Goal: Information Seeking & Learning: Learn about a topic

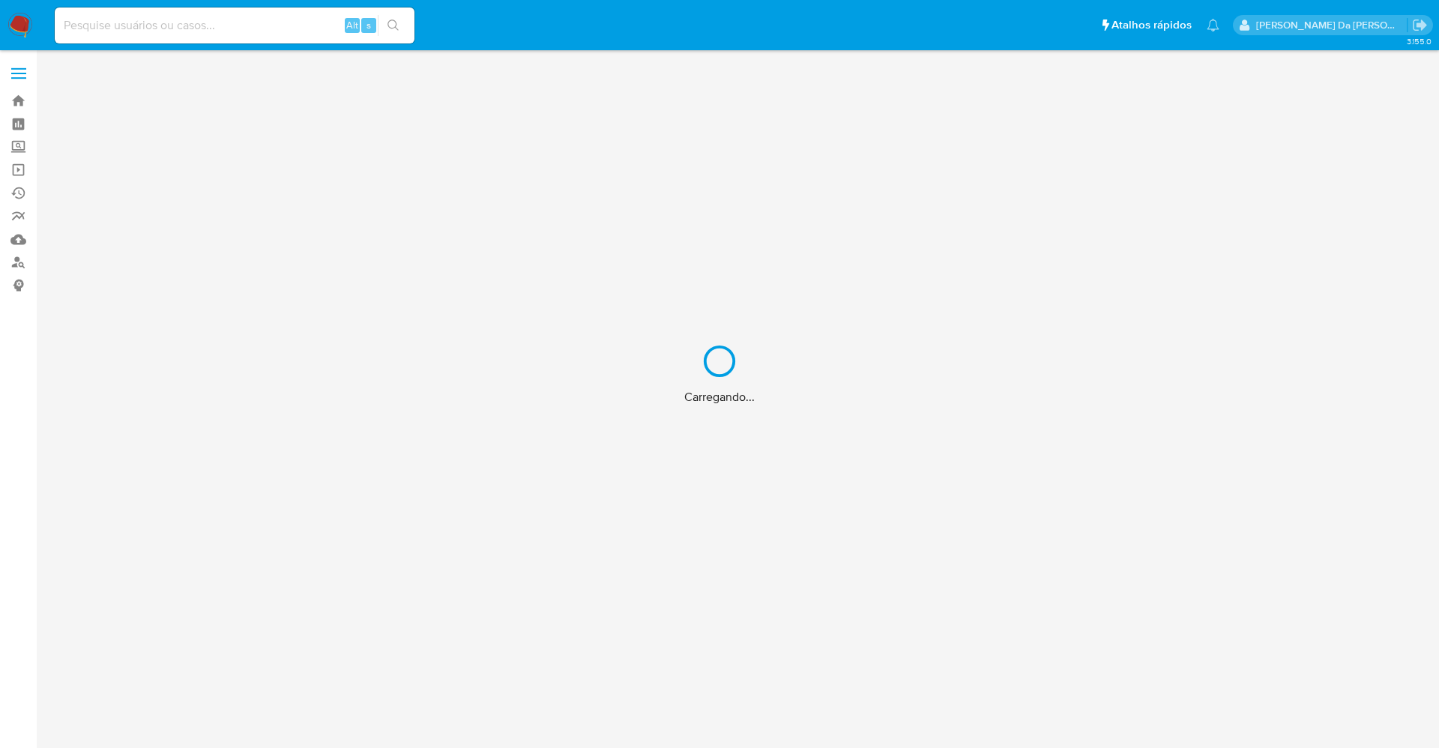
click at [273, 31] on div "Carregando..." at bounding box center [719, 374] width 1439 height 748
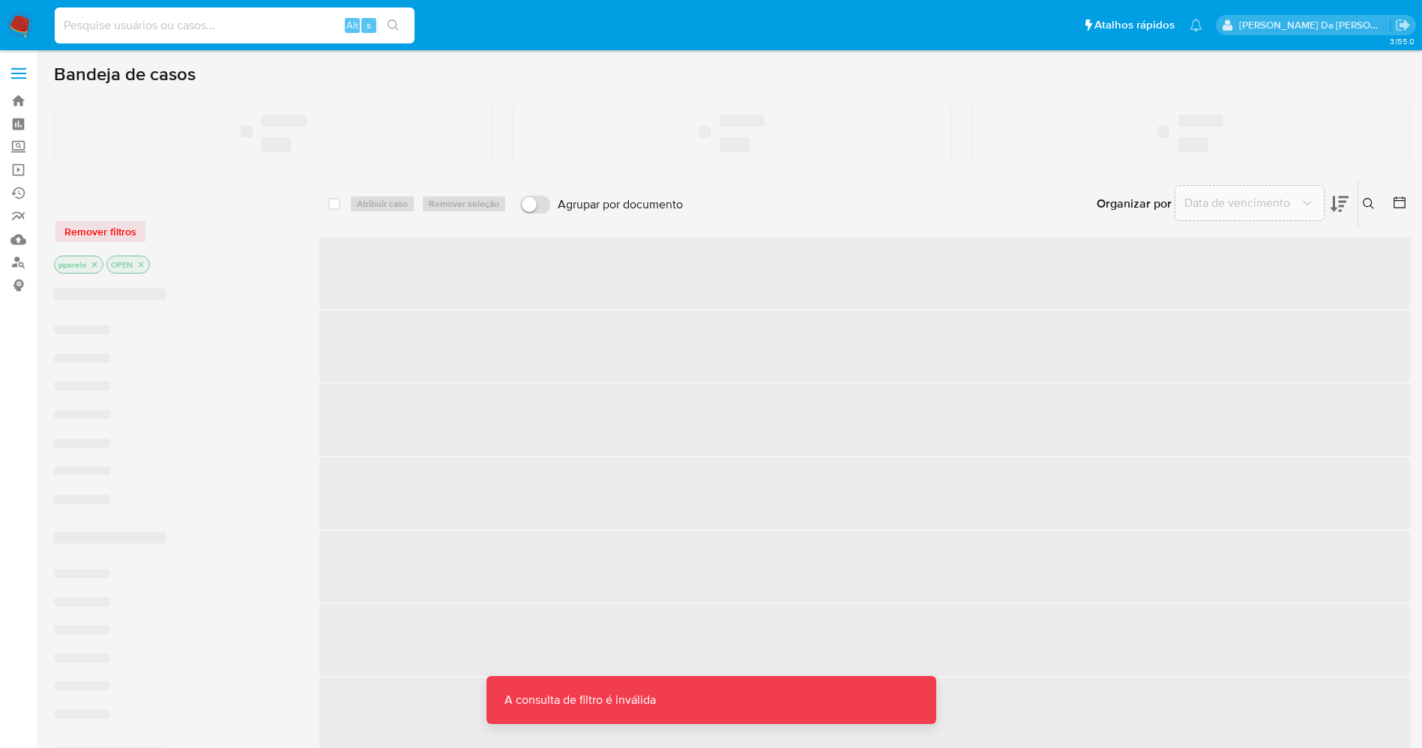
click at [273, 29] on input at bounding box center [235, 25] width 360 height 19
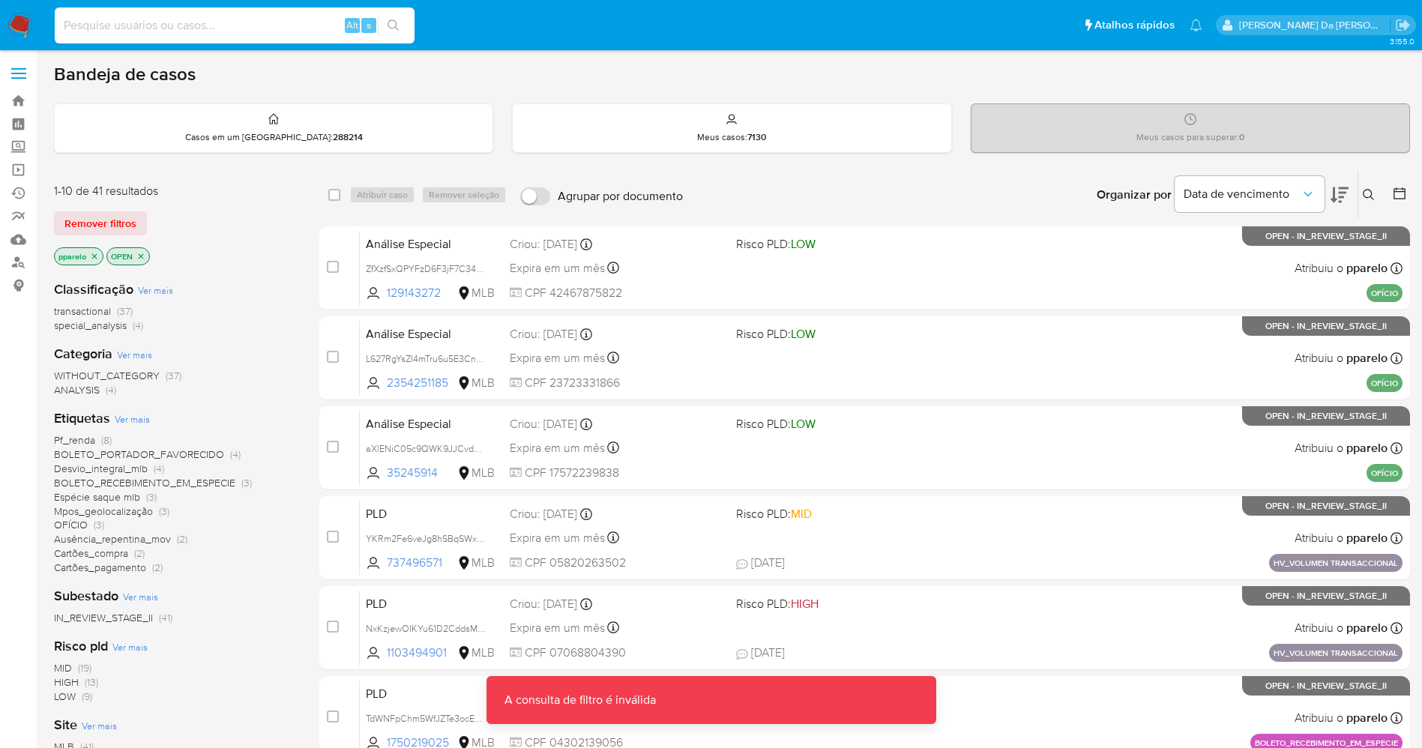
click at [271, 29] on input at bounding box center [235, 25] width 360 height 19
paste input "elzv5yBuTIUDbLlI3yHpQIwc"
type input "elzv5yBuTIUDbLlI3yHpQIwc"
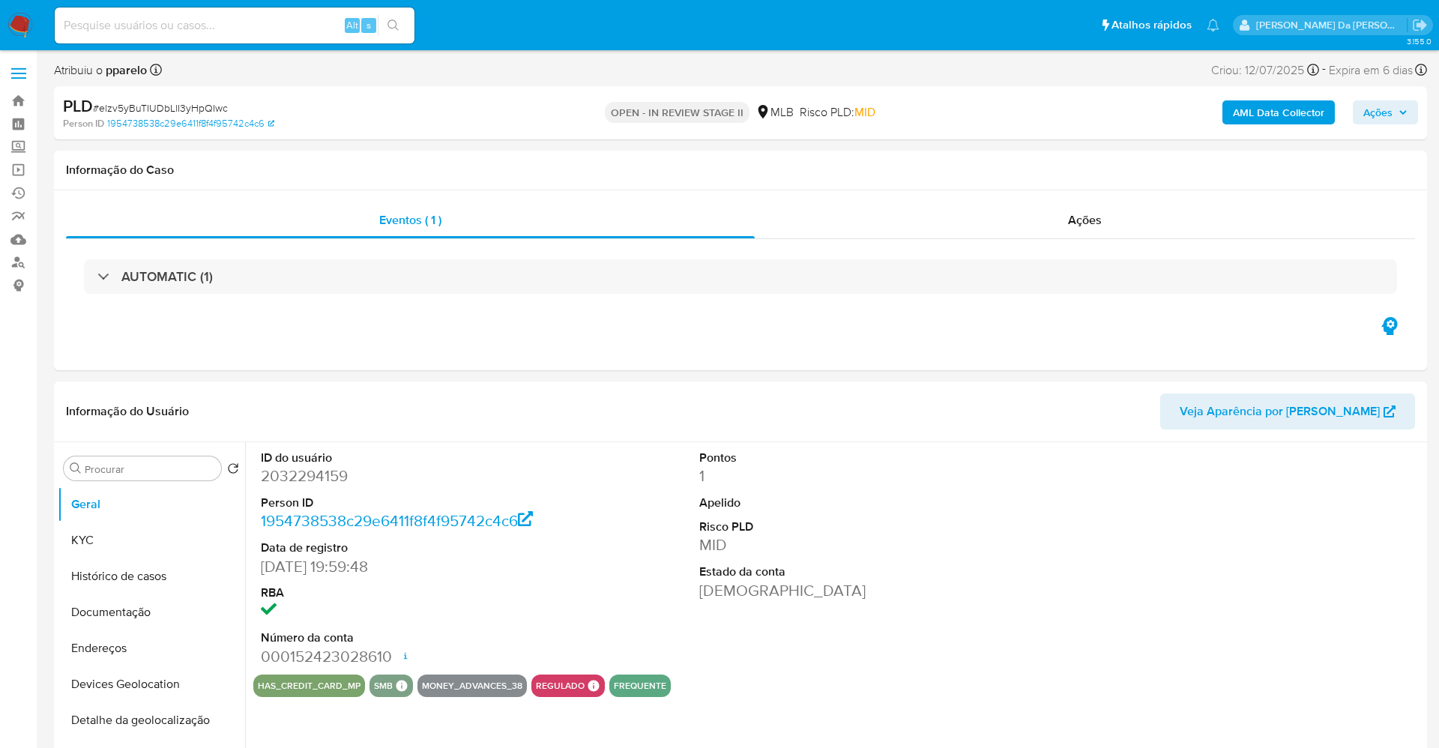
select select "10"
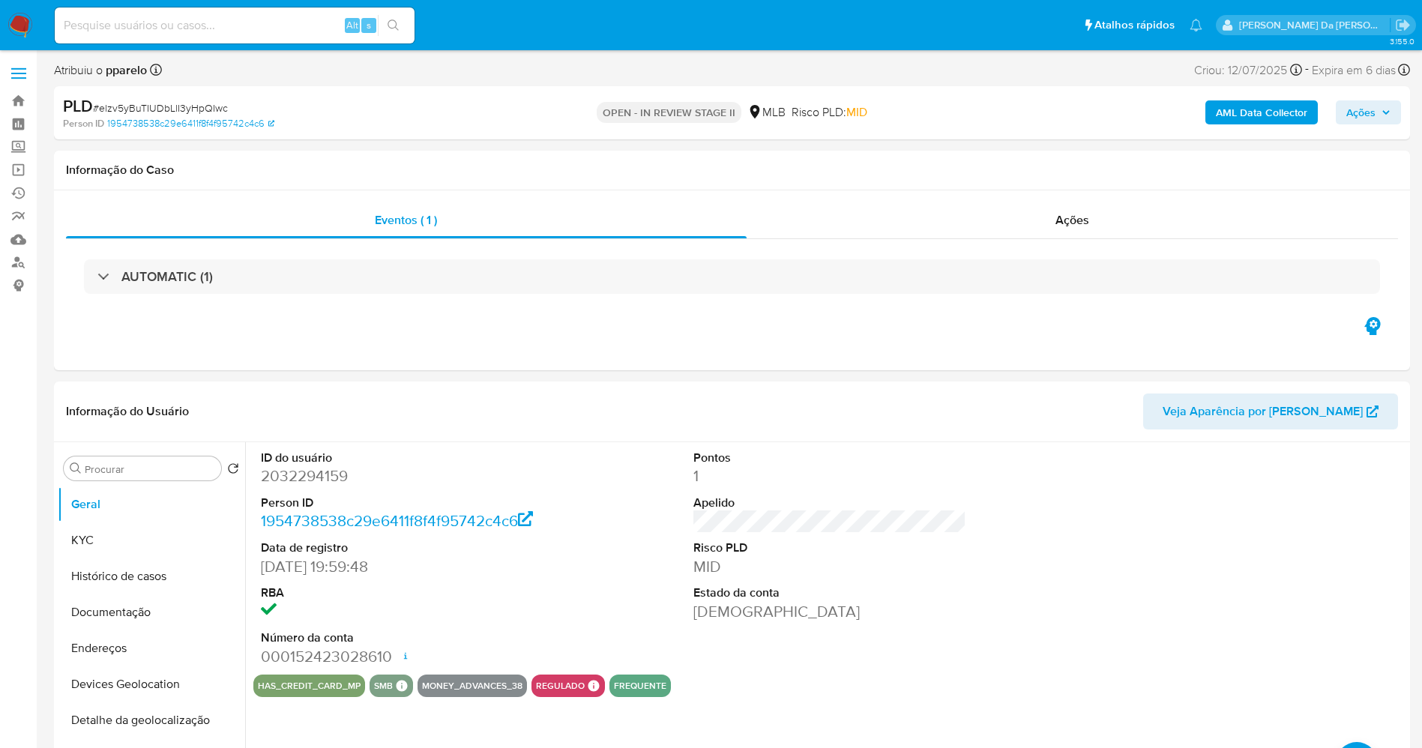
click at [314, 30] on input at bounding box center [235, 25] width 360 height 19
paste input "uMq1NegzFllsRP0HyFjdqqvC"
type input "uMq1NegzFllsRP0HyFjdqqvC"
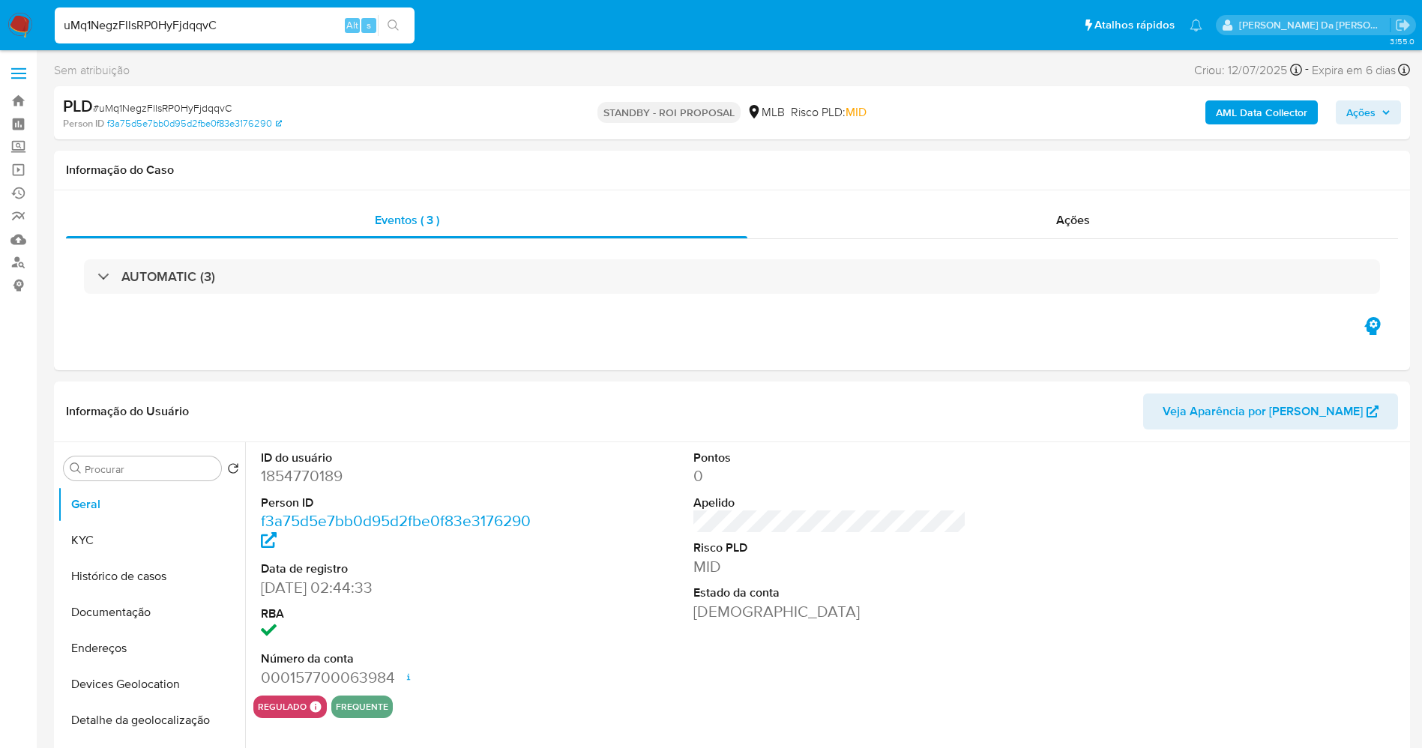
click at [16, 18] on img at bounding box center [19, 25] width 25 height 25
select select "10"
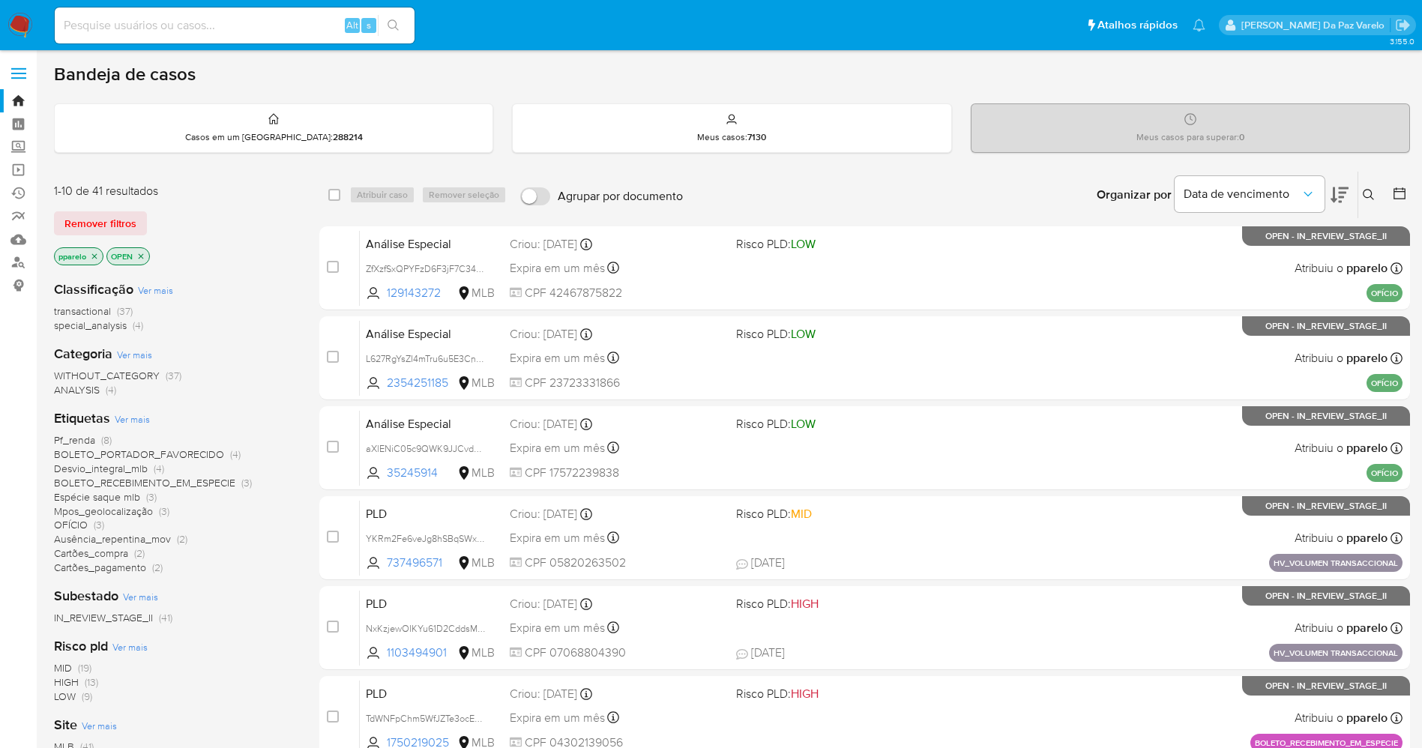
click at [1370, 196] on icon at bounding box center [1368, 195] width 12 height 12
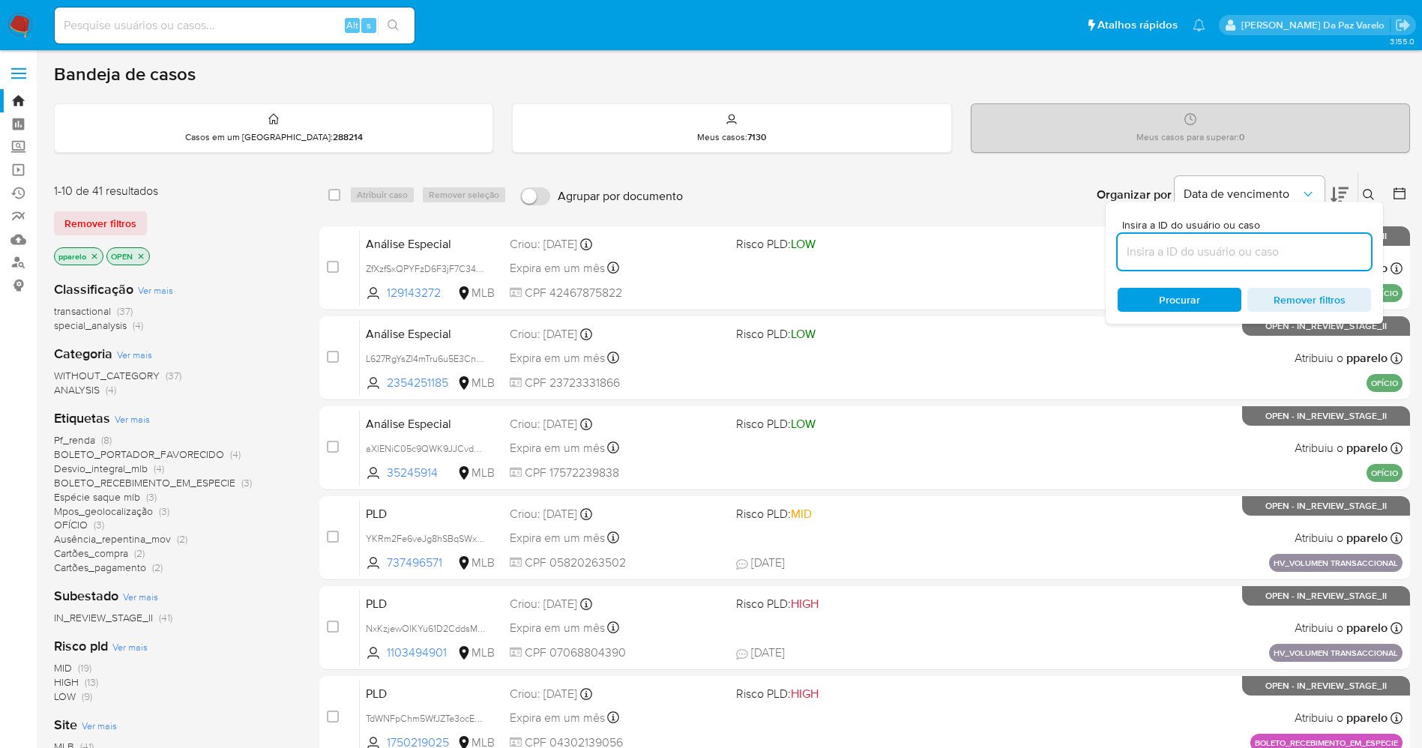
click at [1168, 259] on input at bounding box center [1243, 251] width 253 height 19
type input "uMq1NegzFllsRP0HyFjdqqvC"
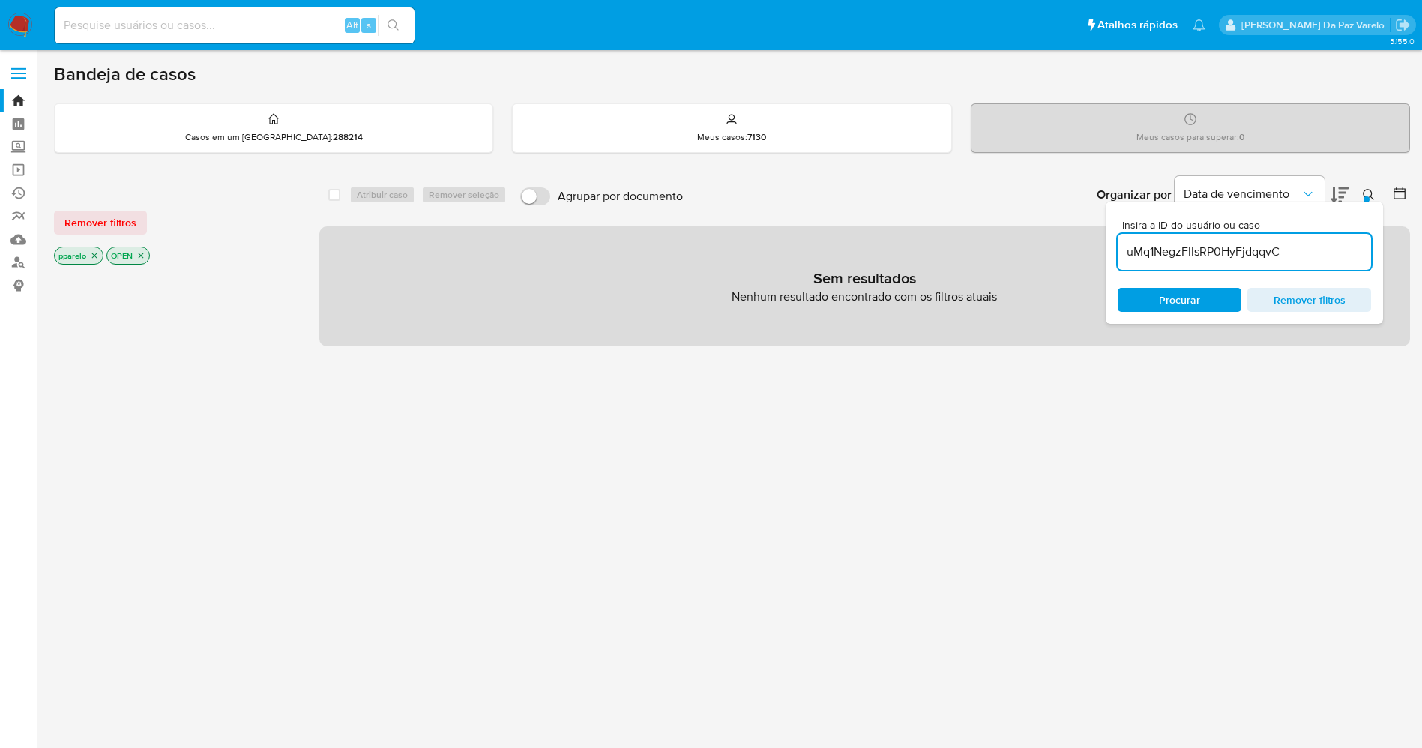
click at [92, 253] on icon "close-filter" at bounding box center [94, 255] width 9 height 9
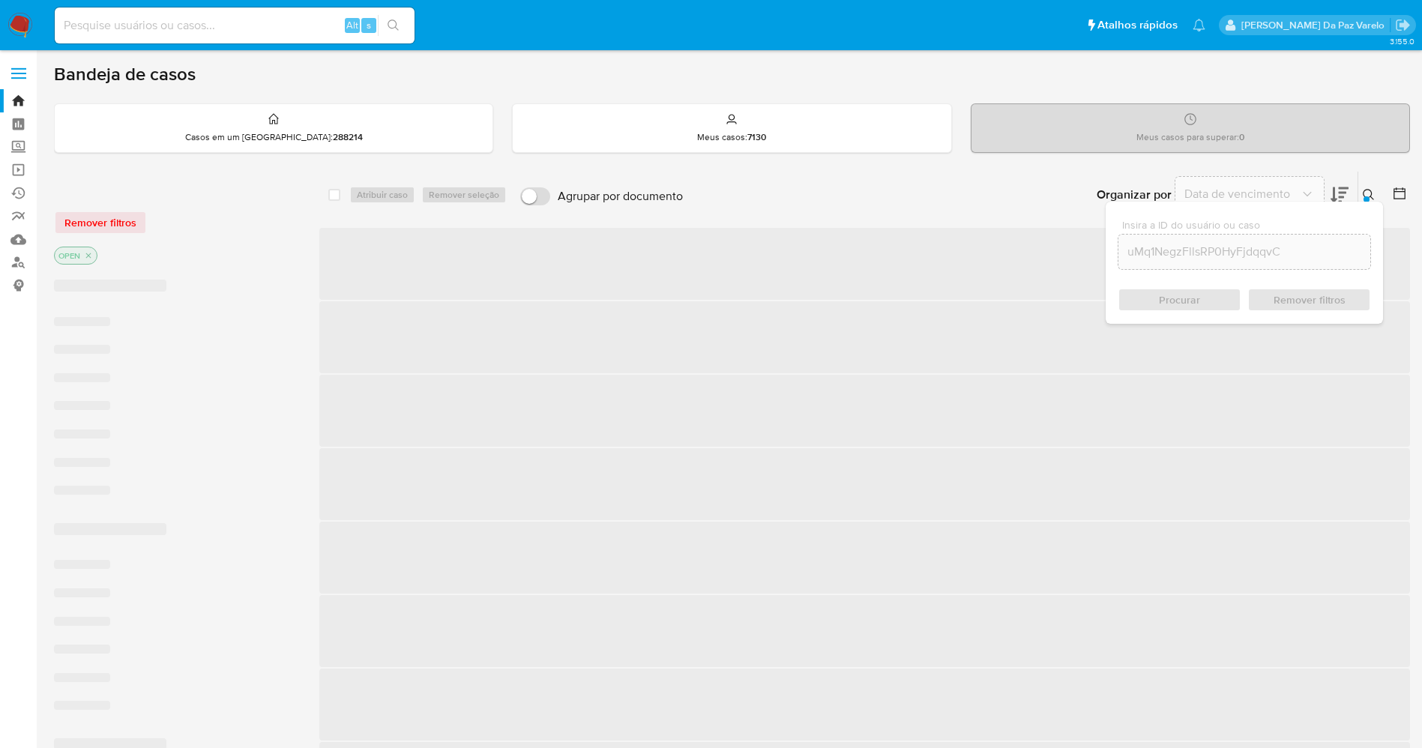
click at [95, 256] on p "OPEN" at bounding box center [76, 255] width 42 height 16
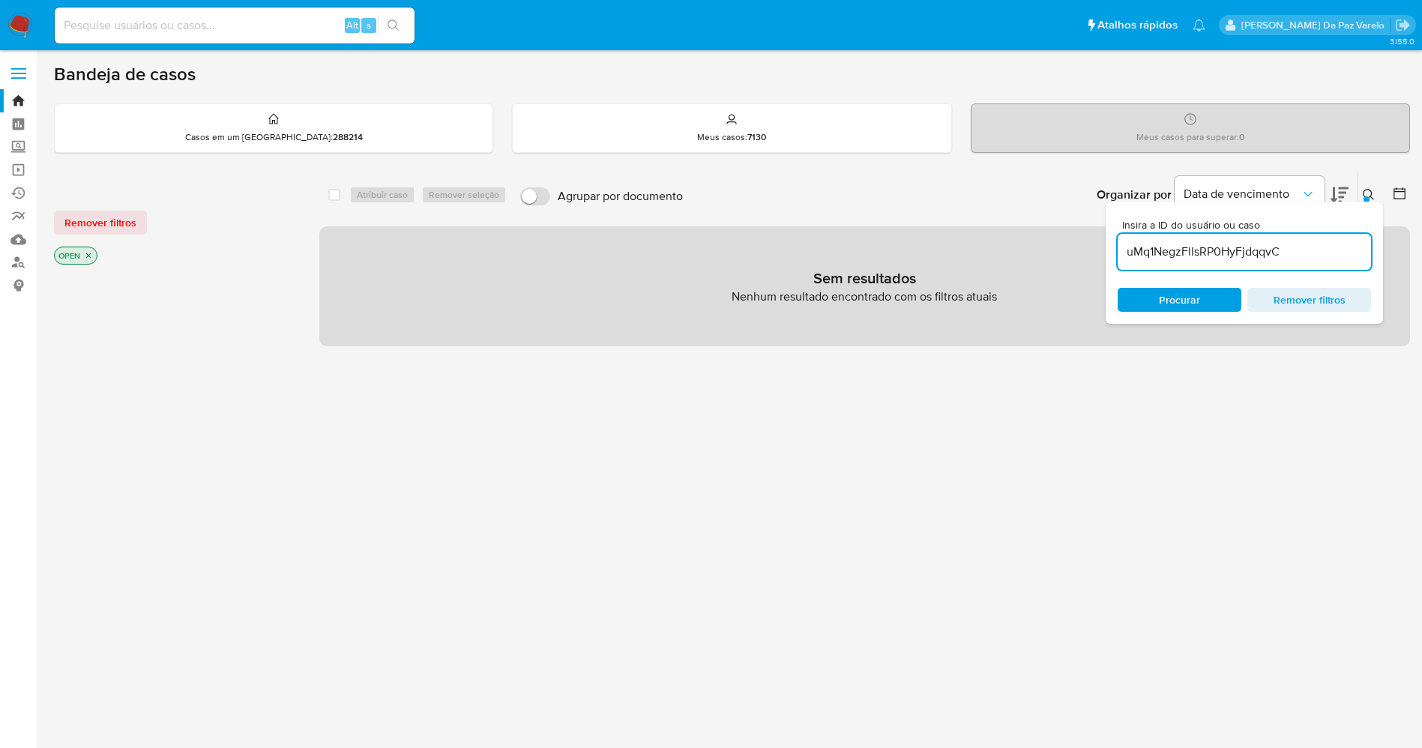
click at [91, 254] on icon "close-filter" at bounding box center [88, 255] width 9 height 9
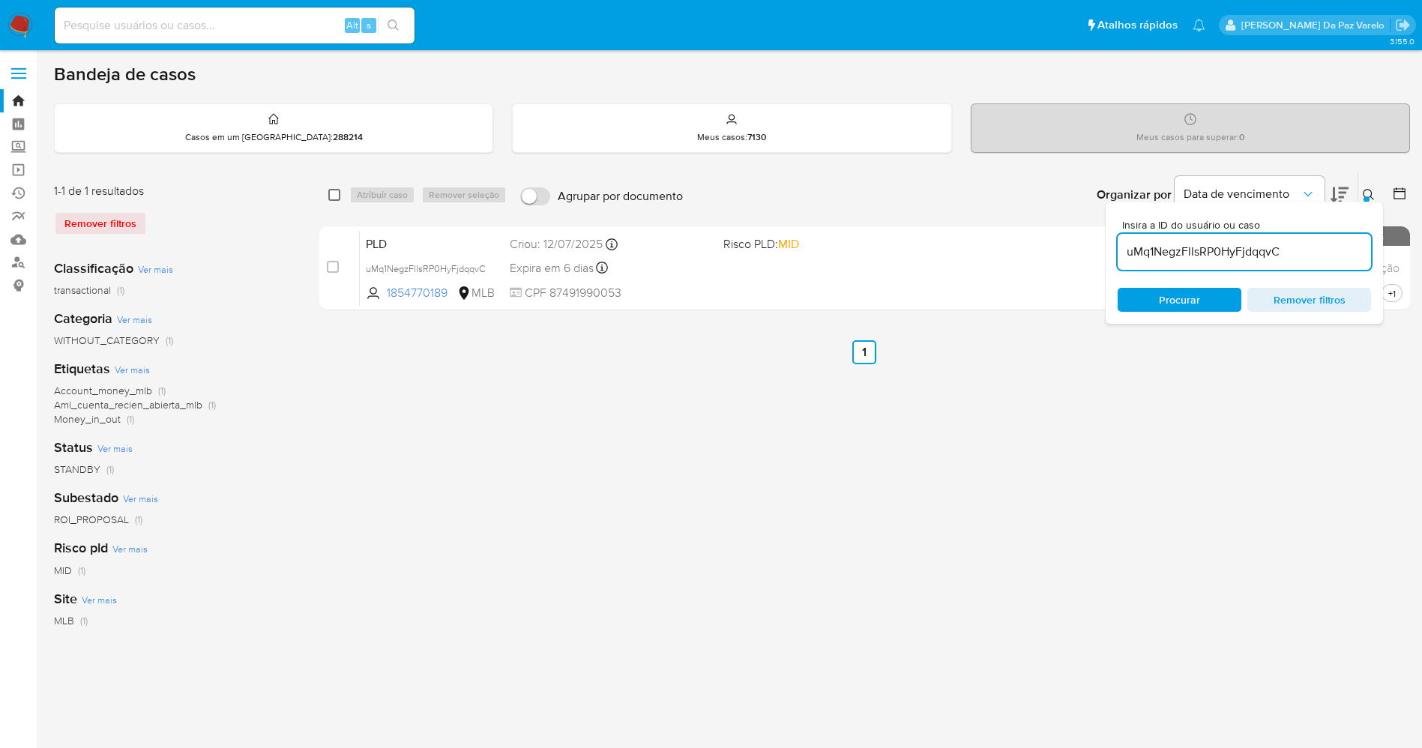
click at [331, 196] on input "checkbox" at bounding box center [334, 195] width 12 height 12
checkbox input "true"
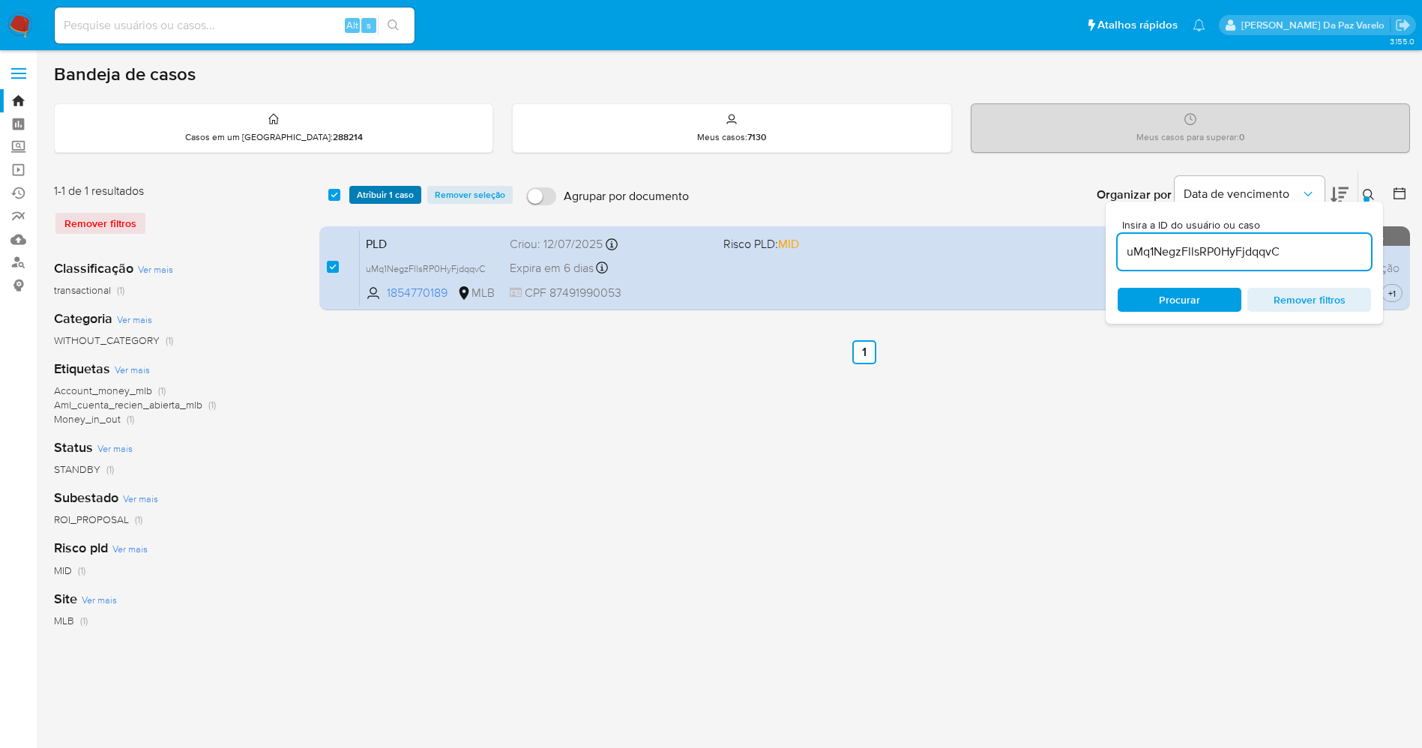
click at [375, 197] on span "Atribuir 1 caso" at bounding box center [385, 194] width 57 height 15
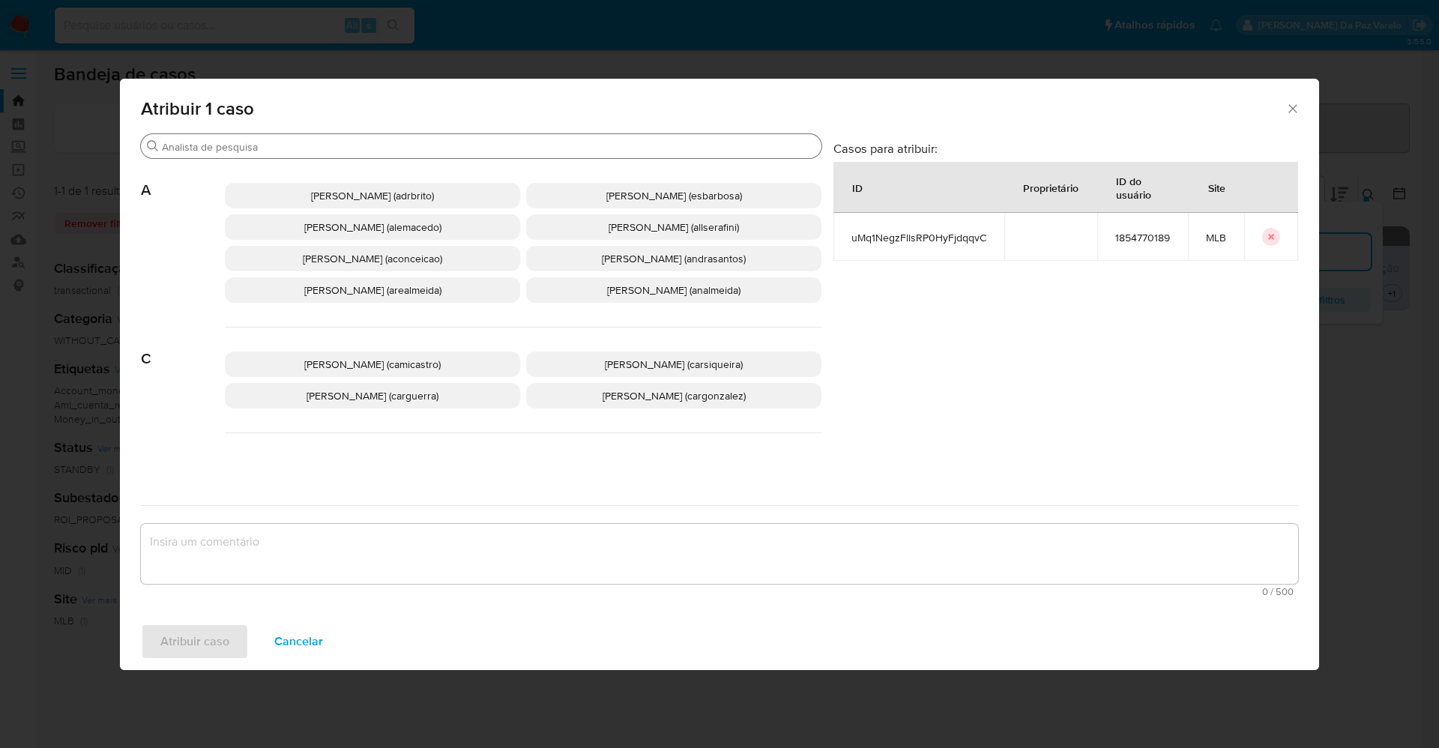
click at [447, 151] on input "Procurar" at bounding box center [489, 146] width 654 height 13
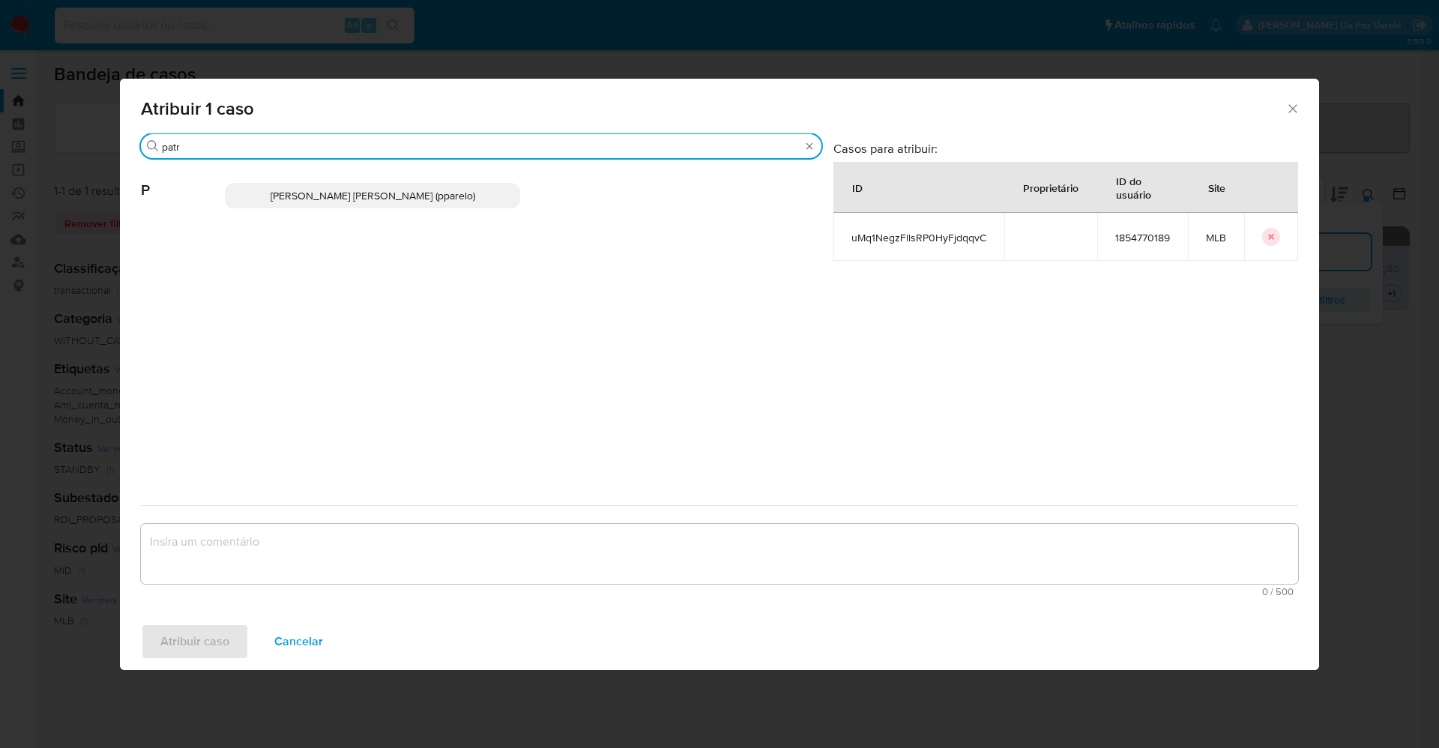
type input "patr"
click at [467, 165] on div "Patricia Aparecida Da Paz Varelo (pparelo)" at bounding box center [523, 195] width 597 height 73
click at [462, 199] on span "Patricia Aparecida Da Paz Varelo (pparelo)" at bounding box center [373, 195] width 205 height 15
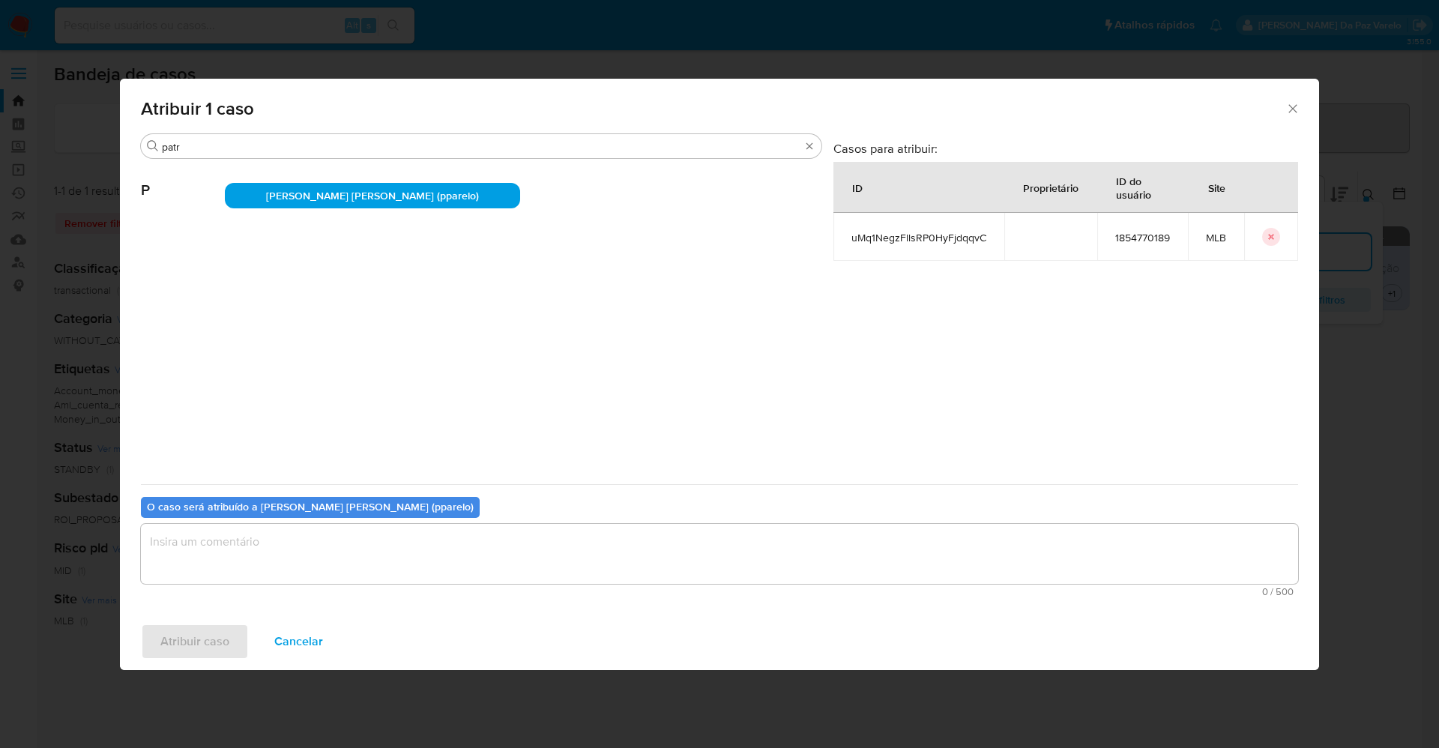
click at [415, 555] on textarea "assign-modal" at bounding box center [719, 554] width 1157 height 60
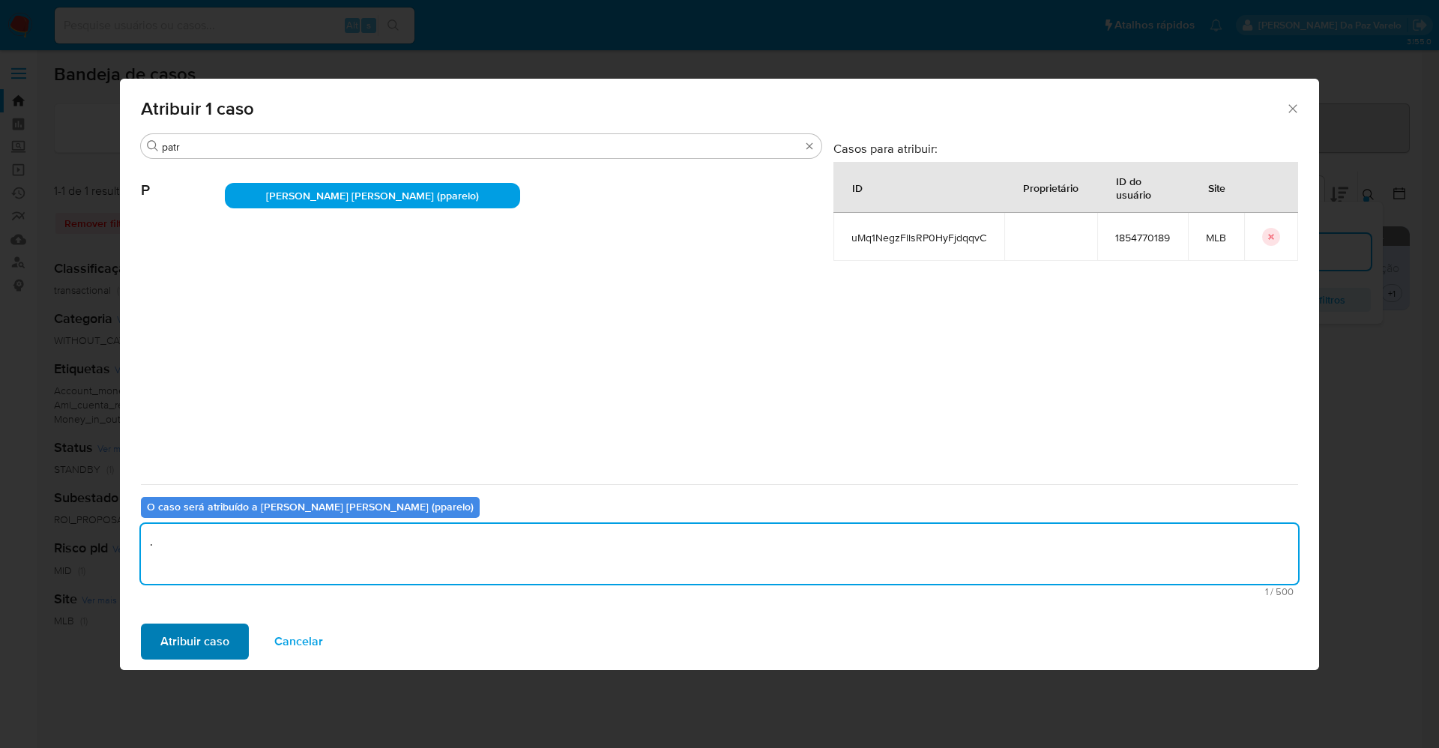
type textarea "."
click at [213, 629] on span "Atribuir caso" at bounding box center [194, 641] width 69 height 33
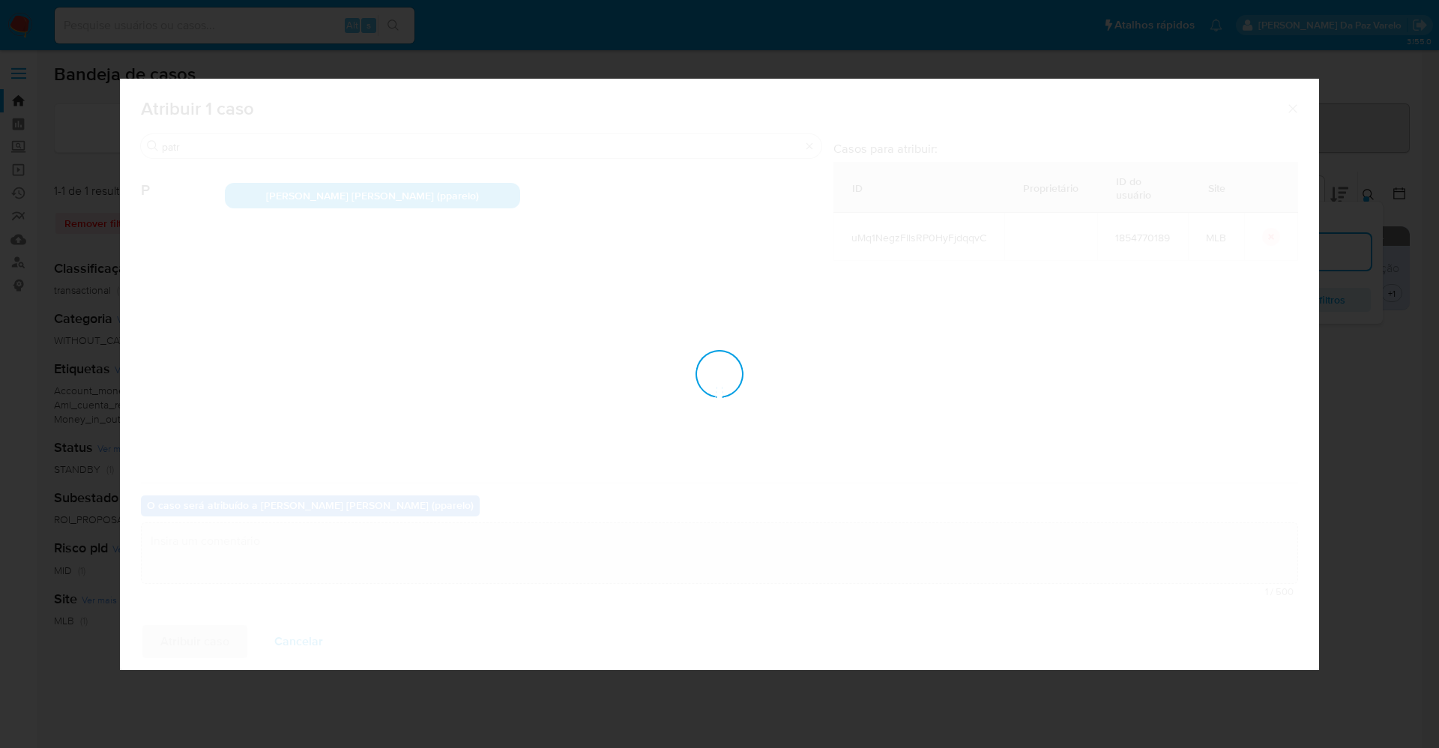
checkbox input "false"
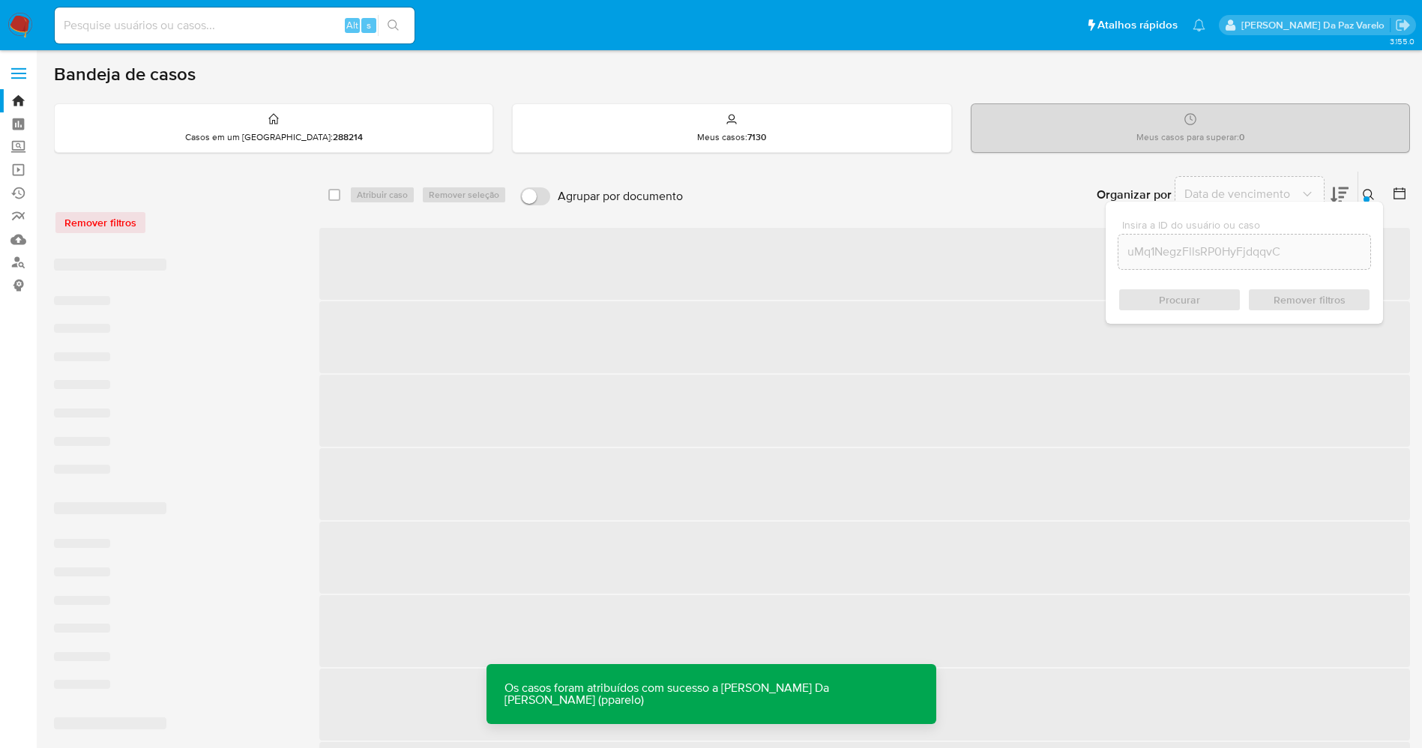
click at [1361, 186] on button at bounding box center [1370, 195] width 25 height 18
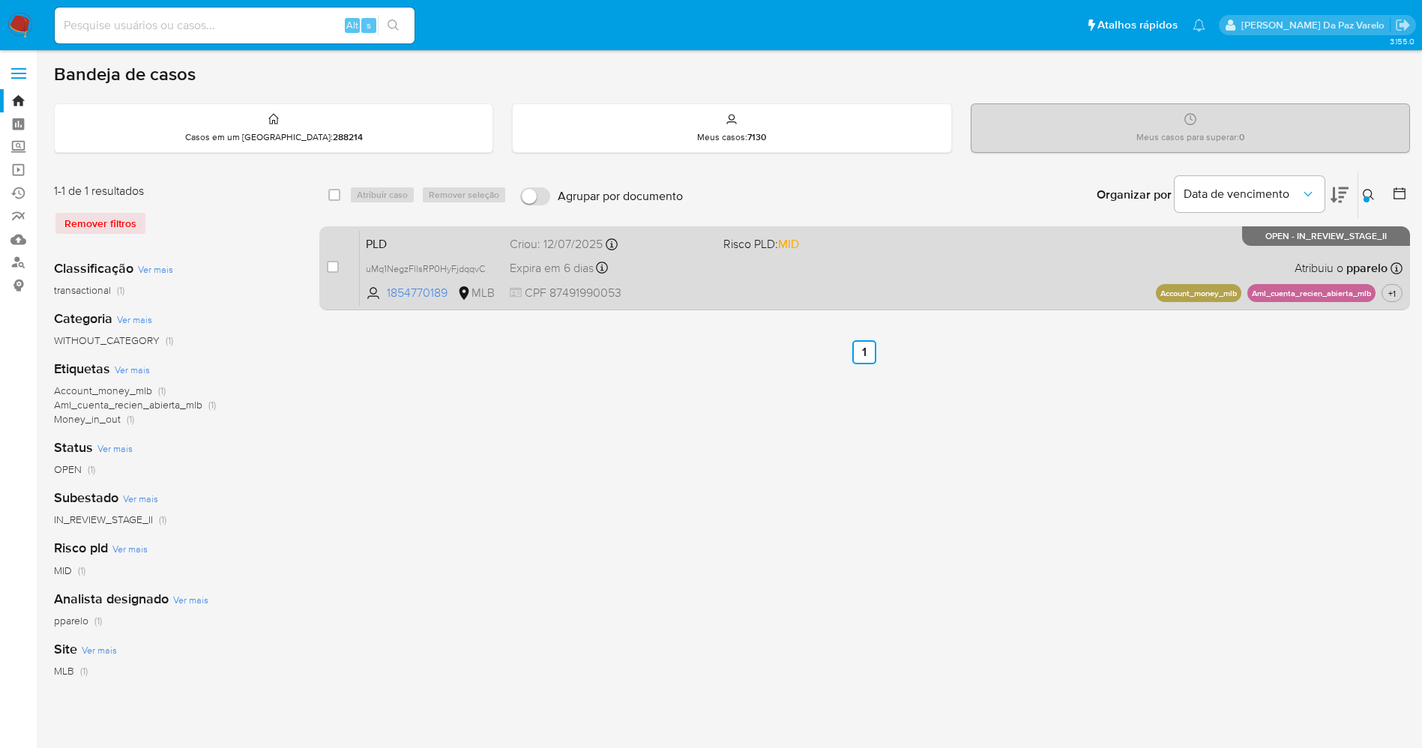
click at [1272, 257] on div "PLD uMq1NegzFllsRP0HyFjdqqvC 1854770189 MLB Risco PLD: MID Criou: 12/07/2025 Cr…" at bounding box center [881, 268] width 1042 height 76
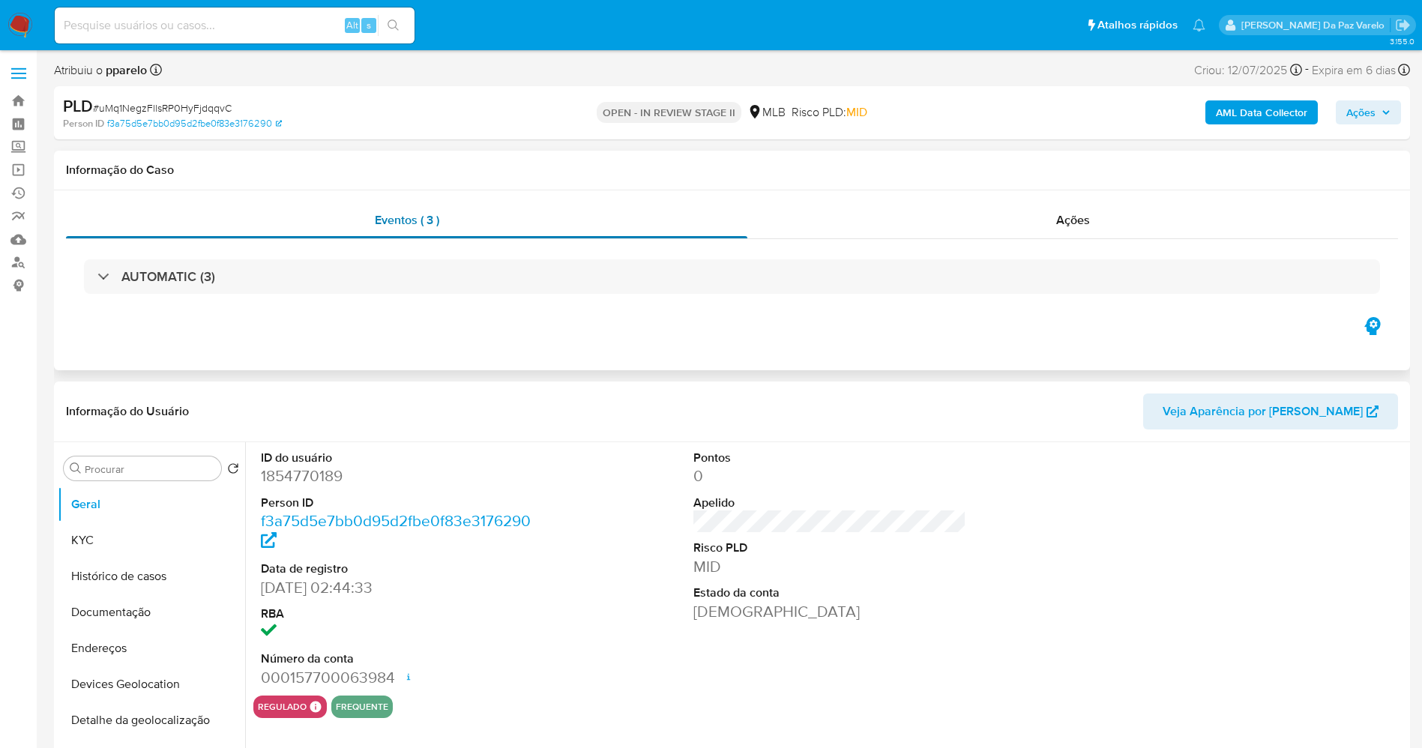
select select "10"
click at [142, 558] on button "Histórico de casos" at bounding box center [145, 576] width 175 height 36
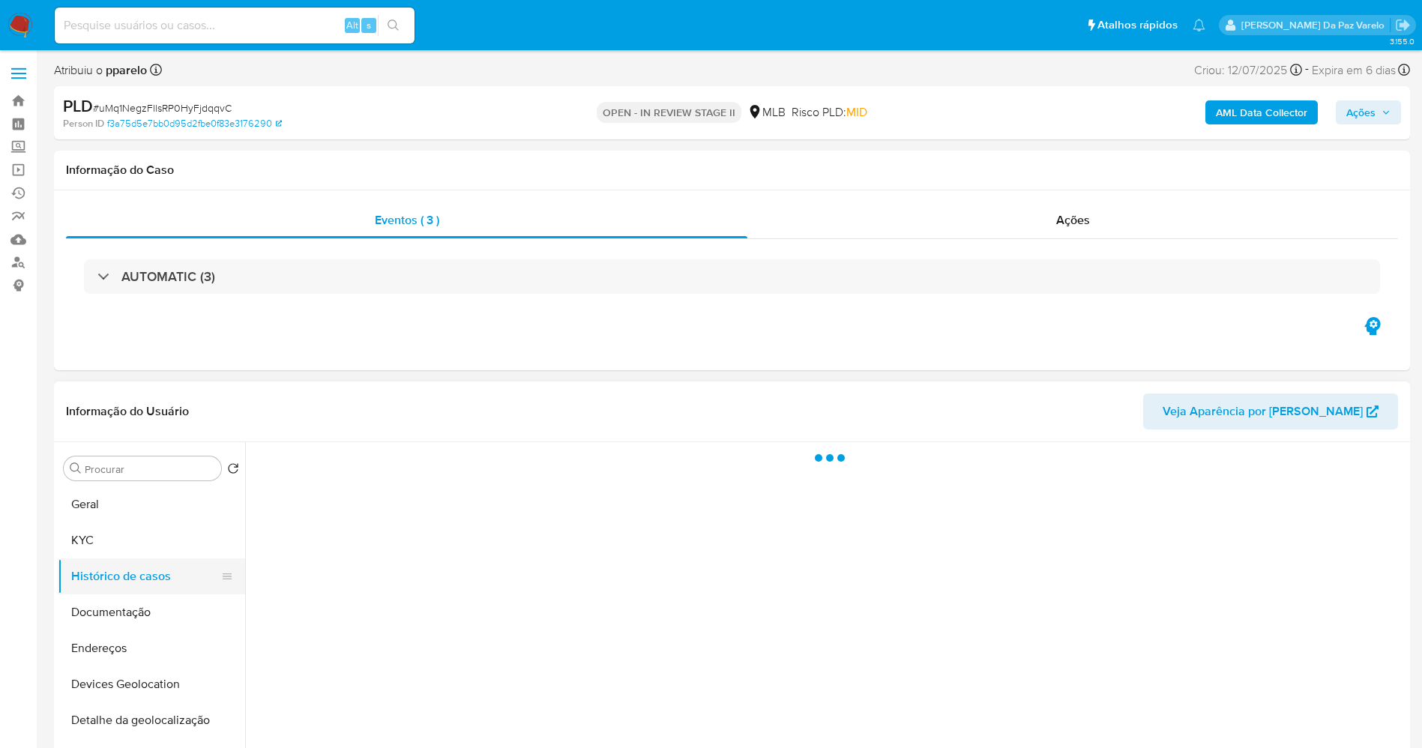
click at [139, 566] on button "Histórico de casos" at bounding box center [145, 576] width 175 height 36
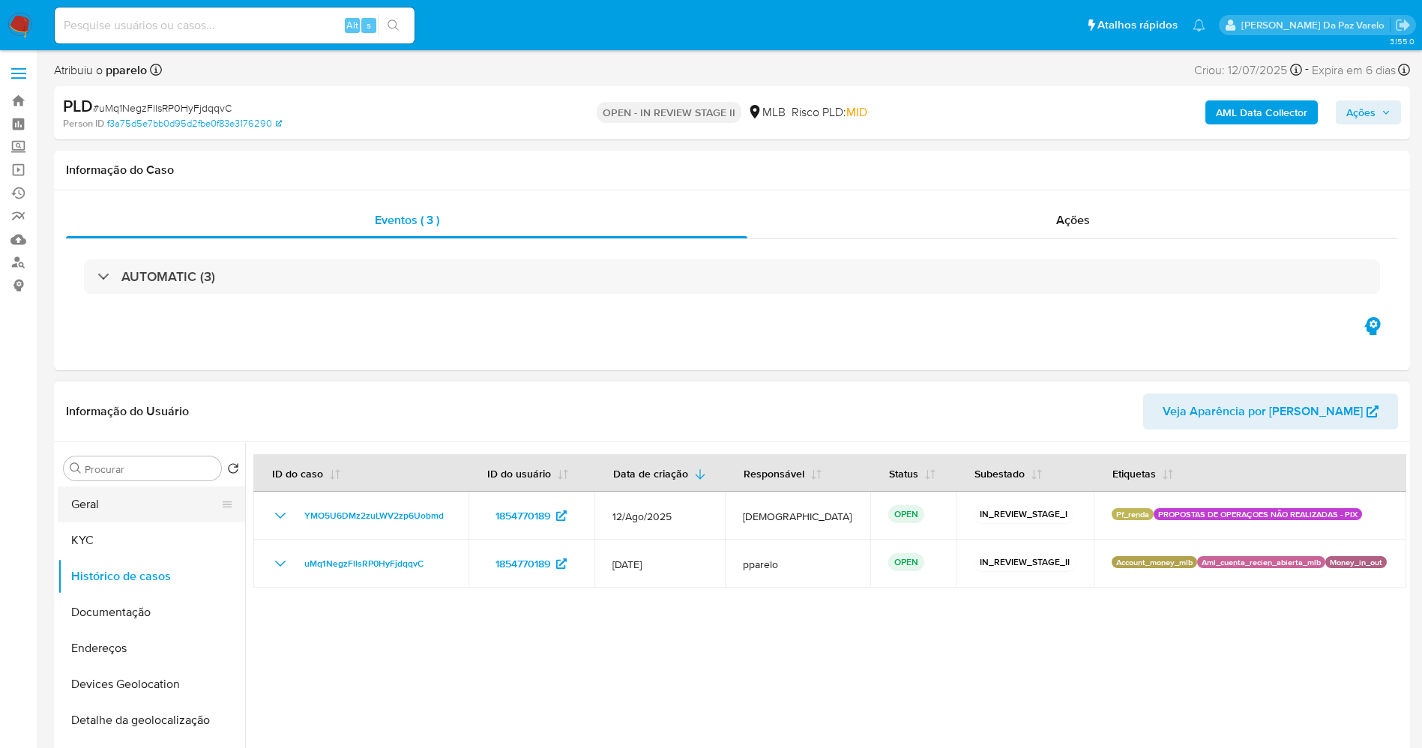
click at [130, 498] on button "Geral" at bounding box center [145, 504] width 175 height 36
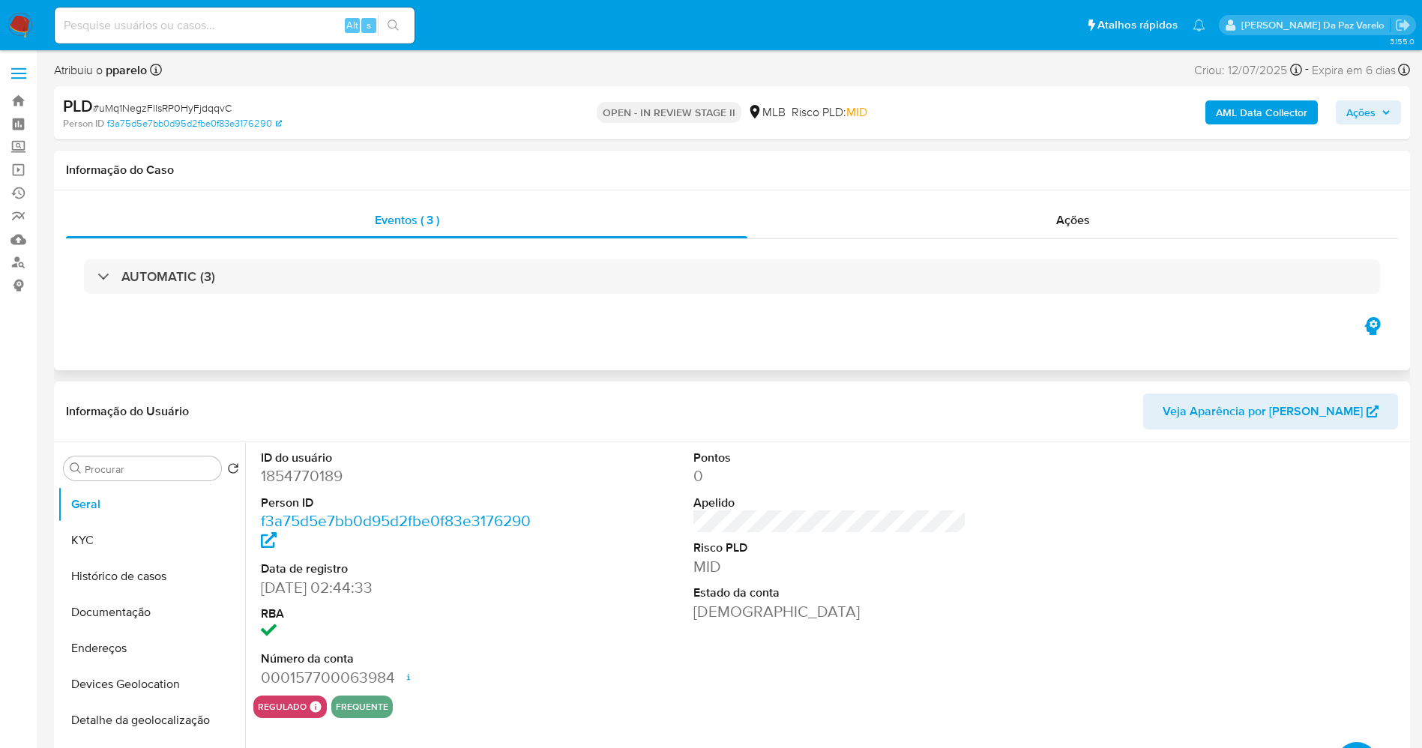
drag, startPoint x: 130, startPoint y: 498, endPoint x: 322, endPoint y: 151, distance: 396.1
click at [151, 463] on input "Procurar" at bounding box center [150, 468] width 130 height 13
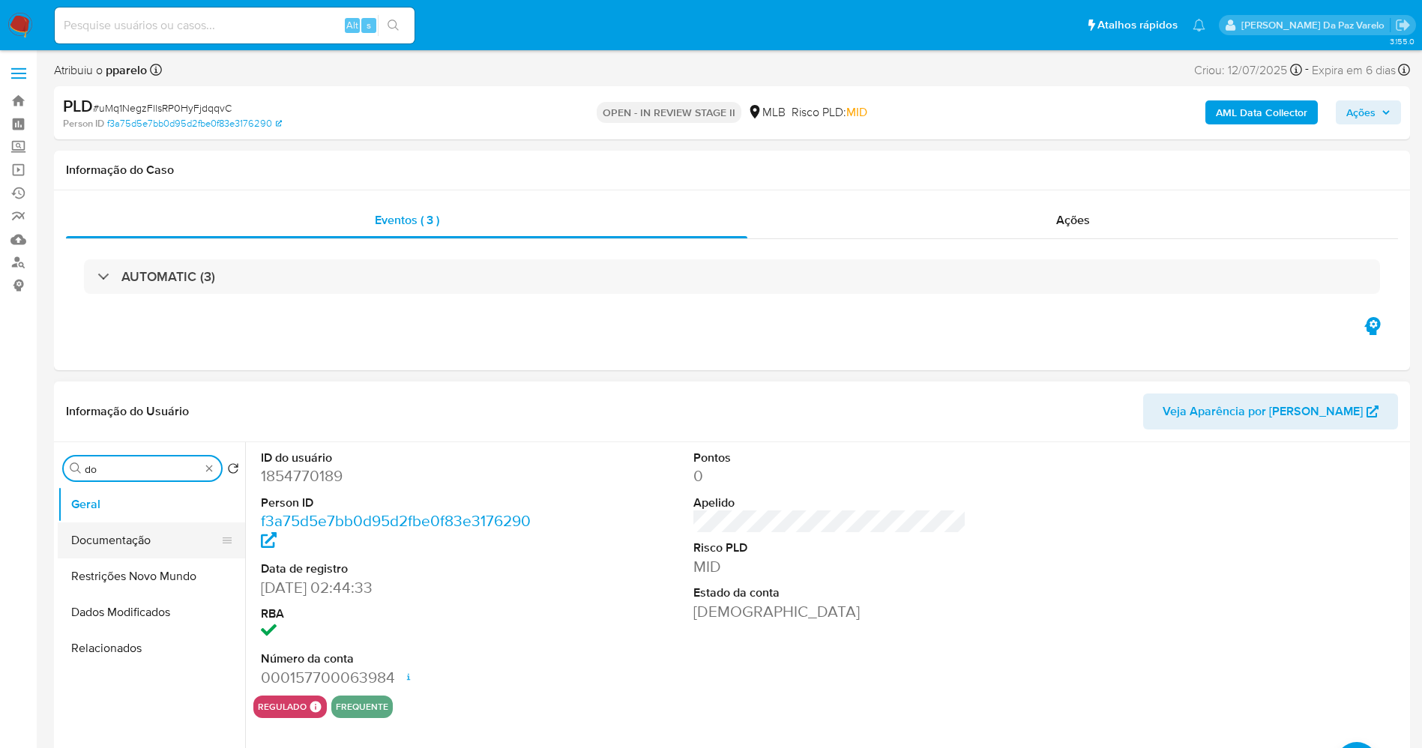
type input "do"
click at [130, 538] on button "Documentação" at bounding box center [145, 540] width 175 height 36
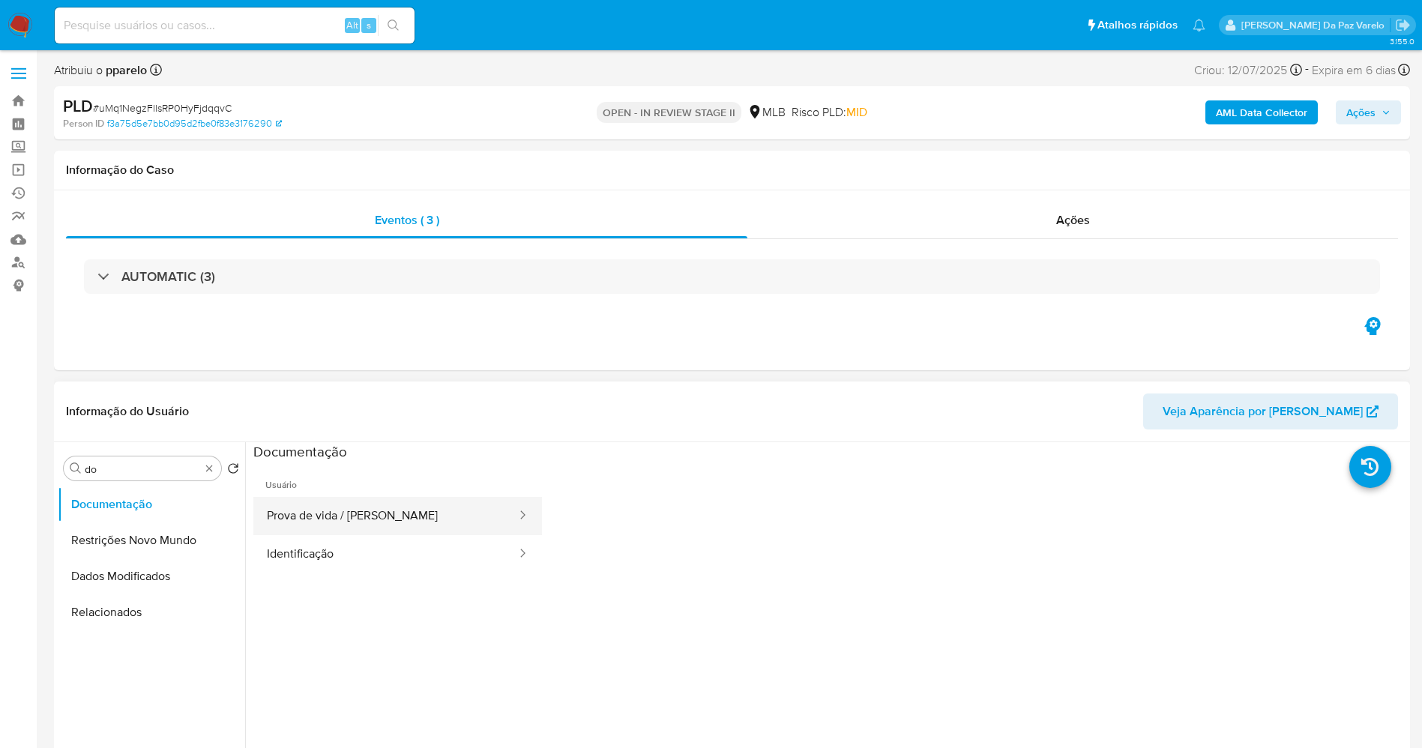
click at [341, 506] on button "Prova de vida / Selfie" at bounding box center [385, 516] width 265 height 38
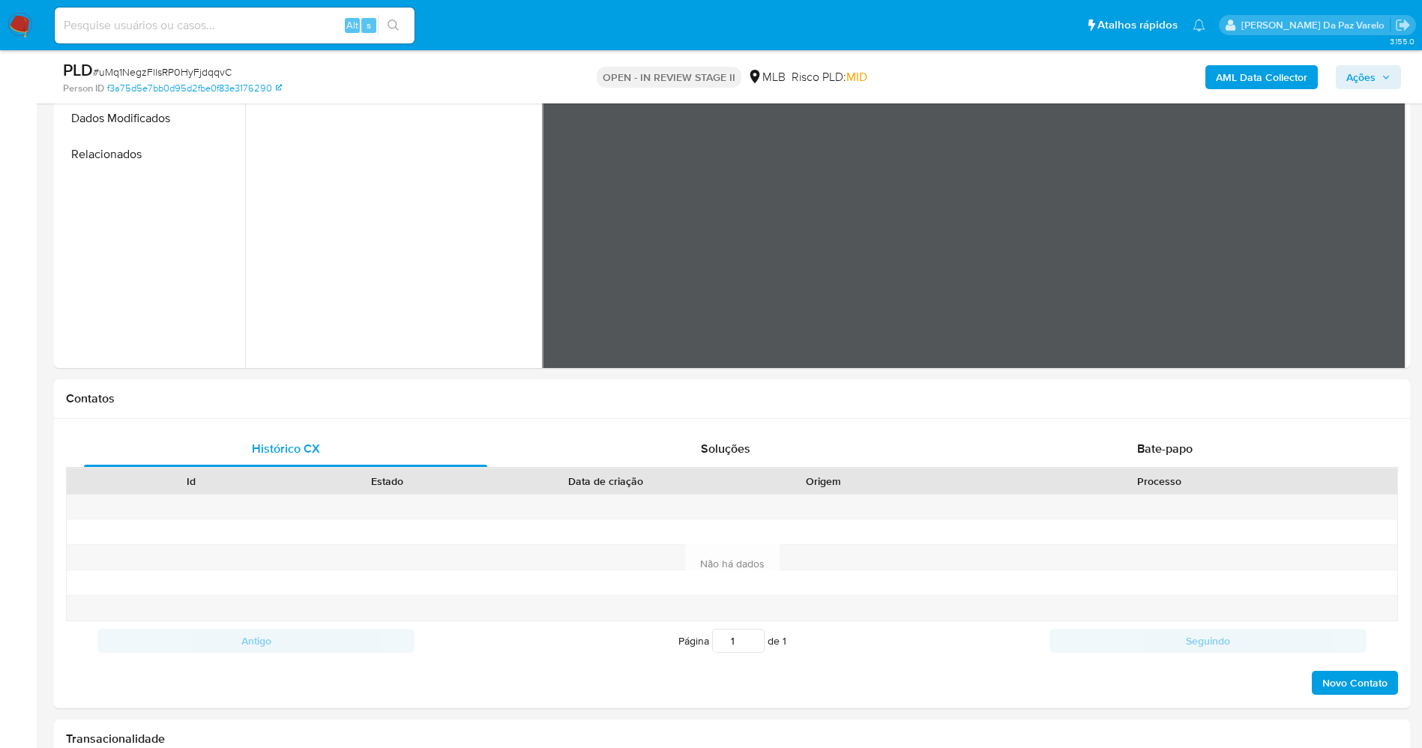
scroll to position [486, 0]
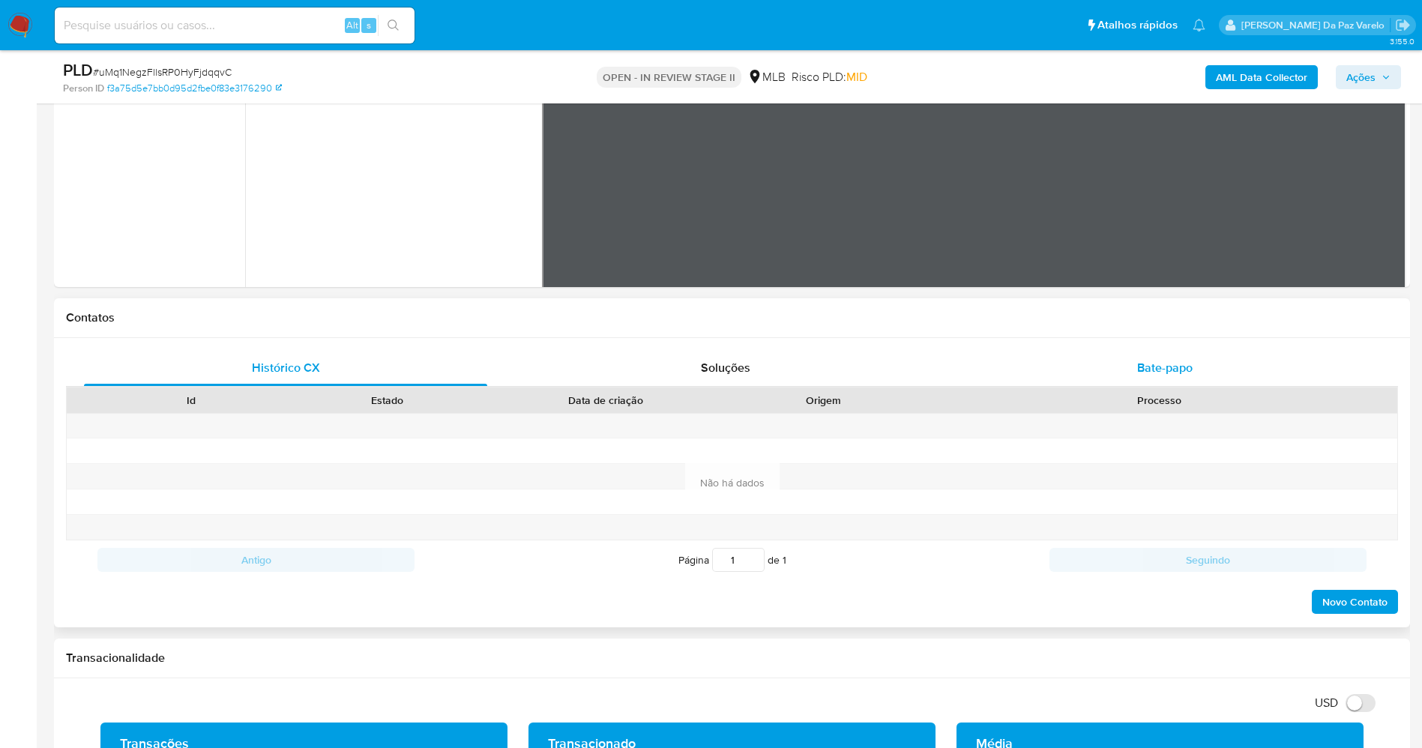
click at [1165, 366] on span "Bate-papo" at bounding box center [1164, 367] width 55 height 17
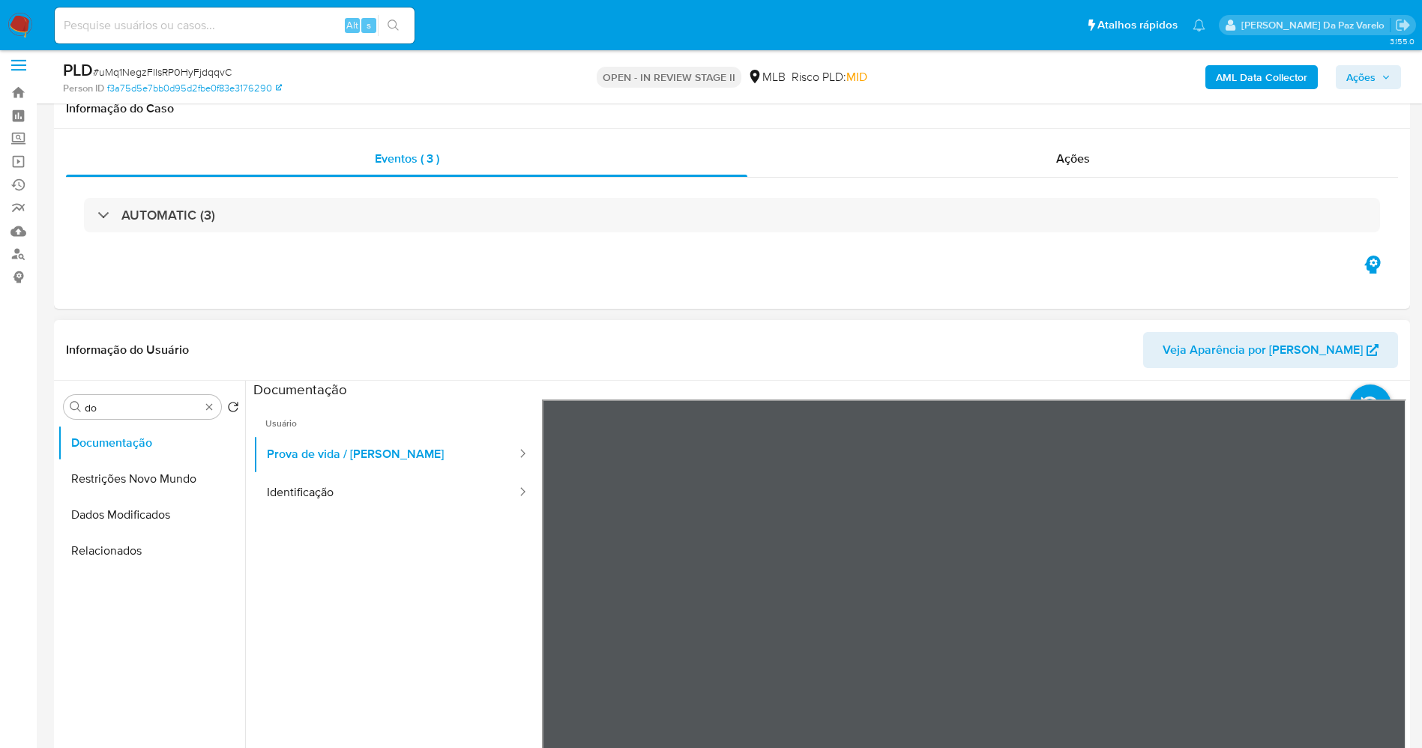
scroll to position [0, 0]
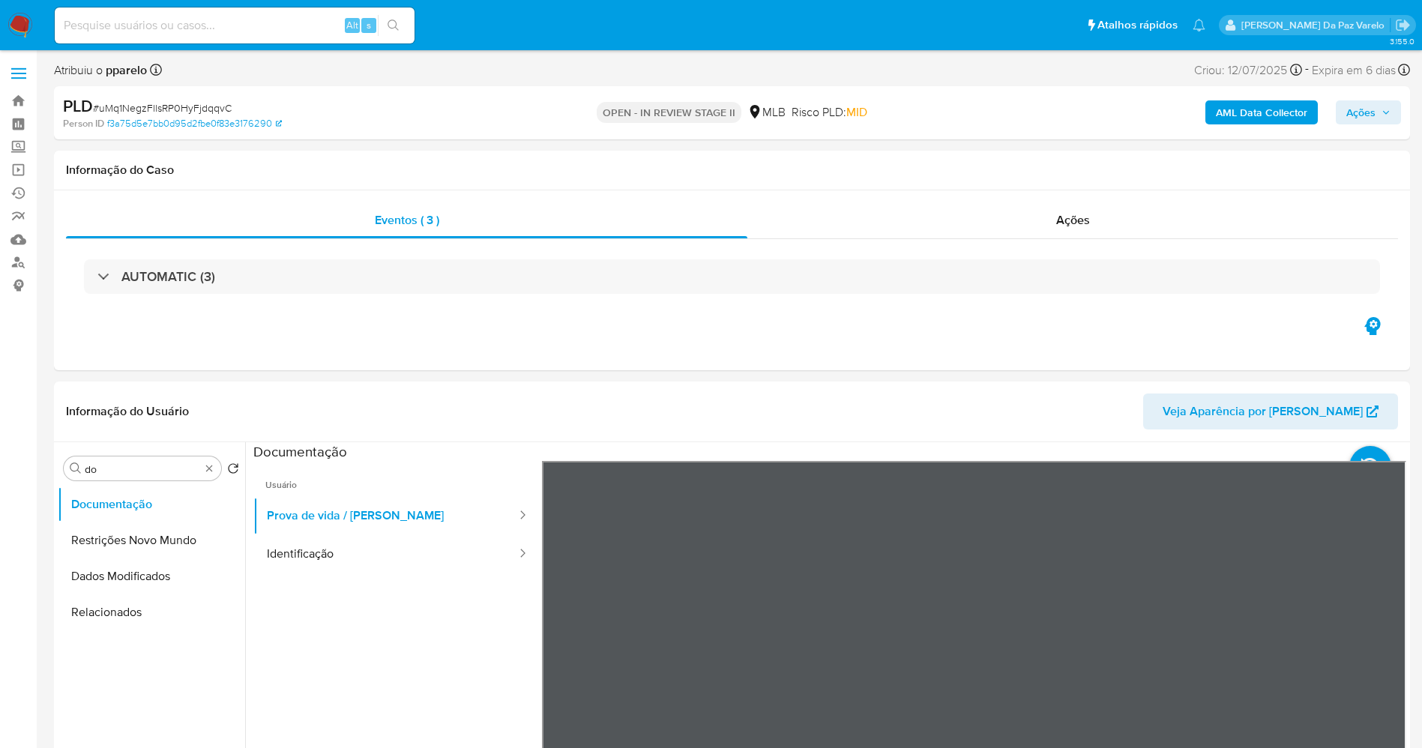
click at [310, 29] on input at bounding box center [235, 25] width 360 height 19
paste input "sfnaA7dKiJTt6VnEEqxkehJK"
type input "sfnaA7dKiJTt6VnEEqxkehJK"
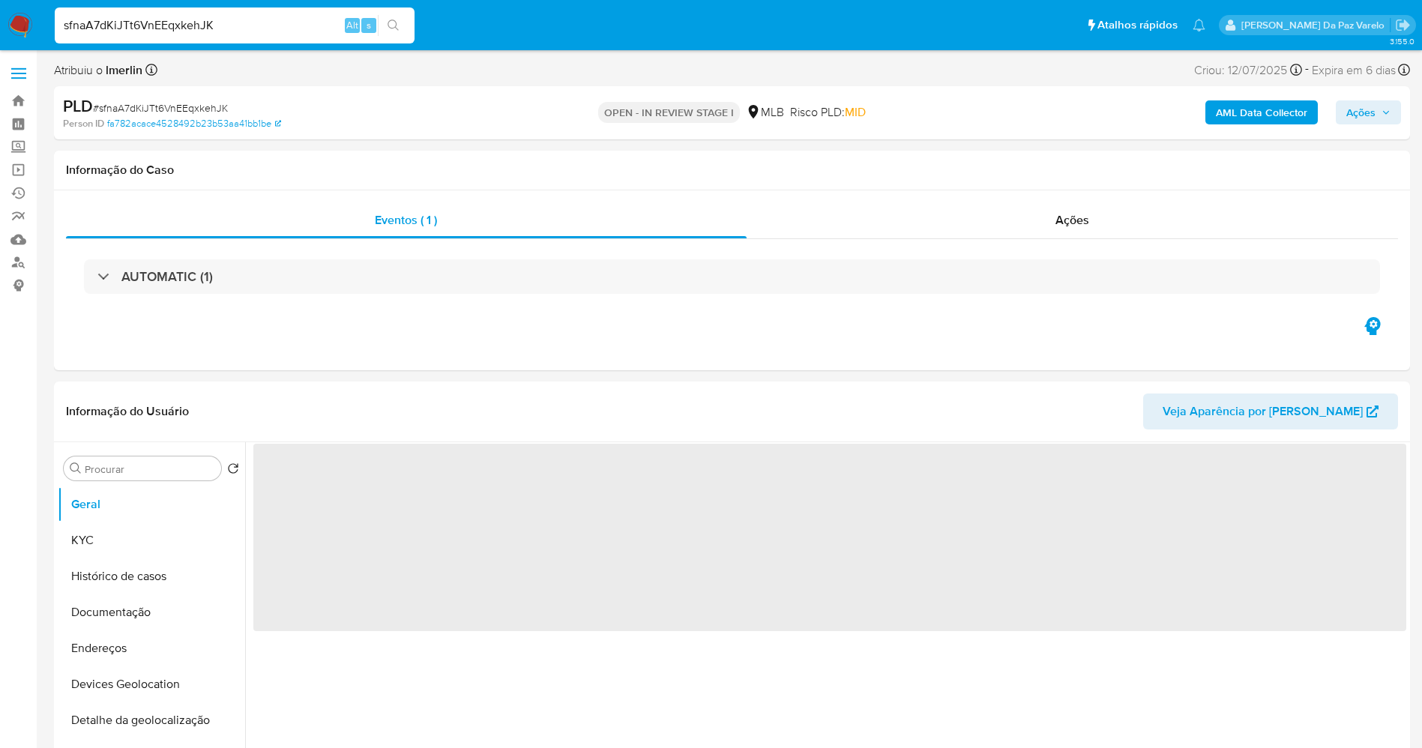
select select "10"
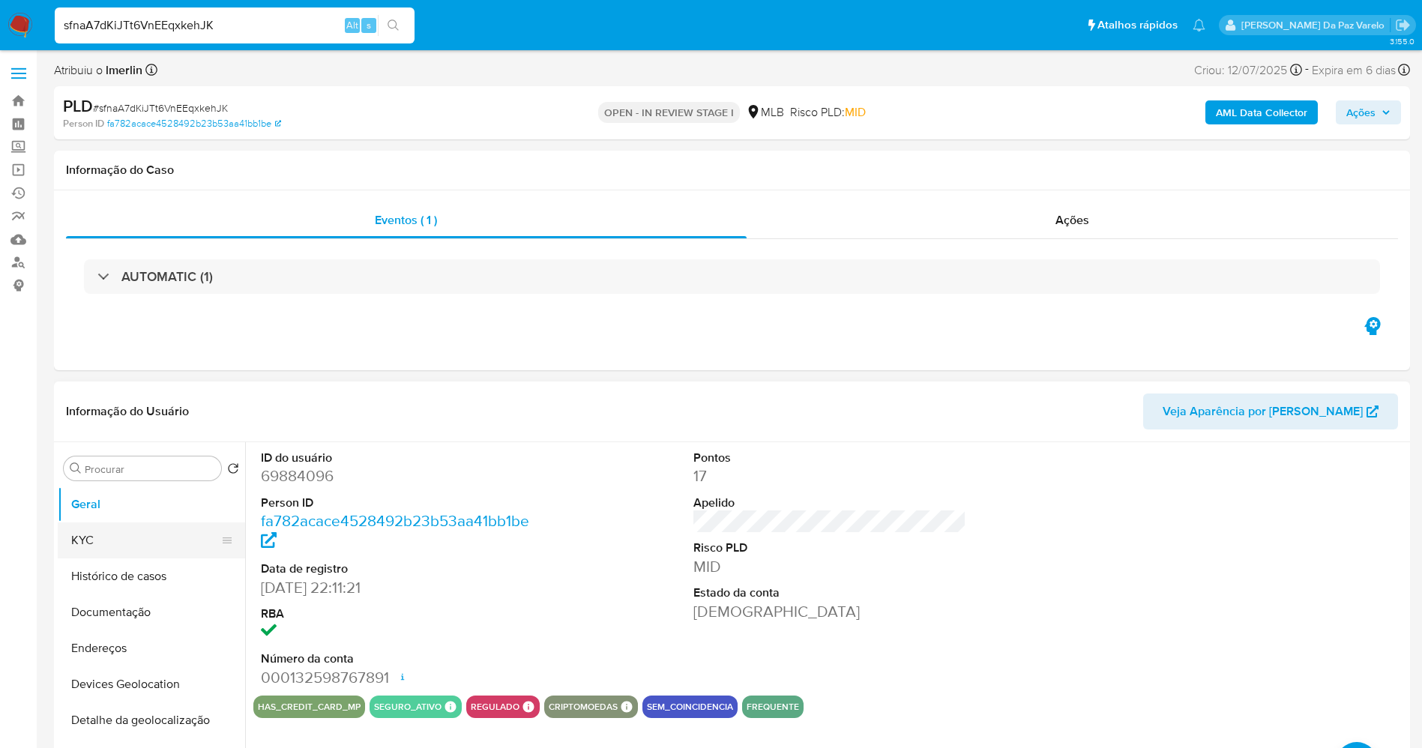
click at [184, 539] on button "KYC" at bounding box center [145, 540] width 175 height 36
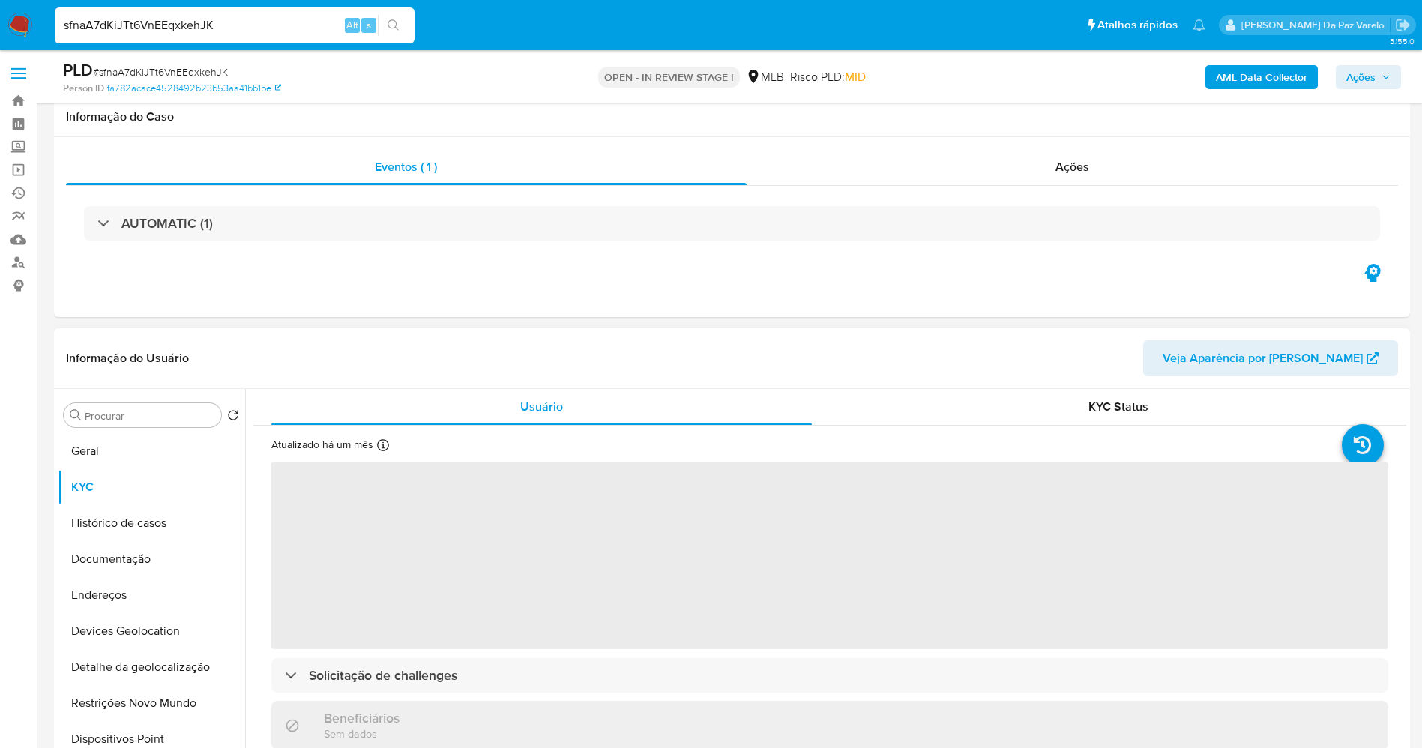
scroll to position [112, 0]
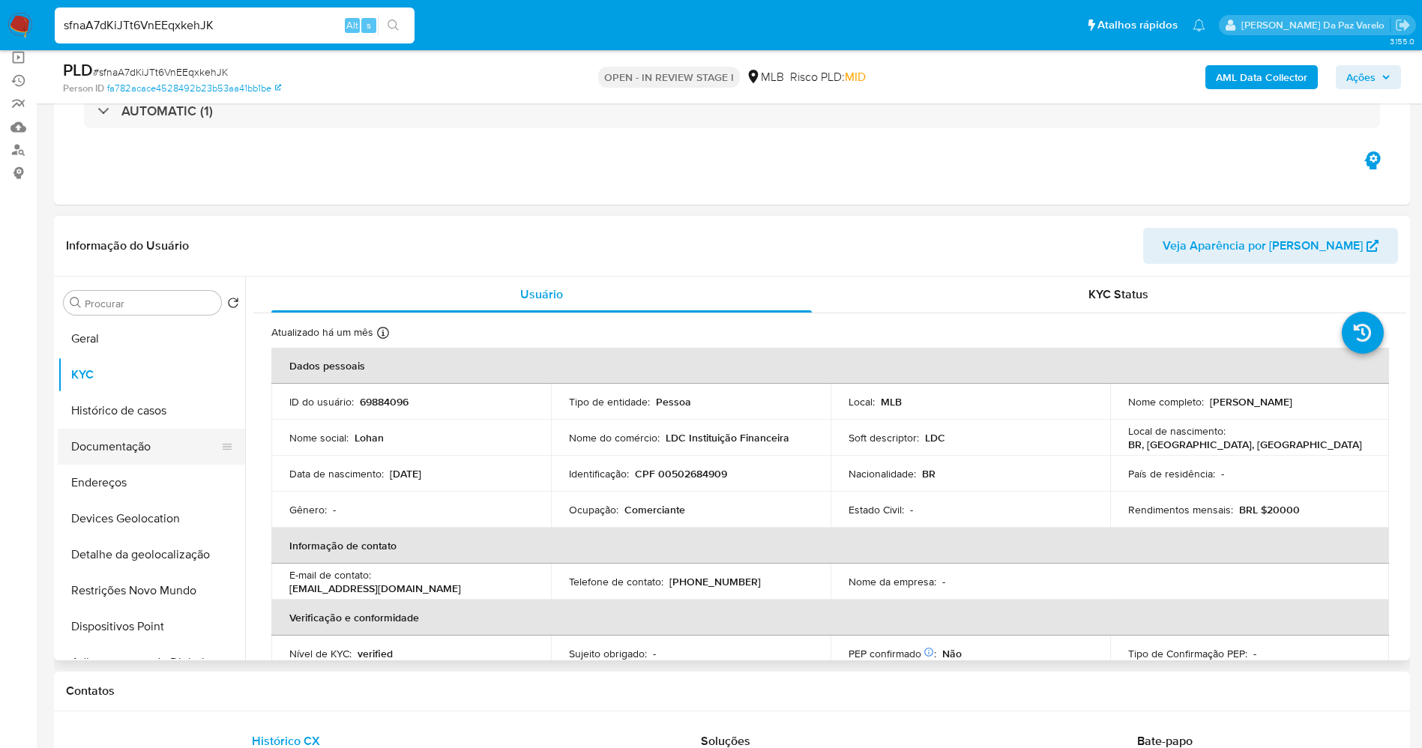
click at [148, 451] on button "Documentação" at bounding box center [145, 447] width 175 height 36
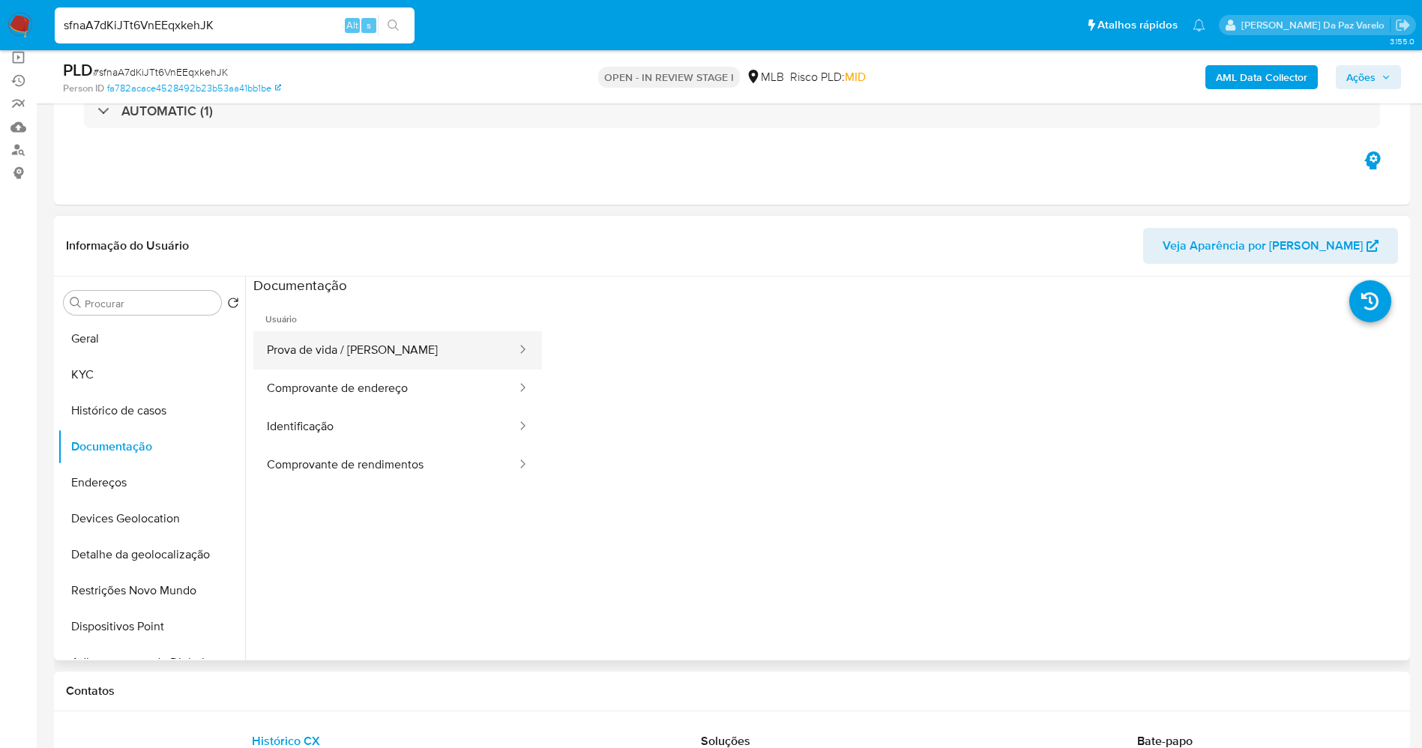
click at [354, 351] on button "Prova de vida / Selfie" at bounding box center [385, 350] width 265 height 38
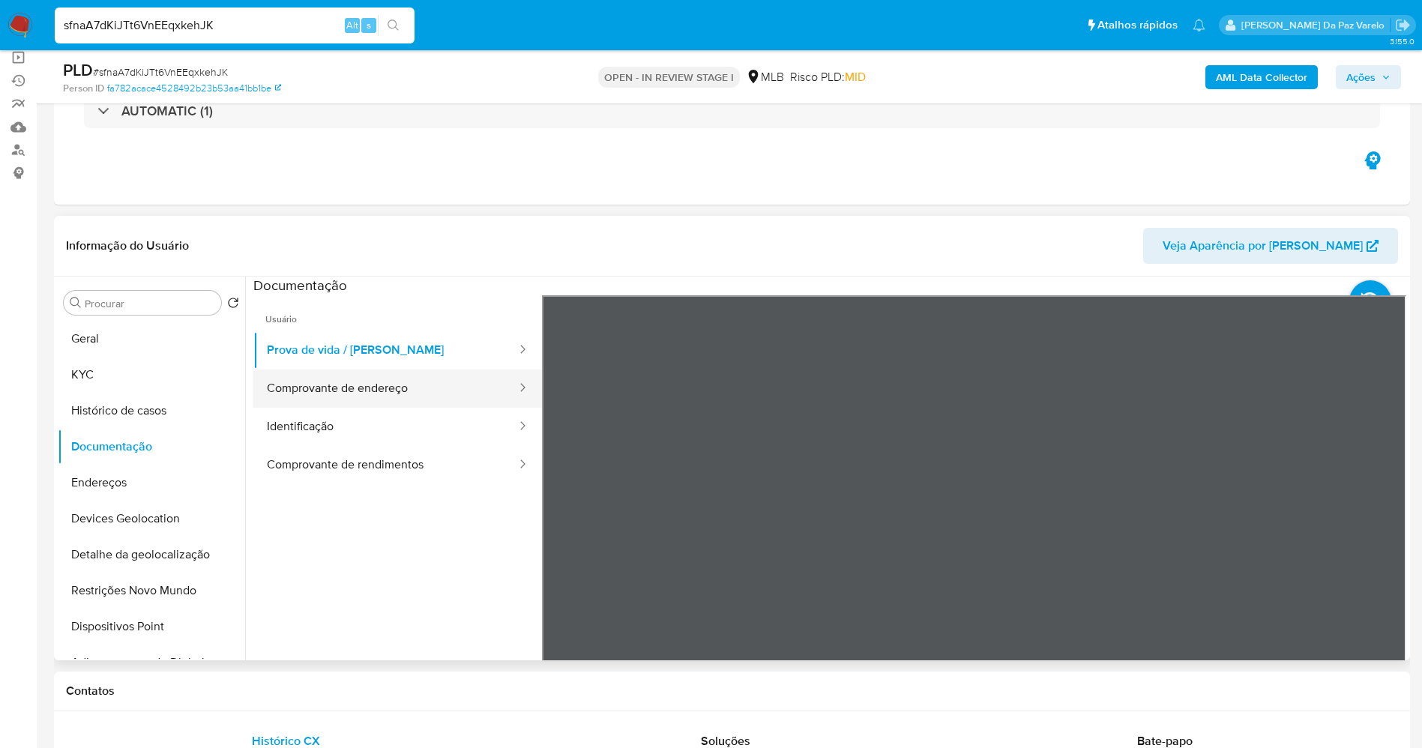
click at [413, 393] on button "Comprovante de endereço" at bounding box center [385, 388] width 265 height 38
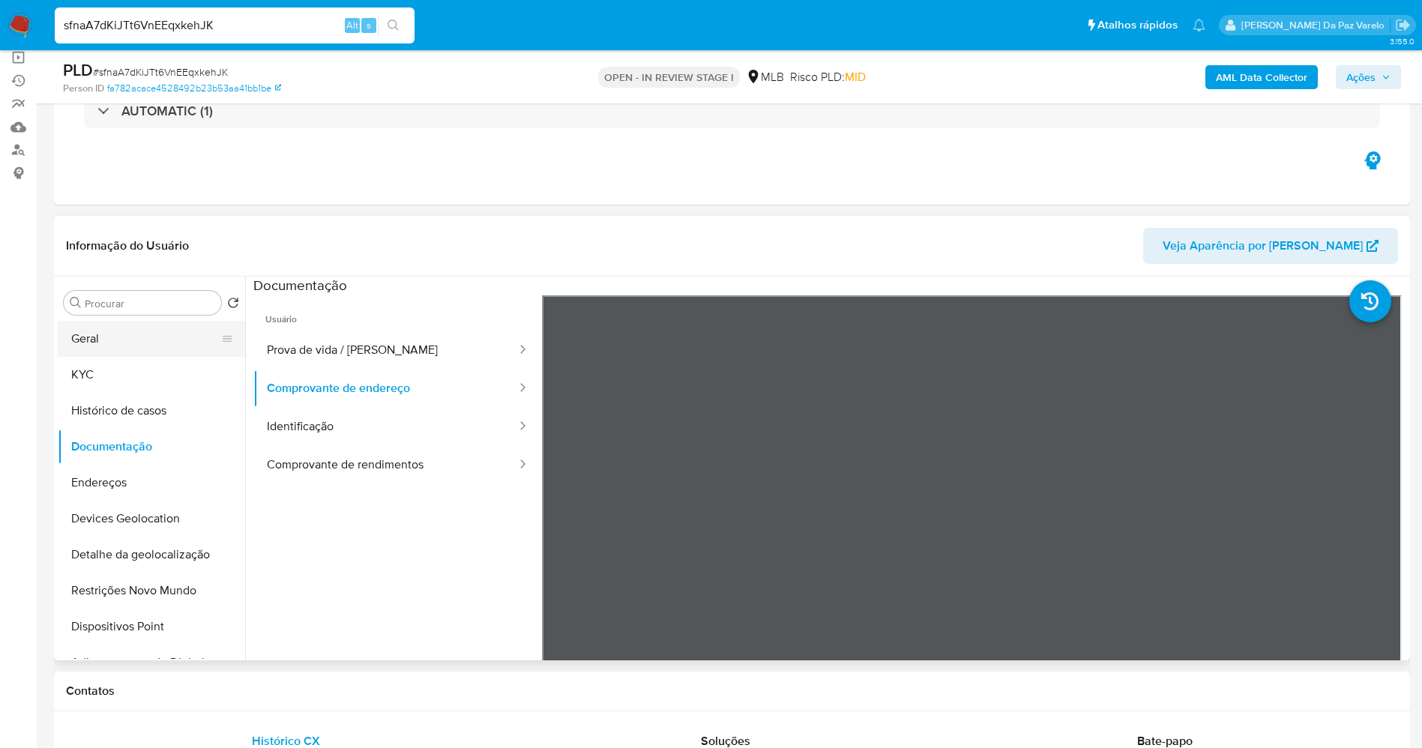
click at [150, 342] on button "Geral" at bounding box center [145, 339] width 175 height 36
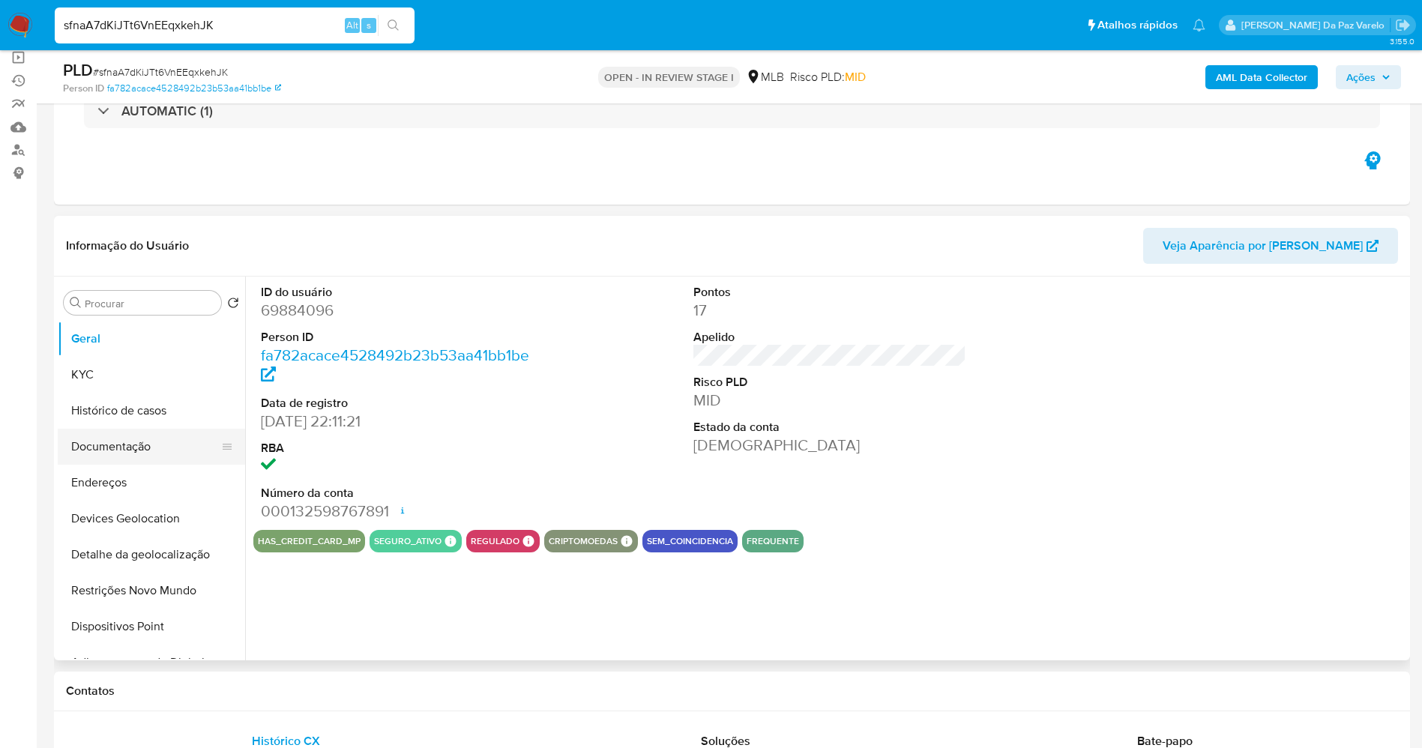
click at [127, 435] on button "Documentação" at bounding box center [145, 447] width 175 height 36
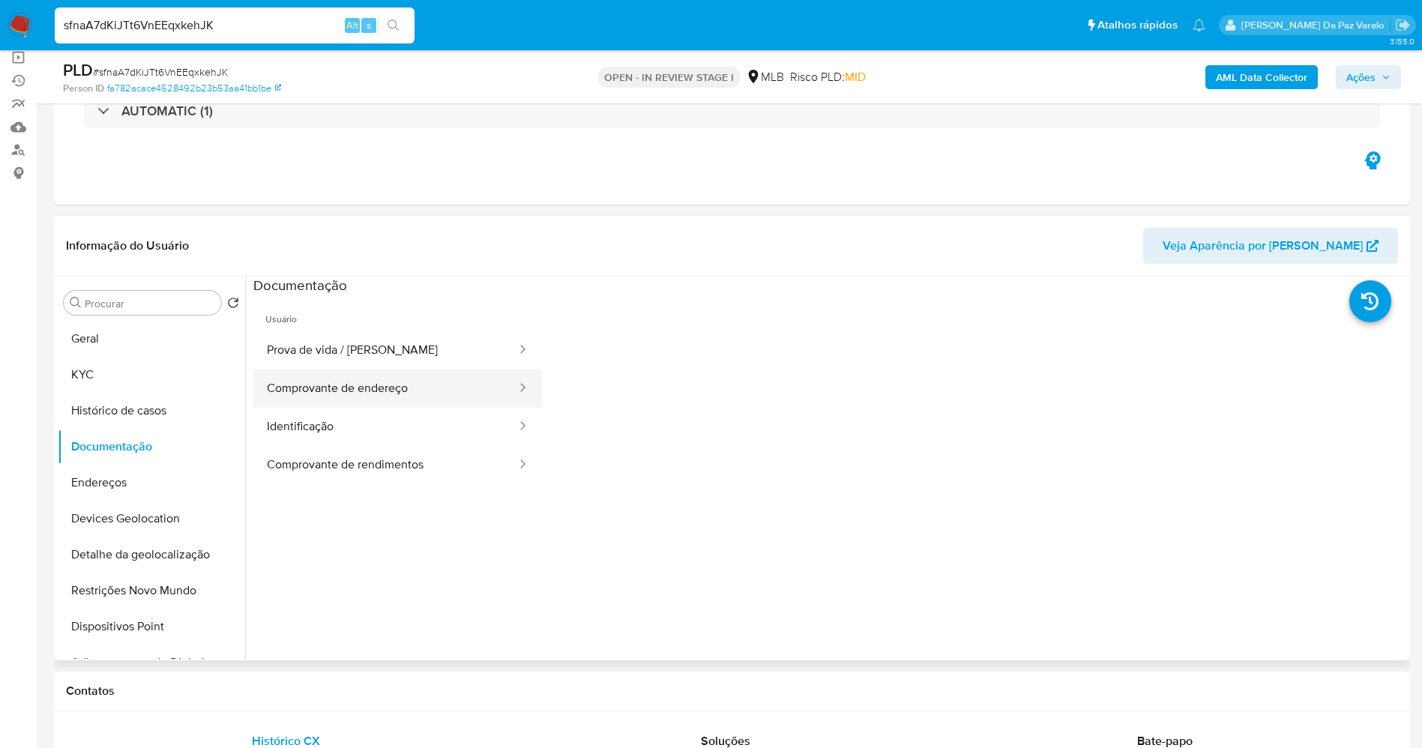
click at [330, 381] on button "Comprovante de endereço" at bounding box center [385, 388] width 265 height 38
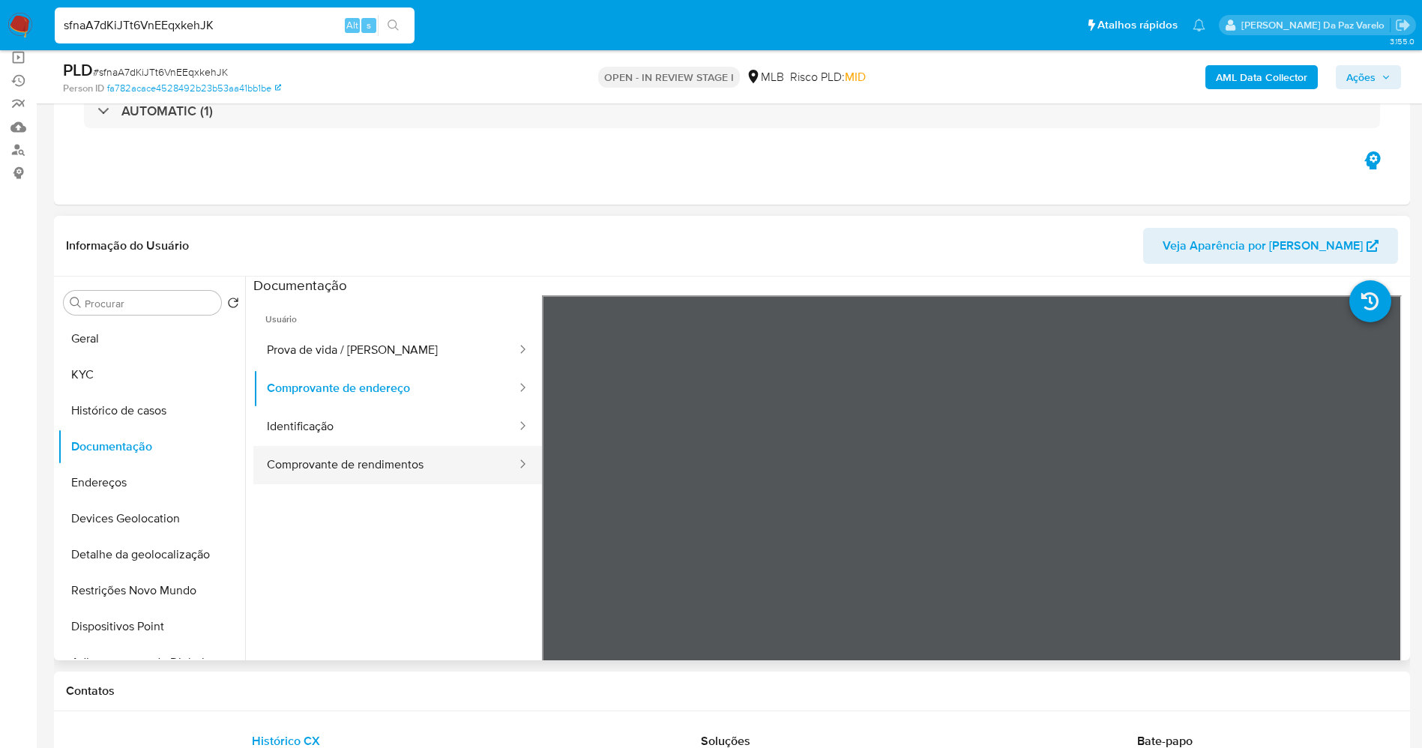
click at [333, 457] on button "Comprovante de rendimentos" at bounding box center [385, 465] width 265 height 38
click at [126, 375] on button "KYC" at bounding box center [145, 375] width 175 height 36
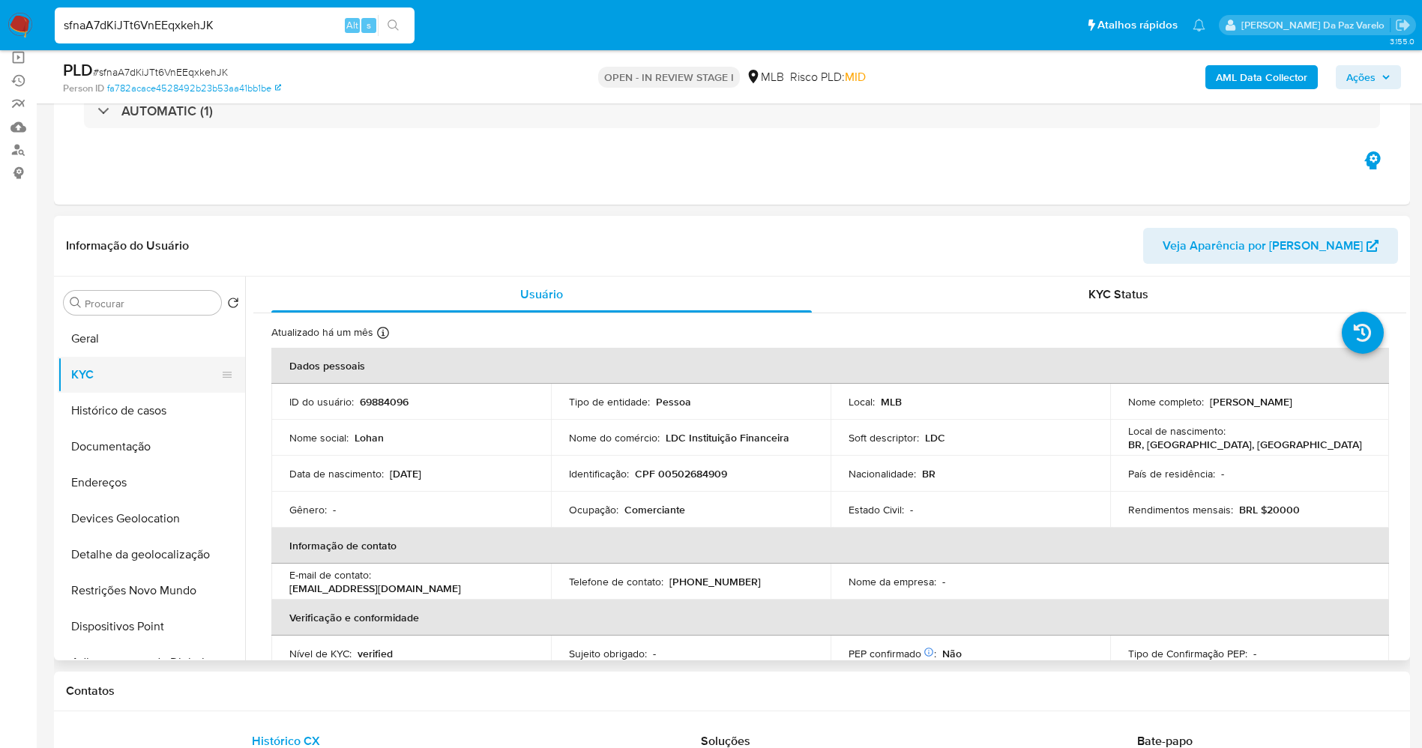
click at [130, 382] on button "KYC" at bounding box center [145, 375] width 175 height 36
click at [127, 447] on button "Documentação" at bounding box center [145, 447] width 175 height 36
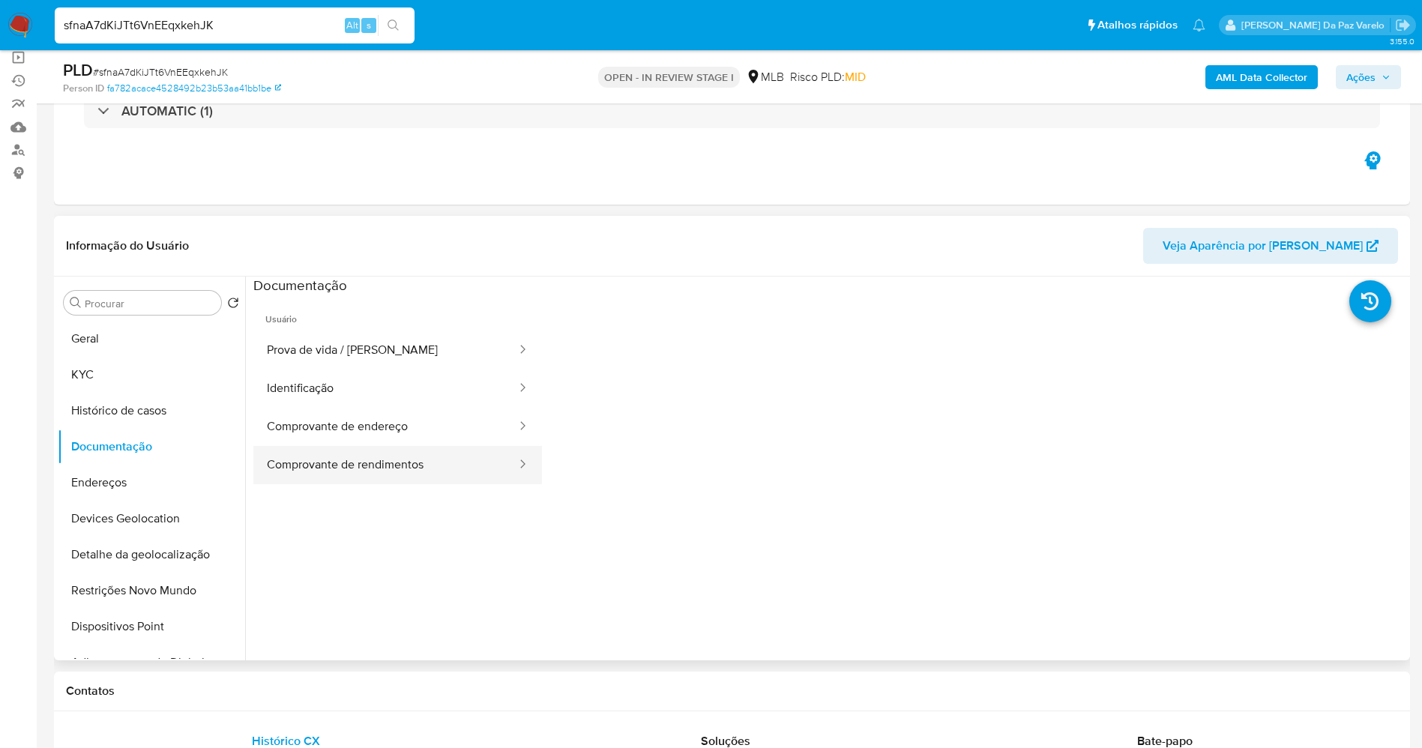
click at [382, 471] on button "Comprovante de rendimentos" at bounding box center [385, 465] width 265 height 38
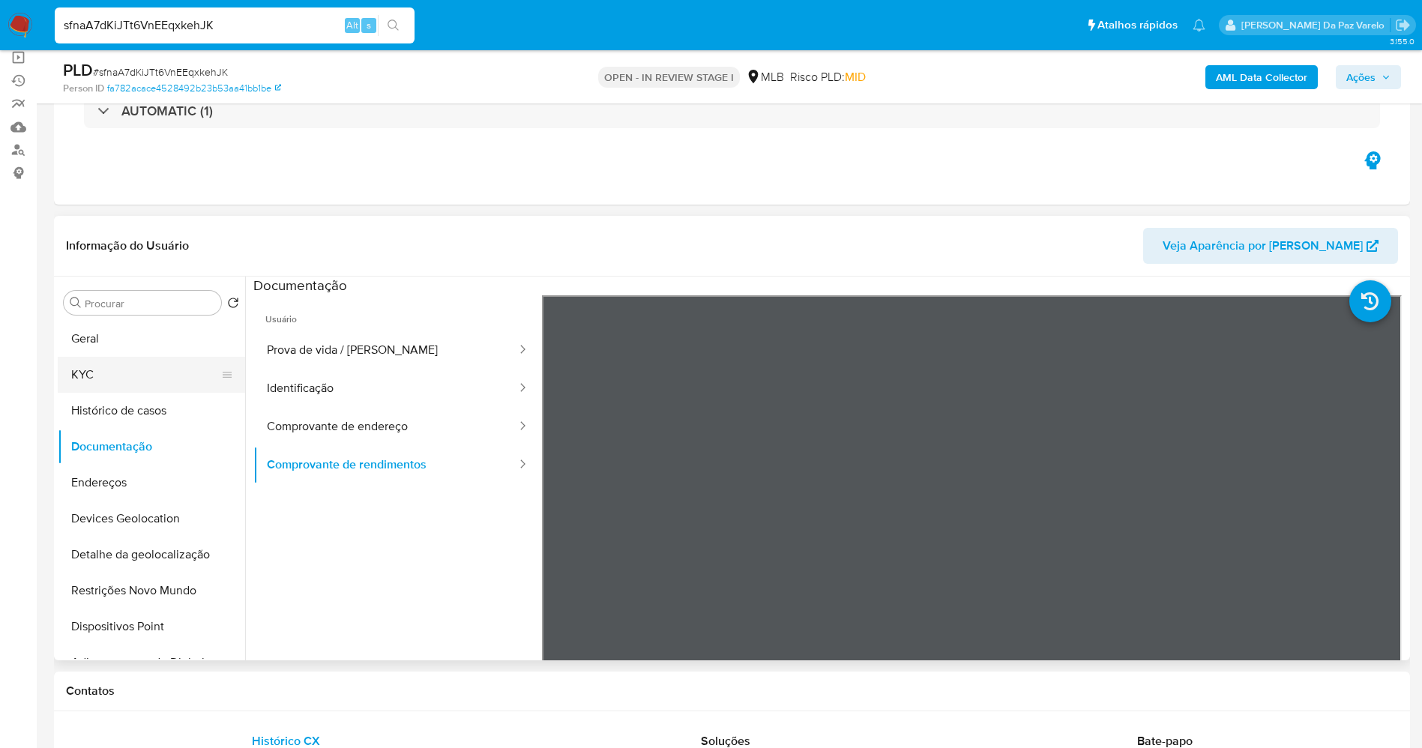
click at [138, 381] on button "KYC" at bounding box center [145, 375] width 175 height 36
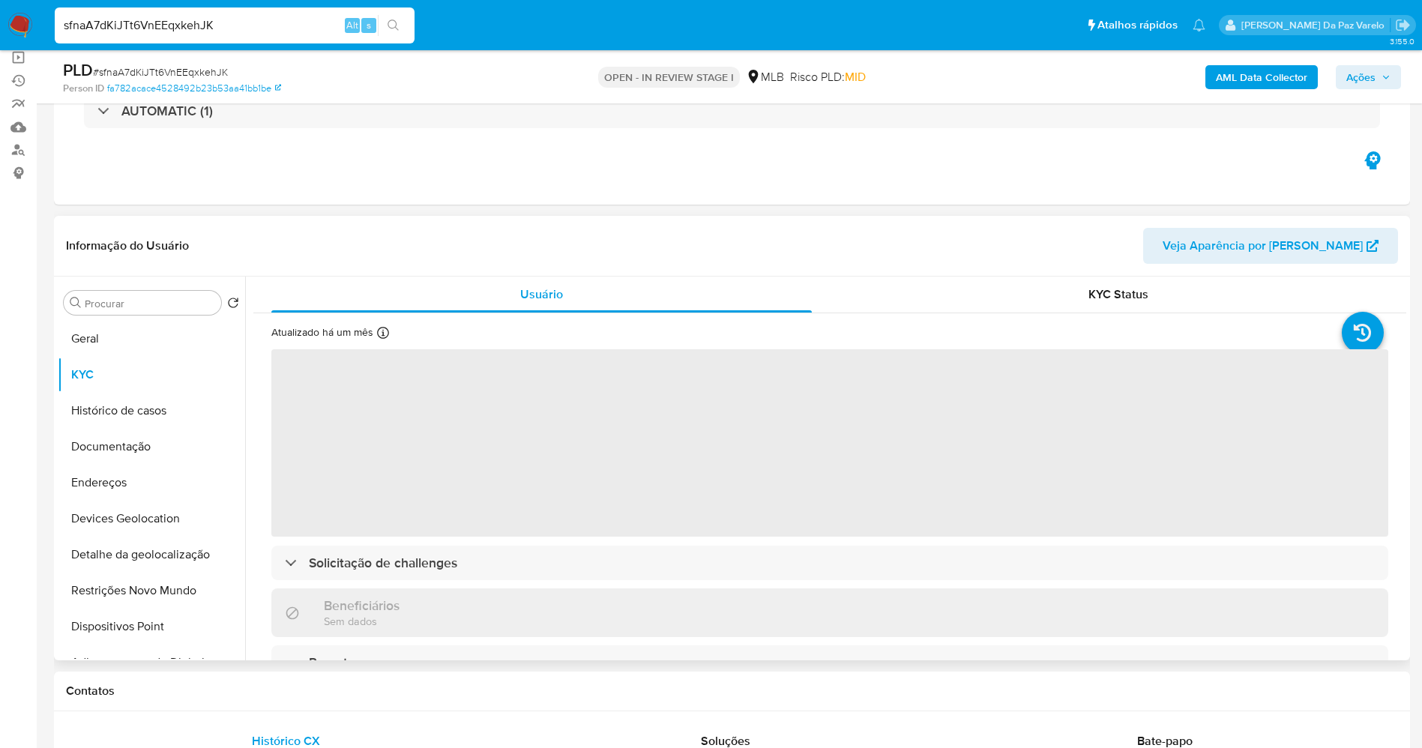
click at [376, 330] on div "Atualizado há um mês Criado: 14/03/2020 04:37:15 Atualizado: 16/07/2025 04:12:59" at bounding box center [352, 334] width 163 height 19
click at [390, 339] on div "Atualizado há um mês Criado: 14/03/2020 04:37:15 Atualizado: 16/07/2025 04:12:59" at bounding box center [352, 334] width 163 height 19
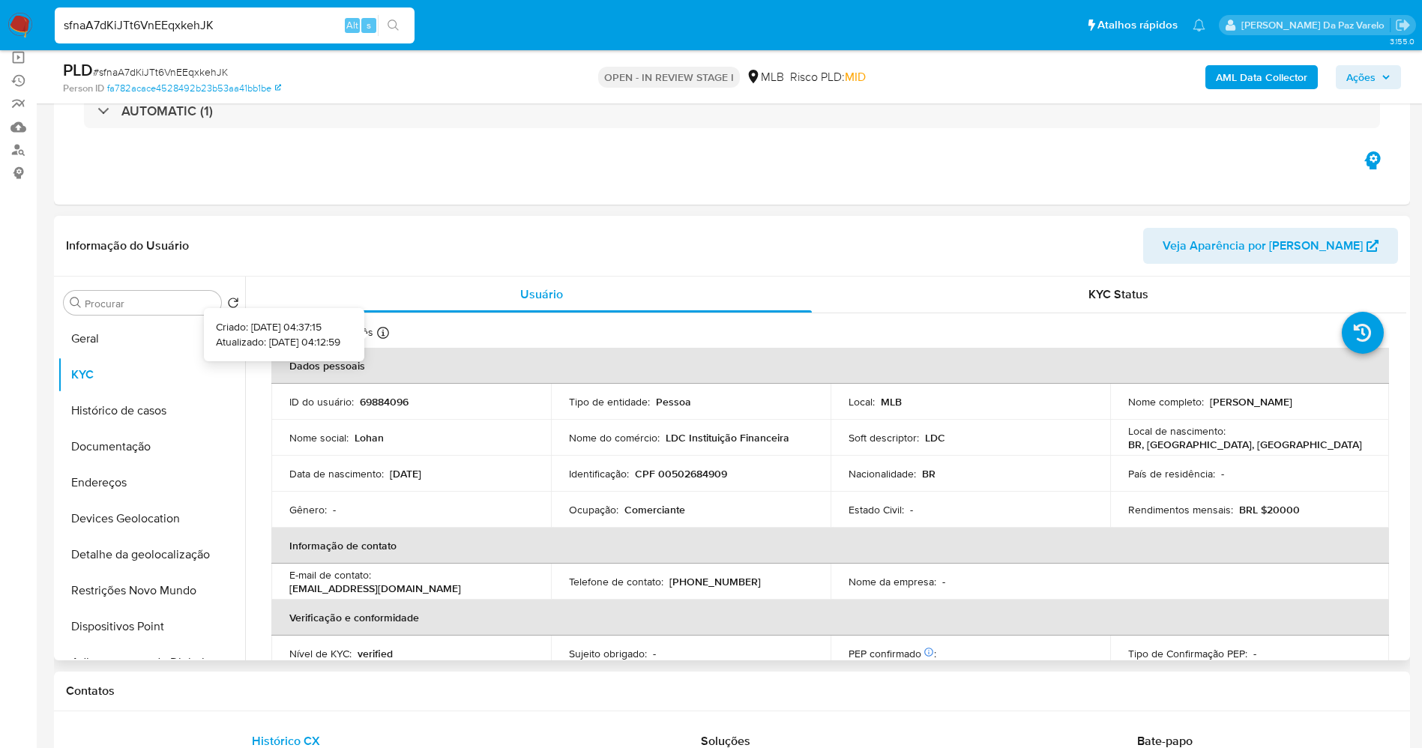
click at [383, 336] on icon at bounding box center [383, 333] width 12 height 12
click at [130, 349] on button "Geral" at bounding box center [145, 339] width 175 height 36
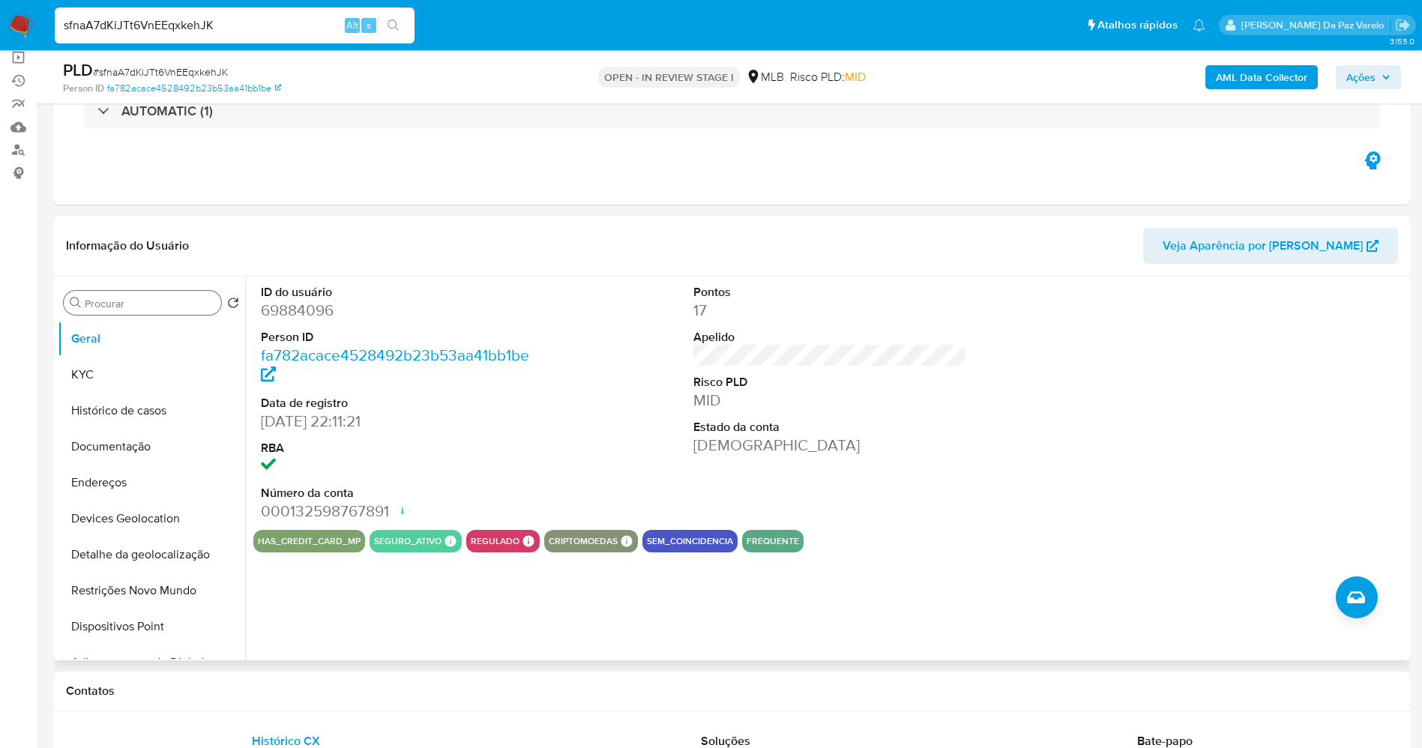
click at [152, 301] on input "Procurar" at bounding box center [150, 303] width 130 height 13
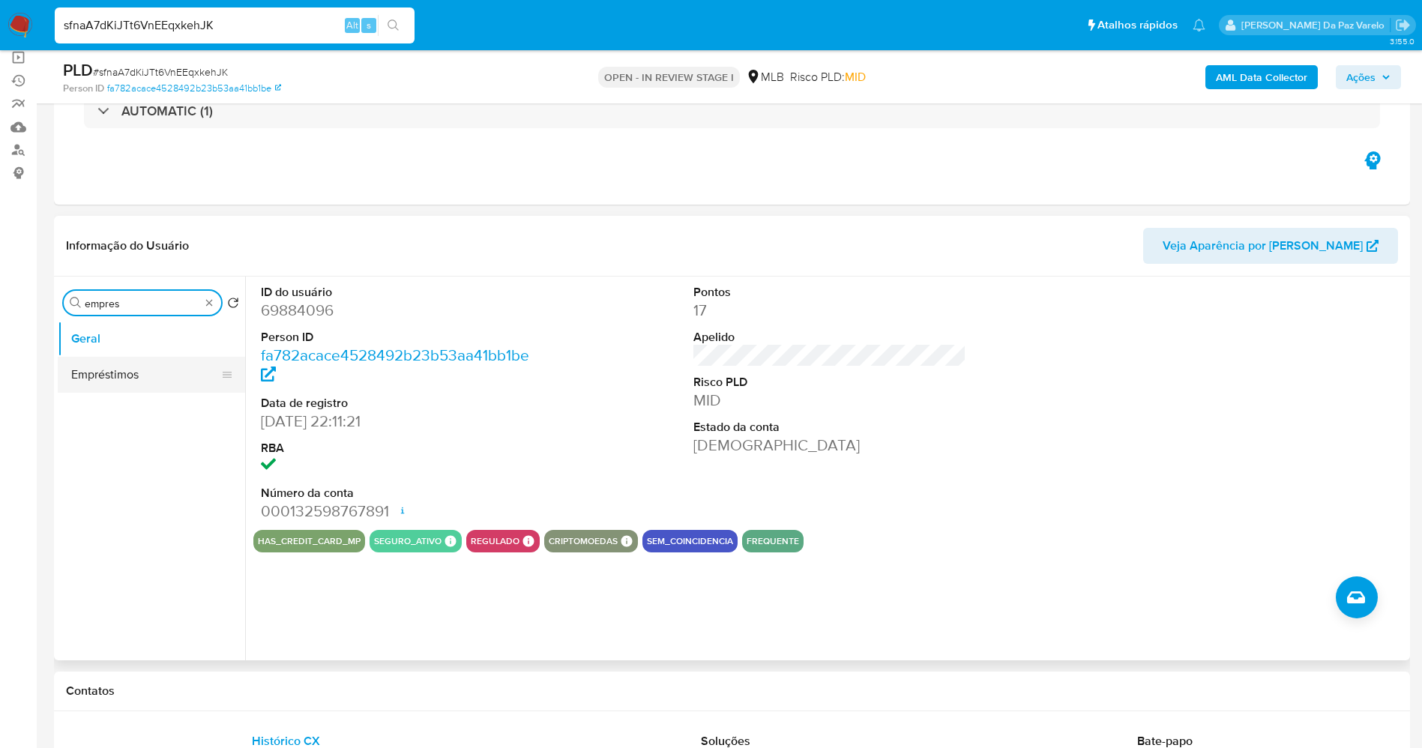
type input "empres"
click at [97, 379] on button "Empréstimos" at bounding box center [145, 375] width 175 height 36
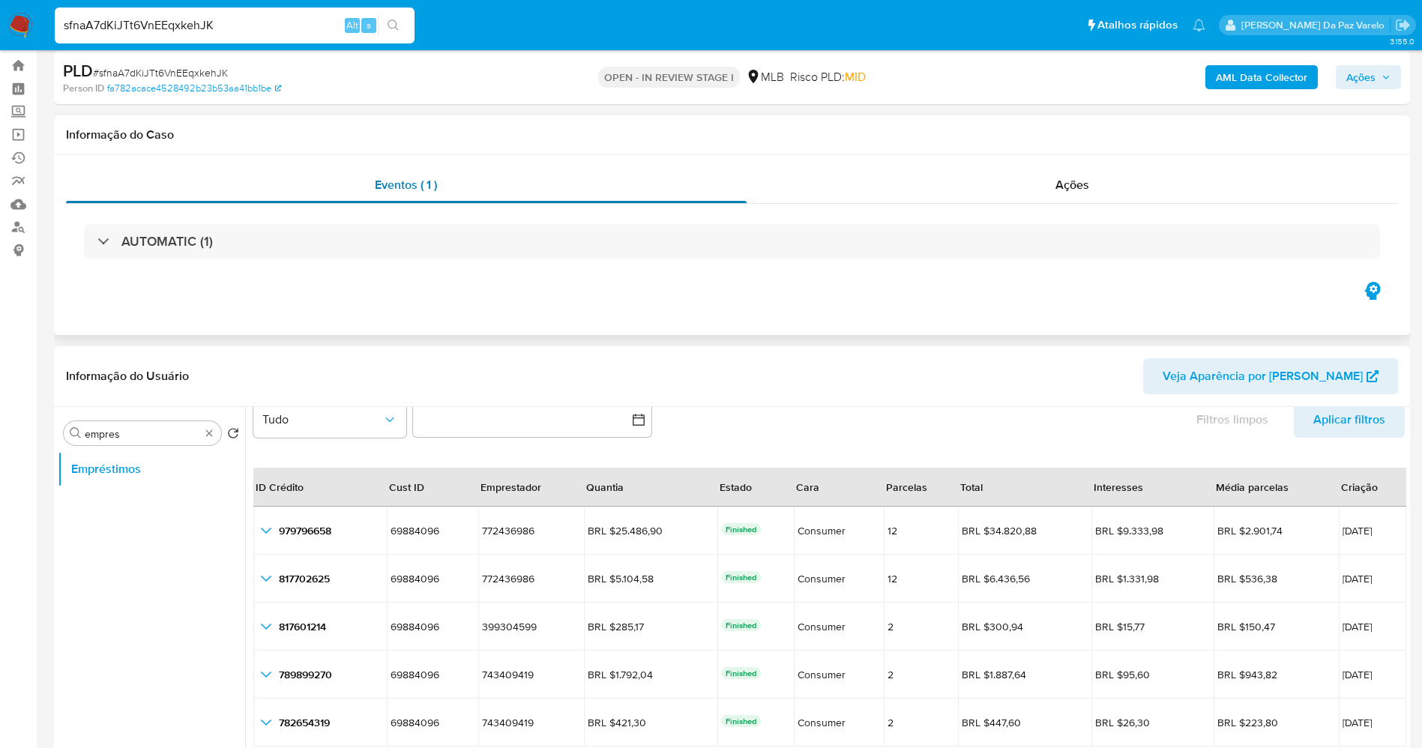
scroll to position [0, 0]
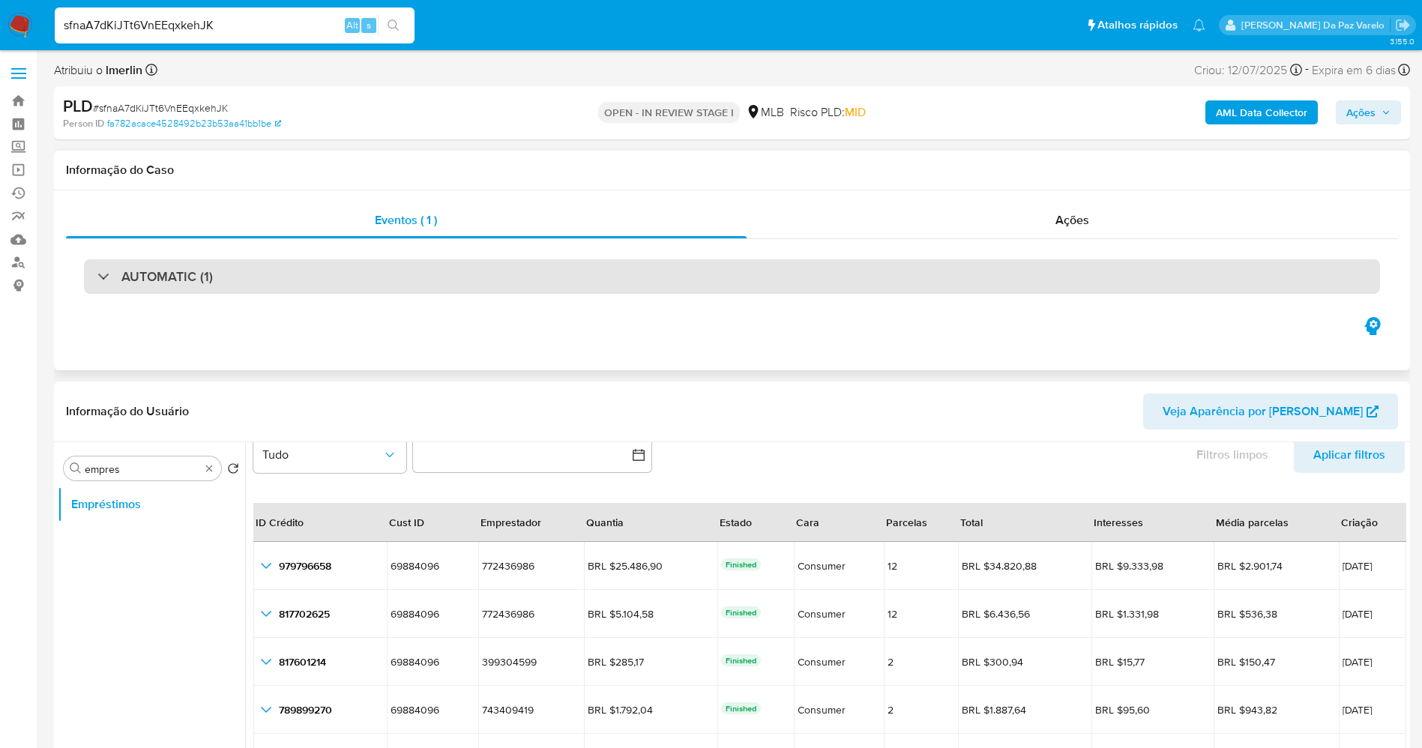
click at [188, 269] on h3 "AUTOMATIC (1)" at bounding box center [166, 276] width 91 height 16
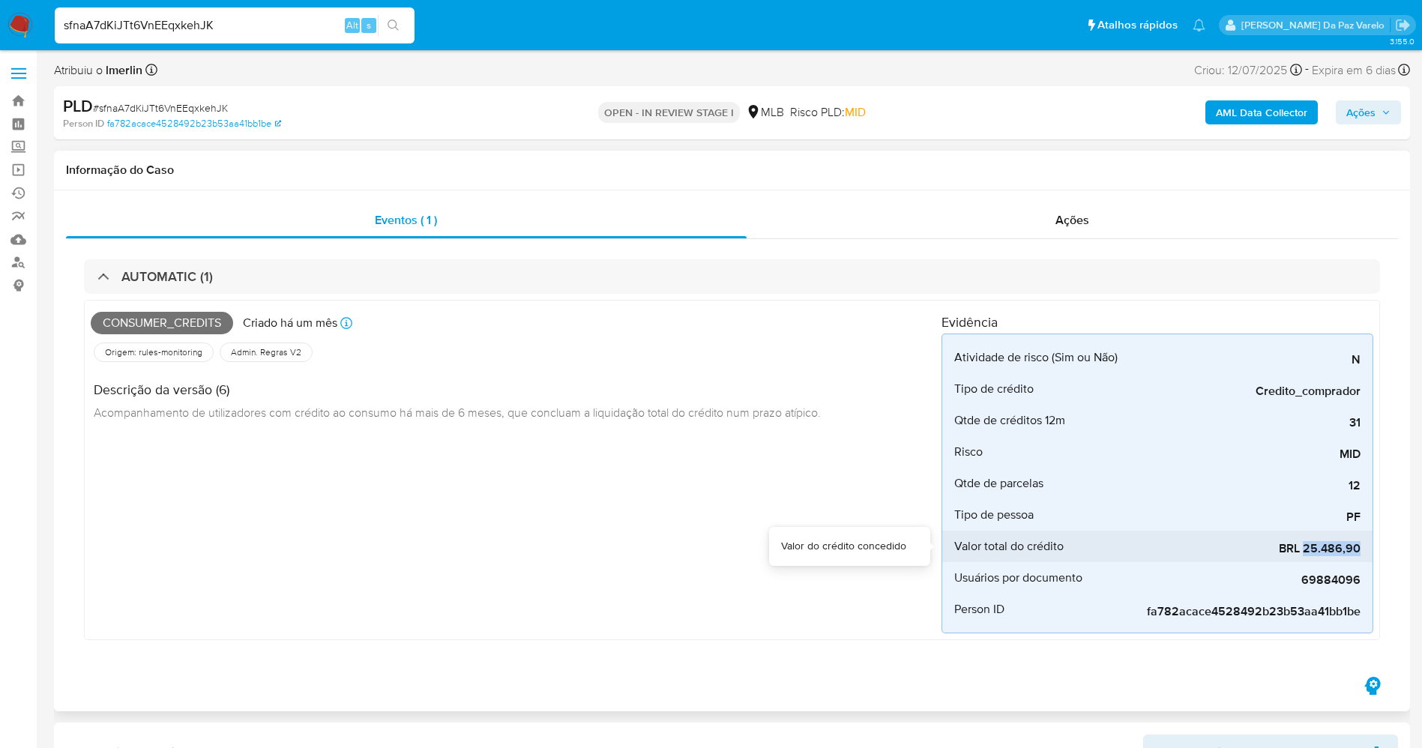
drag, startPoint x: 1306, startPoint y: 549, endPoint x: 1360, endPoint y: 550, distance: 54.7
click at [1360, 550] on li "Valor total do crédito BRL 25.486,90" at bounding box center [1157, 546] width 430 height 31
copy span "25.486,90"
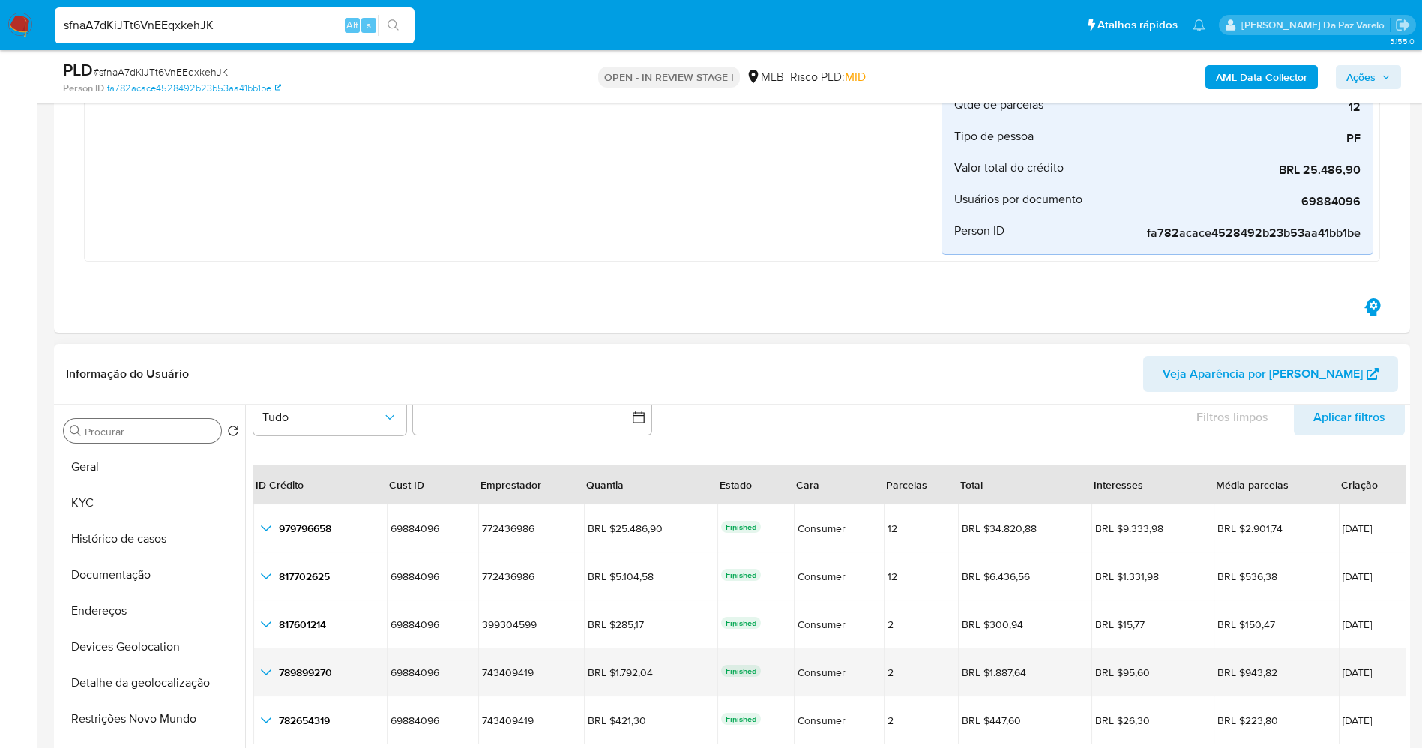
scroll to position [450, 0]
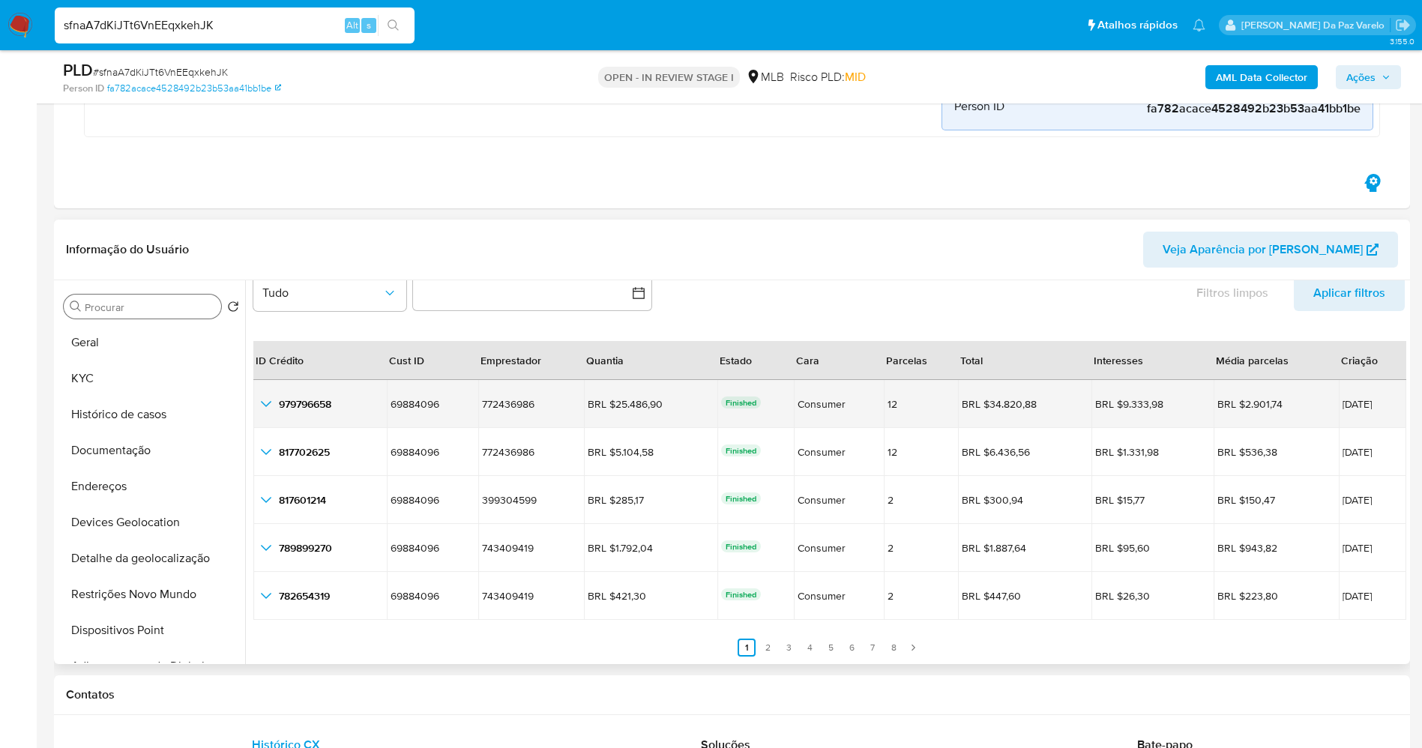
click at [268, 408] on icon "button_show_hidden_detail_by_id_0" at bounding box center [266, 404] width 18 height 18
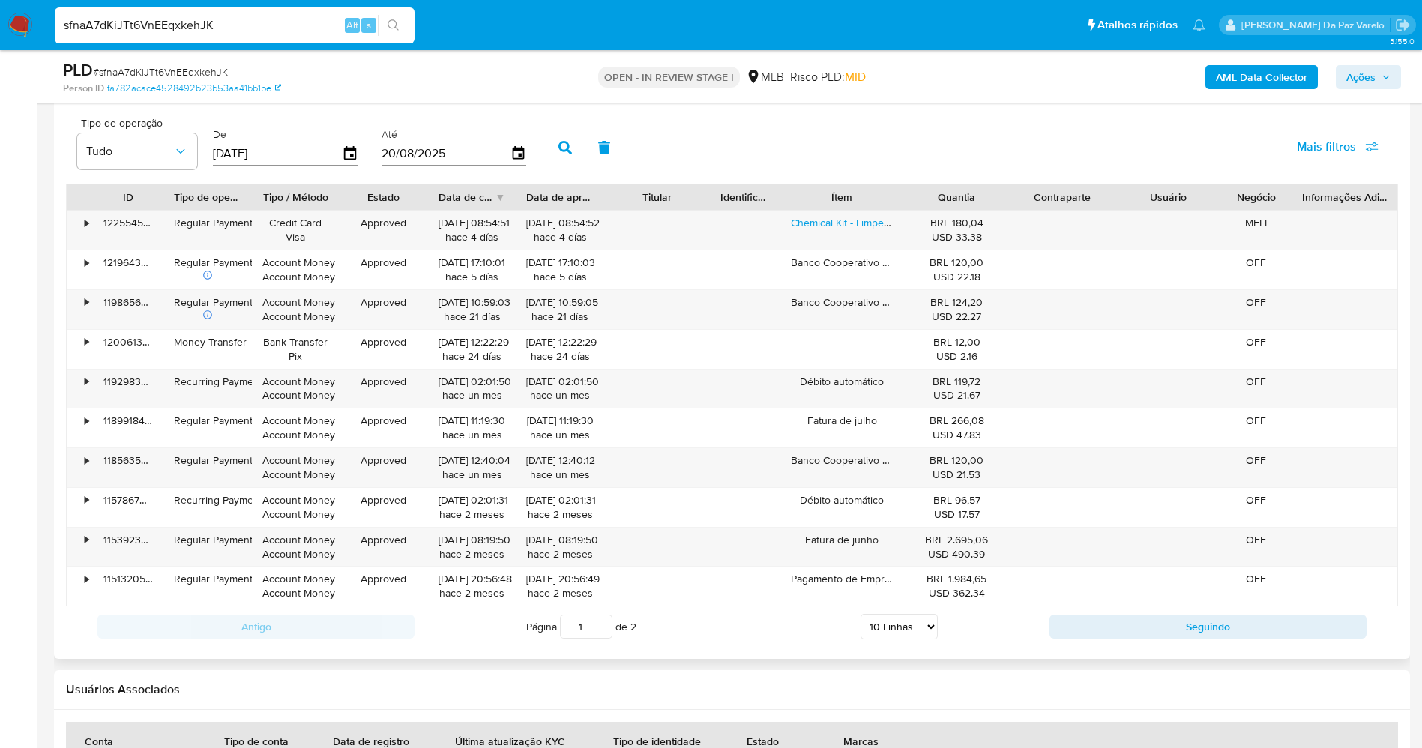
scroll to position [2101, 0]
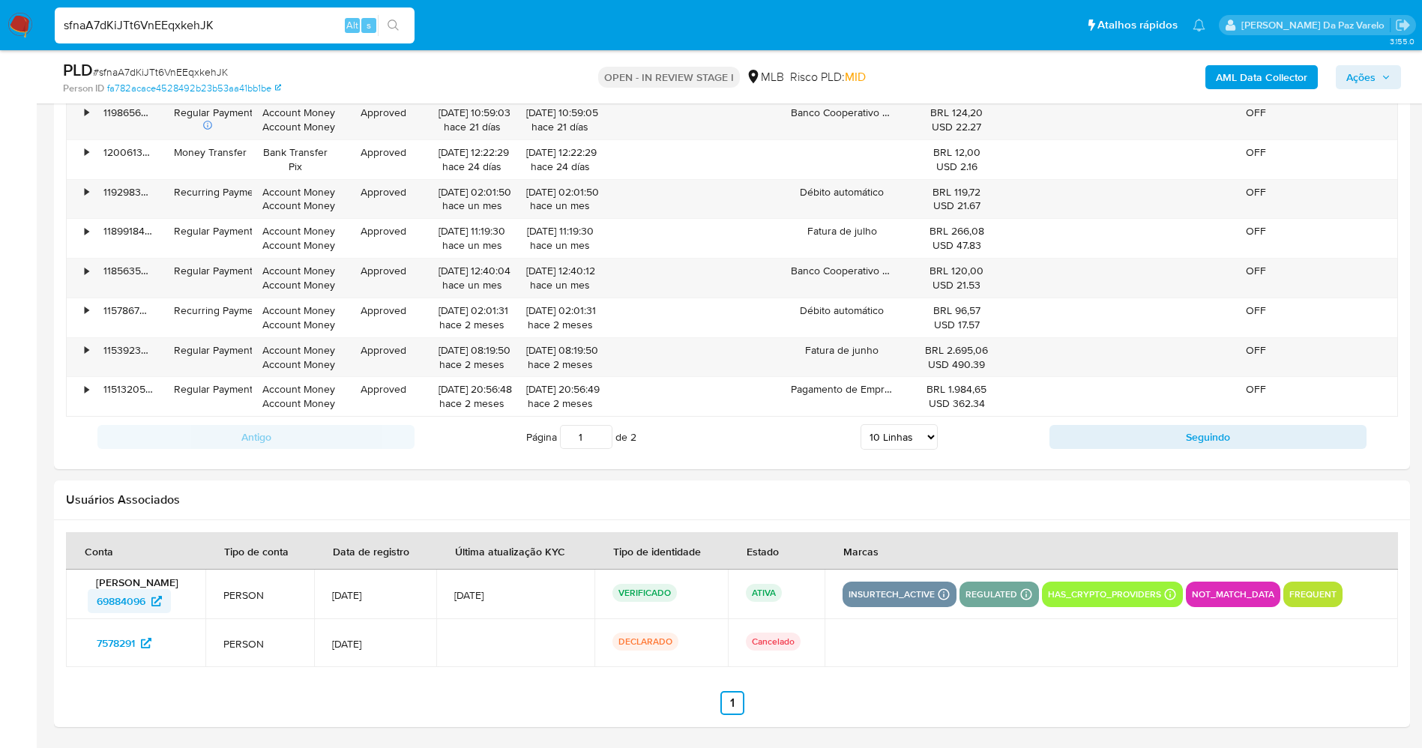
click at [156, 600] on icon at bounding box center [156, 601] width 10 height 10
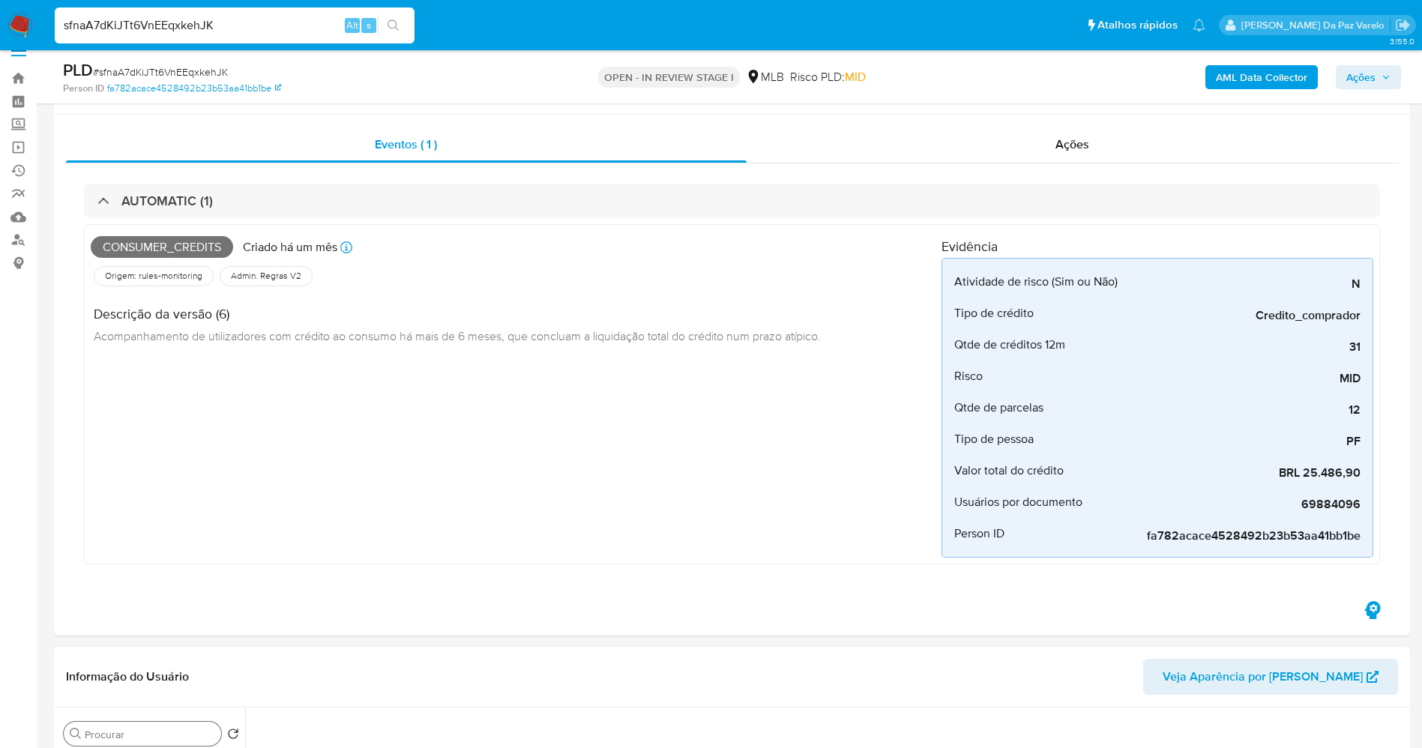
scroll to position [0, 0]
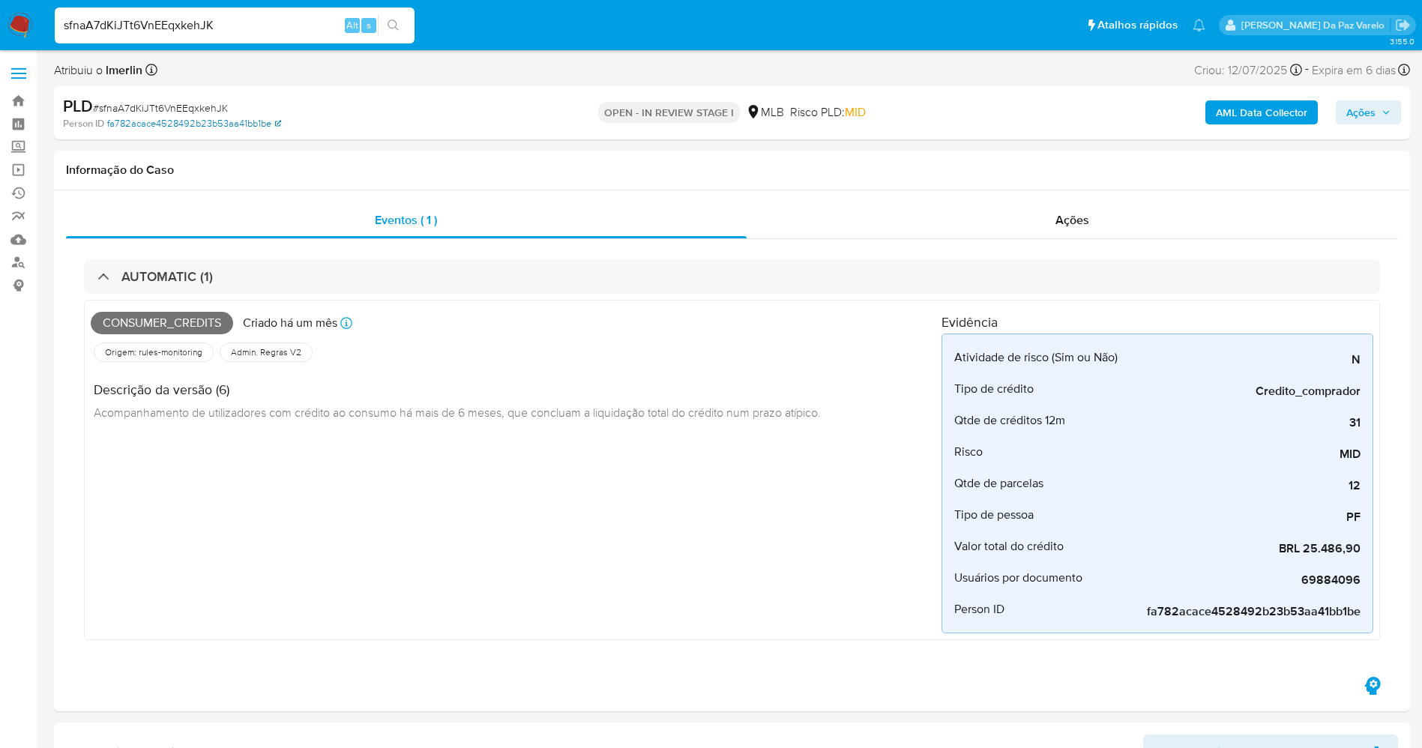
click at [186, 124] on link "fa782acace4528492b23b53aa41bb1be" at bounding box center [194, 123] width 174 height 13
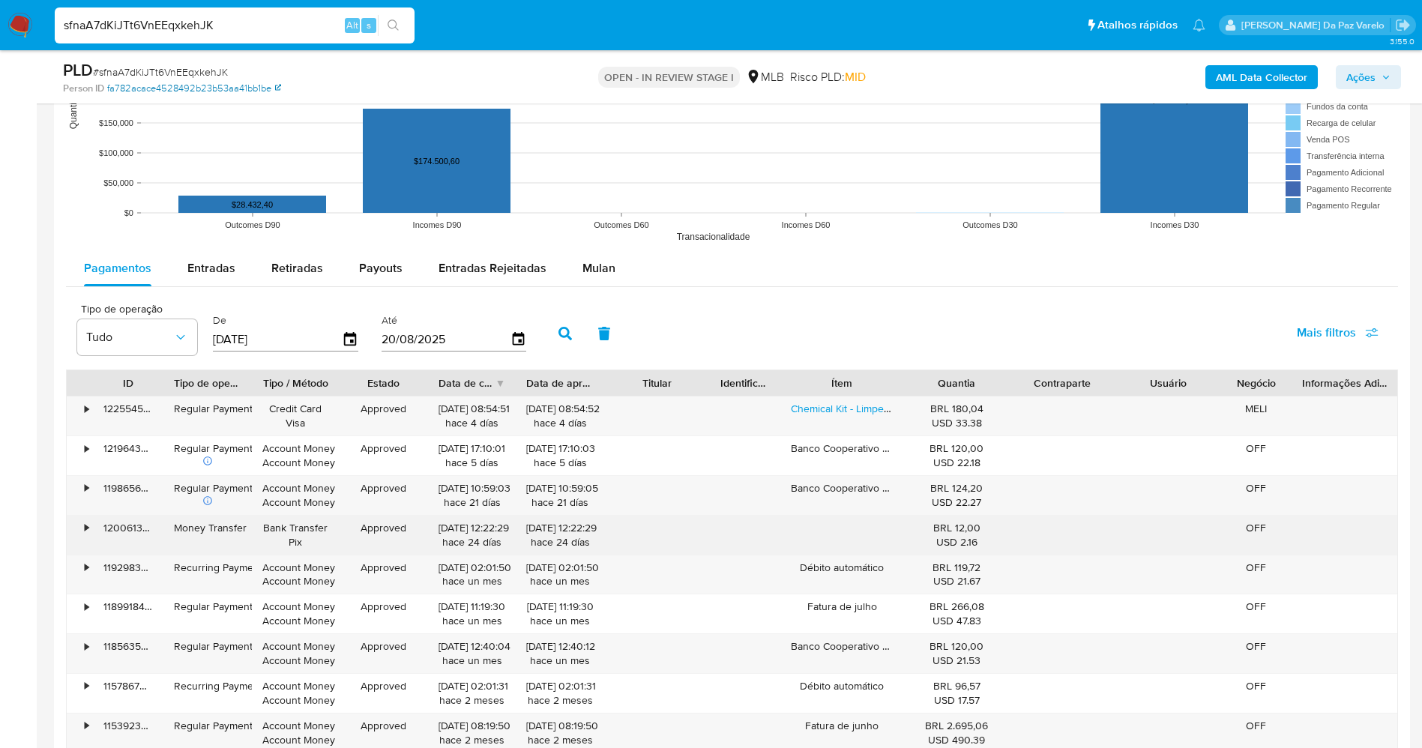
scroll to position [1799, 0]
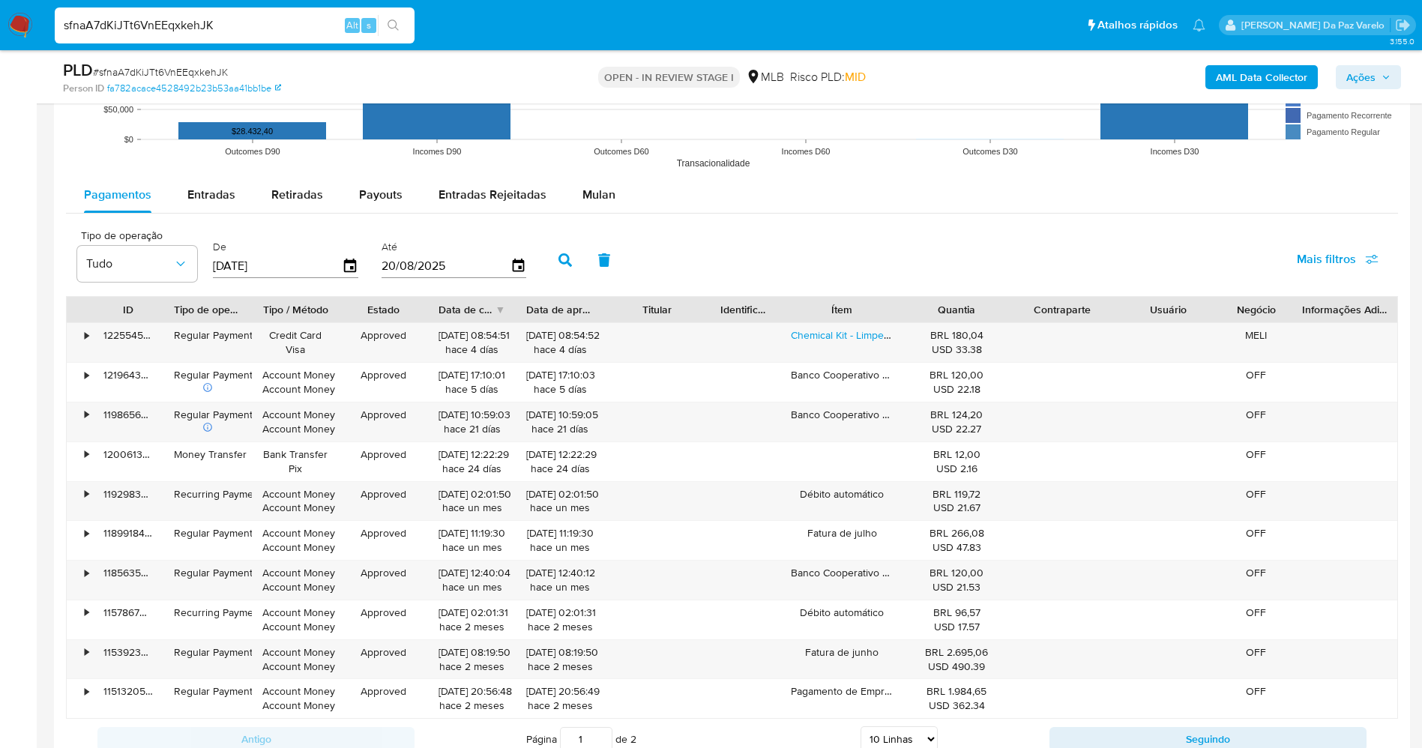
click at [259, 268] on input "[DATE]" at bounding box center [277, 266] width 129 height 24
click at [347, 270] on icon "button" at bounding box center [350, 266] width 26 height 26
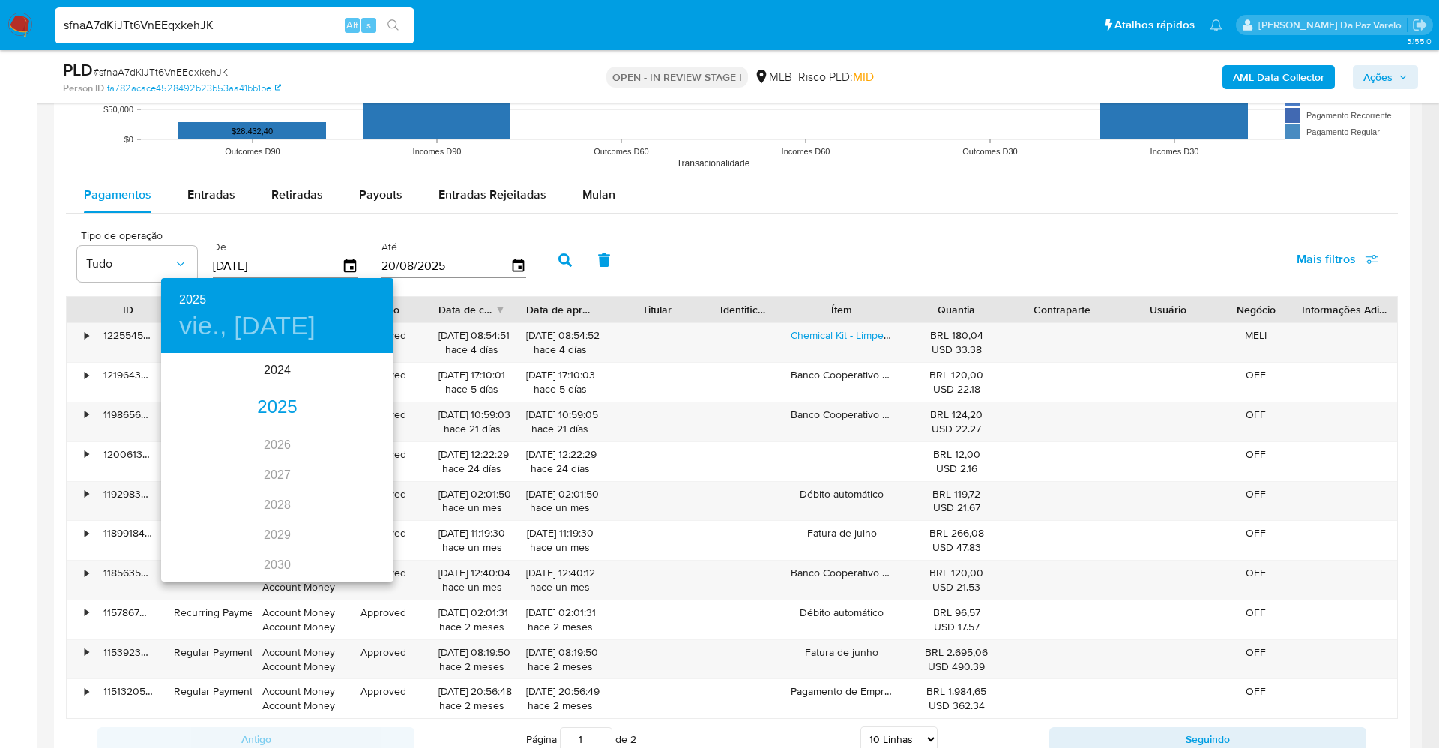
click at [274, 402] on div "2025" at bounding box center [277, 408] width 232 height 30
click at [349, 441] on div "jun." at bounding box center [354, 439] width 77 height 56
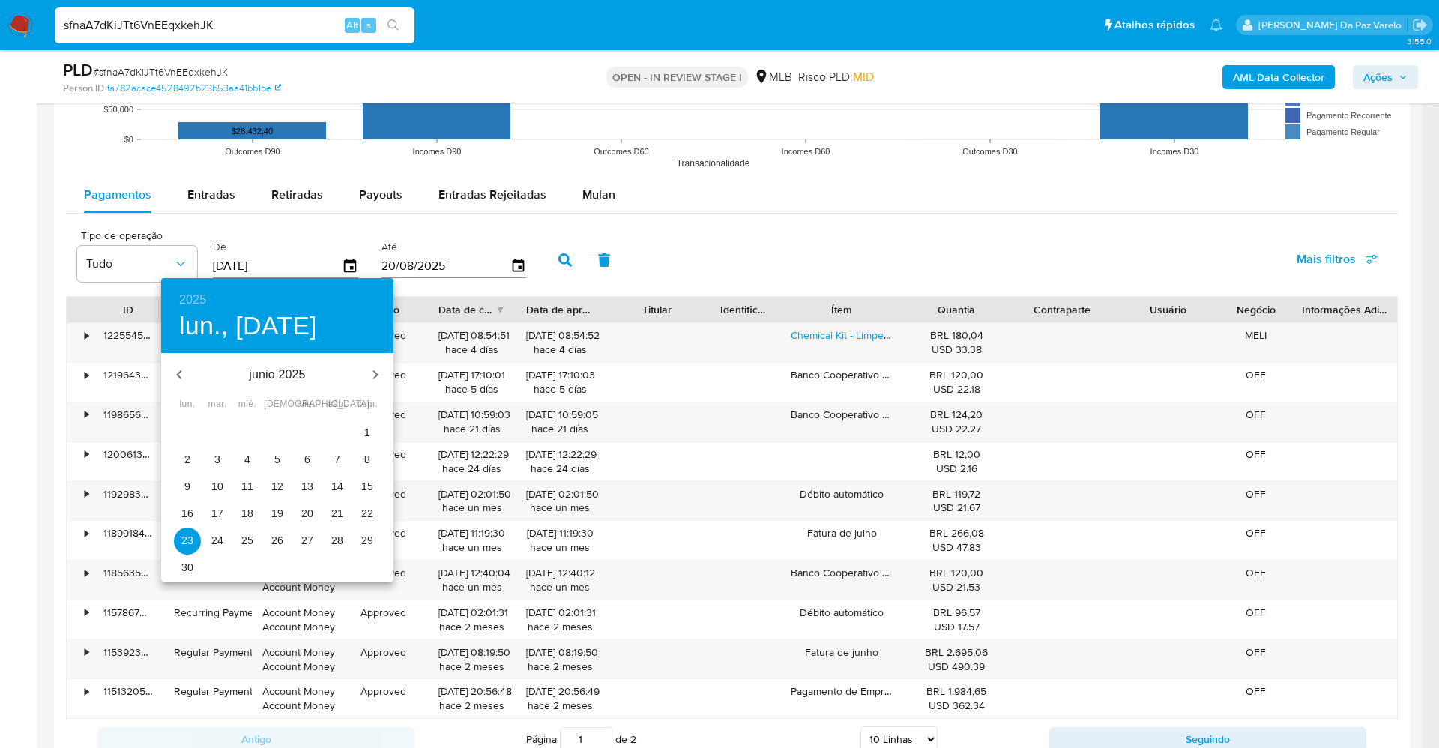
click at [281, 461] on span "5" at bounding box center [277, 459] width 27 height 15
type input "05/06/2025"
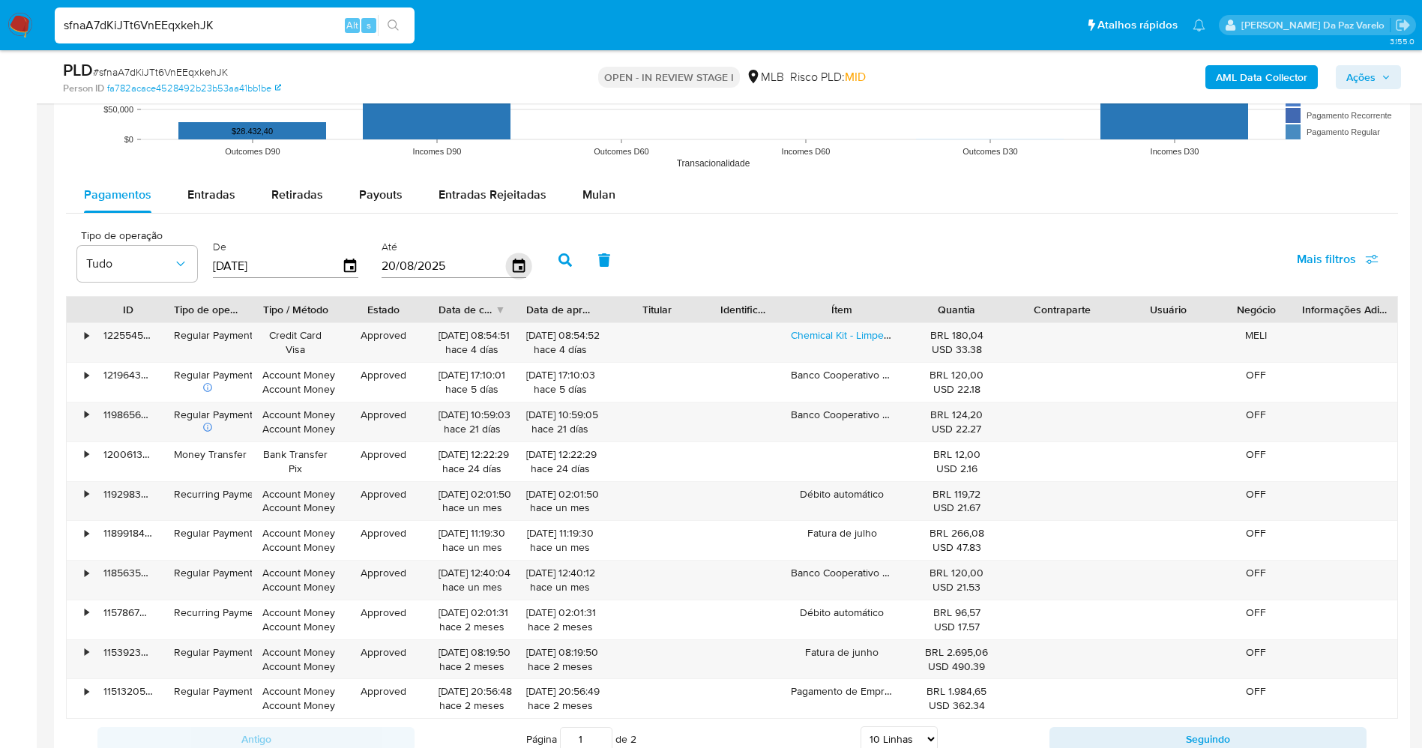
click at [515, 268] on icon "button" at bounding box center [518, 266] width 26 height 26
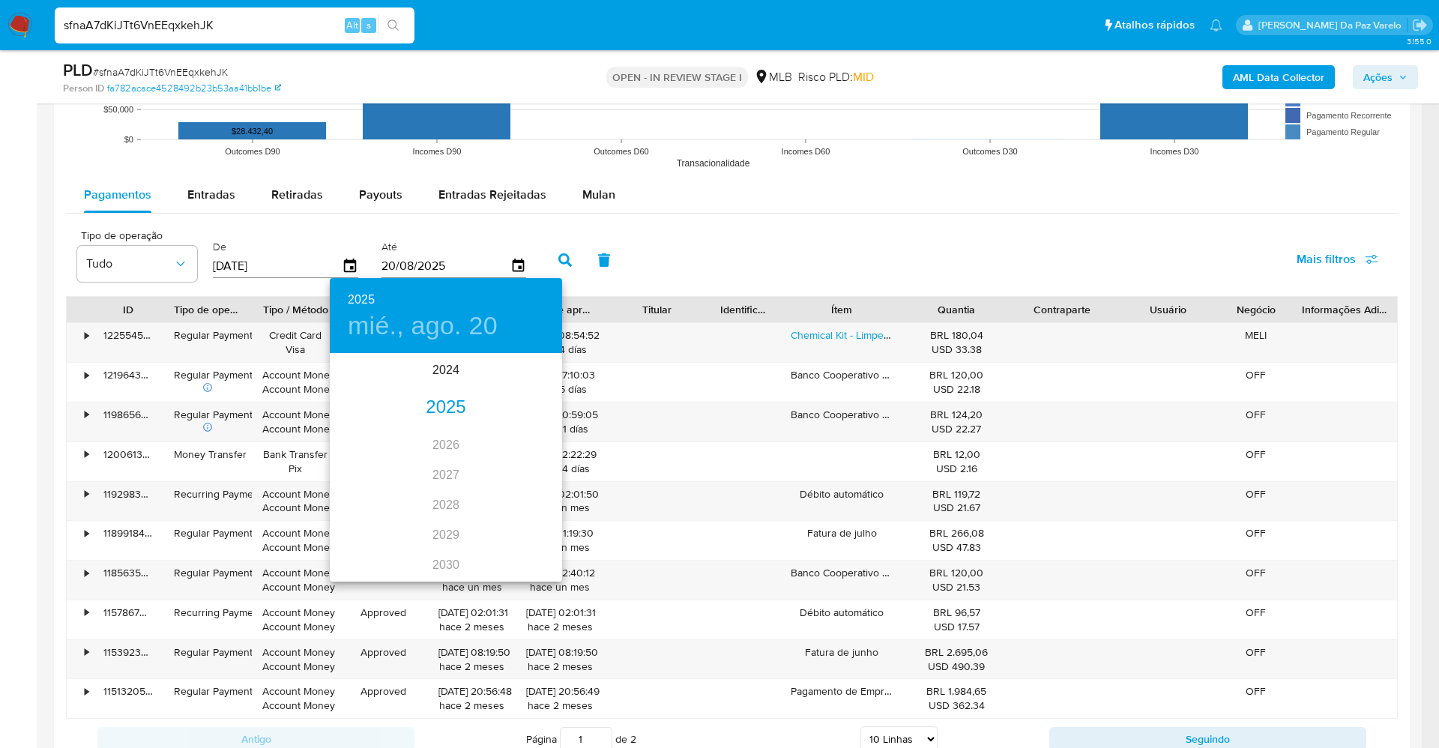
click at [439, 405] on div "2025" at bounding box center [446, 408] width 232 height 30
click at [522, 435] on div "jun." at bounding box center [523, 439] width 77 height 56
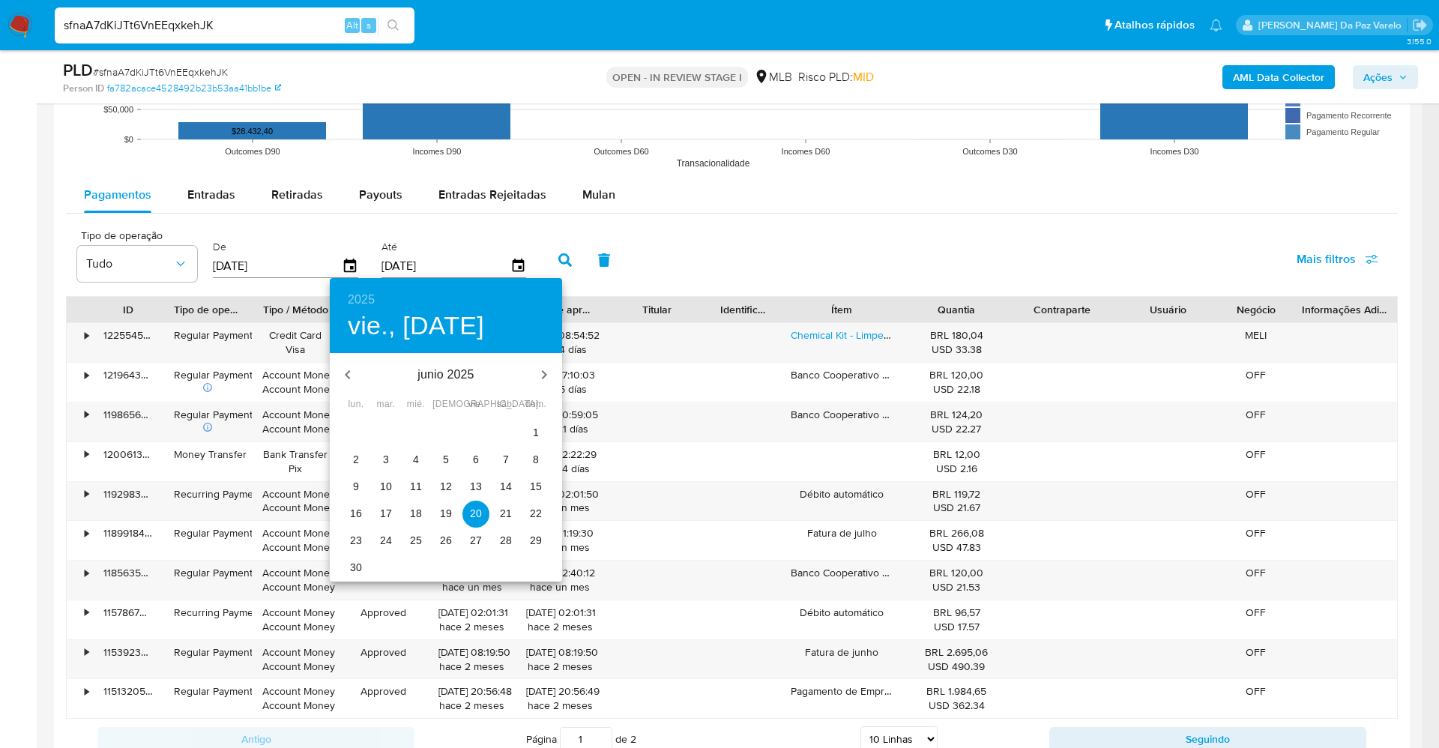
click at [358, 564] on p "30" at bounding box center [356, 567] width 12 height 15
type input "30/06/2025"
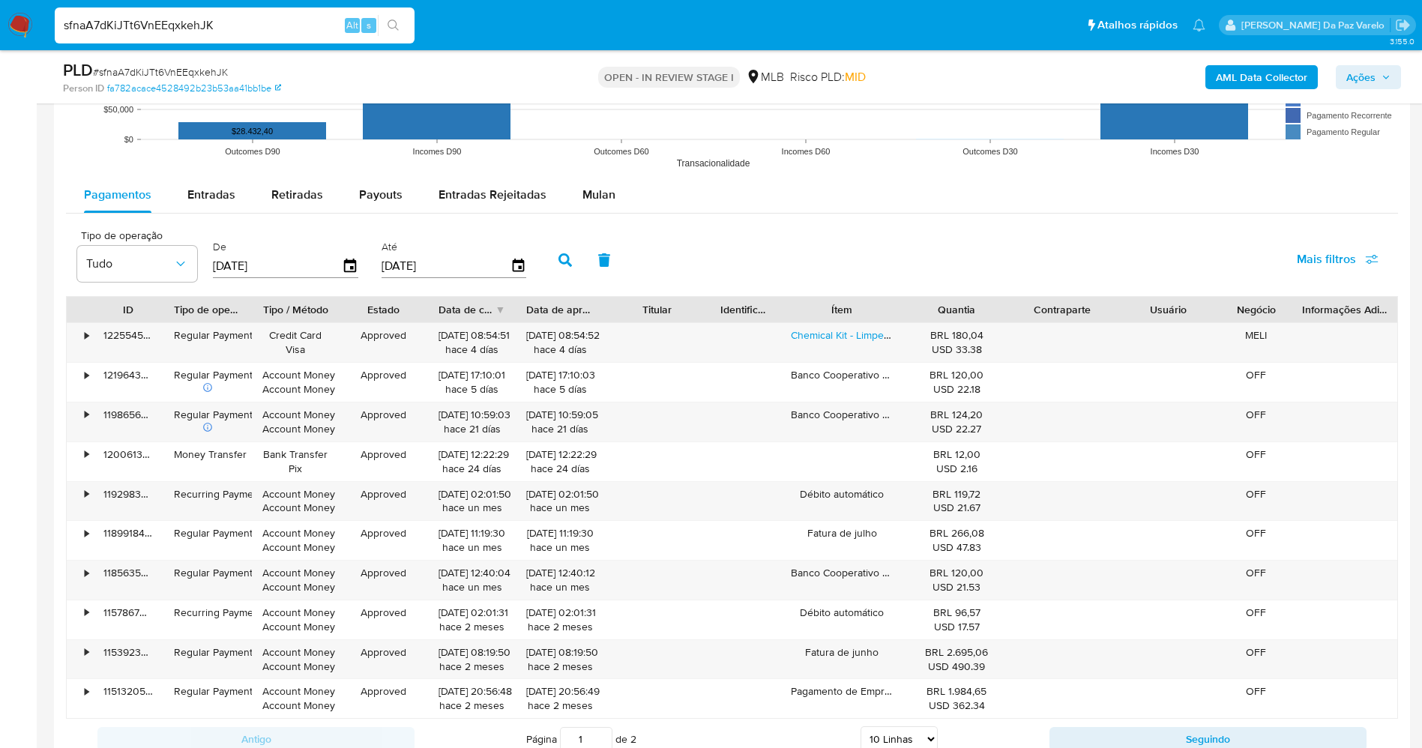
click at [555, 249] on button "button" at bounding box center [565, 260] width 39 height 36
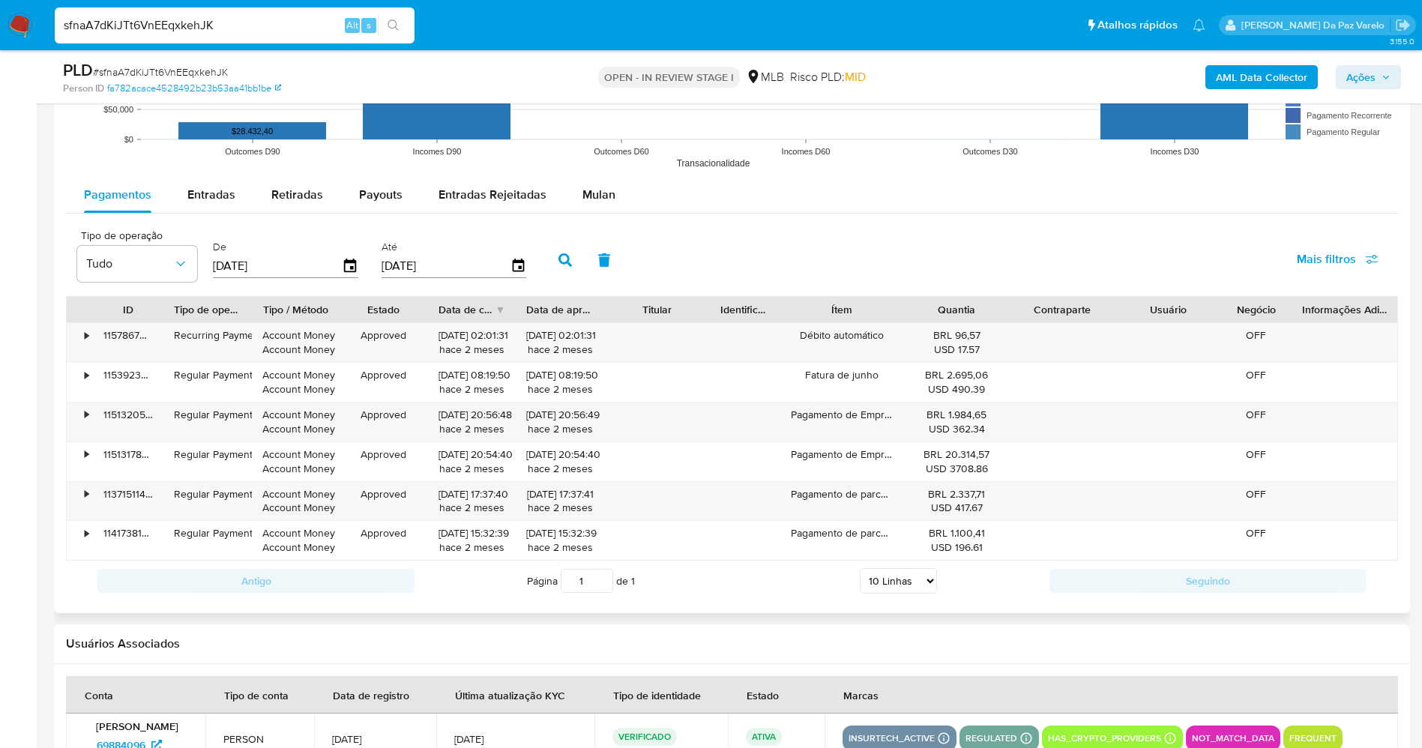
drag, startPoint x: 920, startPoint y: 304, endPoint x: 944, endPoint y: 305, distance: 24.8
click at [944, 305] on div "Quantia" at bounding box center [956, 309] width 85 height 15
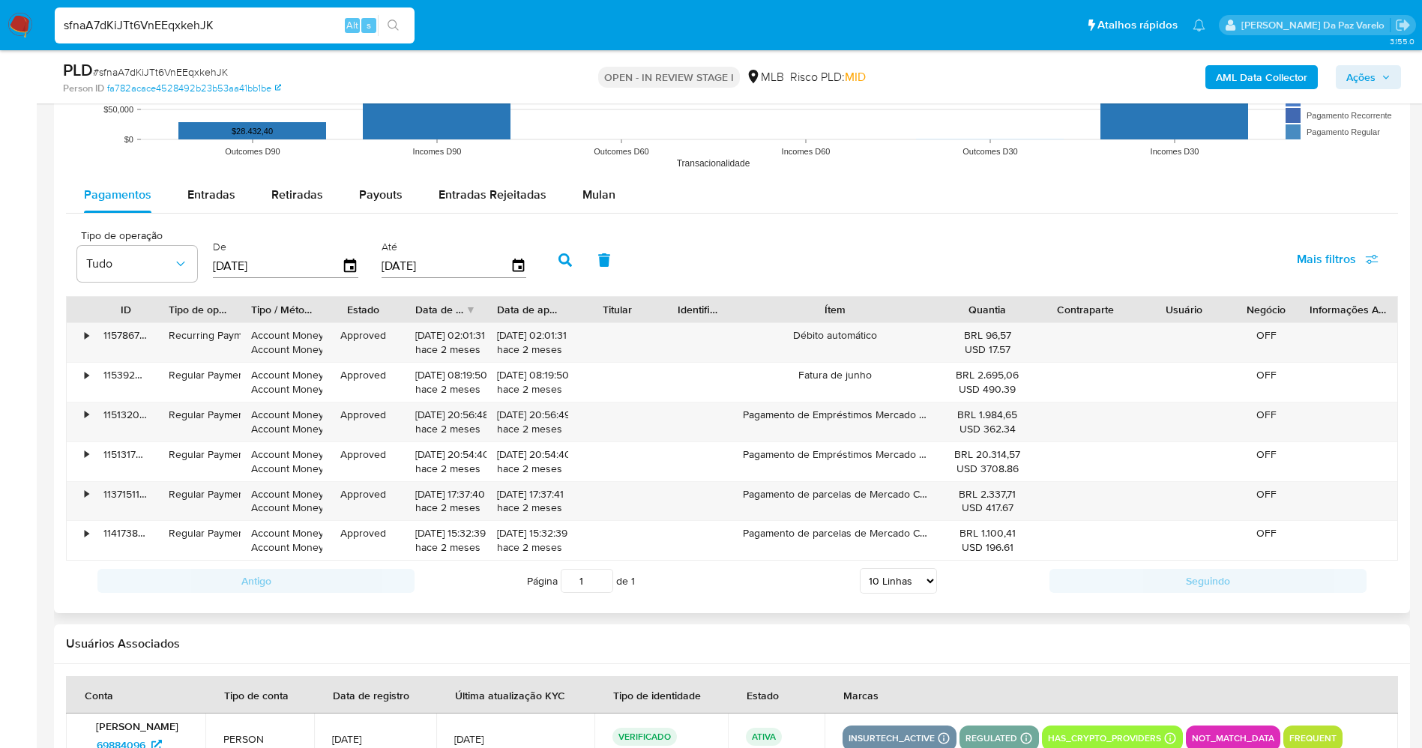
drag, startPoint x: 910, startPoint y: 306, endPoint x: 992, endPoint y: 314, distance: 82.8
click at [992, 314] on div "ID Tipo de operação Tipo / Método Estado Data de criação Data de aprovação Titu…" at bounding box center [732, 309] width 1330 height 25
click at [220, 190] on span "Entradas" at bounding box center [211, 194] width 48 height 17
select select "10"
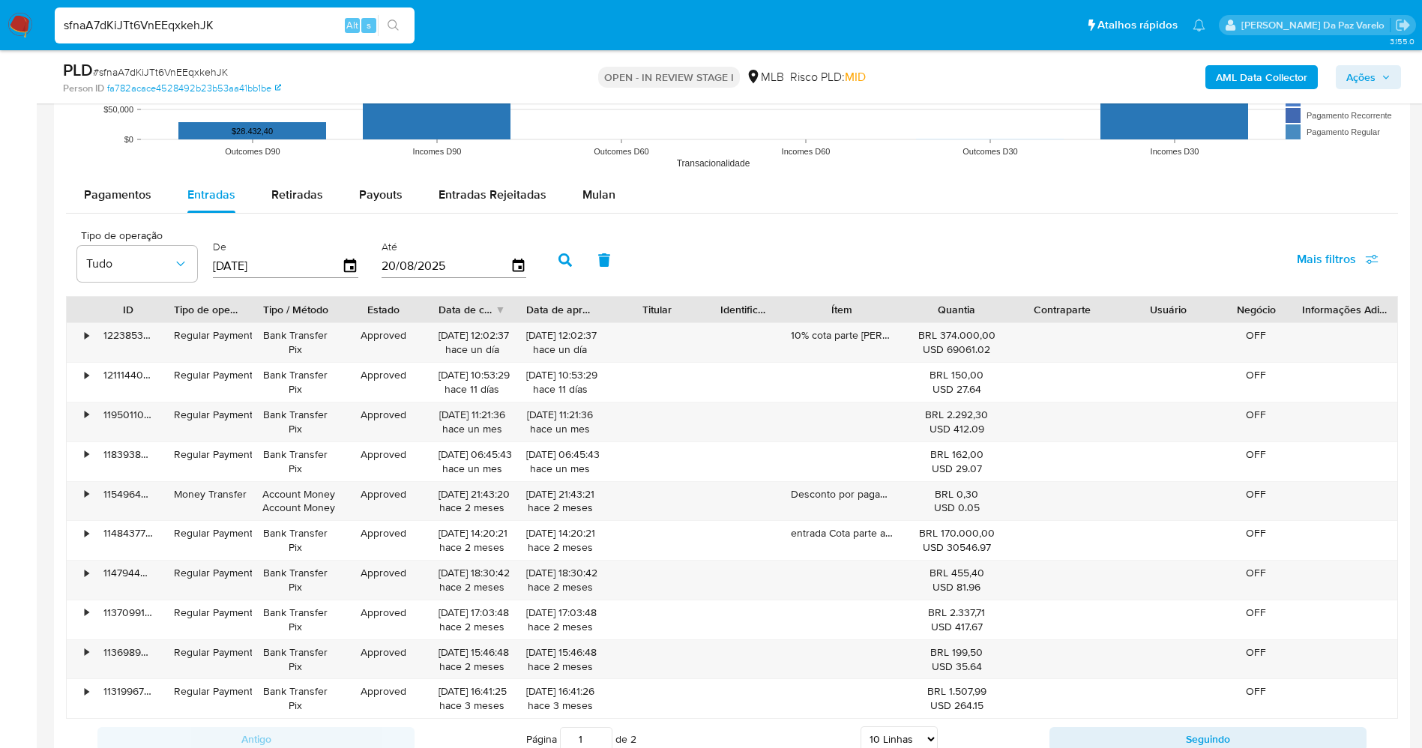
click at [337, 262] on input "[DATE]" at bounding box center [277, 266] width 129 height 24
click at [351, 268] on icon "button" at bounding box center [350, 265] width 12 height 13
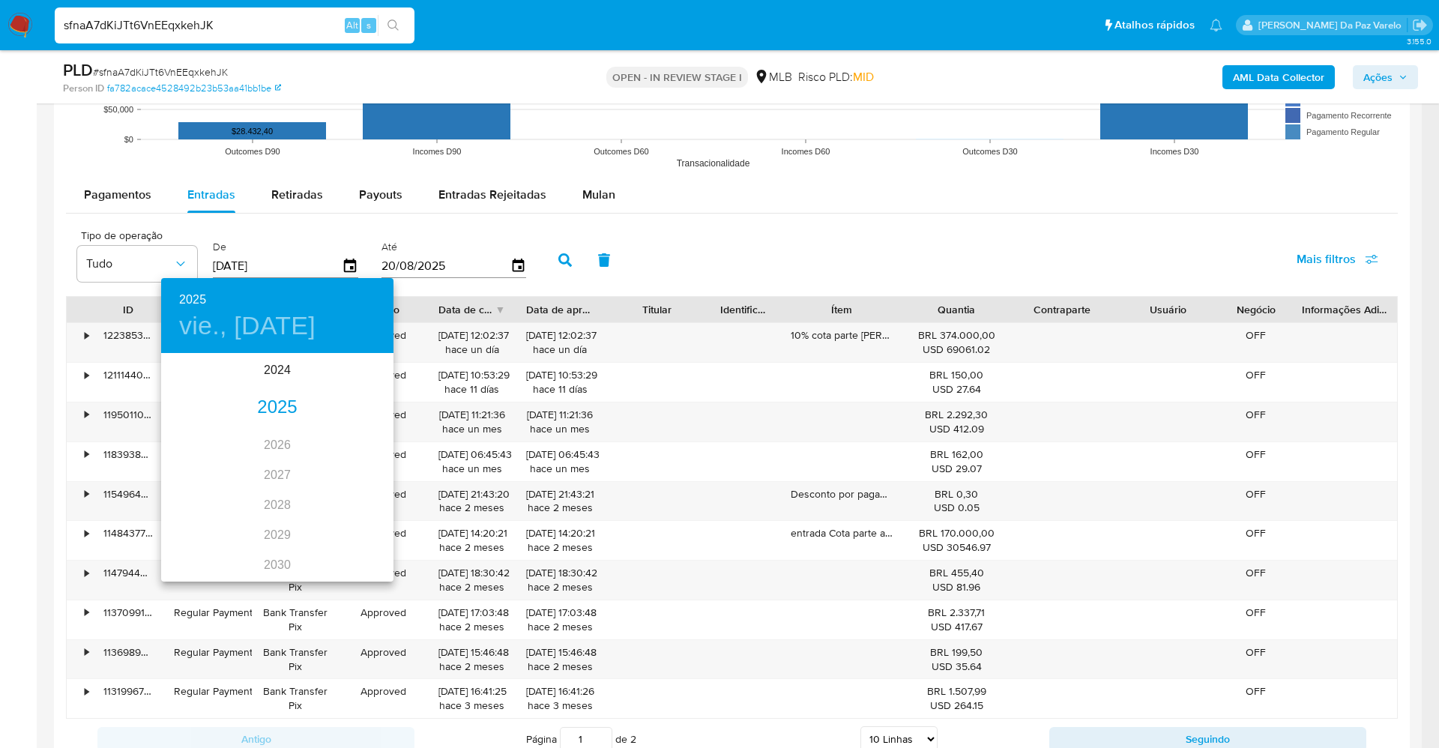
click at [273, 404] on div "2025" at bounding box center [277, 408] width 232 height 30
click at [261, 438] on div "may." at bounding box center [276, 439] width 77 height 56
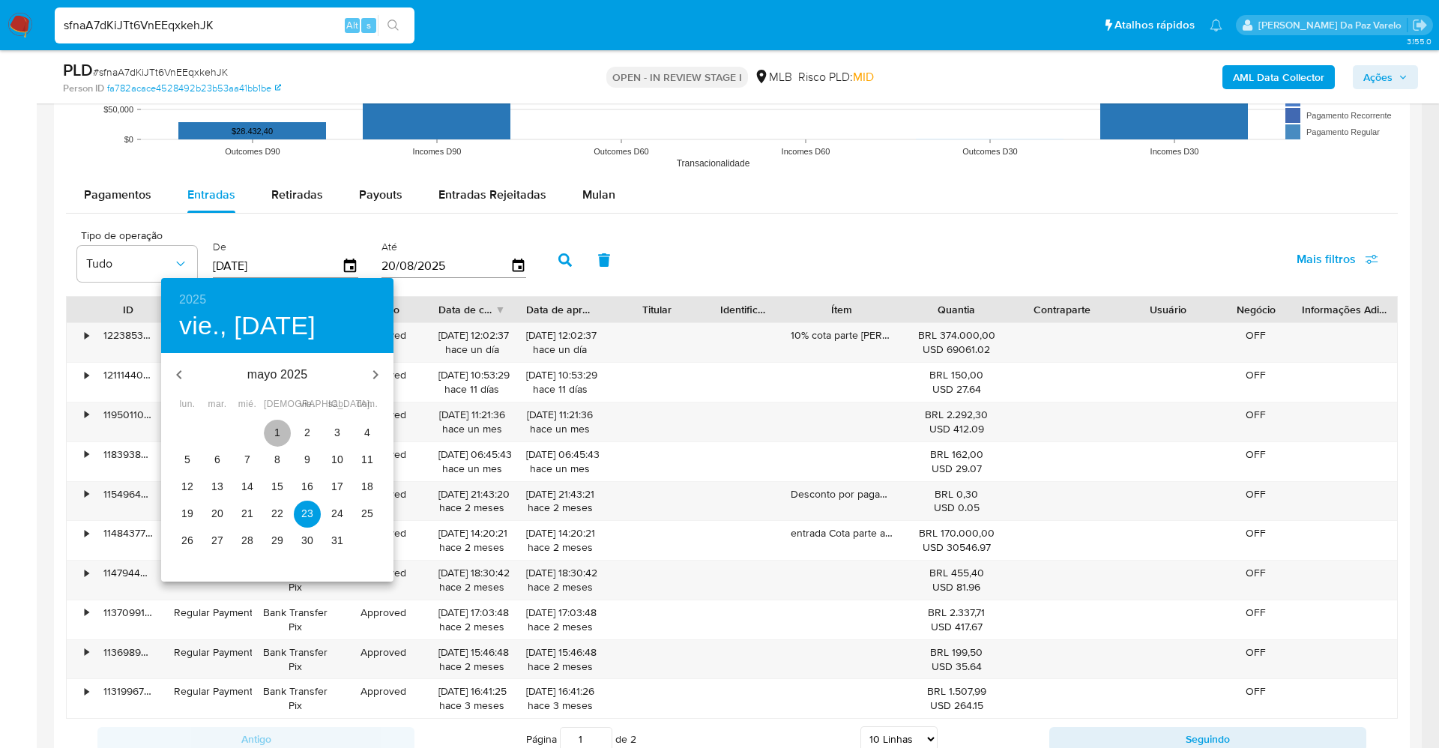
click at [279, 425] on p "1" at bounding box center [277, 432] width 6 height 15
type input "01/05/2025"
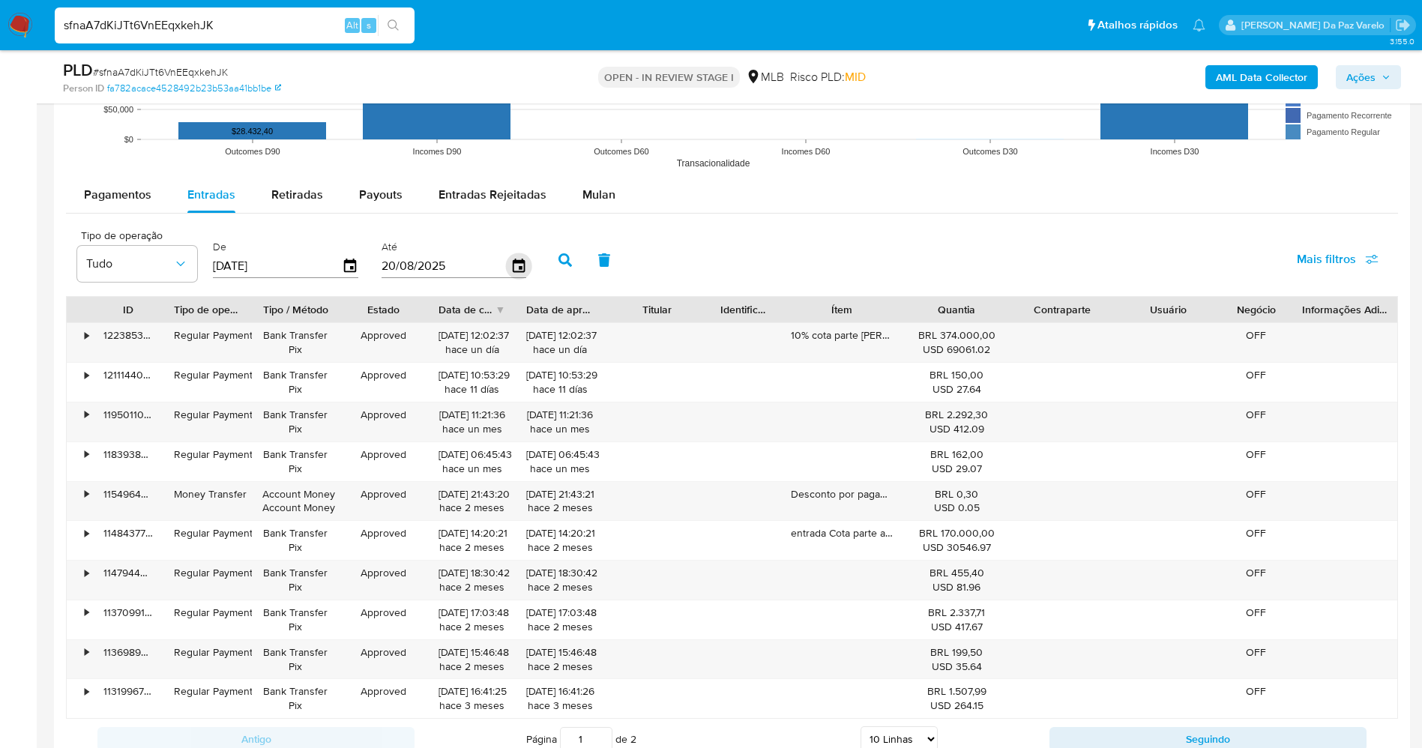
click at [521, 268] on icon "button" at bounding box center [518, 265] width 12 height 13
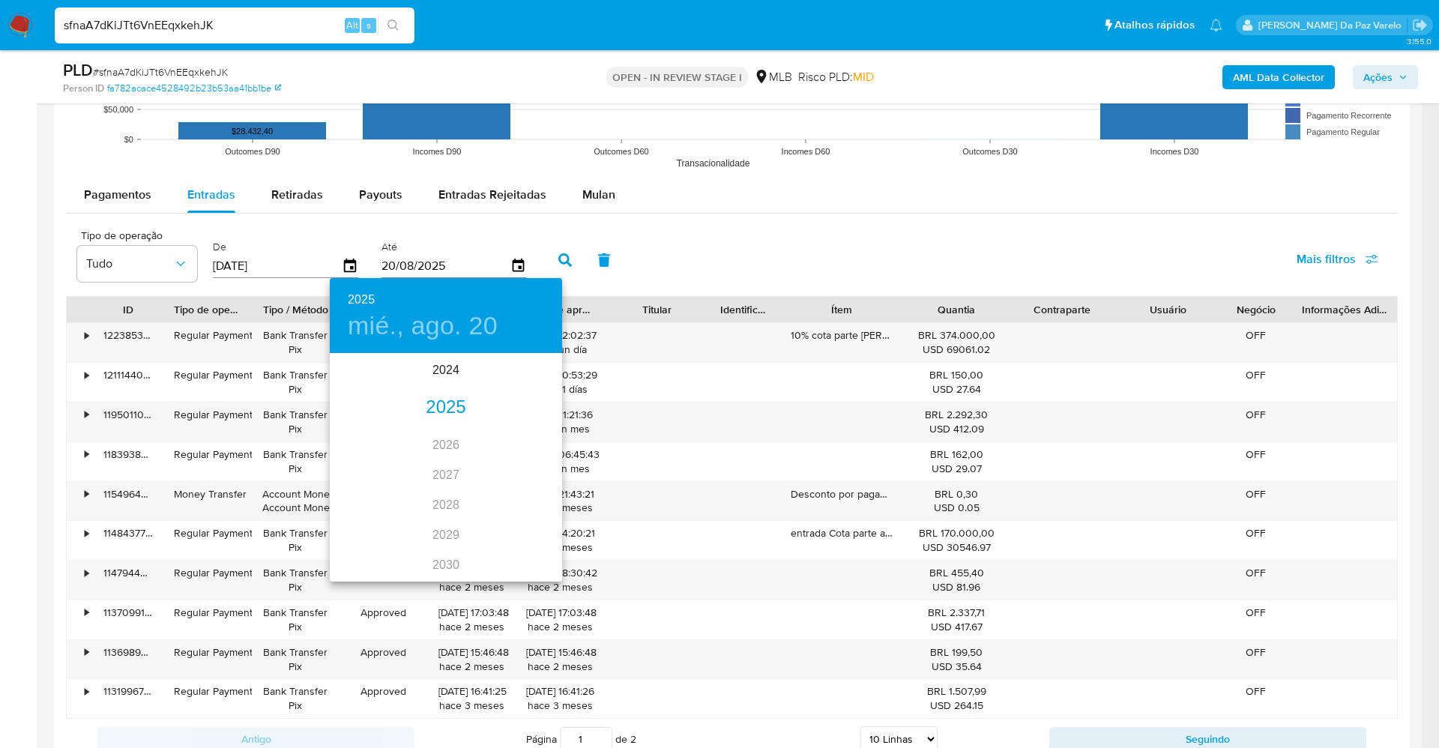
click at [448, 404] on div "2025" at bounding box center [446, 408] width 232 height 30
click at [531, 434] on div "jun." at bounding box center [523, 439] width 77 height 56
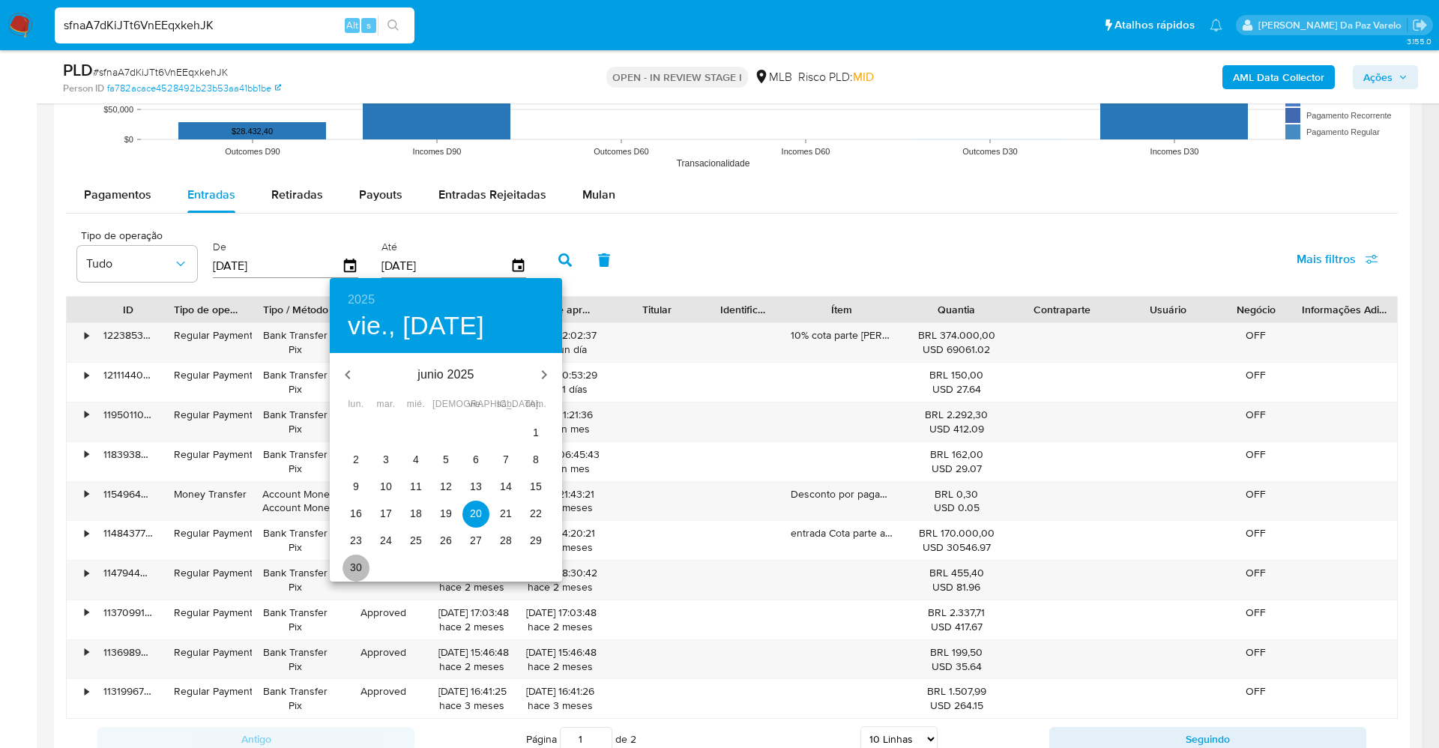
click at [351, 570] on p "30" at bounding box center [356, 567] width 12 height 15
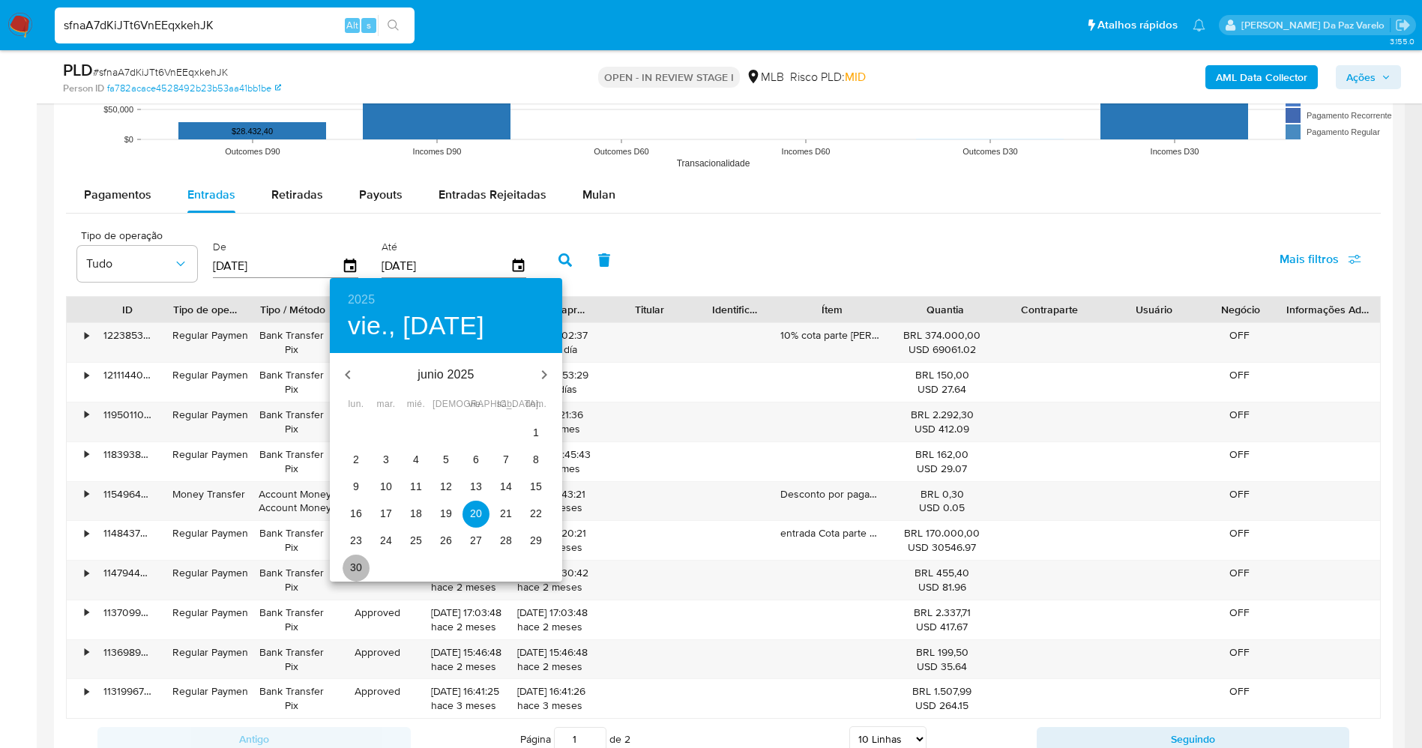
type input "30/06/2025"
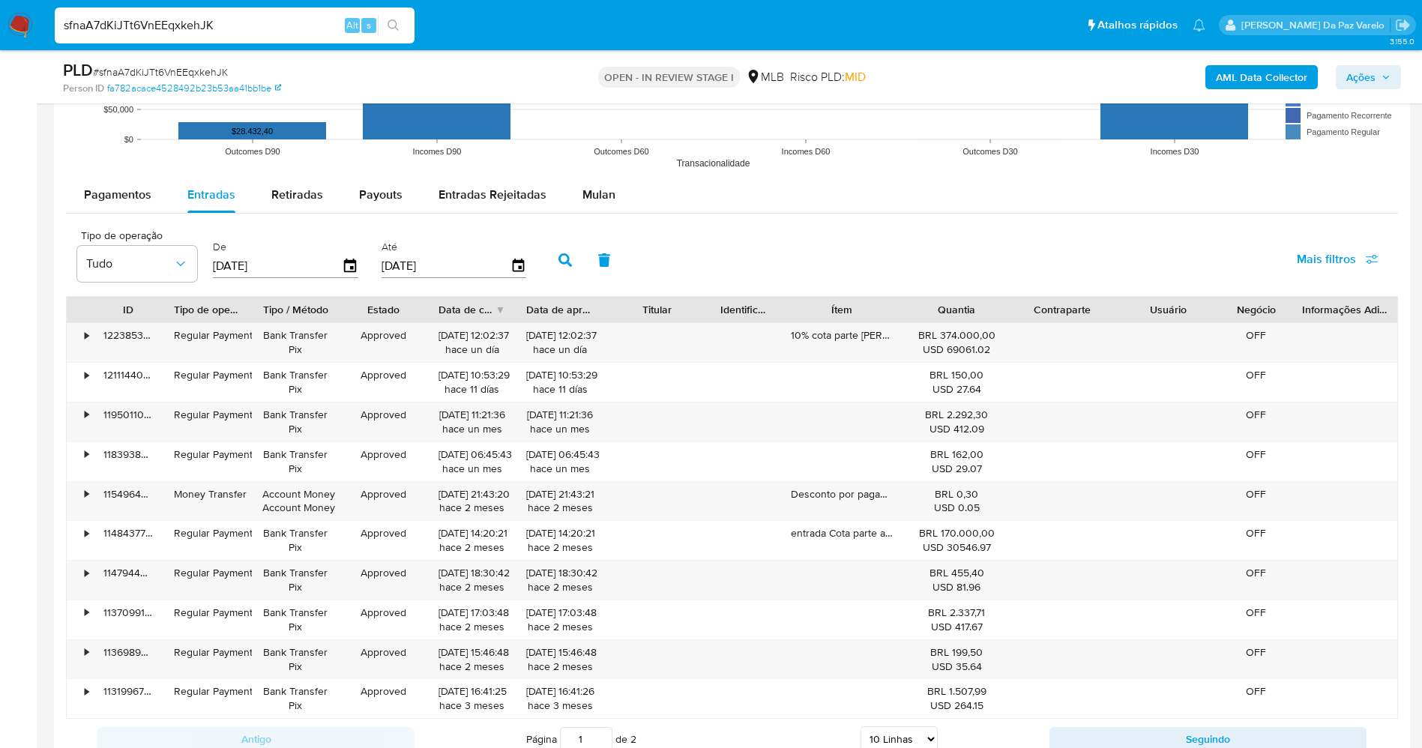
click at [564, 255] on icon "button" at bounding box center [564, 259] width 13 height 13
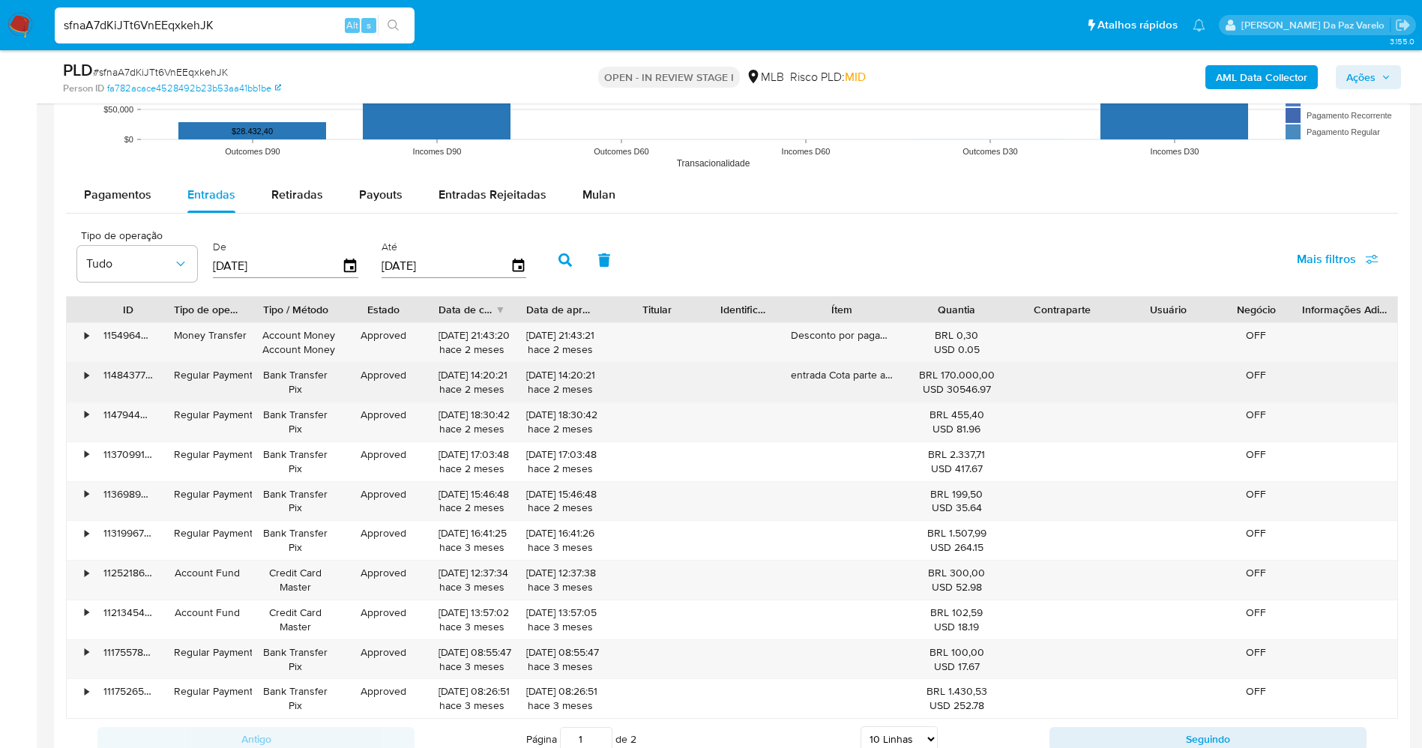
click at [821, 379] on div "entrada Cota parte apto Maria Luiza nota promissoria" at bounding box center [842, 382] width 124 height 39
drag, startPoint x: 821, startPoint y: 379, endPoint x: 884, endPoint y: 381, distance: 62.2
click at [884, 381] on div "entrada Cota parte apto Maria Luiza nota promissoria" at bounding box center [842, 382] width 124 height 39
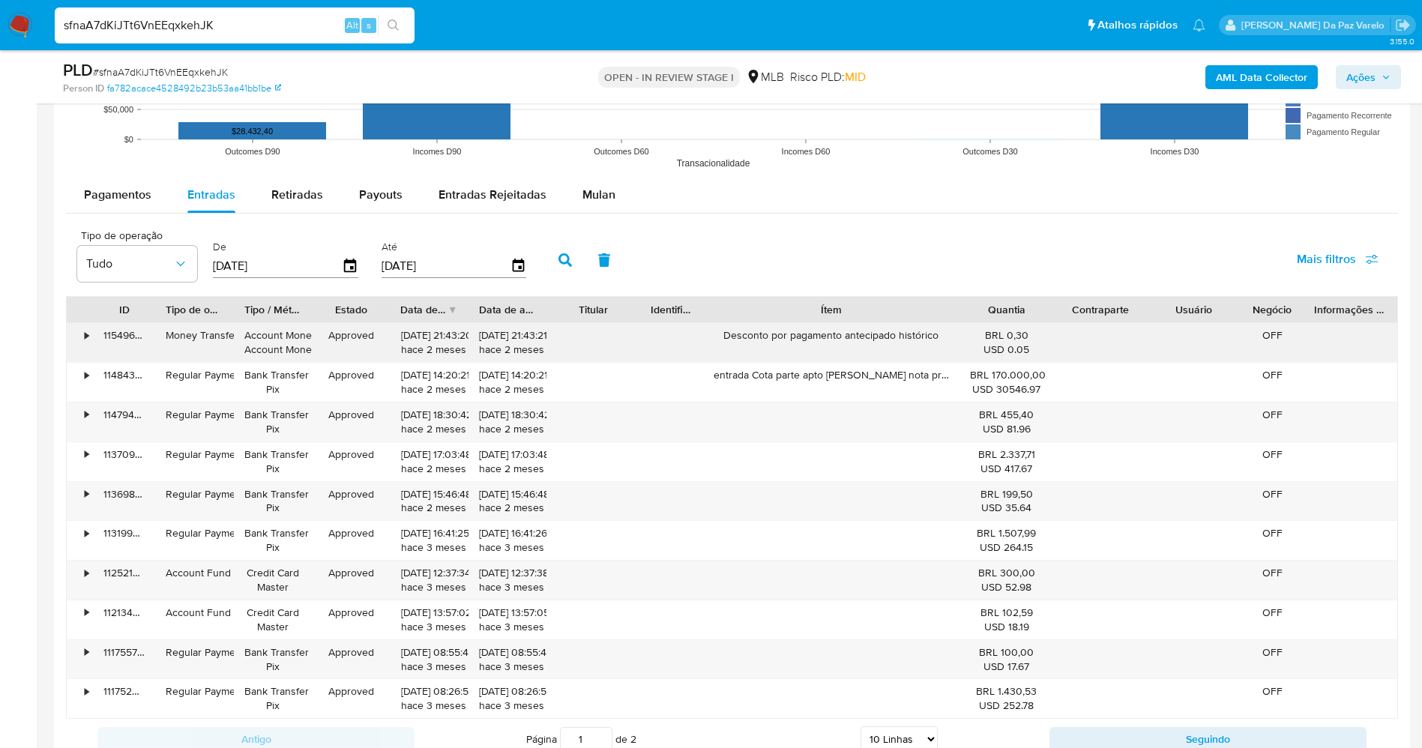
drag, startPoint x: 902, startPoint y: 310, endPoint x: 1024, endPoint y: 324, distance: 122.9
click at [1027, 324] on div "ID Tipo de operação Tipo / Método Estado Data de criação Data de aprovação Titu…" at bounding box center [732, 507] width 1332 height 423
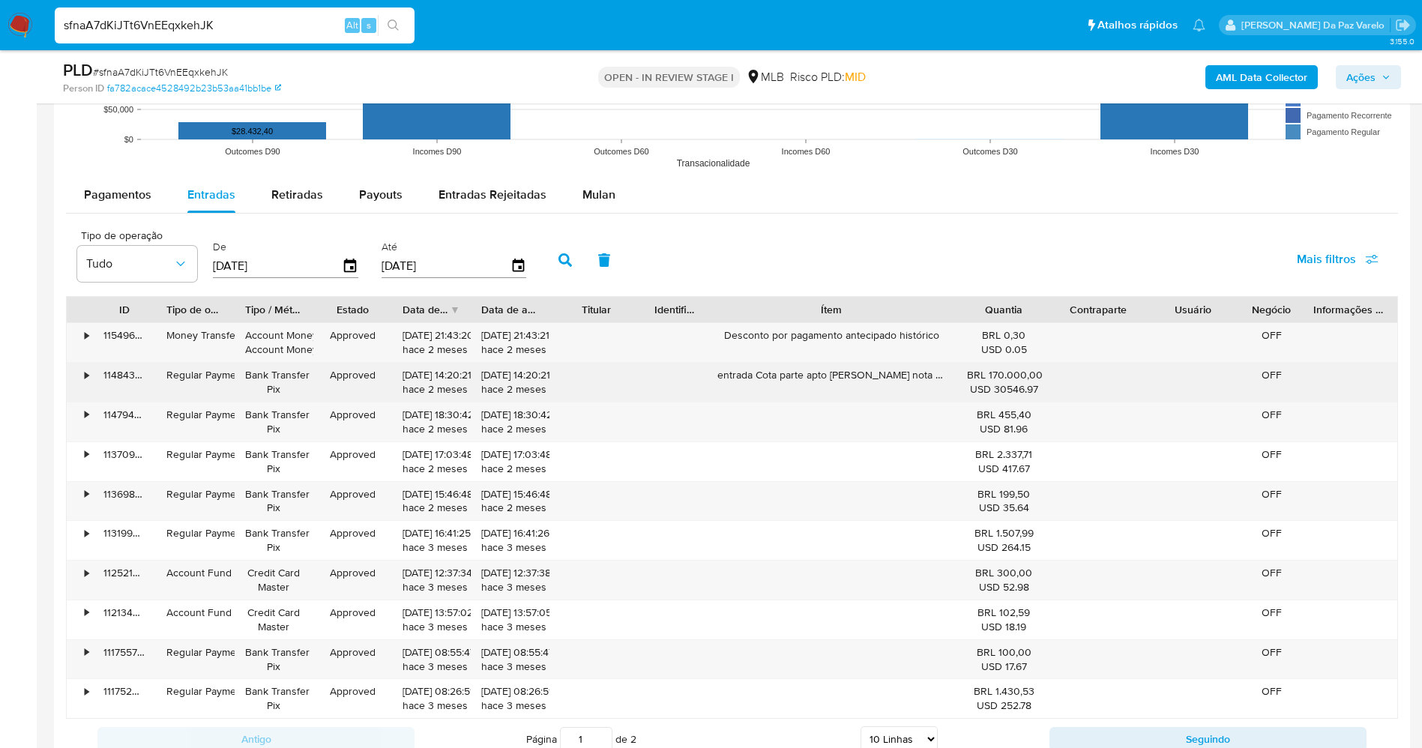
click at [85, 374] on div "•" at bounding box center [87, 375] width 4 height 14
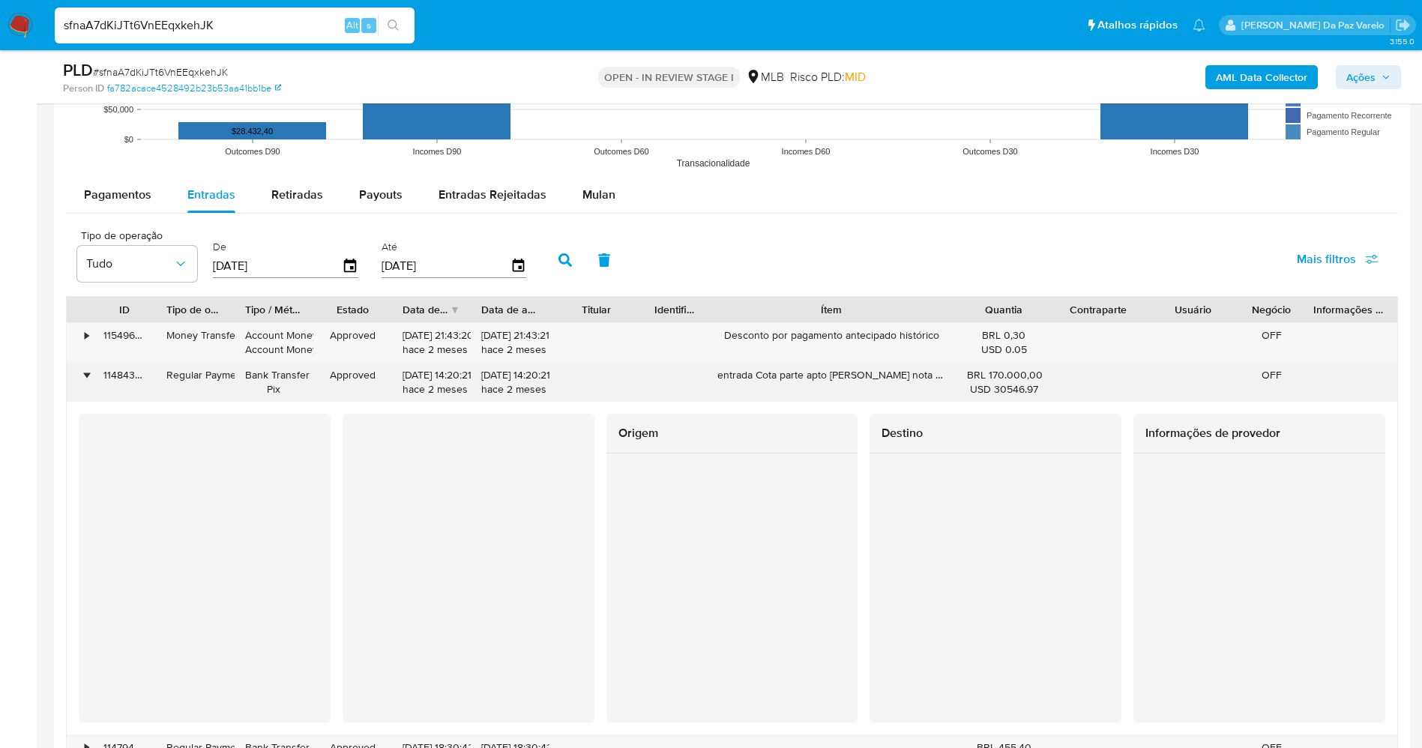
click at [402, 378] on div "16/06/2025 14:20:21 hace 2 meses" at bounding box center [431, 382] width 58 height 28
drag, startPoint x: 403, startPoint y: 379, endPoint x: 437, endPoint y: 382, distance: 33.9
click at [437, 382] on div "16/06/2025 14:20:21 hace 2 meses" at bounding box center [431, 382] width 58 height 28
click at [402, 374] on div "16/06/2025 14:20:21 hace 2 meses" at bounding box center [431, 382] width 58 height 28
drag, startPoint x: 402, startPoint y: 374, endPoint x: 449, endPoint y: 374, distance: 47.2
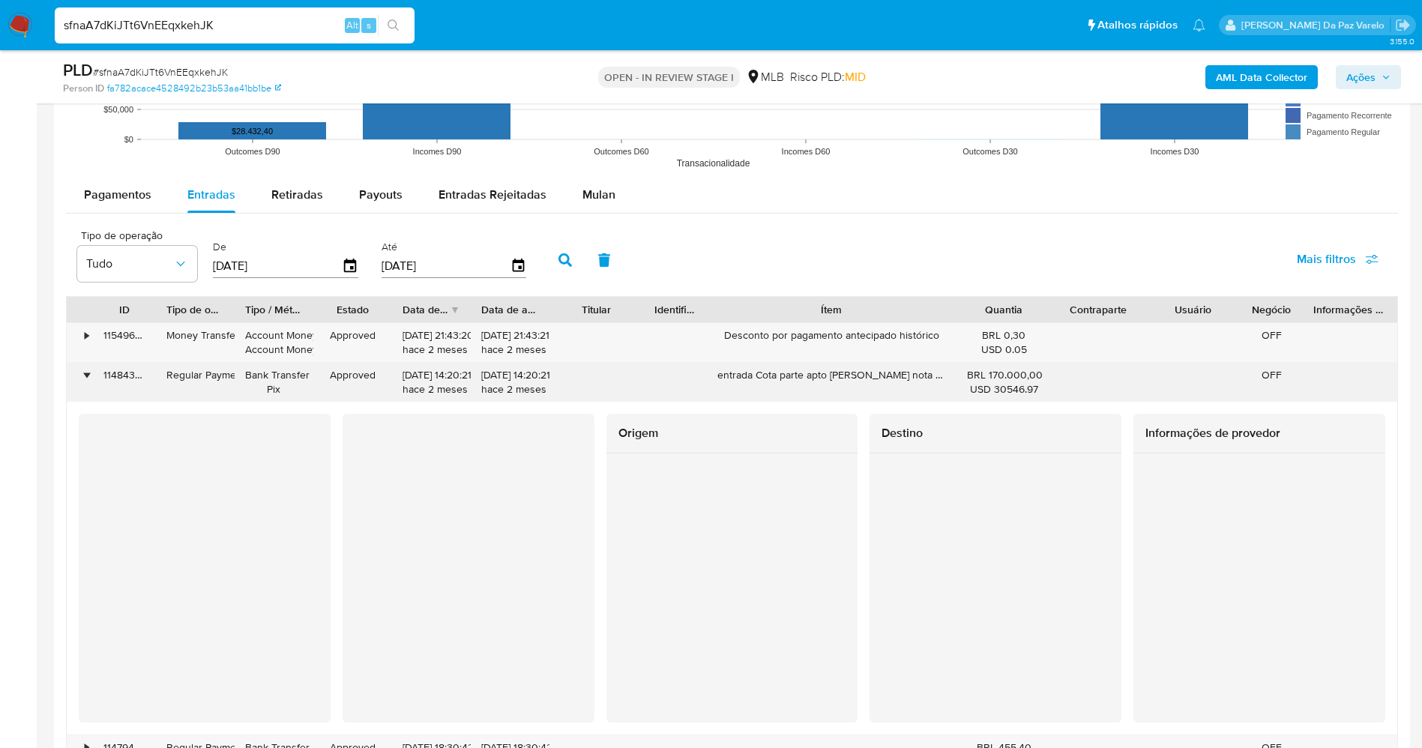
click at [449, 374] on div "16/06/2025 14:20:21 hace 2 meses" at bounding box center [431, 382] width 58 height 28
click at [755, 376] on div "entrada Cota parte apto Maria Luiza nota promissoria" at bounding box center [832, 382] width 250 height 39
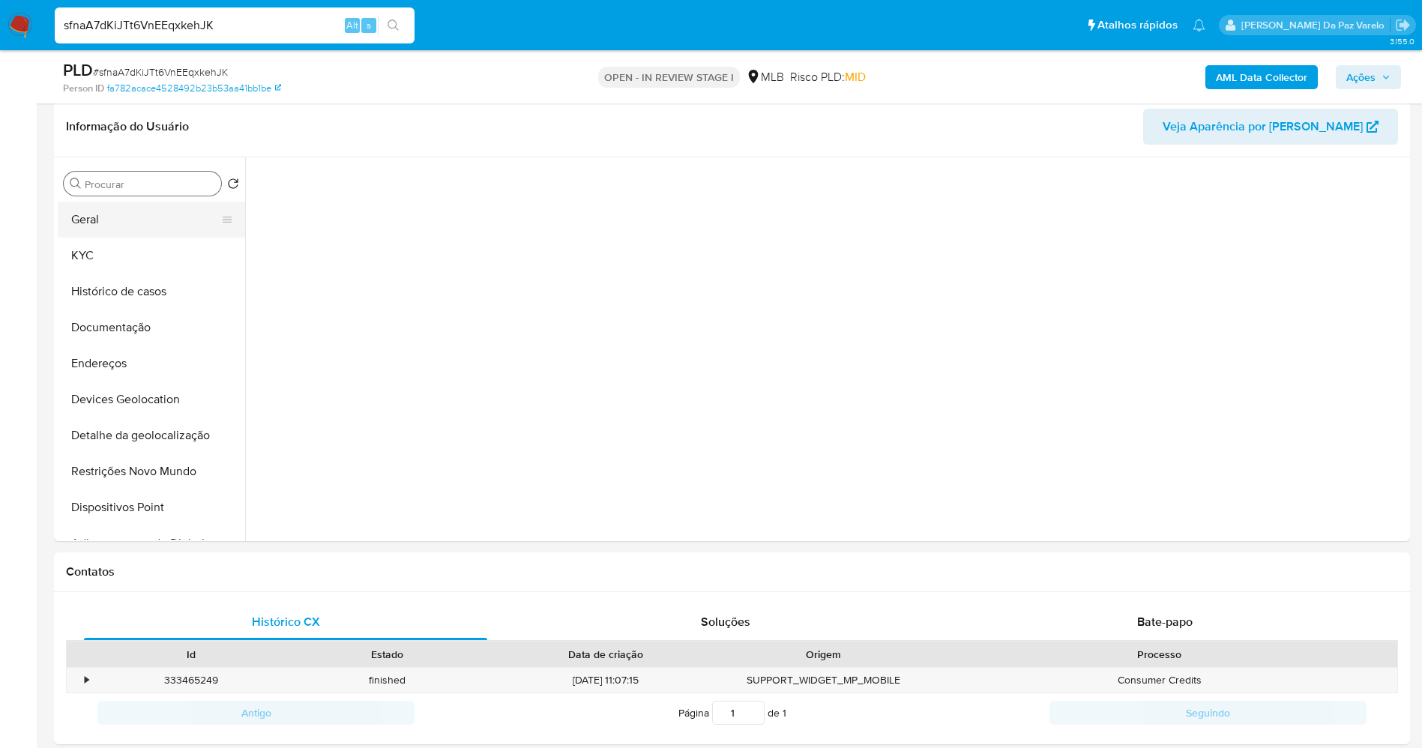
scroll to position [337, 0]
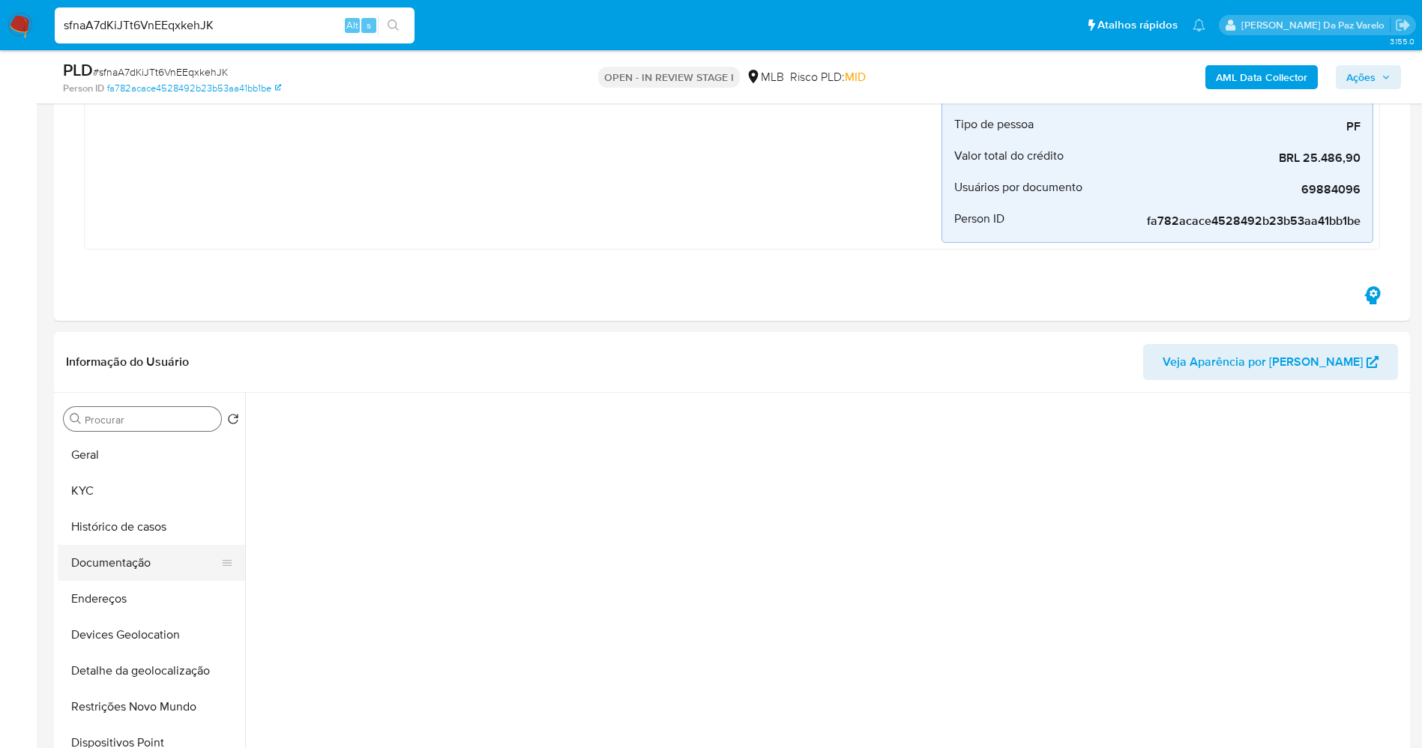
click at [151, 565] on button "Documentação" at bounding box center [145, 563] width 175 height 36
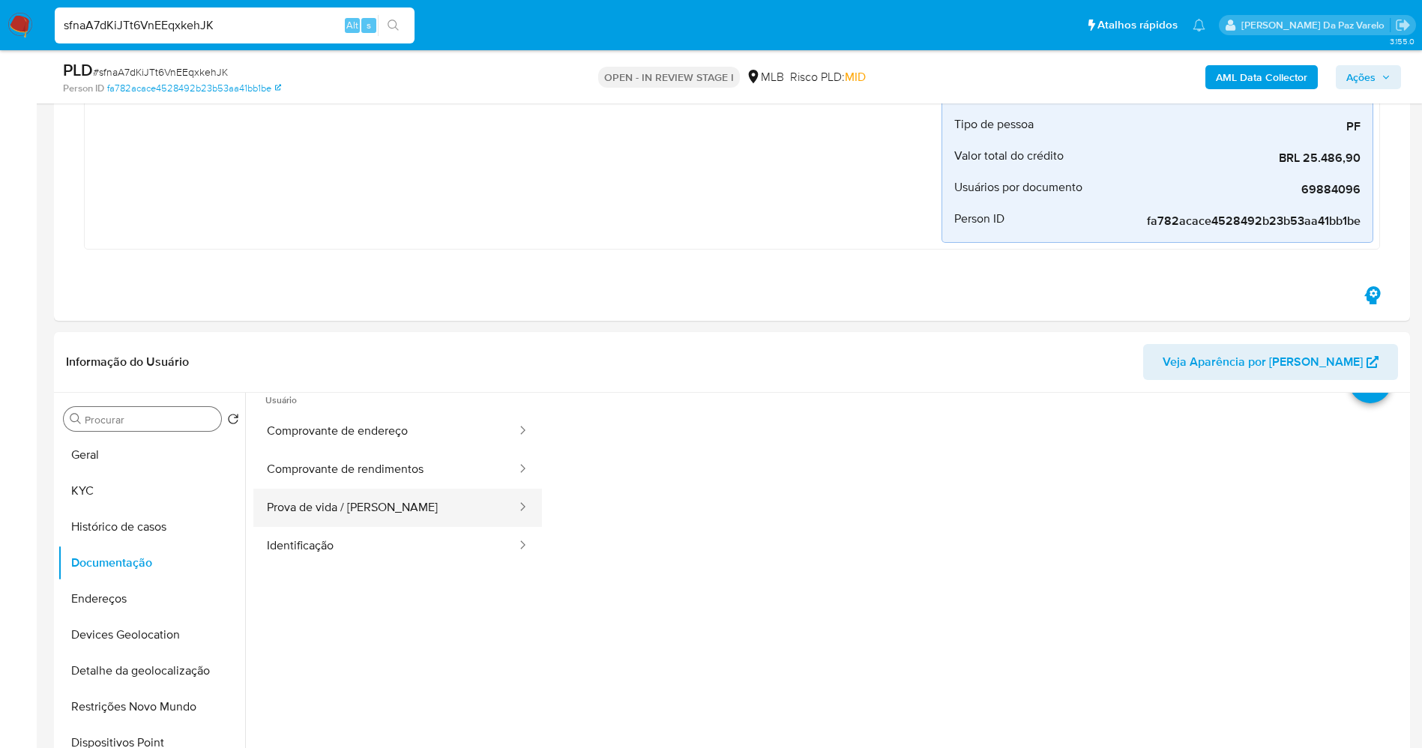
scroll to position [0, 0]
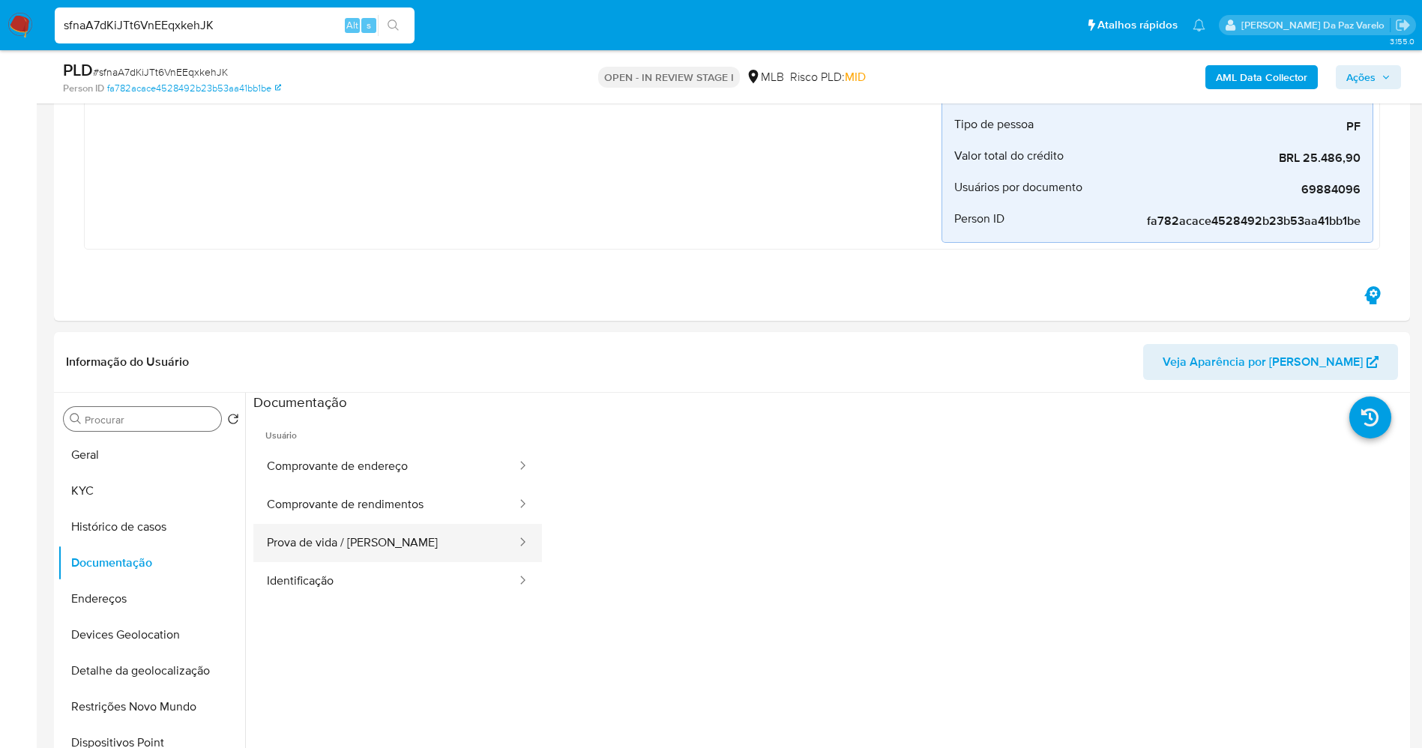
click at [356, 549] on button "Prova de vida / Selfie" at bounding box center [385, 543] width 265 height 38
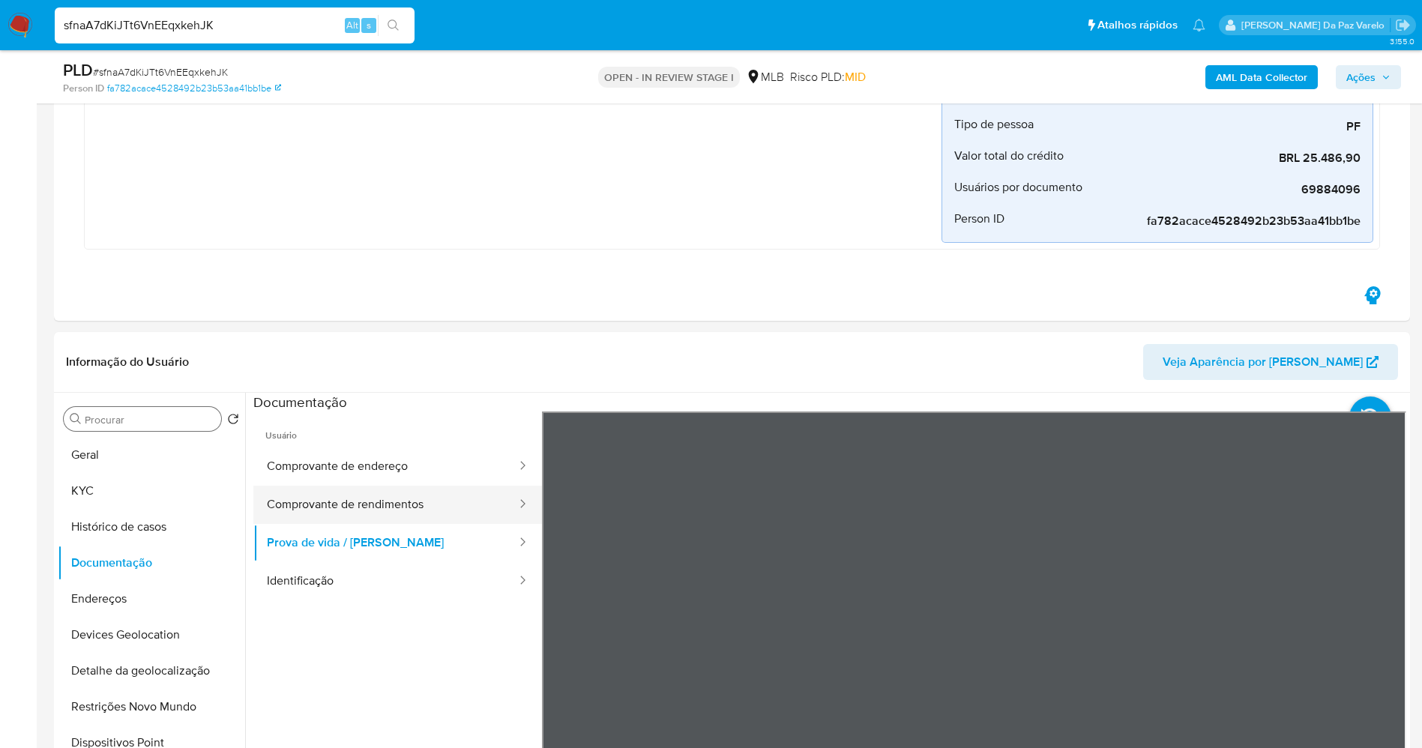
click at [360, 504] on button "Comprovante de rendimentos" at bounding box center [385, 505] width 265 height 38
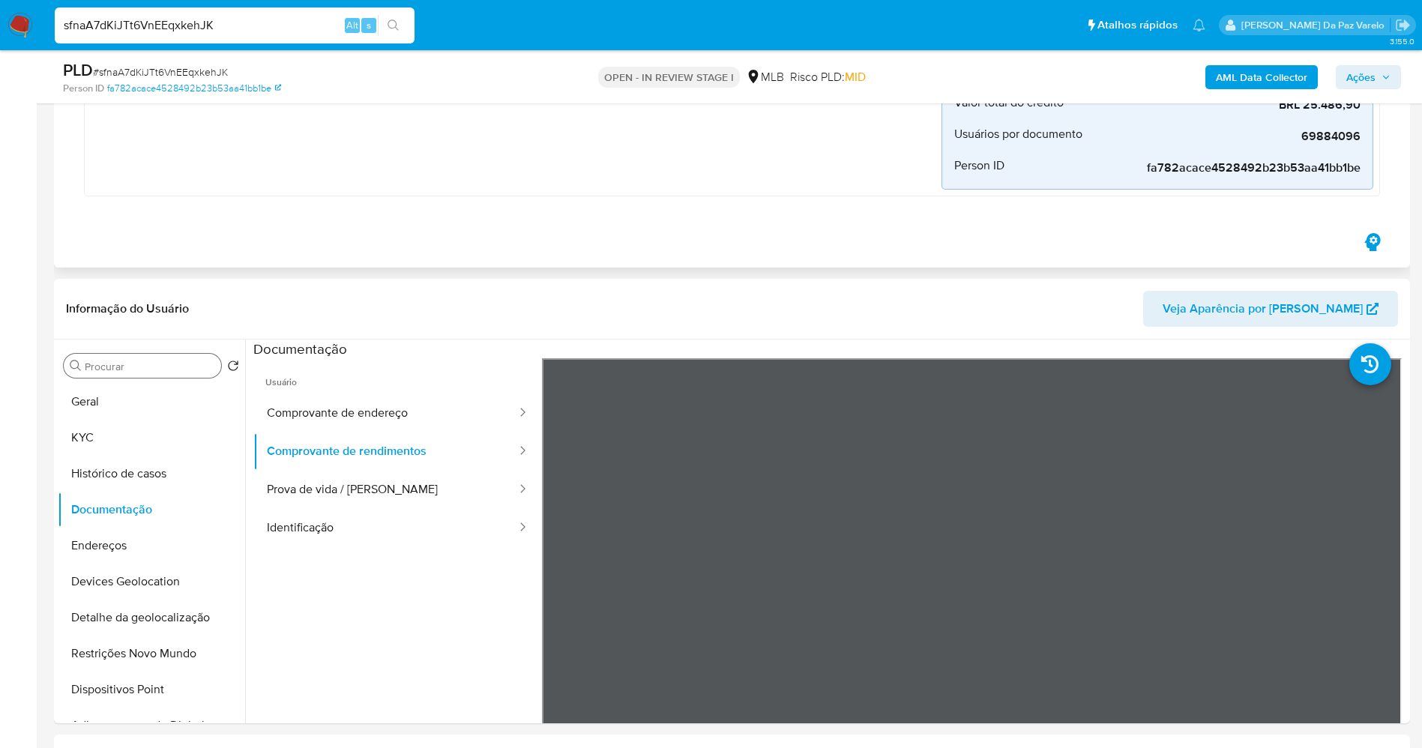
scroll to position [450, 0]
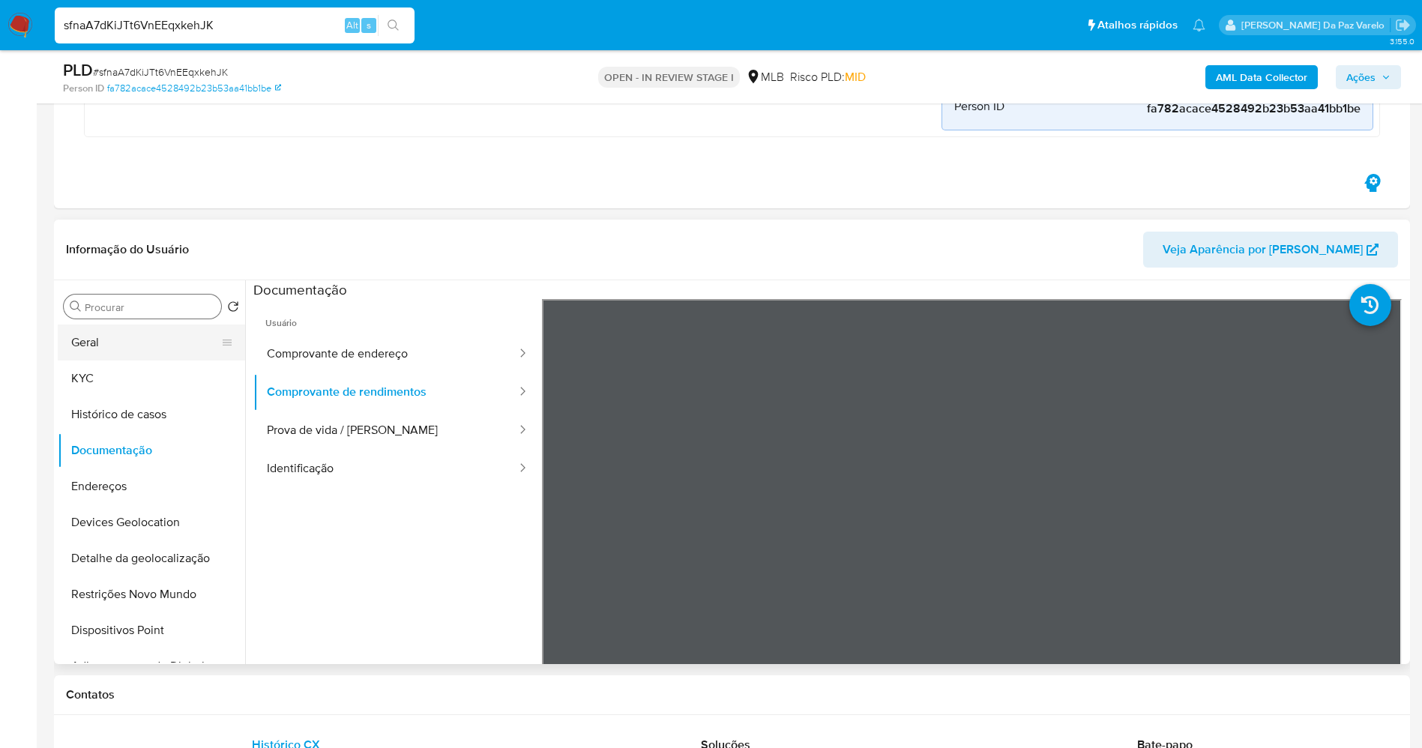
click at [138, 347] on button "Geral" at bounding box center [145, 343] width 175 height 36
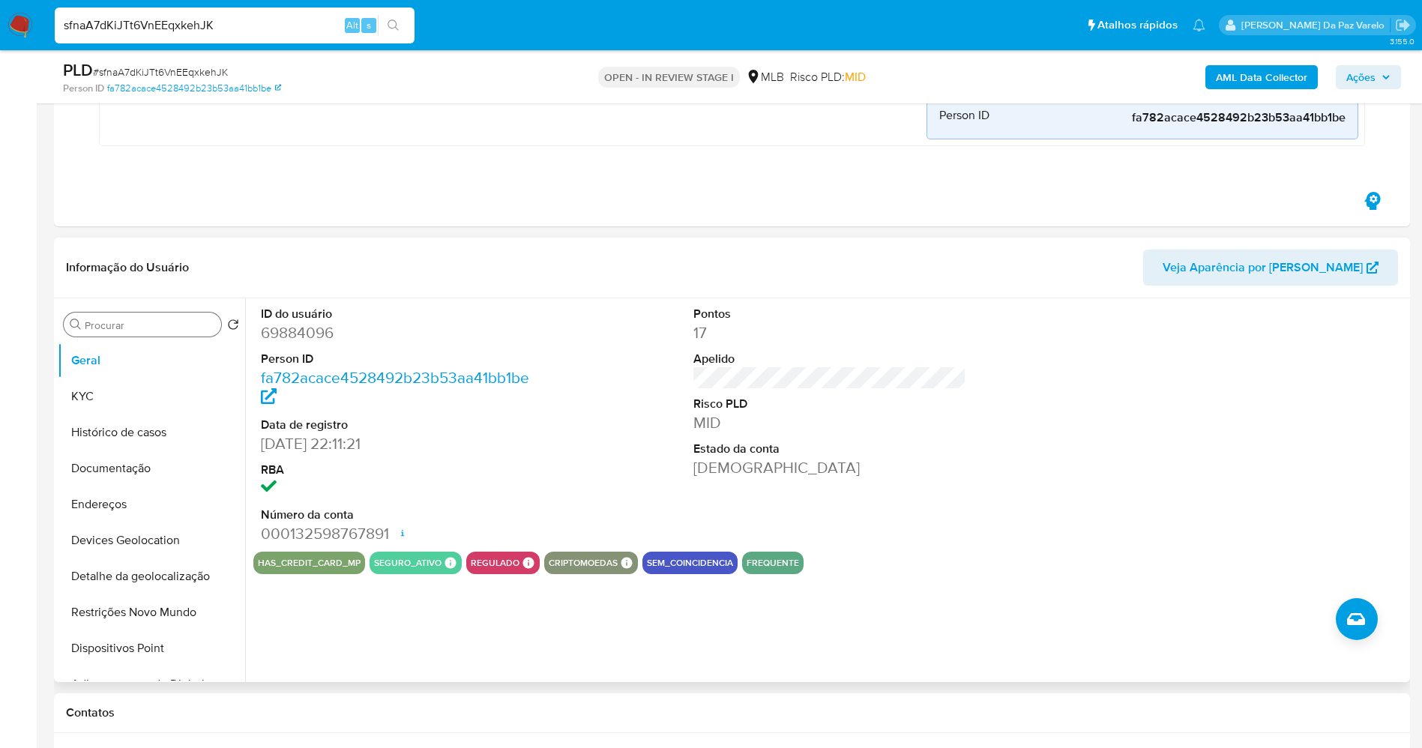
click at [307, 438] on dd "23/06/2004 22:11:21" at bounding box center [398, 443] width 274 height 21
click at [277, 445] on dd "23/06/2004 22:11:21" at bounding box center [398, 443] width 274 height 21
drag, startPoint x: 277, startPoint y: 445, endPoint x: 319, endPoint y: 446, distance: 41.2
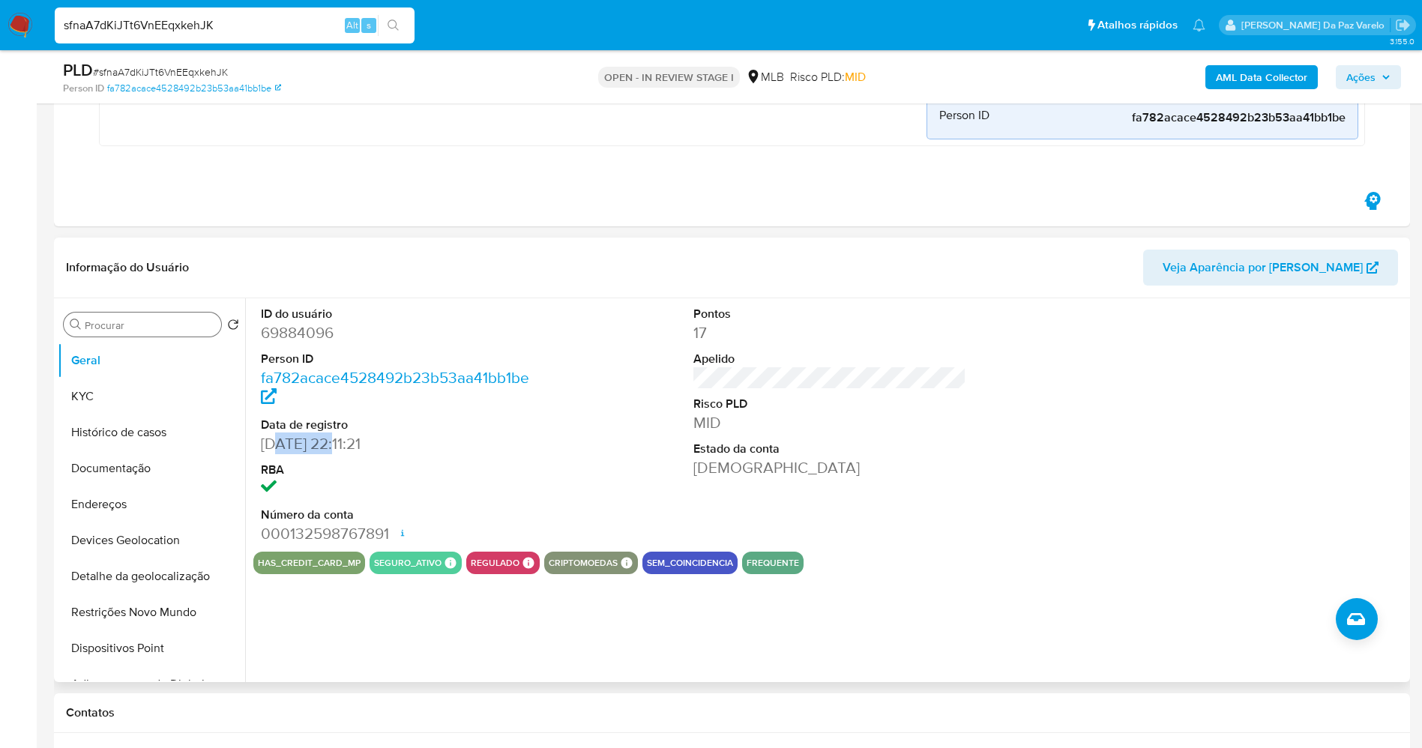
click at [319, 446] on dd "23/06/2004 22:11:21" at bounding box center [398, 443] width 274 height 21
click at [266, 448] on dd "23/06/2004 22:11:21" at bounding box center [398, 443] width 274 height 21
drag, startPoint x: 266, startPoint y: 448, endPoint x: 316, endPoint y: 449, distance: 50.2
click at [316, 449] on dd "23/06/2004 22:11:21" at bounding box center [398, 443] width 274 height 21
copy dd "23/06/2004"
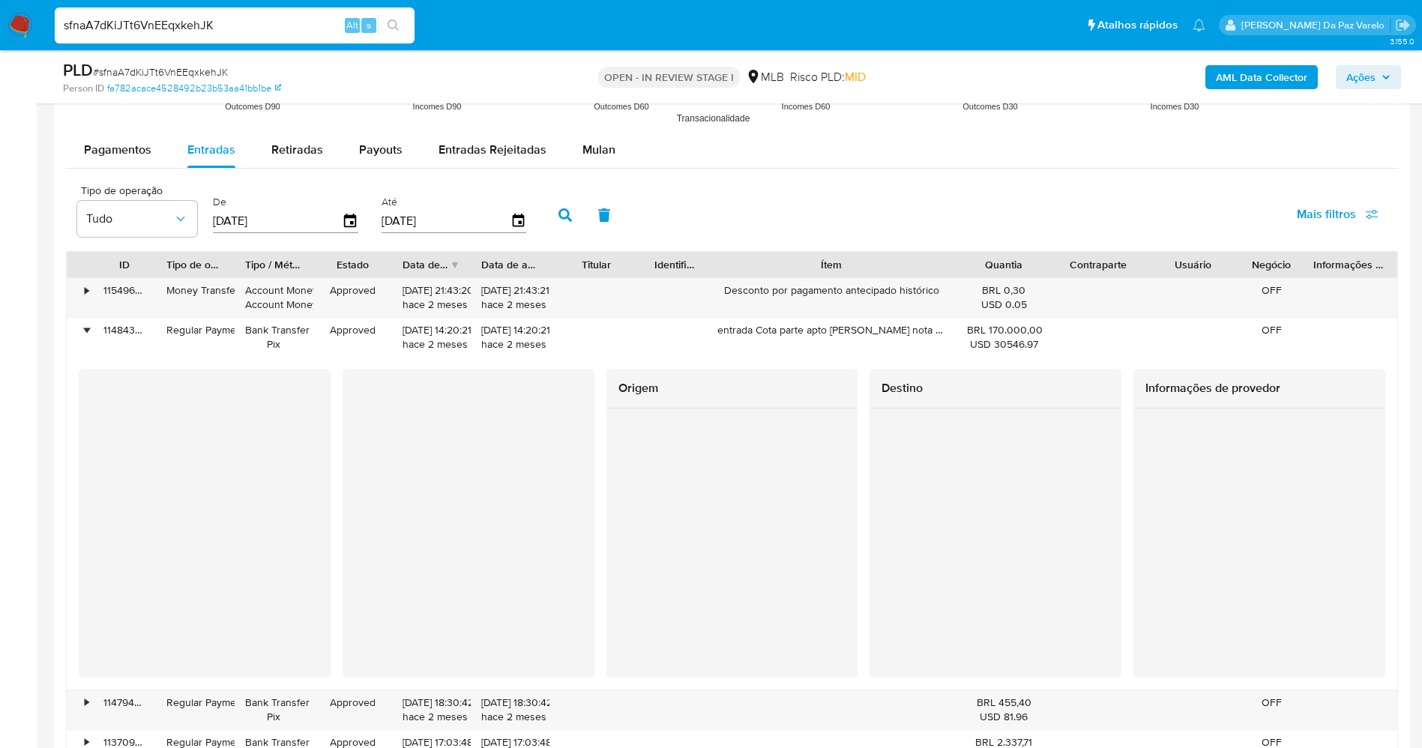
scroll to position [1889, 0]
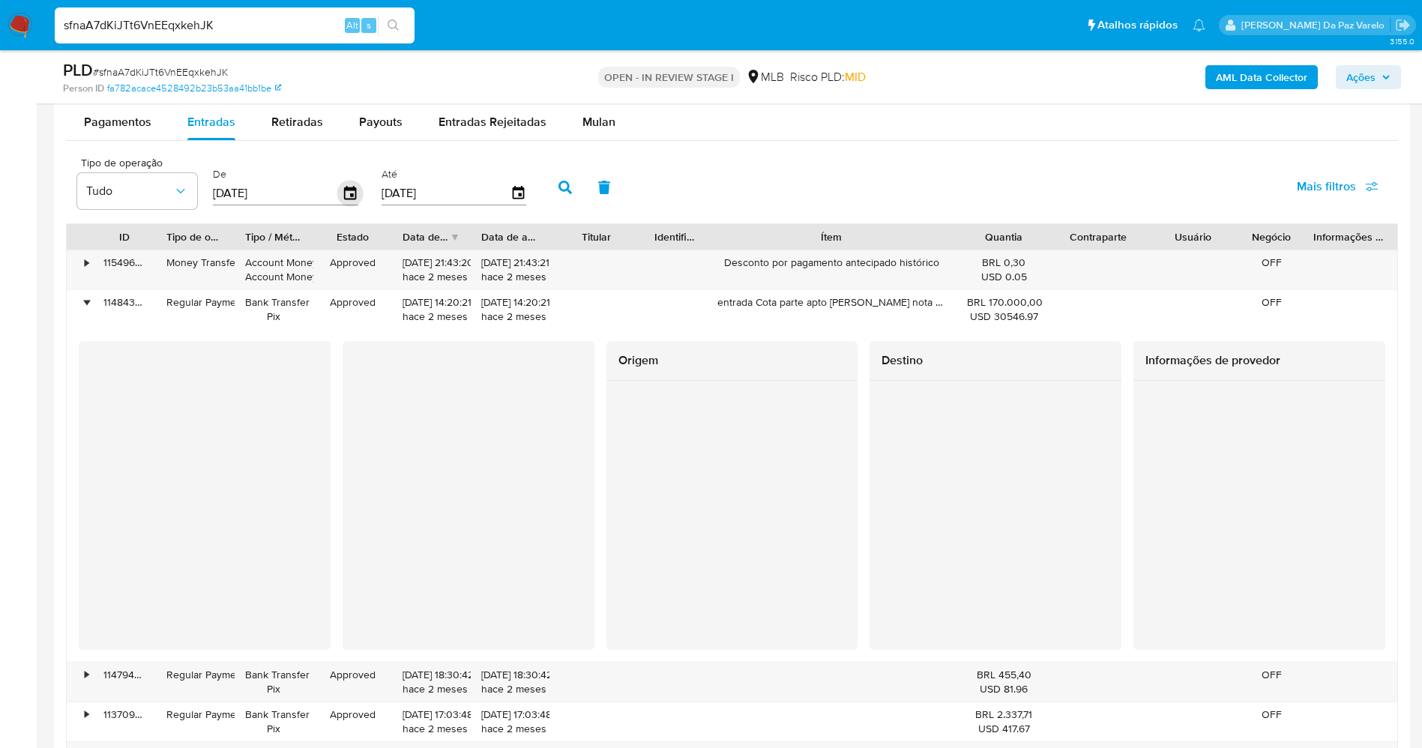
click at [357, 196] on icon "button" at bounding box center [350, 194] width 26 height 26
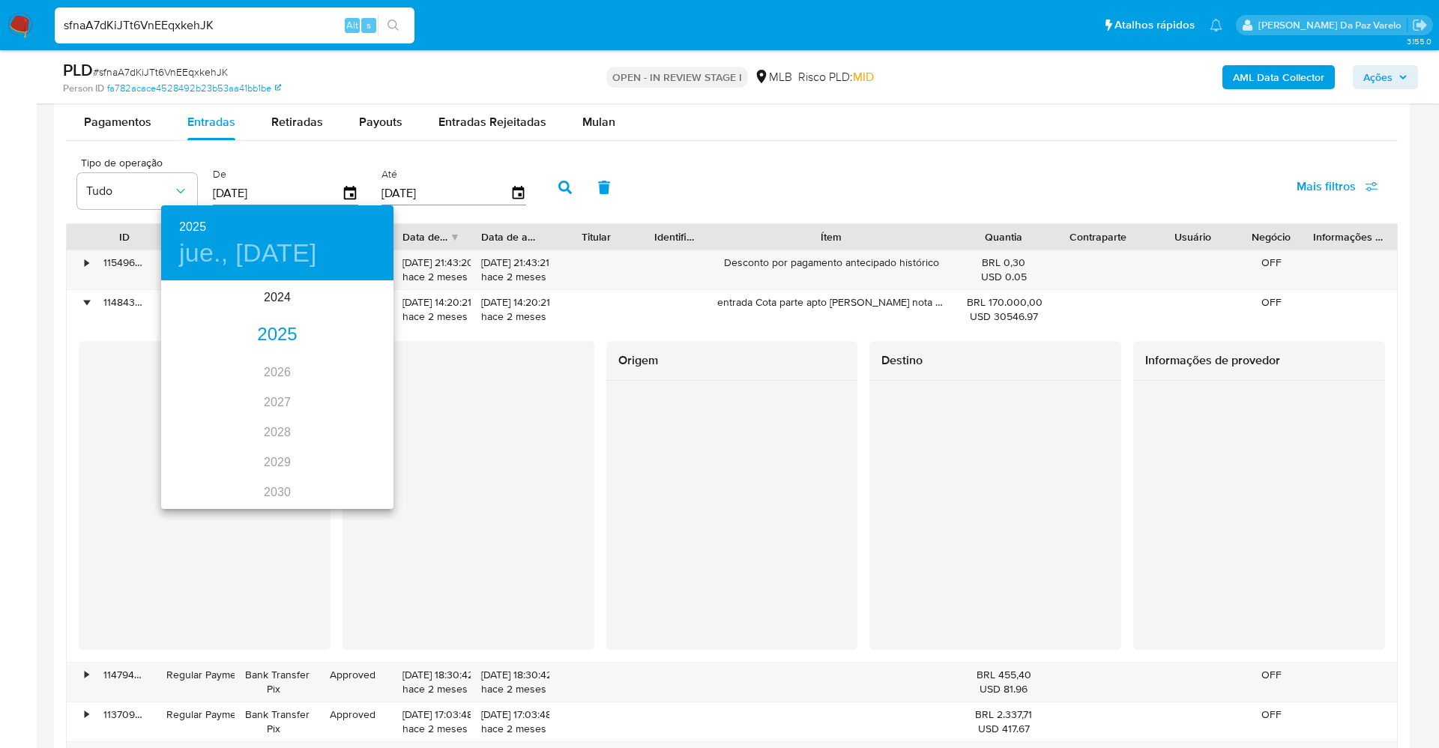
click at [285, 337] on div "2025" at bounding box center [277, 335] width 232 height 30
click at [350, 372] on div "jun." at bounding box center [354, 367] width 77 height 56
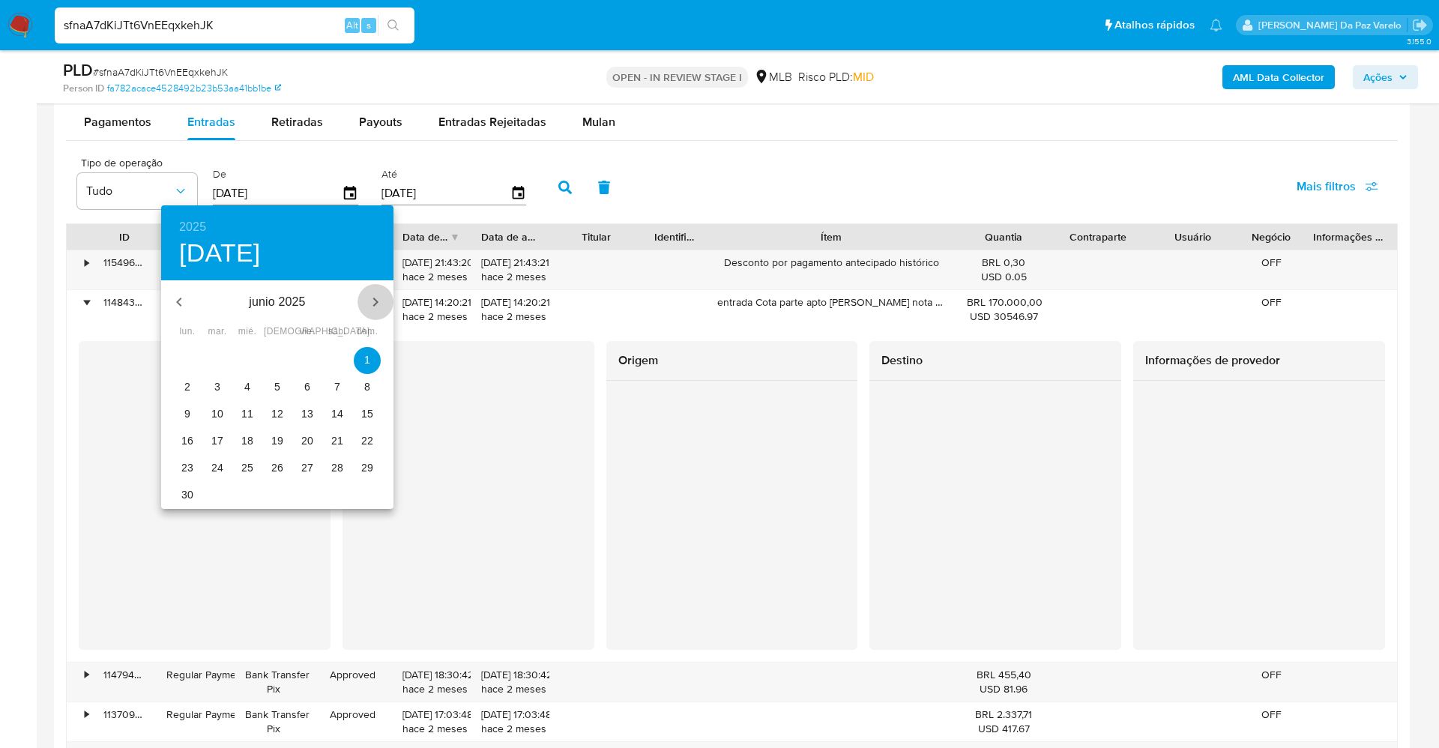
click at [381, 301] on icon "button" at bounding box center [375, 302] width 18 height 18
click at [220, 360] on p "1" at bounding box center [217, 359] width 6 height 15
type input "01/07/2025"
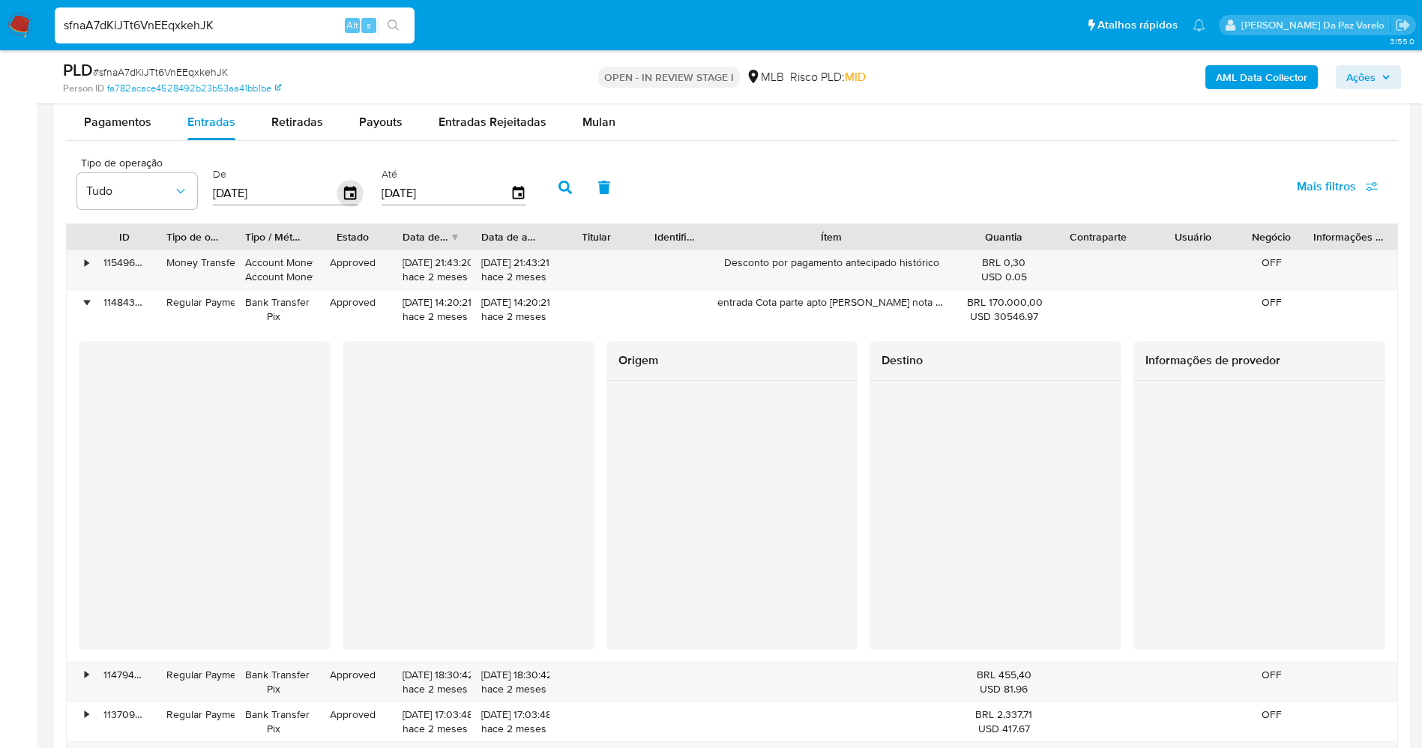
click at [351, 191] on icon "button" at bounding box center [350, 194] width 26 height 26
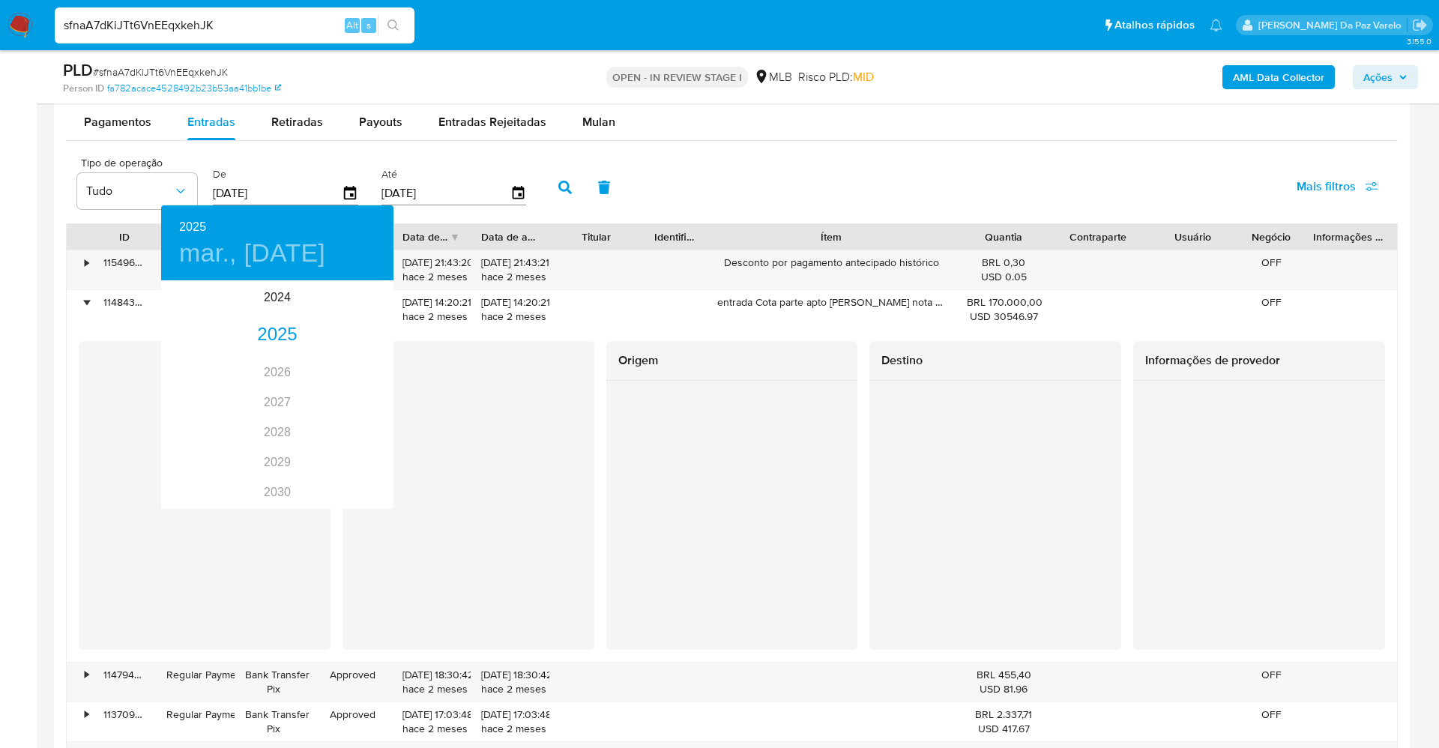
click at [516, 196] on div at bounding box center [719, 374] width 1439 height 748
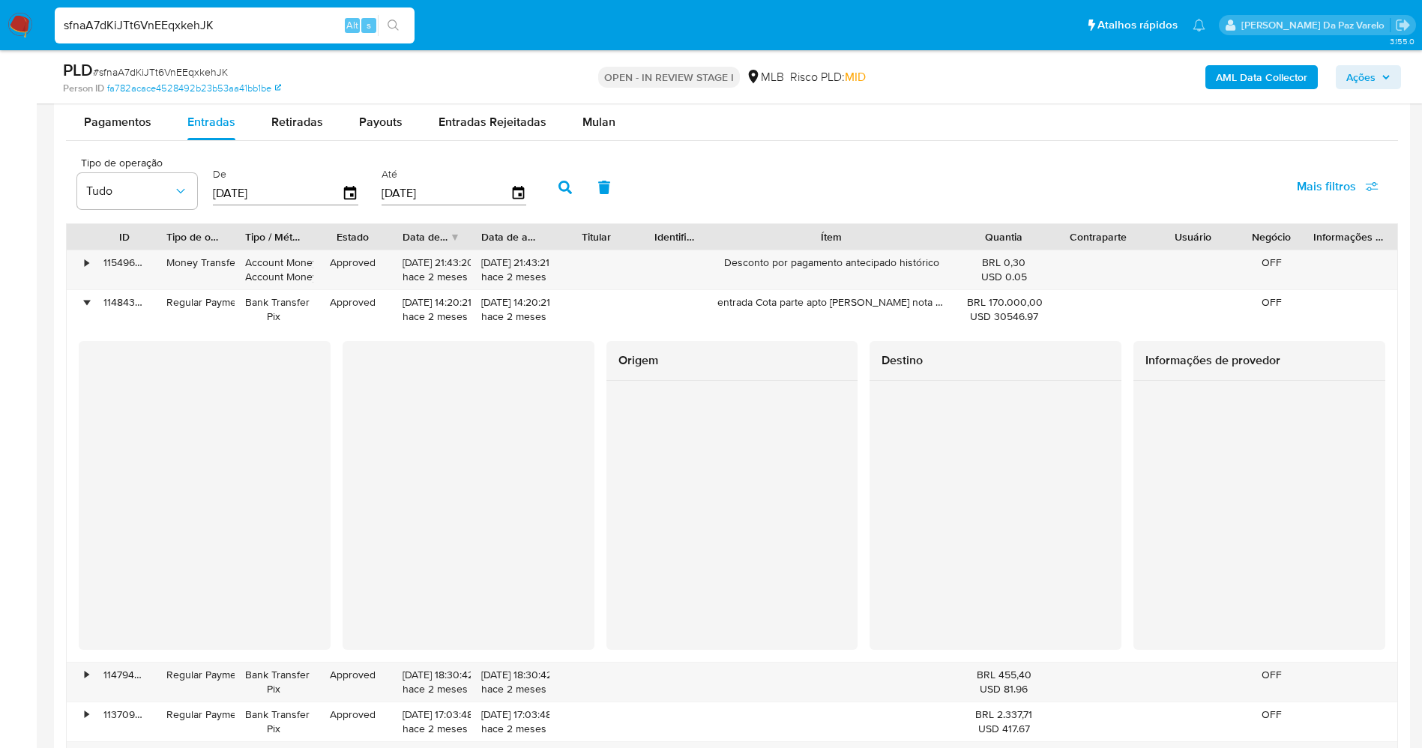
click at [516, 193] on div "2025 mar., jul. 1 2024 2025 2026 2027 2028 2029 2030 2031 2032 2033 2034 2035" at bounding box center [711, 374] width 1422 height 748
click at [516, 193] on icon "button" at bounding box center [518, 193] width 16 height 16
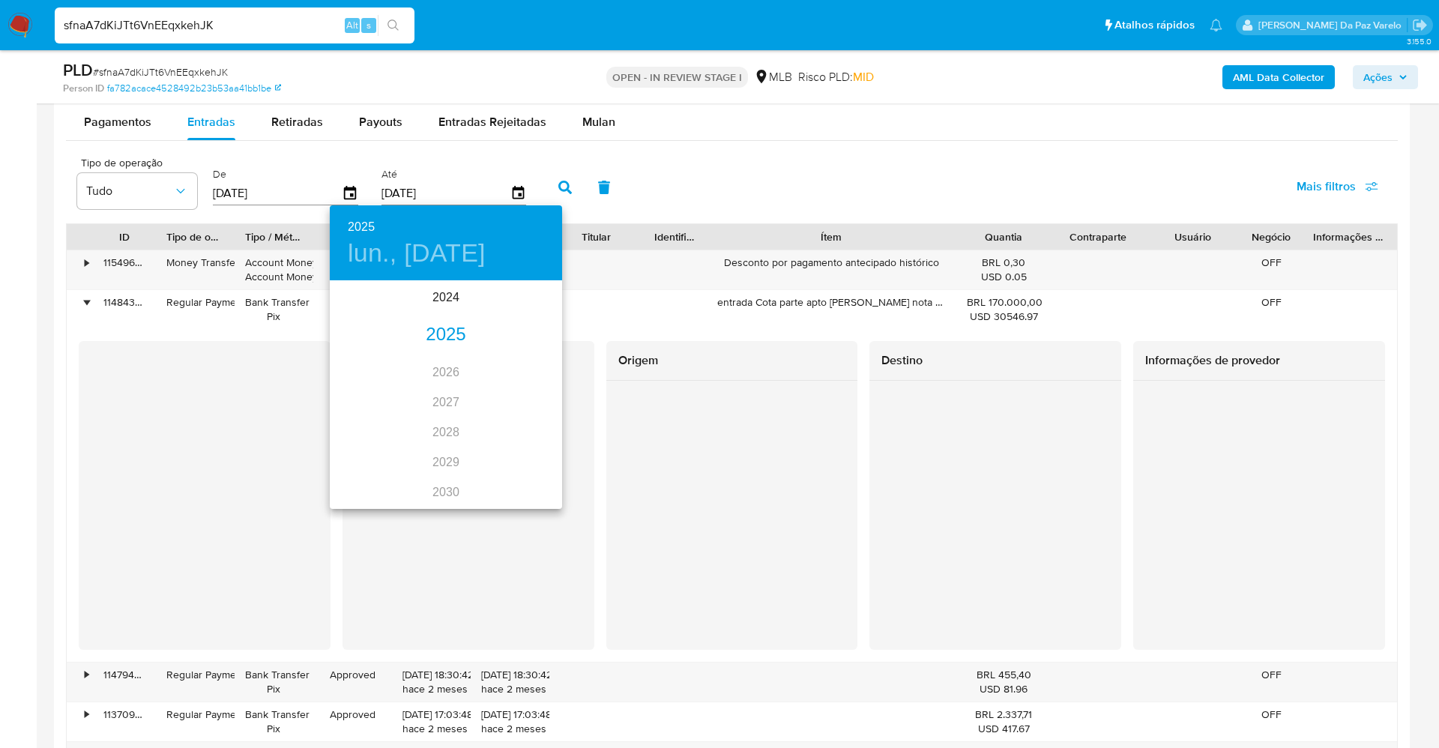
click at [440, 336] on div "2025" at bounding box center [446, 335] width 232 height 30
click at [384, 426] on div "jul." at bounding box center [368, 423] width 77 height 56
click at [444, 471] on p "31" at bounding box center [446, 467] width 12 height 15
type input "31/07/2025"
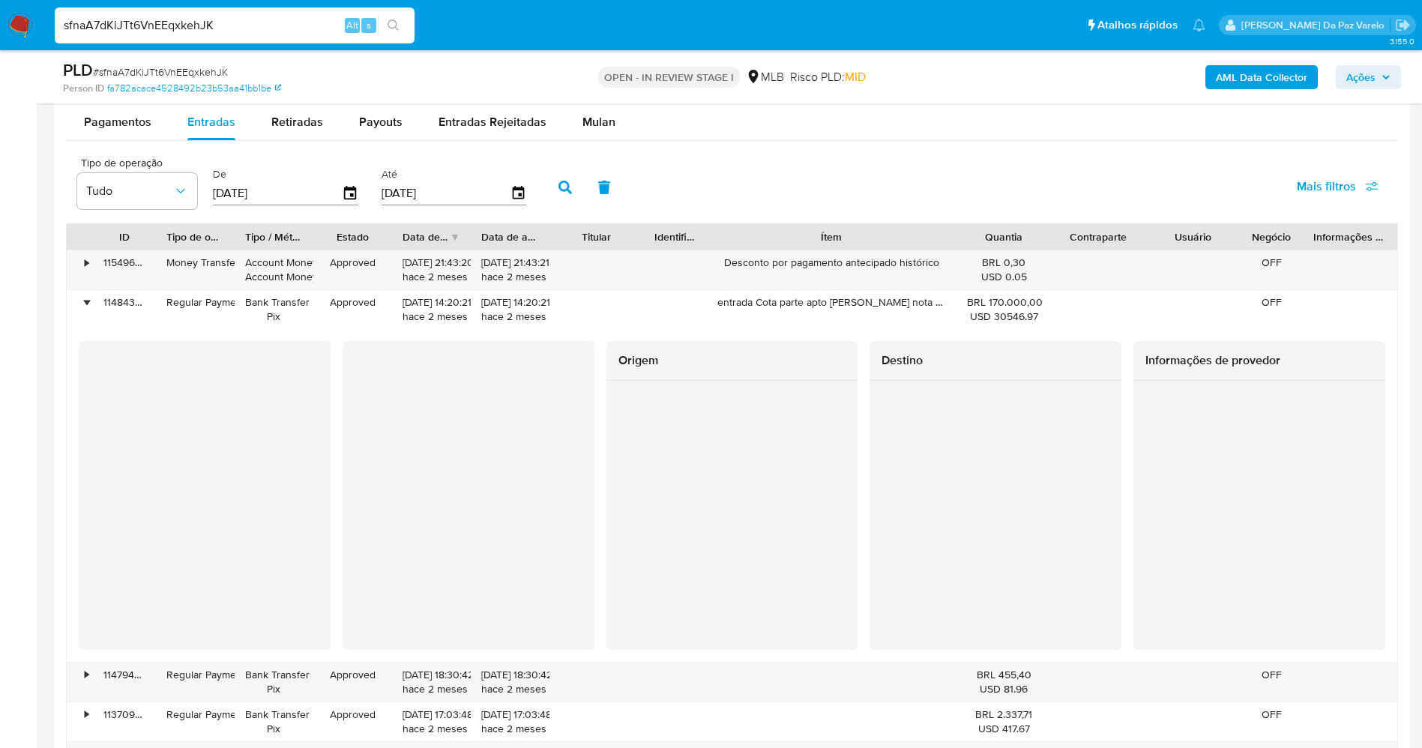
click at [553, 189] on button "button" at bounding box center [565, 187] width 39 height 36
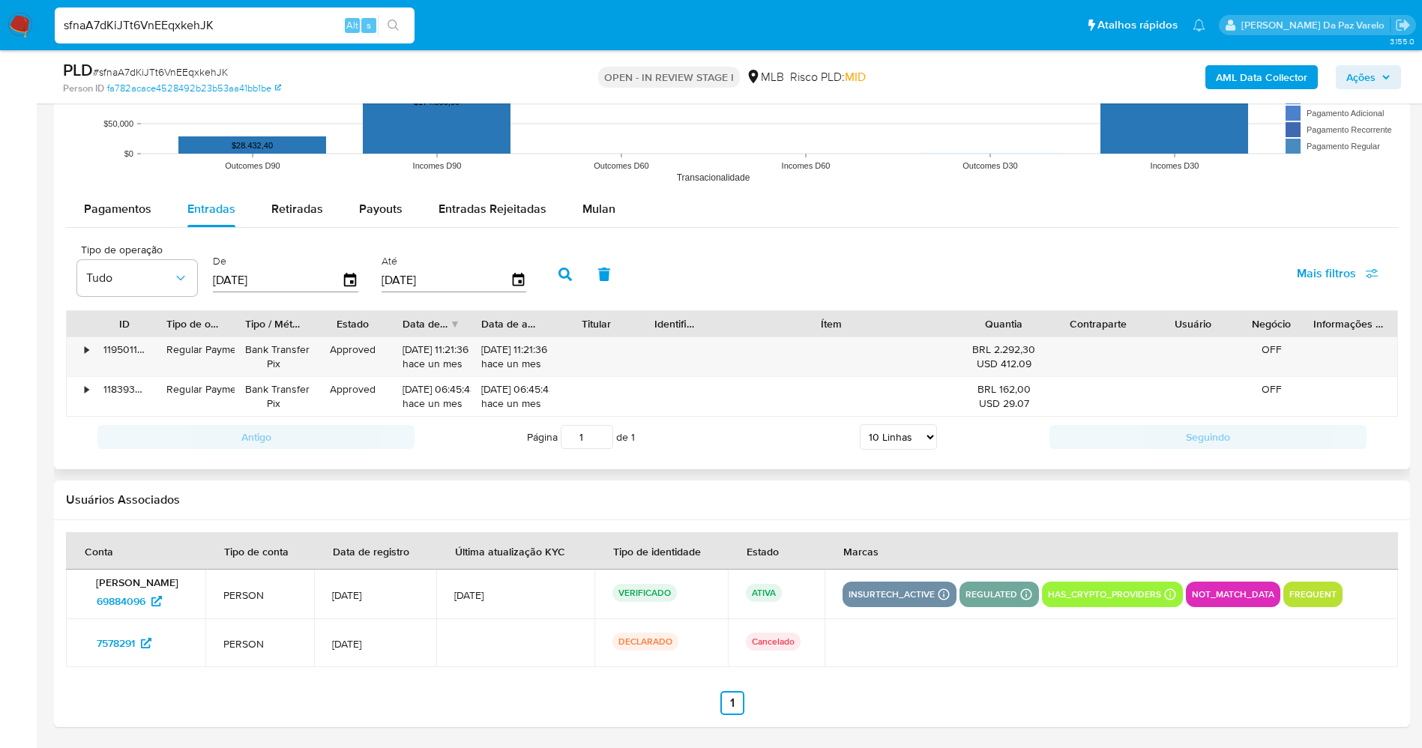
scroll to position [1802, 0]
click at [350, 282] on icon "button" at bounding box center [350, 279] width 12 height 13
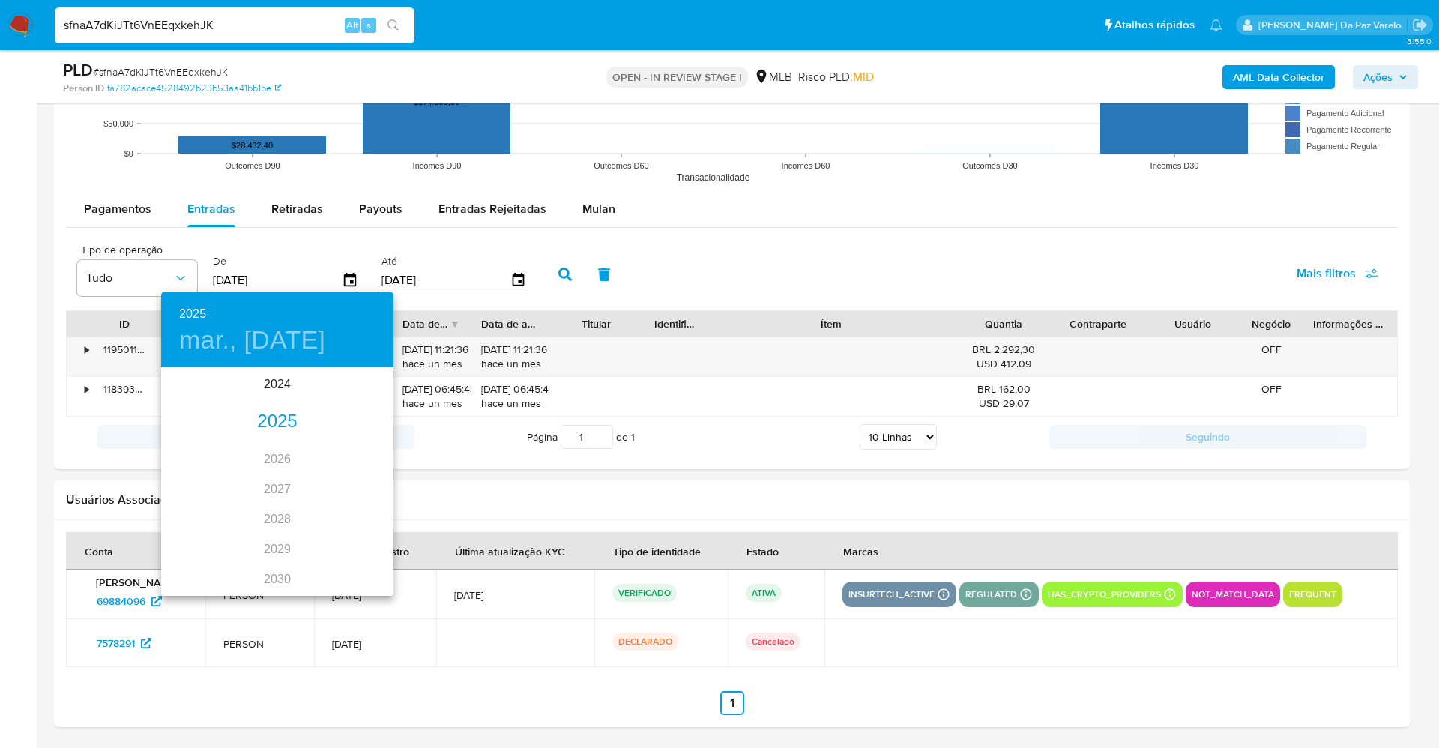
click at [276, 423] on div "2025" at bounding box center [277, 422] width 232 height 30
click at [288, 516] on div "ago." at bounding box center [276, 510] width 77 height 56
type input "01/08/2025"
click at [302, 449] on span "1" at bounding box center [307, 446] width 27 height 15
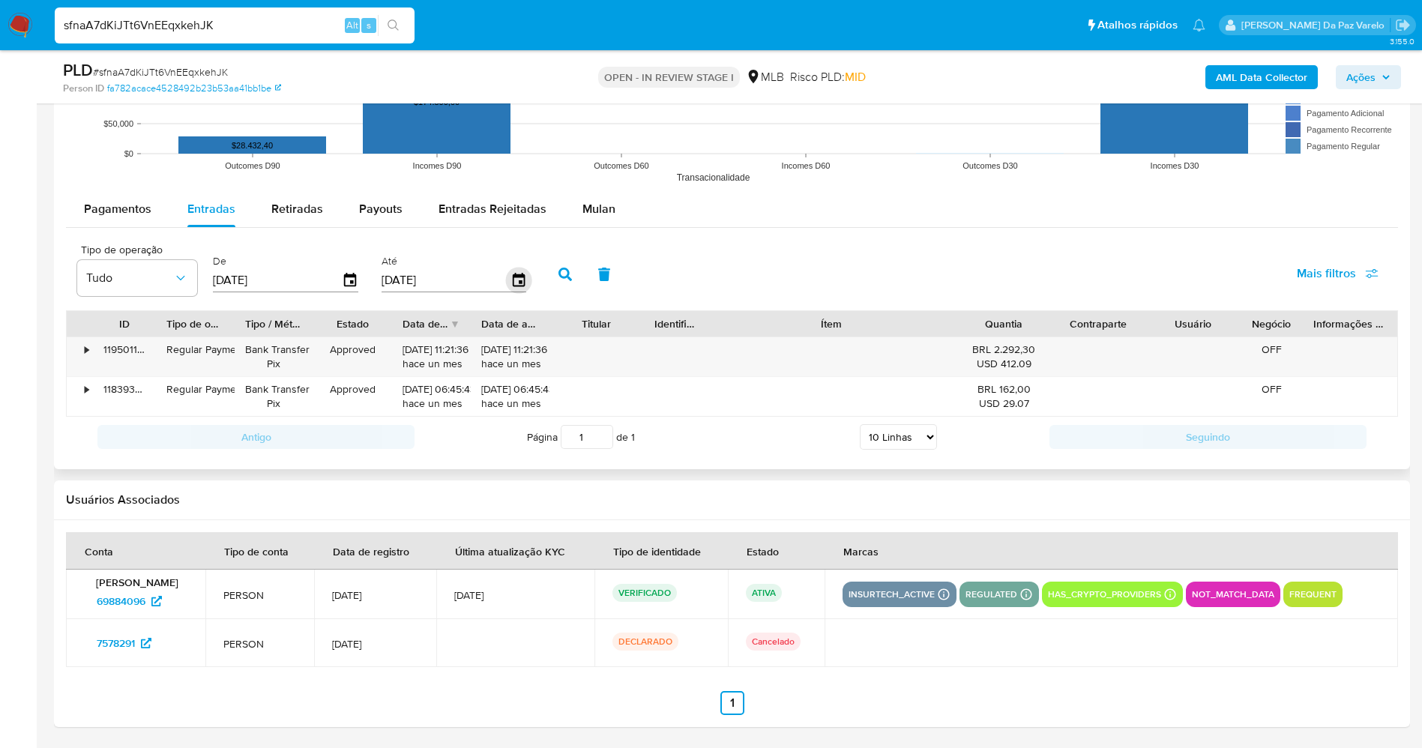
click at [516, 285] on icon "button" at bounding box center [518, 279] width 12 height 13
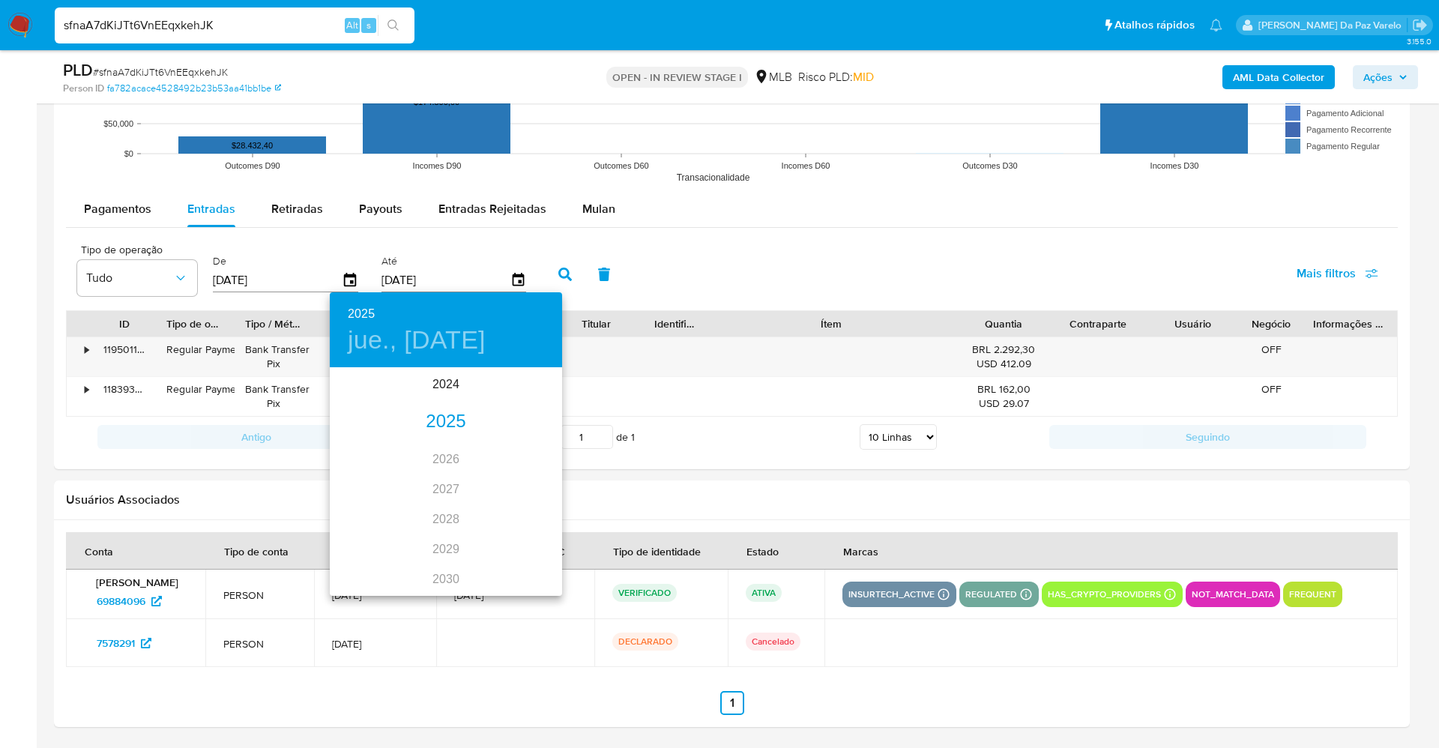
click at [444, 426] on div "2025" at bounding box center [446, 422] width 232 height 30
click at [453, 510] on div "ago." at bounding box center [445, 510] width 77 height 56
type input "20/08/2025"
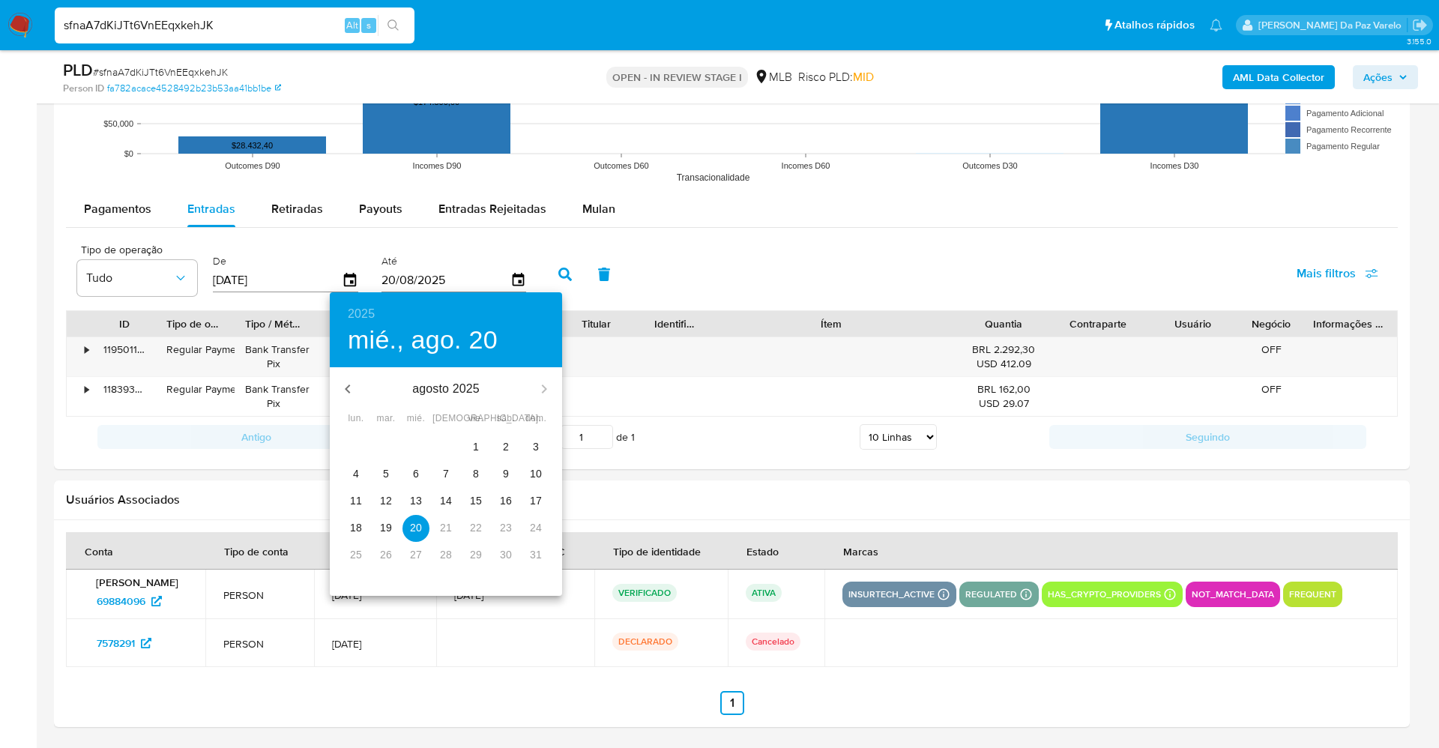
click at [425, 525] on span "20" at bounding box center [415, 527] width 27 height 15
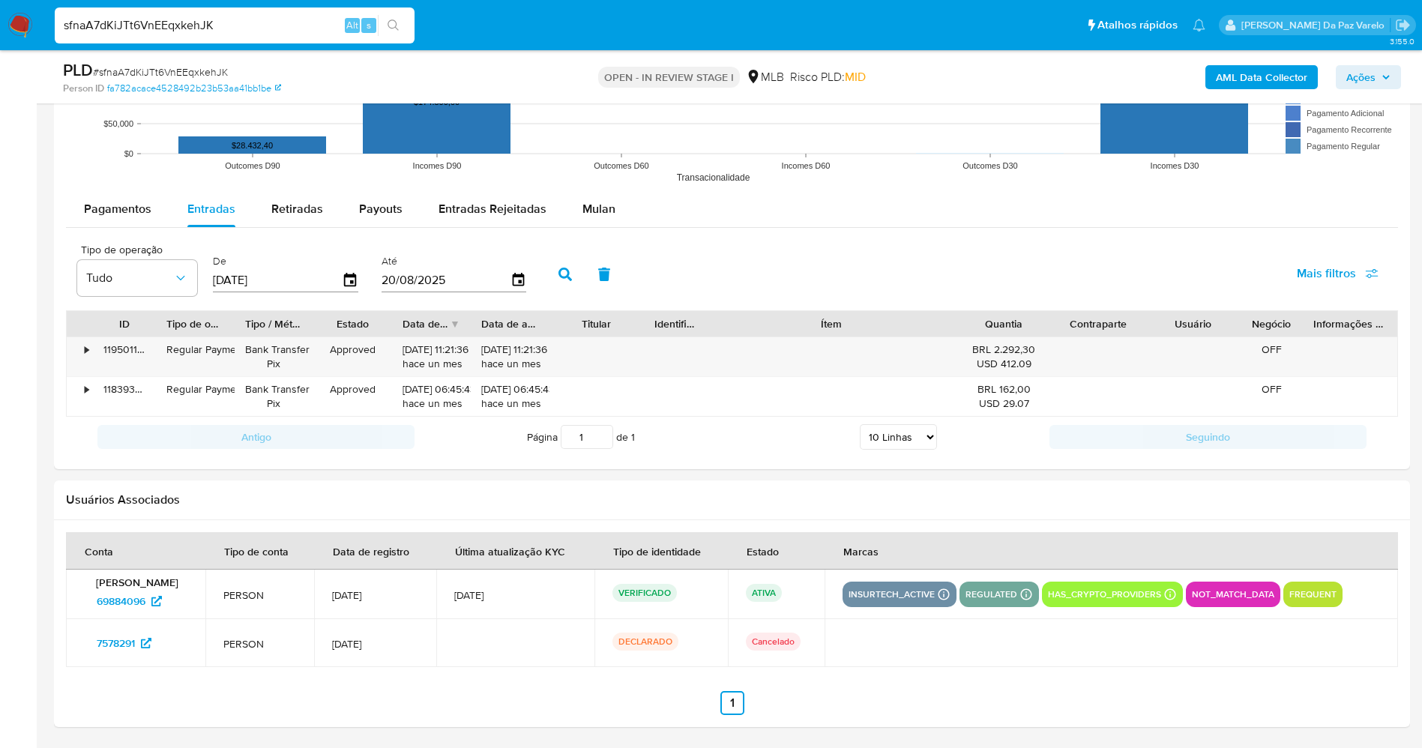
click at [550, 287] on button "button" at bounding box center [565, 274] width 39 height 36
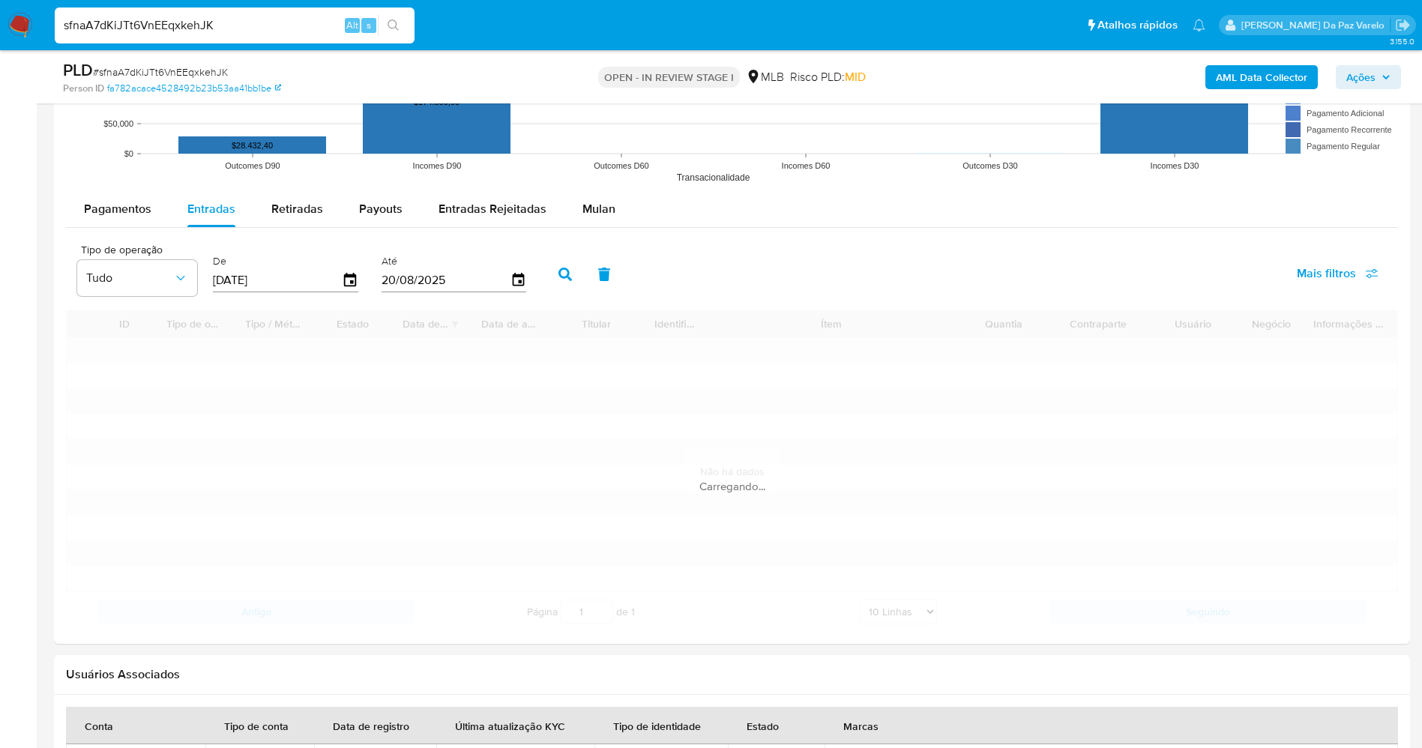
click at [568, 275] on icon "button" at bounding box center [564, 274] width 13 height 13
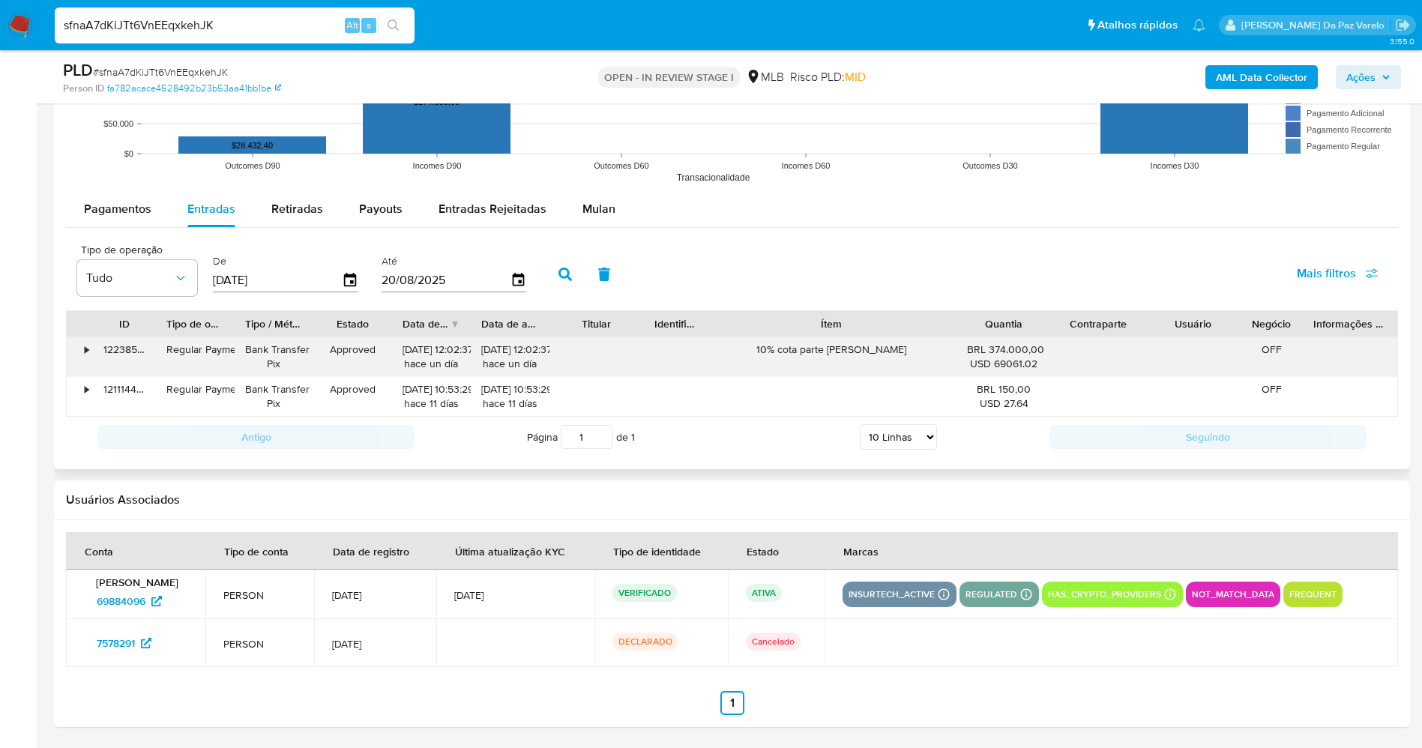
click at [87, 351] on div "•" at bounding box center [87, 349] width 4 height 14
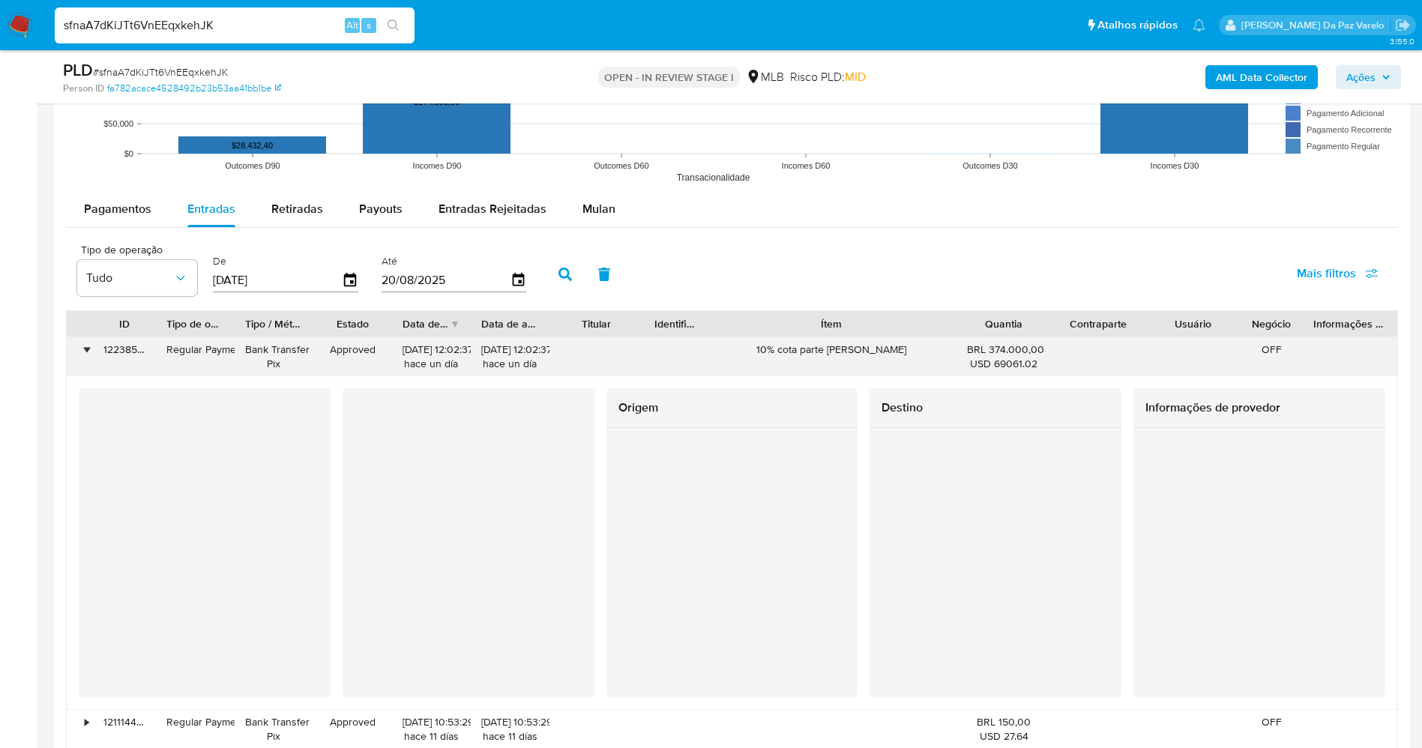
click at [87, 351] on div "•" at bounding box center [87, 349] width 4 height 14
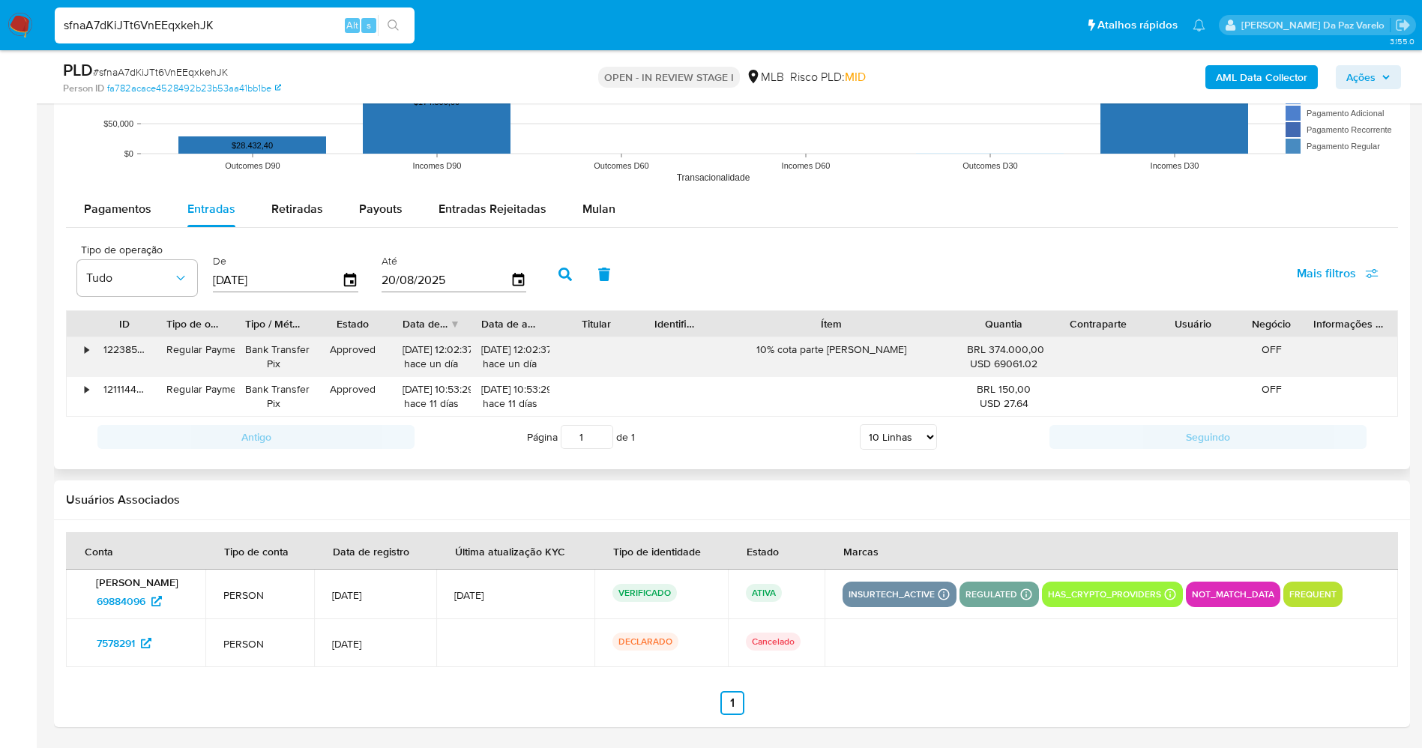
click at [417, 360] on div "19/08/2025 12:02:37 hace un día" at bounding box center [431, 356] width 58 height 28
click at [417, 349] on div "19/08/2025 12:02:37 hace un día" at bounding box center [431, 356] width 58 height 28
click at [418, 349] on div "19/08/2025 12:02:37 hace un día" at bounding box center [431, 356] width 58 height 28
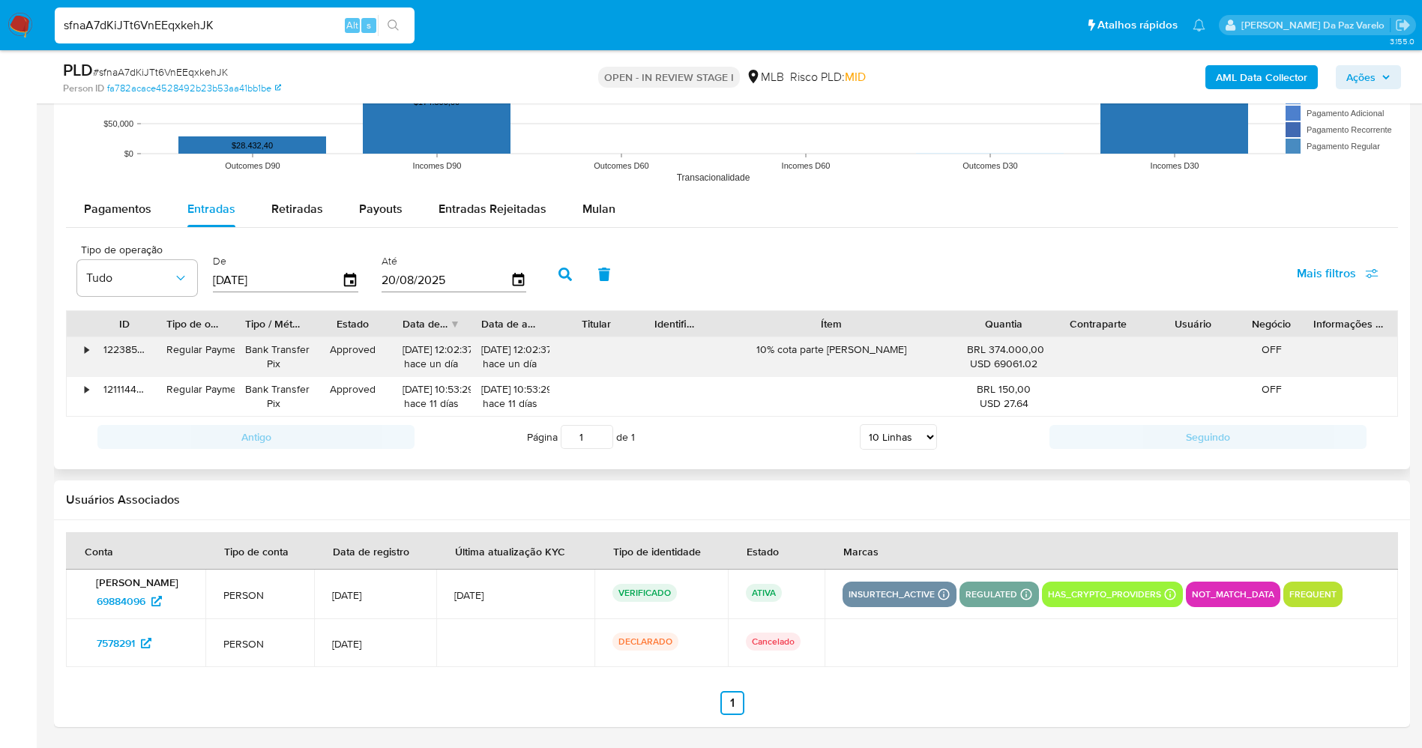
click at [418, 349] on div "19/08/2025 12:02:37 hace un día" at bounding box center [431, 356] width 58 height 28
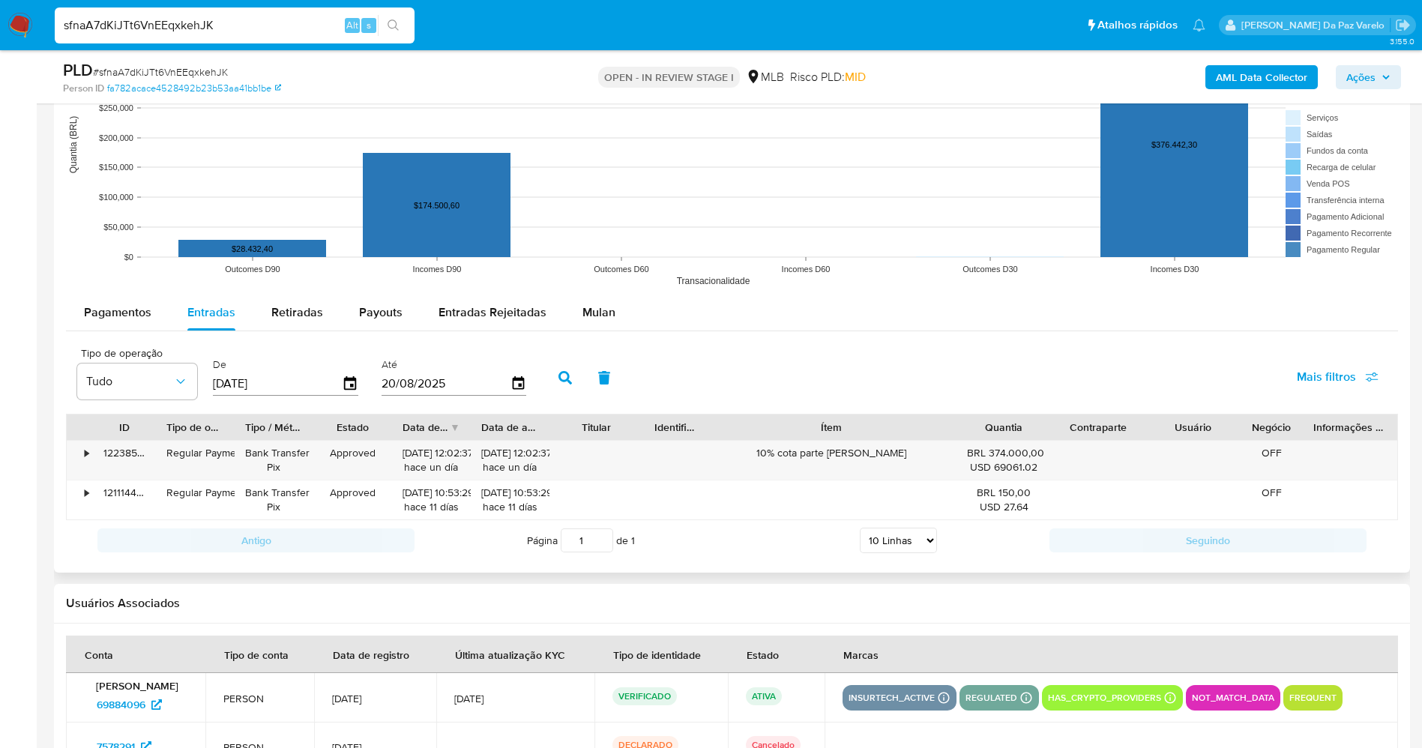
scroll to position [1799, 0]
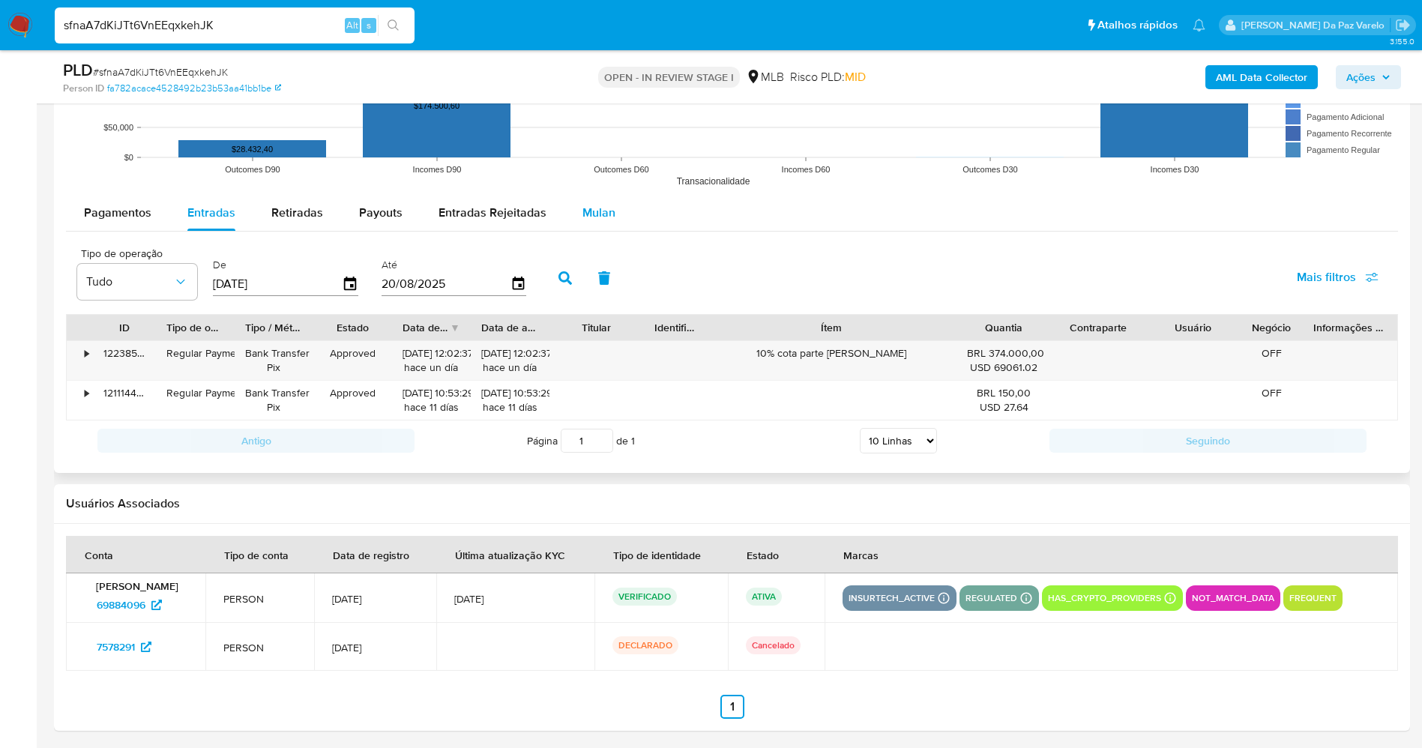
click at [582, 218] on span "Mulan" at bounding box center [598, 212] width 33 height 17
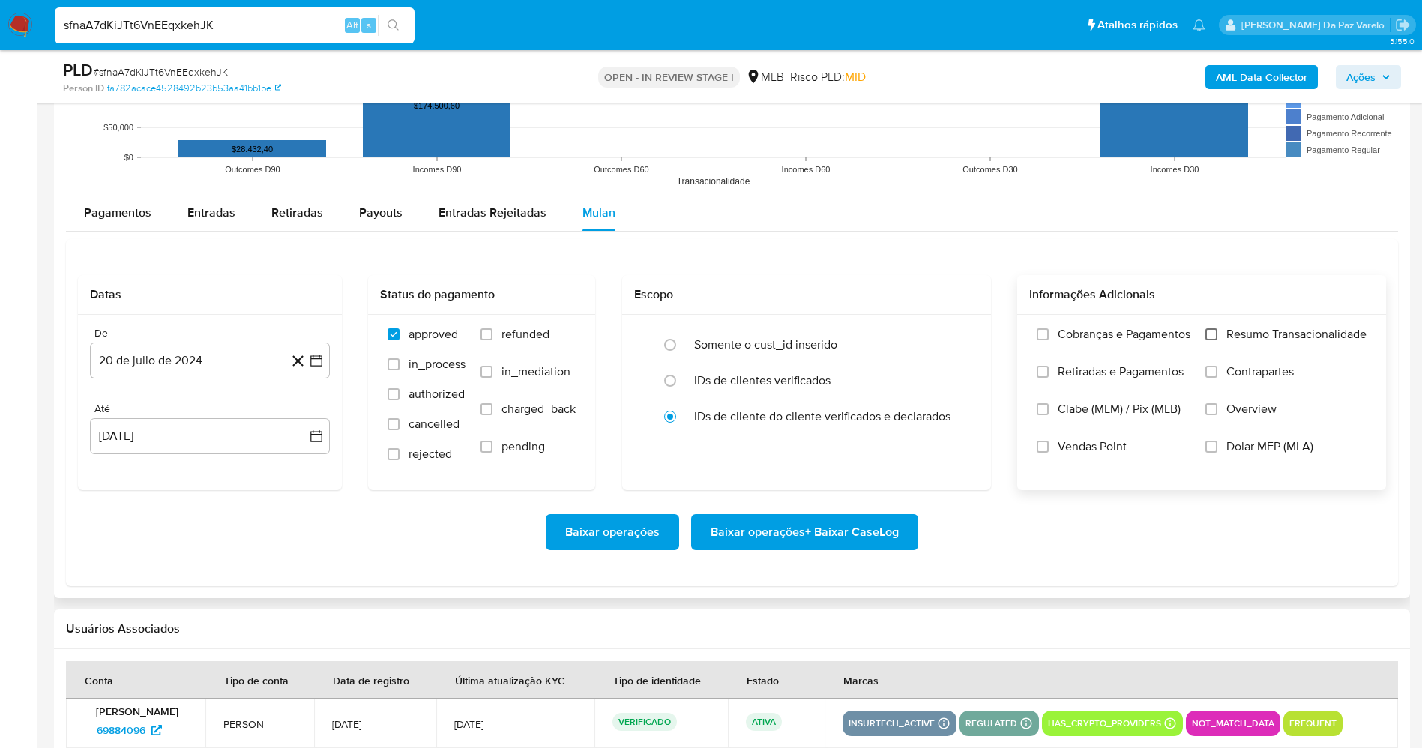
click at [1213, 334] on input "Resumo Transacionalidade" at bounding box center [1211, 334] width 12 height 12
click at [1087, 443] on span "Vendas Point" at bounding box center [1091, 446] width 69 height 15
click at [1048, 443] on input "Vendas Point" at bounding box center [1042, 447] width 12 height 12
click at [258, 363] on button "20 de julio de 2024" at bounding box center [210, 360] width 240 height 36
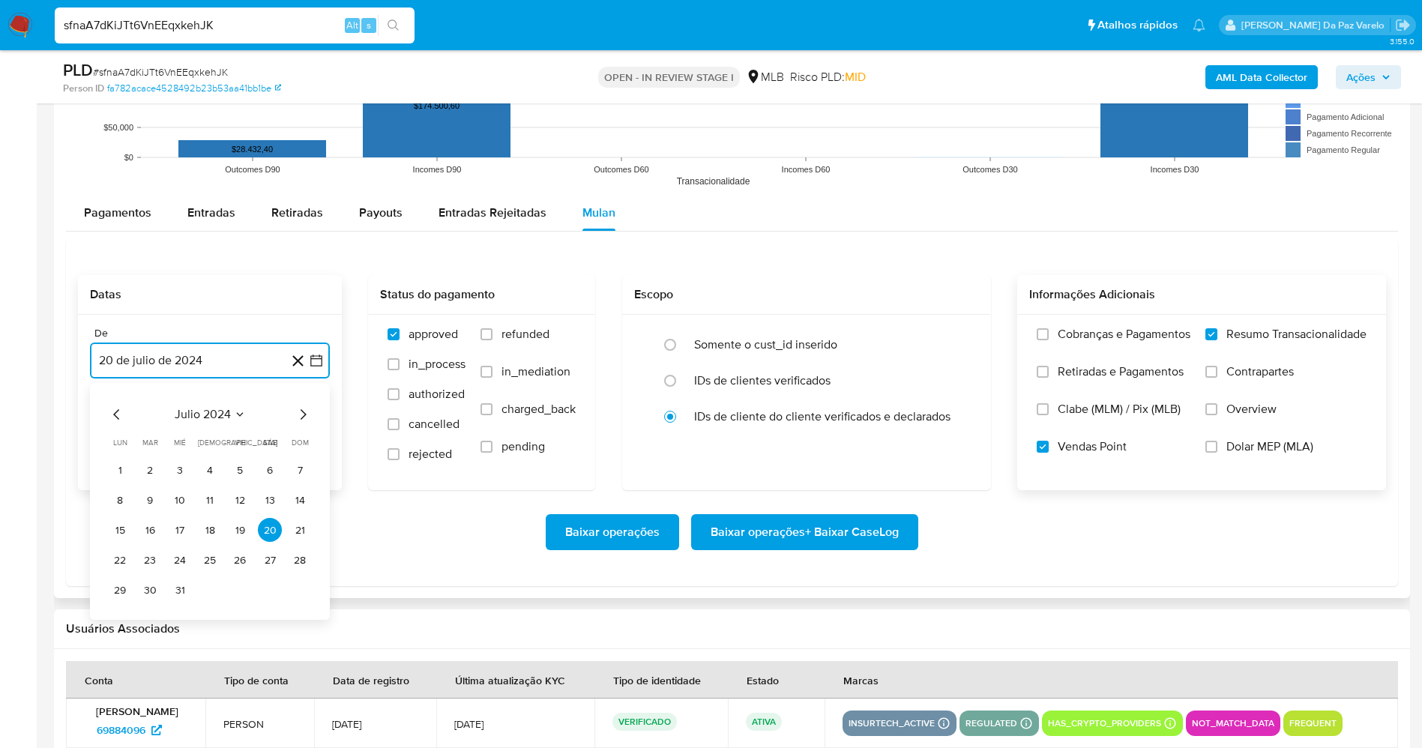
click at [229, 414] on span "julio 2024" at bounding box center [203, 414] width 56 height 15
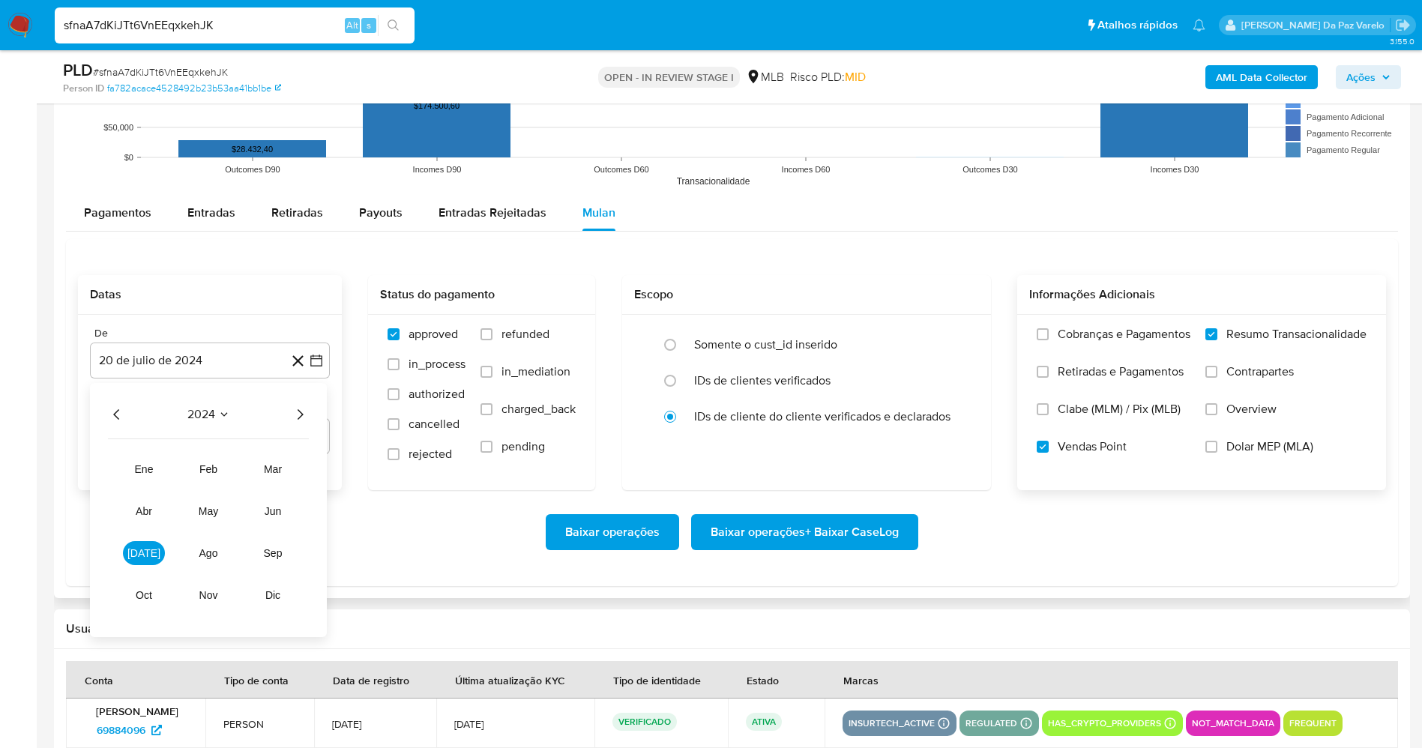
click at [299, 422] on icon "Año siguiente" at bounding box center [300, 414] width 18 height 18
click at [262, 510] on button "jun" at bounding box center [273, 511] width 42 height 24
click at [298, 470] on button "1" at bounding box center [300, 470] width 24 height 24
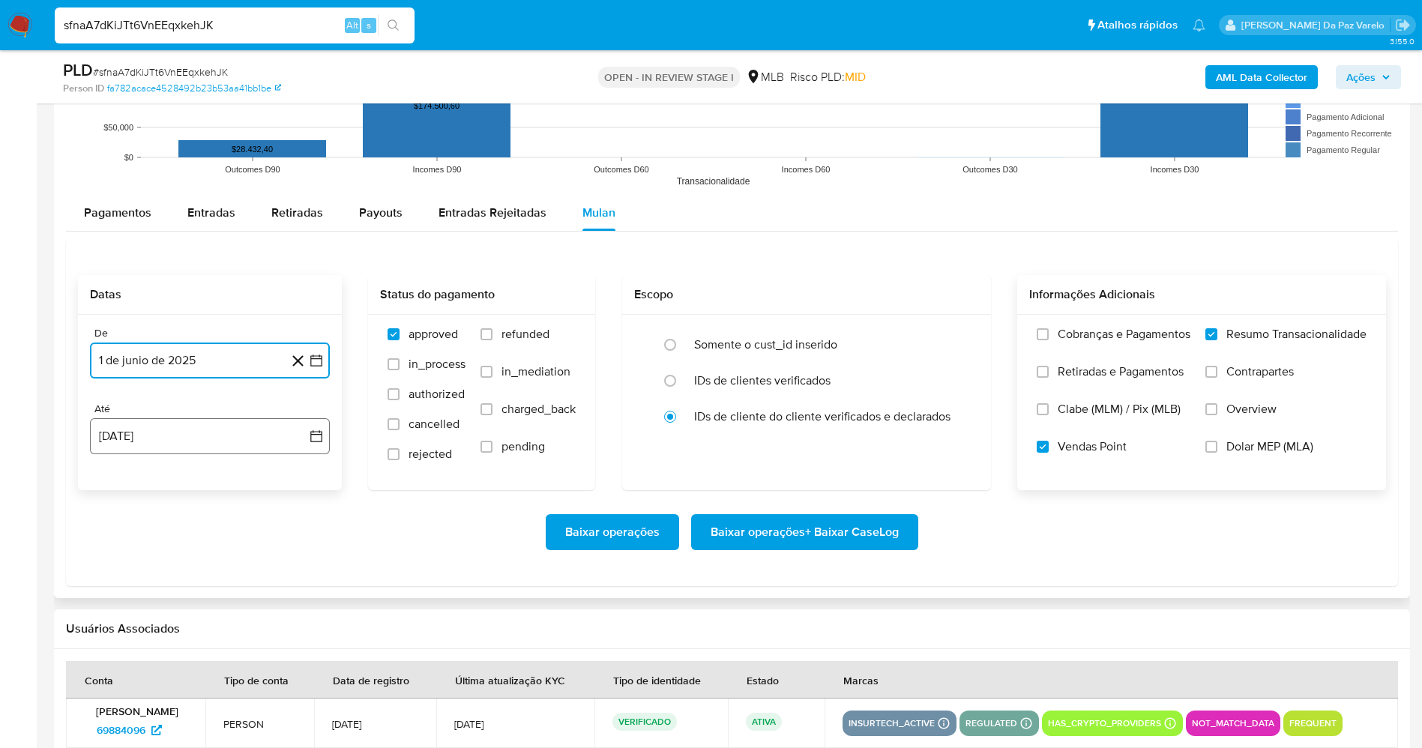
click at [210, 444] on button "20 de agosto de 2025" at bounding box center [210, 436] width 240 height 36
click at [151, 635] on button "19" at bounding box center [150, 636] width 24 height 24
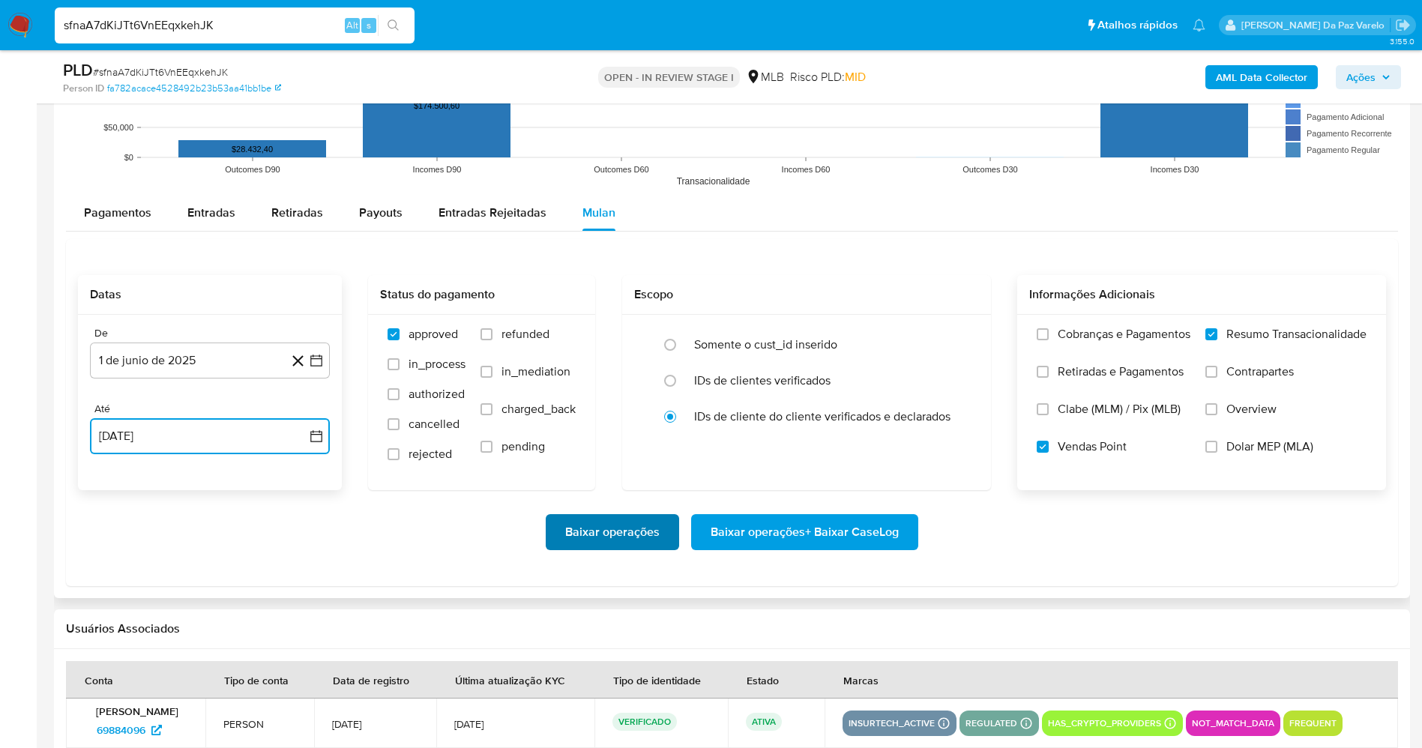
click at [612, 530] on span "Baixar operações" at bounding box center [612, 532] width 94 height 33
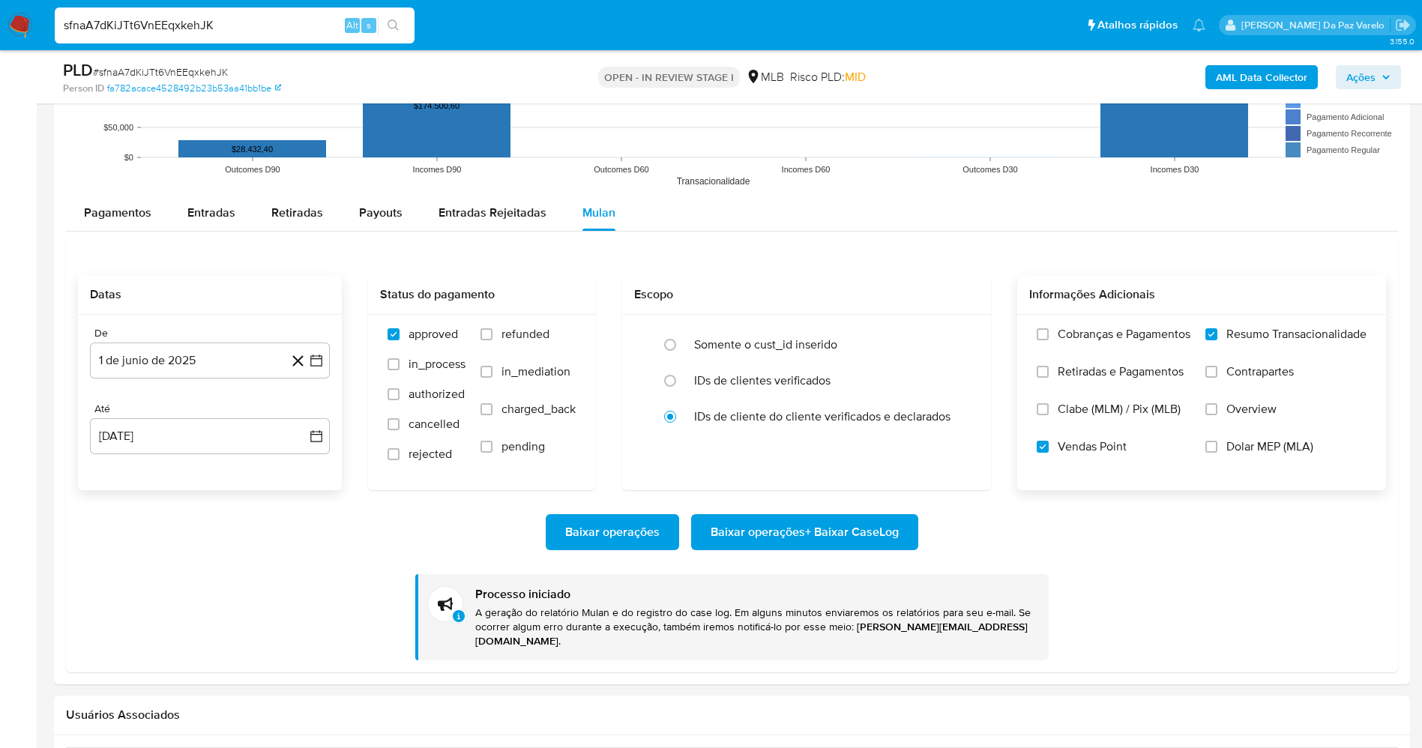
click at [298, 16] on input "sfnaA7dKiJTt6VnEEqxkehJK" at bounding box center [235, 25] width 360 height 19
paste input "elzv5yBuTIUDbLlI3yHpQIwc"
type input "elzv5yBuTIUDbLlI3yHpQIwc"
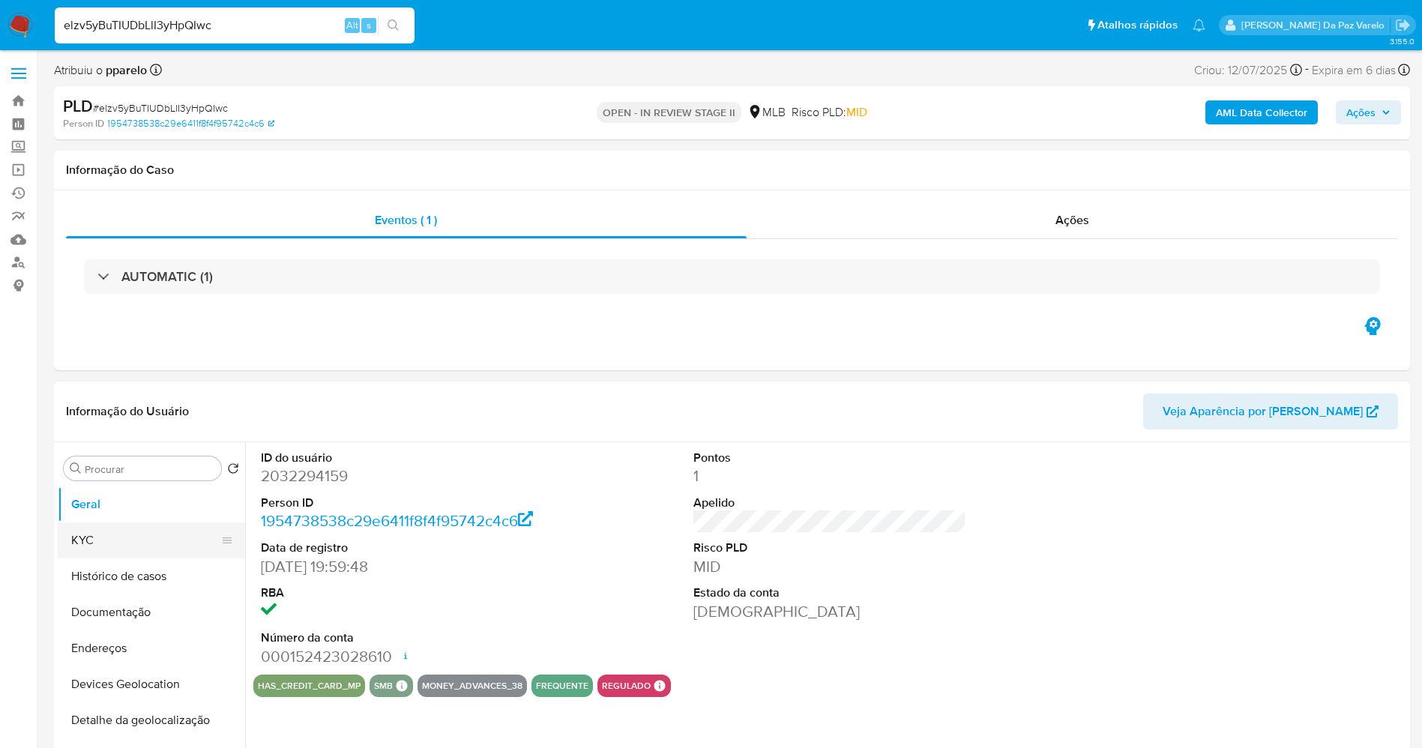
click at [113, 525] on button "KYC" at bounding box center [145, 540] width 175 height 36
select select "10"
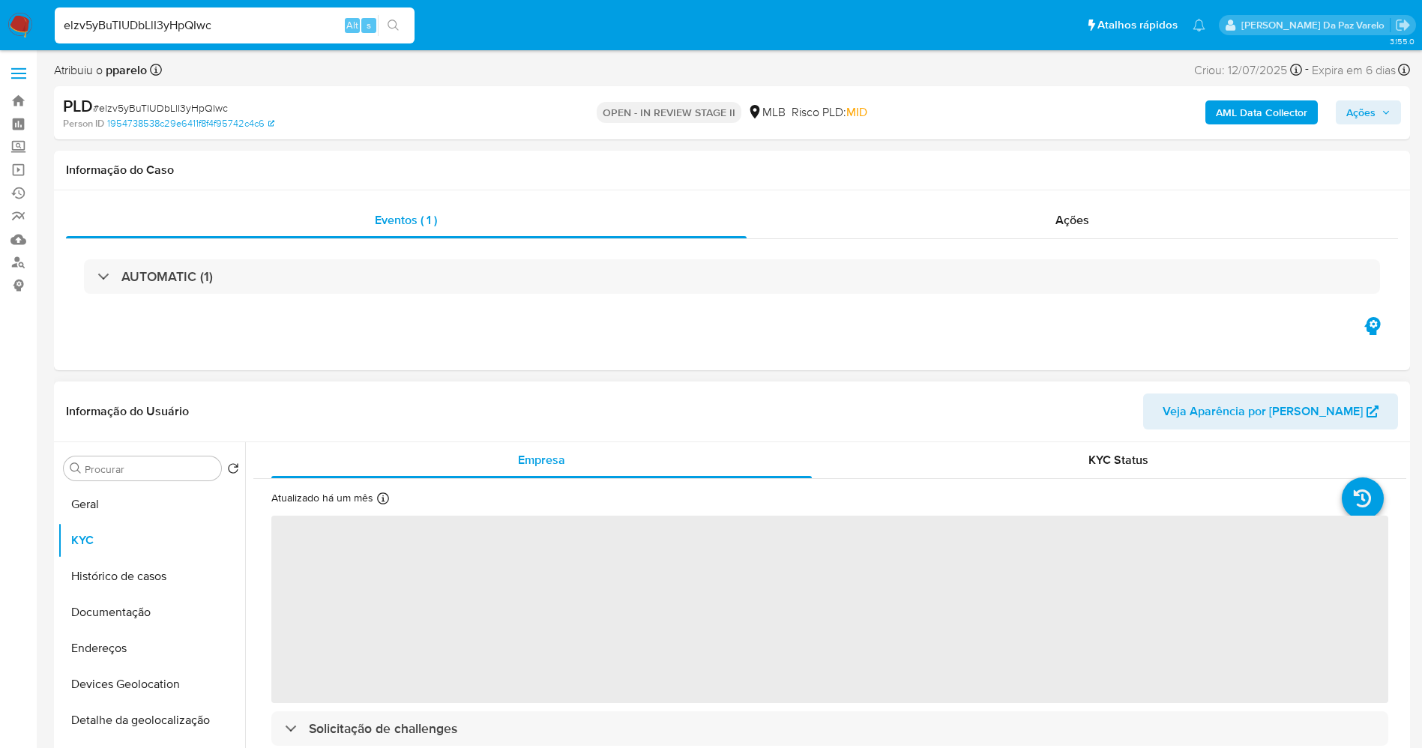
click at [380, 501] on icon at bounding box center [383, 498] width 12 height 12
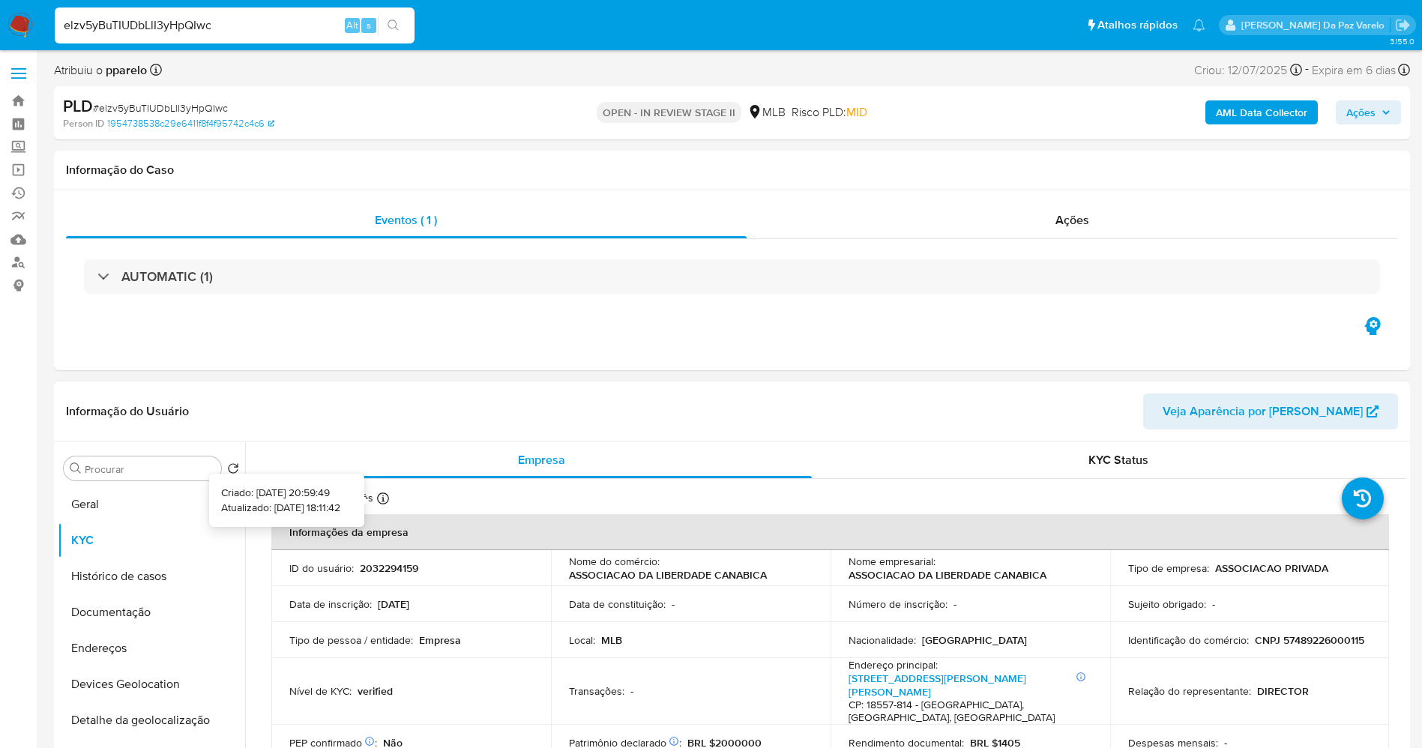
click at [380, 501] on icon at bounding box center [383, 498] width 12 height 12
click at [322, 23] on input "elzv5yBuTIUDbLlI3yHpQIwc" at bounding box center [235, 25] width 360 height 19
click at [372, 501] on p "Atualizado há um mês" at bounding box center [322, 498] width 102 height 14
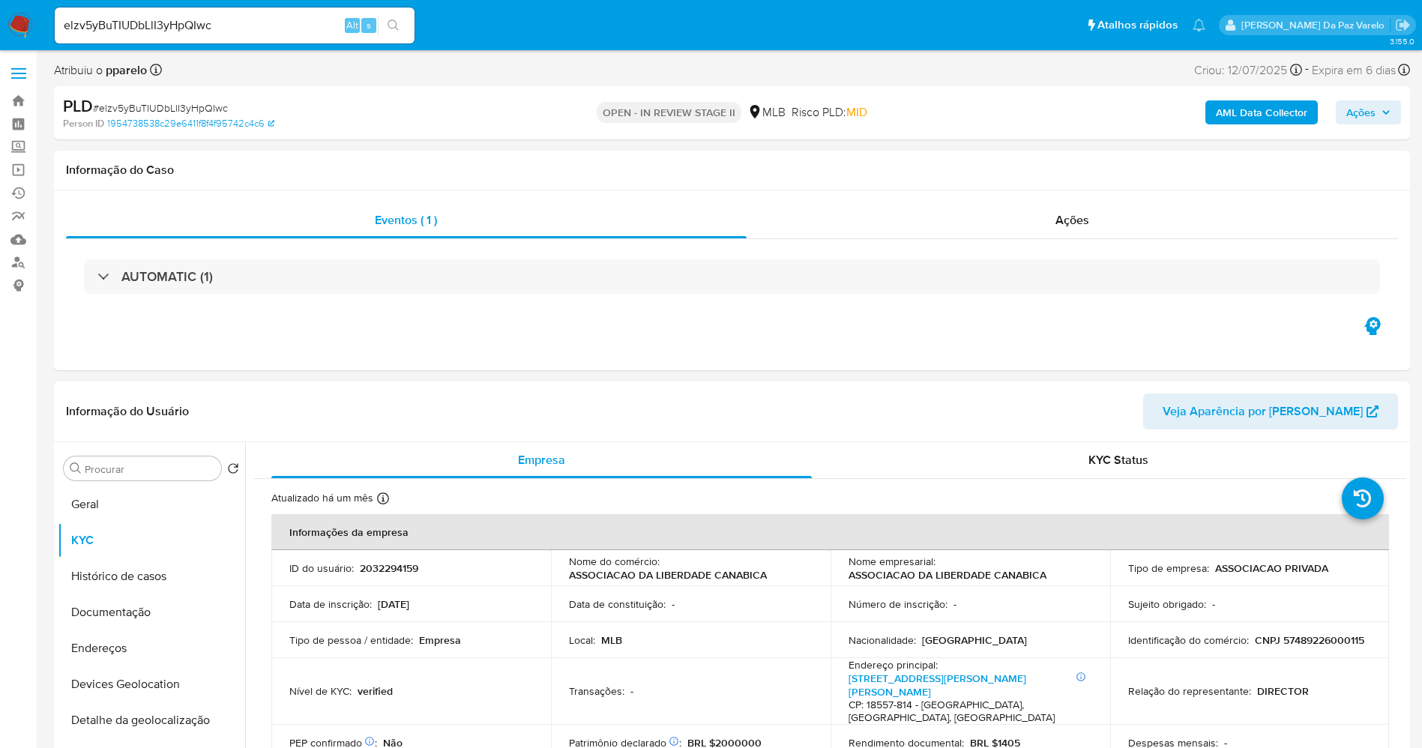
click at [379, 501] on icon at bounding box center [383, 498] width 12 height 12
click at [314, 28] on input "elzv5yBuTIUDbLlI3yHpQIwc" at bounding box center [235, 25] width 360 height 19
paste input "4m5fwbe2kCCpZ8roQXoA30iT"
type input "4m5fwbe2kCCpZ8roQXoA30iT"
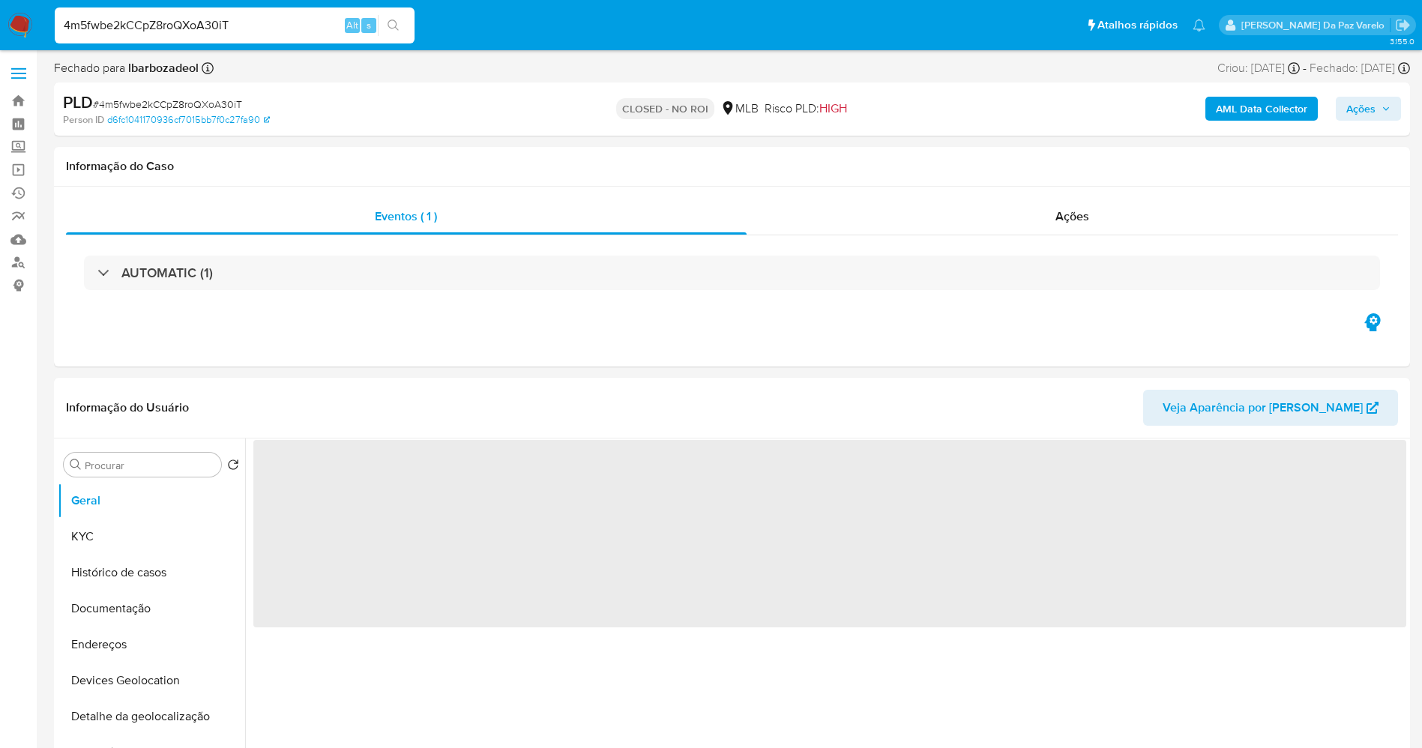
select select "10"
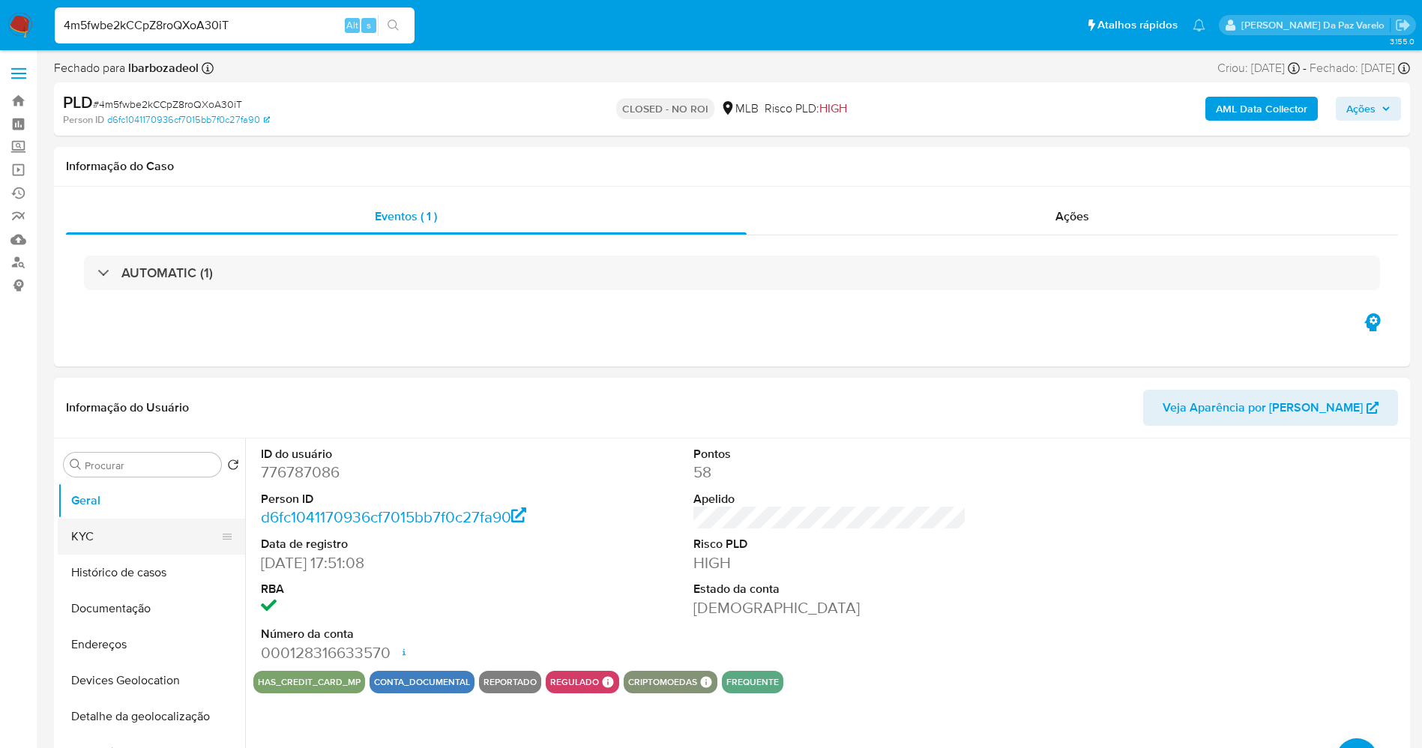
click at [91, 534] on button "KYC" at bounding box center [145, 537] width 175 height 36
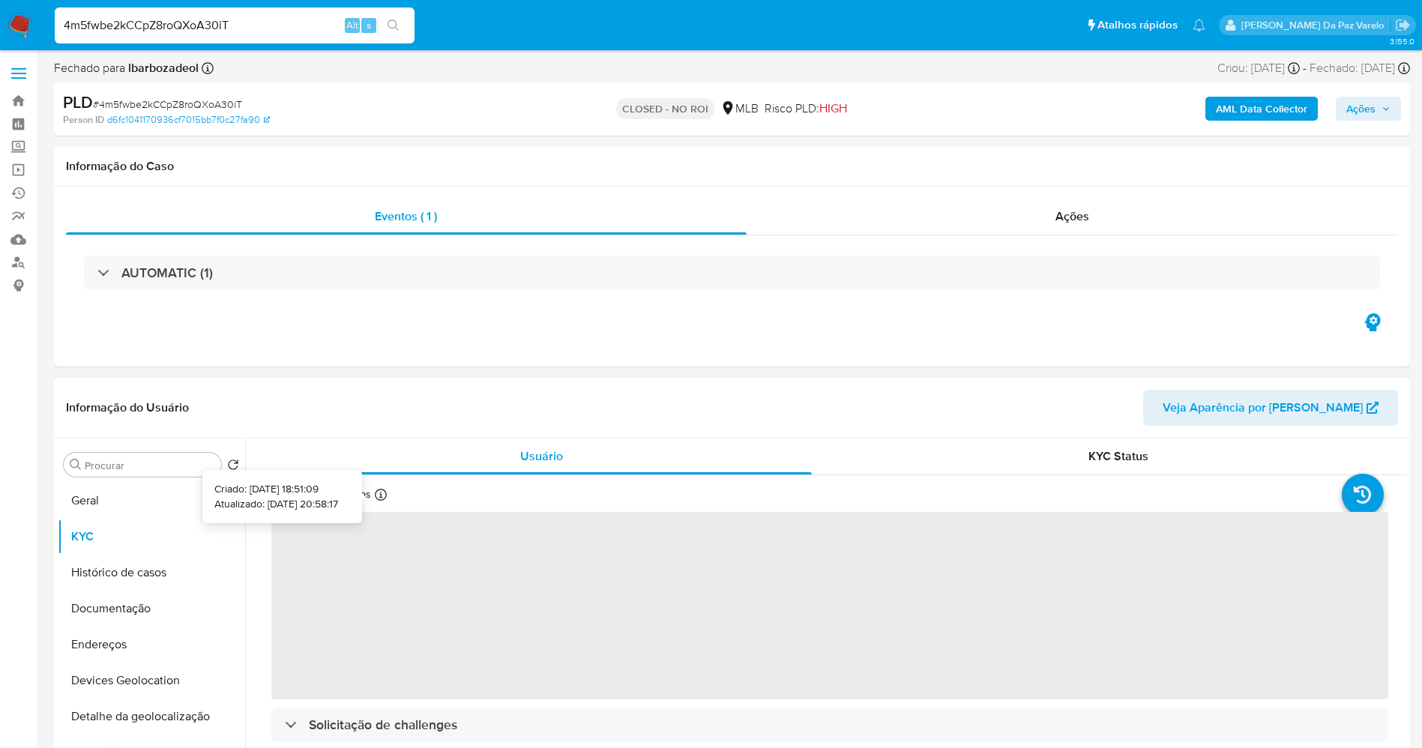
click at [383, 494] on icon at bounding box center [381, 495] width 12 height 12
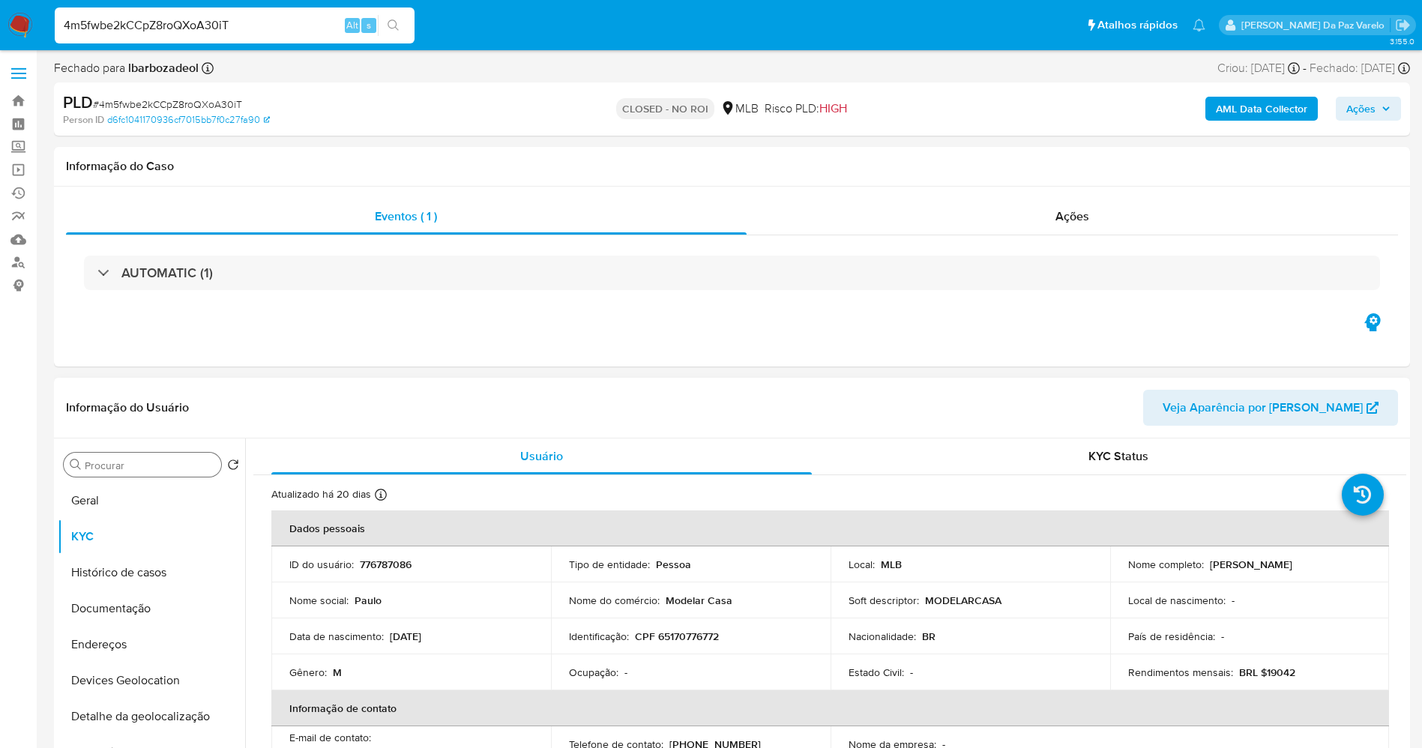
click at [189, 471] on input "Procurar" at bounding box center [150, 465] width 130 height 13
type input "d"
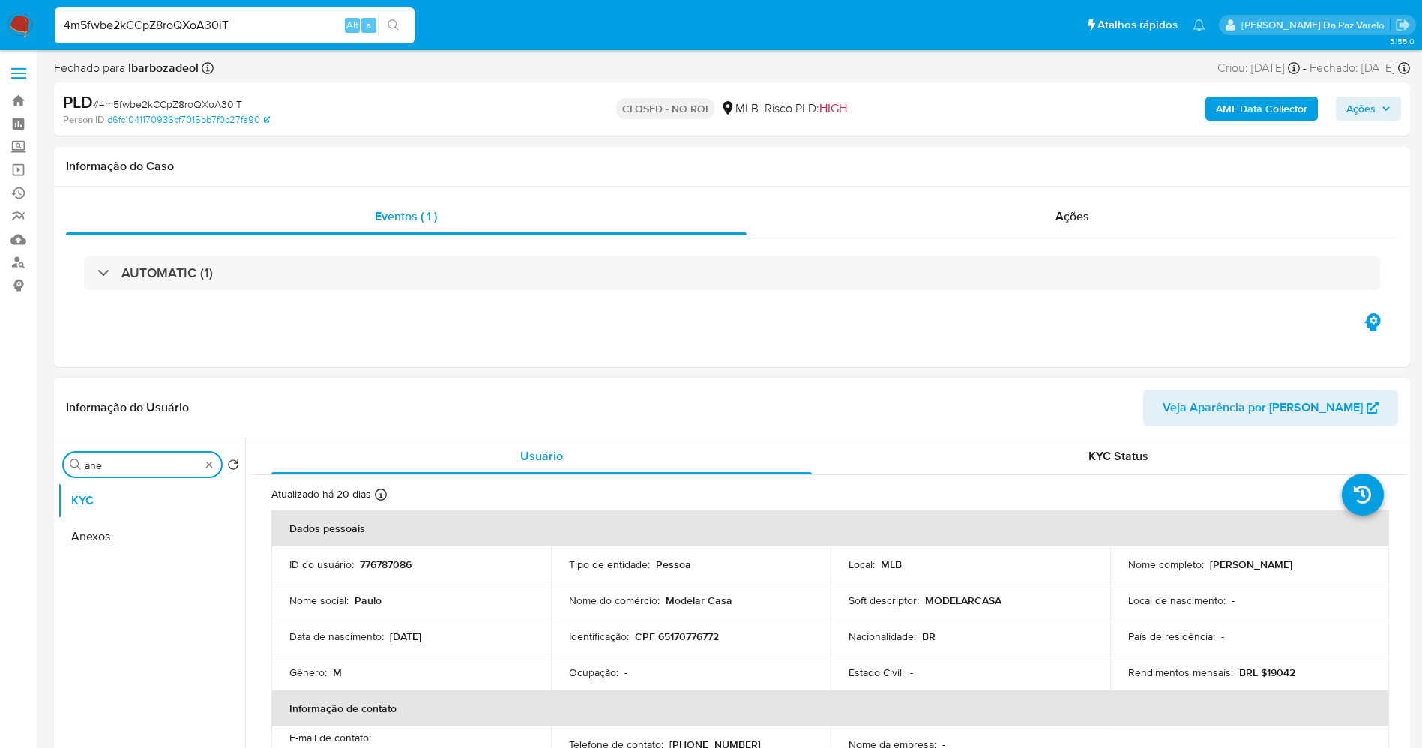
type input "ane"
click at [103, 564] on ul "KYC Anexos" at bounding box center [151, 652] width 187 height 338
click at [115, 549] on button "Anexos" at bounding box center [145, 537] width 175 height 36
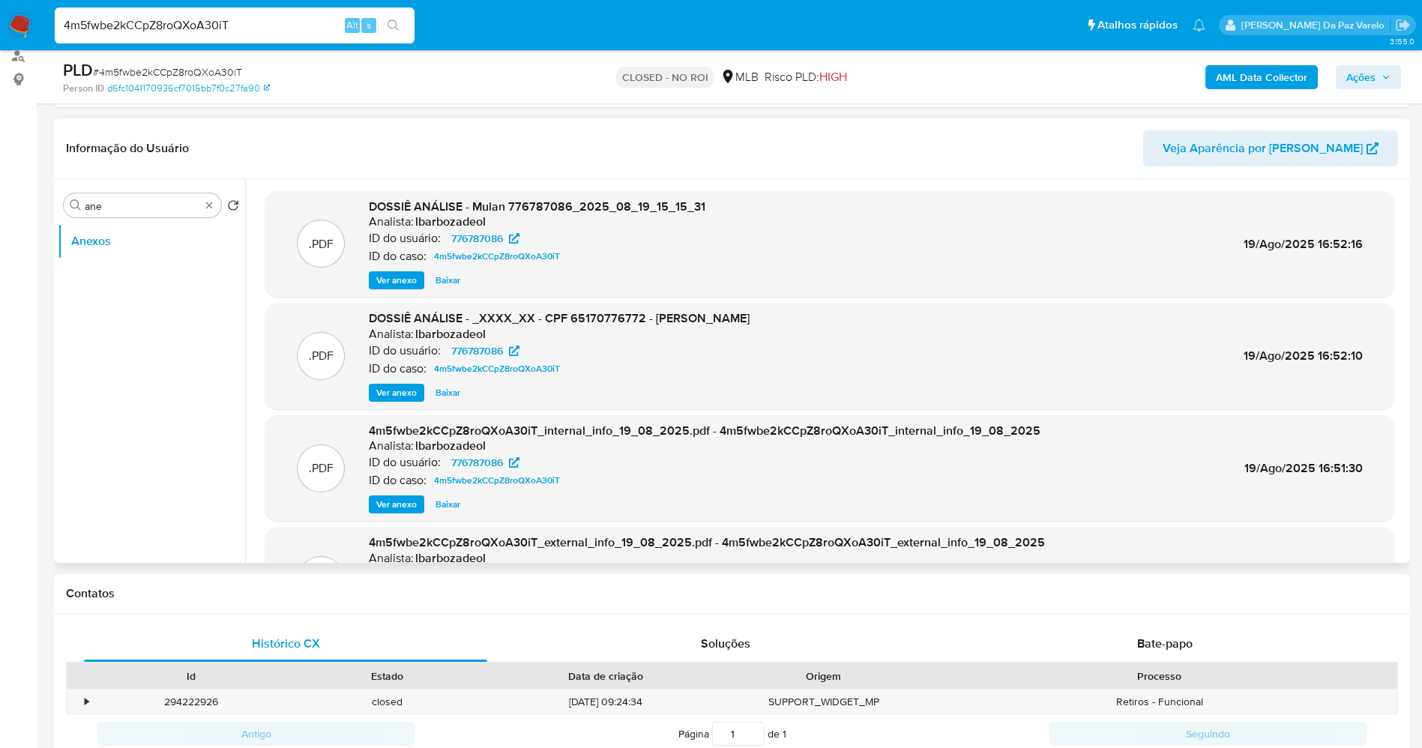
scroll to position [225, 0]
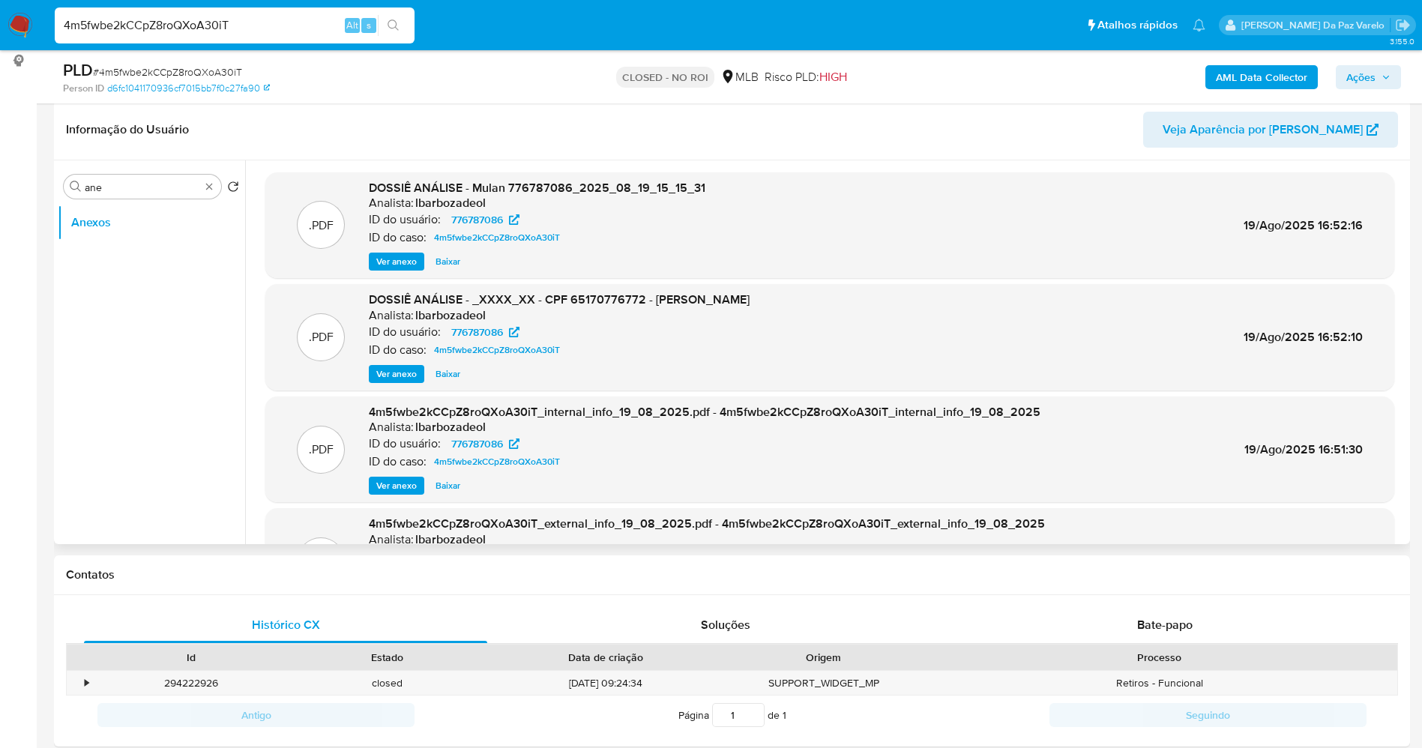
click at [409, 375] on span "Ver anexo" at bounding box center [396, 373] width 40 height 15
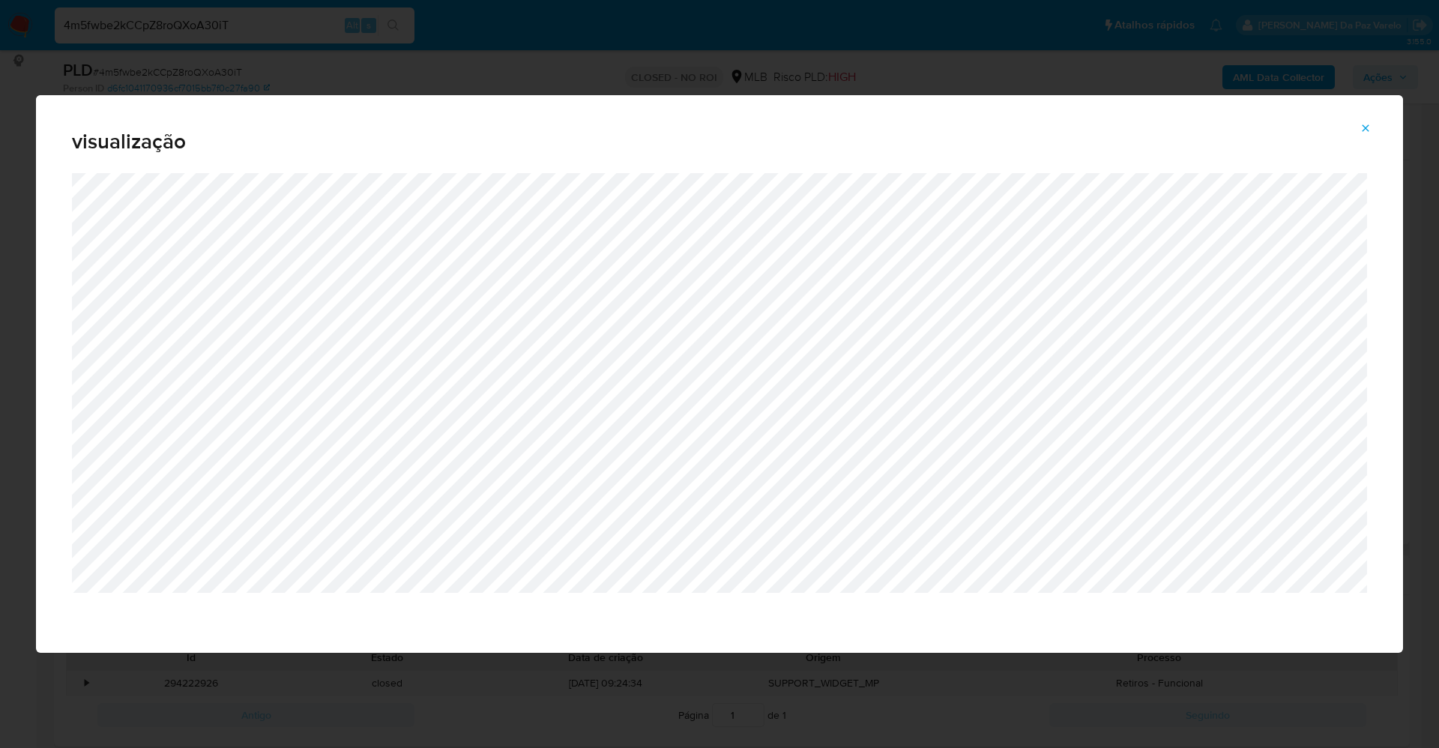
click at [1361, 125] on icon "Attachment preview" at bounding box center [1365, 128] width 12 height 12
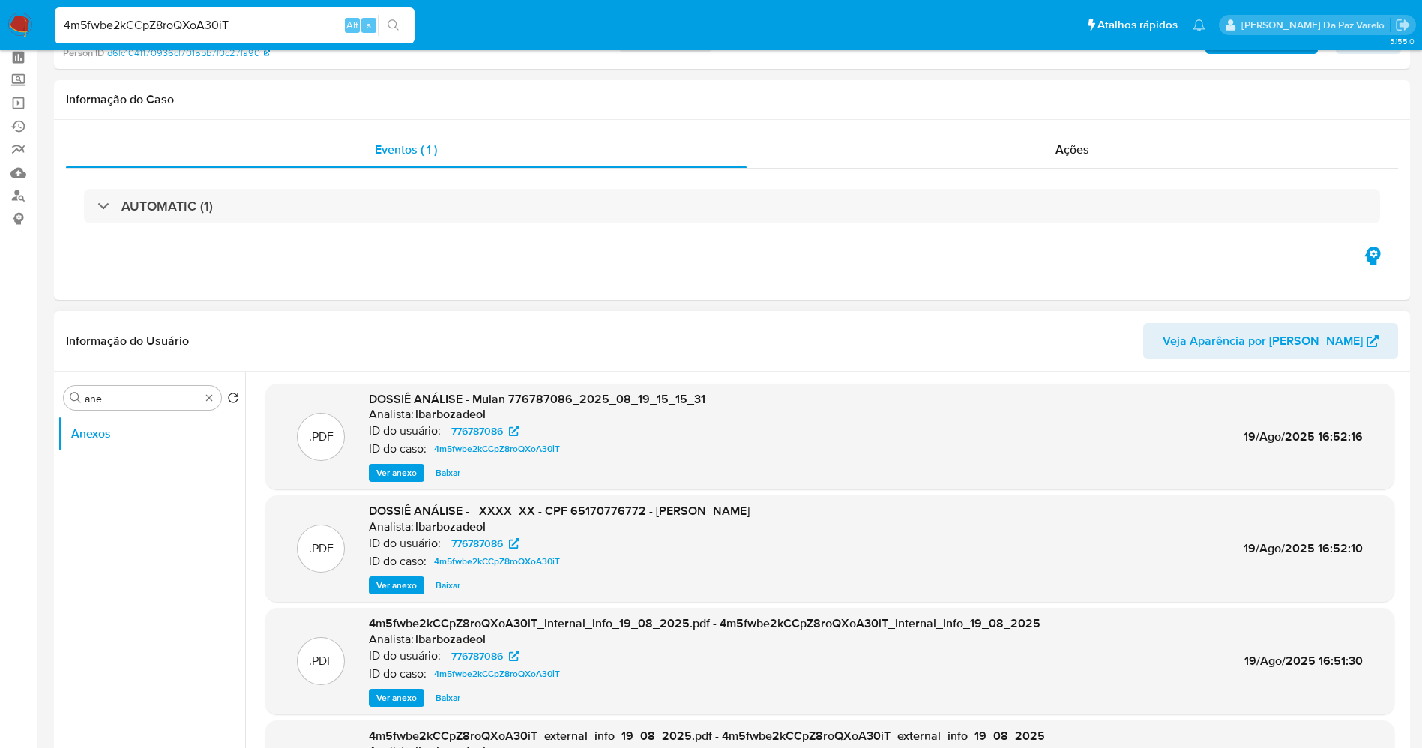
scroll to position [0, 0]
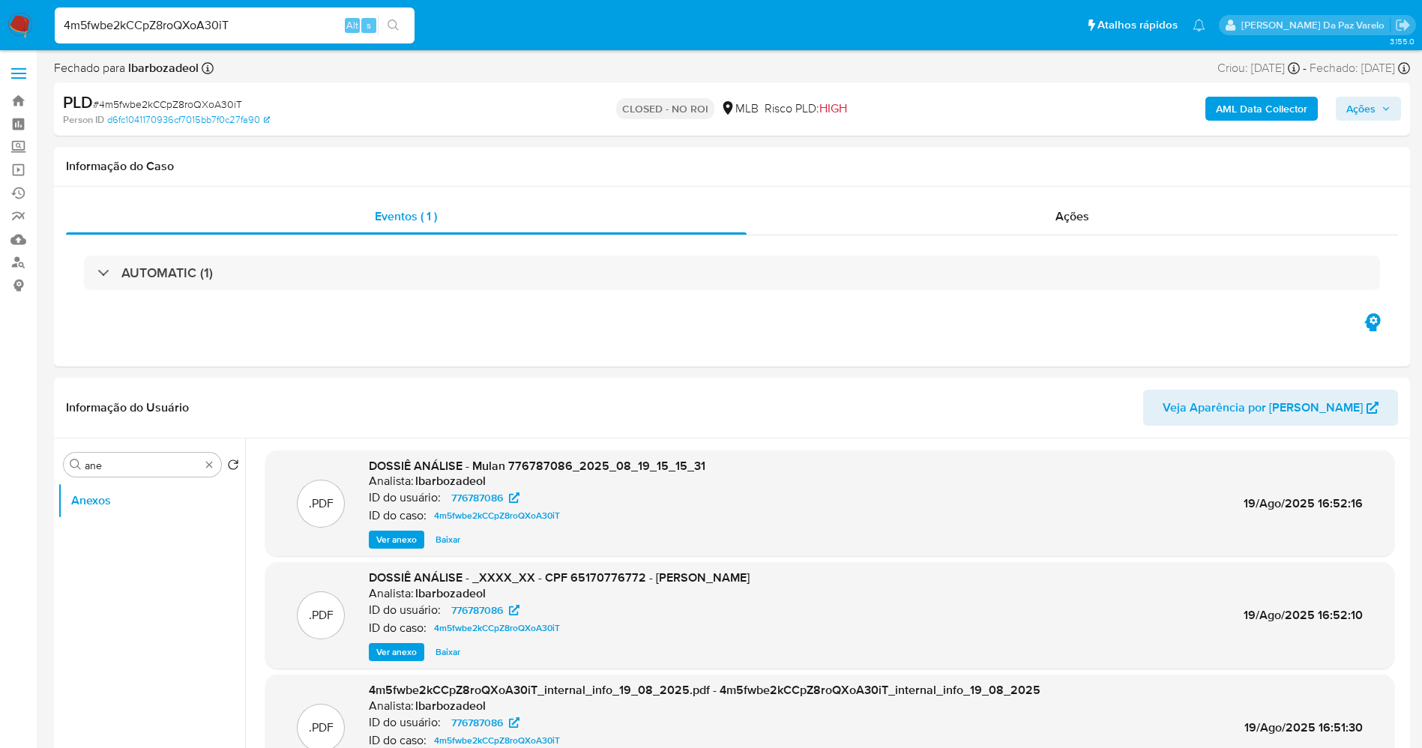
click at [296, 30] on input "4m5fwbe2kCCpZ8roQXoA30iT" at bounding box center [235, 25] width 360 height 19
click at [296, 29] on input "4m5fwbe2kCCpZ8roQXoA30iT" at bounding box center [235, 25] width 360 height 19
paste input "QyhQCU51ojAh5Uu0qHCFOxed"
type input "QyhQCU51ojAh5Uu0qHCFOxed"
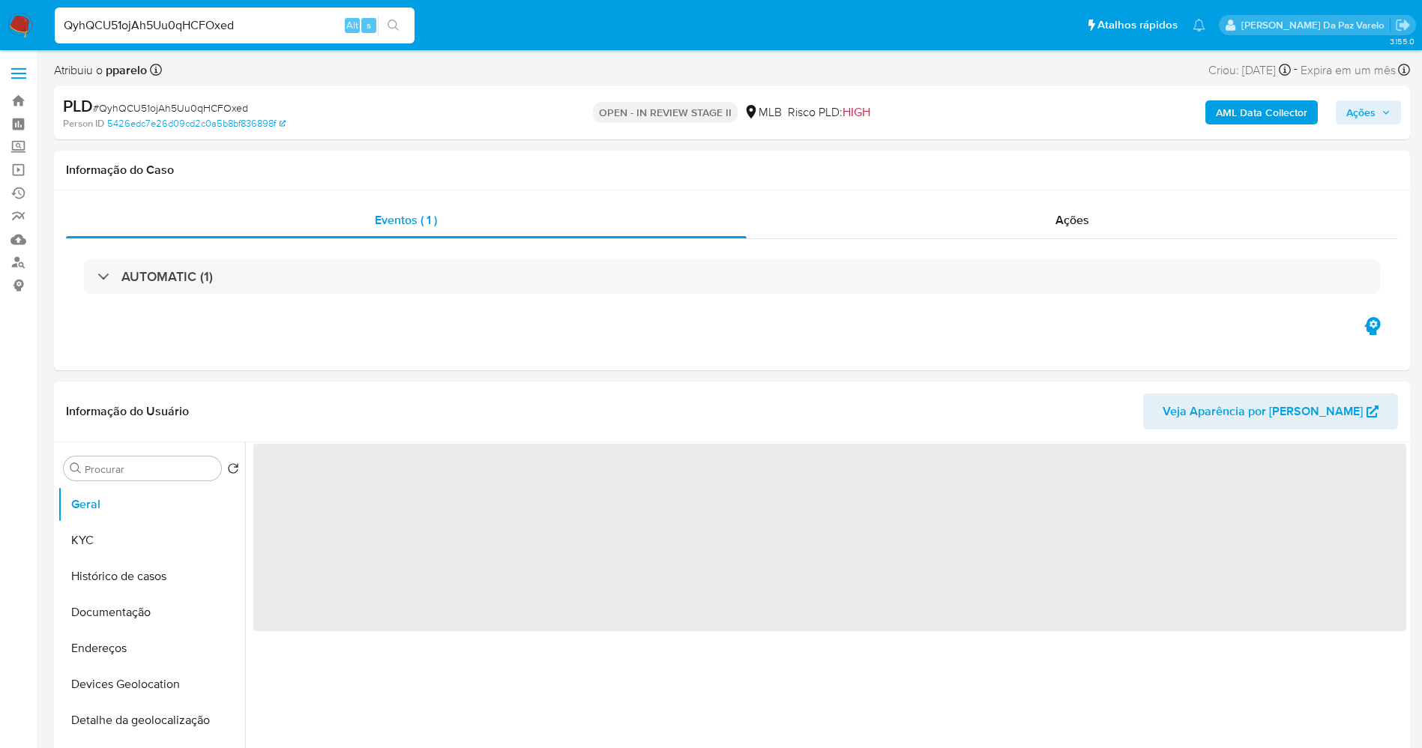
select select "10"
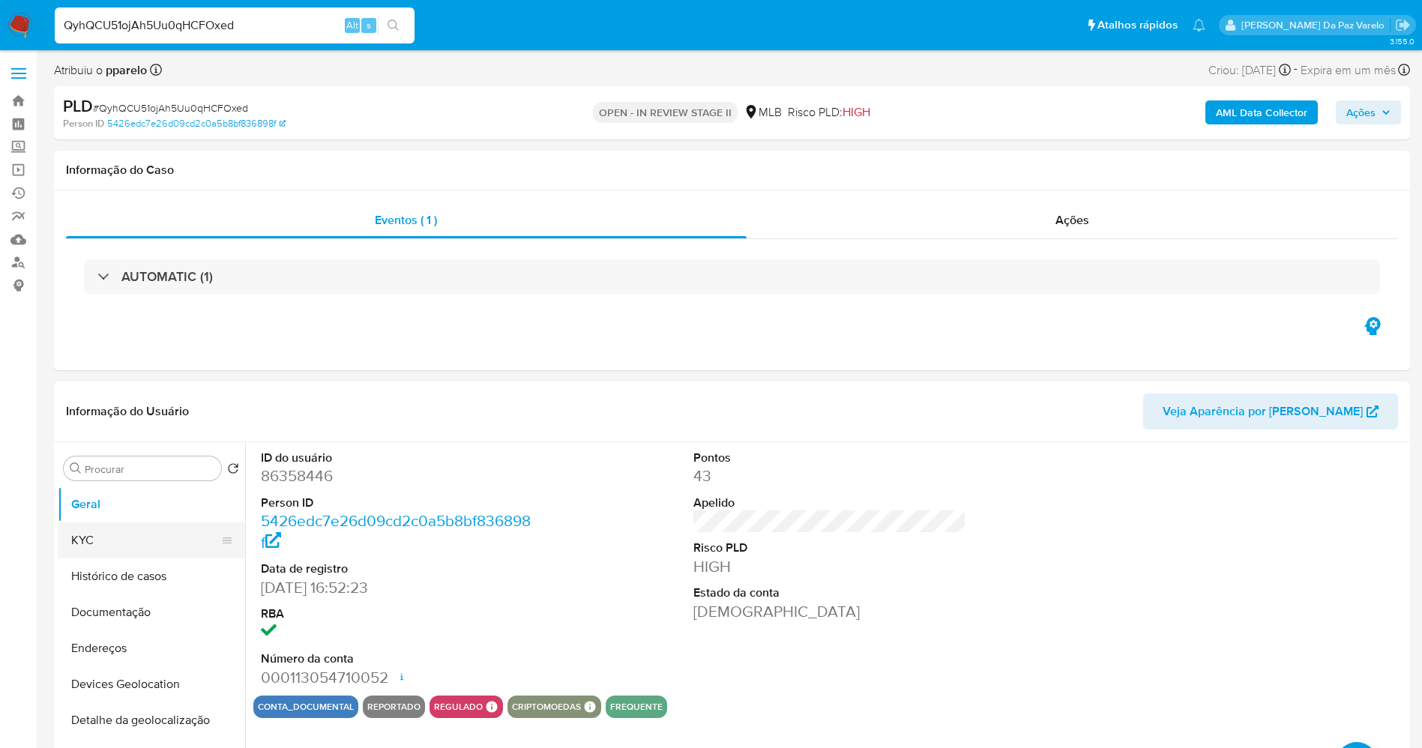
click at [123, 534] on button "KYC" at bounding box center [145, 540] width 175 height 36
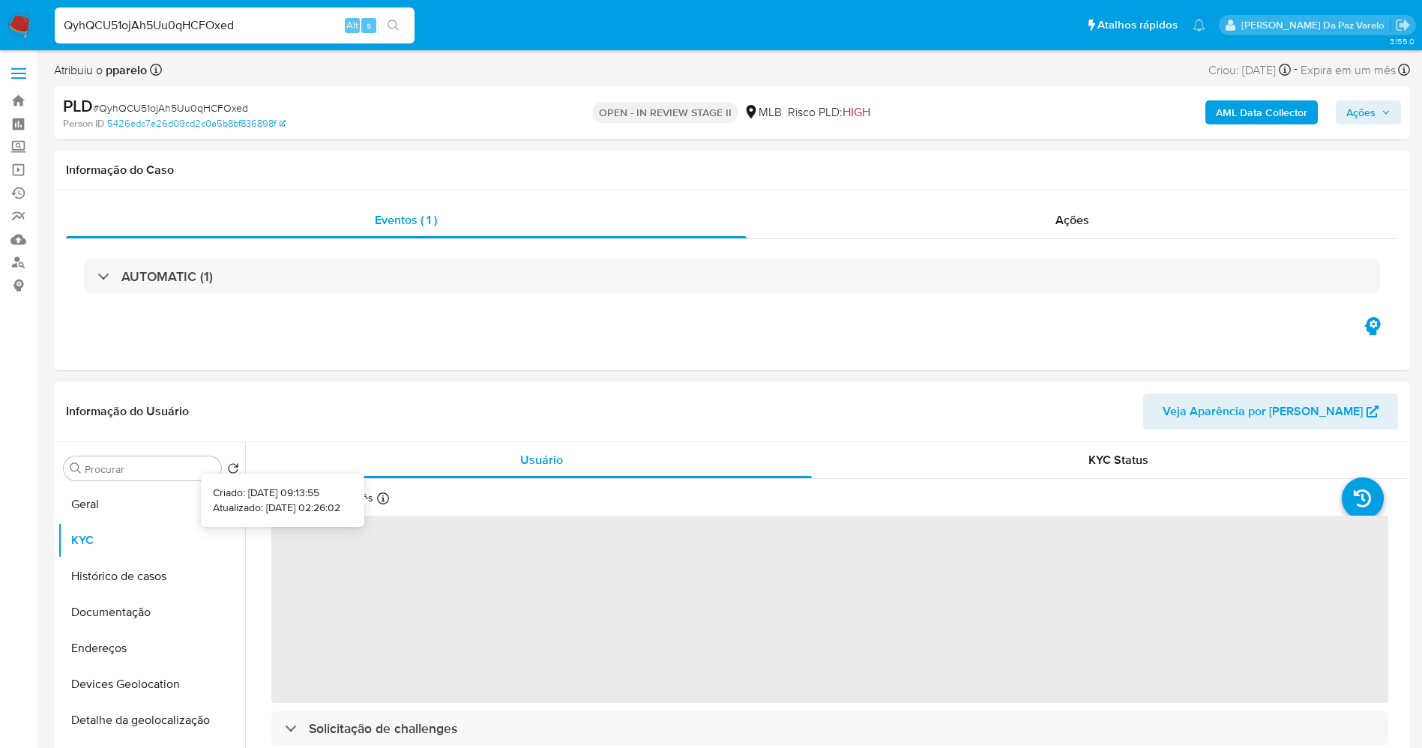
click at [384, 504] on div at bounding box center [383, 500] width 12 height 16
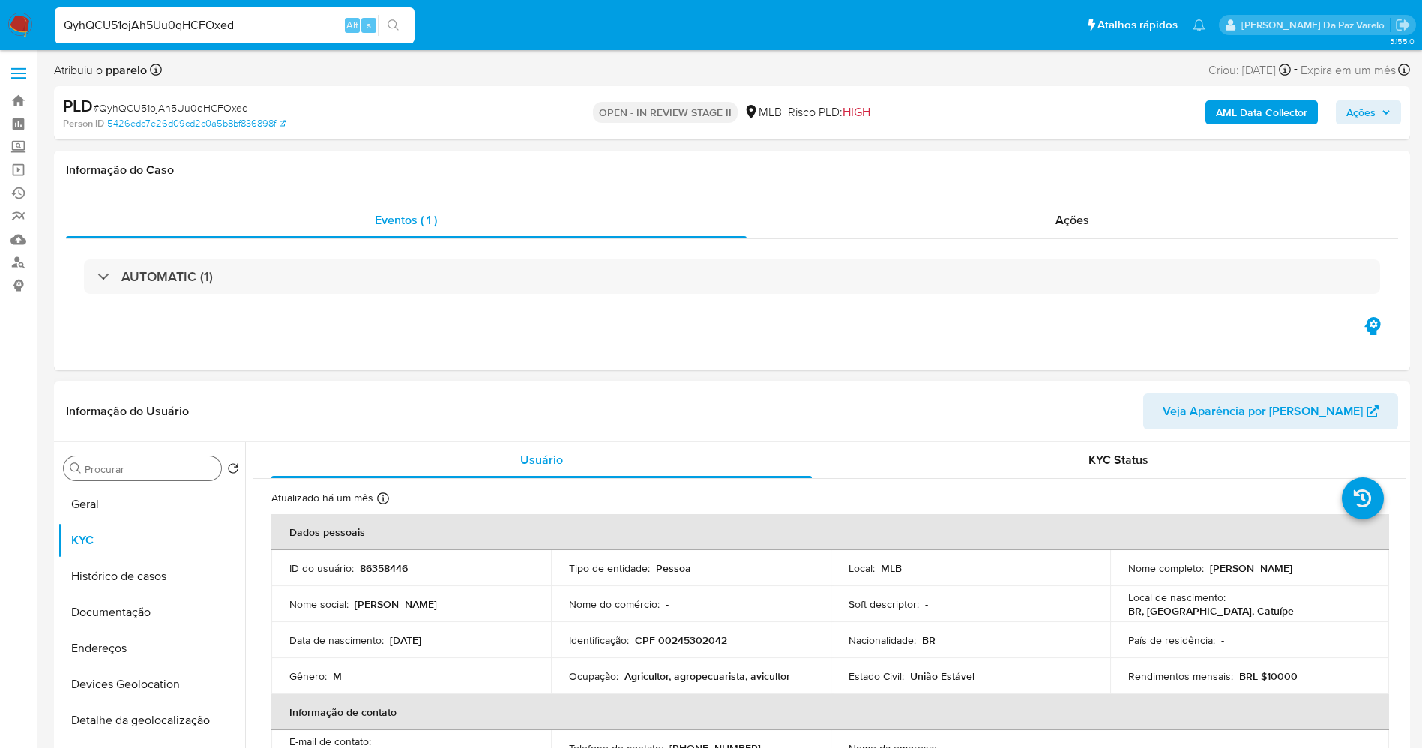
click at [154, 479] on div "Procurar" at bounding box center [142, 468] width 157 height 24
click at [154, 477] on div "Procurar" at bounding box center [142, 468] width 157 height 24
click at [159, 472] on input "Procurar" at bounding box center [150, 468] width 130 height 13
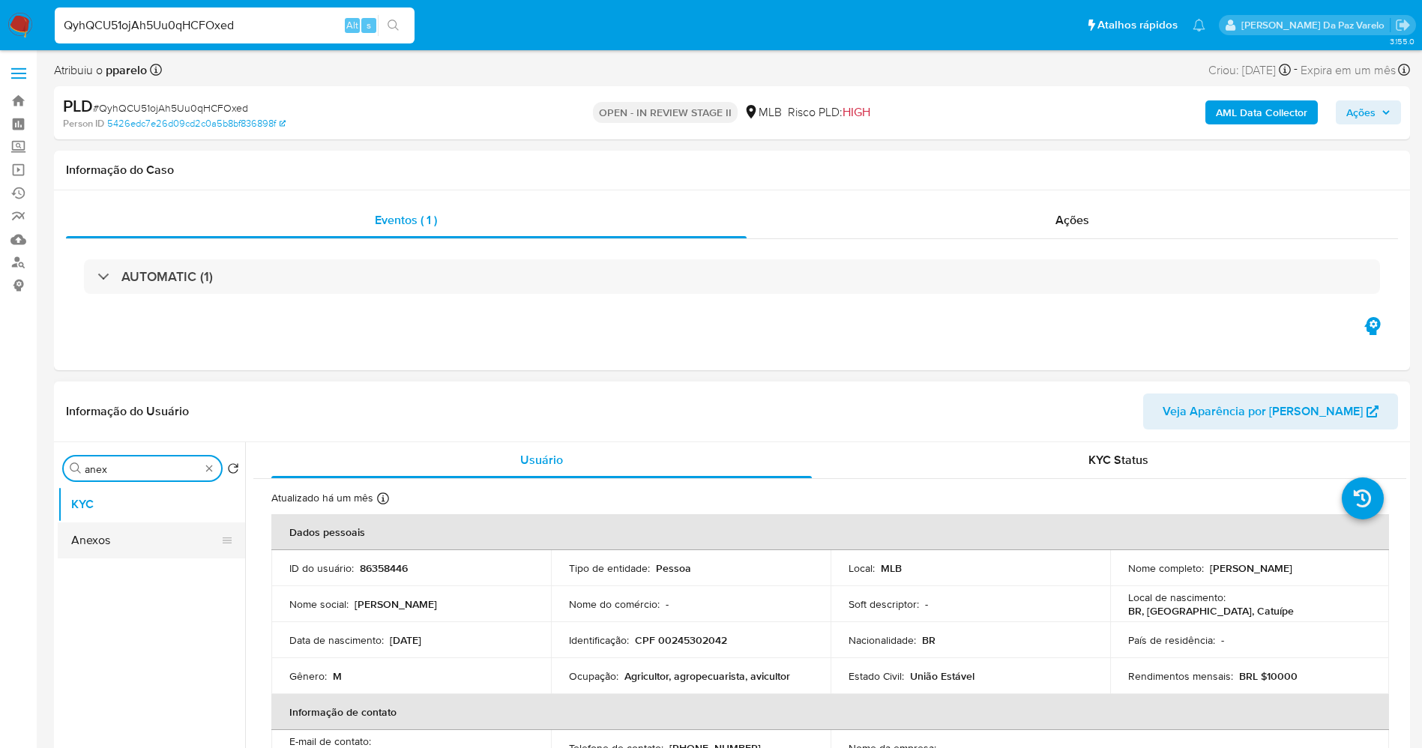
type input "anex"
click at [136, 542] on button "Anexos" at bounding box center [145, 540] width 175 height 36
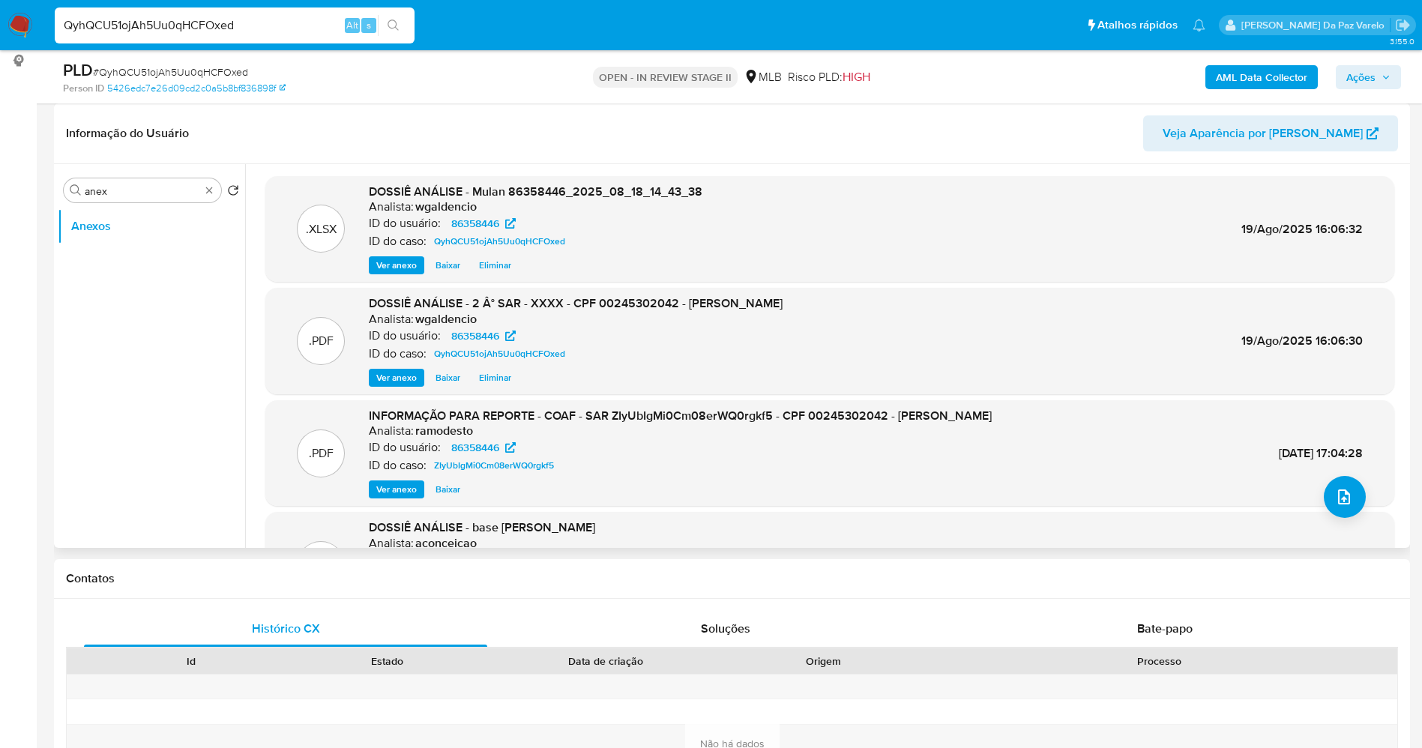
click at [403, 372] on span "Ver anexo" at bounding box center [396, 377] width 40 height 15
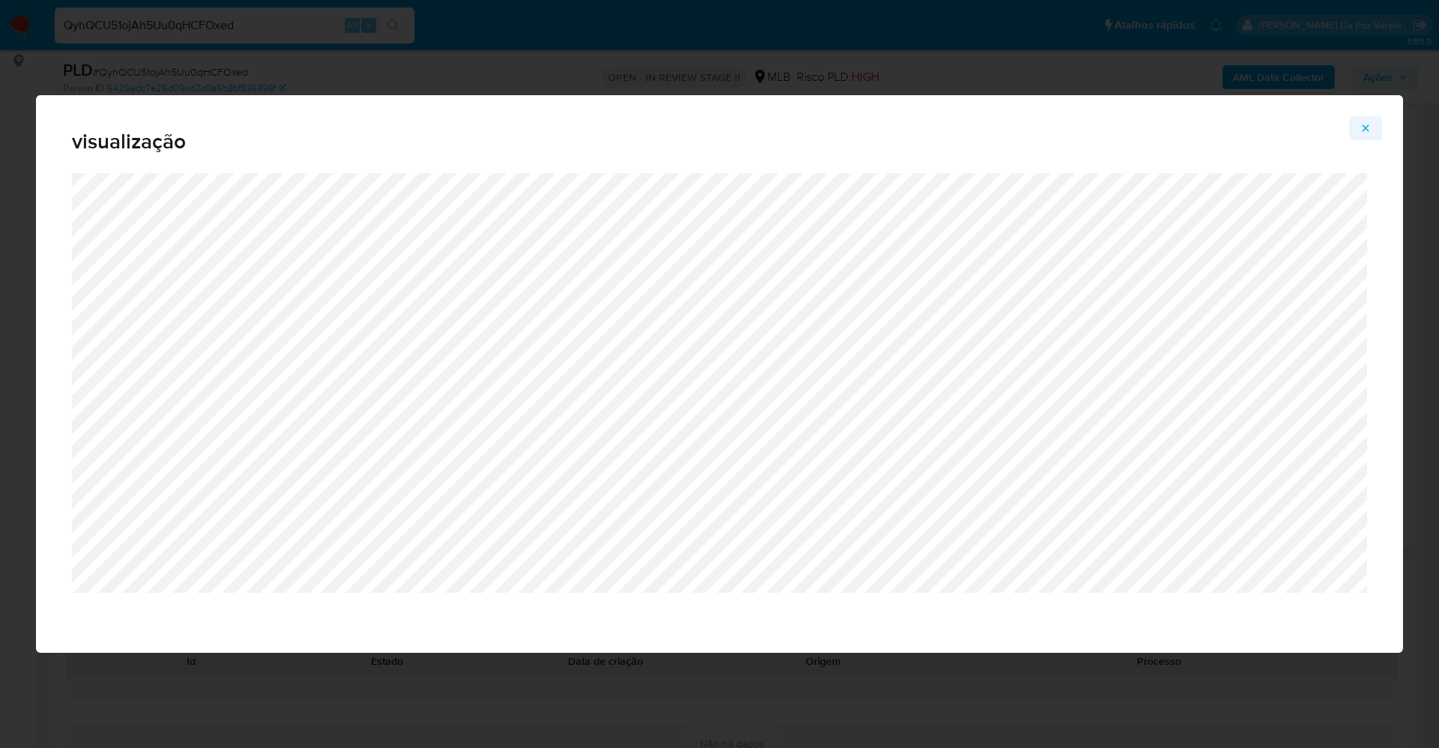
click at [1365, 130] on icon "Attachment preview" at bounding box center [1365, 128] width 12 height 12
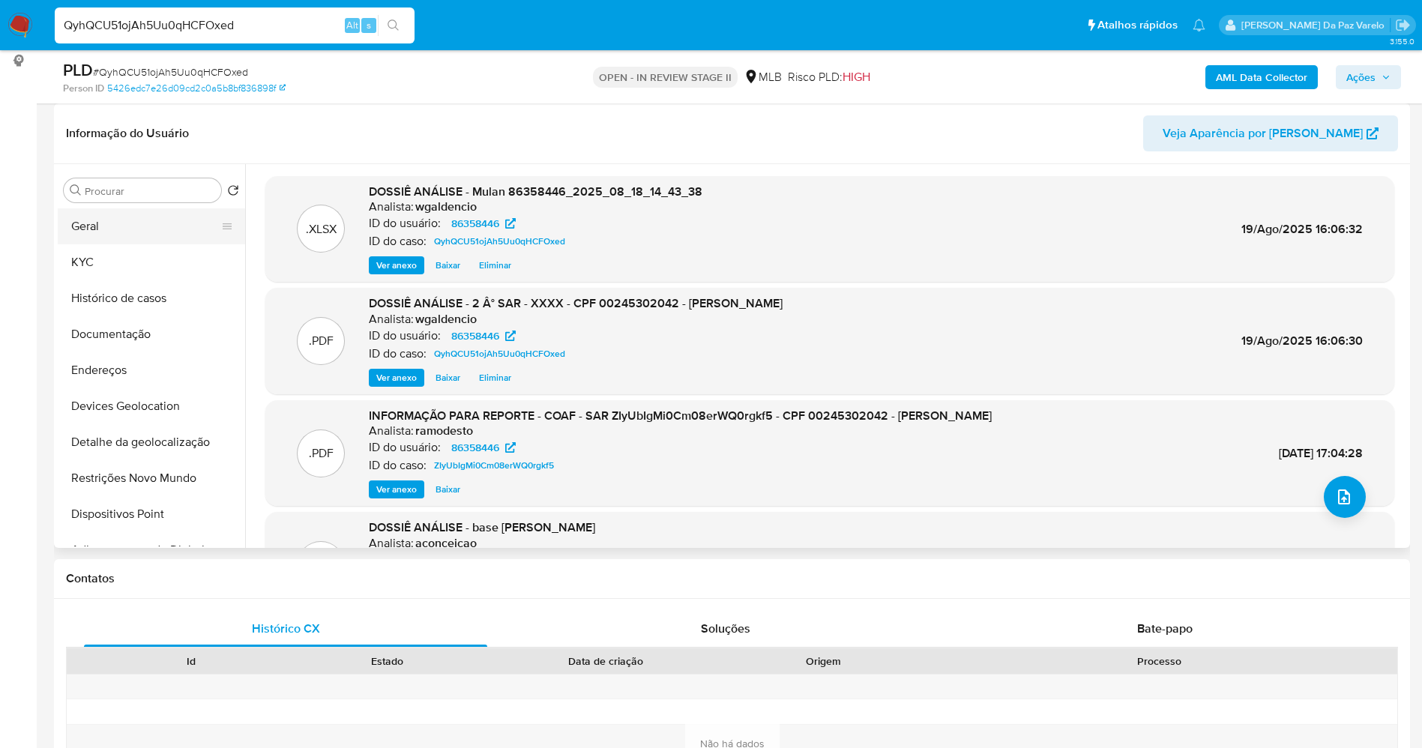
click at [126, 229] on button "Geral" at bounding box center [145, 226] width 175 height 36
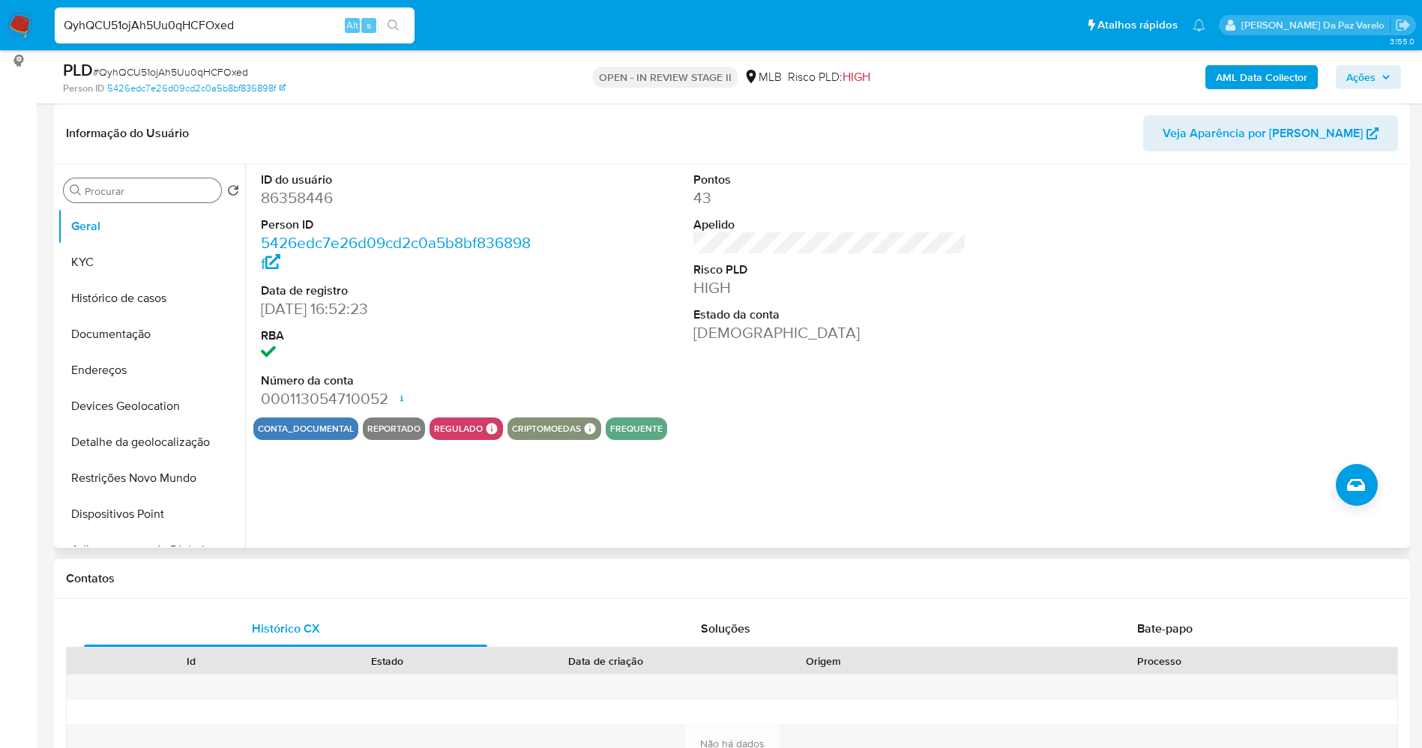
click at [151, 193] on input "Procurar" at bounding box center [150, 190] width 130 height 13
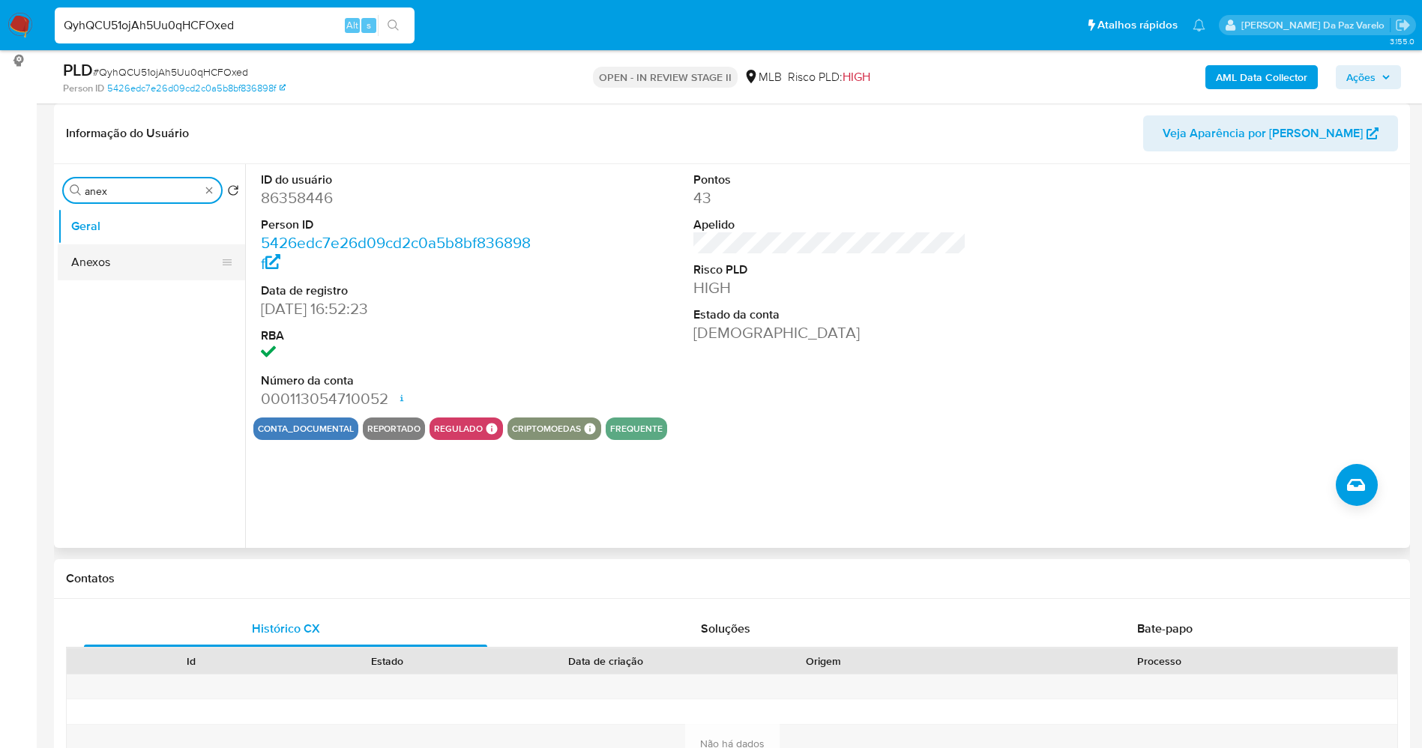
type input "anex"
drag, startPoint x: 126, startPoint y: 264, endPoint x: 141, endPoint y: 259, distance: 15.9
click at [126, 265] on button "Anexos" at bounding box center [151, 262] width 187 height 36
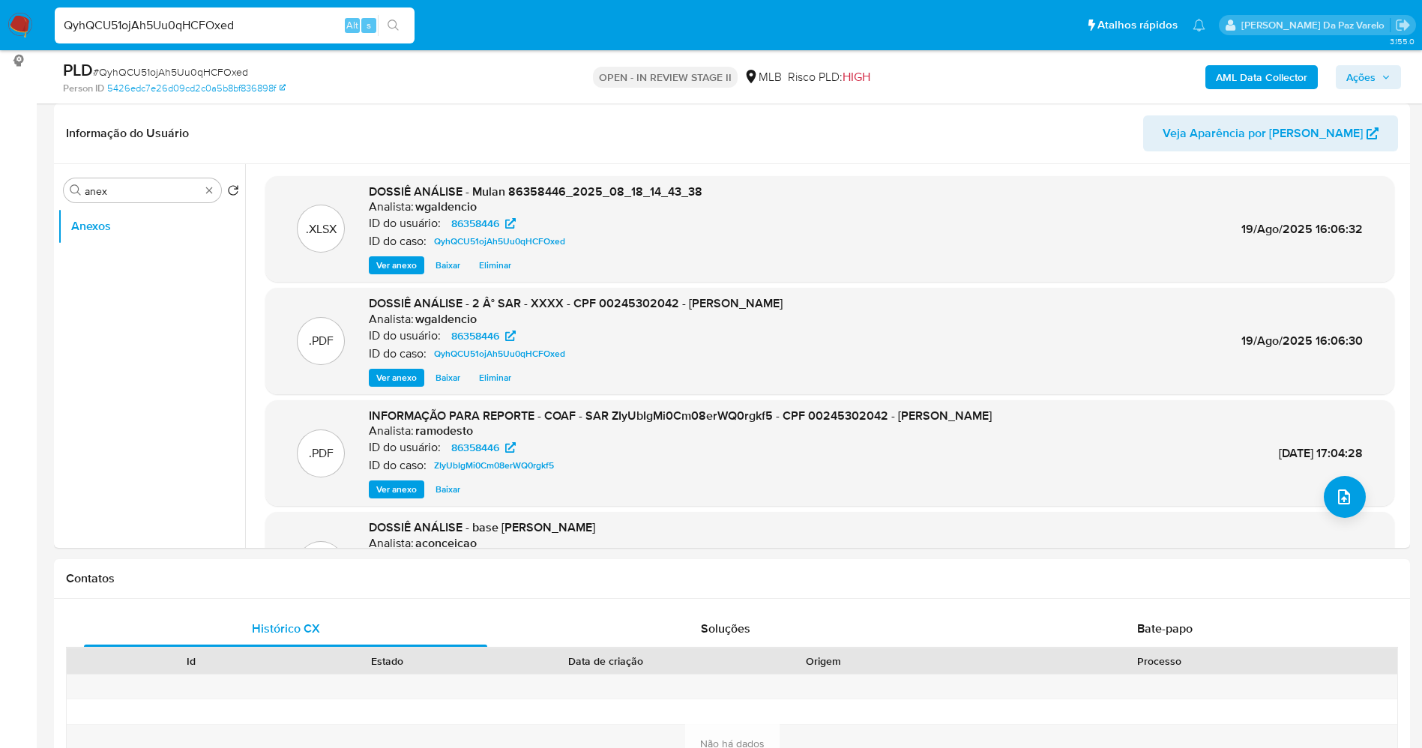
click at [389, 482] on span "Ver anexo" at bounding box center [396, 489] width 40 height 15
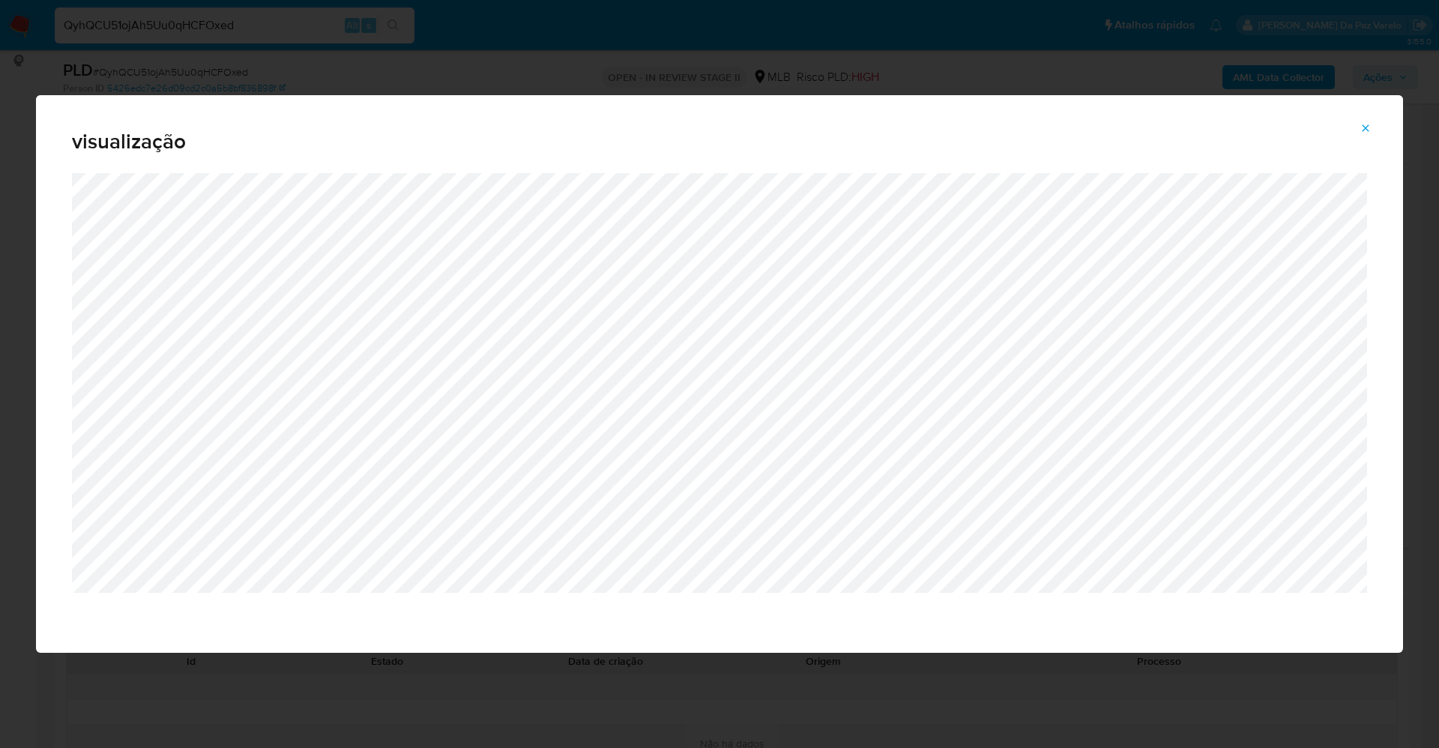
click at [1368, 124] on icon "Attachment preview" at bounding box center [1365, 128] width 12 height 12
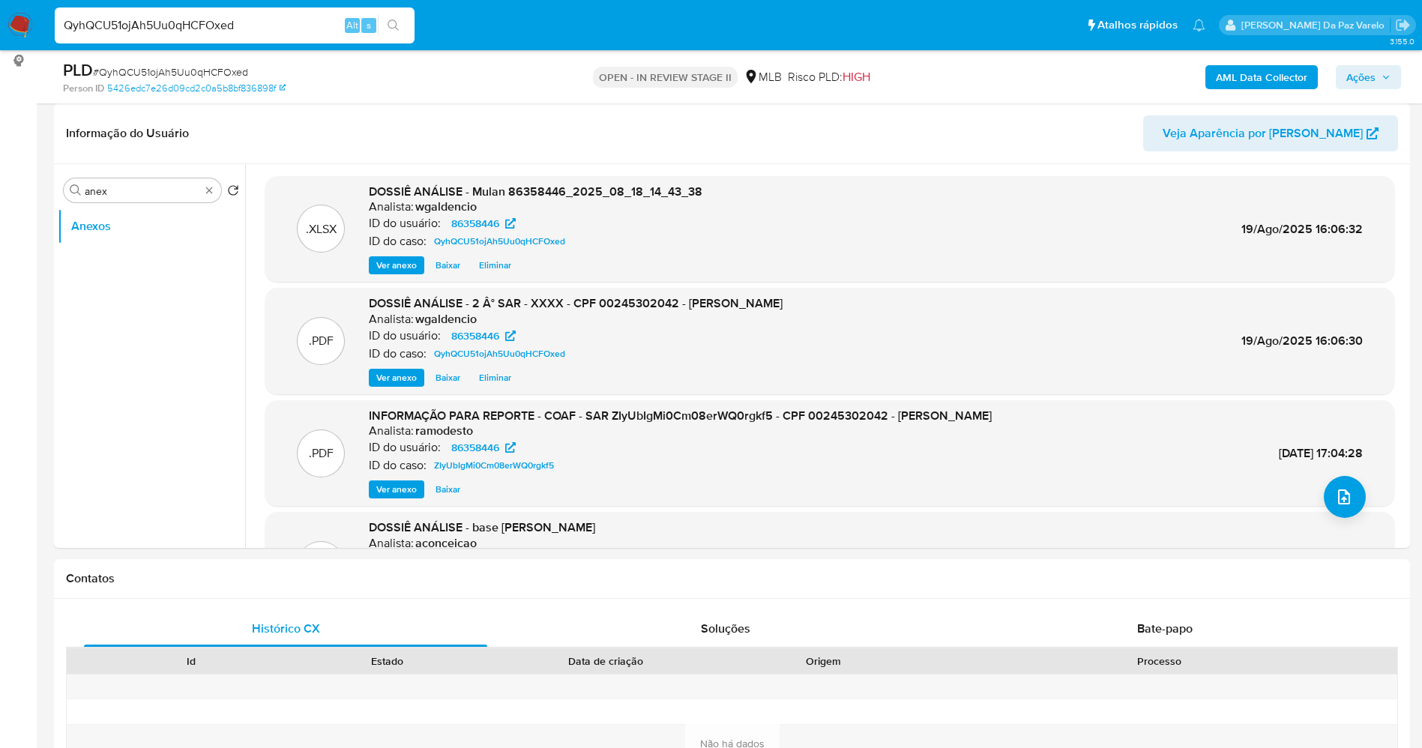
click at [262, 10] on div "QyhQCU51ojAh5Uu0qHCFOxed Alt s" at bounding box center [235, 25] width 360 height 36
click at [263, 10] on div "QyhQCU51ojAh5Uu0qHCFOxed Alt s" at bounding box center [235, 25] width 360 height 36
click at [259, 19] on input "QyhQCU51ojAh5Uu0qHCFOxed" at bounding box center [235, 25] width 360 height 19
paste input "MhH8UIFcw7RnHIKj3GlRDsXU"
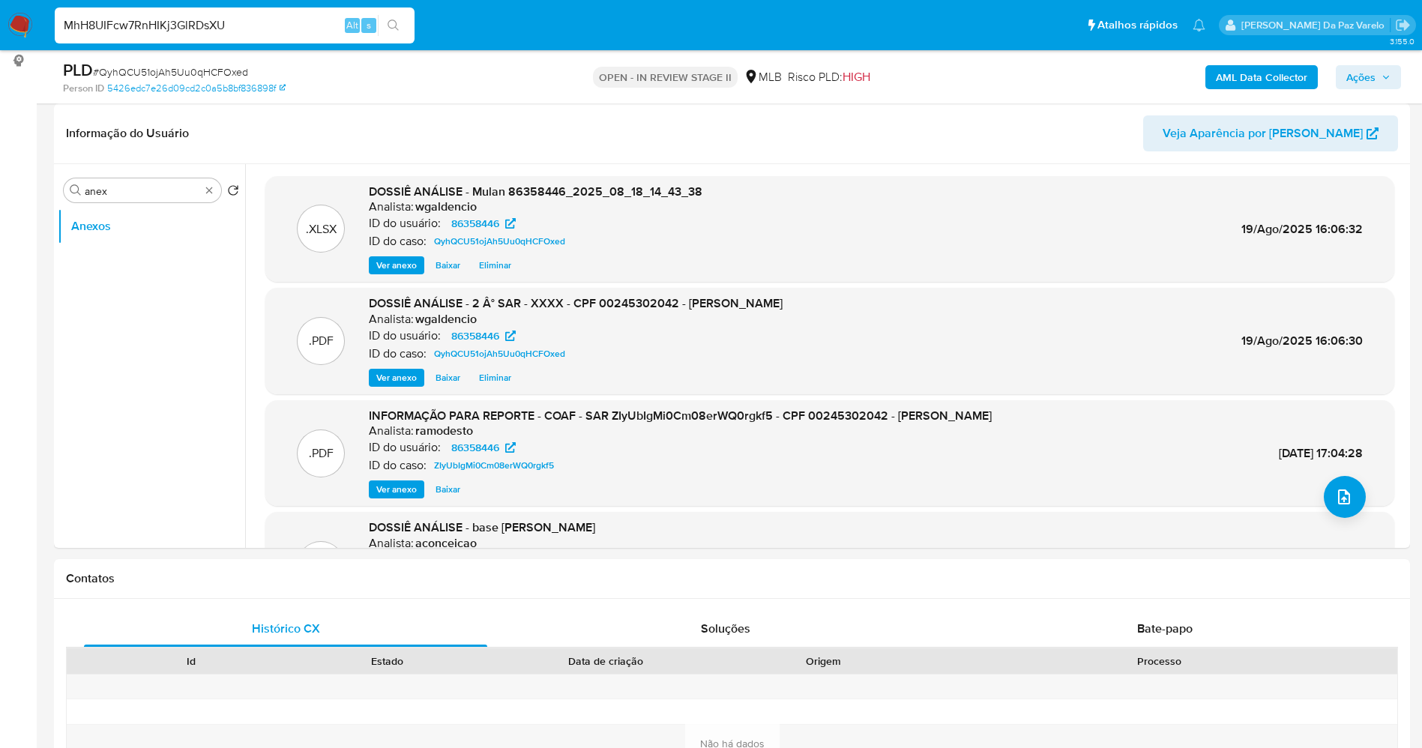
type input "MhH8UIFcw7RnHIKj3GlRDsXU"
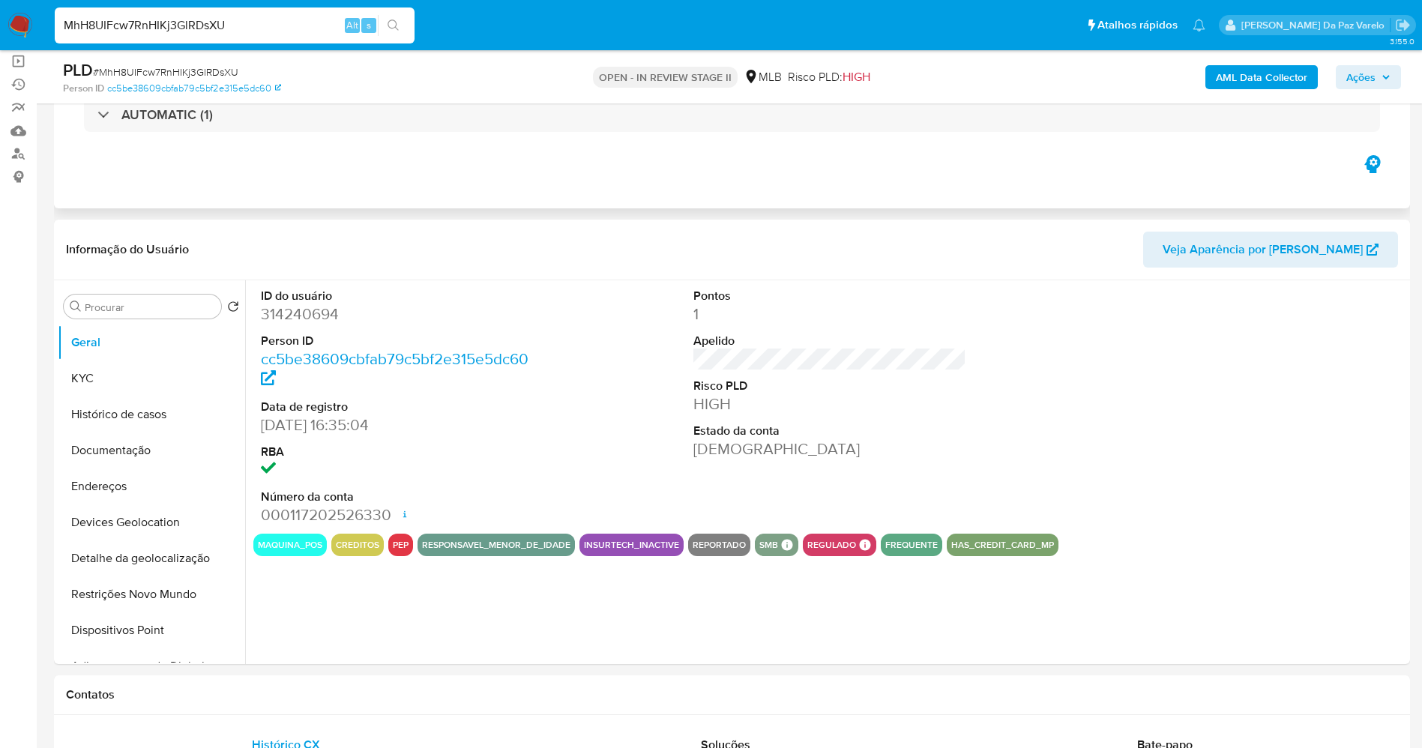
scroll to position [112, 0]
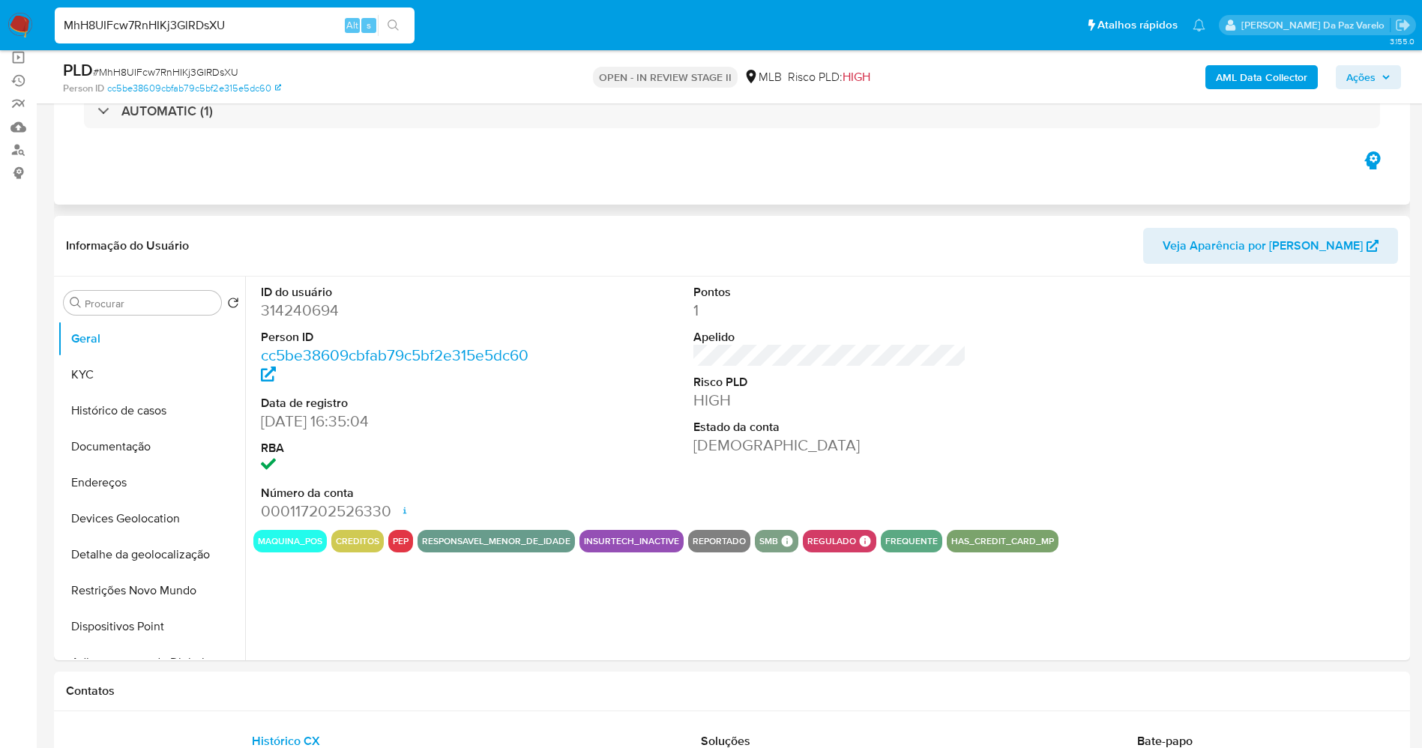
select select "10"
click at [303, 34] on input "MhH8UIFcw7RnHIKj3GlRDsXU" at bounding box center [235, 25] width 360 height 19
click at [142, 447] on button "Documentação" at bounding box center [145, 447] width 175 height 36
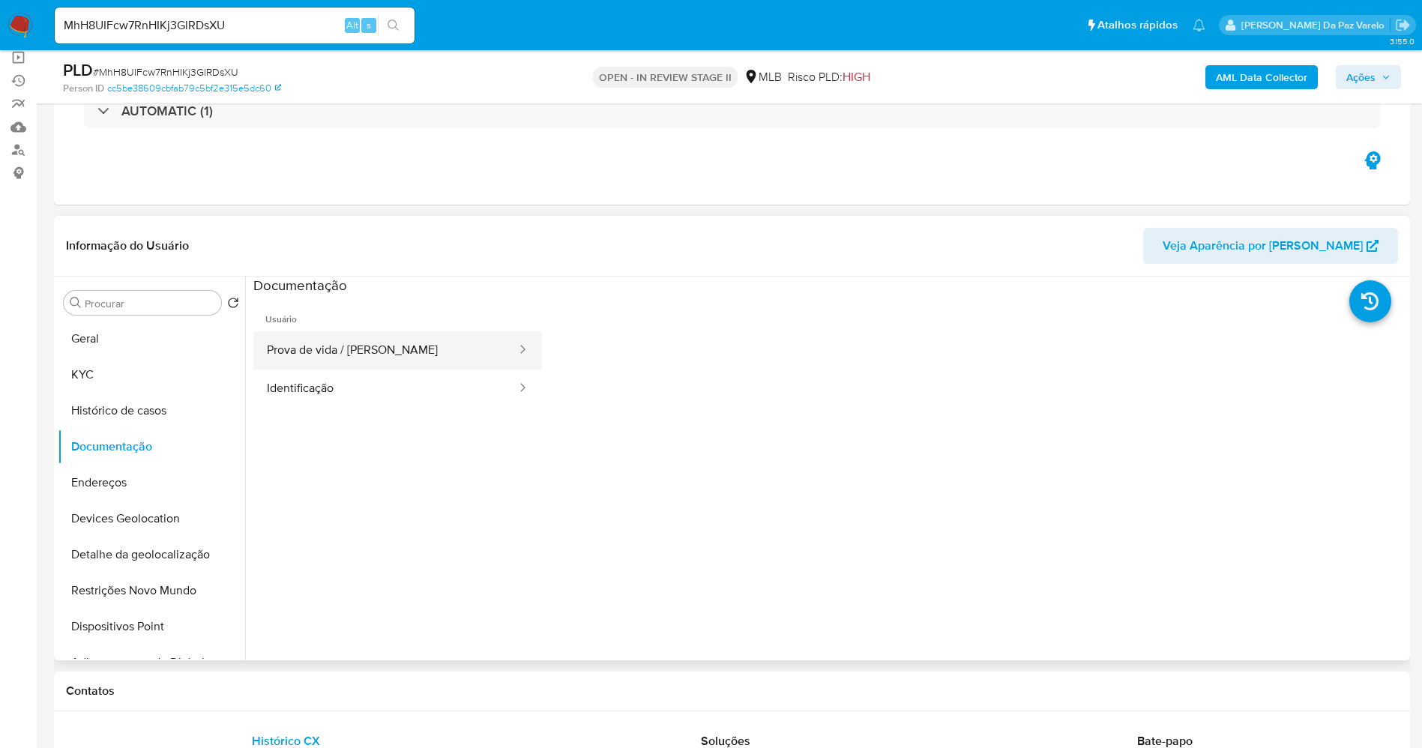
click at [390, 356] on button "Prova de vida / Selfie" at bounding box center [385, 350] width 265 height 38
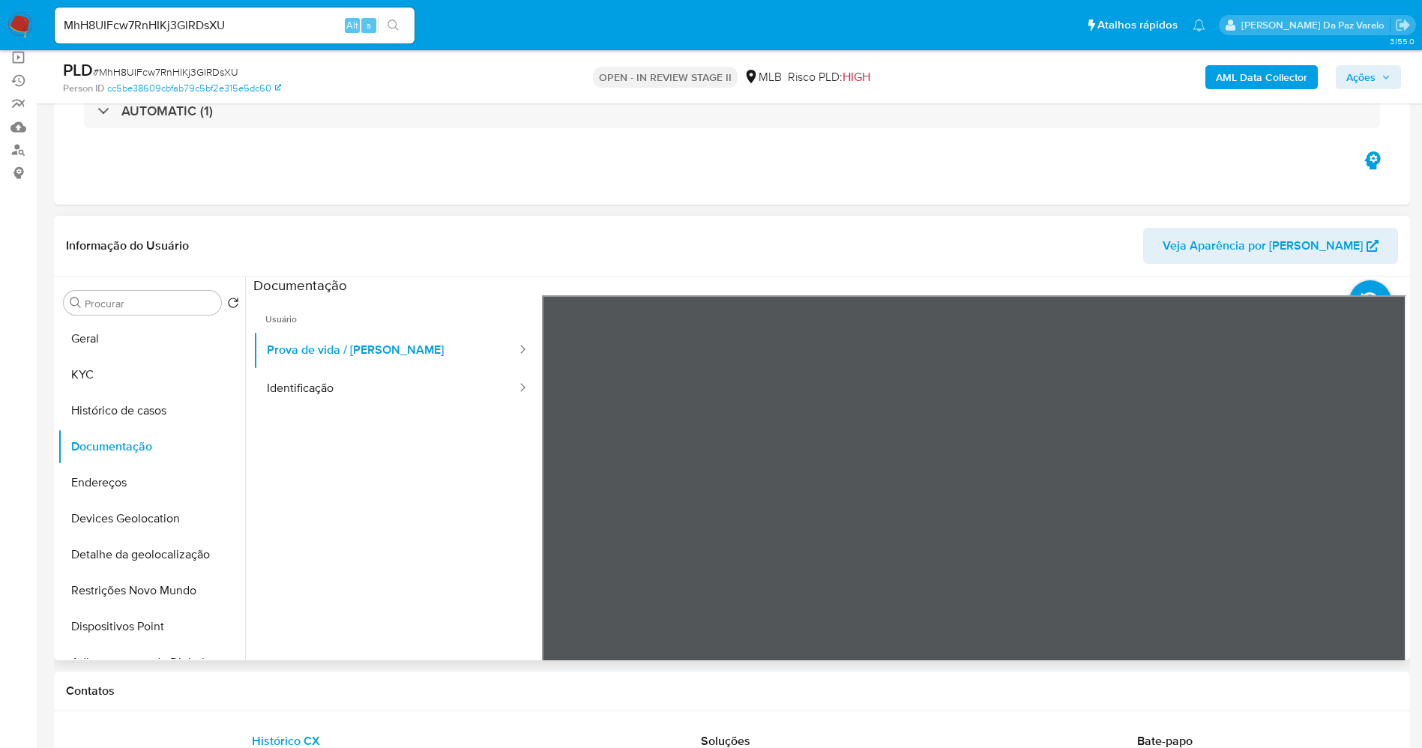
scroll to position [47, 0]
click at [418, 400] on button "Identificação" at bounding box center [385, 388] width 265 height 38
click at [148, 369] on button "KYC" at bounding box center [145, 375] width 175 height 36
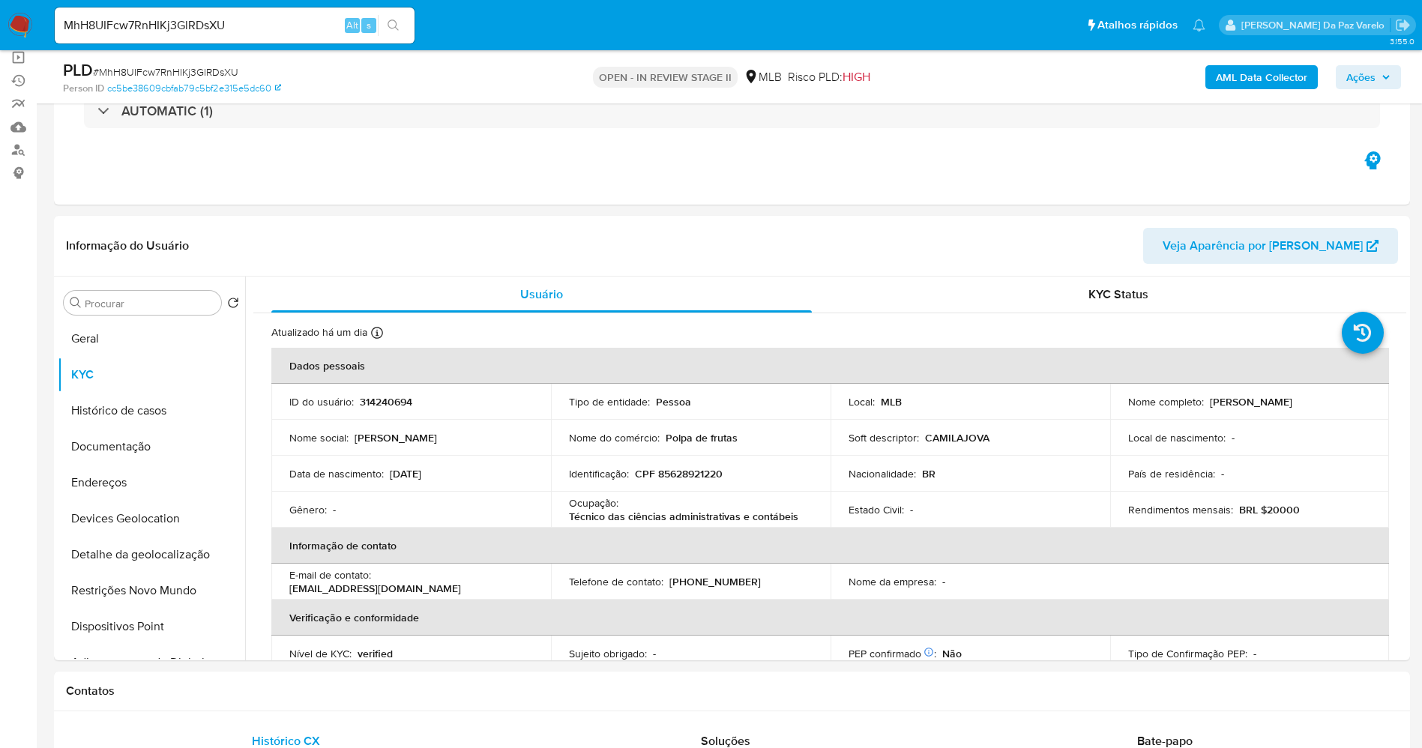
scroll to position [112, 0]
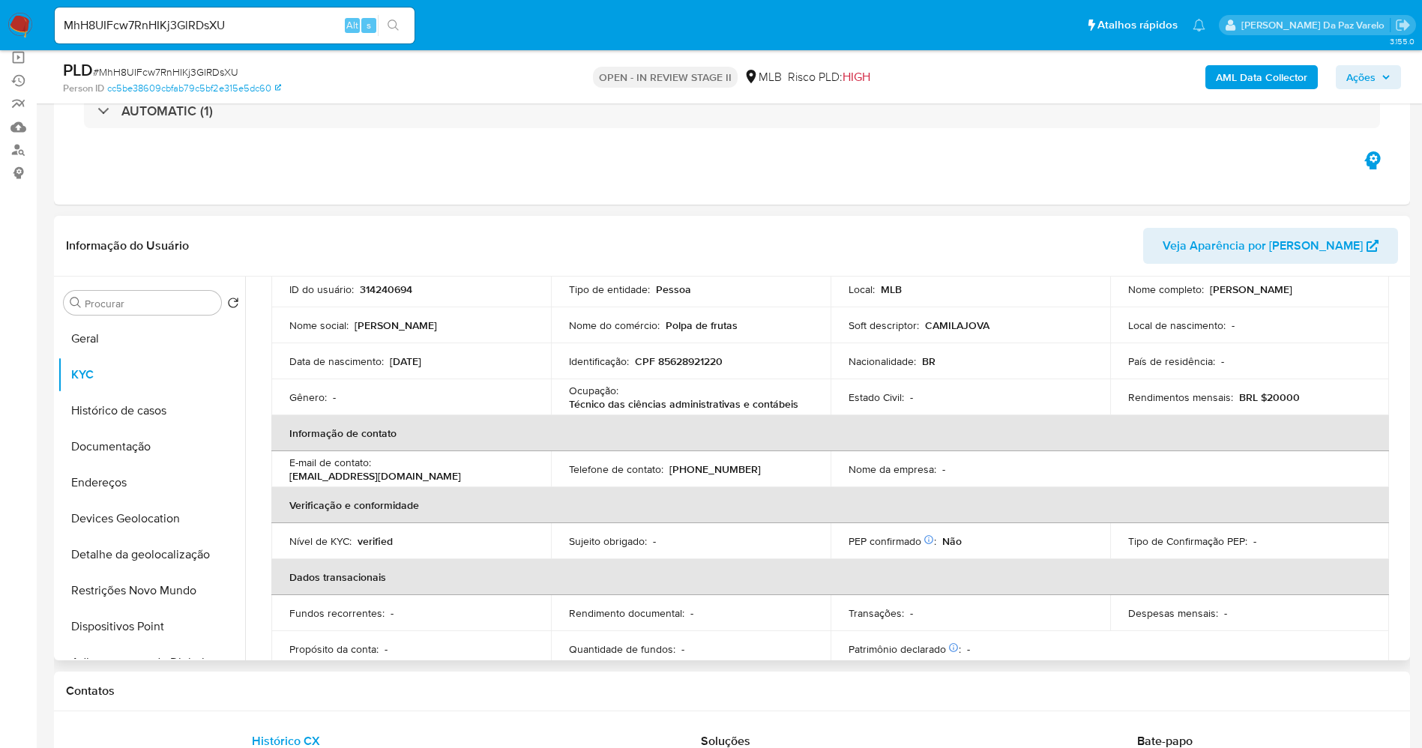
click at [632, 415] on th "Informação de contato" at bounding box center [829, 433] width 1117 height 36
click at [644, 402] on p "Técnico das ciências administrativas e contábeis" at bounding box center [683, 403] width 229 height 13
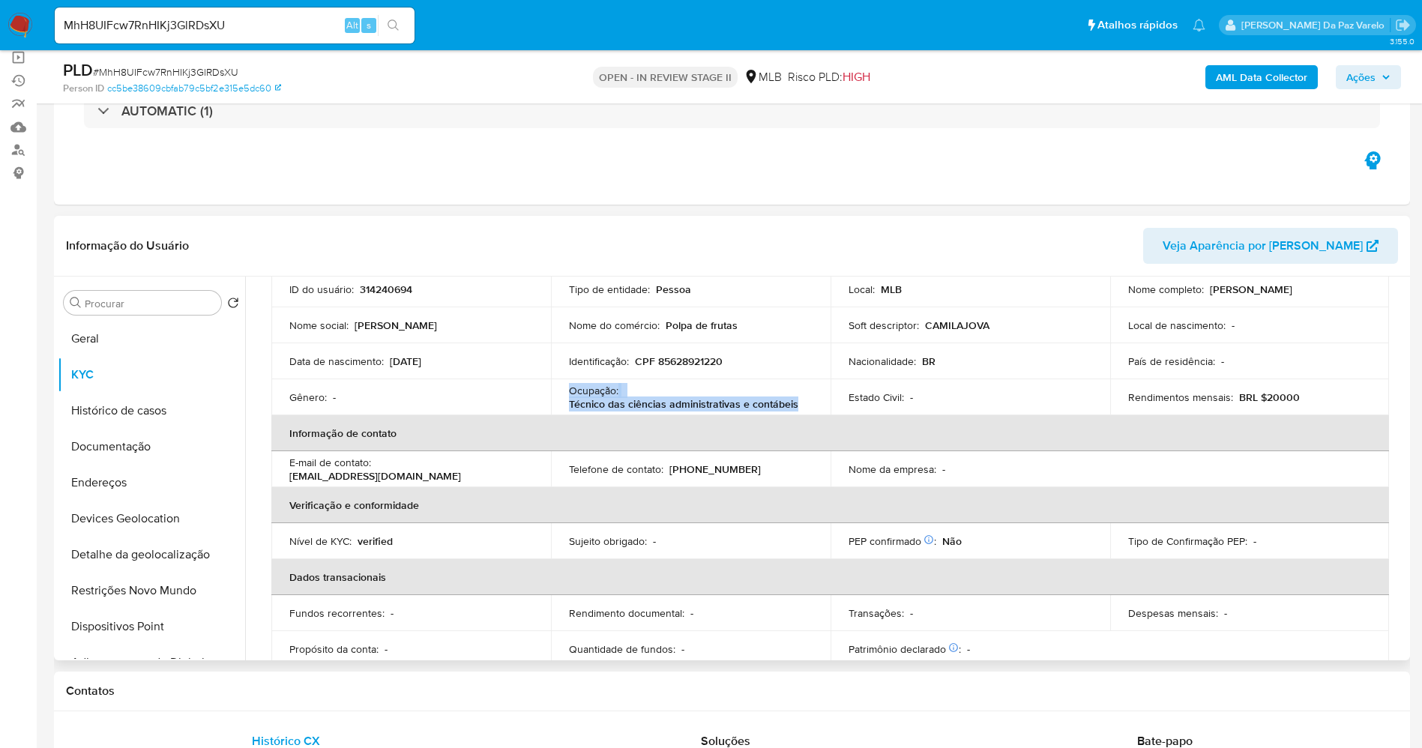
click at [644, 402] on p "Técnico das ciências administrativas e contábeis" at bounding box center [683, 403] width 229 height 13
click at [288, 26] on input "MhH8UIFcw7RnHIKj3GlRDsXU" at bounding box center [235, 25] width 360 height 19
paste input "6W9dcyQXEvGa295GPVINxPoW"
type input "6W9dcyQXEvGa295GPVINxPoW"
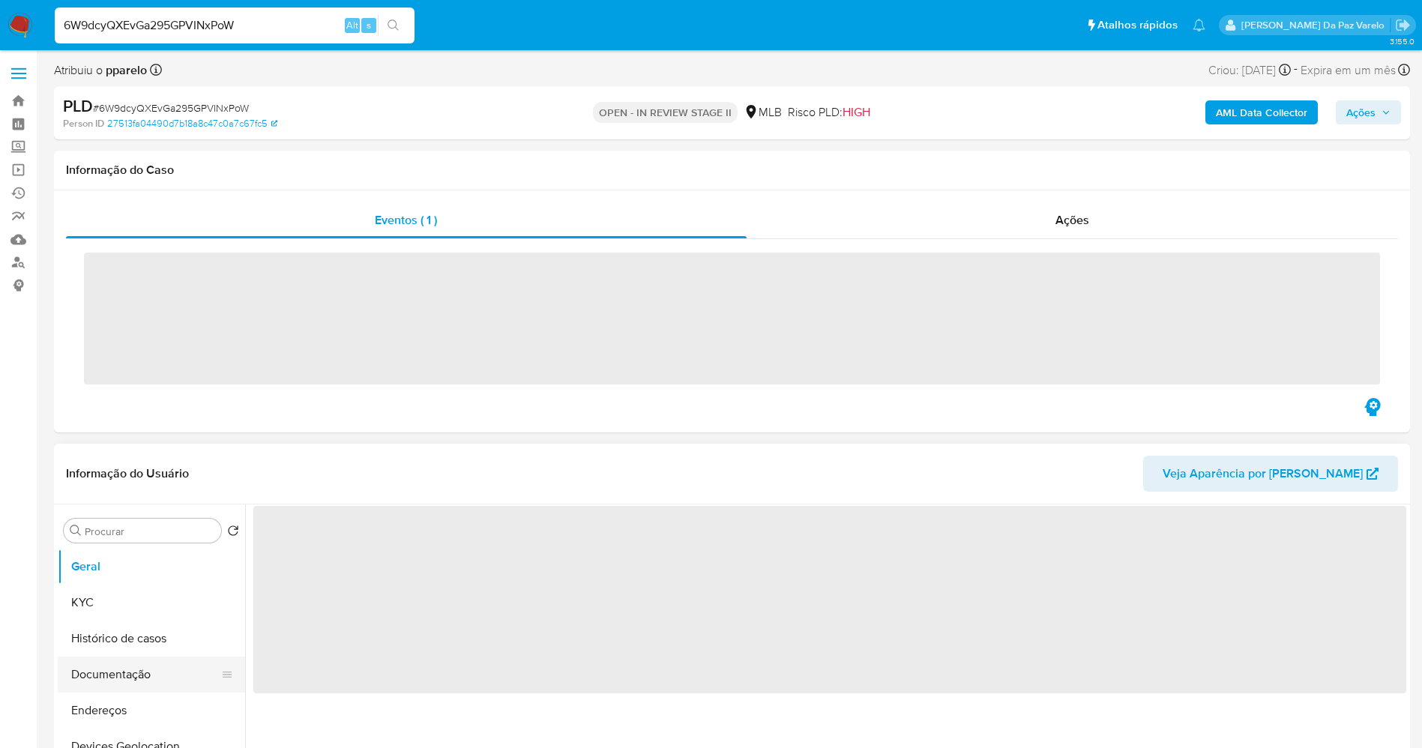
click at [127, 657] on button "Documentação" at bounding box center [145, 675] width 175 height 36
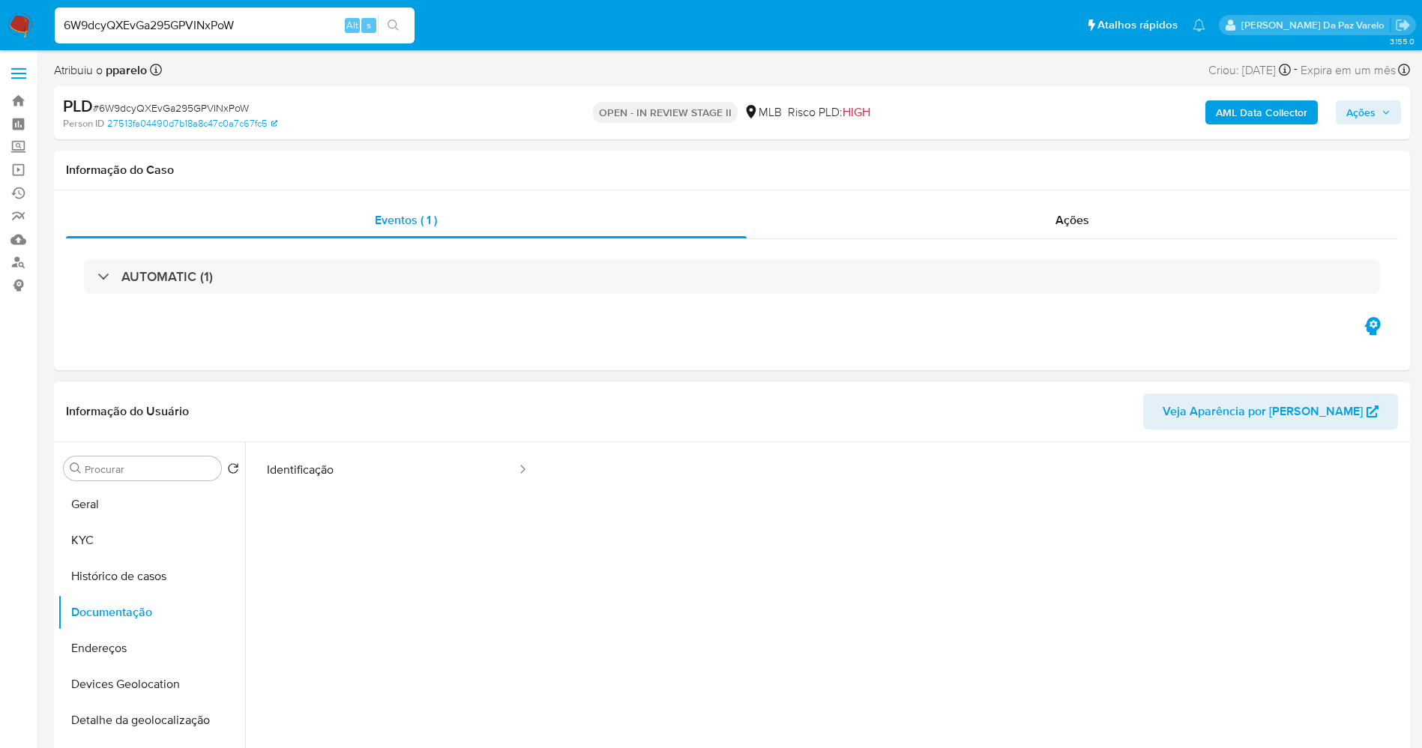
scroll to position [23, 0]
select select "10"
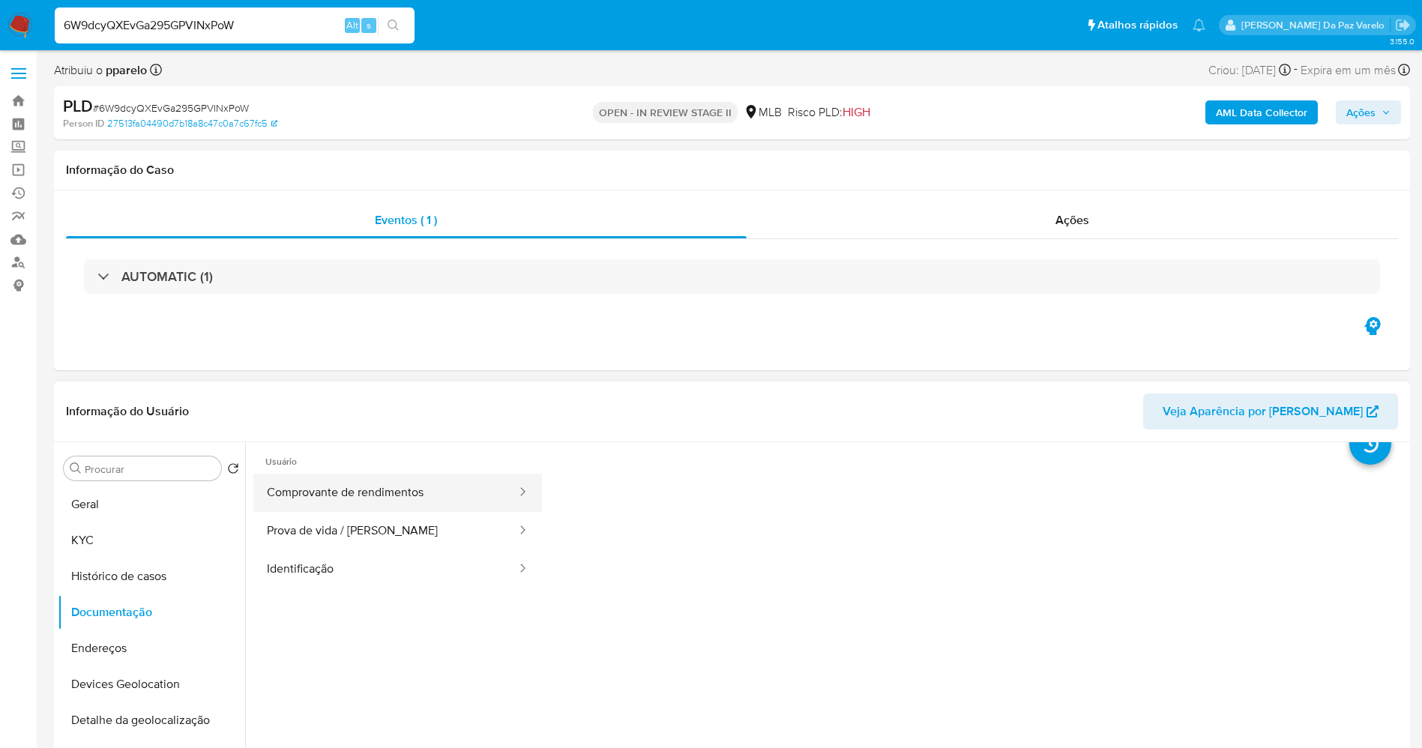
scroll to position [0, 0]
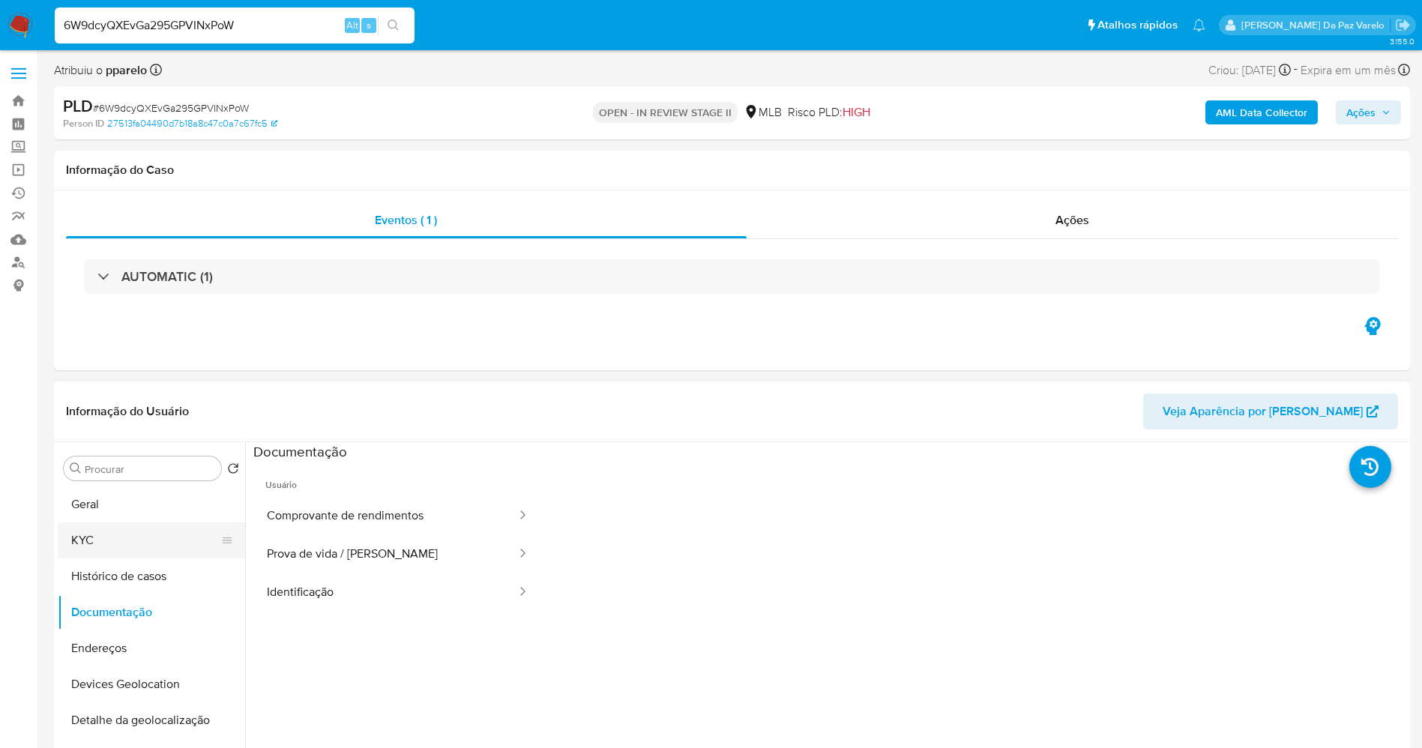
click at [163, 533] on button "KYC" at bounding box center [145, 540] width 175 height 36
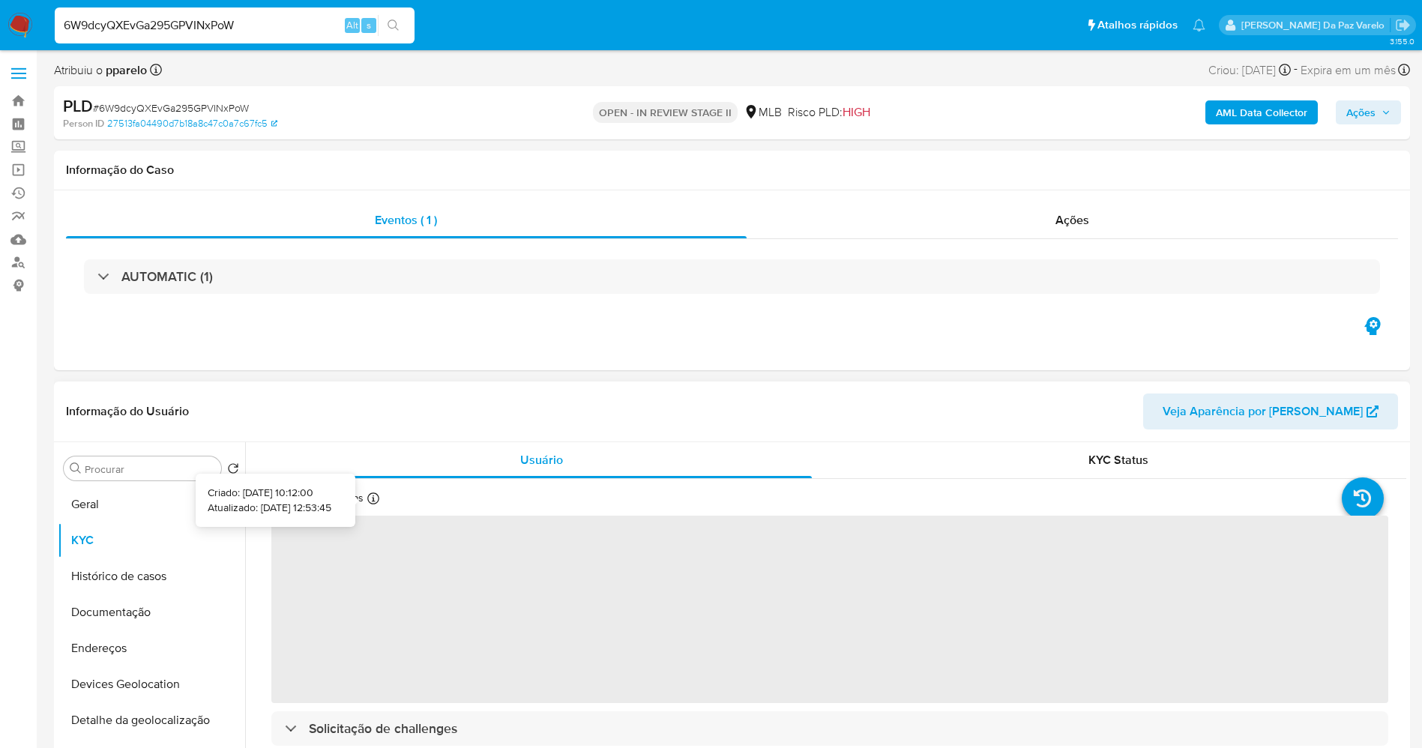
click at [375, 498] on icon at bounding box center [373, 498] width 12 height 12
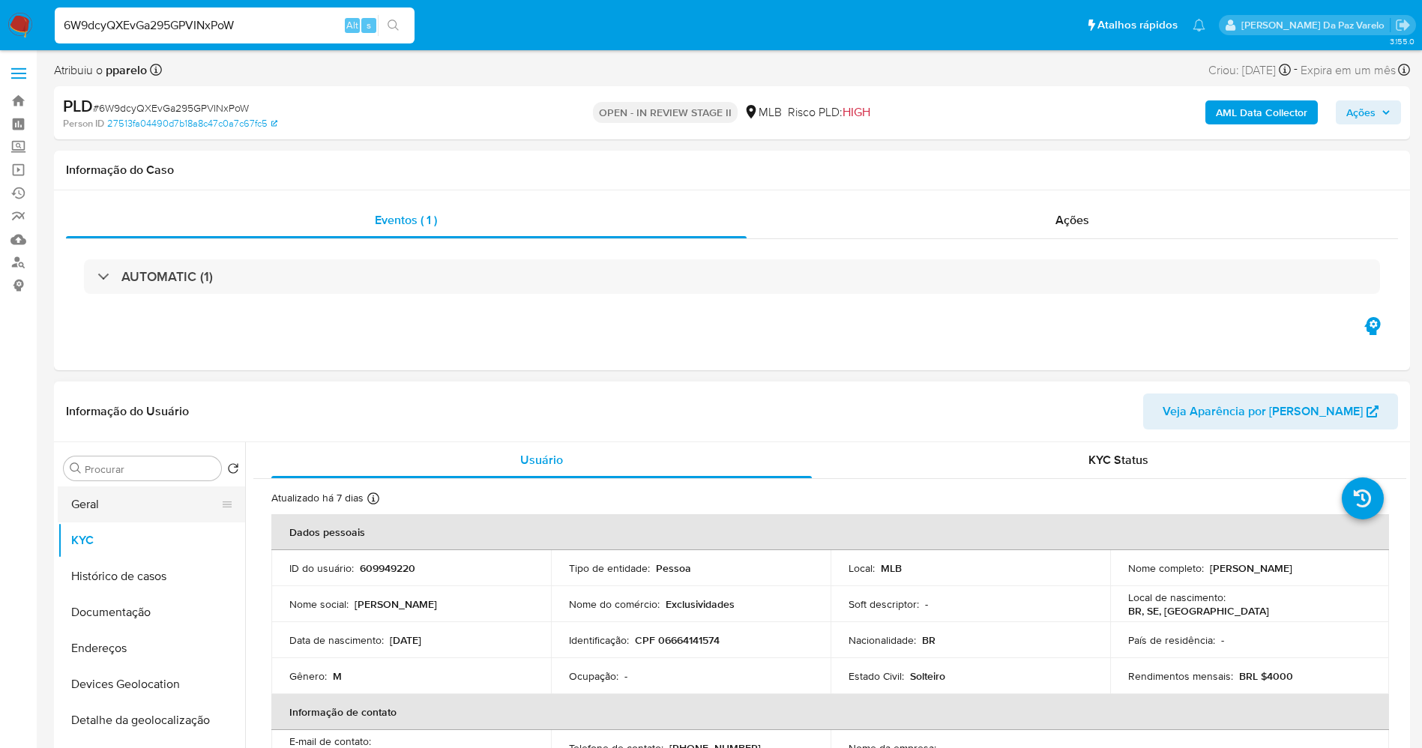
click at [145, 504] on button "Geral" at bounding box center [145, 504] width 175 height 36
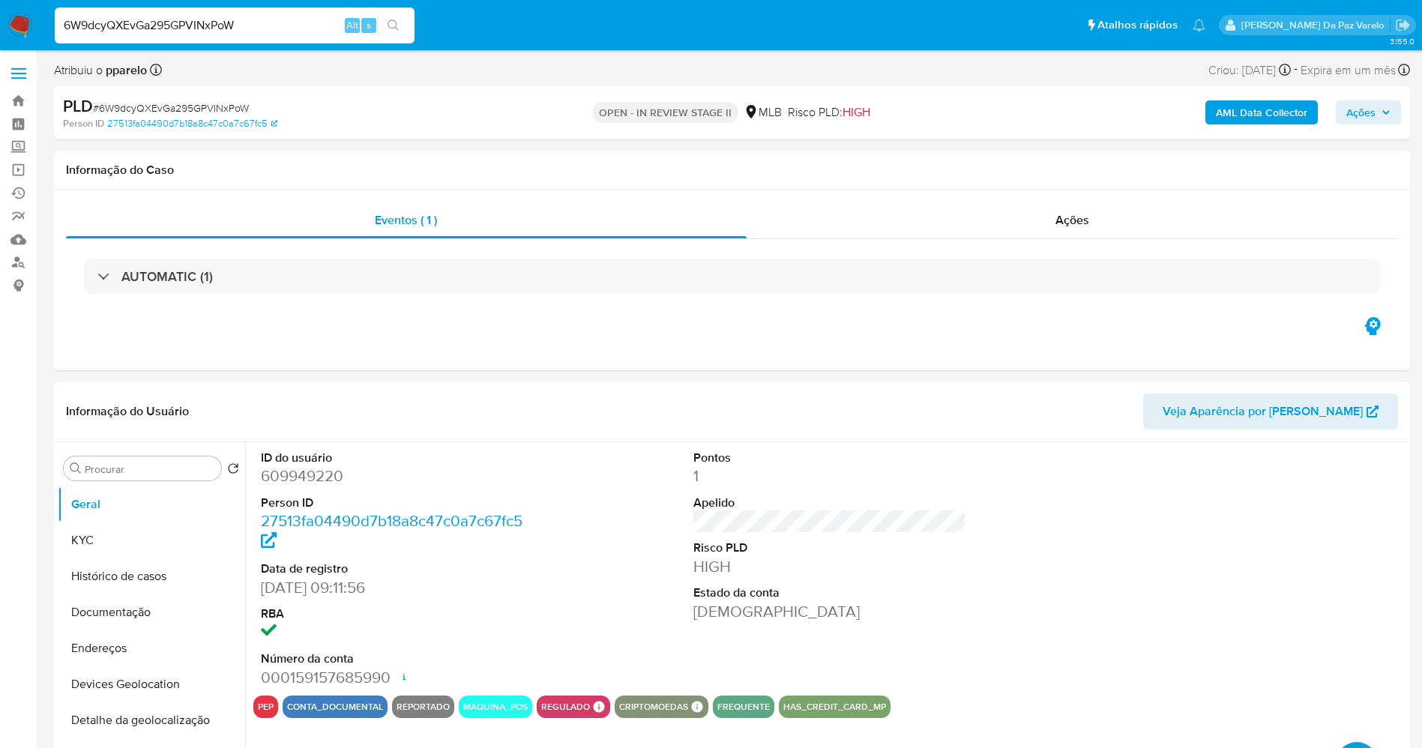
click at [333, 27] on input "6W9dcyQXEvGa295GPVINxPoW" at bounding box center [235, 25] width 360 height 19
paste input "NxKzjewOIKYu61D2CddsMF7g"
type input "NxKzjewOIKYu61D2CddsMF7g"
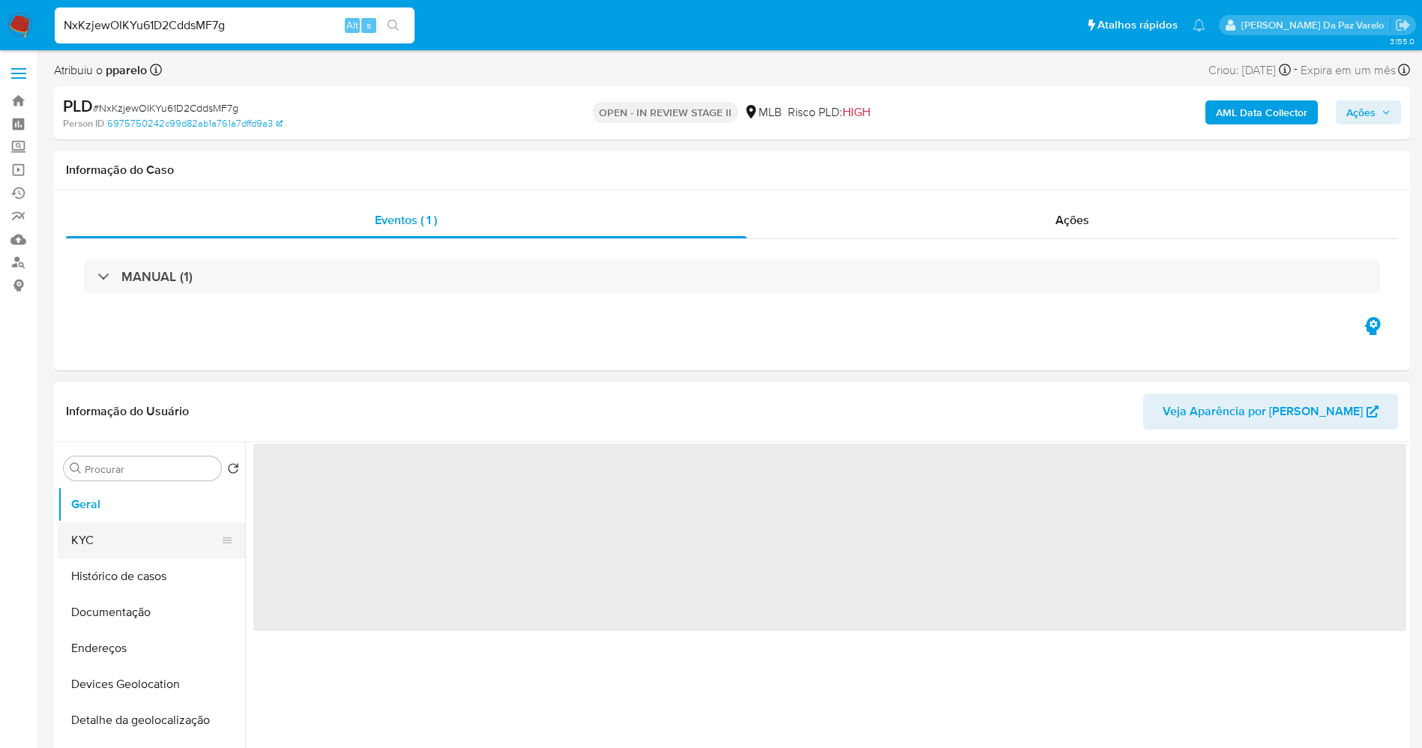
click at [170, 530] on button "KYC" at bounding box center [145, 540] width 175 height 36
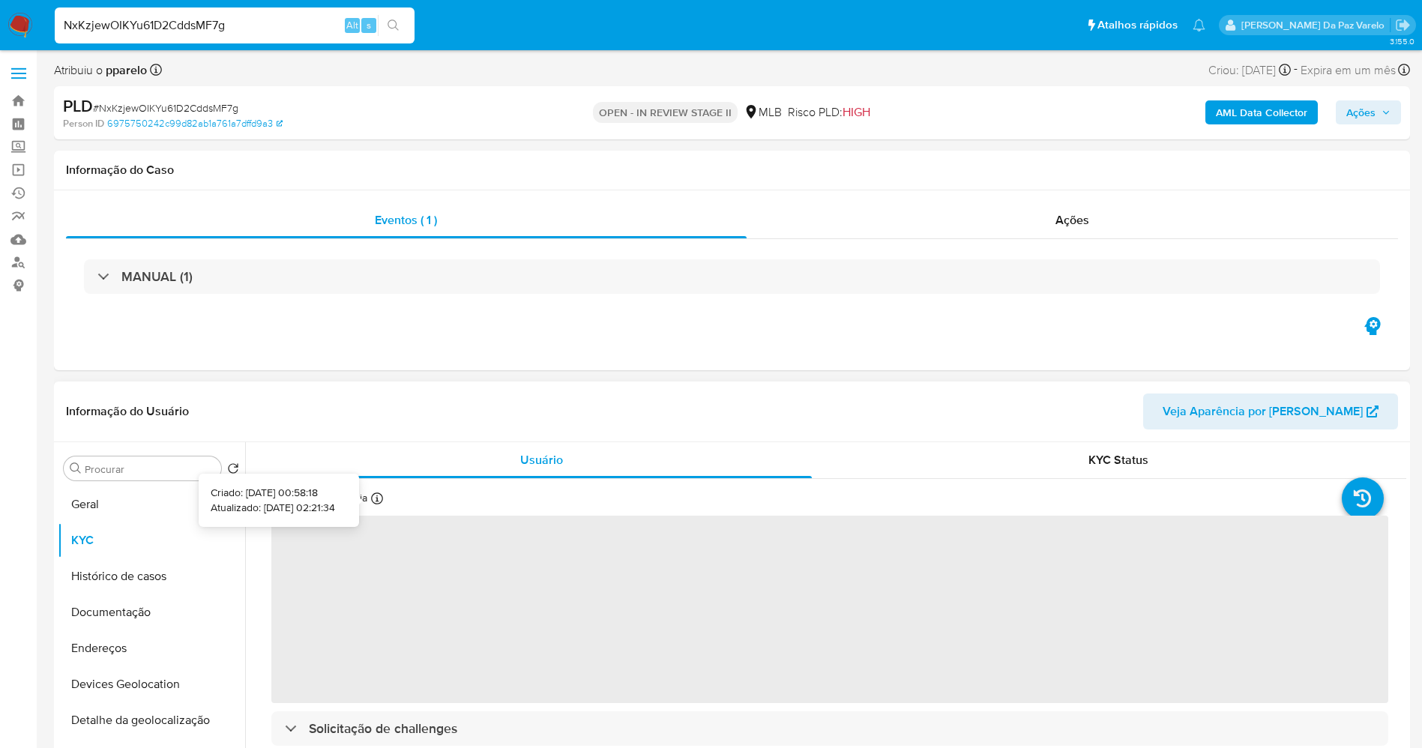
click at [381, 504] on icon at bounding box center [377, 498] width 12 height 12
select select "10"
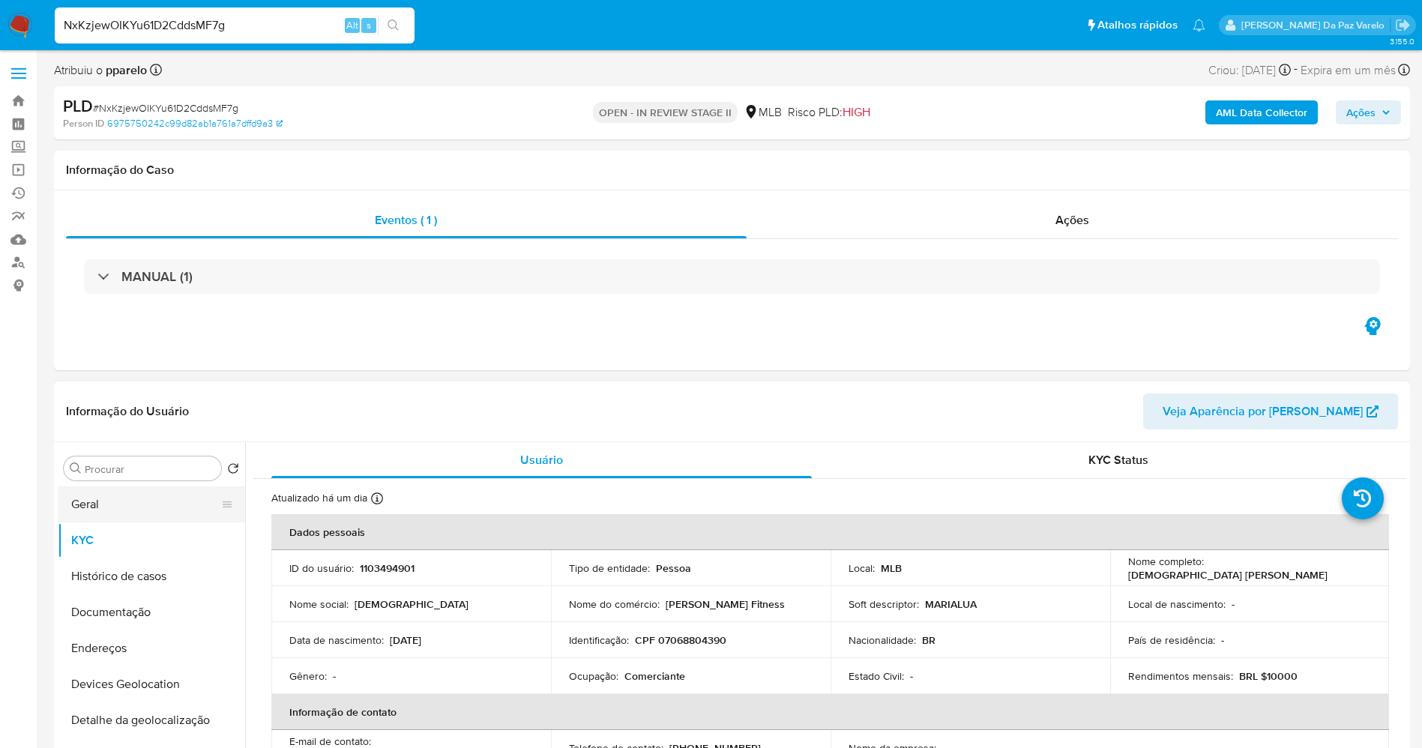
click at [103, 504] on button "Geral" at bounding box center [145, 504] width 175 height 36
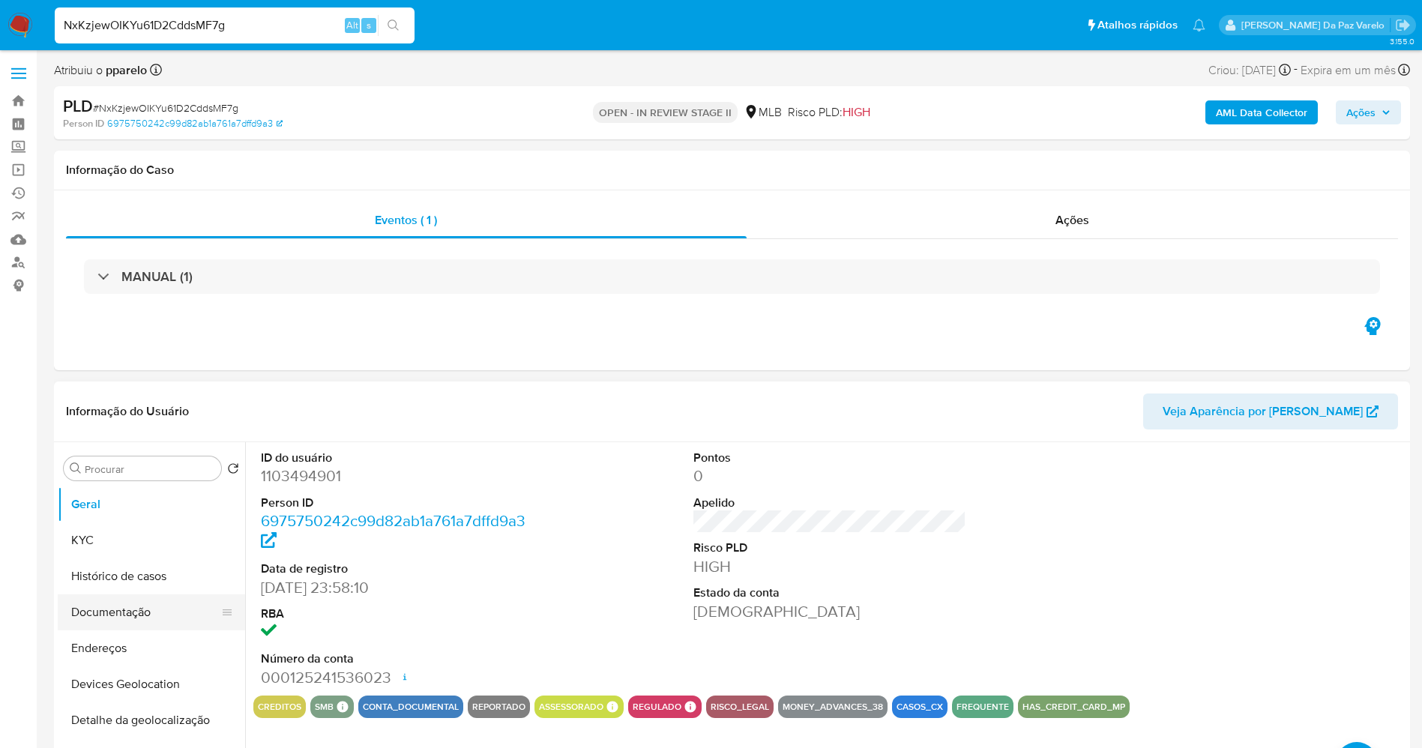
click at [146, 608] on button "Documentação" at bounding box center [145, 612] width 175 height 36
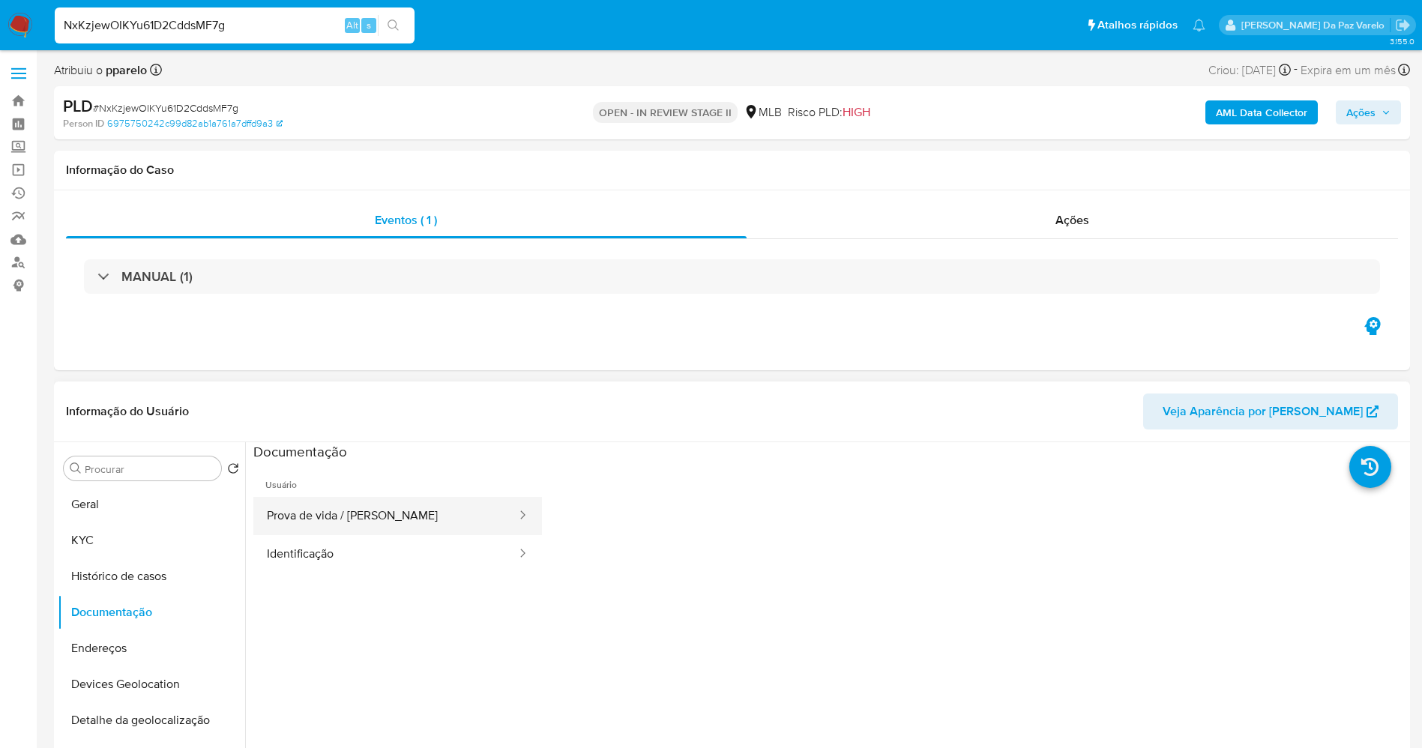
click at [398, 516] on button "Prova de vida / Selfie" at bounding box center [385, 516] width 265 height 38
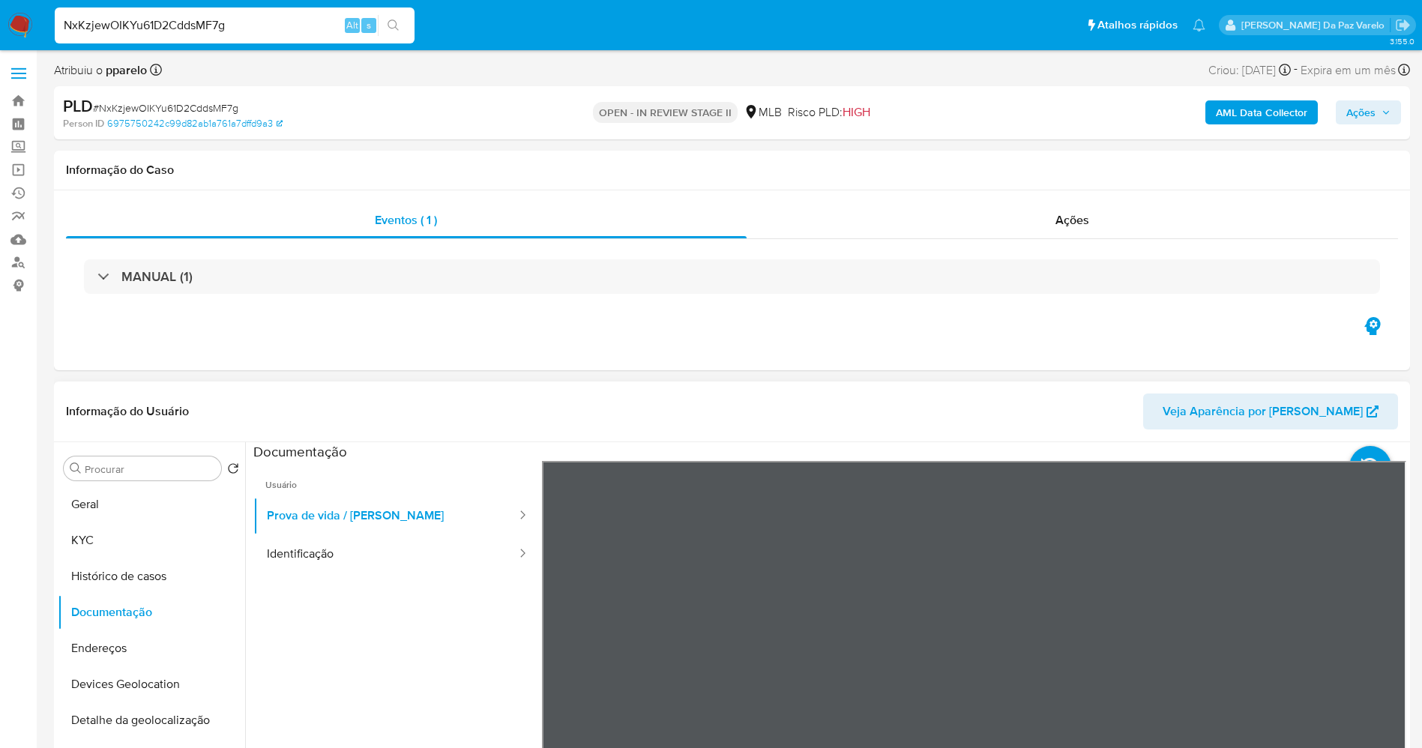
scroll to position [47, 0]
click at [313, 23] on input "NxKzjewOIKYu61D2CddsMF7g" at bounding box center [235, 25] width 360 height 19
paste input "Sc5iX8I3uA61t1R37G4WgB5W"
type input "Sc5iX8I3uA61t1R37G4WgB5W"
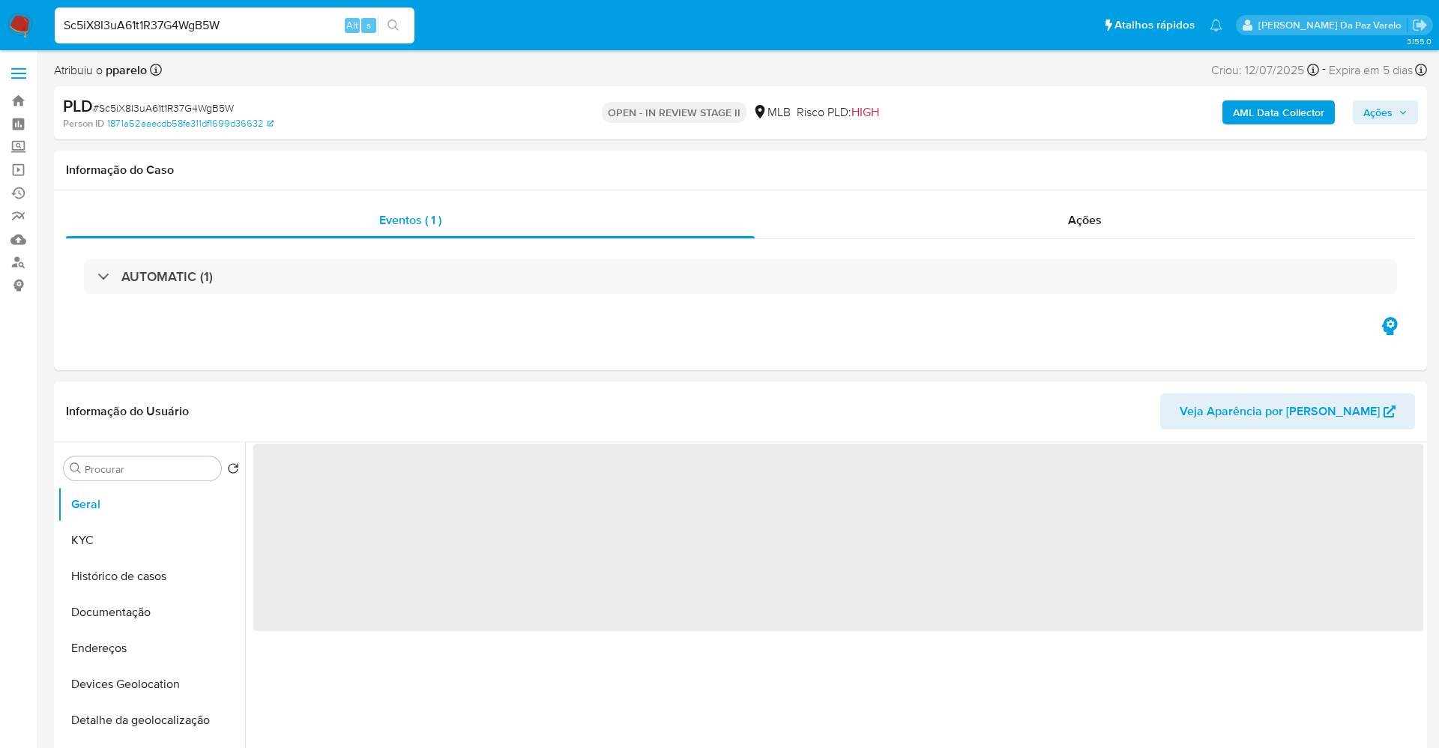
select select "10"
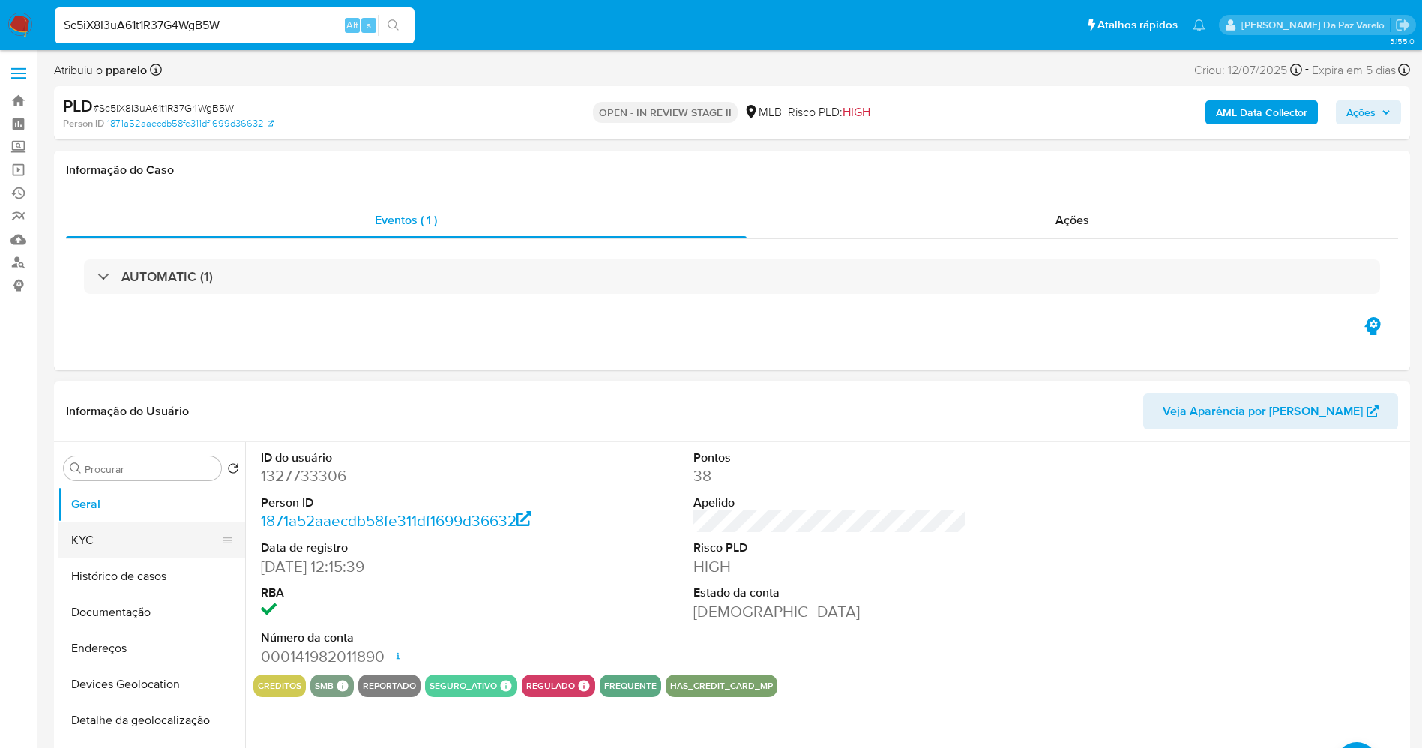
click at [109, 543] on button "KYC" at bounding box center [145, 540] width 175 height 36
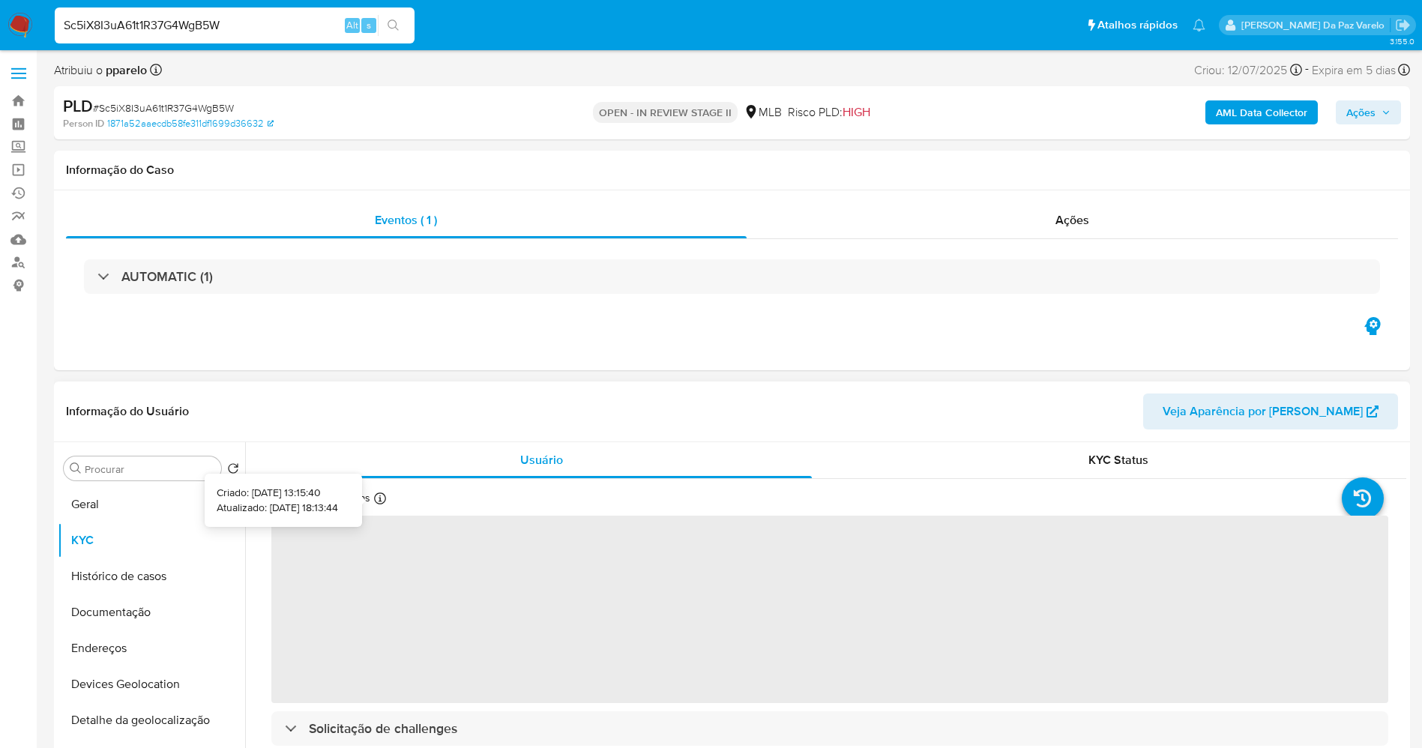
click at [382, 504] on icon at bounding box center [380, 498] width 12 height 12
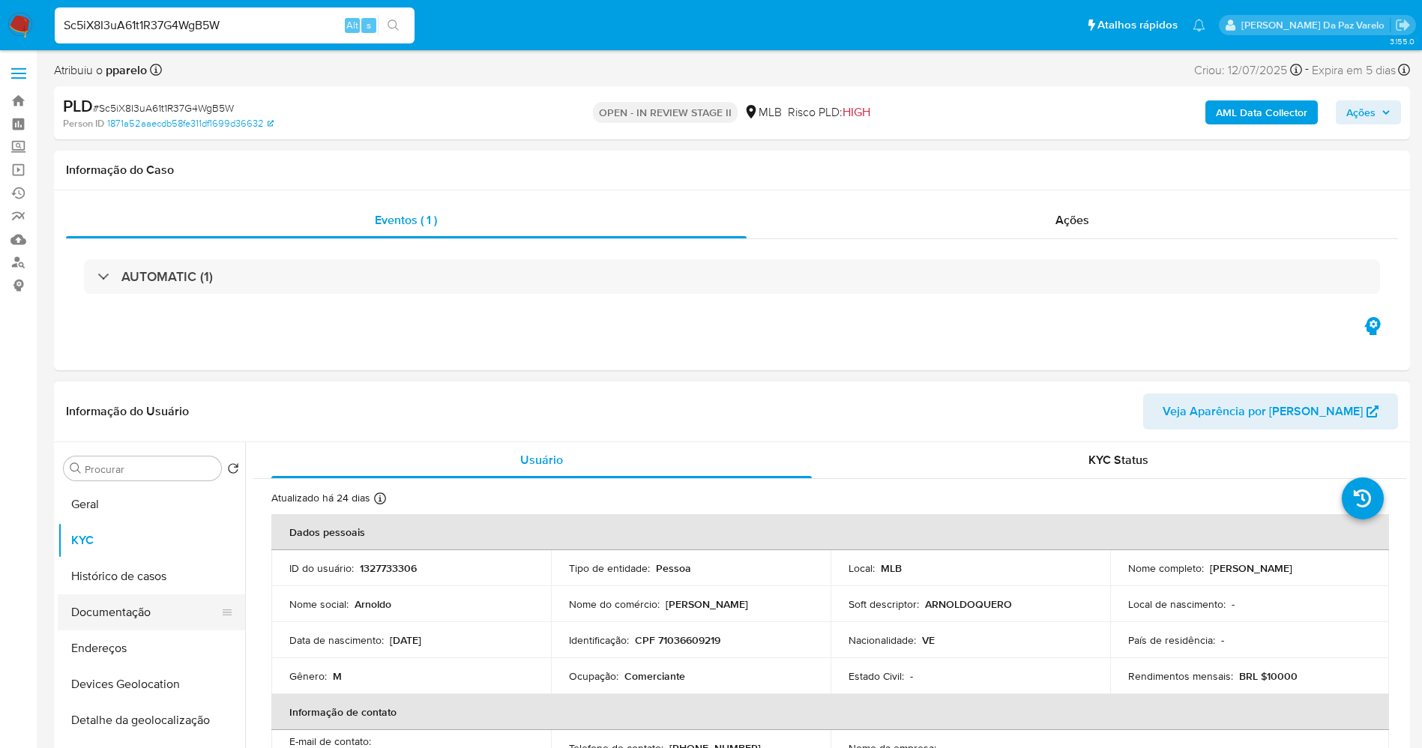
click at [142, 615] on button "Documentação" at bounding box center [145, 612] width 175 height 36
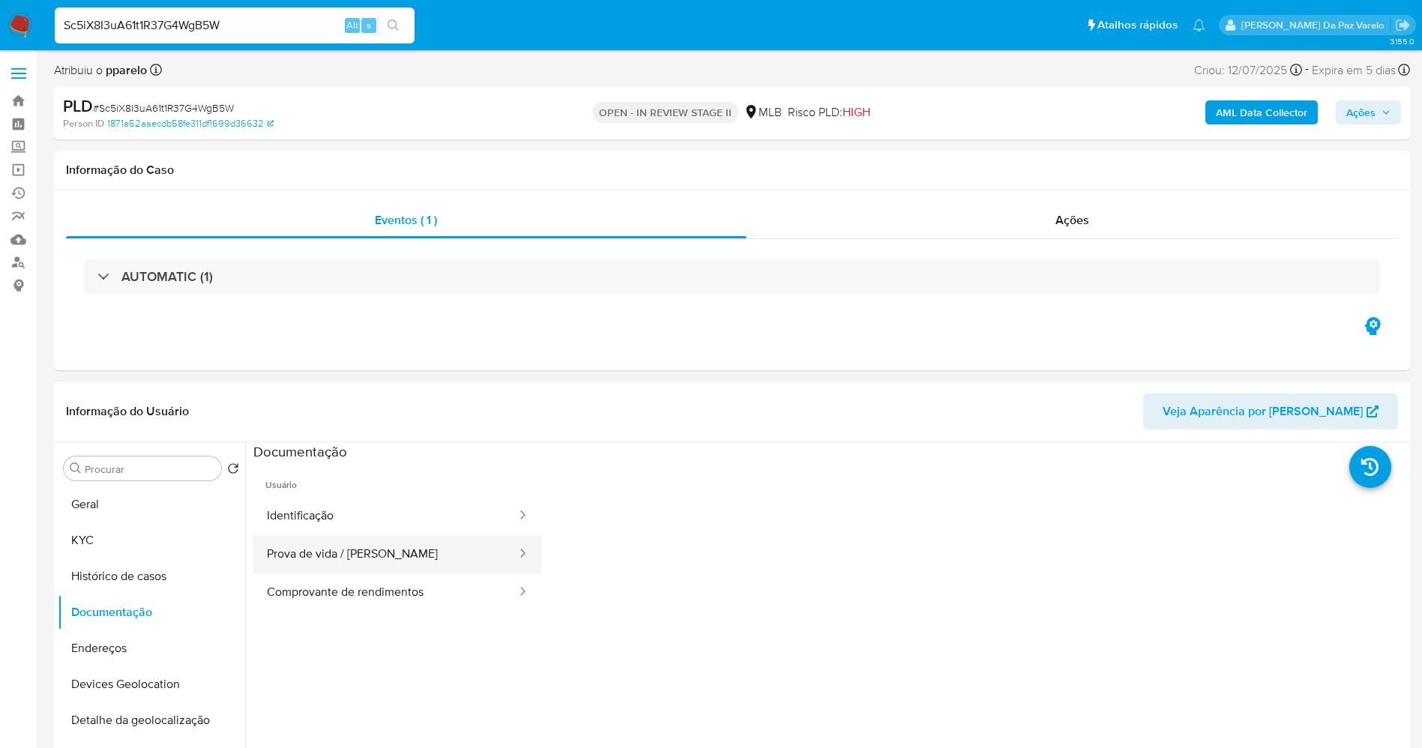
click at [333, 562] on button "Prova de vida / Selfie" at bounding box center [385, 554] width 265 height 38
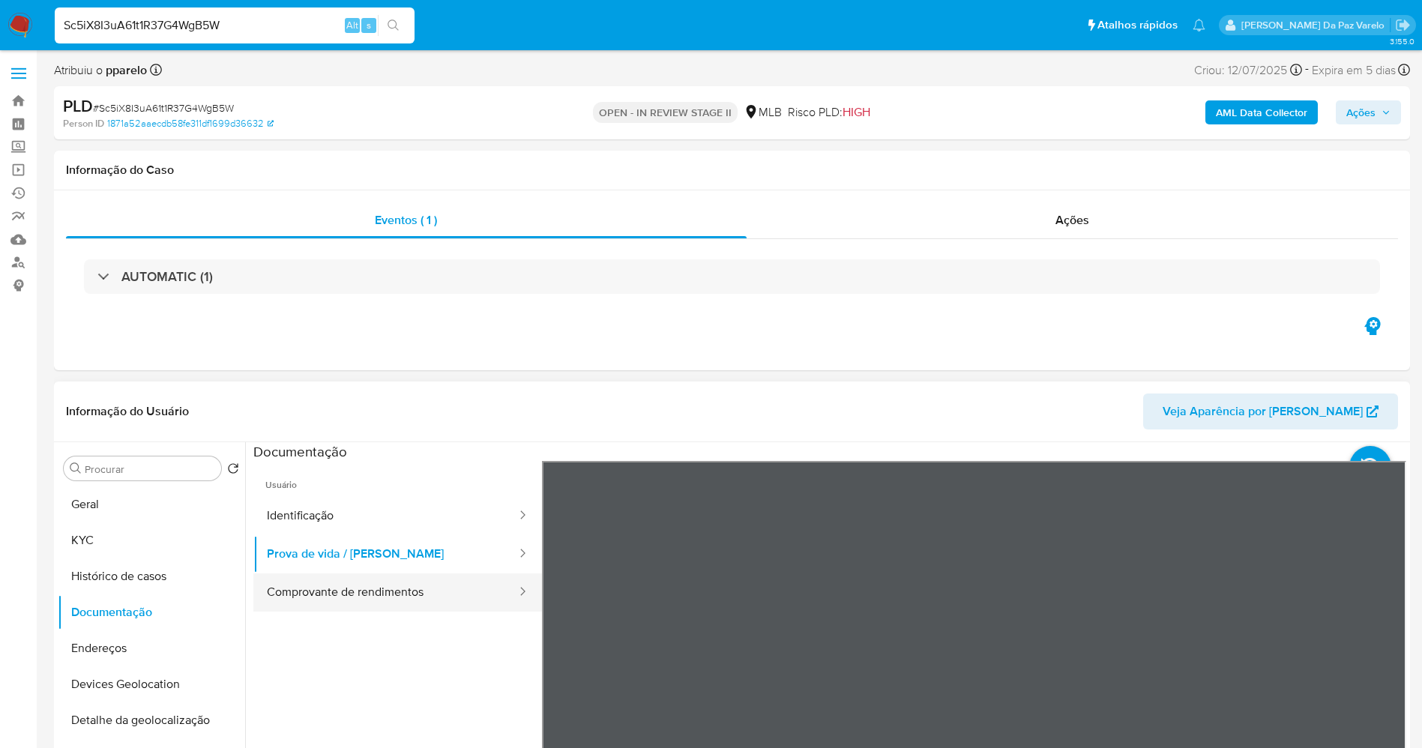
click at [358, 593] on button "Comprovante de rendimentos" at bounding box center [385, 592] width 265 height 38
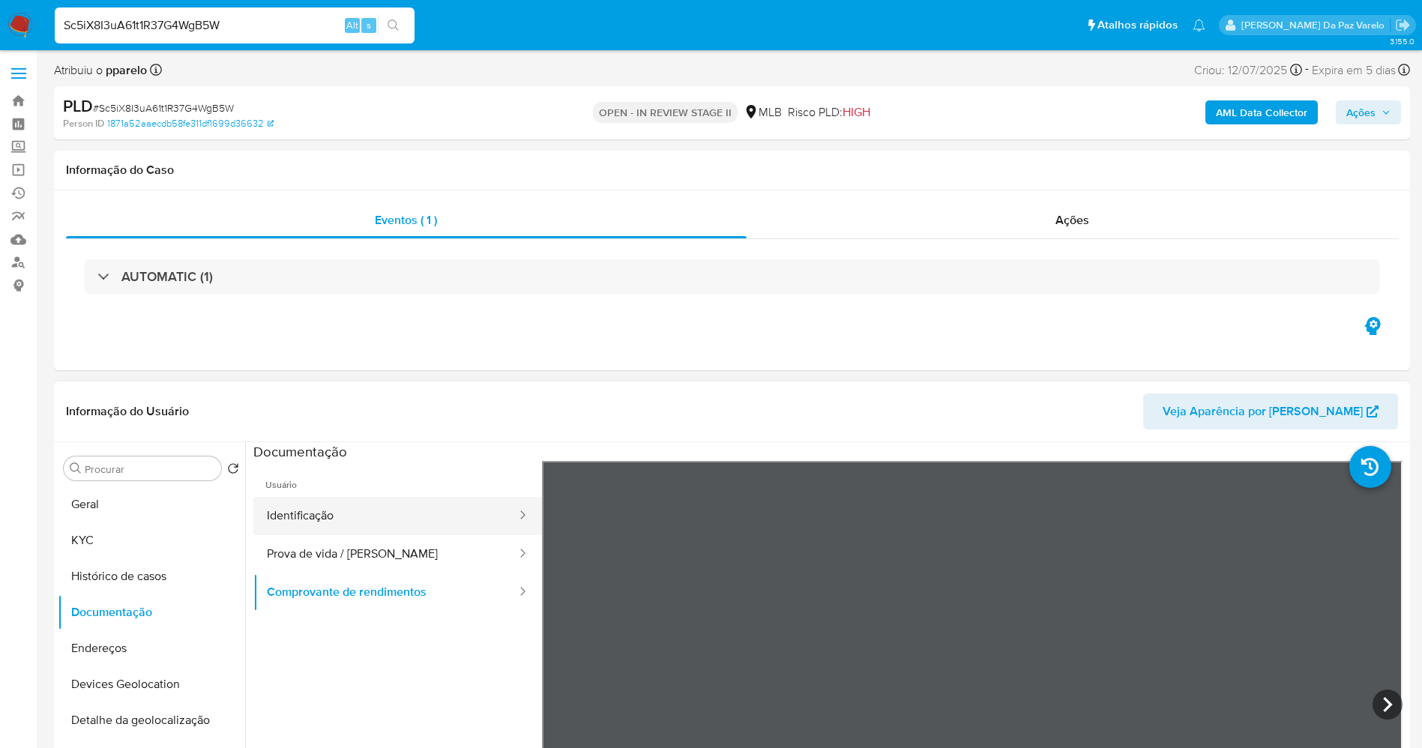
click at [381, 522] on button "Identificação" at bounding box center [385, 516] width 265 height 38
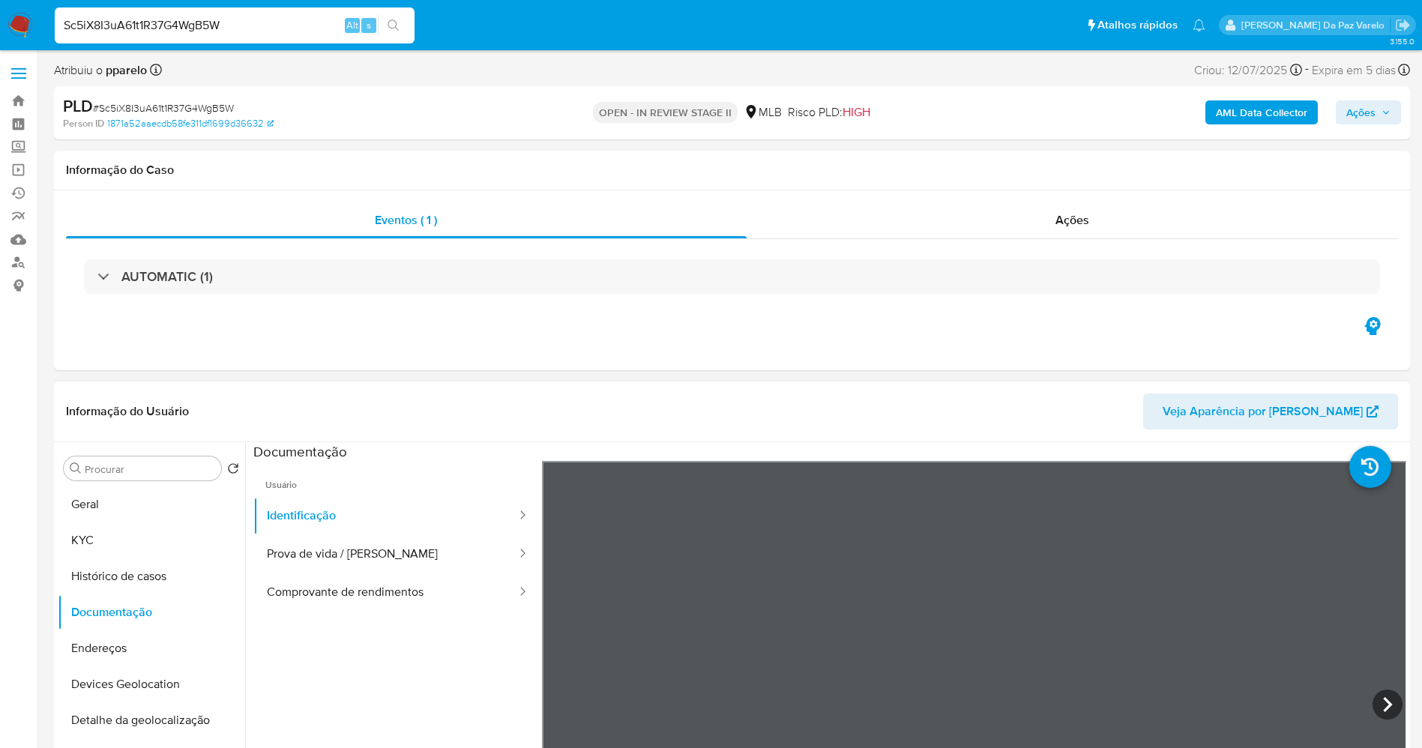
click at [945, 436] on div "Informação do Usuário Veja Aparência por Pessoa Procurar Retornar ao pedido pad…" at bounding box center [732, 603] width 1356 height 444
click at [300, 16] on input "Sc5iX8I3uA61t1R37G4WgB5W" at bounding box center [235, 25] width 360 height 19
paste input "czCOjEKFwtkFUTEVw6htGsad"
type input "czCOjEKFwtkFUTEVw6htGsad"
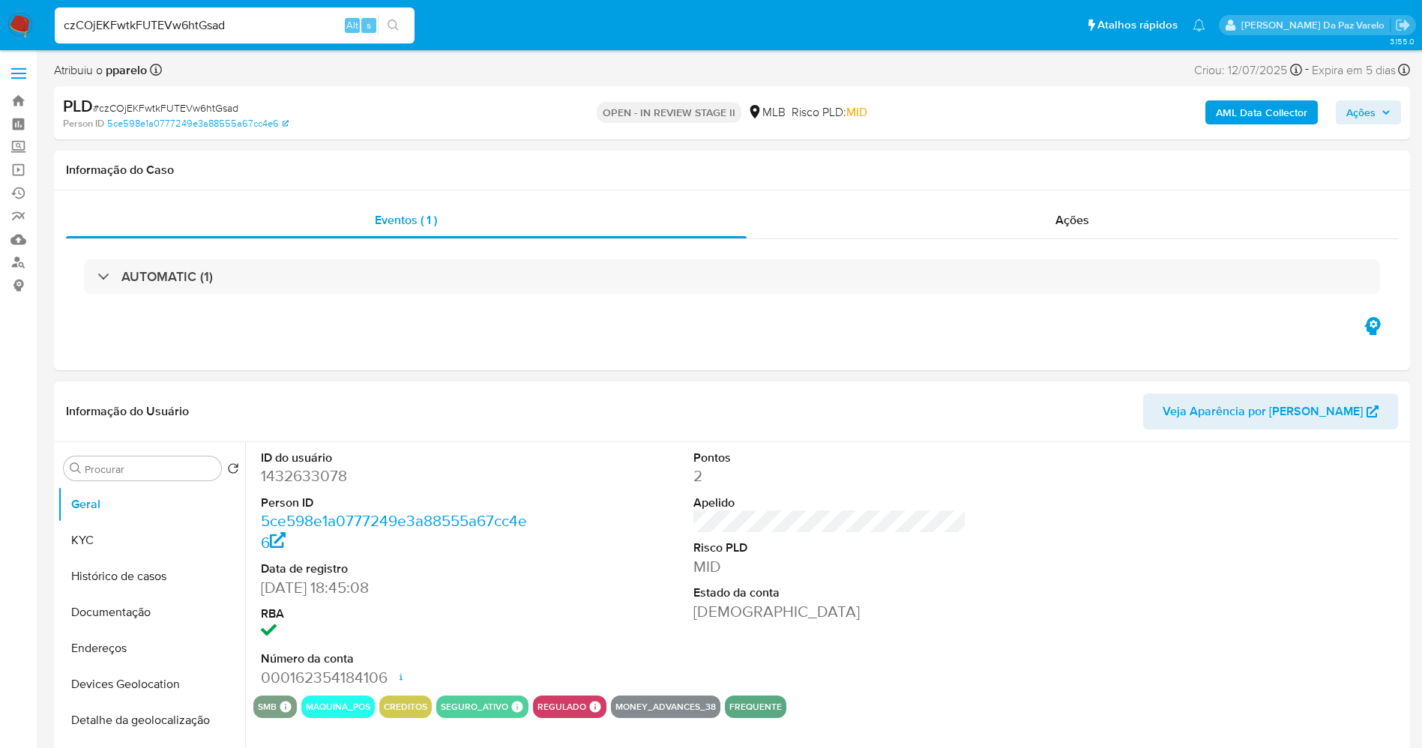
select select "10"
click at [137, 535] on button "KYC" at bounding box center [145, 540] width 175 height 36
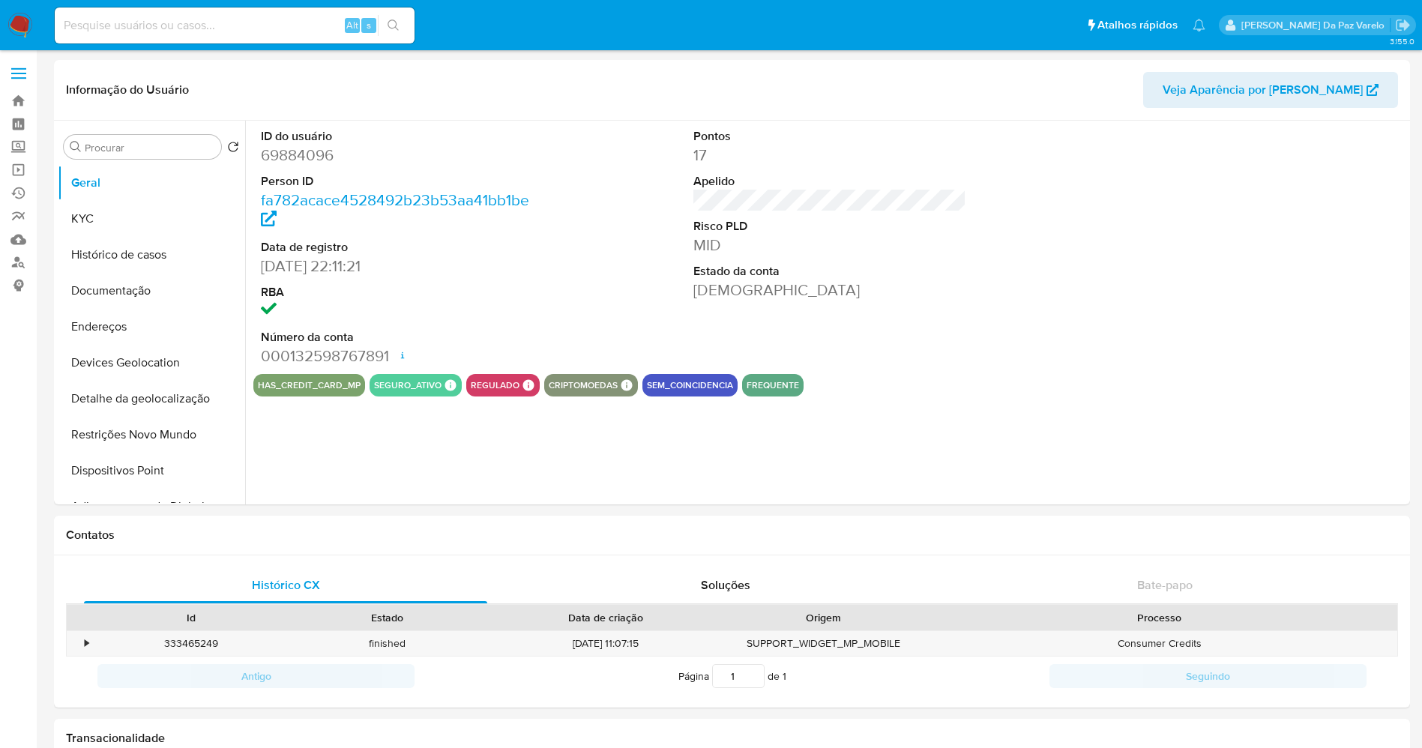
select select "10"
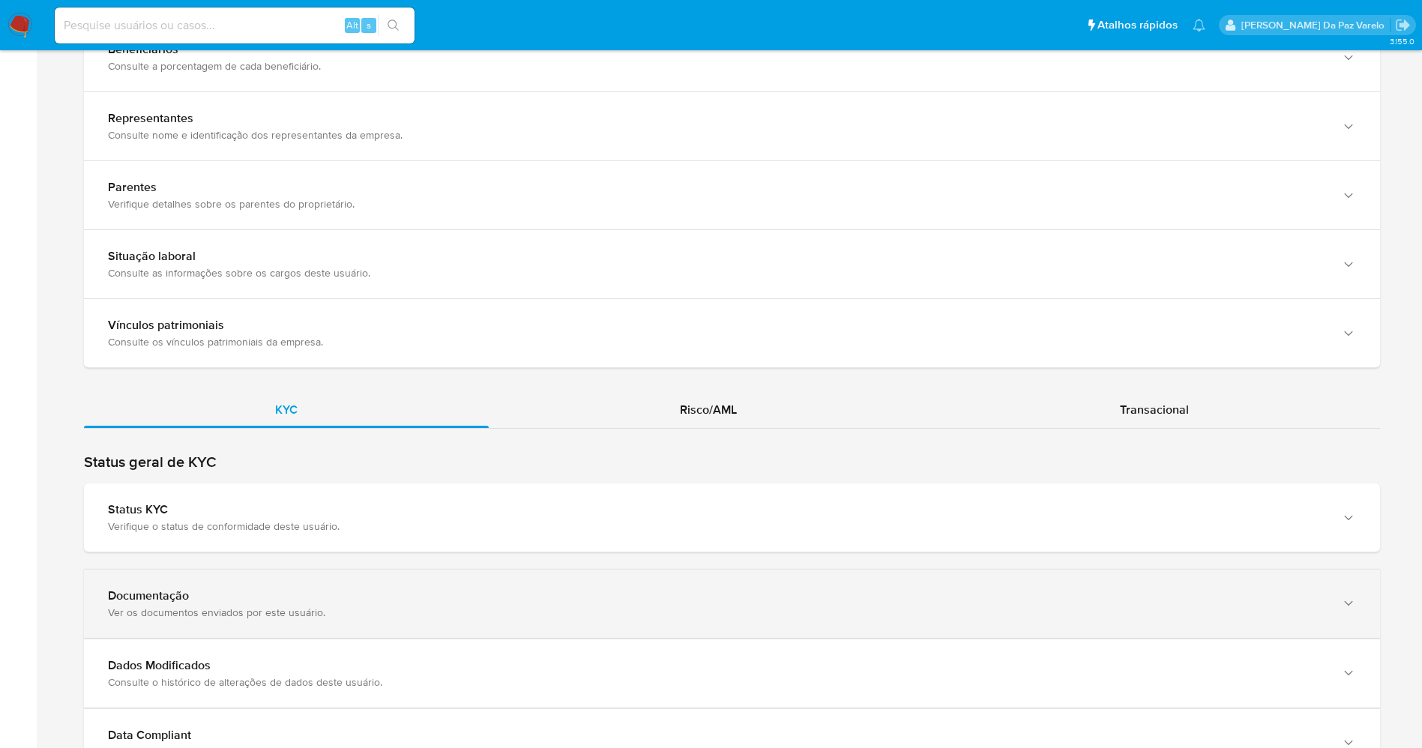
scroll to position [1165, 0]
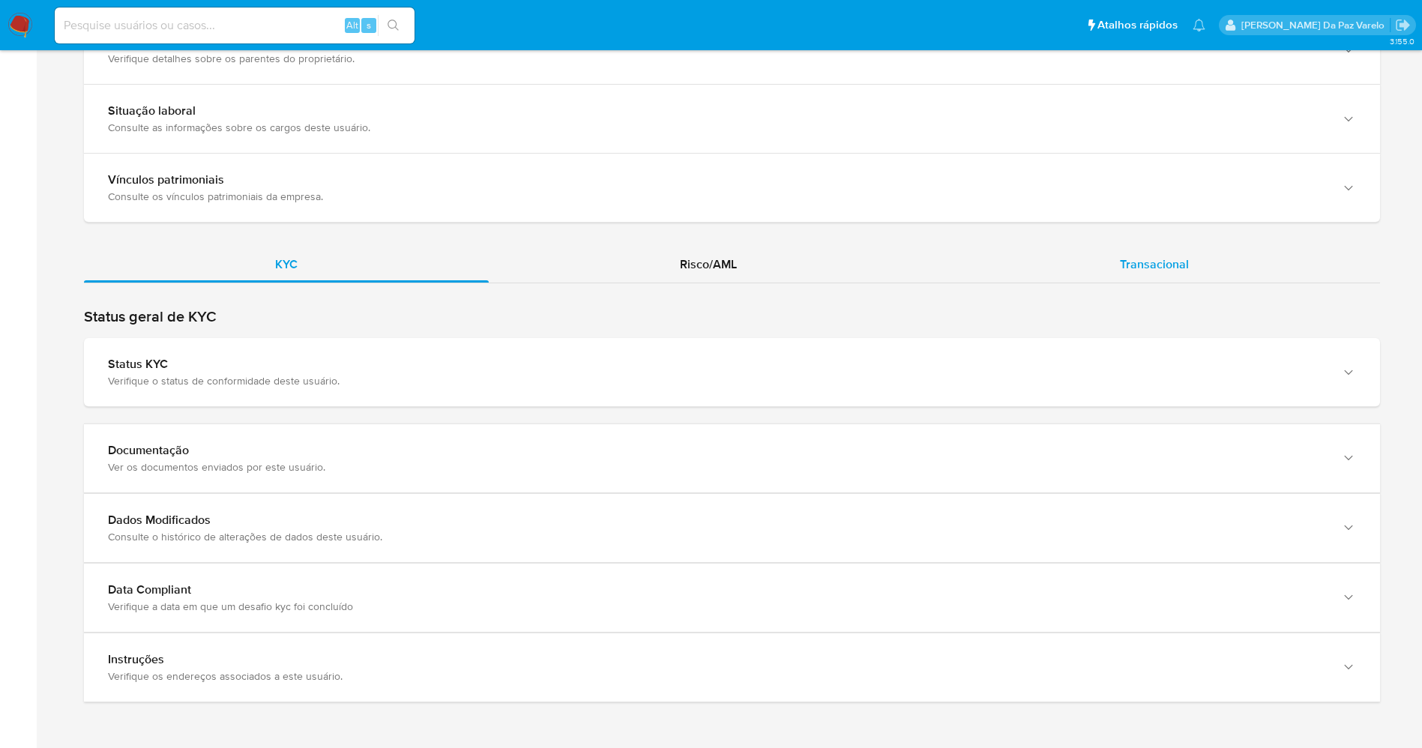
click at [1099, 280] on div "Transacional" at bounding box center [1154, 265] width 451 height 36
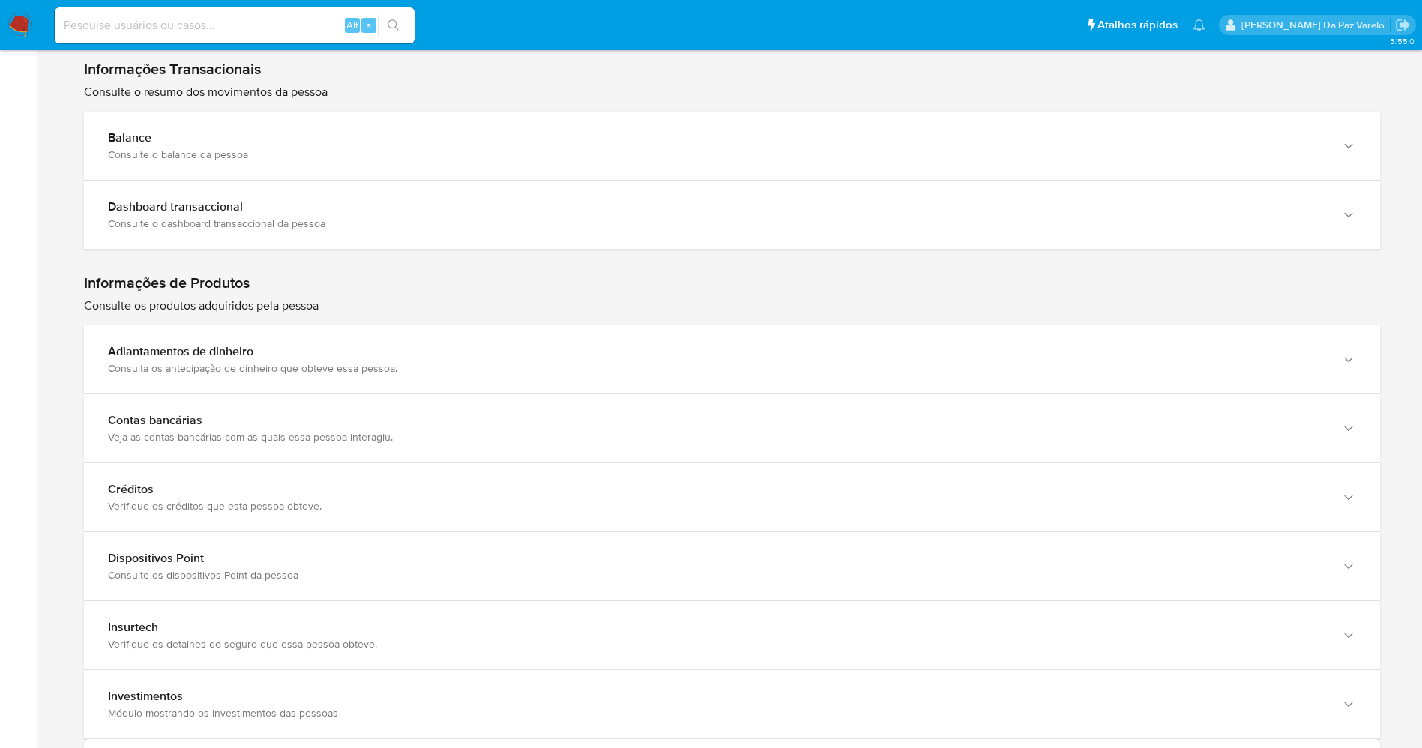
scroll to position [1502, 0]
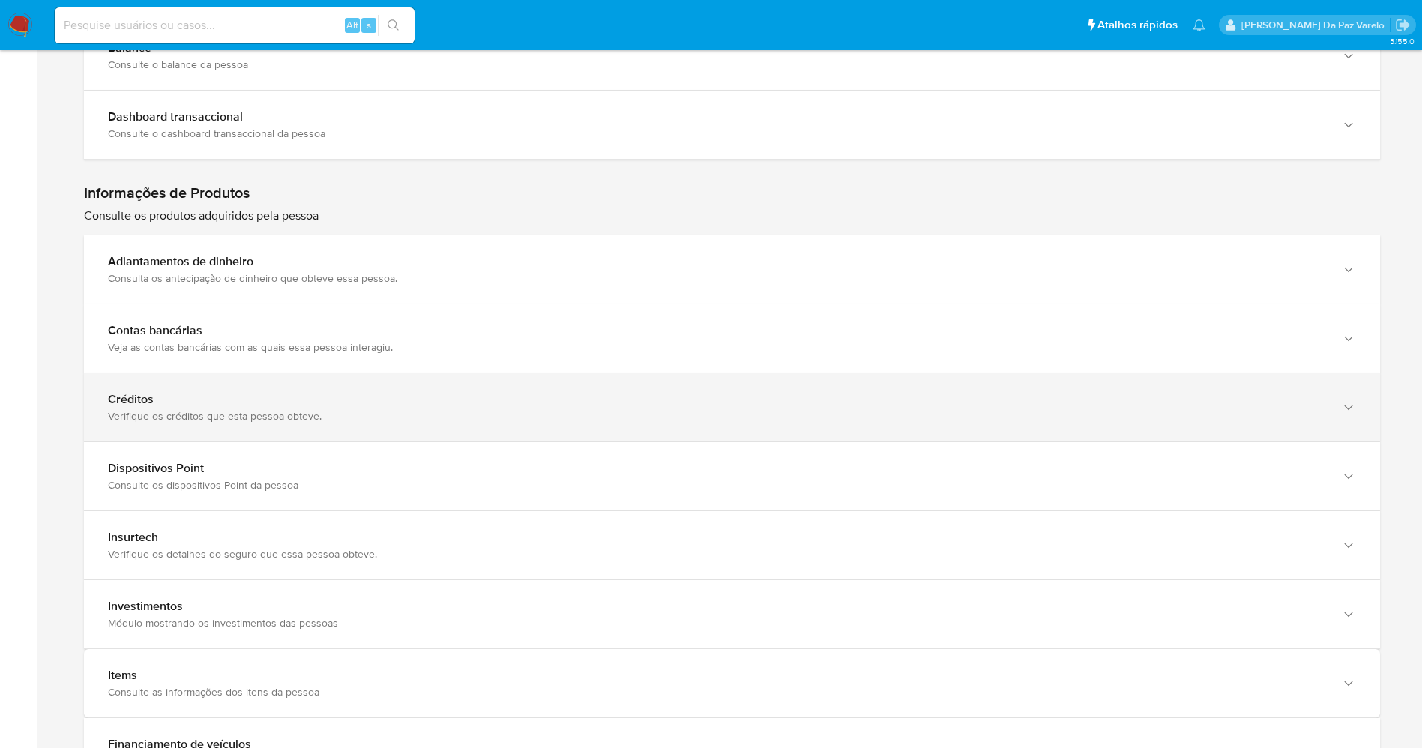
click at [320, 414] on div "Verifique os créditos que esta pessoa obteve." at bounding box center [717, 415] width 1218 height 13
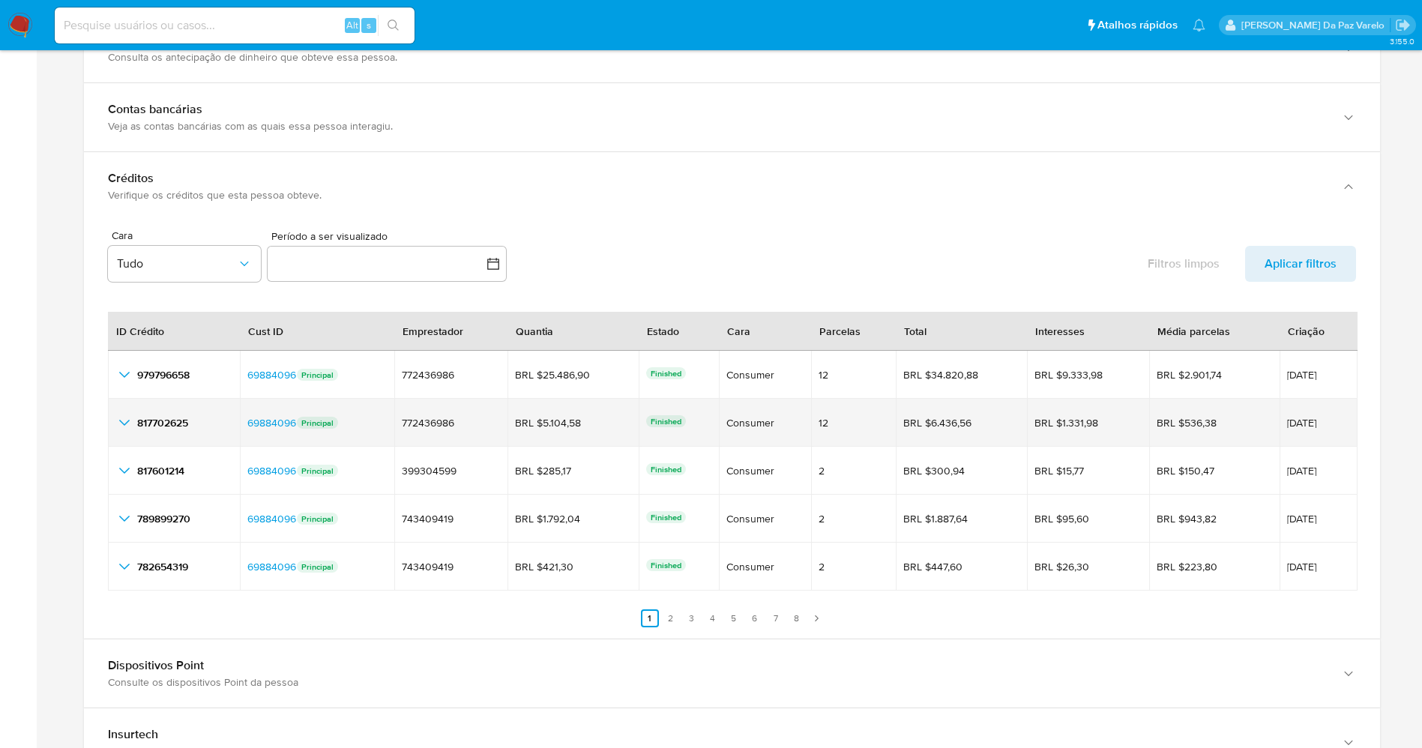
scroll to position [1727, 0]
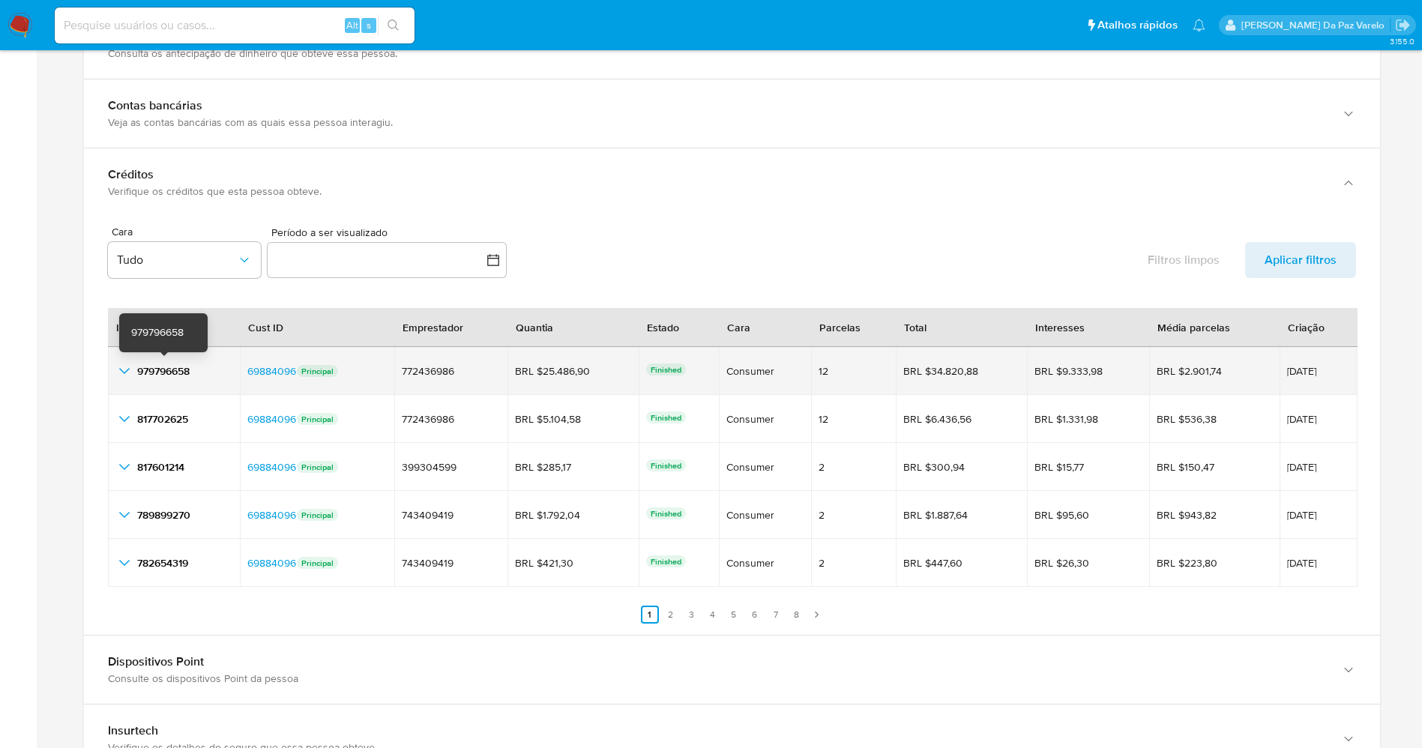
click at [135, 370] on div "979796658 979796658" at bounding box center [173, 371] width 117 height 18
click at [124, 370] on icon "button_show_hidden_detail_by_id_0" at bounding box center [124, 371] width 18 height 18
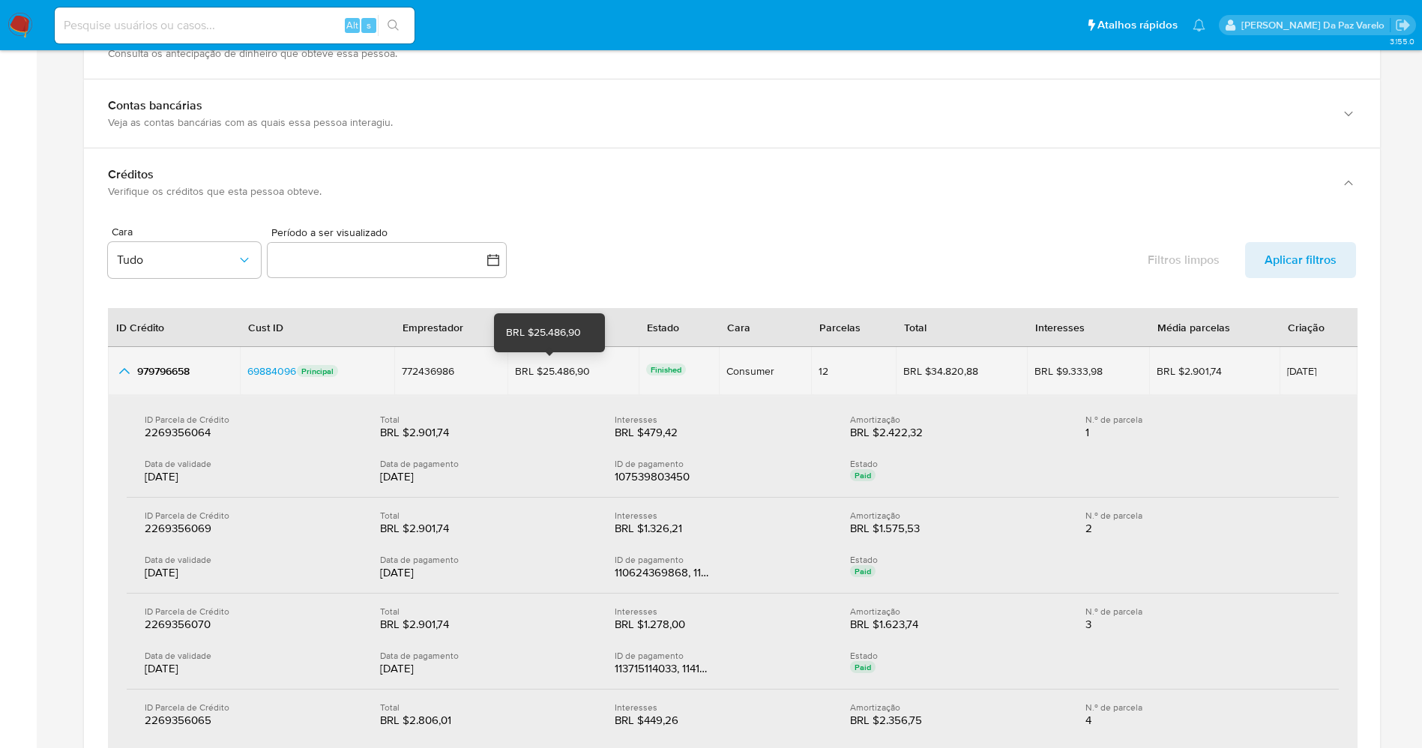
click at [544, 372] on div "BRL $25.486,90" at bounding box center [557, 370] width 84 height 13
drag, startPoint x: 544, startPoint y: 372, endPoint x: 592, endPoint y: 373, distance: 48.0
click at [592, 373] on div "BRL $25.486,90 BRL $25.486,90" at bounding box center [573, 370] width 117 height 13
drag, startPoint x: 1252, startPoint y: 375, endPoint x: 1321, endPoint y: 374, distance: 68.2
click at [1321, 374] on tr "979796658 979796658 69884096 69884096 Principal 772436986 772436986 BRL $25.486…" at bounding box center [732, 371] width 1249 height 48
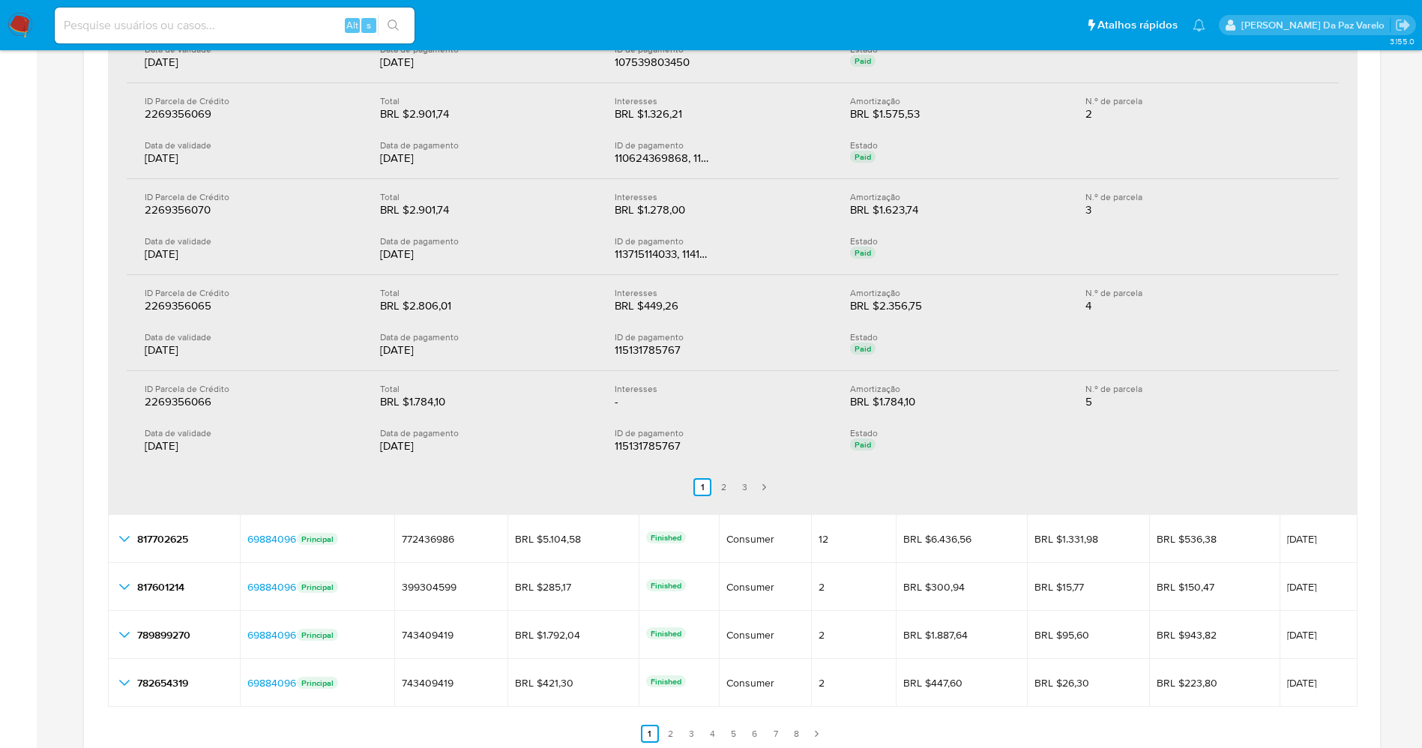
scroll to position [2176, 0]
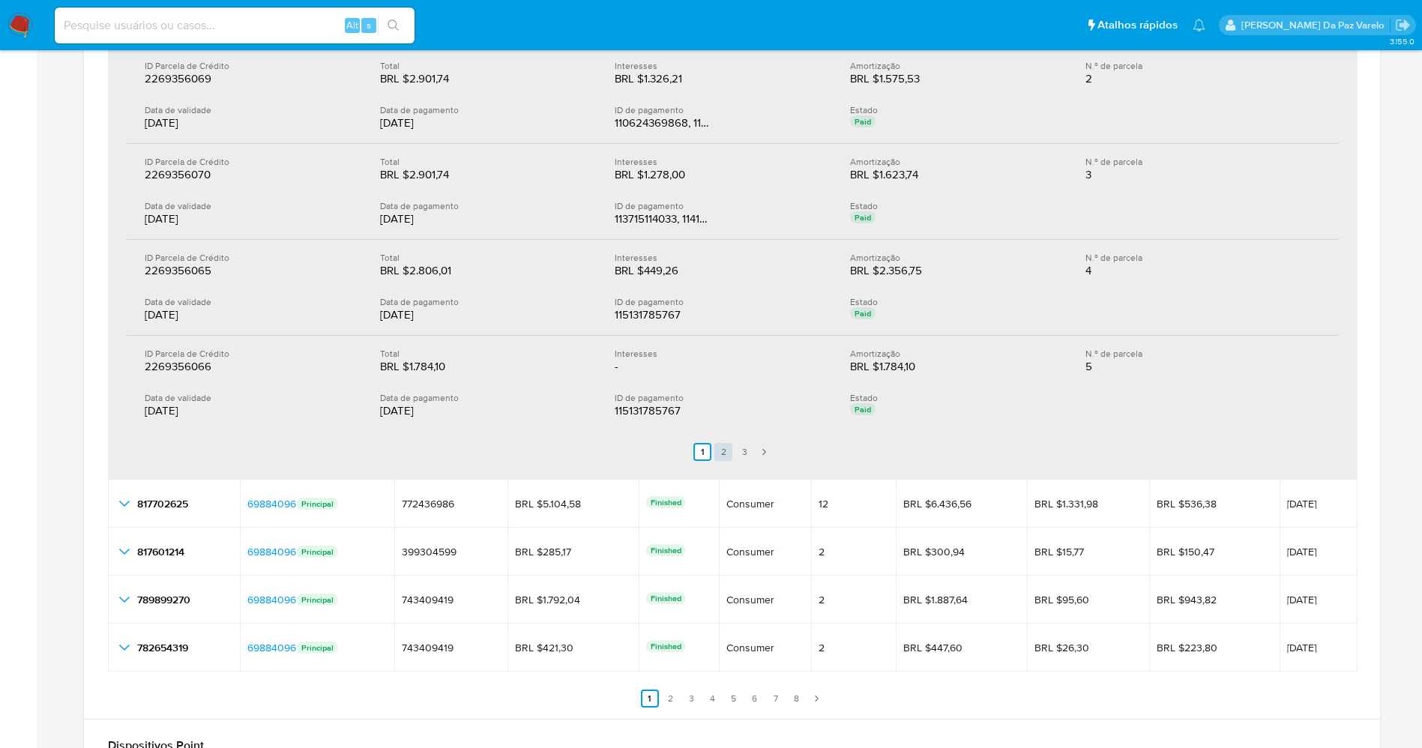
click at [722, 452] on link "2" at bounding box center [723, 452] width 18 height 18
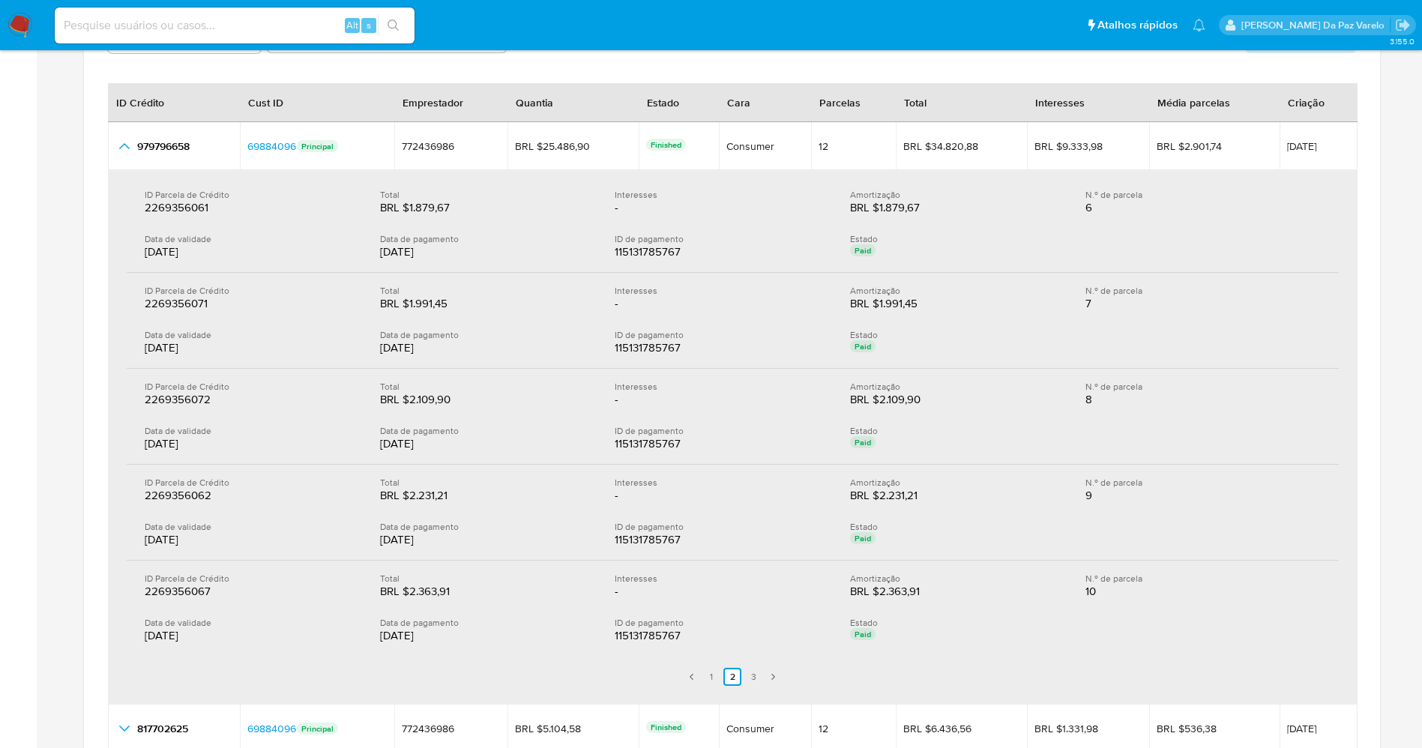
scroll to position [1892, 0]
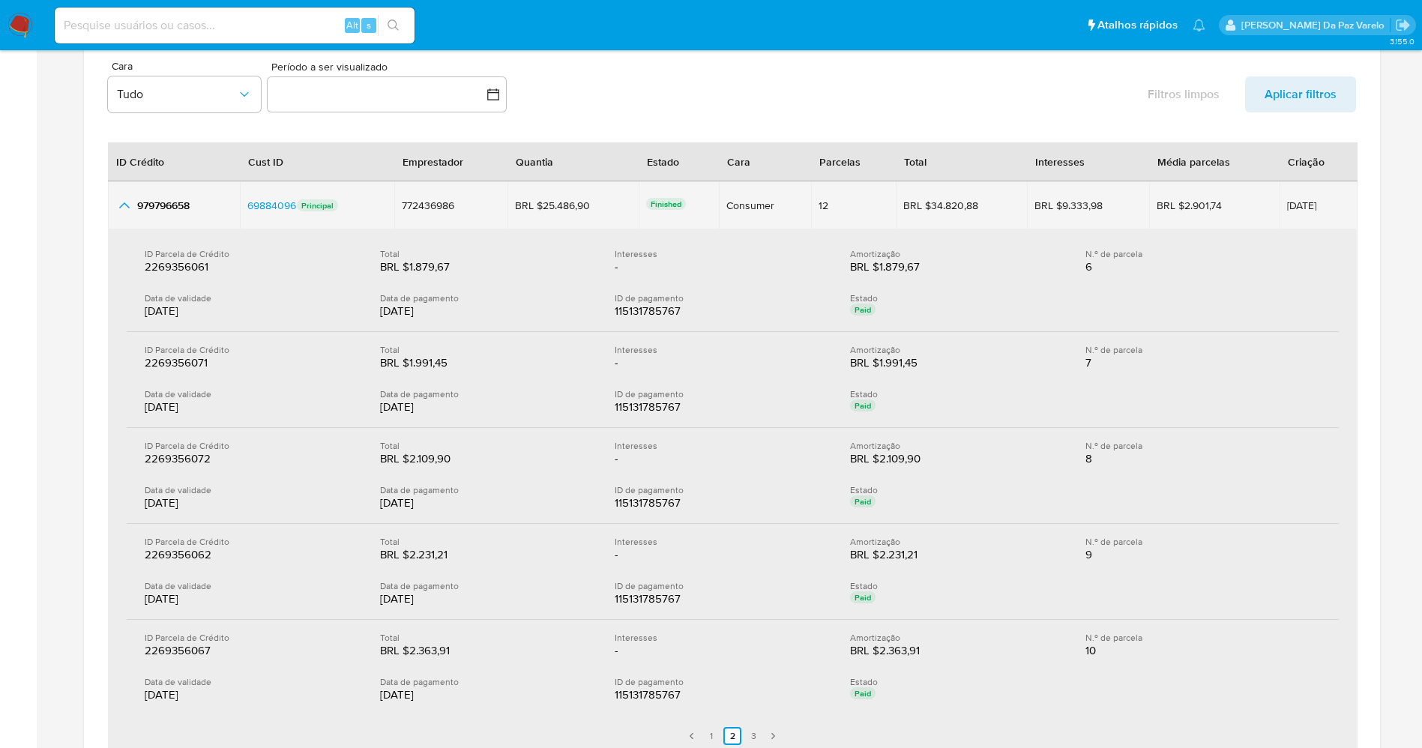
click at [127, 205] on icon "button_show_hidden_detail_by_id_0" at bounding box center [124, 205] width 10 height 6
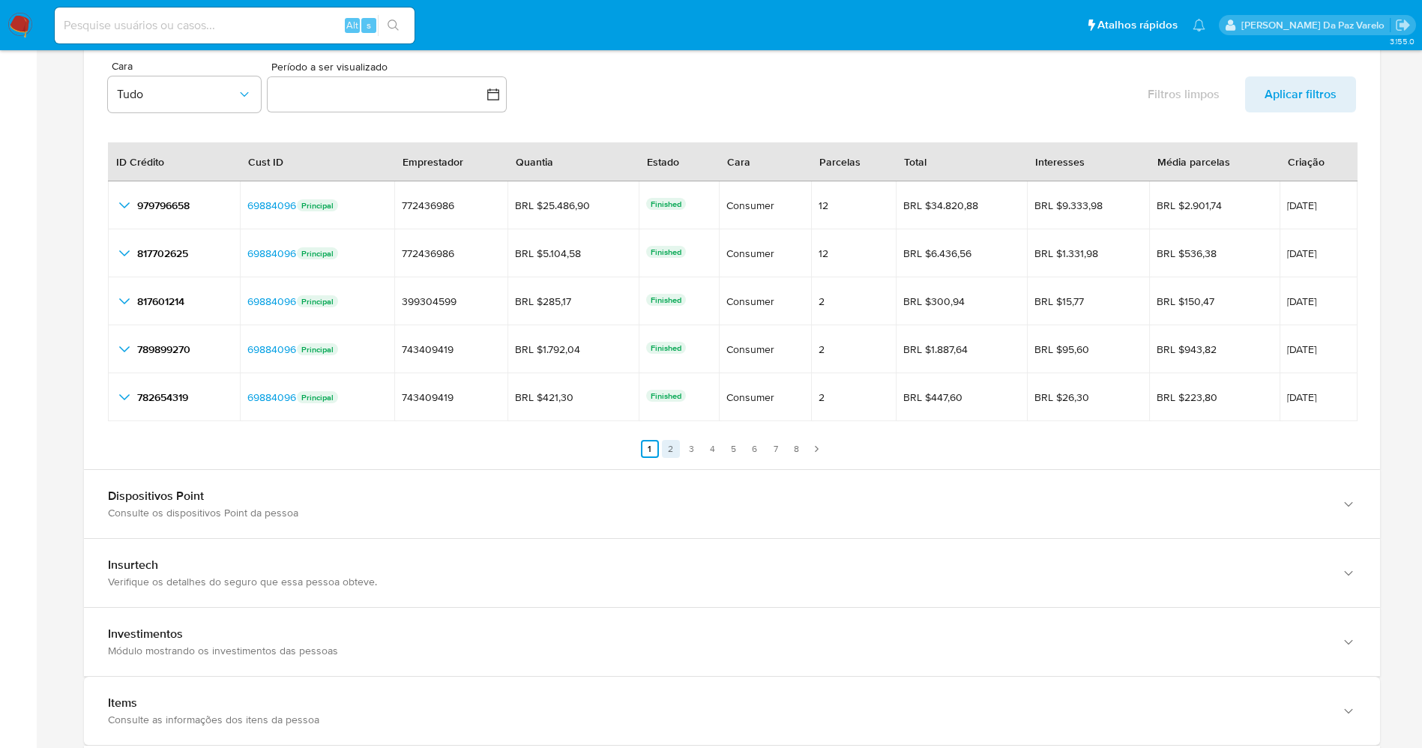
click at [667, 445] on link "2" at bounding box center [671, 449] width 18 height 18
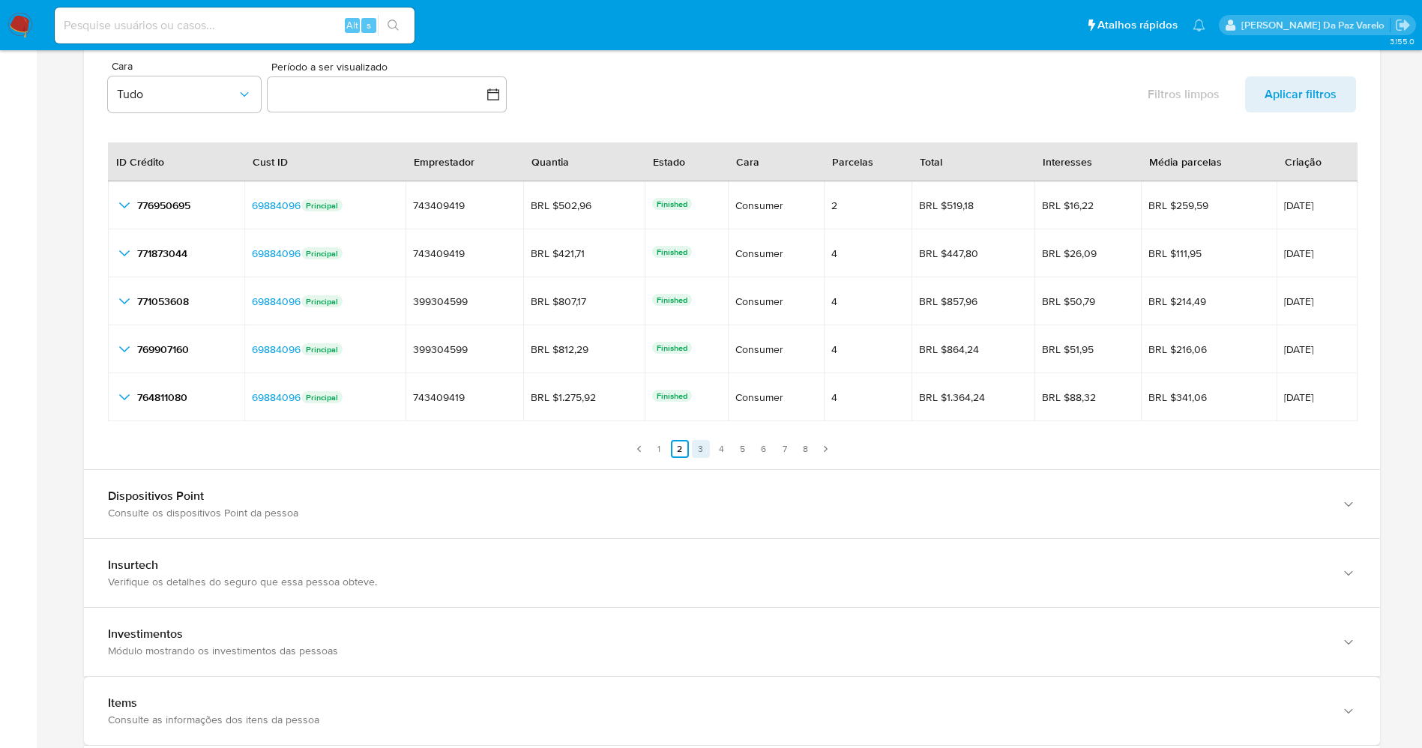
click at [699, 450] on link "3" at bounding box center [701, 449] width 18 height 18
click at [719, 442] on link "4" at bounding box center [722, 449] width 18 height 18
click at [737, 443] on link "5" at bounding box center [743, 449] width 18 height 18
click at [322, 100] on button "button" at bounding box center [387, 94] width 240 height 36
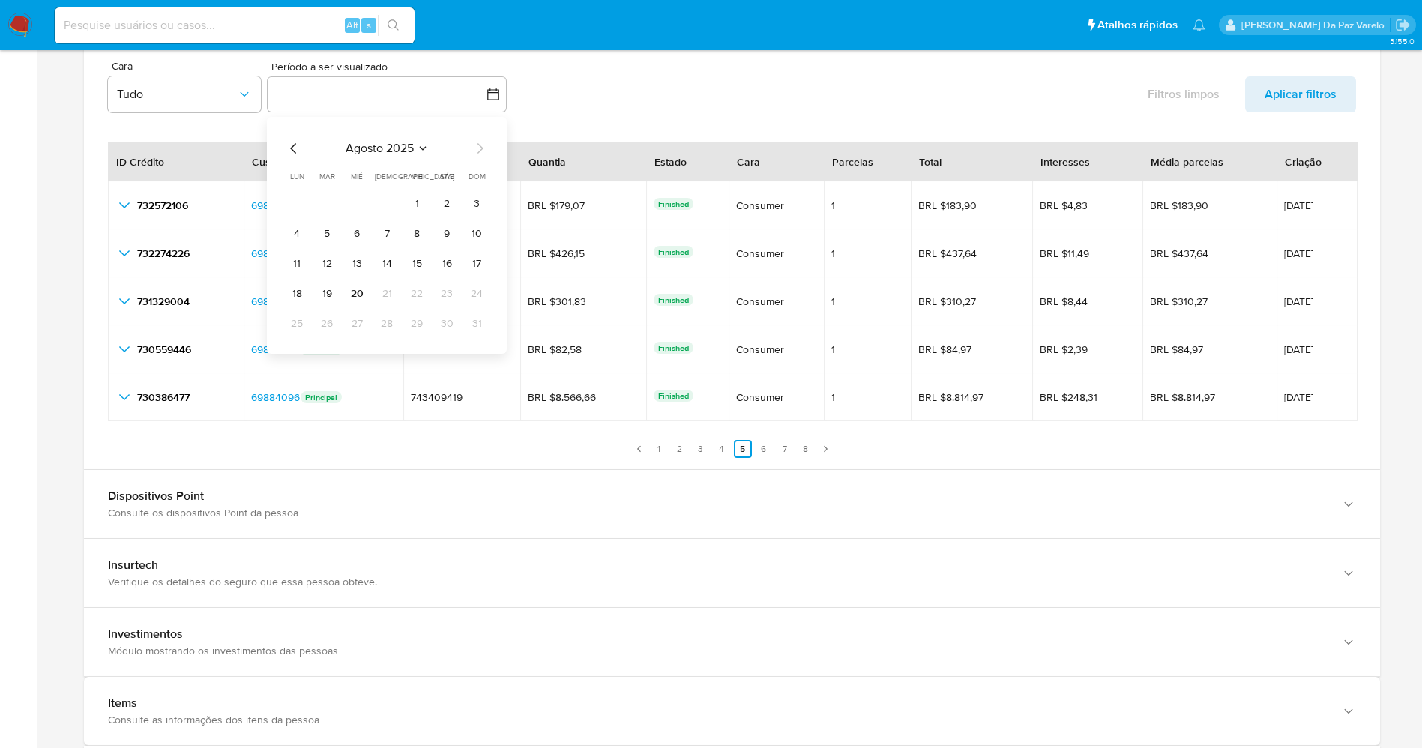
click at [289, 149] on icon "Mes anterior" at bounding box center [294, 148] width 18 height 18
click at [298, 151] on icon "Mes anterior" at bounding box center [294, 148] width 18 height 18
click at [297, 151] on icon "Mes anterior" at bounding box center [294, 148] width 18 height 18
click at [296, 151] on icon "Mes anterior" at bounding box center [294, 148] width 18 height 18
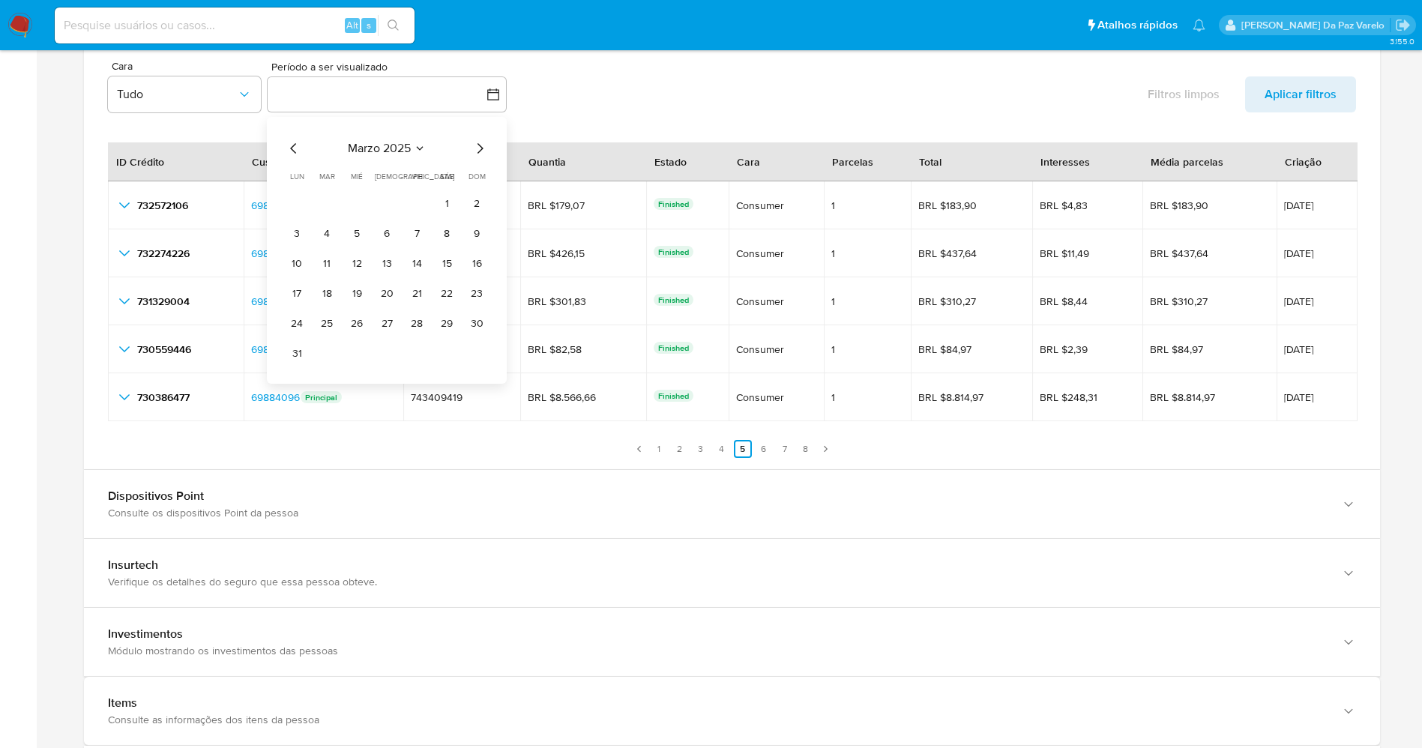
click at [296, 151] on icon "Mes anterior" at bounding box center [294, 148] width 18 height 18
drag, startPoint x: 486, startPoint y: 148, endPoint x: 477, endPoint y: 151, distance: 8.8
click at [483, 148] on icon "Mes siguiente" at bounding box center [480, 148] width 18 height 18
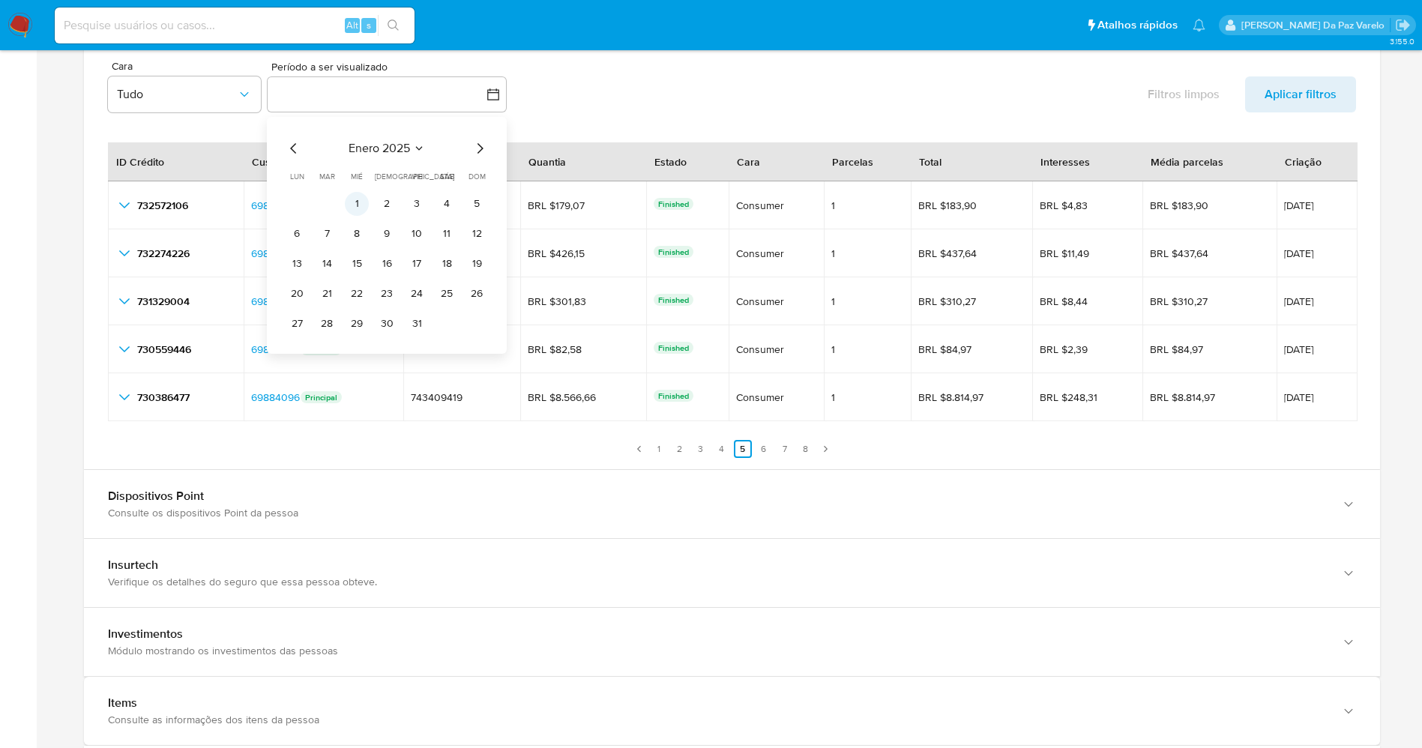
click at [358, 202] on button "1" at bounding box center [357, 204] width 24 height 24
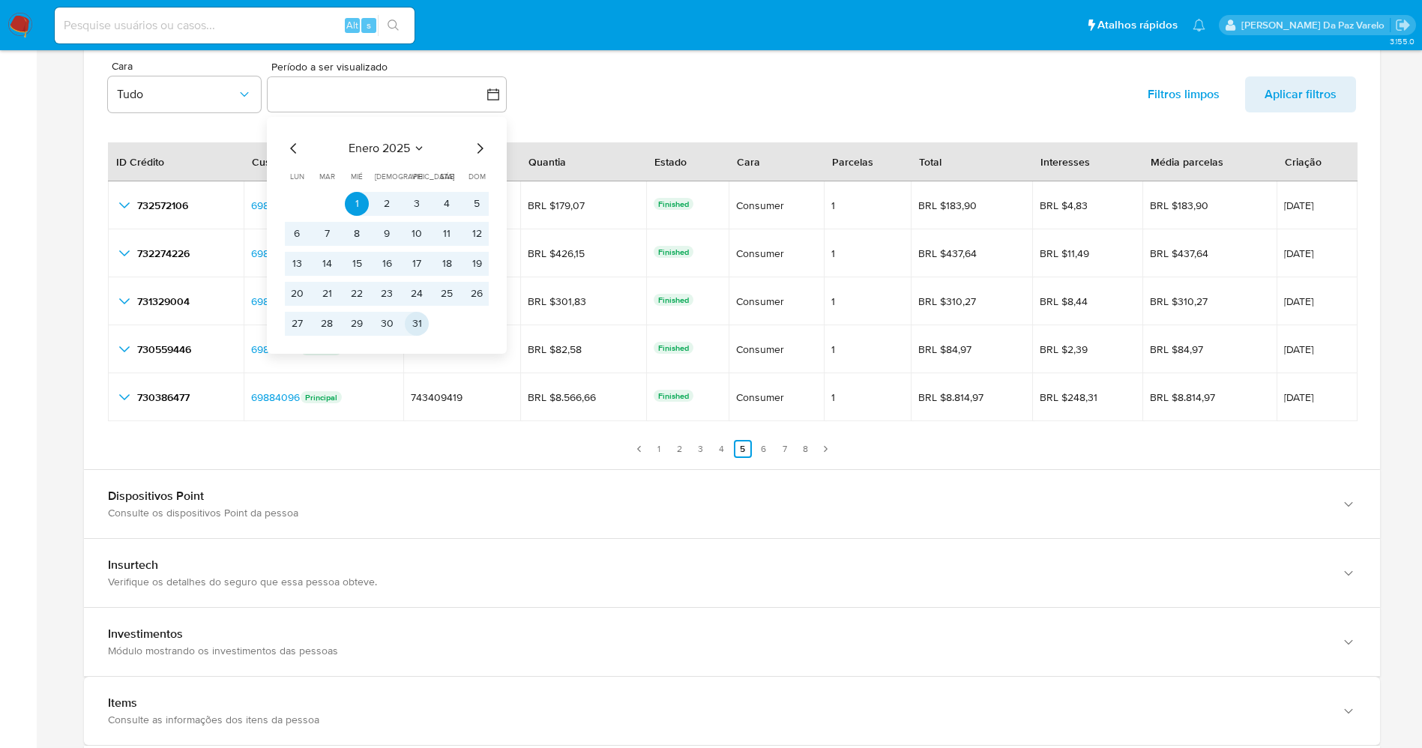
click at [414, 316] on button "31" at bounding box center [417, 324] width 24 height 24
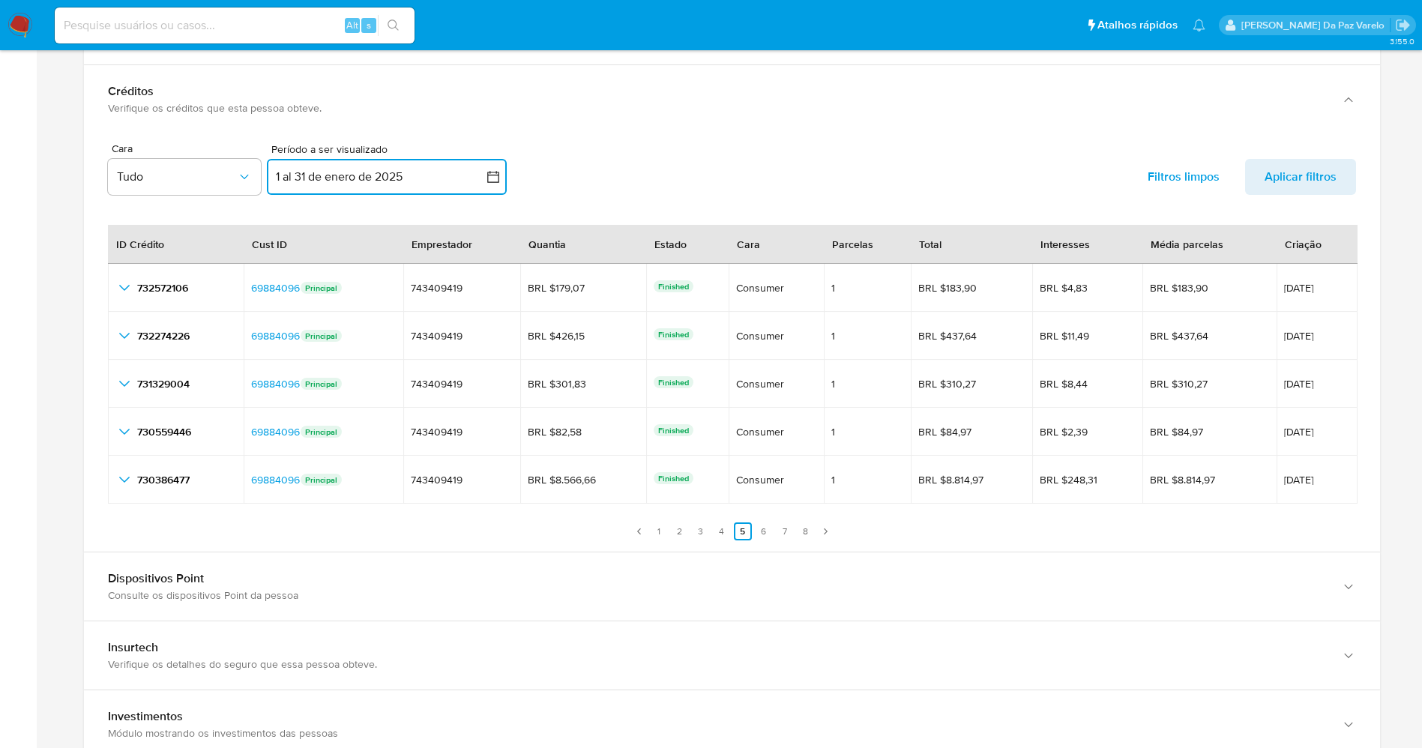
scroll to position [1780, 0]
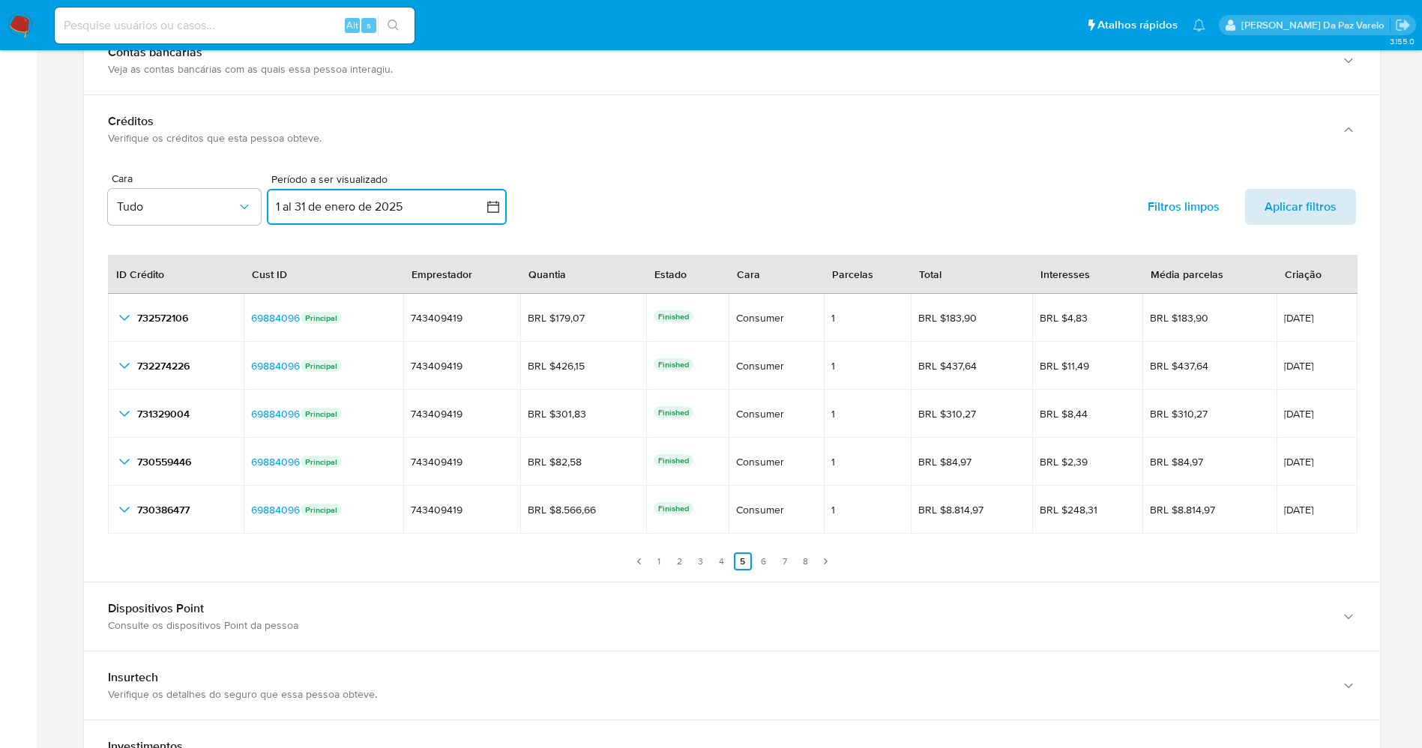
click at [1280, 207] on span "Aplicar filtros" at bounding box center [1300, 207] width 72 height 36
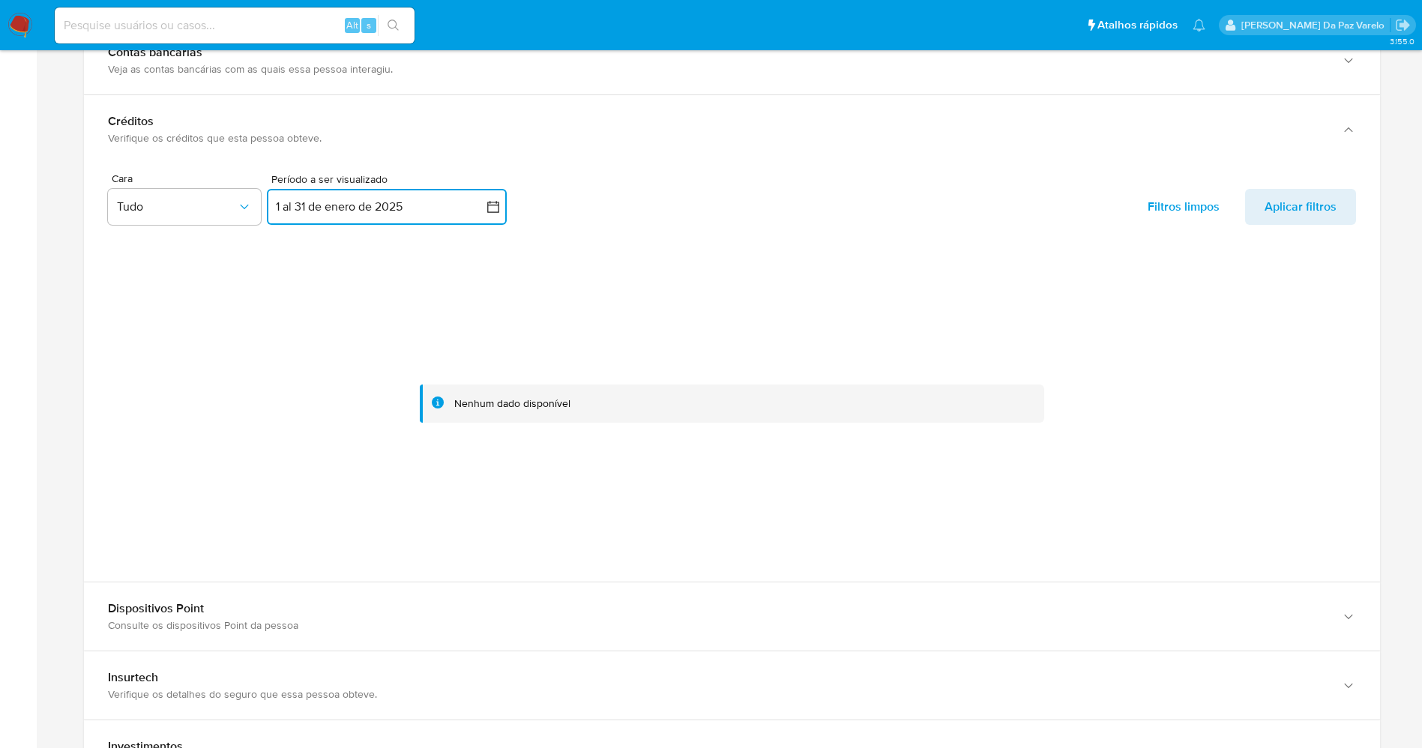
click at [407, 206] on button "1 al 31 de enero de 2025" at bounding box center [387, 207] width 240 height 36
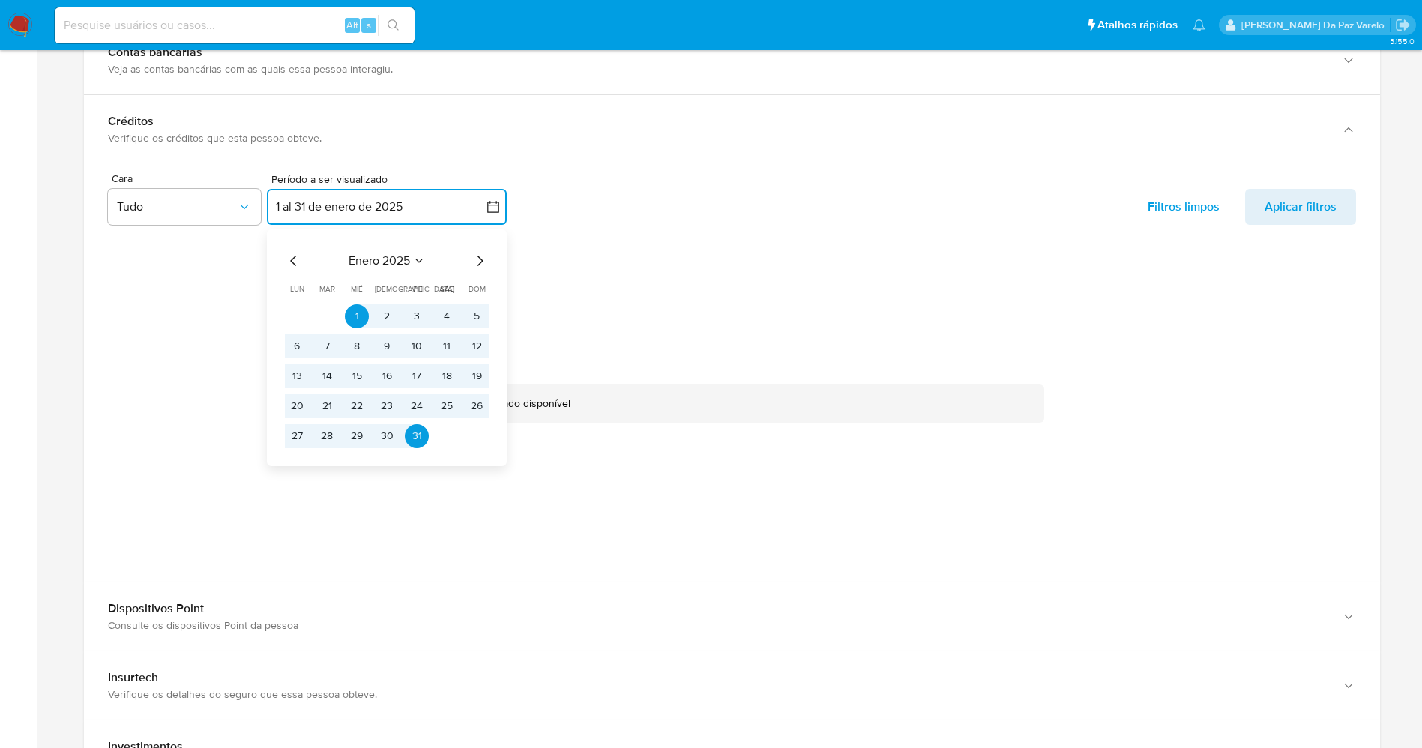
click at [476, 260] on icon "Mes siguiente" at bounding box center [480, 261] width 18 height 18
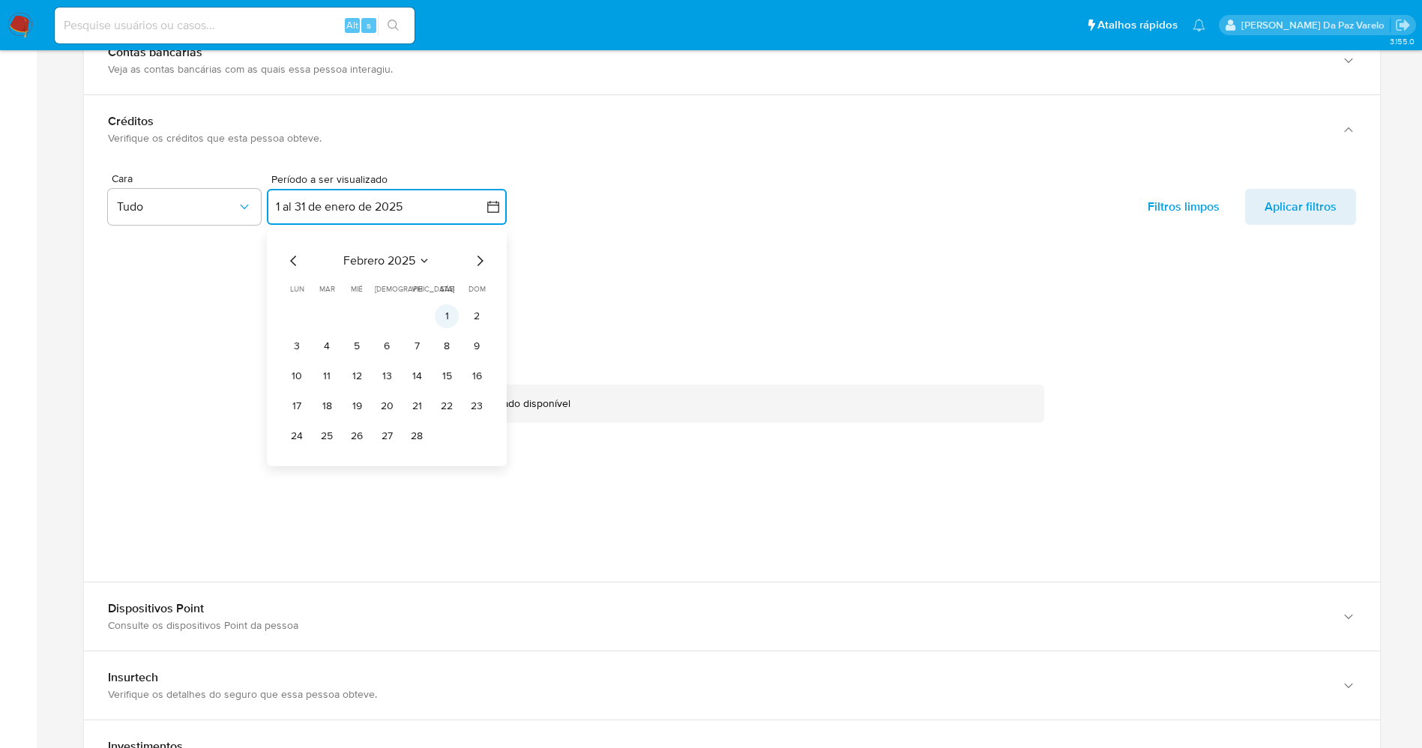
click at [447, 317] on button "1" at bounding box center [447, 316] width 24 height 24
click at [414, 433] on button "28" at bounding box center [417, 436] width 24 height 24
click at [1289, 218] on span "Aplicar filtros" at bounding box center [1300, 207] width 72 height 36
click at [491, 211] on icon "button" at bounding box center [493, 206] width 15 height 15
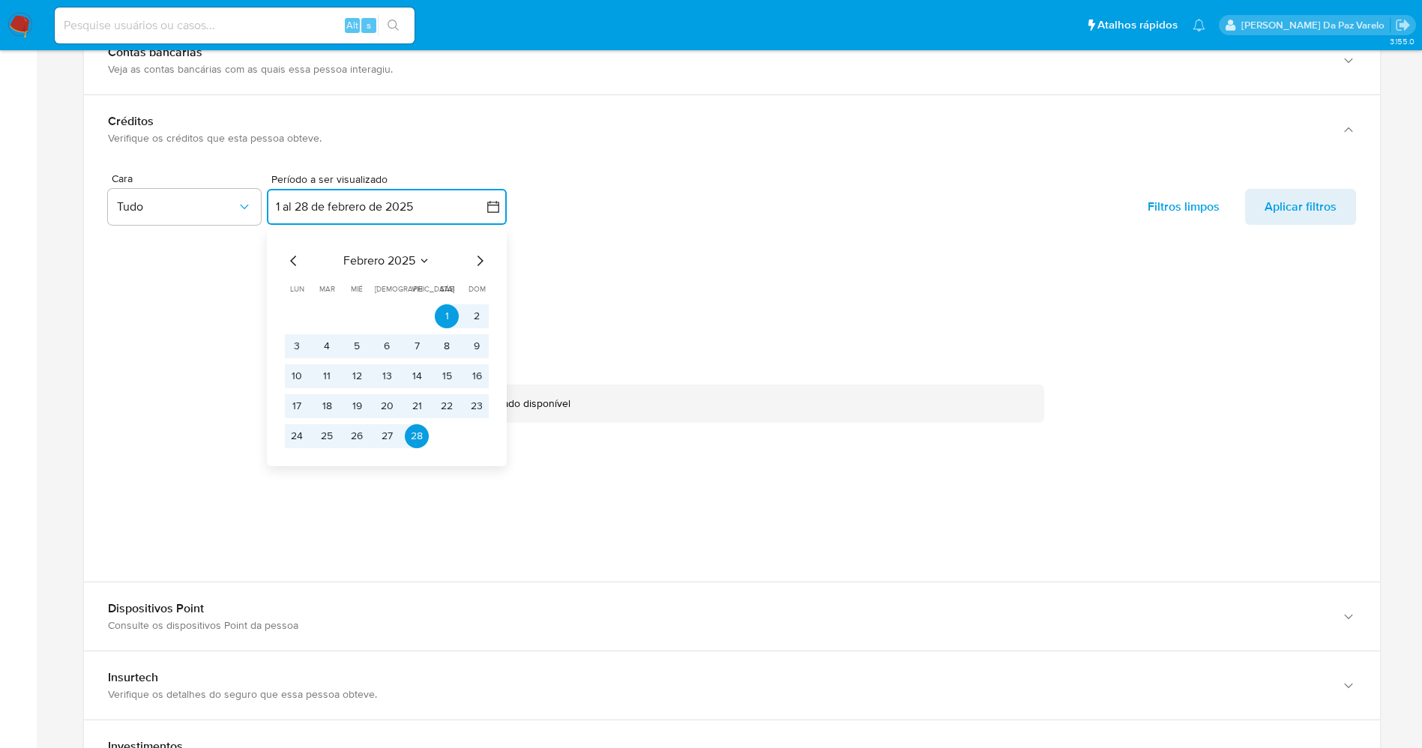
click at [483, 265] on icon "Mes siguiente" at bounding box center [480, 261] width 18 height 18
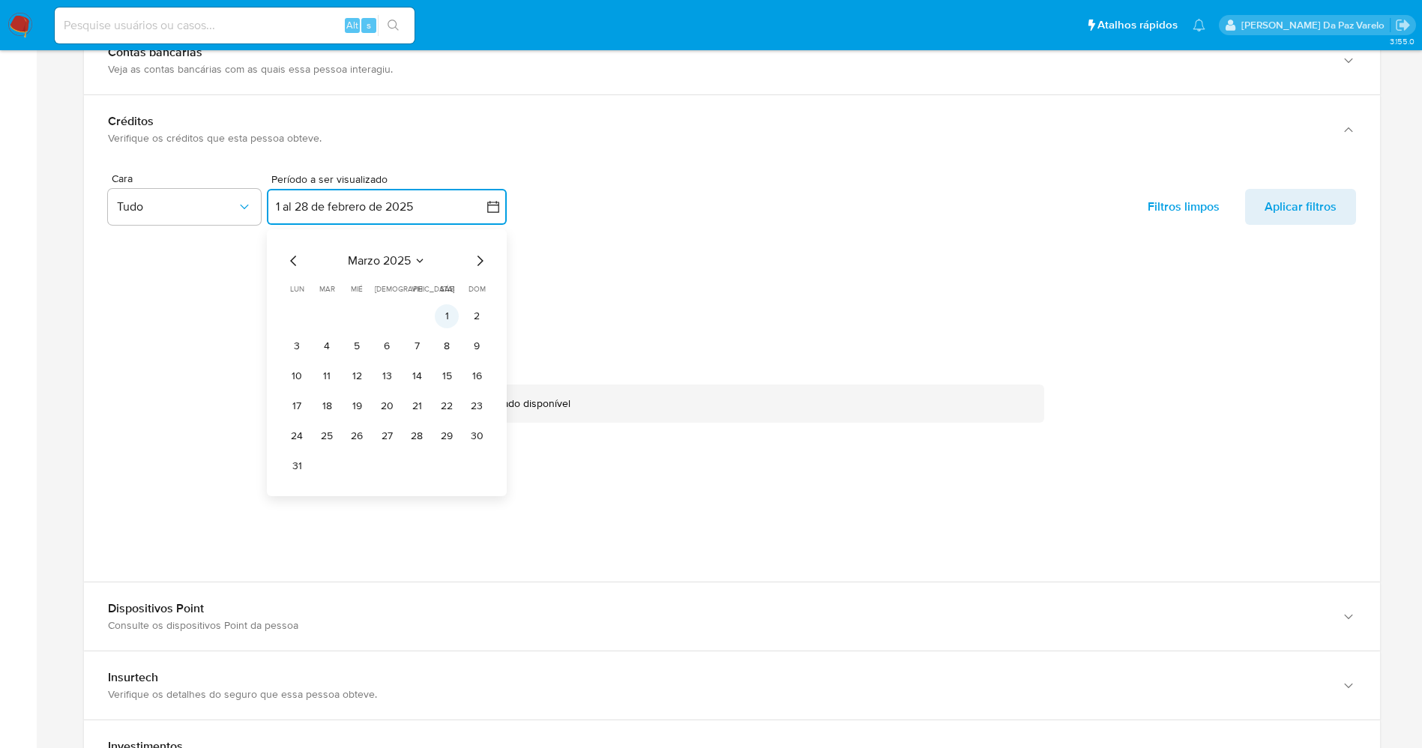
click at [452, 310] on button "1" at bounding box center [447, 316] width 24 height 24
click at [341, 460] on tr "31" at bounding box center [387, 466] width 204 height 24
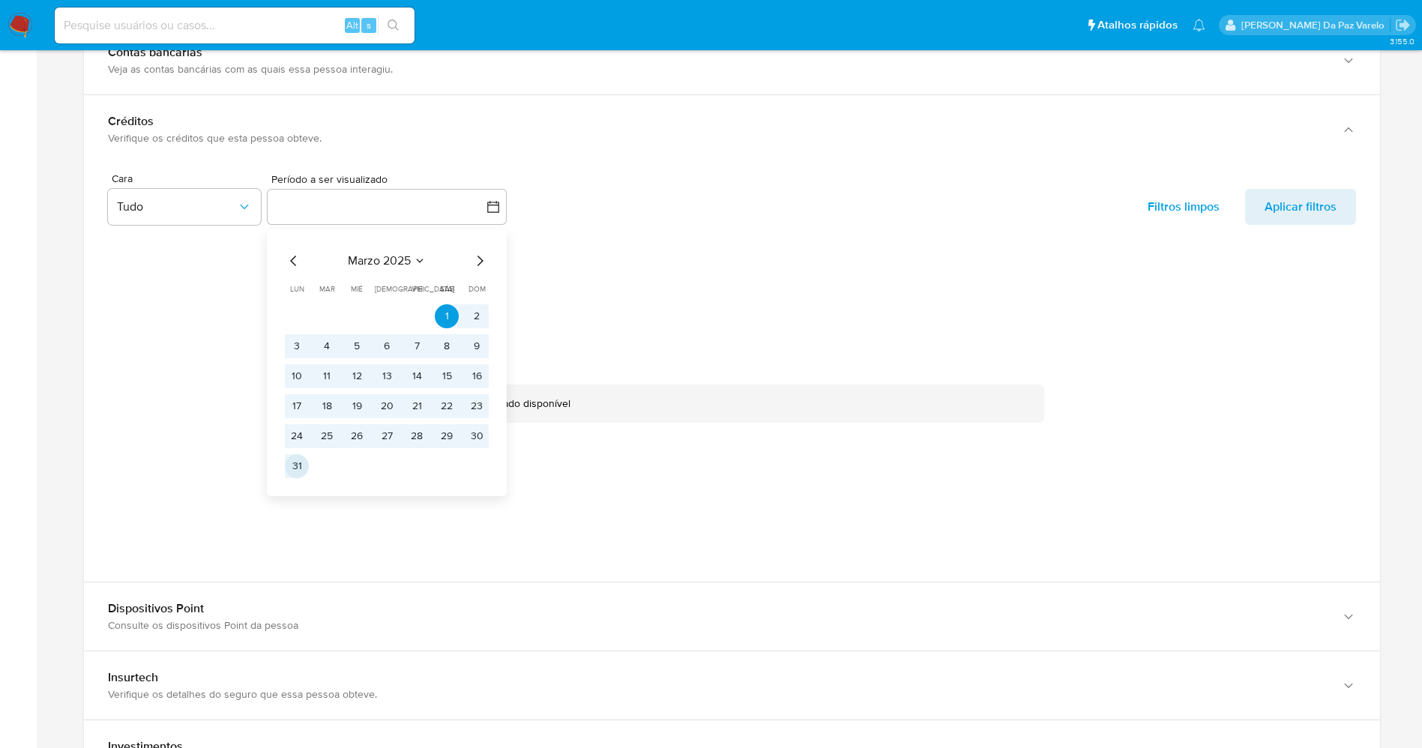
click at [296, 469] on button "31" at bounding box center [297, 466] width 24 height 24
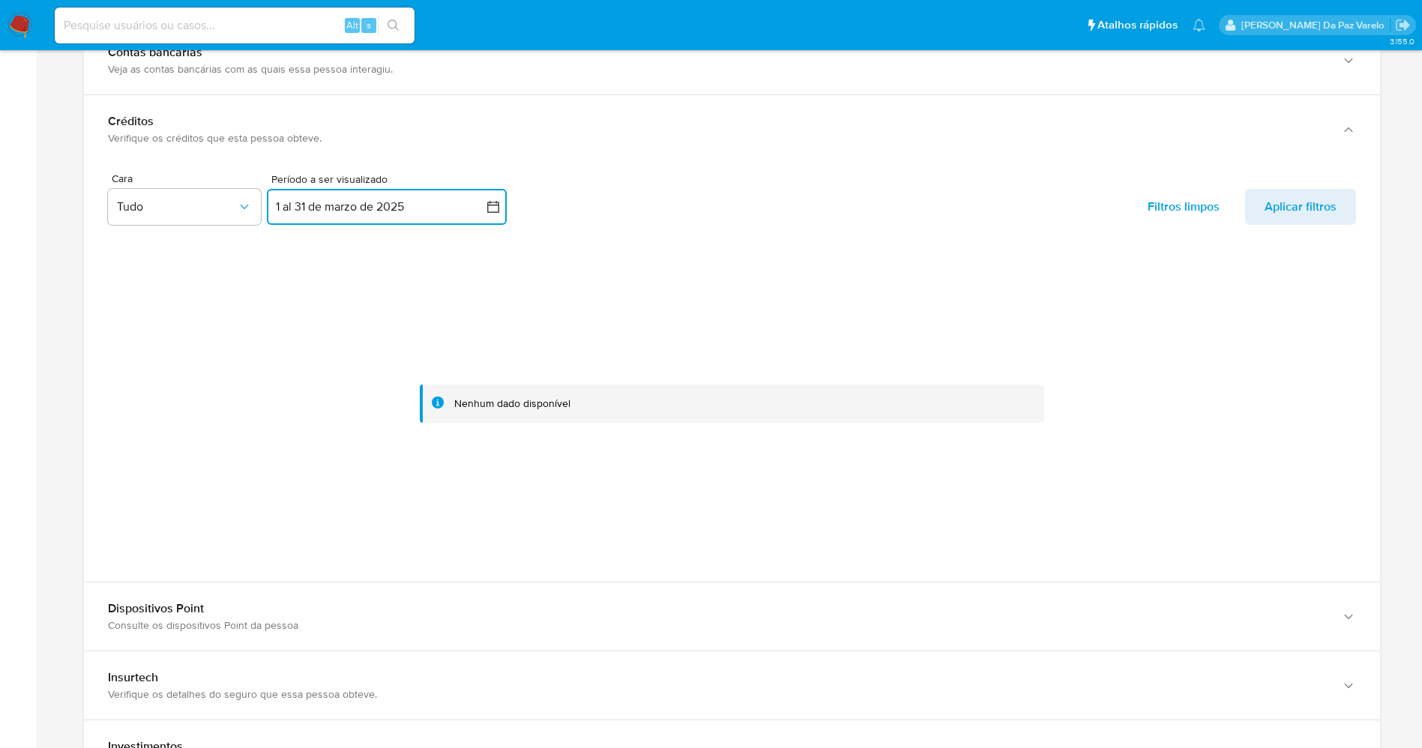
click at [462, 217] on button "1 al 31 de marzo de 2025" at bounding box center [387, 207] width 240 height 36
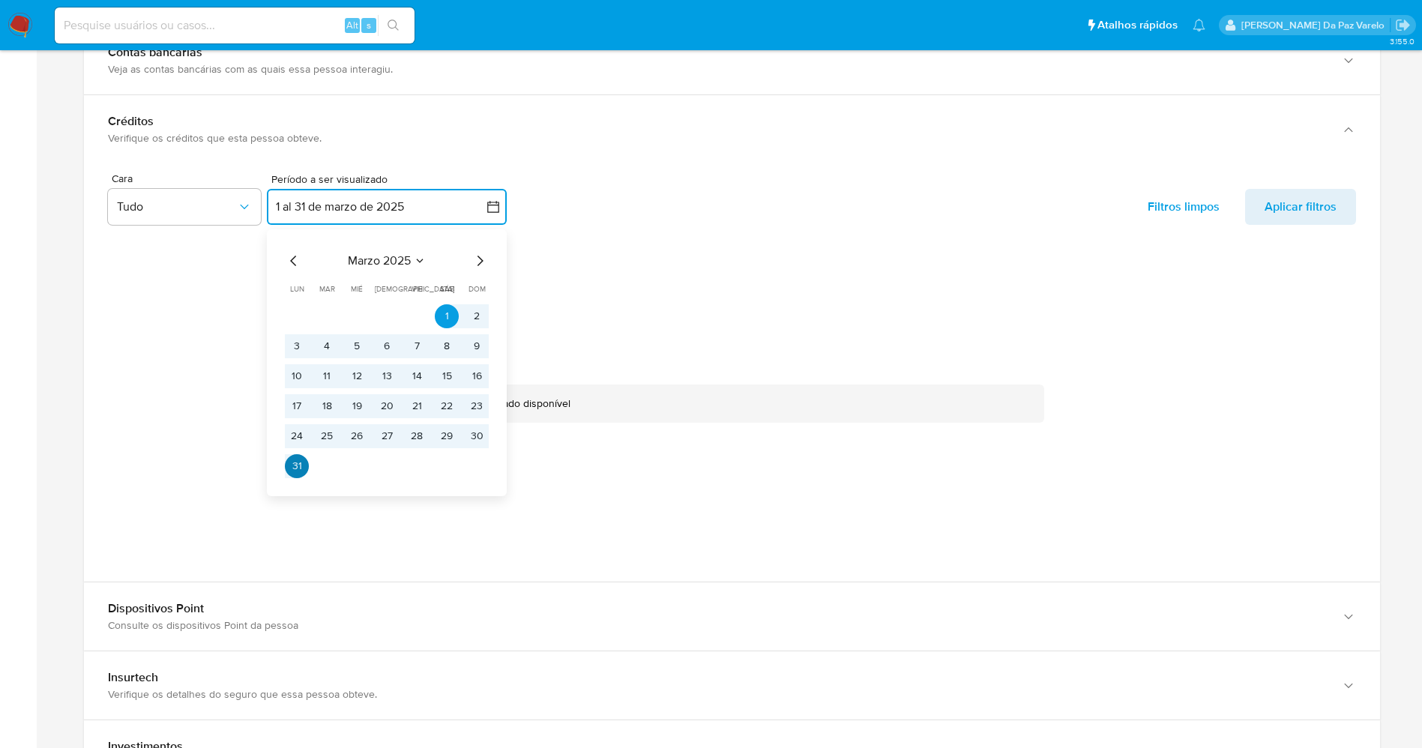
click at [298, 466] on button "31" at bounding box center [297, 466] width 24 height 24
click at [446, 318] on button "1" at bounding box center [447, 316] width 24 height 24
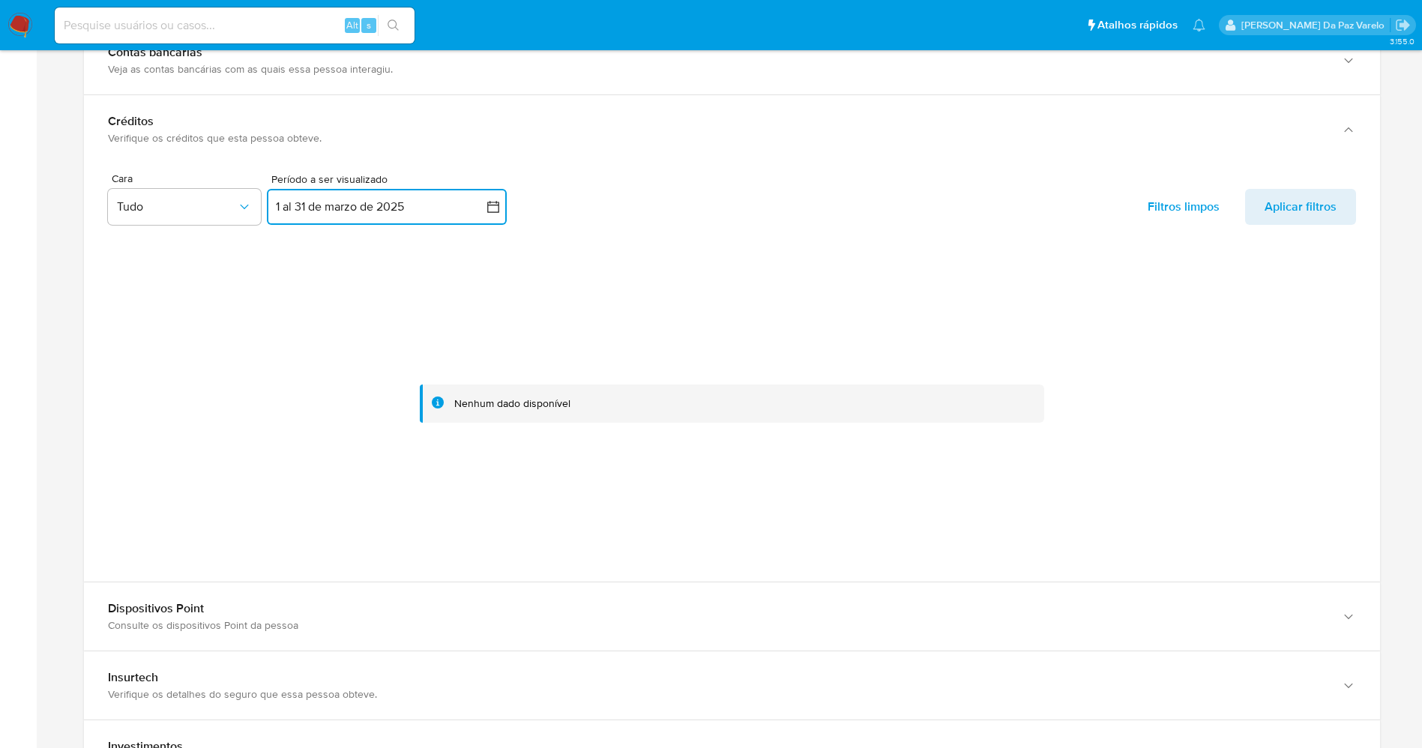
click at [425, 216] on button "1 al 31 de marzo de 2025" at bounding box center [387, 207] width 240 height 36
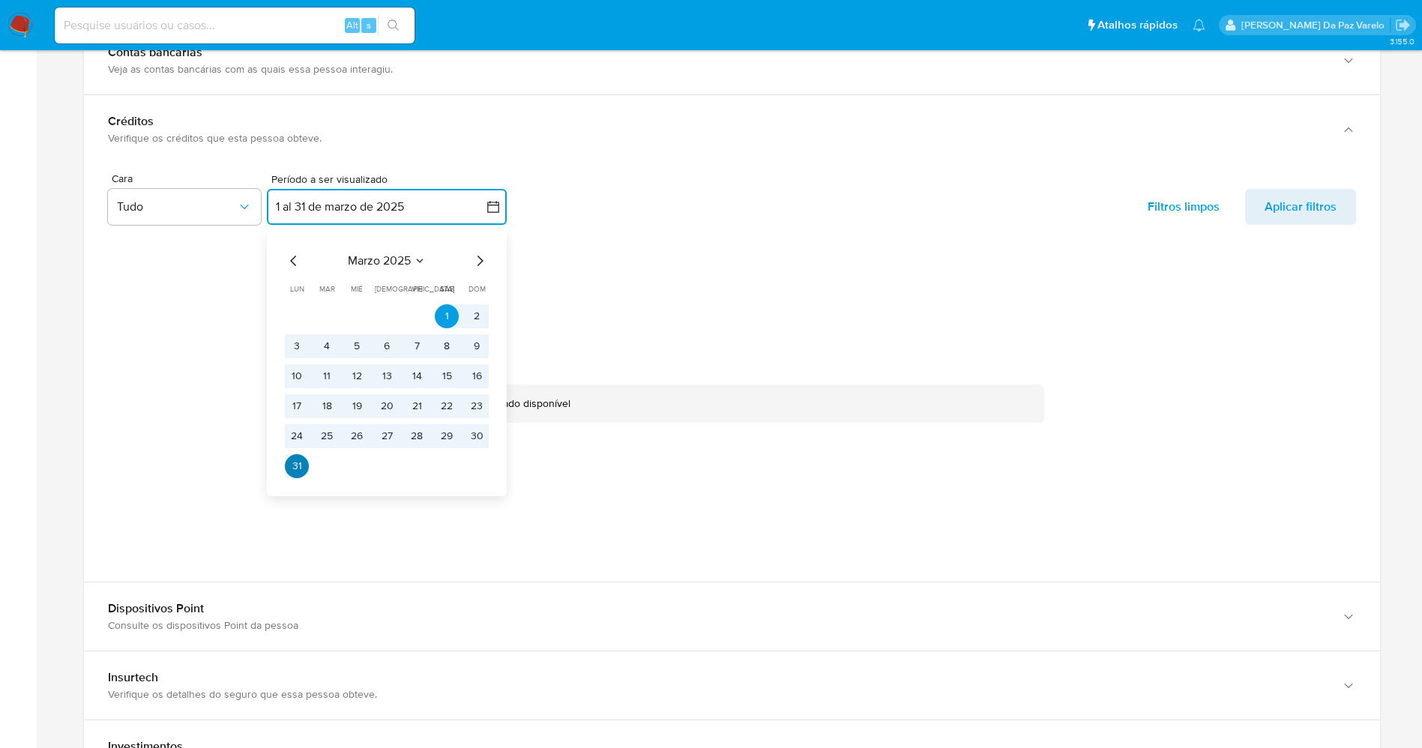
click at [298, 462] on button "31" at bounding box center [297, 466] width 24 height 24
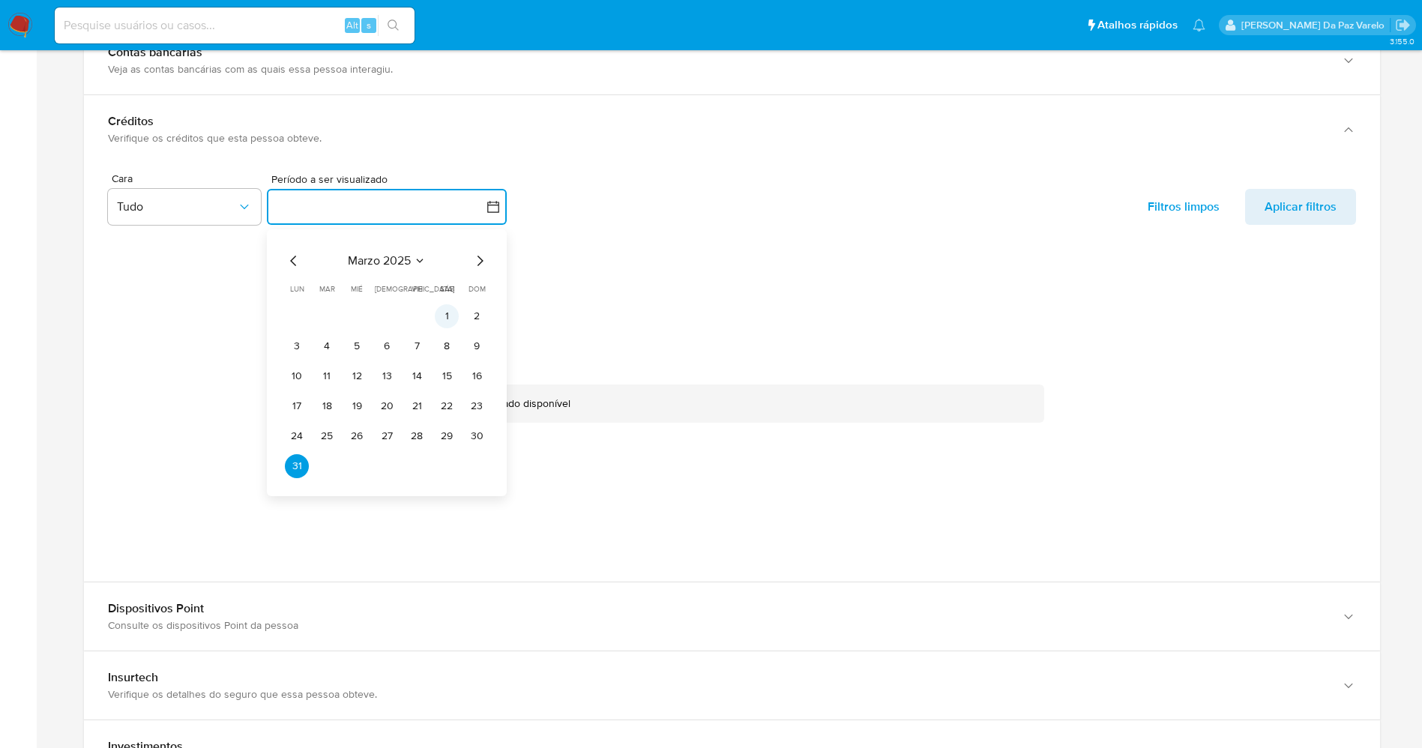
click at [444, 315] on button "1" at bounding box center [447, 316] width 24 height 24
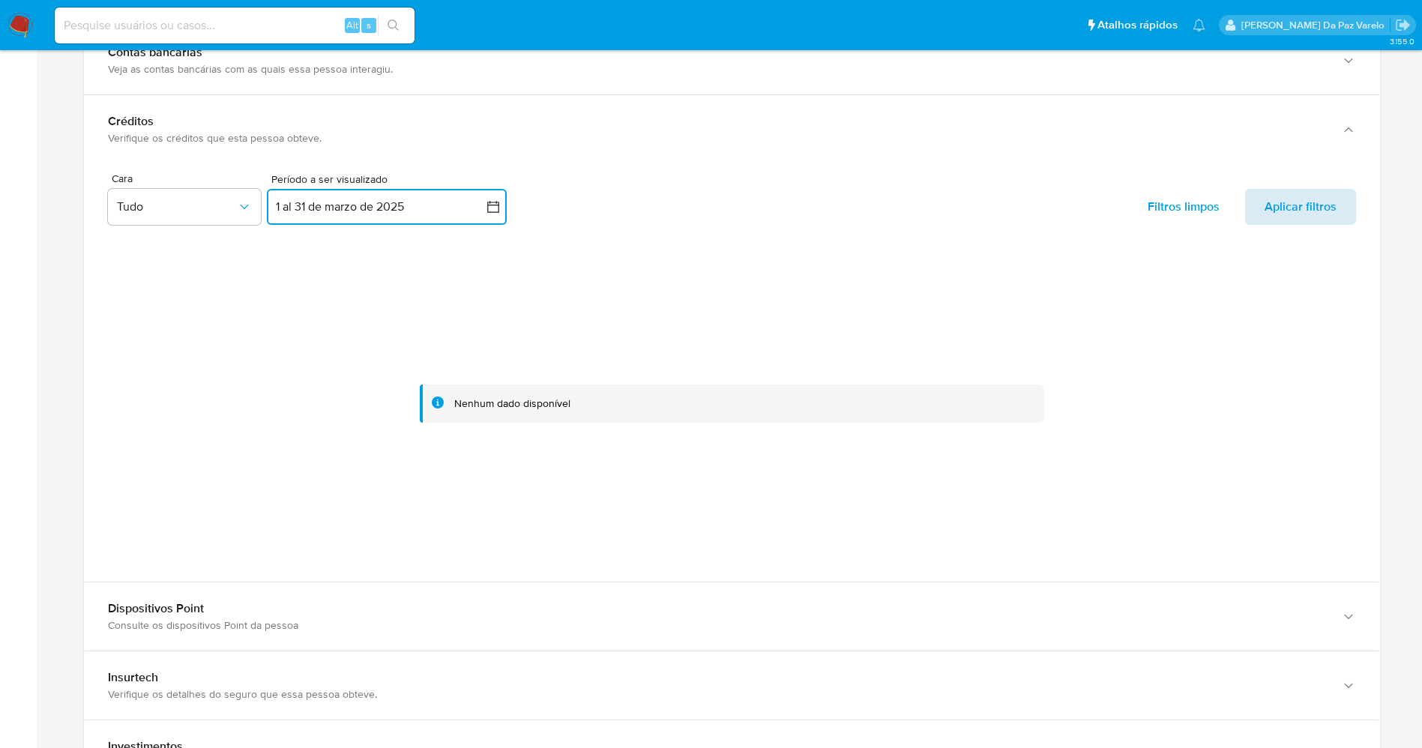
click at [1292, 201] on span "Aplicar filtros" at bounding box center [1300, 207] width 72 height 36
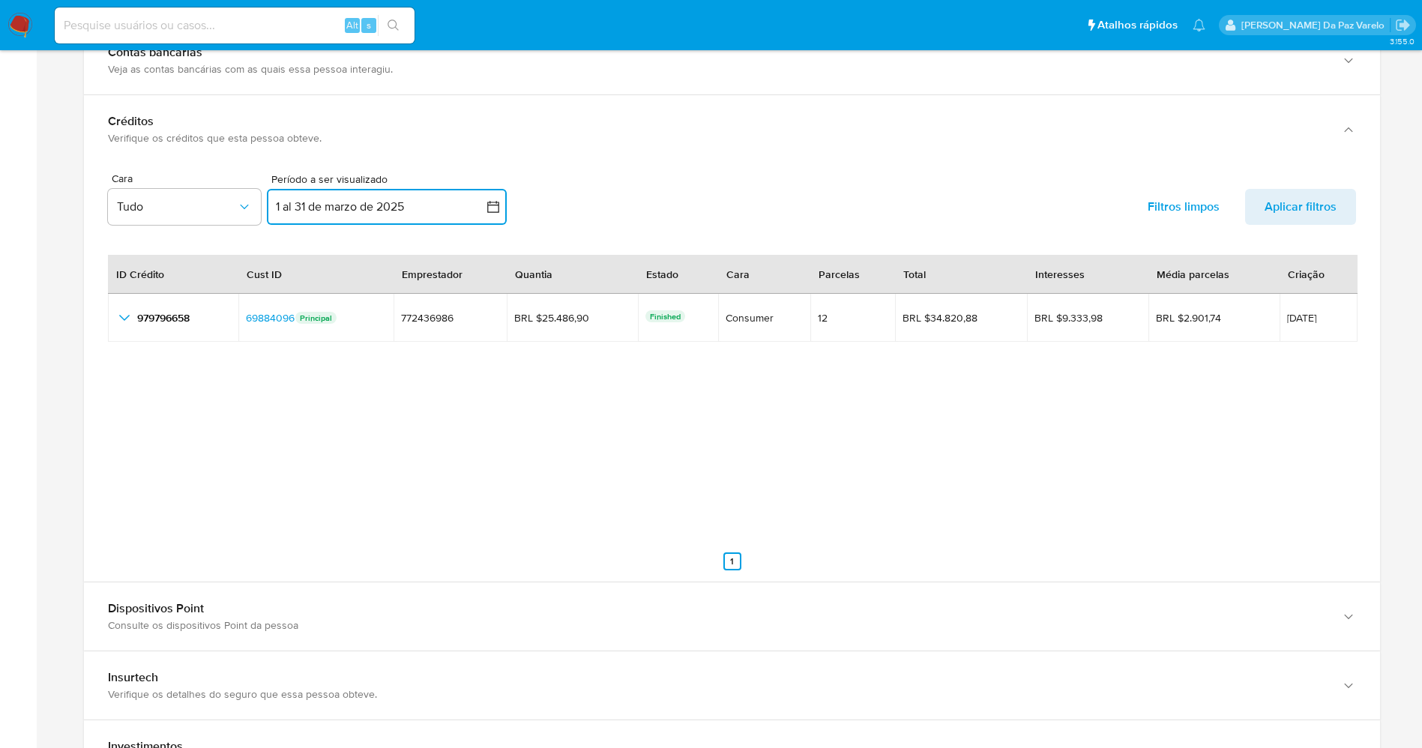
click at [501, 208] on button "1 al 31 de marzo de 2025" at bounding box center [387, 207] width 240 height 36
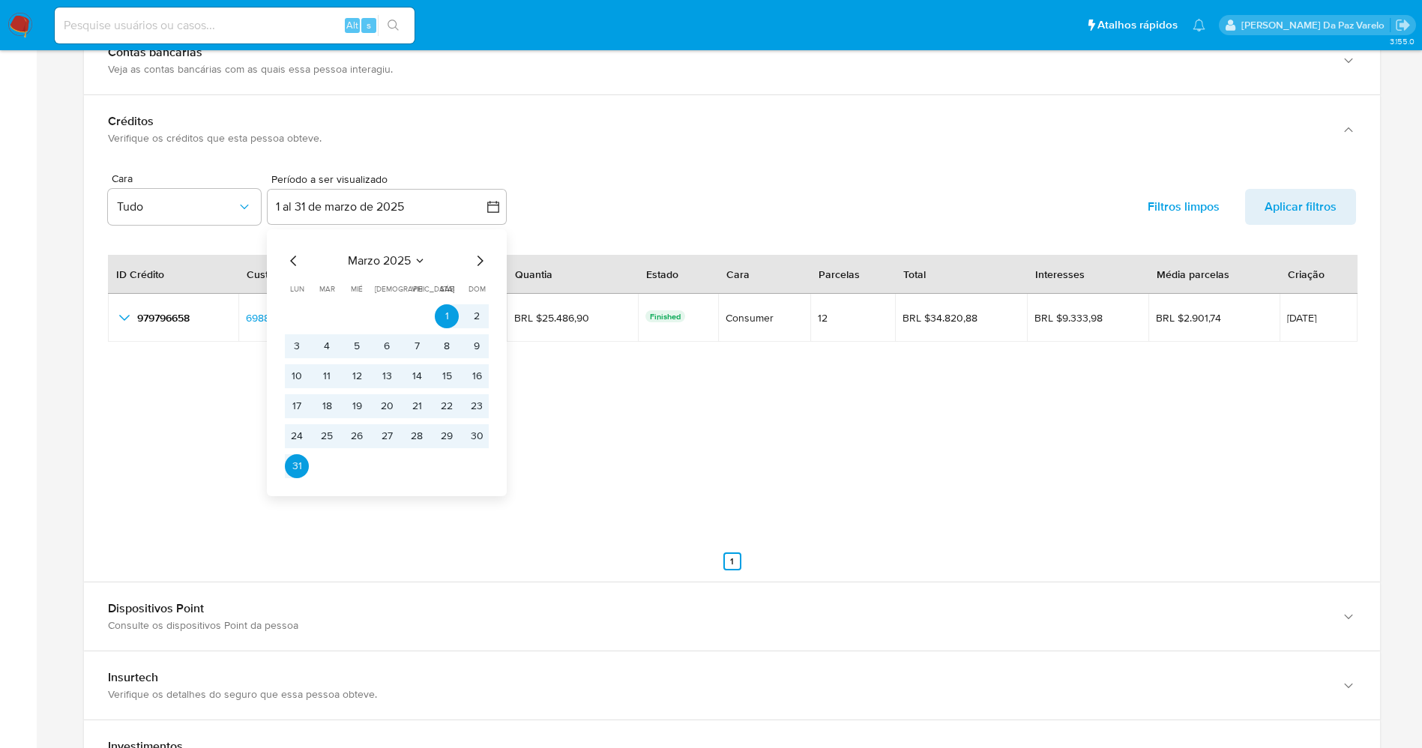
click at [480, 271] on div "marzo 2025 marzo 2025 lun lunes mar martes mié miércoles jue jueves vie viernes…" at bounding box center [387, 365] width 204 height 226
click at [474, 265] on icon "Mes siguiente" at bounding box center [480, 261] width 18 height 18
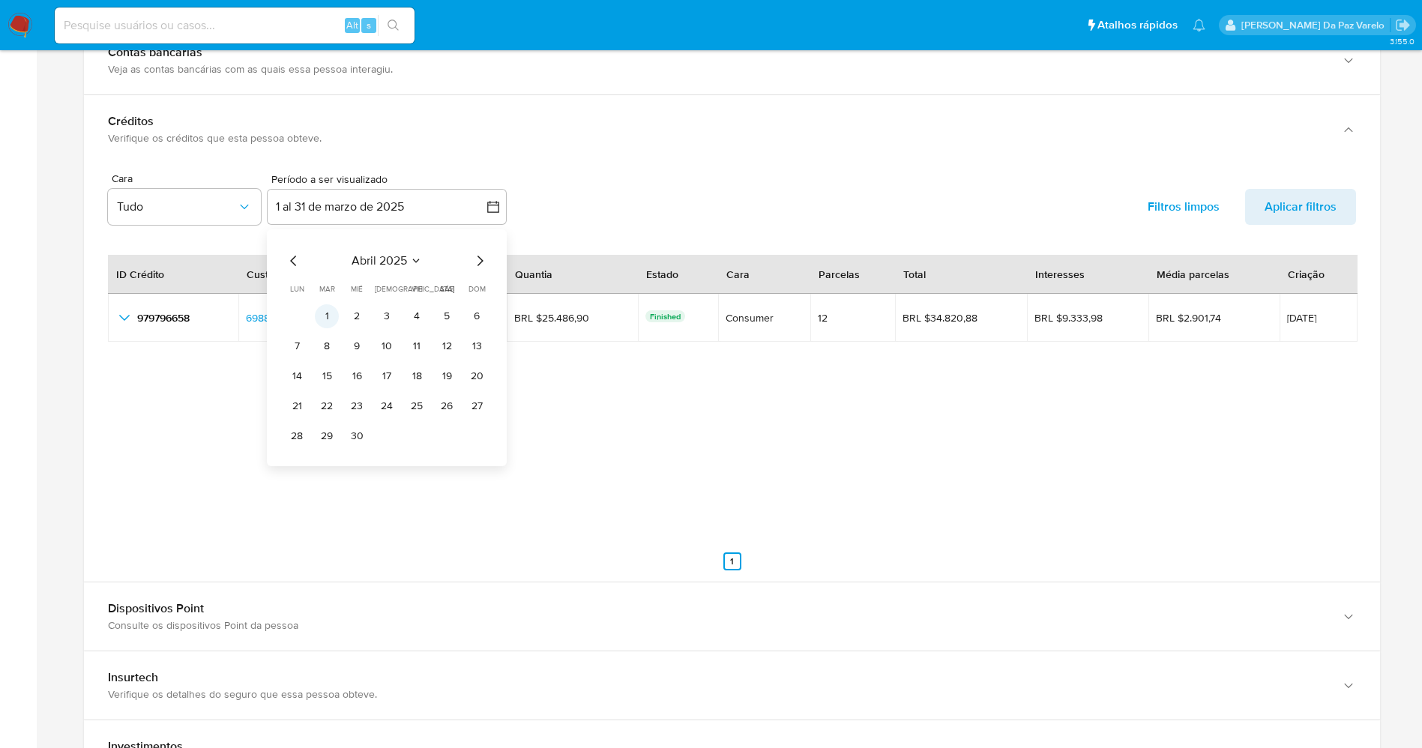
click at [323, 320] on button "1" at bounding box center [327, 316] width 24 height 24
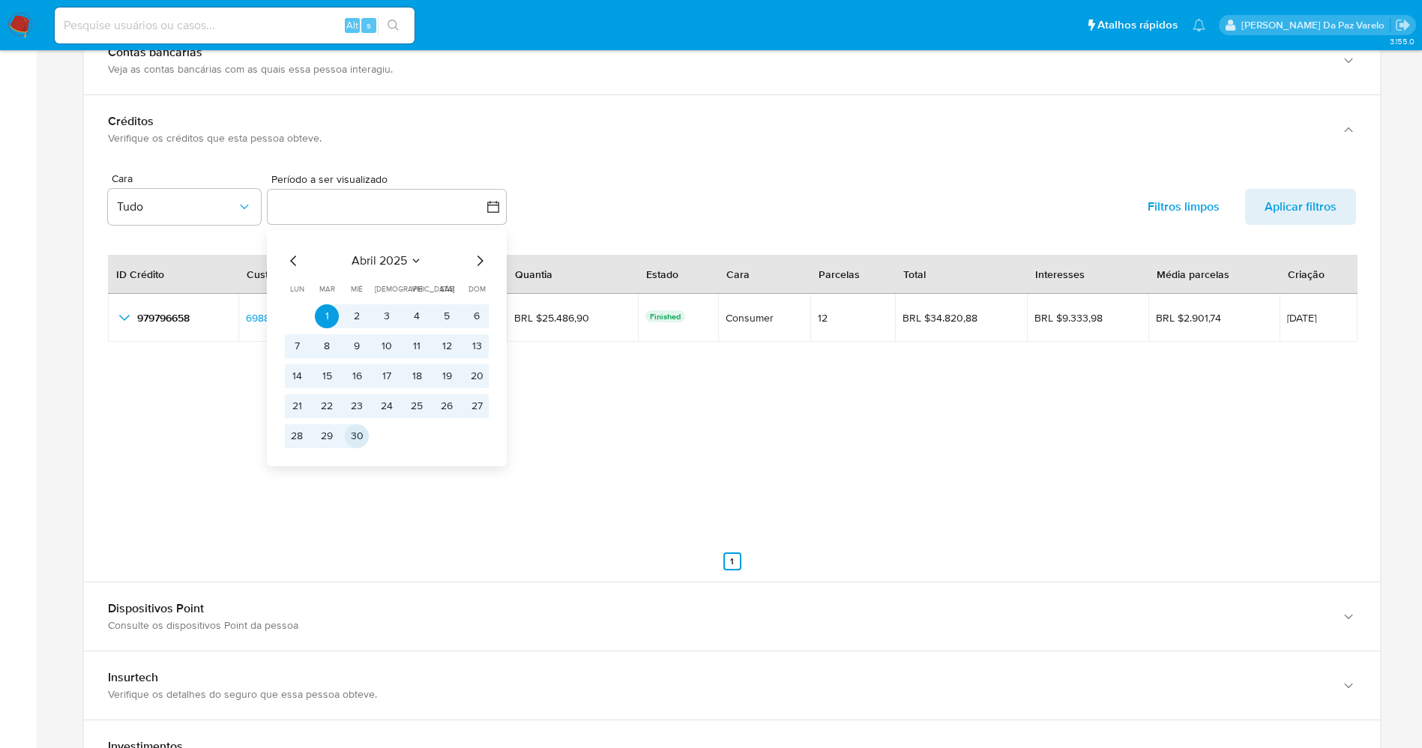
click at [361, 431] on button "30" at bounding box center [357, 436] width 24 height 24
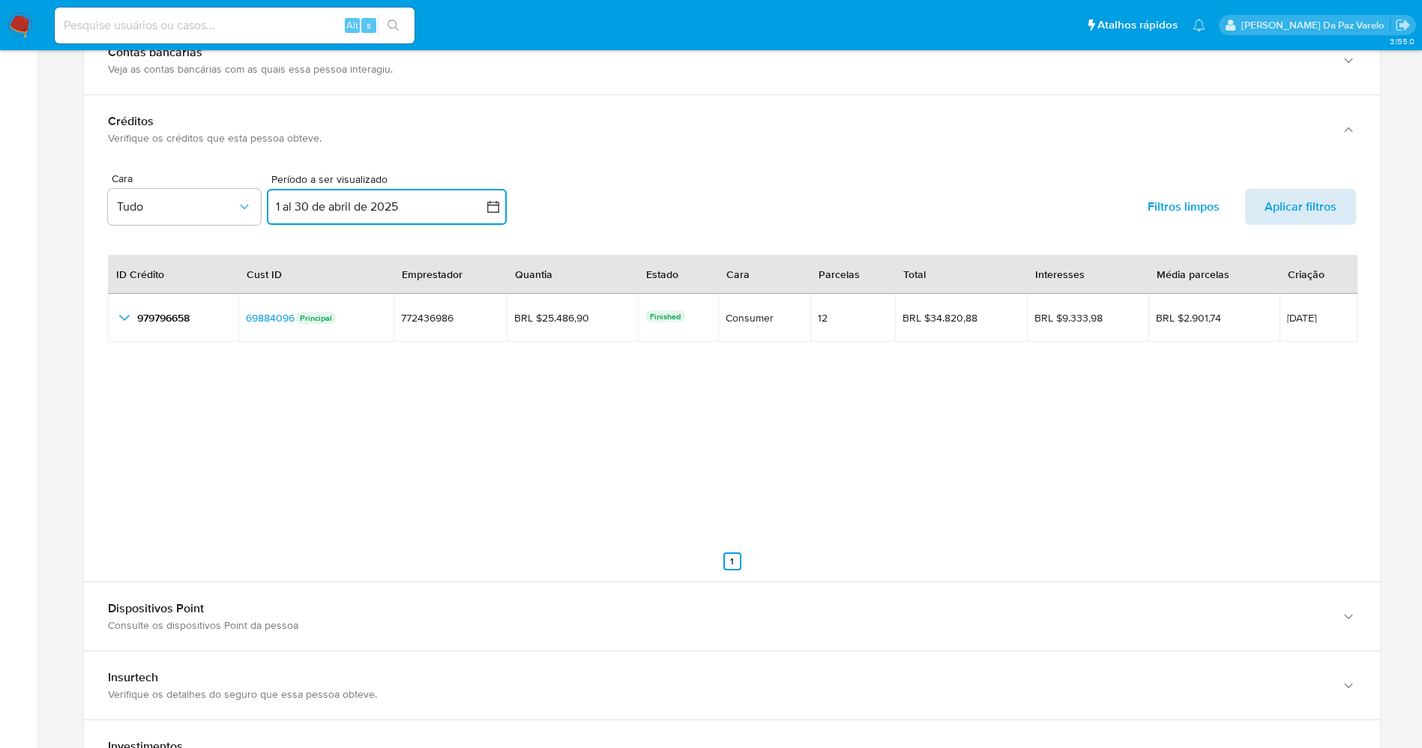
click at [1279, 201] on span "Aplicar filtros" at bounding box center [1300, 207] width 72 height 36
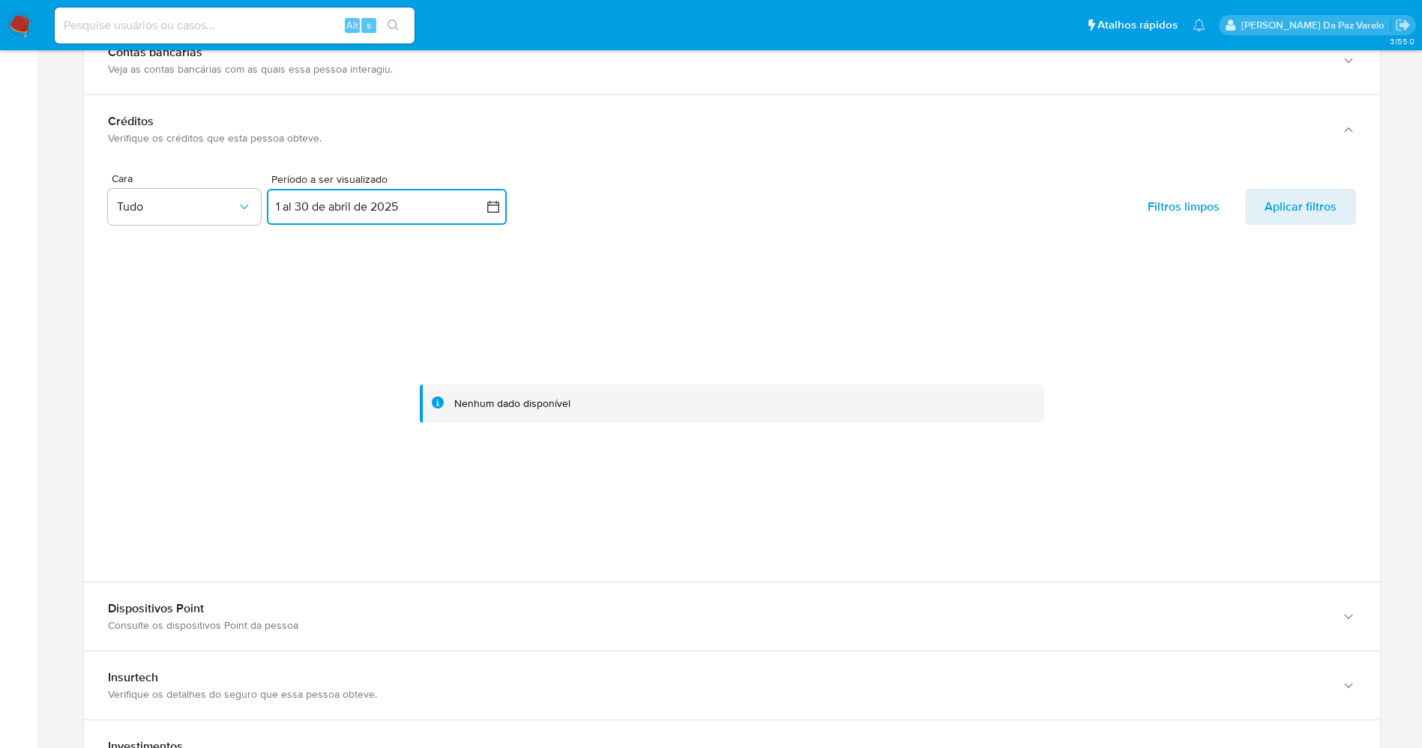
click at [468, 223] on button "1 al 30 de abril de 2025" at bounding box center [387, 207] width 240 height 36
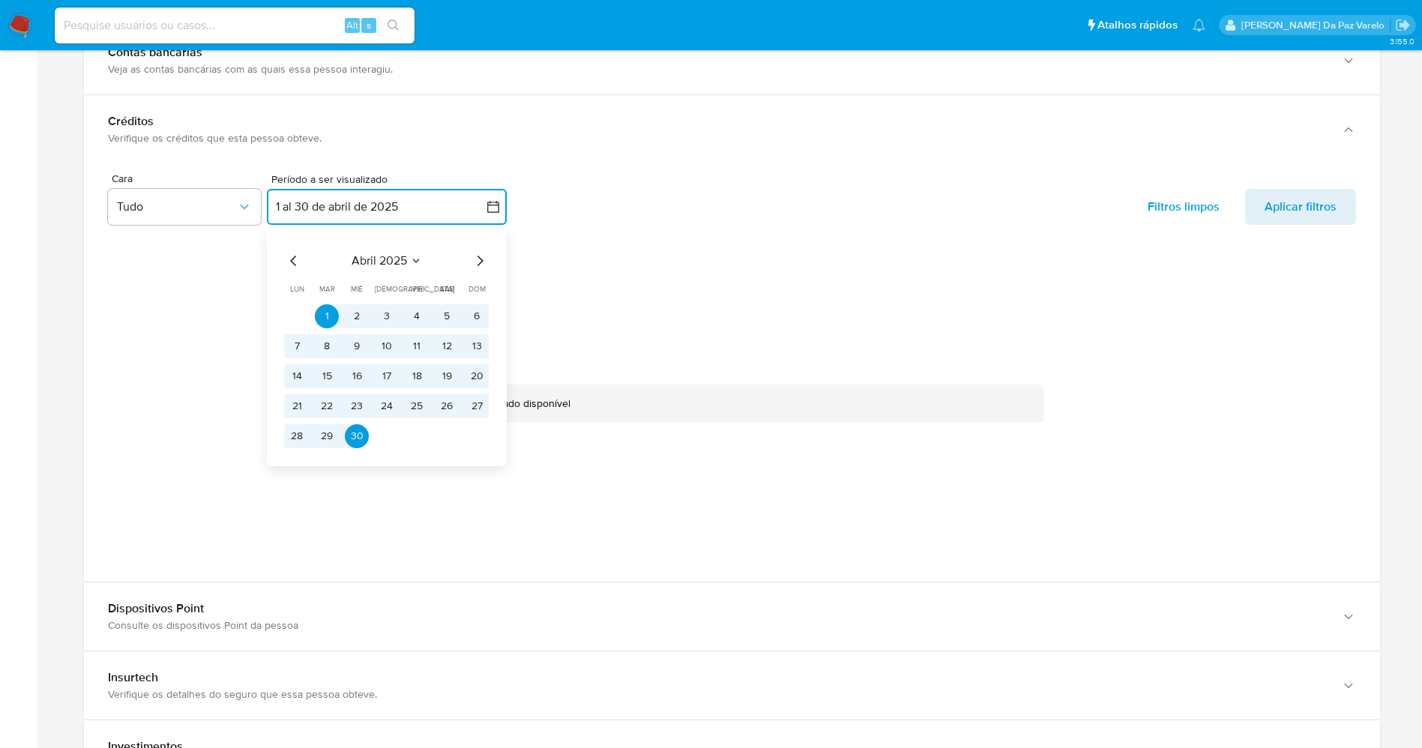
click at [480, 255] on icon "Mes siguiente" at bounding box center [480, 261] width 18 height 18
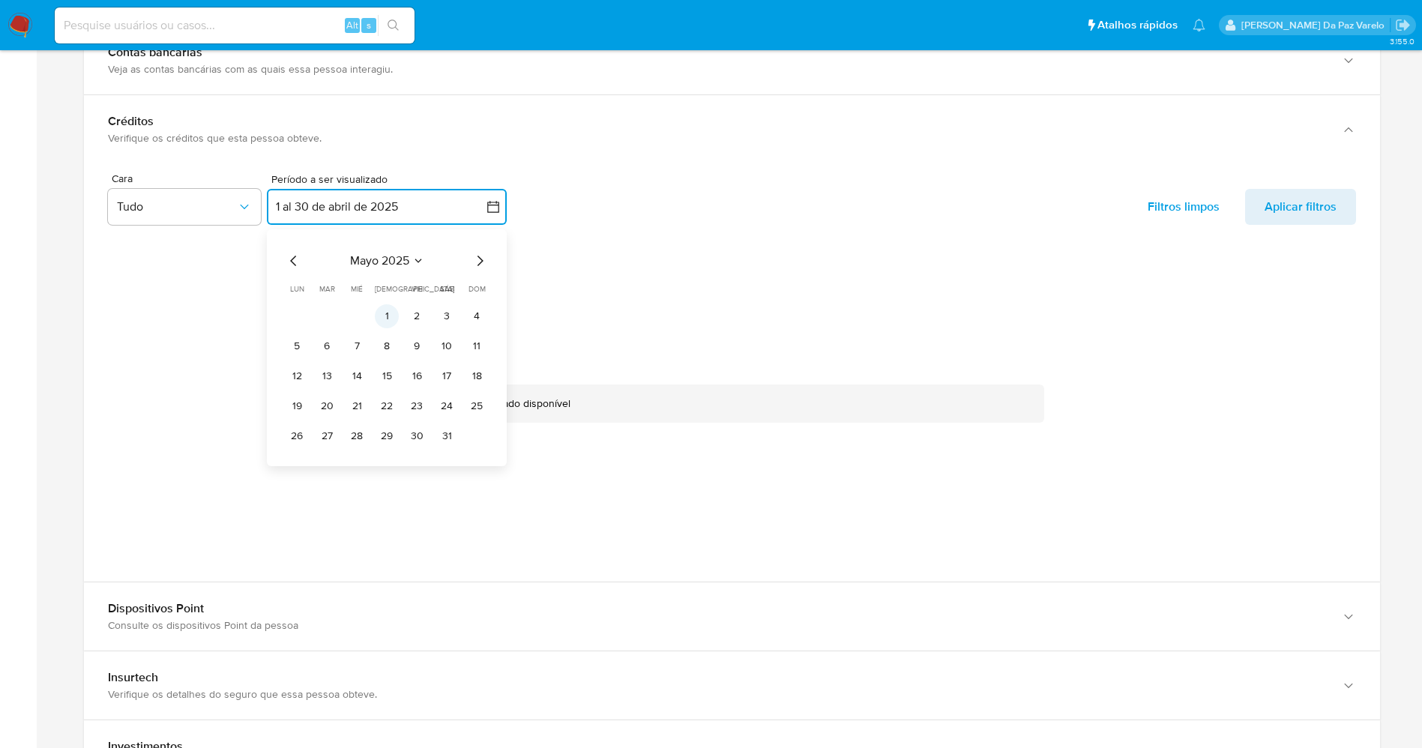
click at [385, 315] on button "1" at bounding box center [387, 316] width 24 height 24
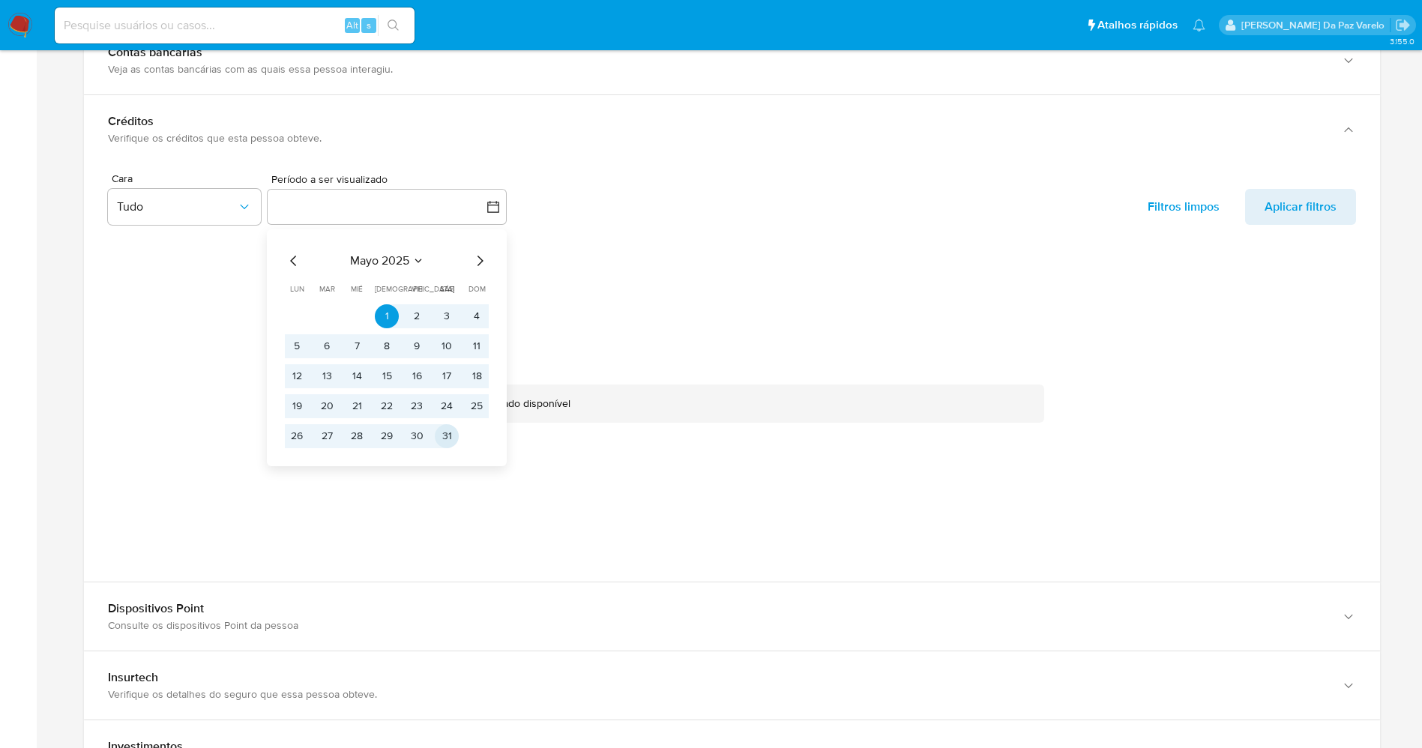
click at [453, 449] on div "mayo 2025 mayo 2025 lun lunes mar martes mié miércoles jue jueves vie viernes s…" at bounding box center [387, 347] width 240 height 237
click at [459, 441] on tr "26 27 28 29 30 31" at bounding box center [387, 436] width 204 height 24
click at [447, 443] on button "31" at bounding box center [447, 436] width 24 height 24
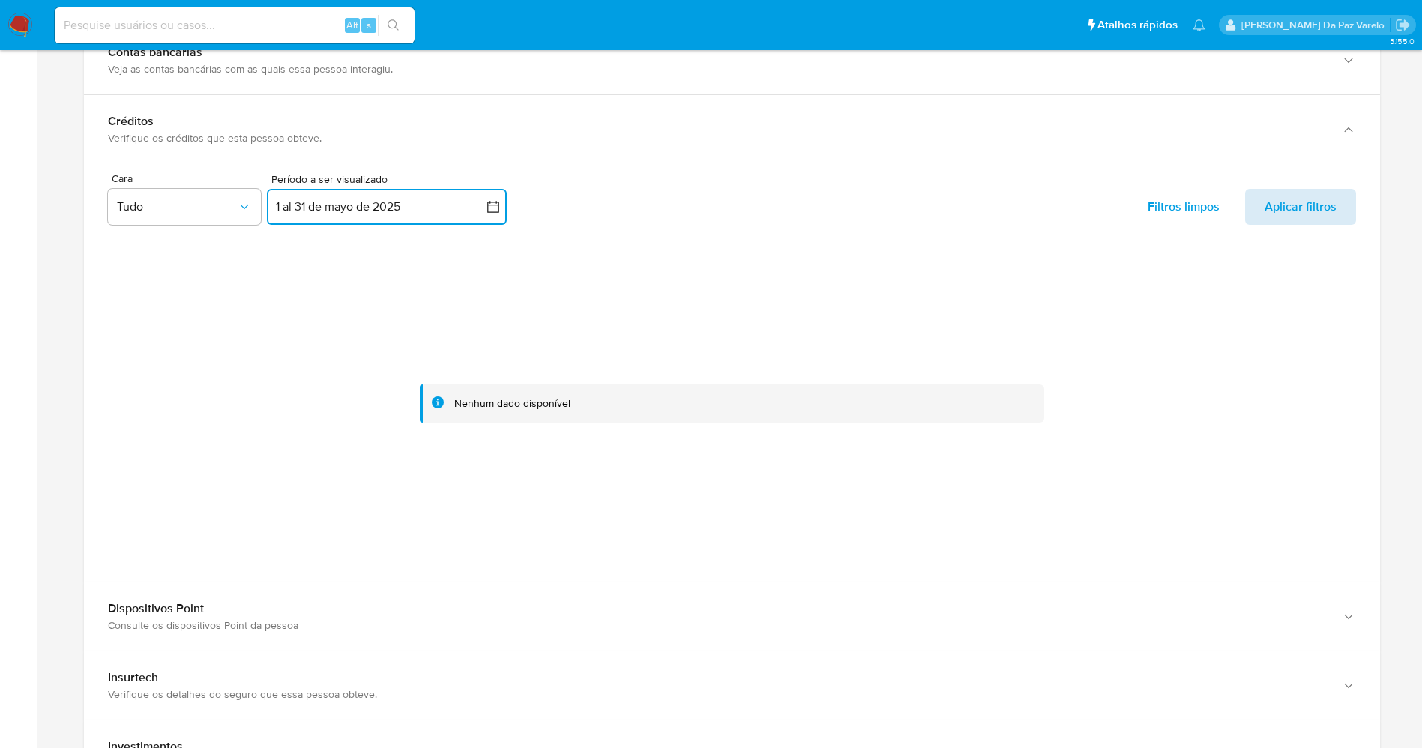
click at [1291, 216] on span "Aplicar filtros" at bounding box center [1300, 207] width 72 height 36
click at [495, 205] on icon "button" at bounding box center [493, 206] width 15 height 15
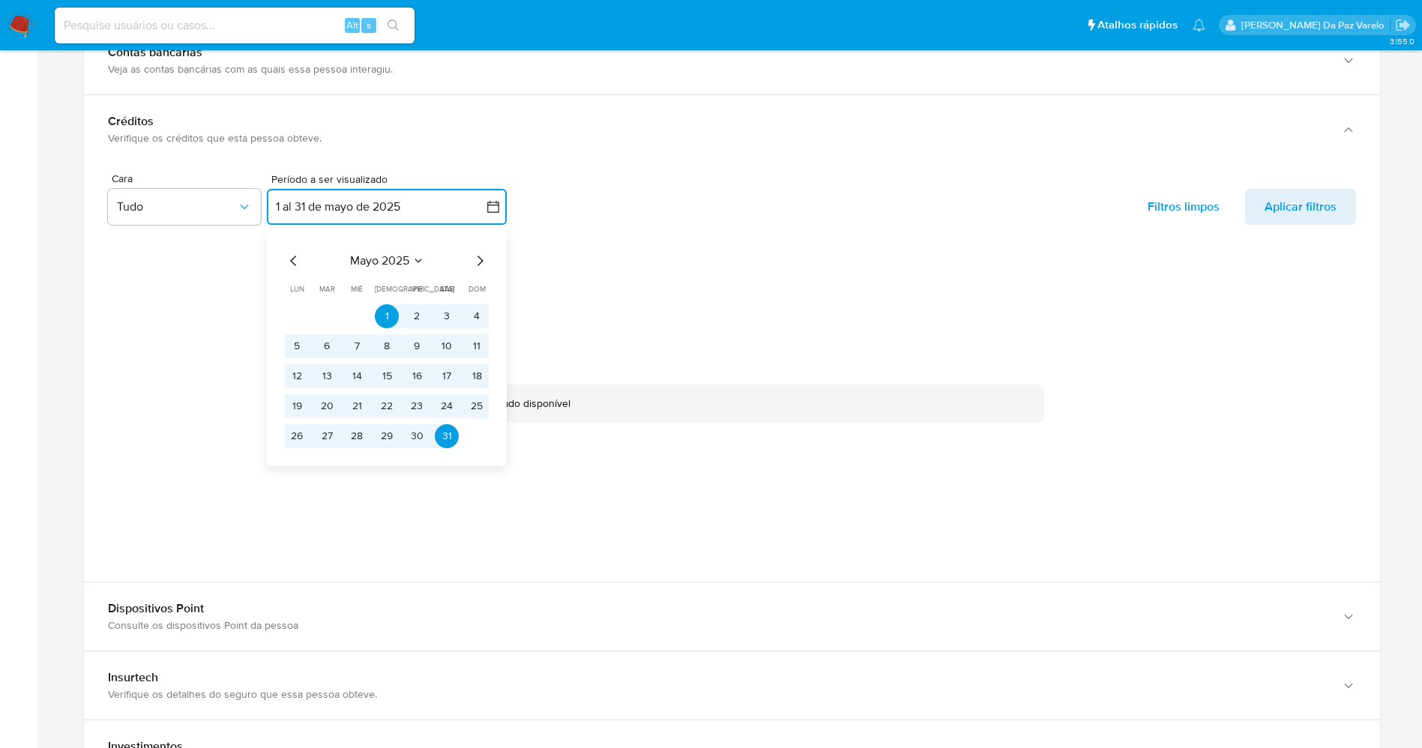
click at [480, 259] on icon "Mes siguiente" at bounding box center [480, 261] width 6 height 10
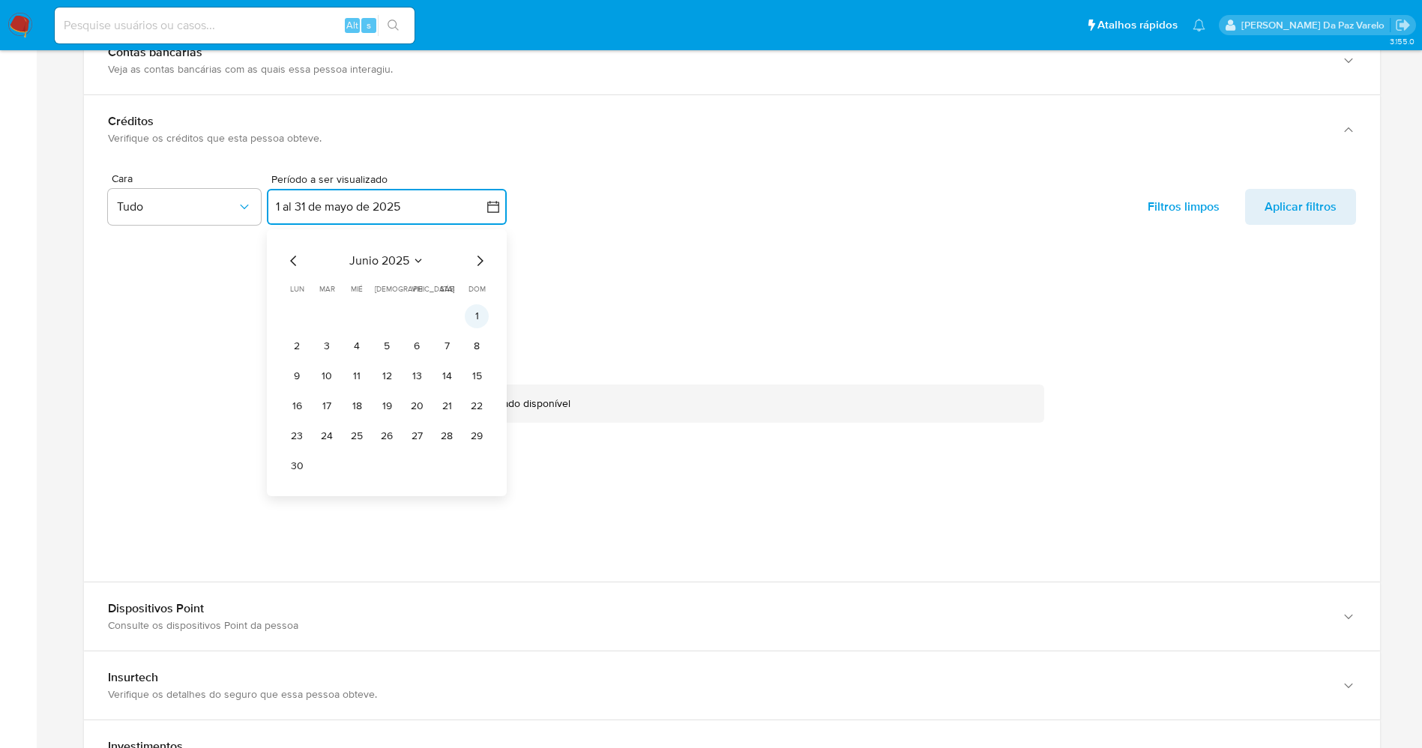
click at [474, 313] on button "1" at bounding box center [477, 316] width 24 height 24
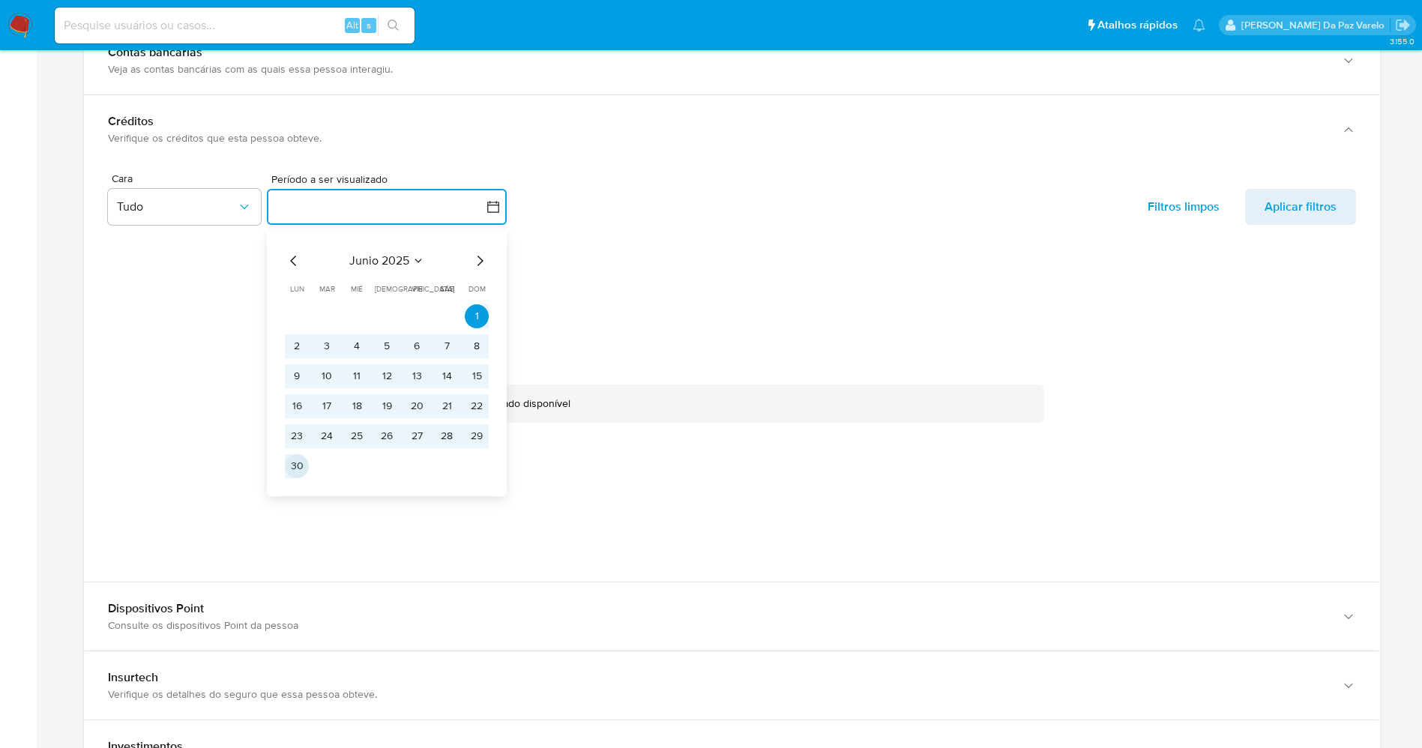
click at [303, 471] on button "30" at bounding box center [297, 466] width 24 height 24
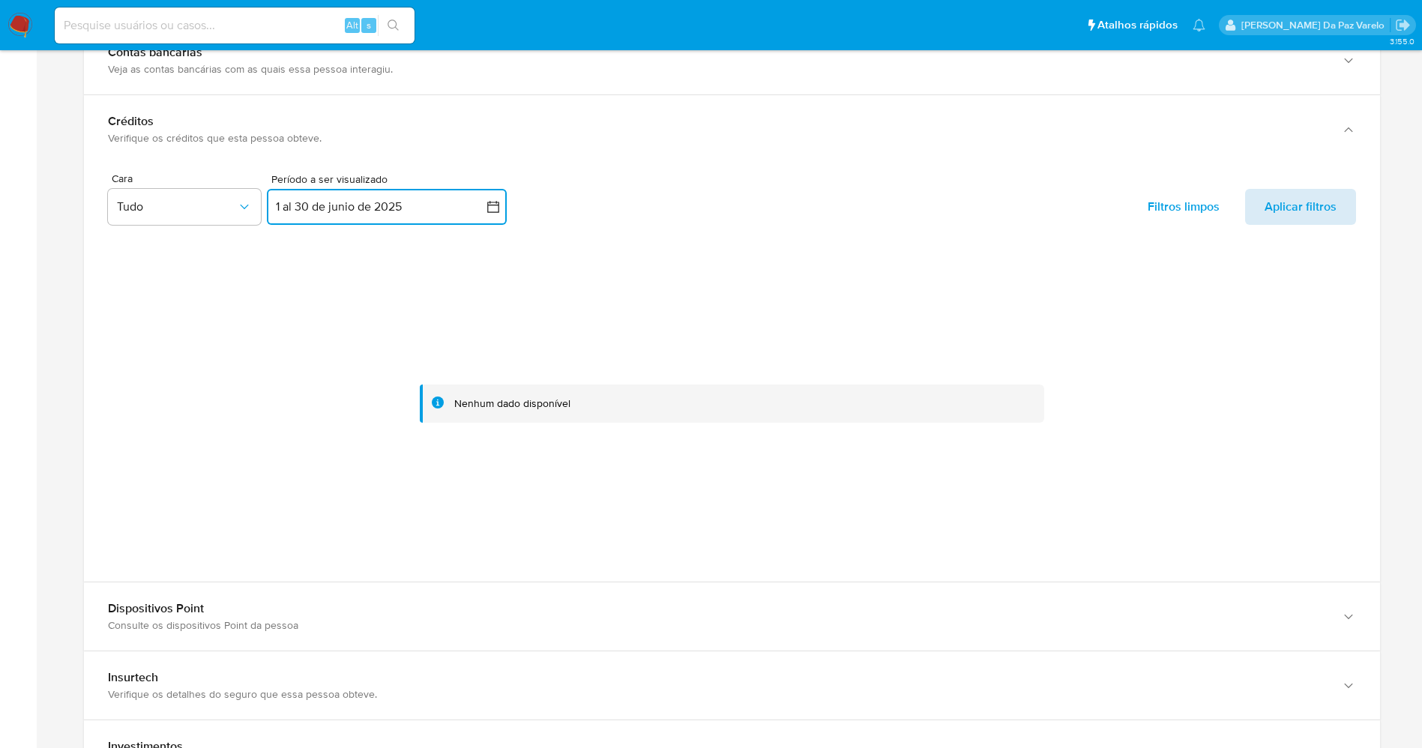
click at [1270, 208] on span "Aplicar filtros" at bounding box center [1300, 207] width 72 height 36
click at [491, 202] on icon "button" at bounding box center [493, 206] width 15 height 15
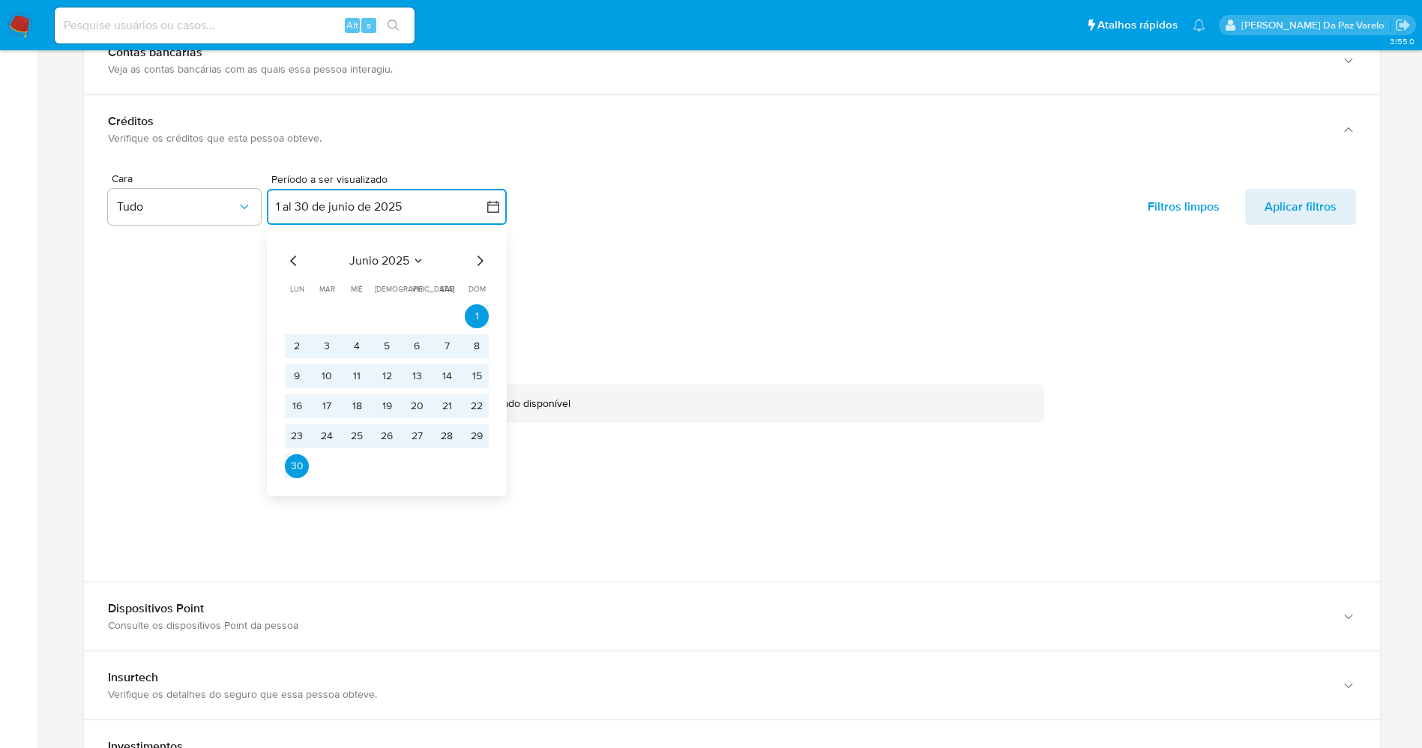
click at [473, 252] on icon "Mes siguiente" at bounding box center [480, 261] width 18 height 18
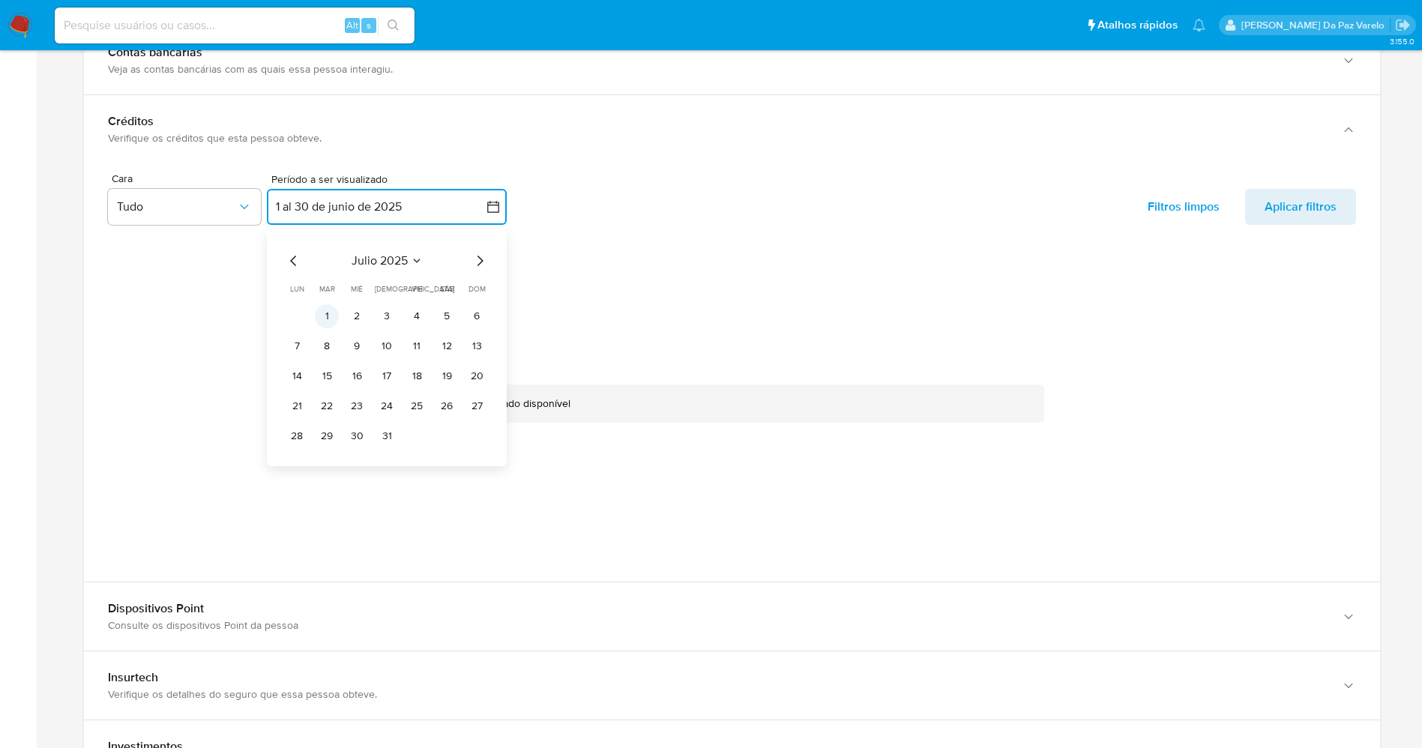
click at [325, 315] on button "1" at bounding box center [327, 316] width 24 height 24
click at [381, 423] on tbody "1 2 3 4 5 6 7 8 9 10 11 12 13 14 15 16 17 18 19 20 21 22 23 24 25 26 27 28 29 3…" at bounding box center [387, 376] width 204 height 144
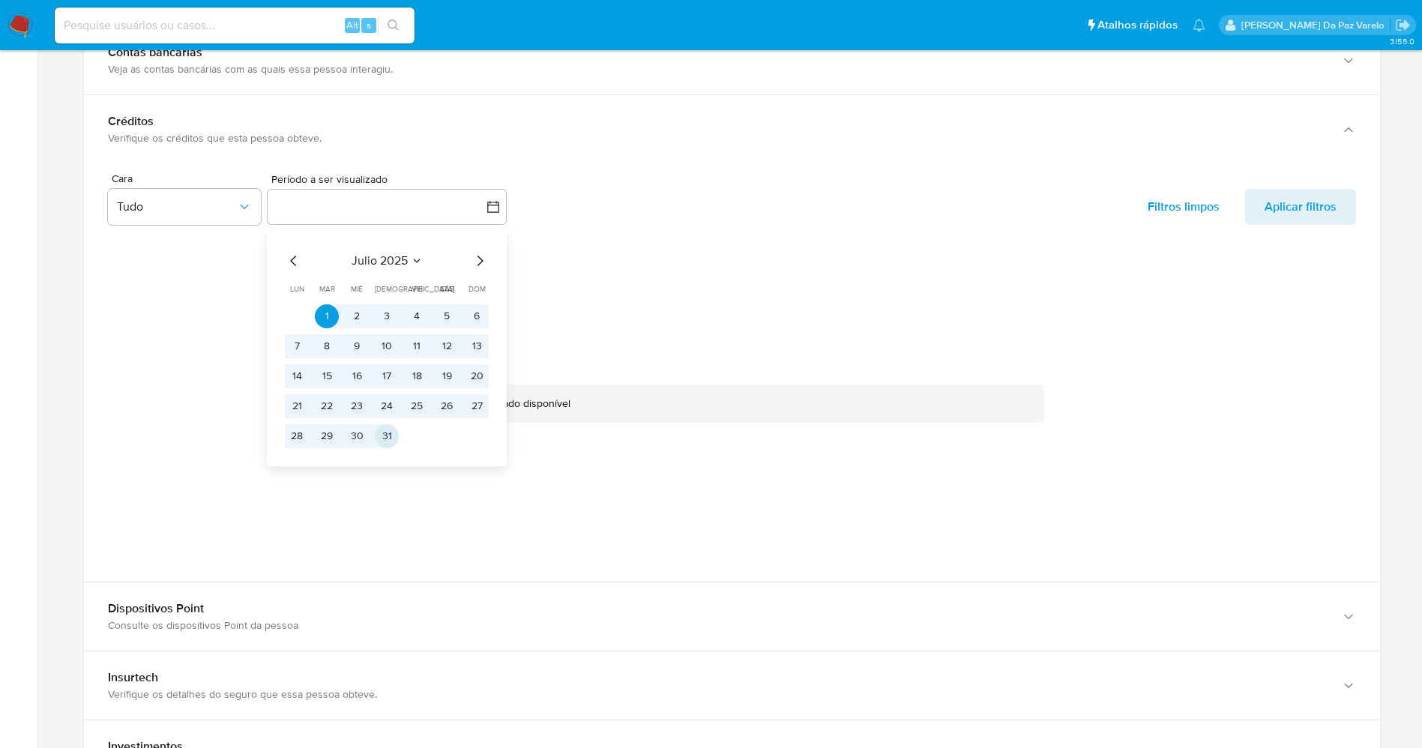
click at [384, 429] on button "31" at bounding box center [387, 436] width 24 height 24
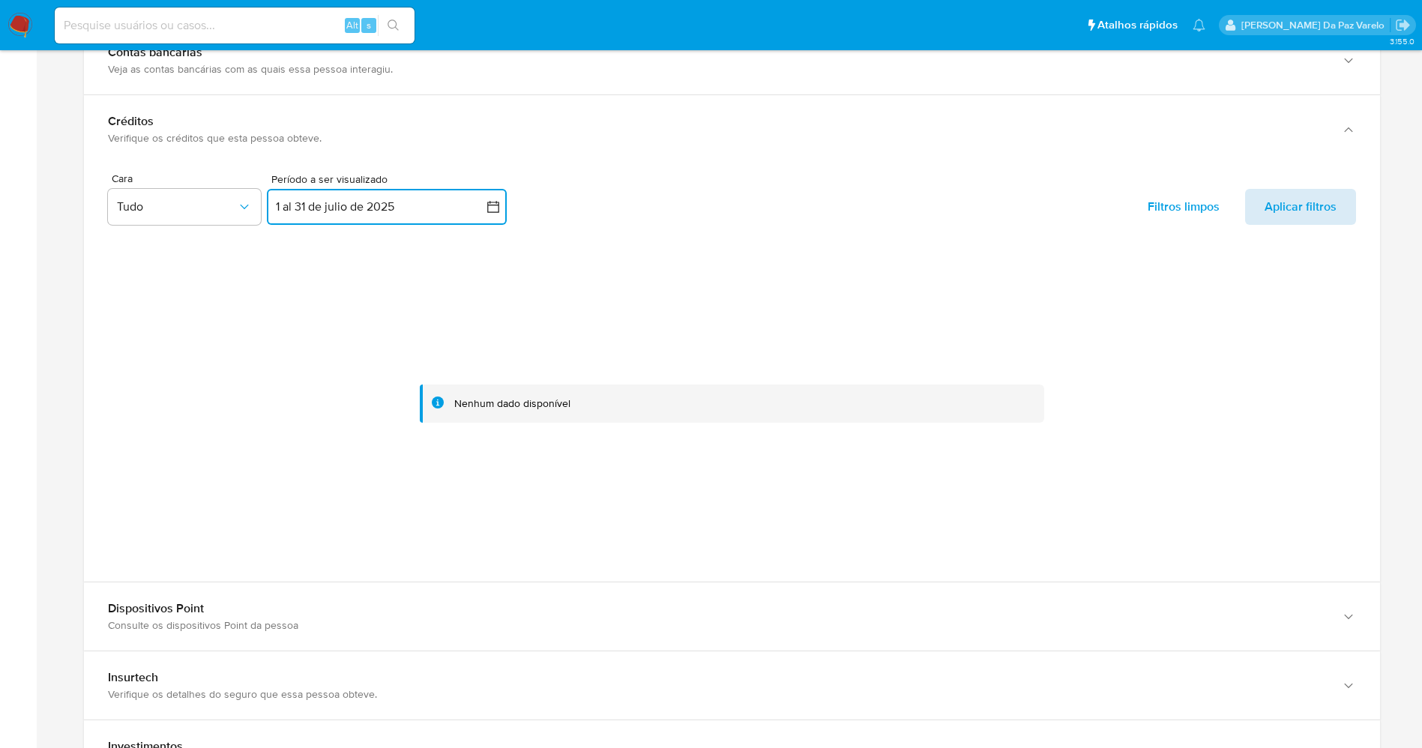
click at [1272, 208] on span "Aplicar filtros" at bounding box center [1300, 207] width 72 height 36
click at [501, 208] on button "1 al 31 de julio de 2025" at bounding box center [387, 207] width 240 height 36
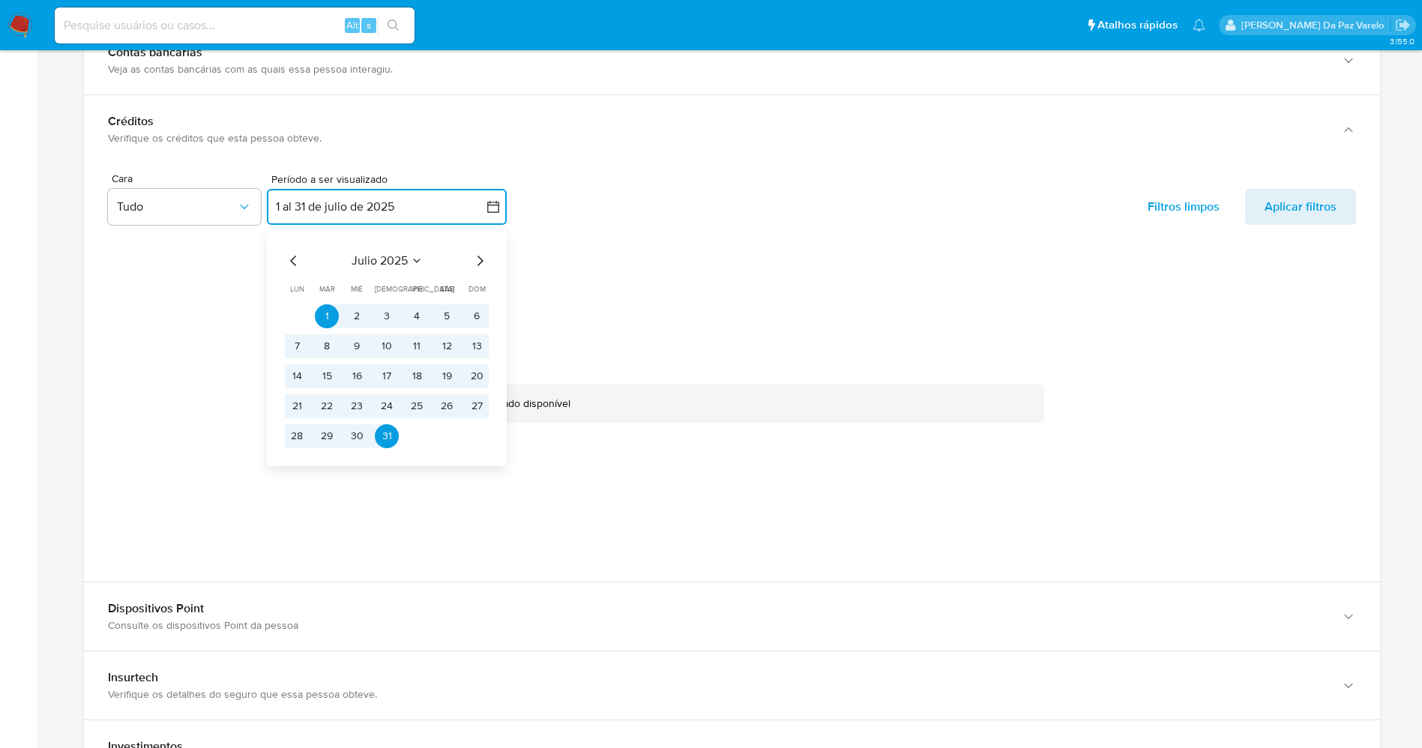
click at [477, 265] on icon "Mes siguiente" at bounding box center [480, 261] width 18 height 18
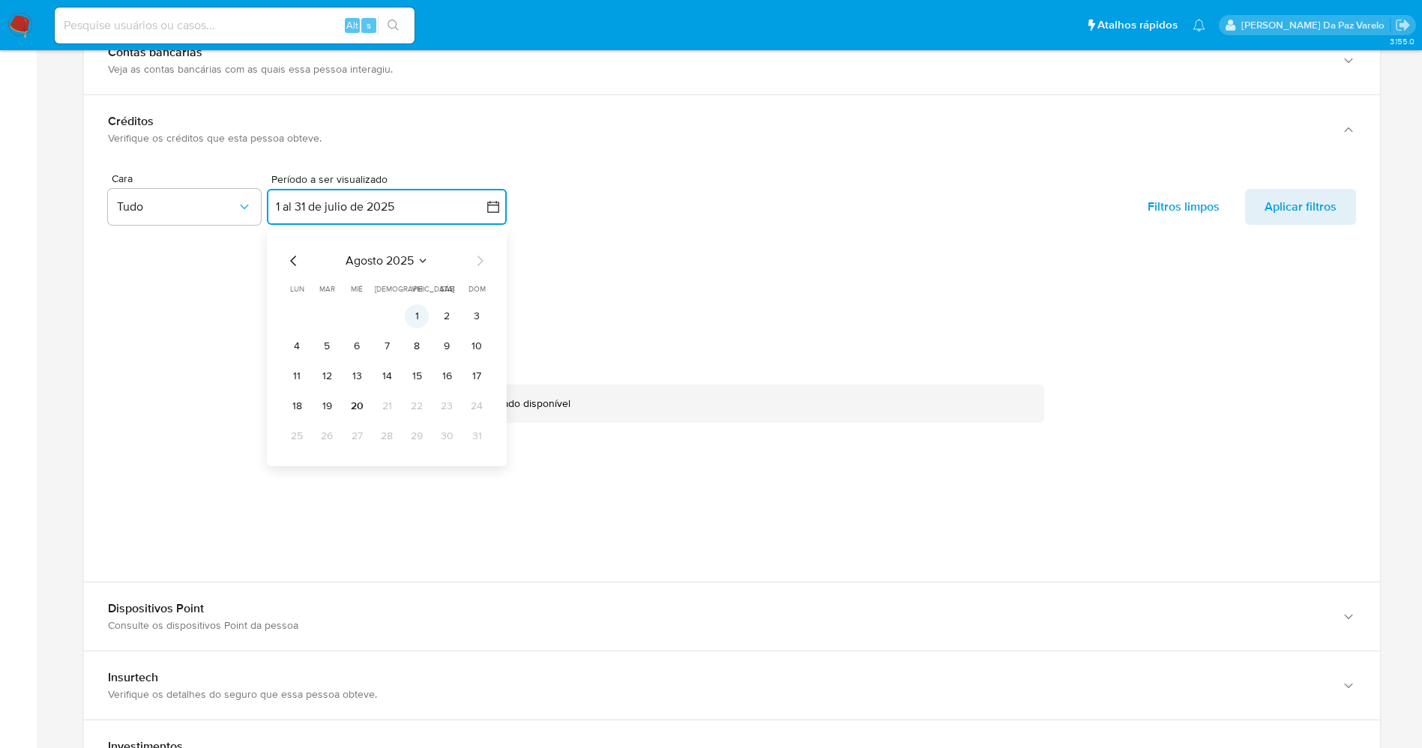
click at [413, 310] on button "1" at bounding box center [417, 316] width 24 height 24
click at [357, 398] on button "20" at bounding box center [357, 406] width 24 height 24
click at [1307, 215] on span "Aplicar filtros" at bounding box center [1300, 207] width 72 height 36
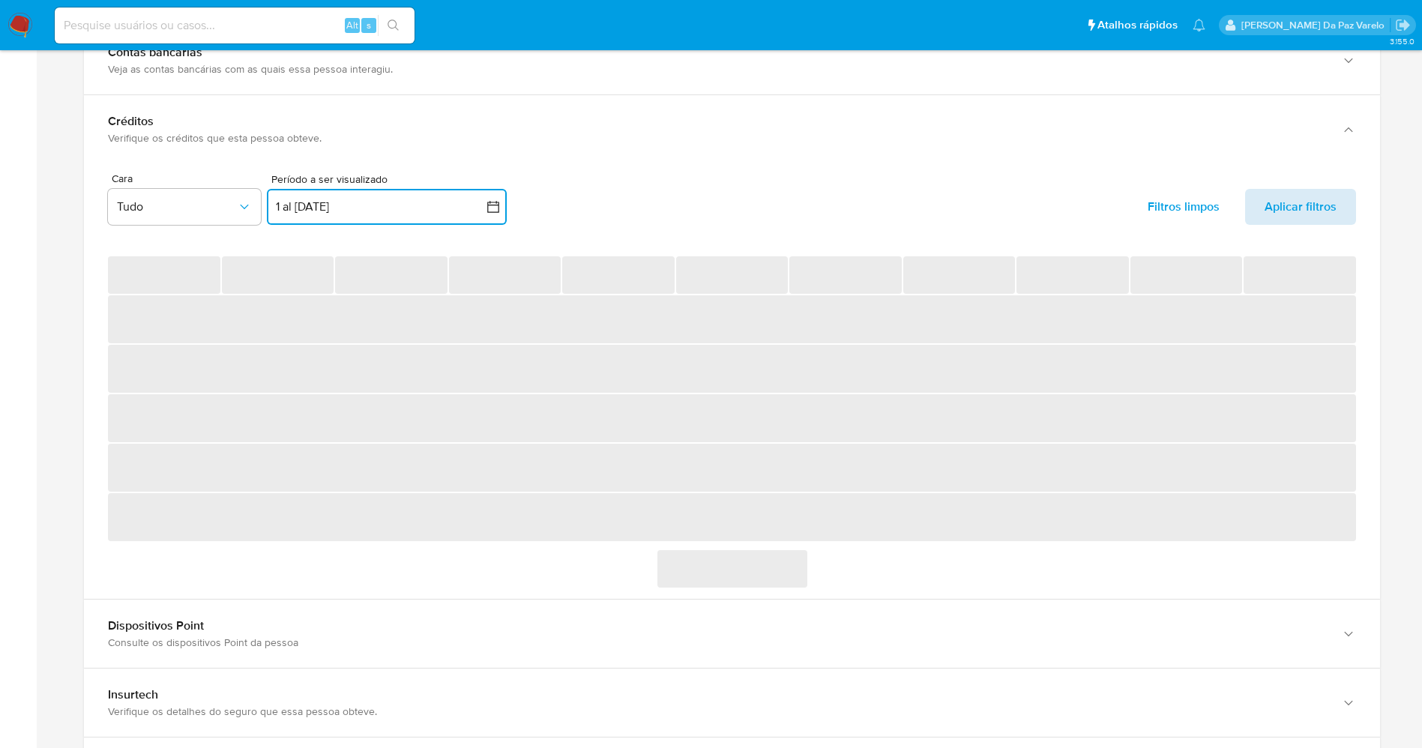
click at [1308, 214] on span "Aplicar filtros" at bounding box center [1300, 207] width 72 height 36
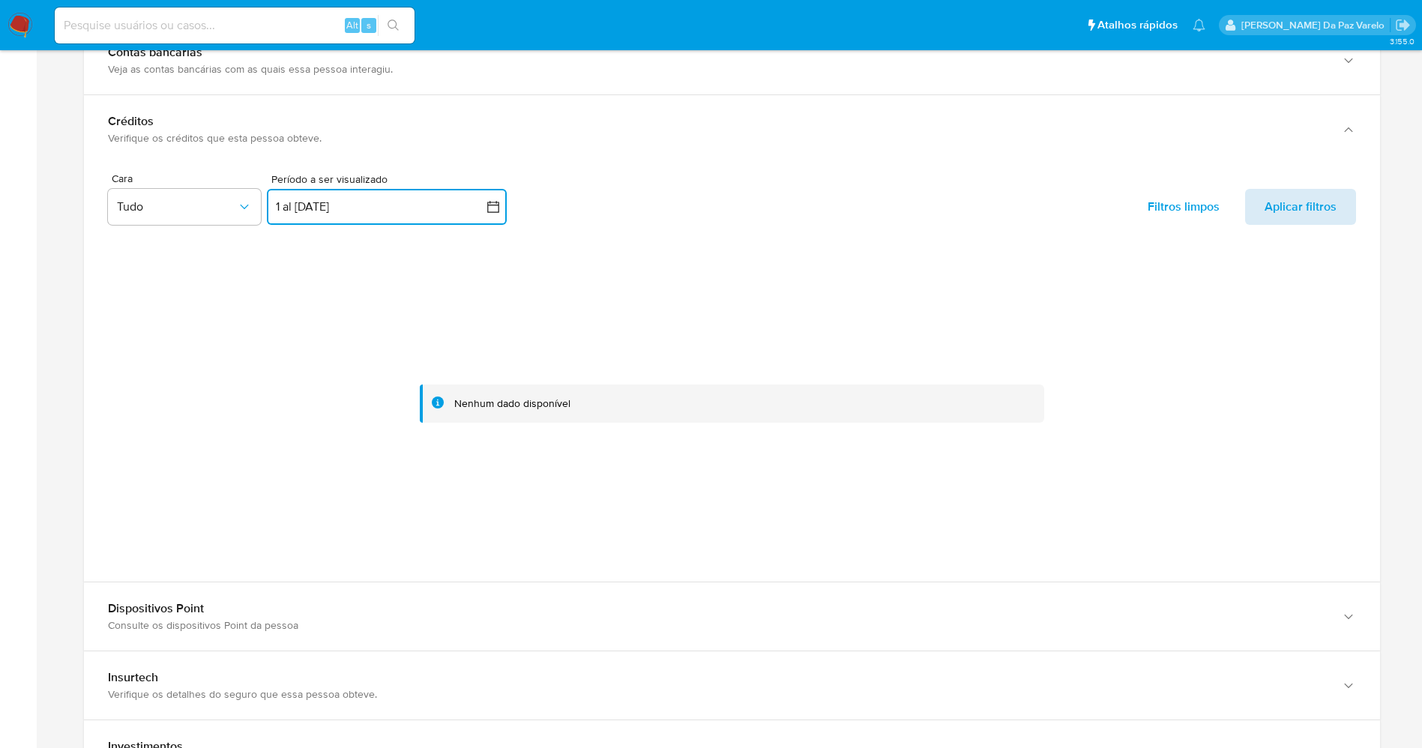
click at [1308, 214] on span "Aplicar filtros" at bounding box center [1300, 207] width 72 height 36
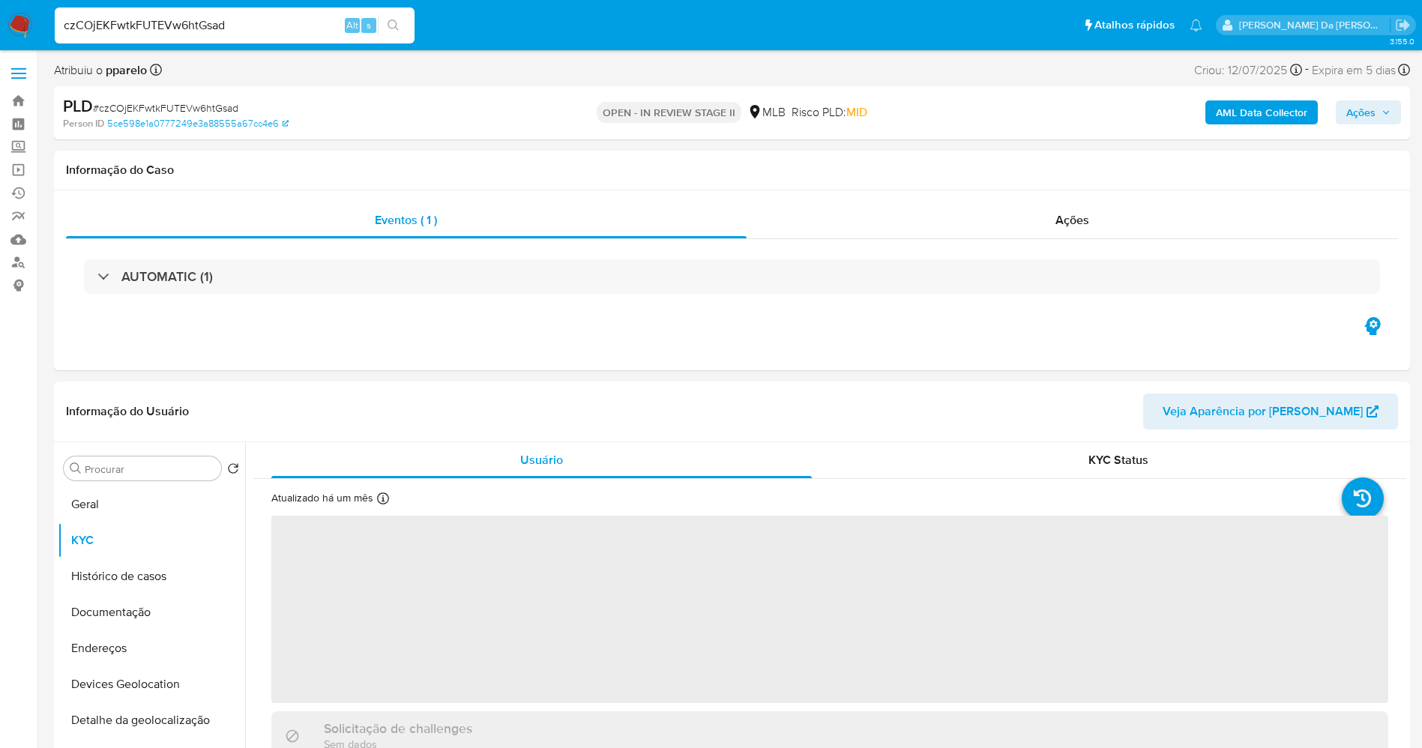
select select "10"
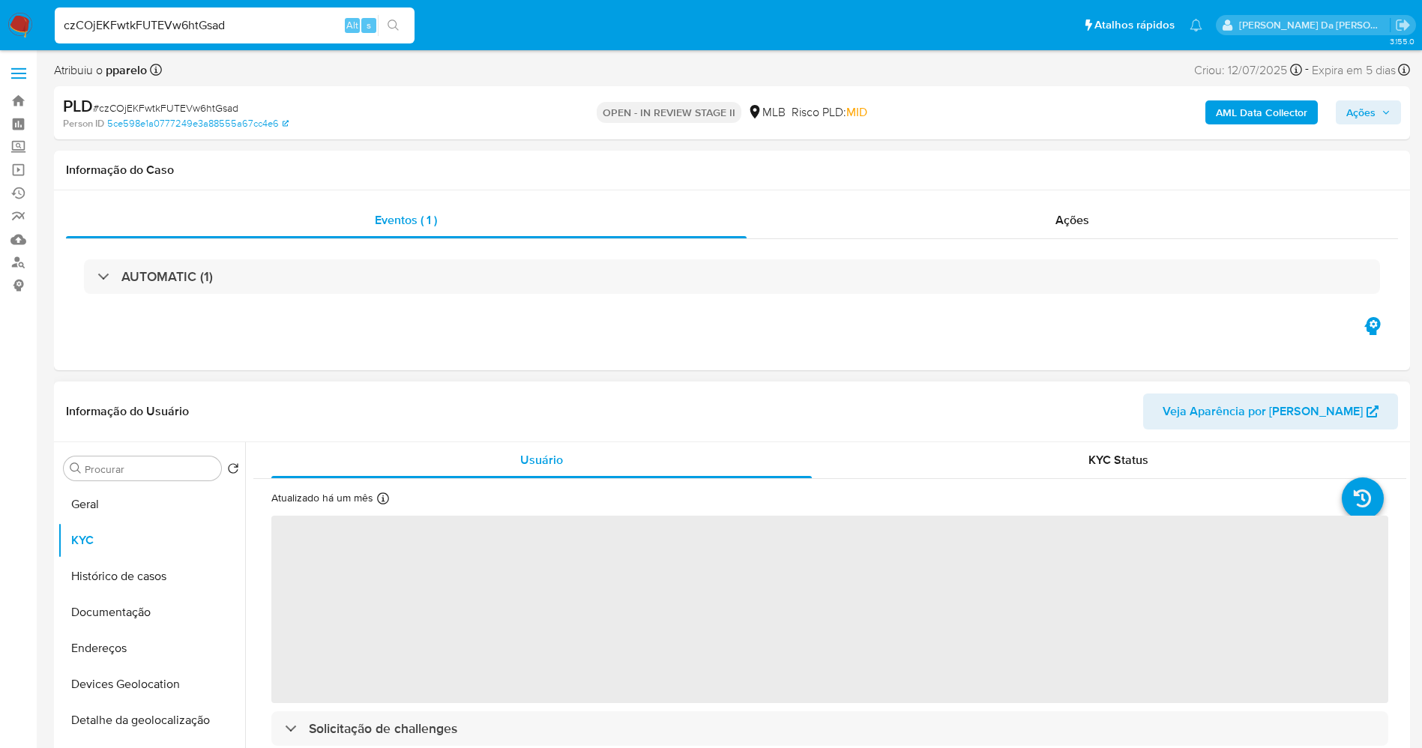
click at [380, 496] on icon at bounding box center [383, 498] width 12 height 12
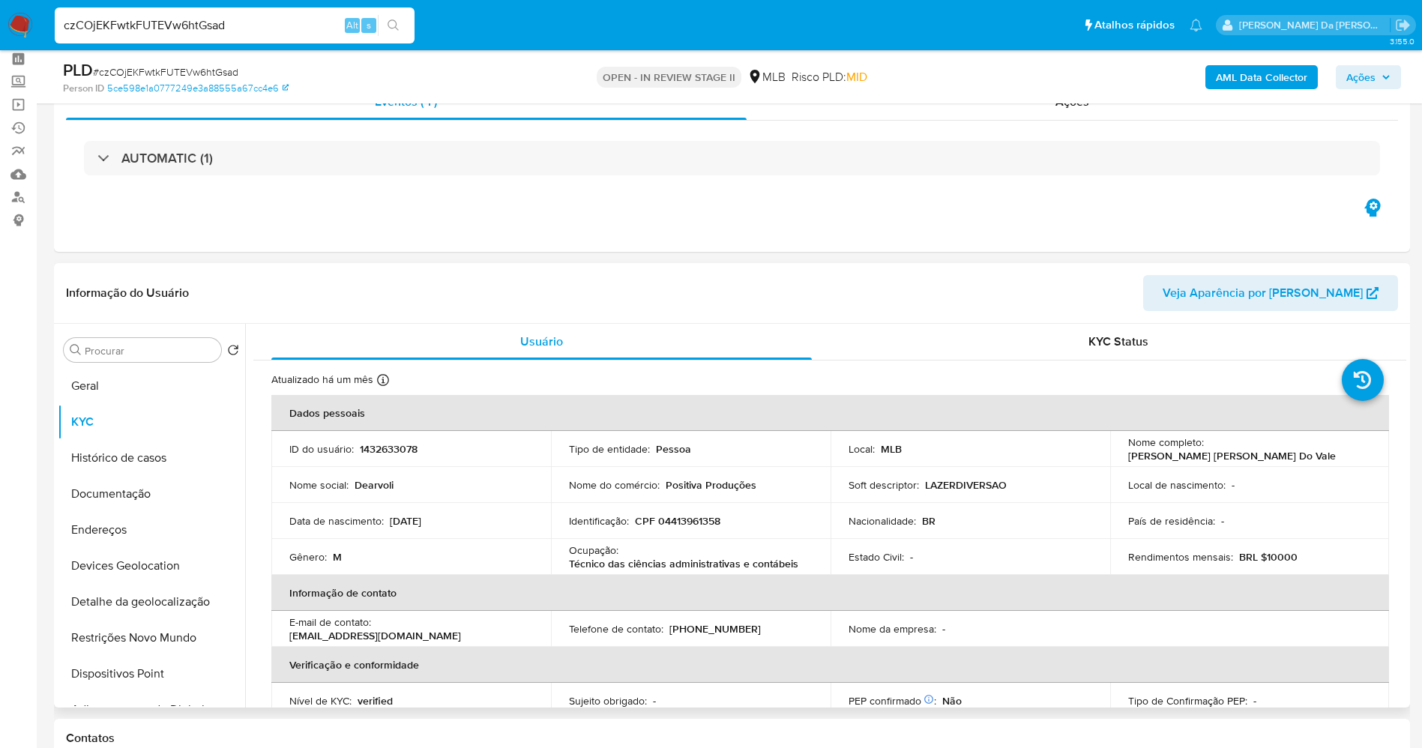
scroll to position [112, 0]
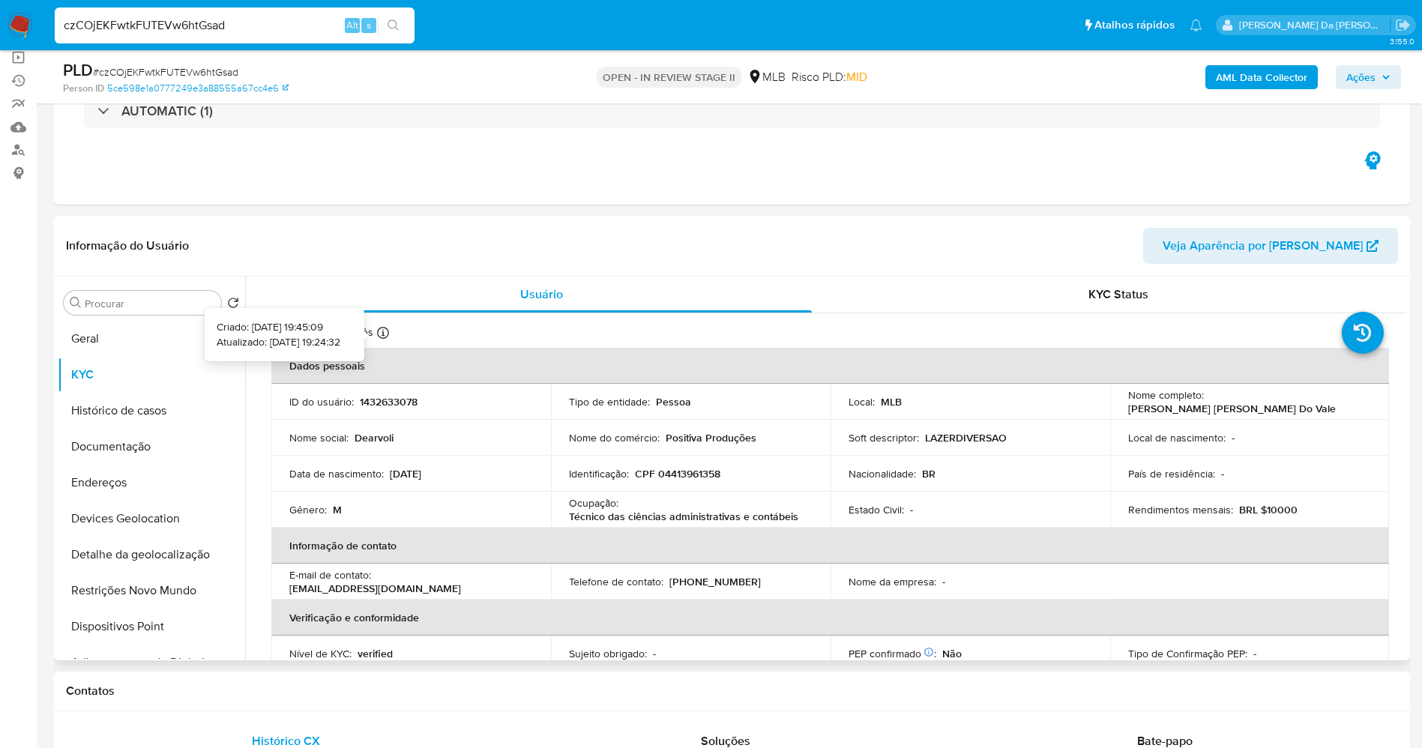
click at [381, 332] on icon at bounding box center [383, 333] width 12 height 12
click at [127, 340] on button "Geral" at bounding box center [145, 339] width 175 height 36
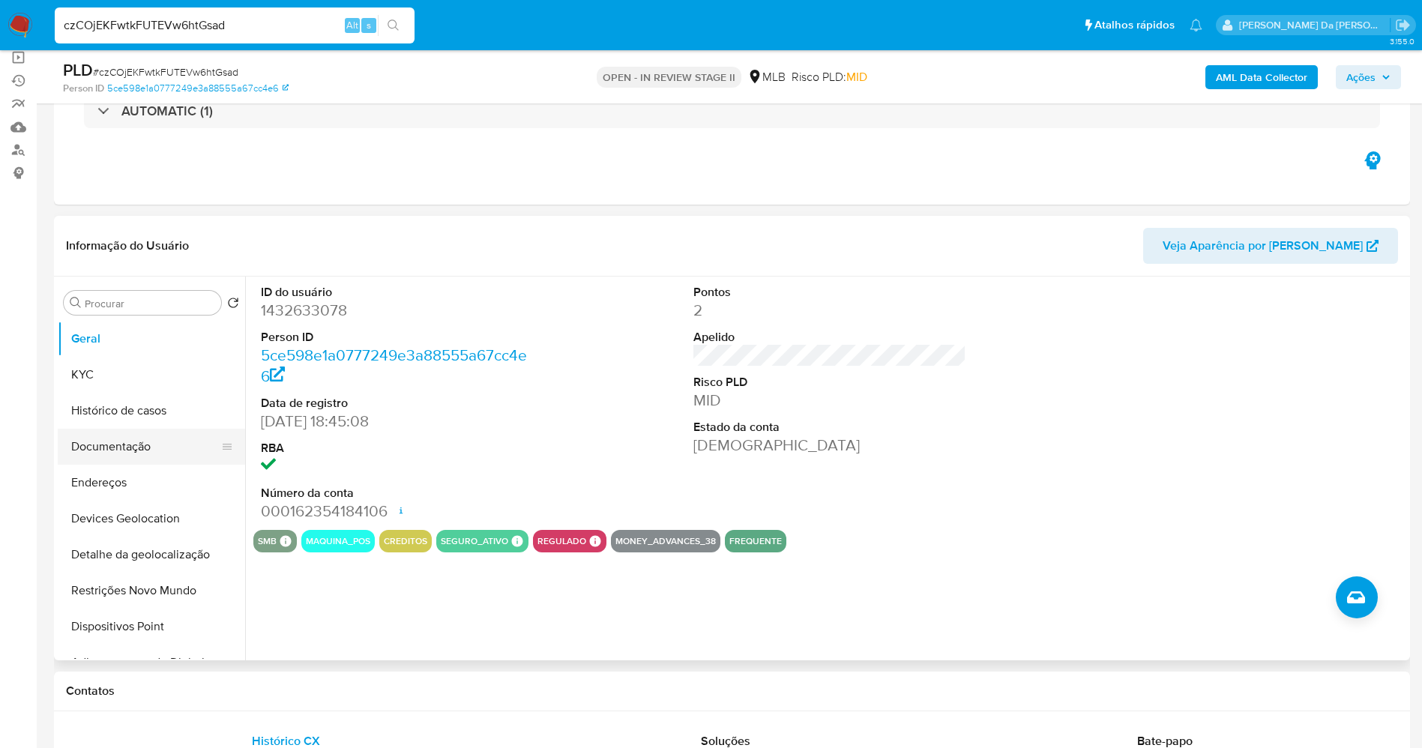
click at [151, 449] on button "Documentação" at bounding box center [145, 447] width 175 height 36
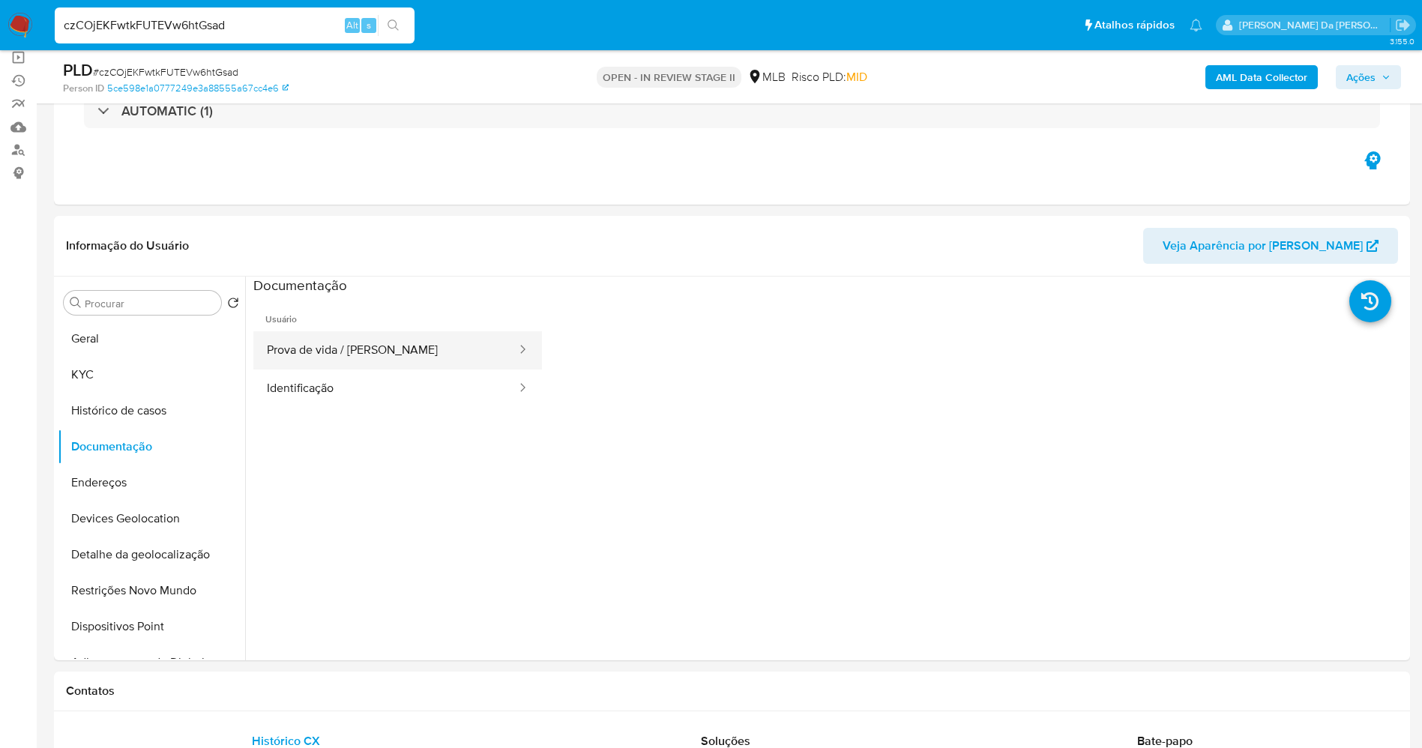
click at [360, 356] on button "Prova de vida / [PERSON_NAME]" at bounding box center [385, 350] width 265 height 38
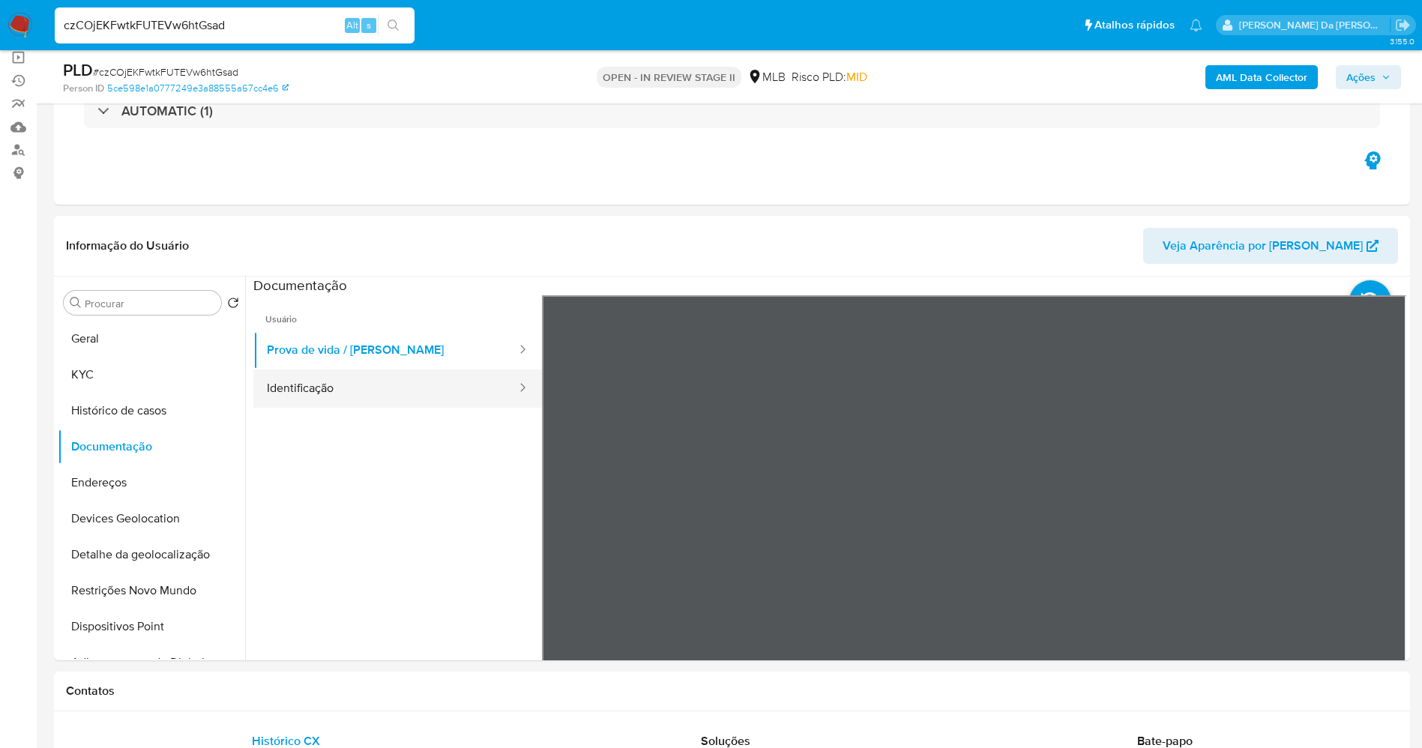
click at [366, 375] on button "Identificação" at bounding box center [385, 388] width 265 height 38
click at [298, 31] on input "czCOjEKFwtkFUTEVw6htGsad" at bounding box center [235, 25] width 360 height 19
paste input "A7YsmWPLRk6CNP2hGjaehyzb"
type input "A7YsmWPLRk6CNP2hGjaehyzb"
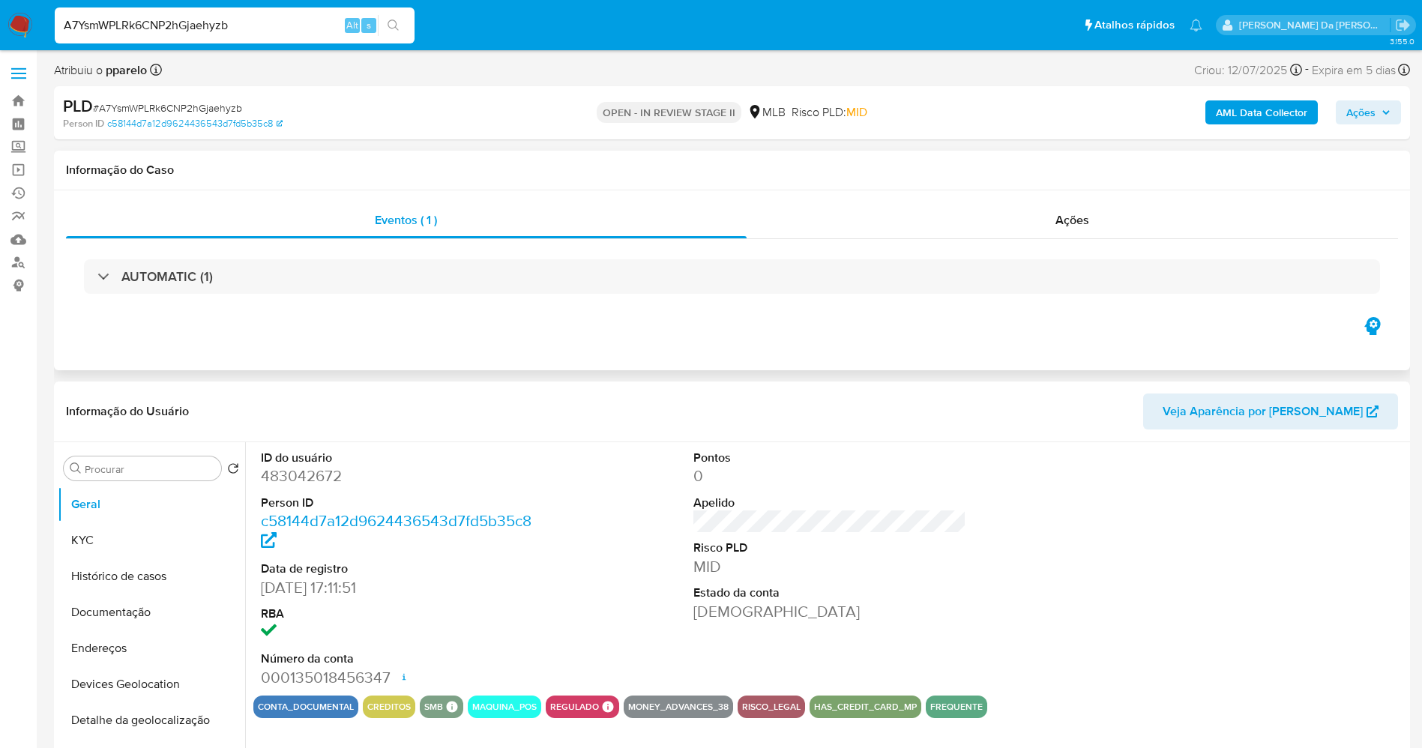
click at [183, 248] on div "AUTOMATIC (1)" at bounding box center [732, 276] width 1332 height 75
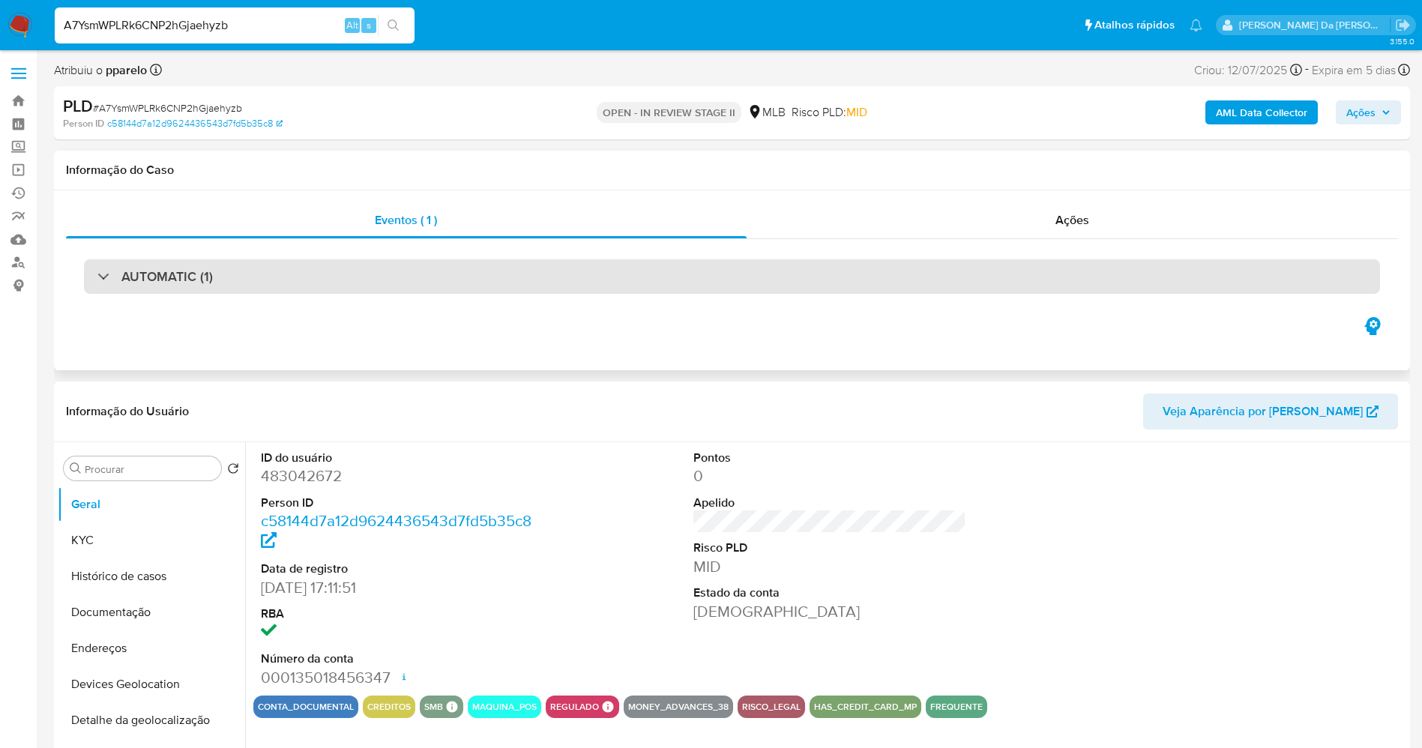
select select "10"
click at [181, 278] on h3 "AUTOMATIC (1)" at bounding box center [166, 276] width 91 height 16
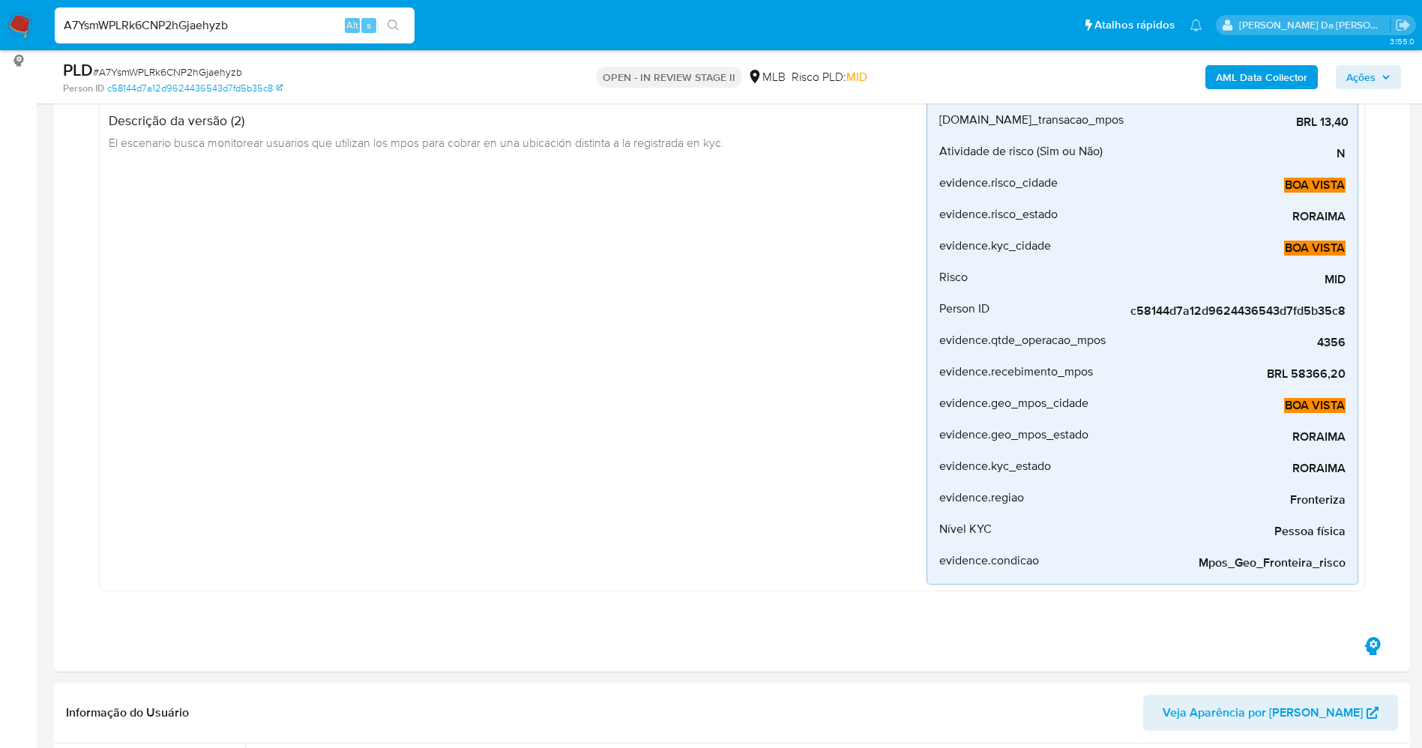
scroll to position [628, 0]
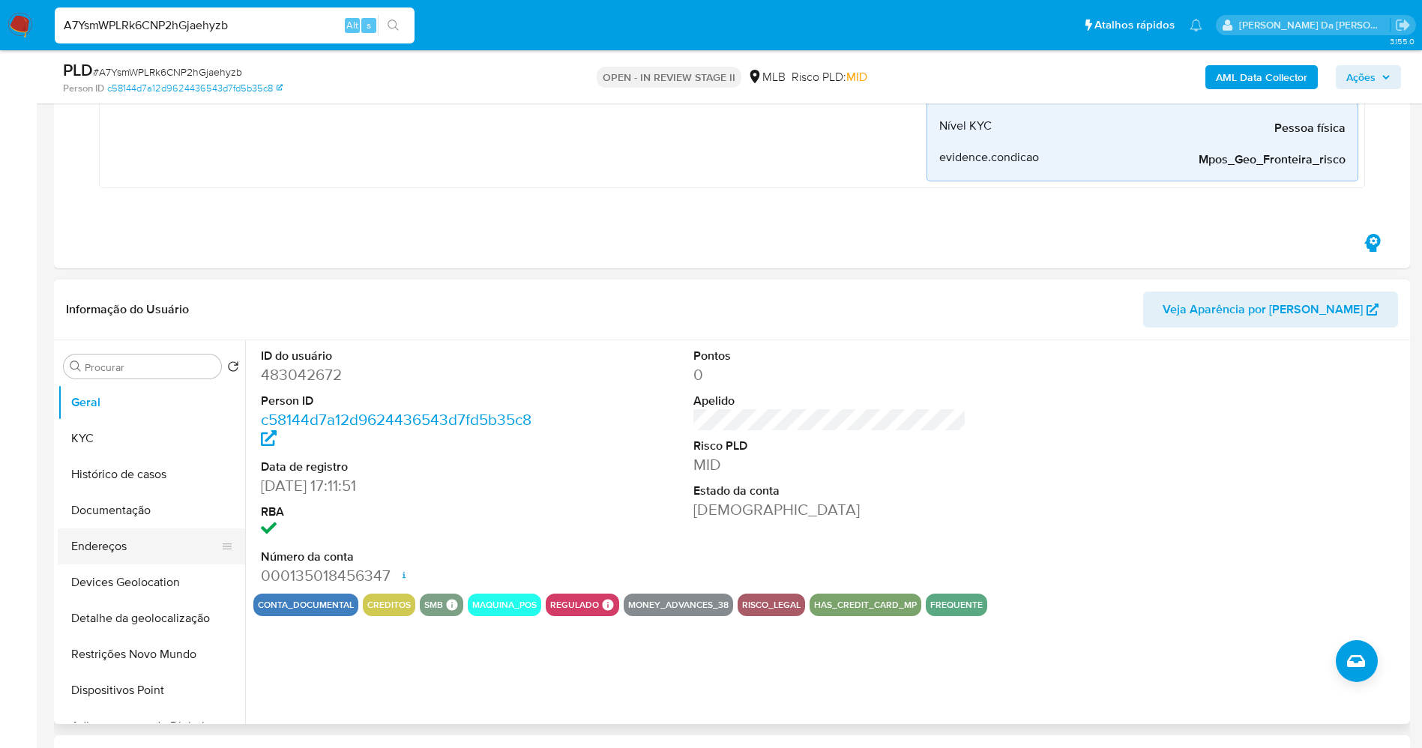
drag, startPoint x: 142, startPoint y: 524, endPoint x: 153, endPoint y: 513, distance: 15.4
click at [142, 524] on button "Documentação" at bounding box center [151, 510] width 187 height 36
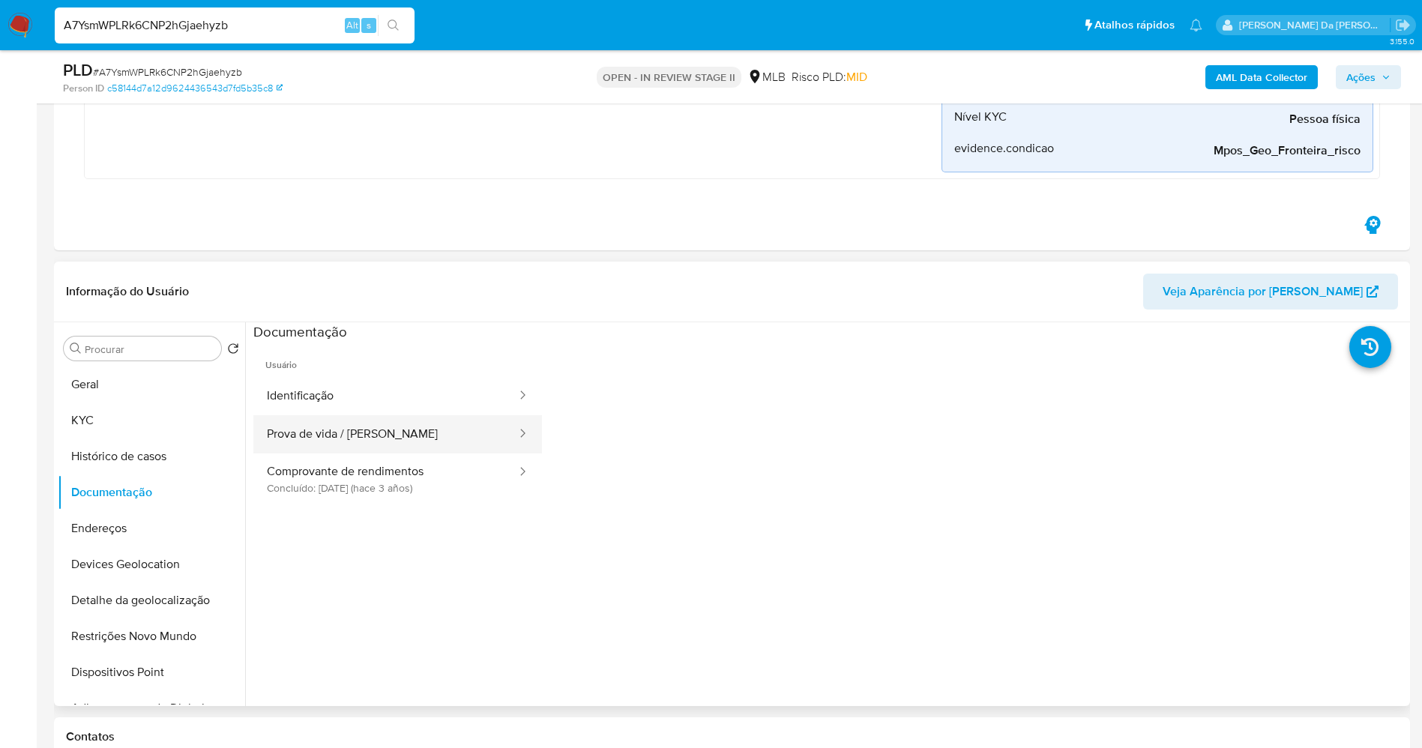
click at [373, 433] on button "Prova de vida / [PERSON_NAME]" at bounding box center [385, 434] width 265 height 38
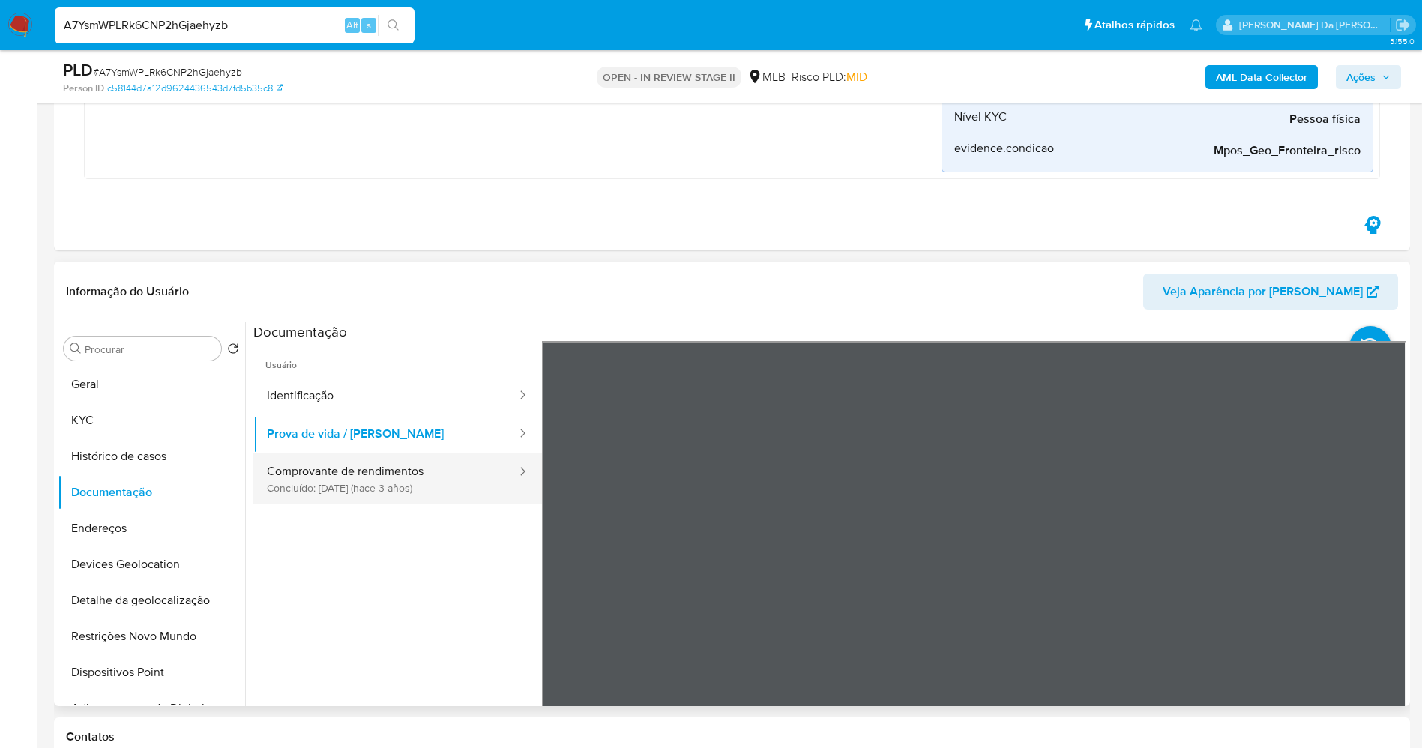
click at [375, 485] on button "Comprovante de rendimentos Concluído: 28/04/2022 (hace 3 años)" at bounding box center [385, 478] width 265 height 51
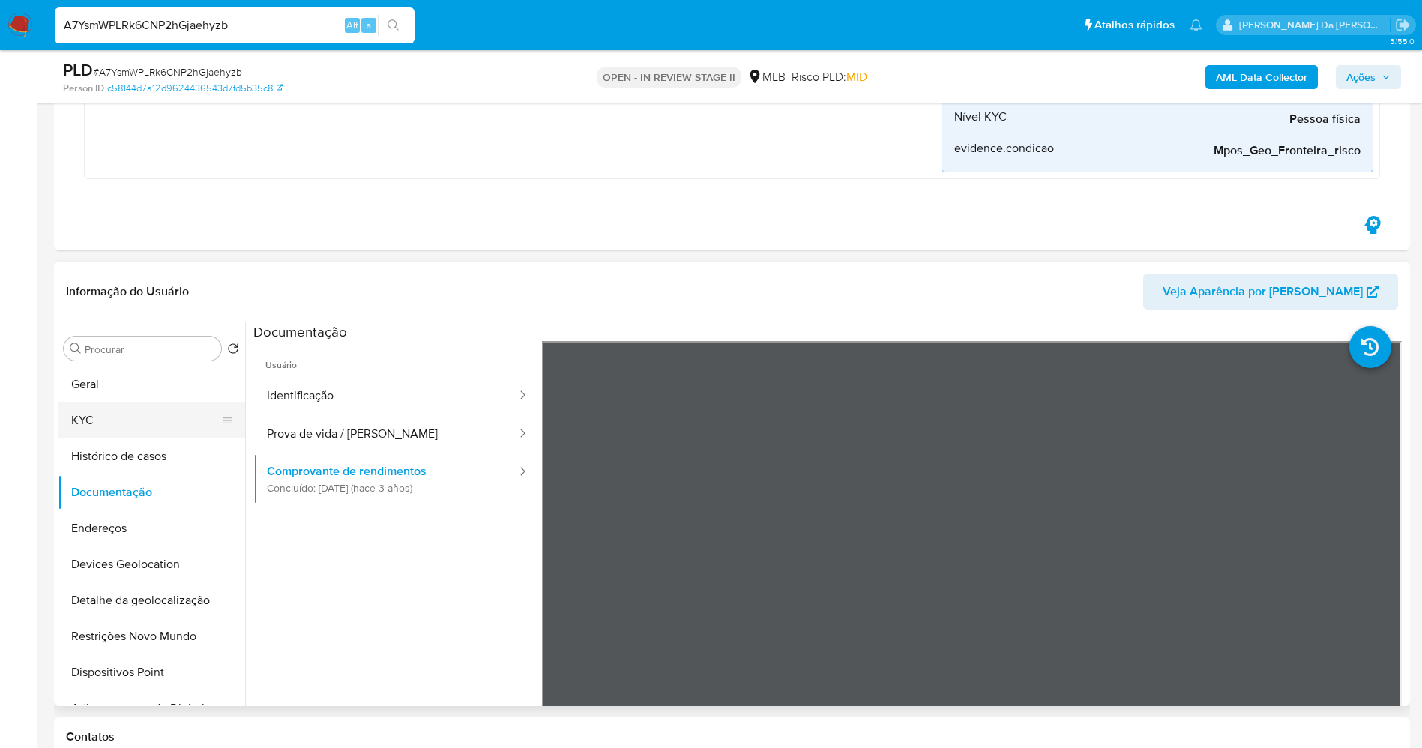
click at [136, 413] on button "KYC" at bounding box center [145, 420] width 175 height 36
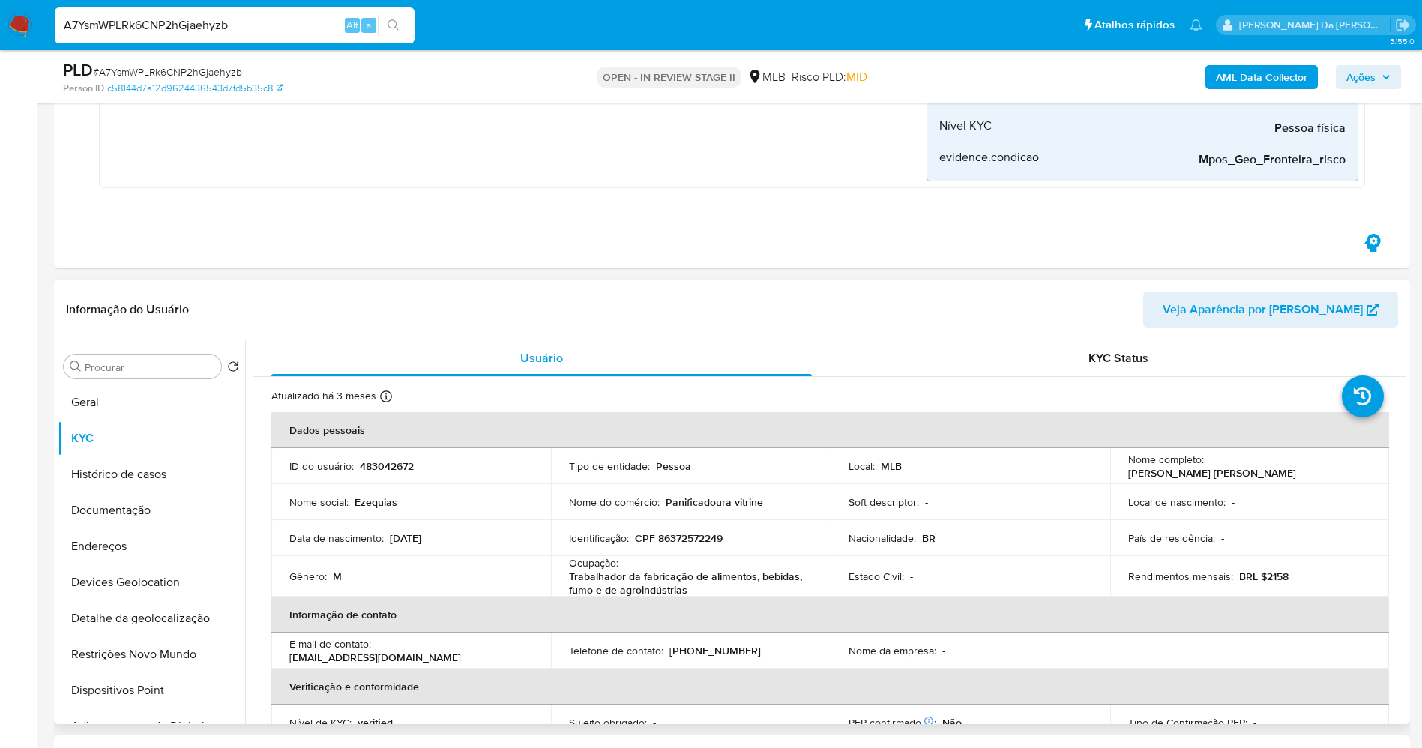
click at [689, 501] on p "Panificadoura vitrine" at bounding box center [713, 501] width 97 height 13
copy div "Nome do comércio : Panificadoura vitrine"
click at [325, 25] on input "A7YsmWPLRk6CNP2hGjaehyzb" at bounding box center [235, 25] width 360 height 19
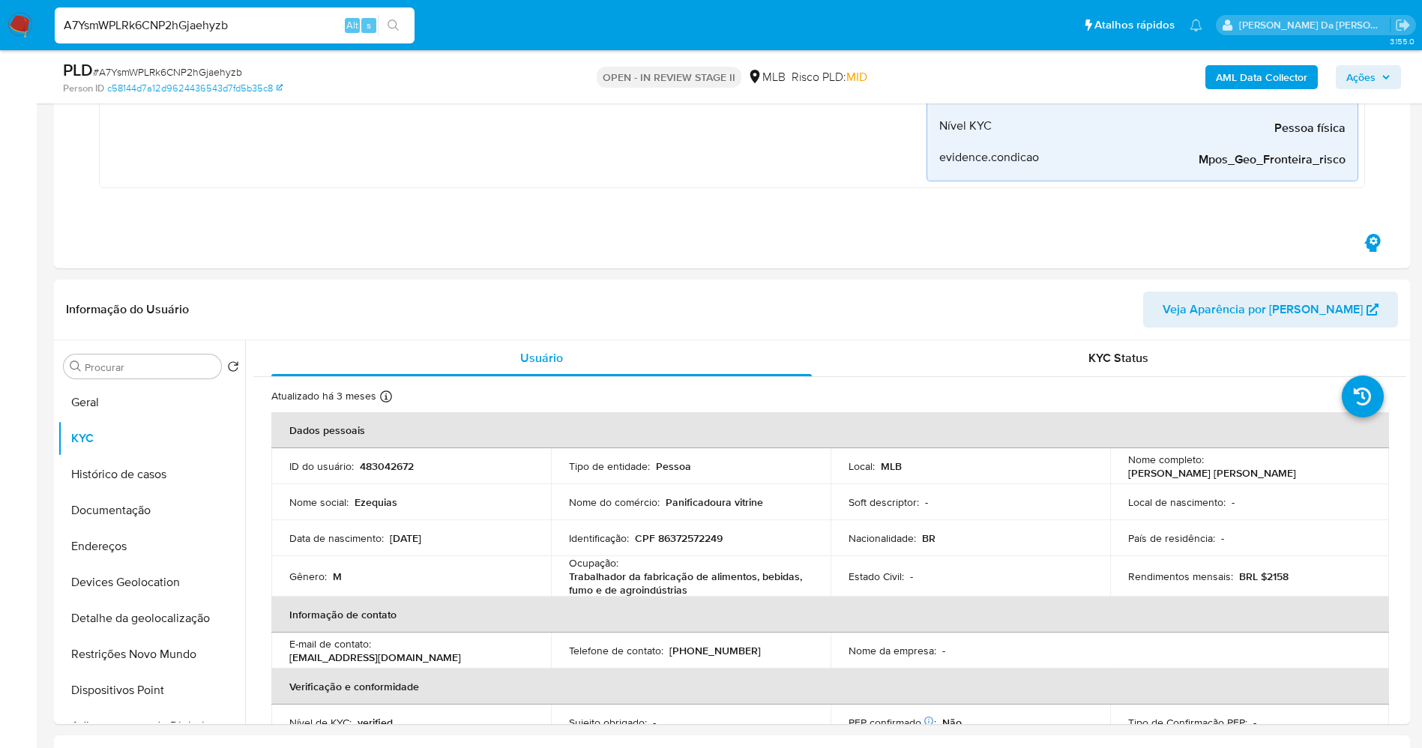
click at [325, 25] on input "A7YsmWPLRk6CNP2hGjaehyzb" at bounding box center [235, 25] width 360 height 19
paste input "xgg32Y8SUMvKLWtYkqv6741S"
type input "xgg32Y8SUMvKLWtYkqv6741S"
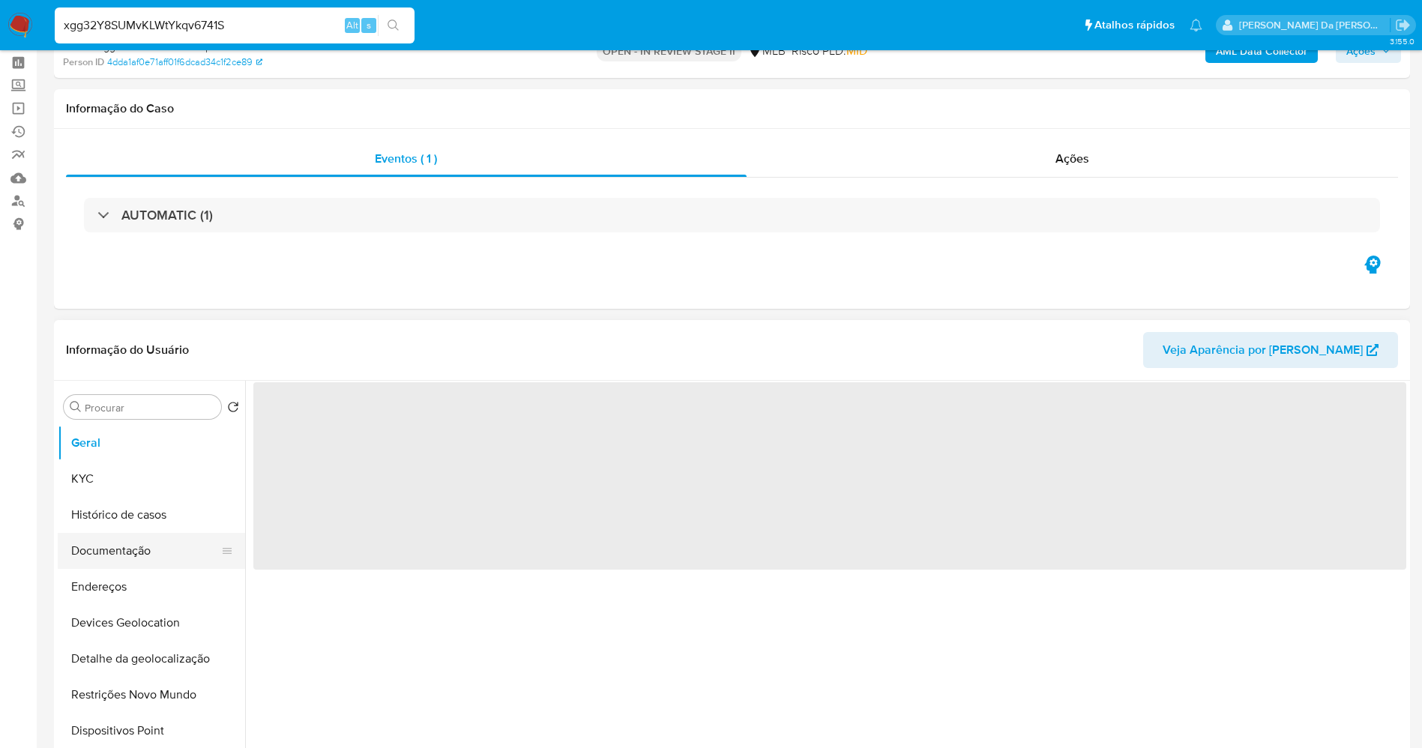
scroll to position [112, 0]
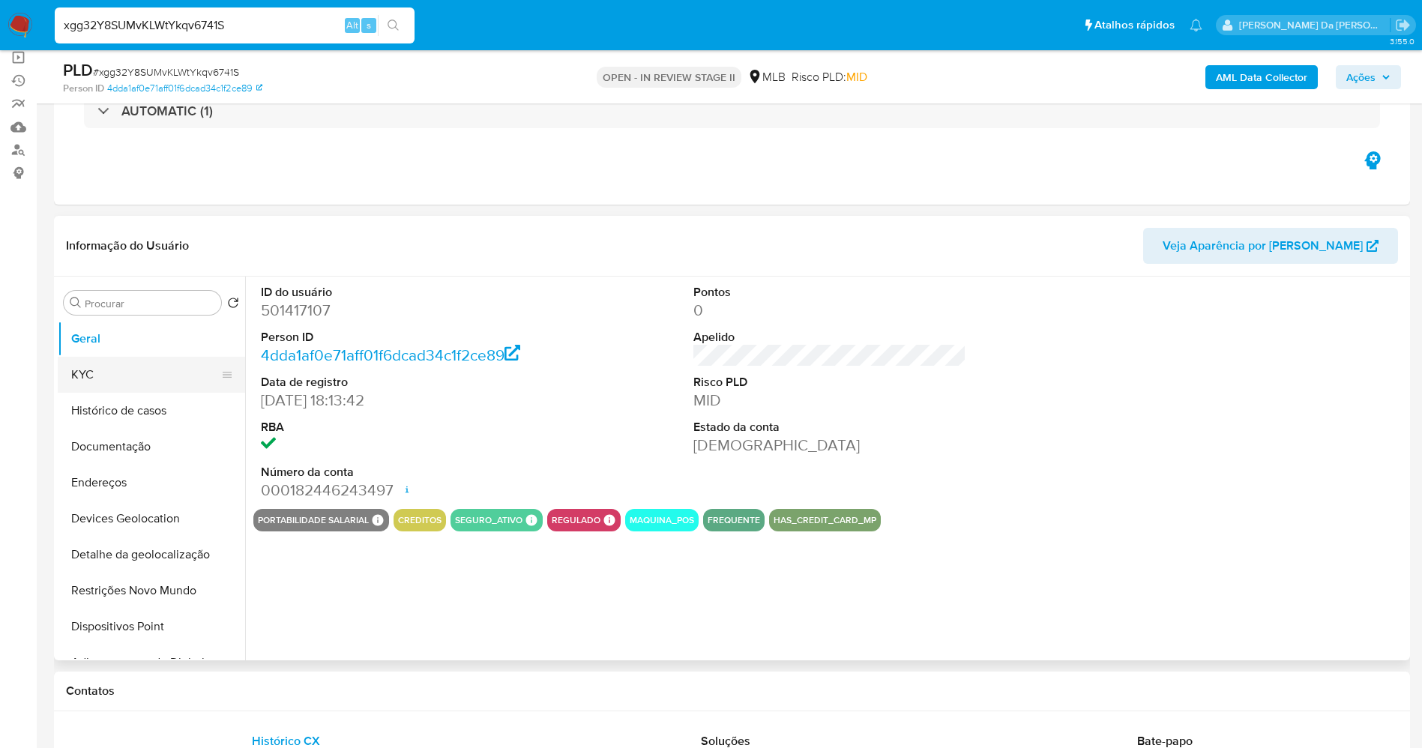
click at [128, 384] on button "KYC" at bounding box center [145, 375] width 175 height 36
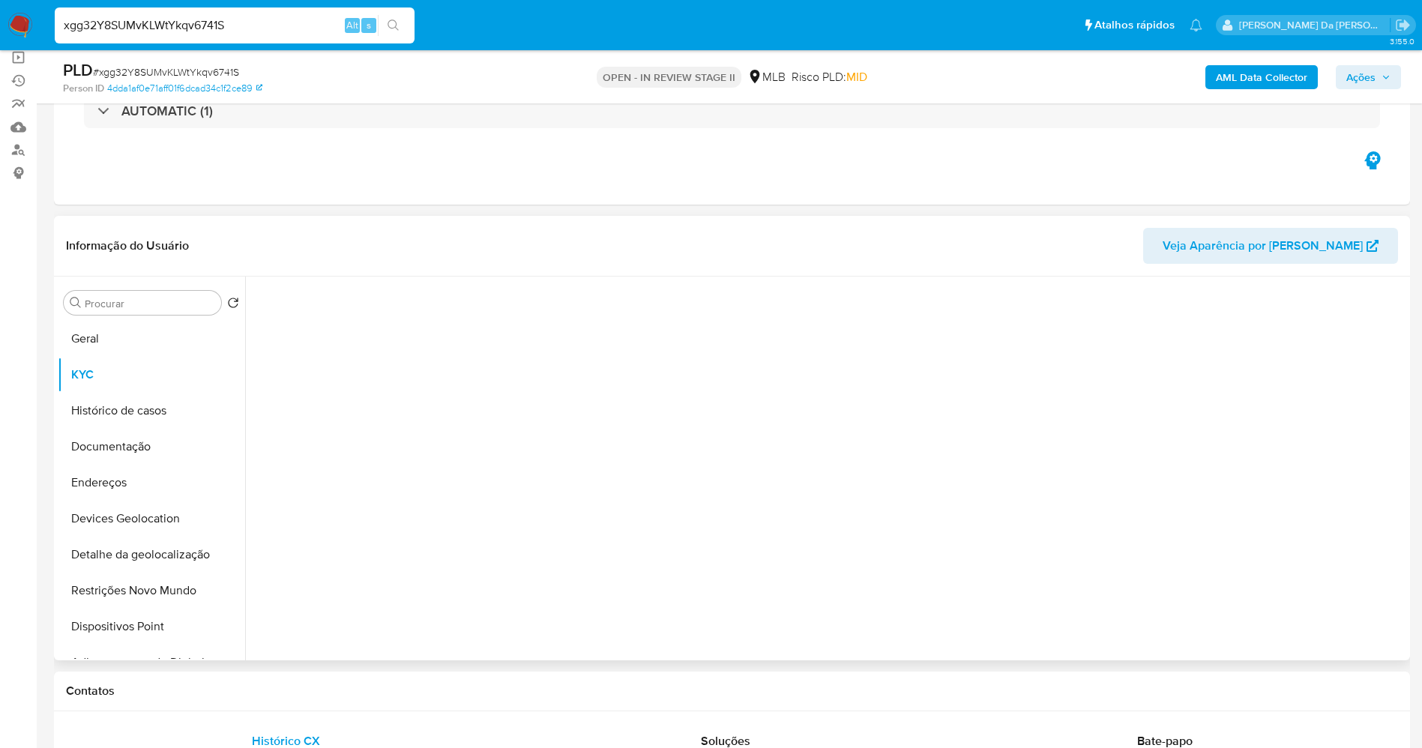
select select "10"
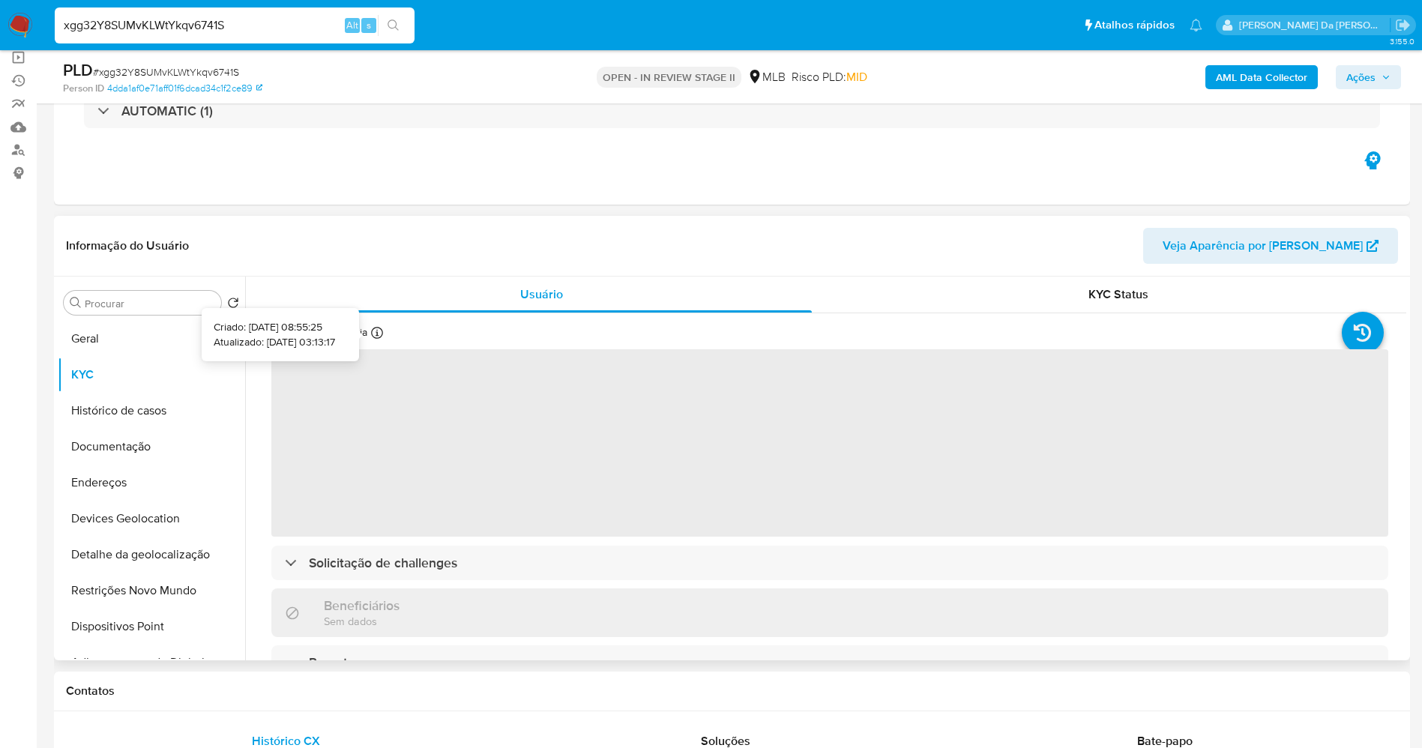
click at [381, 331] on icon at bounding box center [377, 333] width 12 height 12
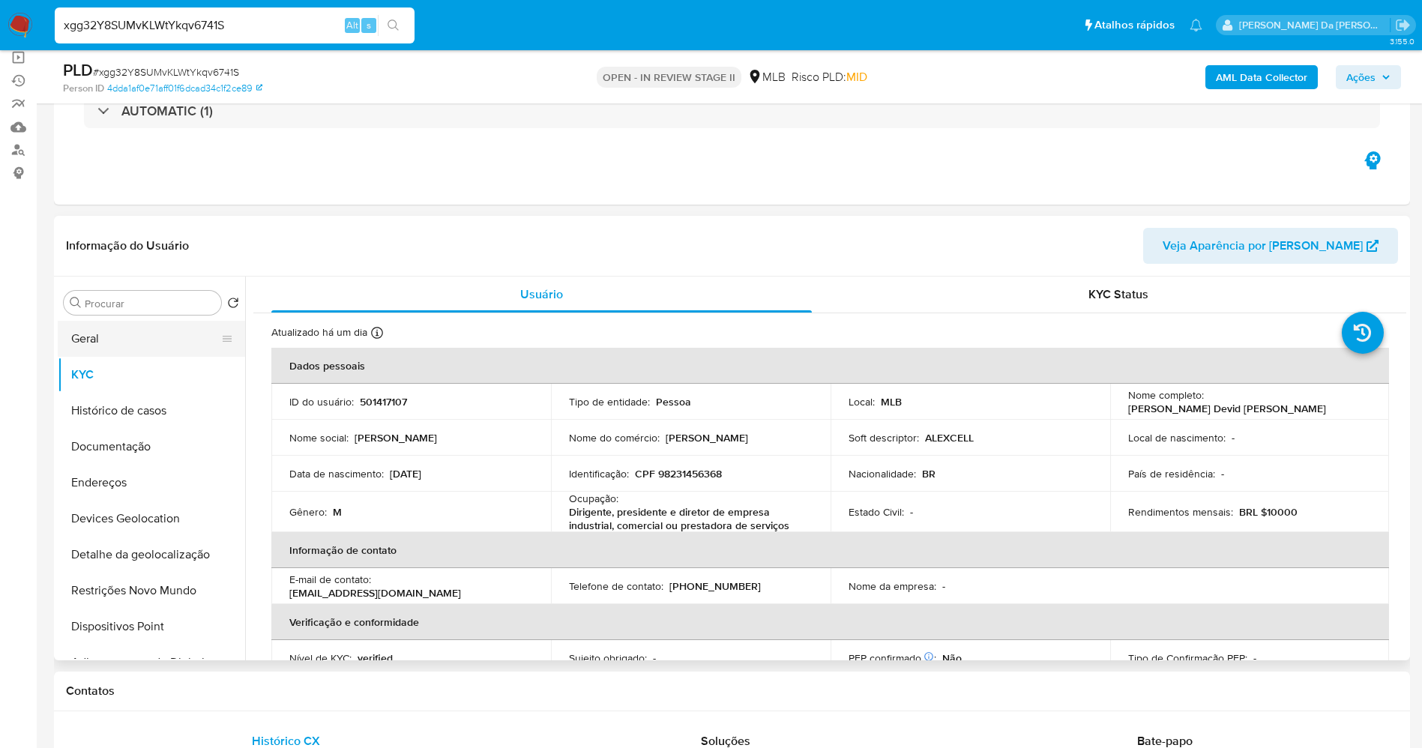
click at [130, 343] on button "Geral" at bounding box center [145, 339] width 175 height 36
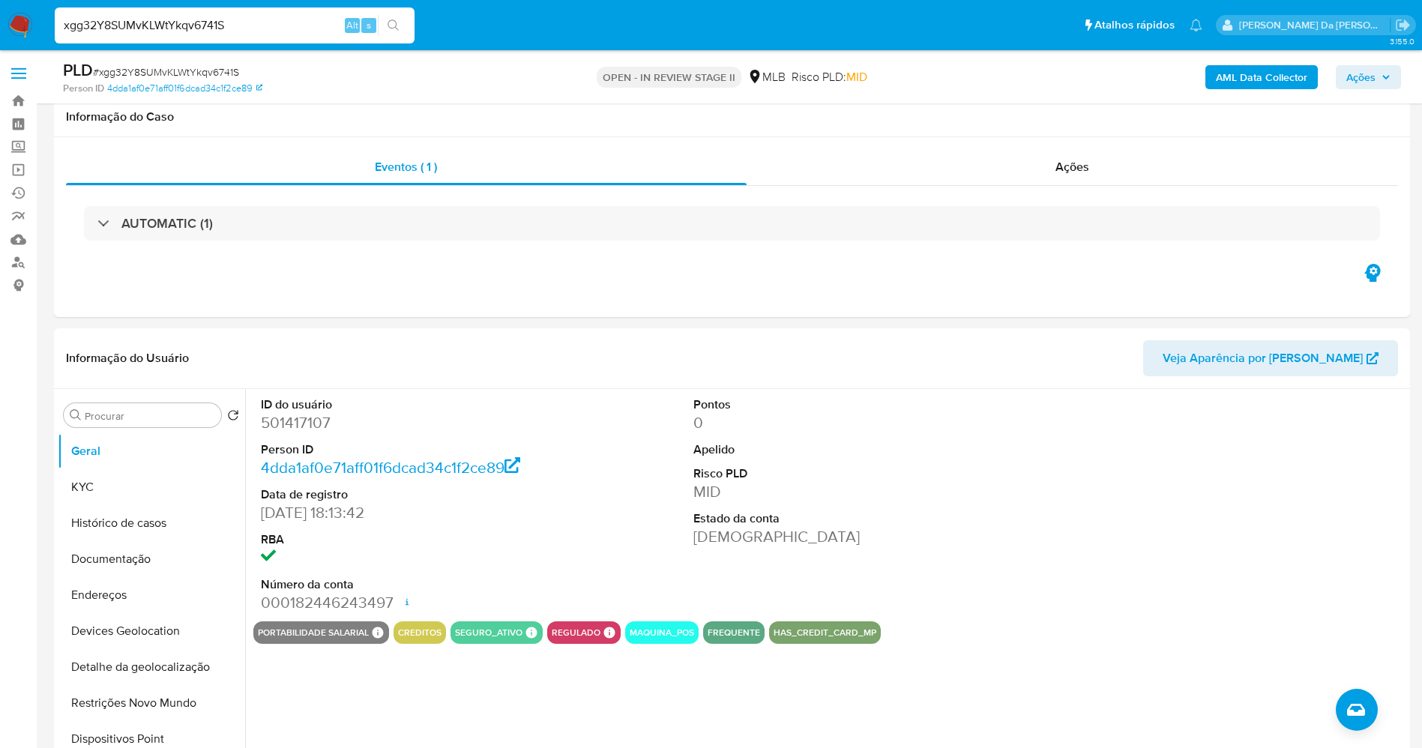
select select "10"
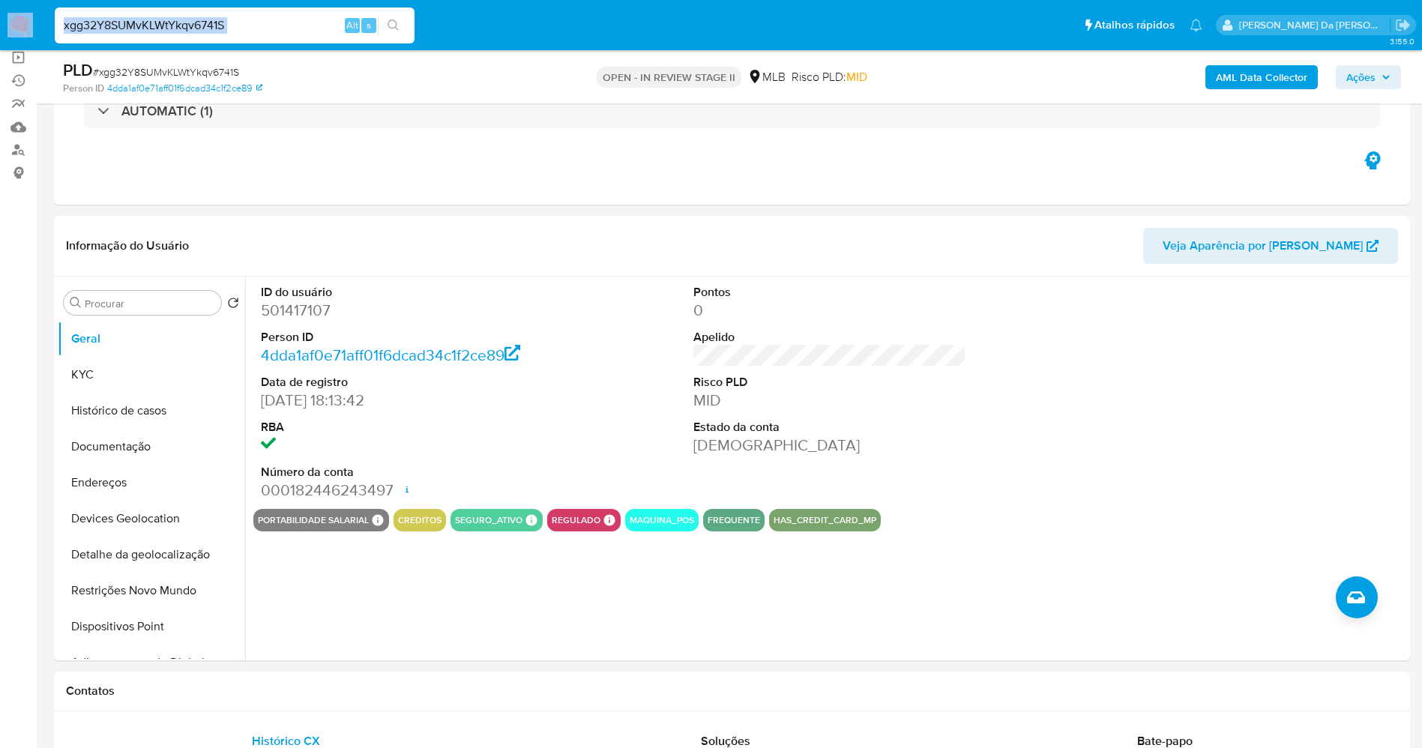
click at [280, 19] on input "xgg32Y8SUMvKLWtYkqv6741S" at bounding box center [235, 25] width 360 height 19
paste input "TdWNFpChm5WfJZTe3ocE7sas"
type input "TdWNFpChm5WfJZTe3ocE7sas"
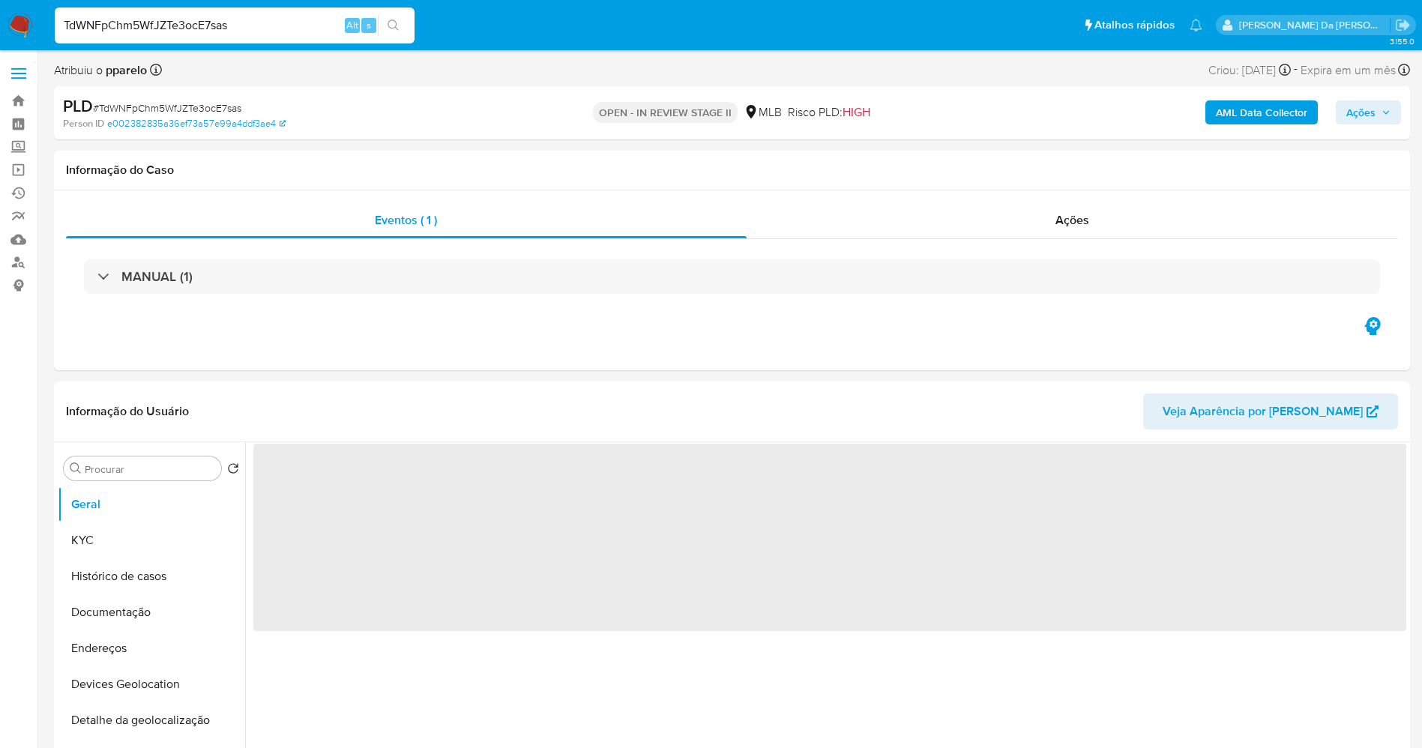
select select "10"
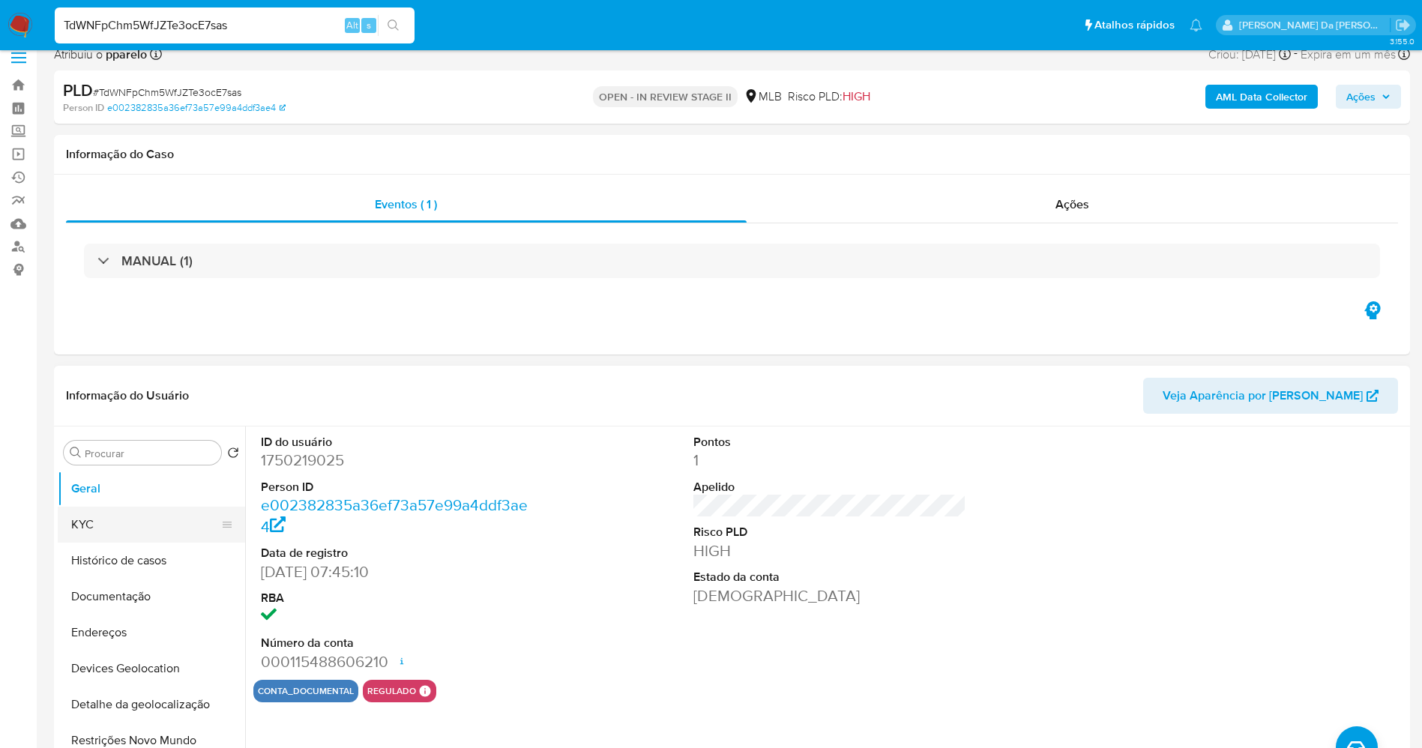
scroll to position [112, 0]
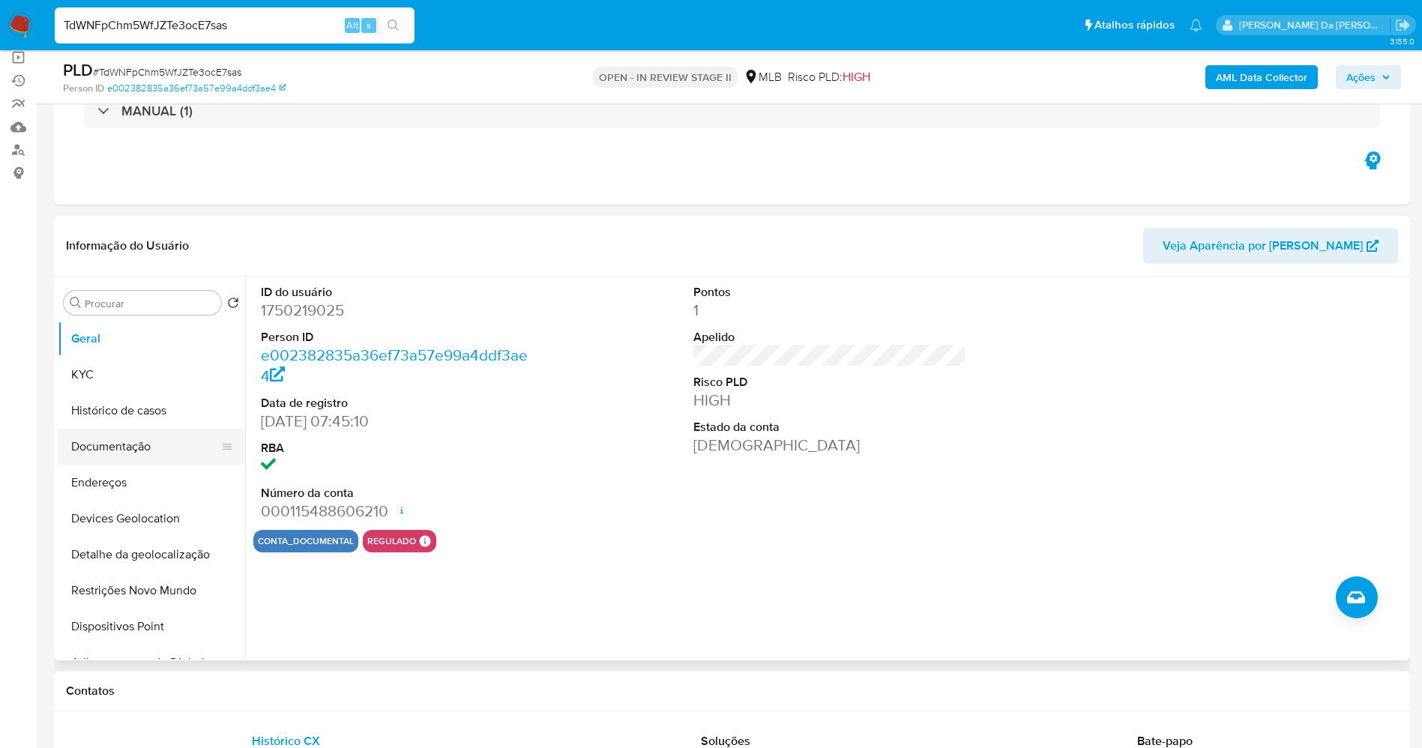
click at [139, 447] on button "Documentação" at bounding box center [145, 447] width 175 height 36
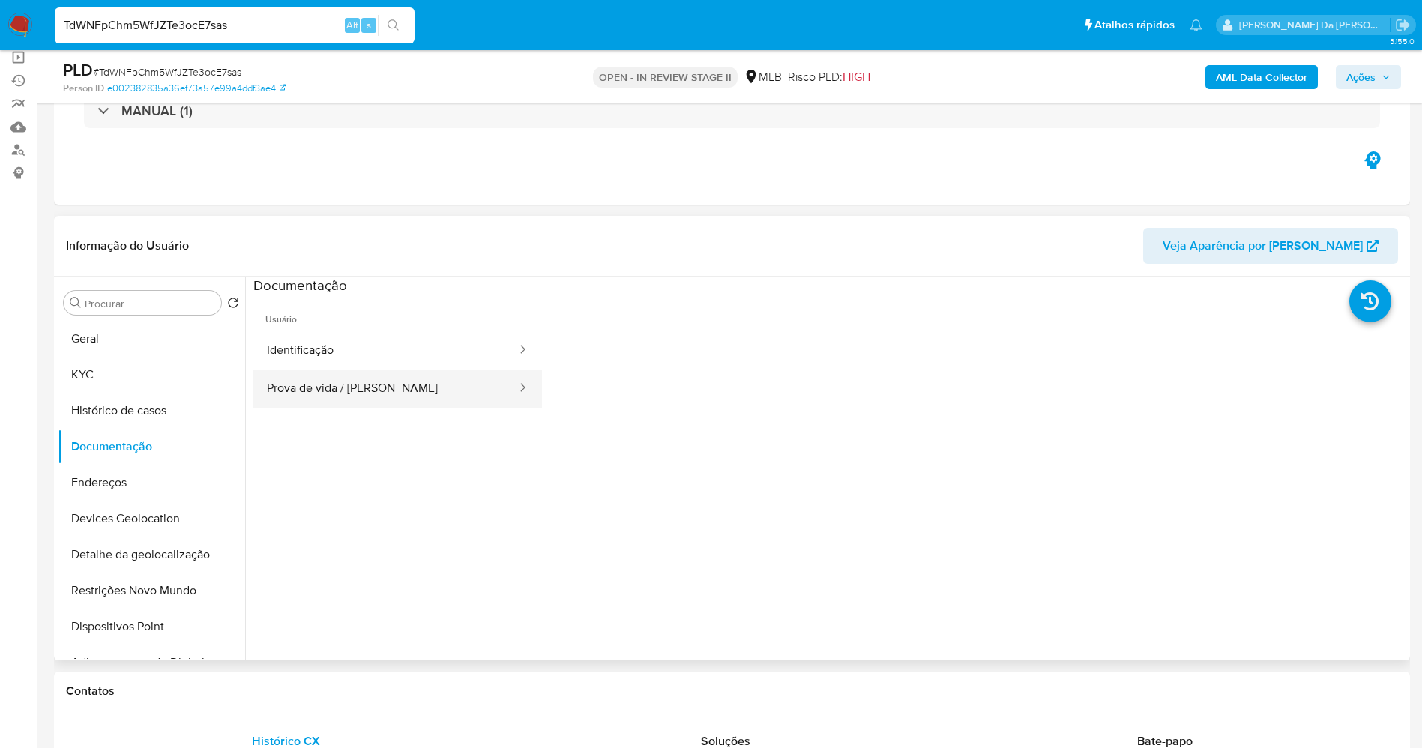
click at [396, 396] on button "Prova de vida / [PERSON_NAME]" at bounding box center [385, 388] width 265 height 38
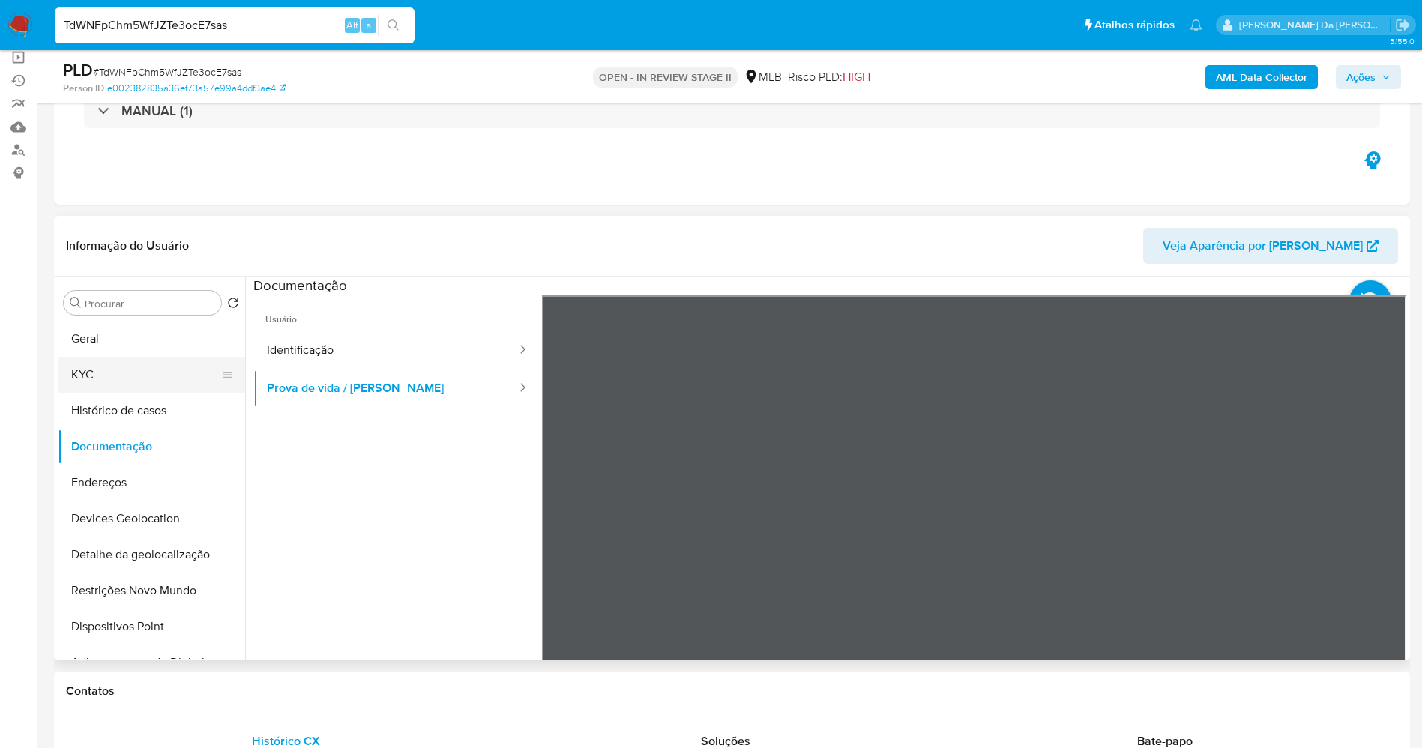
click at [118, 378] on button "KYC" at bounding box center [145, 375] width 175 height 36
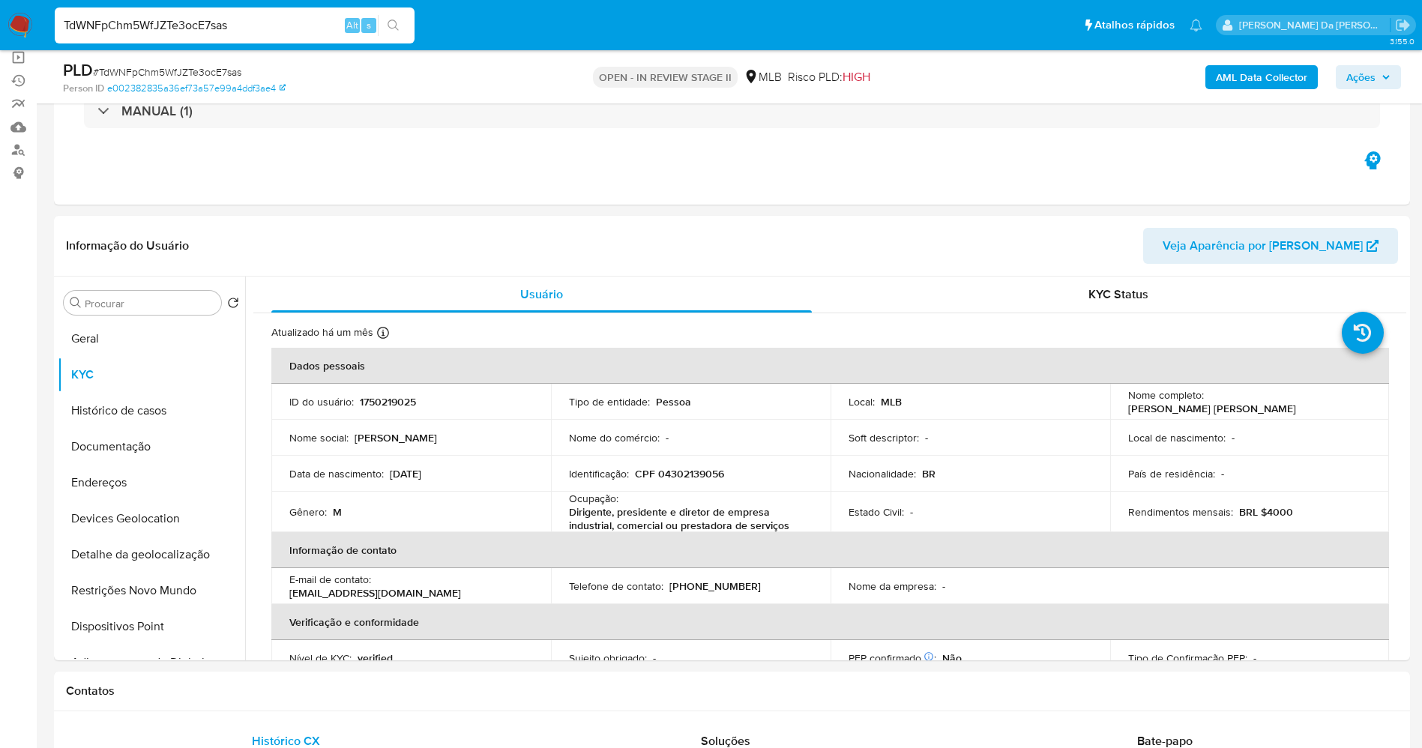
click at [273, 28] on input "TdWNFpChm5WfJZTe3ocE7sas" at bounding box center [235, 25] width 360 height 19
paste input "WK6jCzVqoa9dQzz5tp1gcrfR"
type input "WK6jCzVqoa9dQzz5tp1gcrfR"
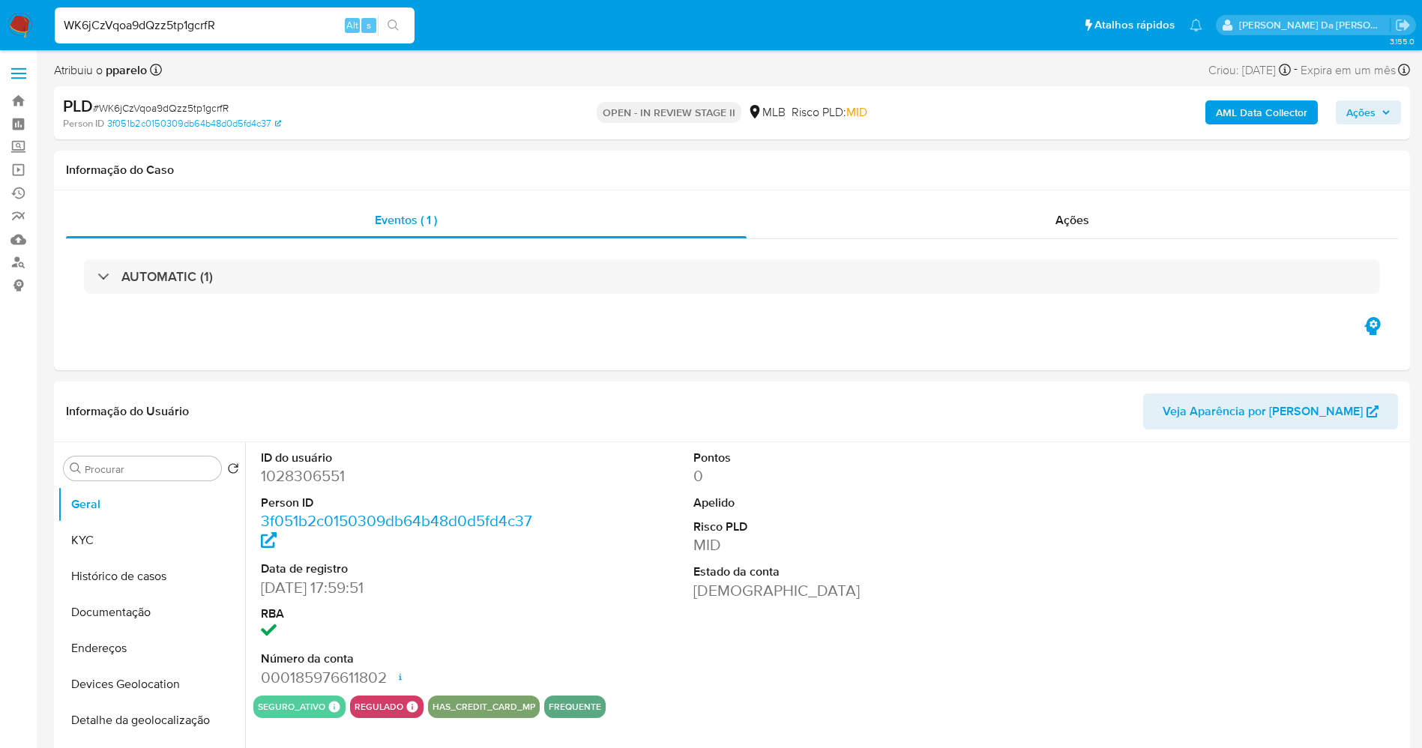
select select "10"
click at [109, 534] on button "KYC" at bounding box center [145, 540] width 175 height 36
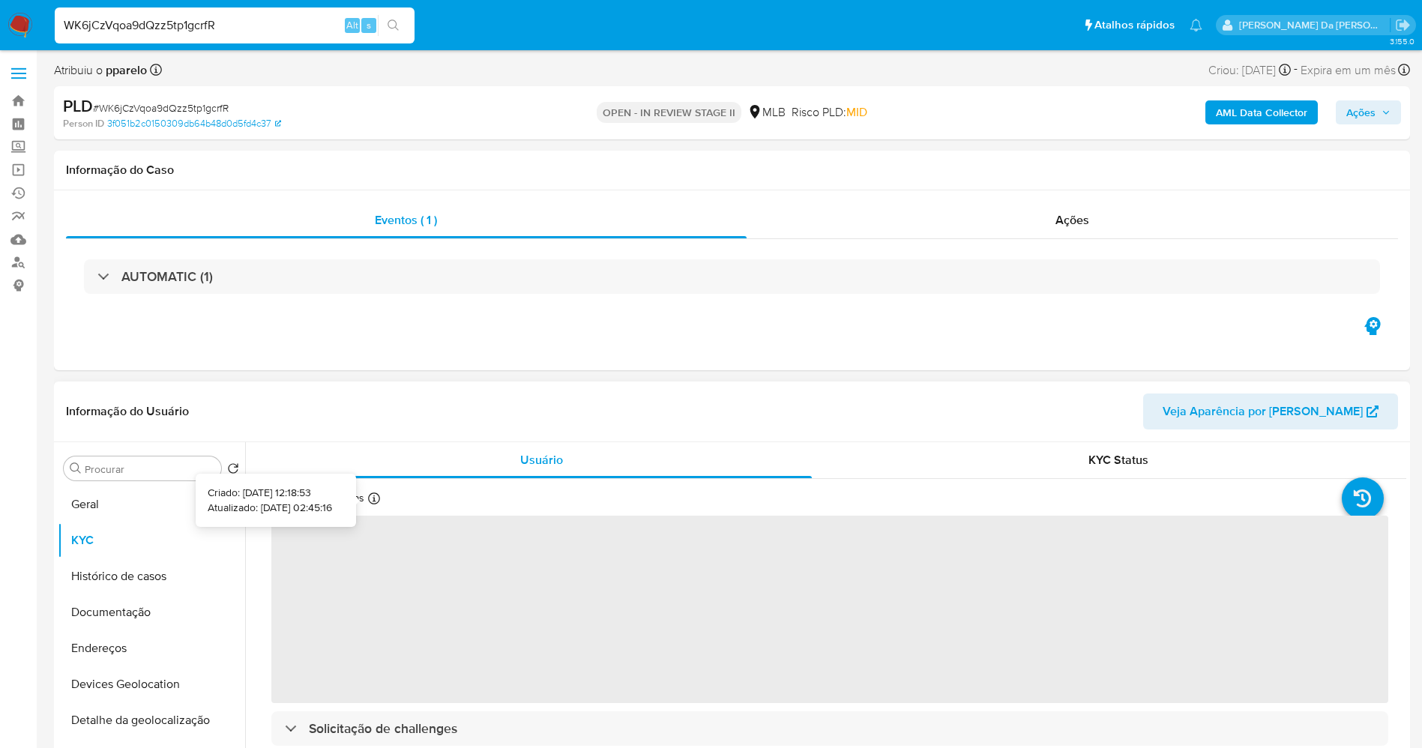
click at [371, 499] on icon at bounding box center [374, 498] width 12 height 12
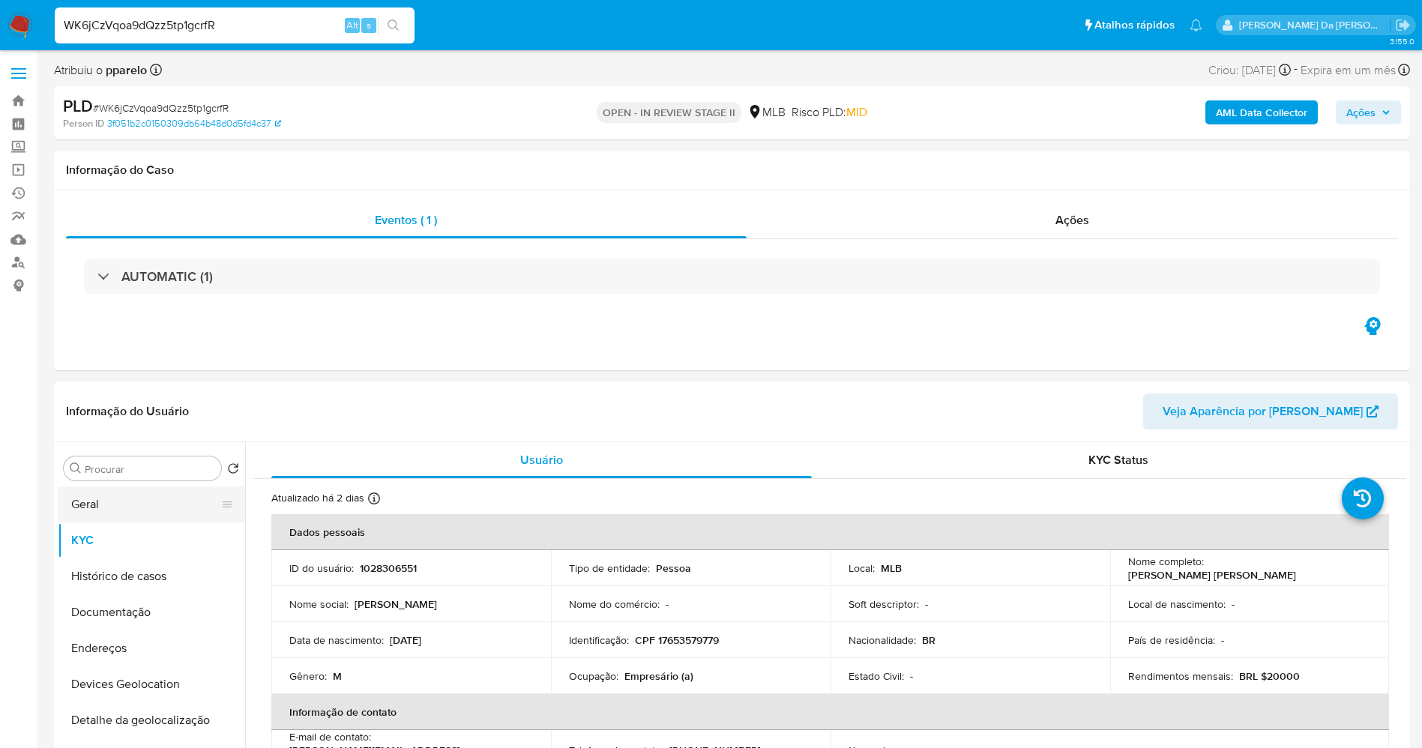
click at [136, 513] on button "Geral" at bounding box center [145, 504] width 175 height 36
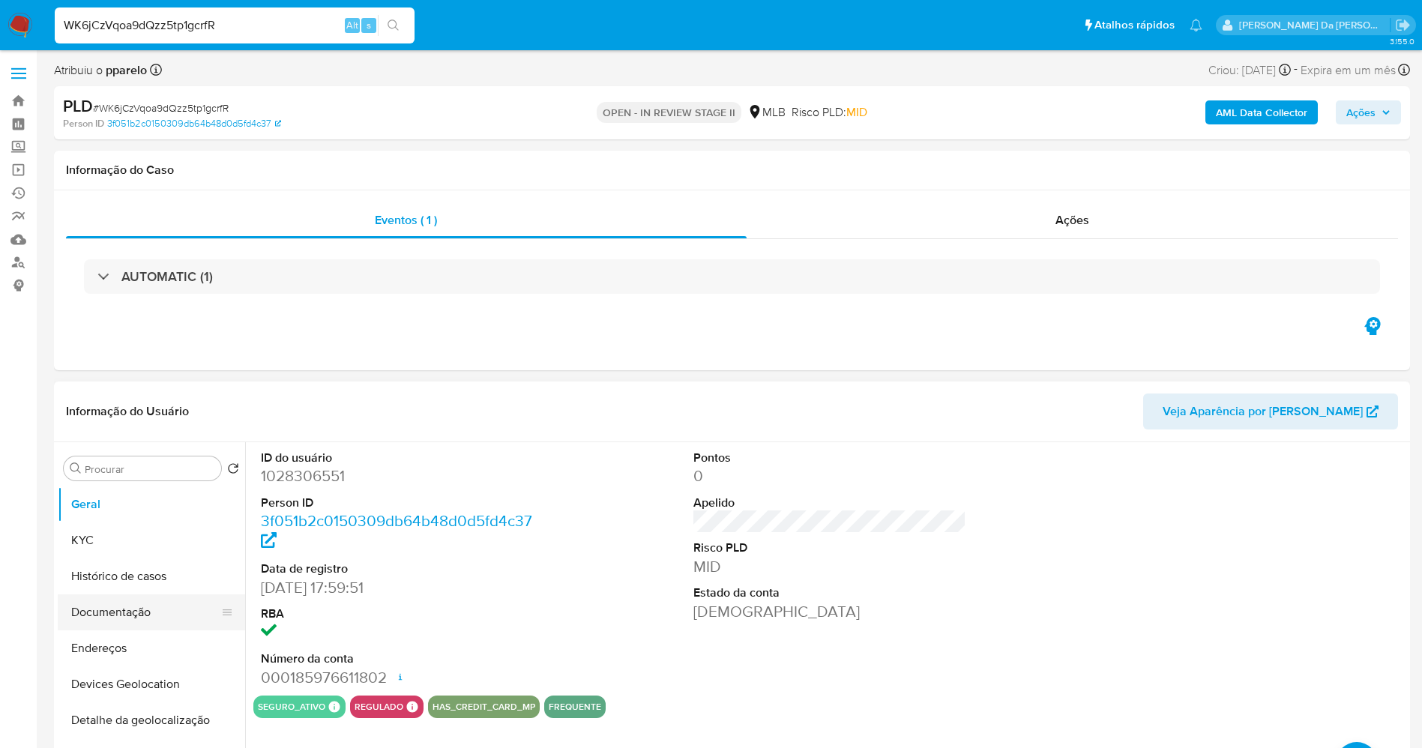
click at [124, 620] on button "Documentação" at bounding box center [145, 612] width 175 height 36
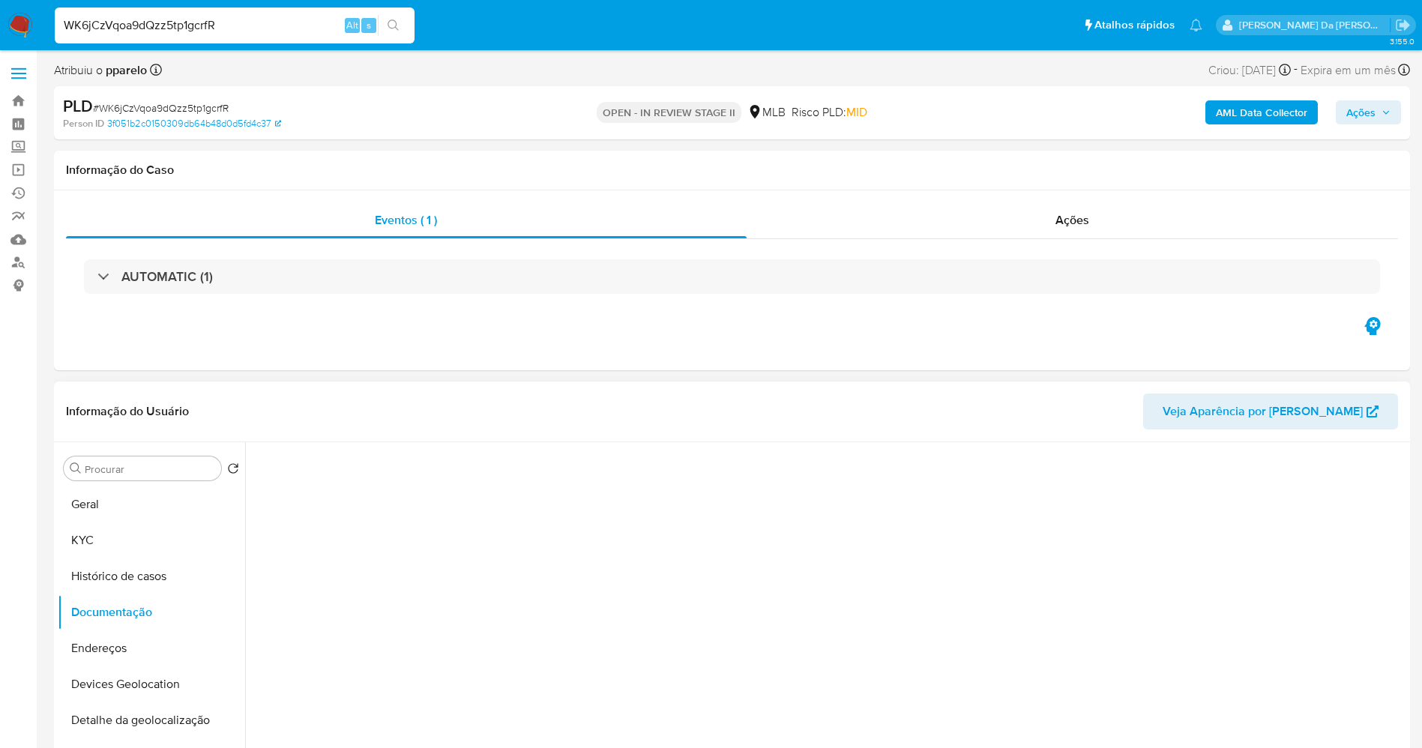
scroll to position [10, 0]
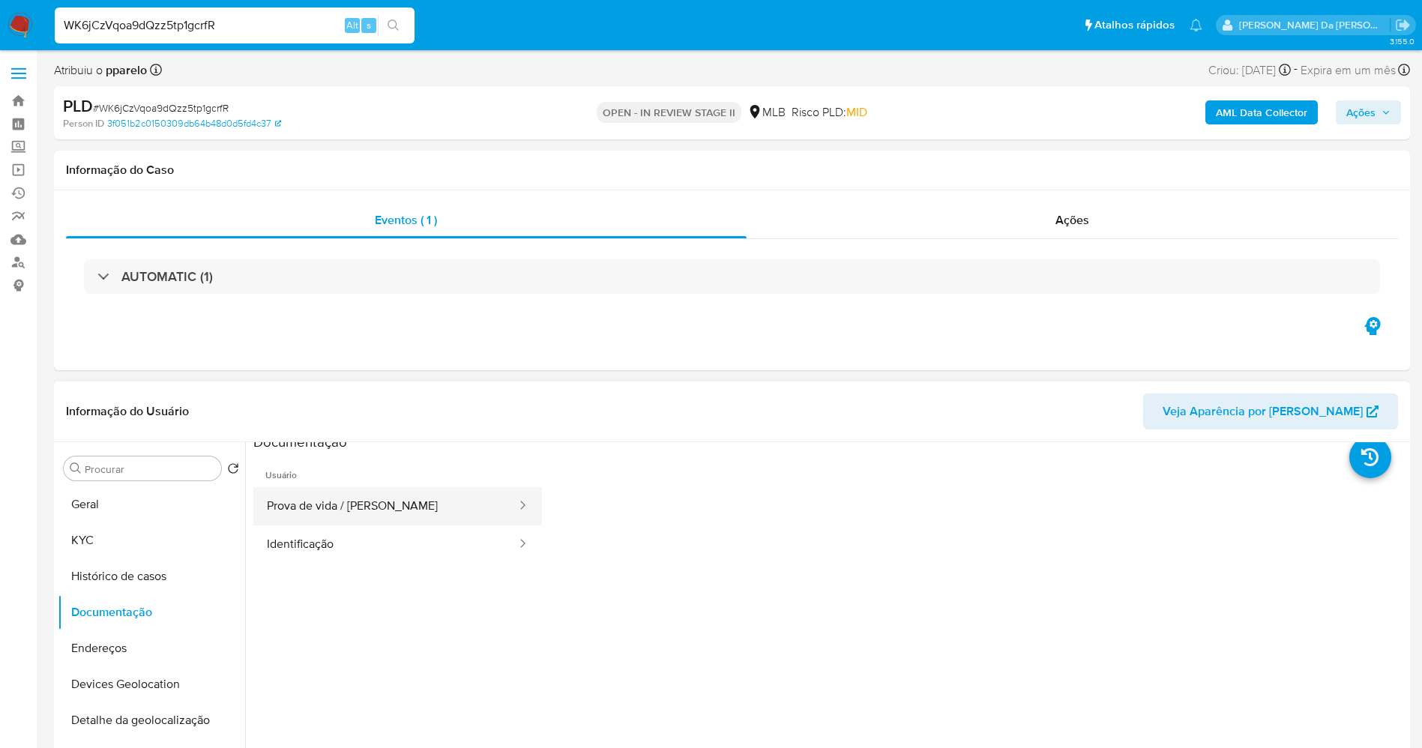
click at [357, 498] on button "Prova de vida / [PERSON_NAME]" at bounding box center [385, 506] width 265 height 38
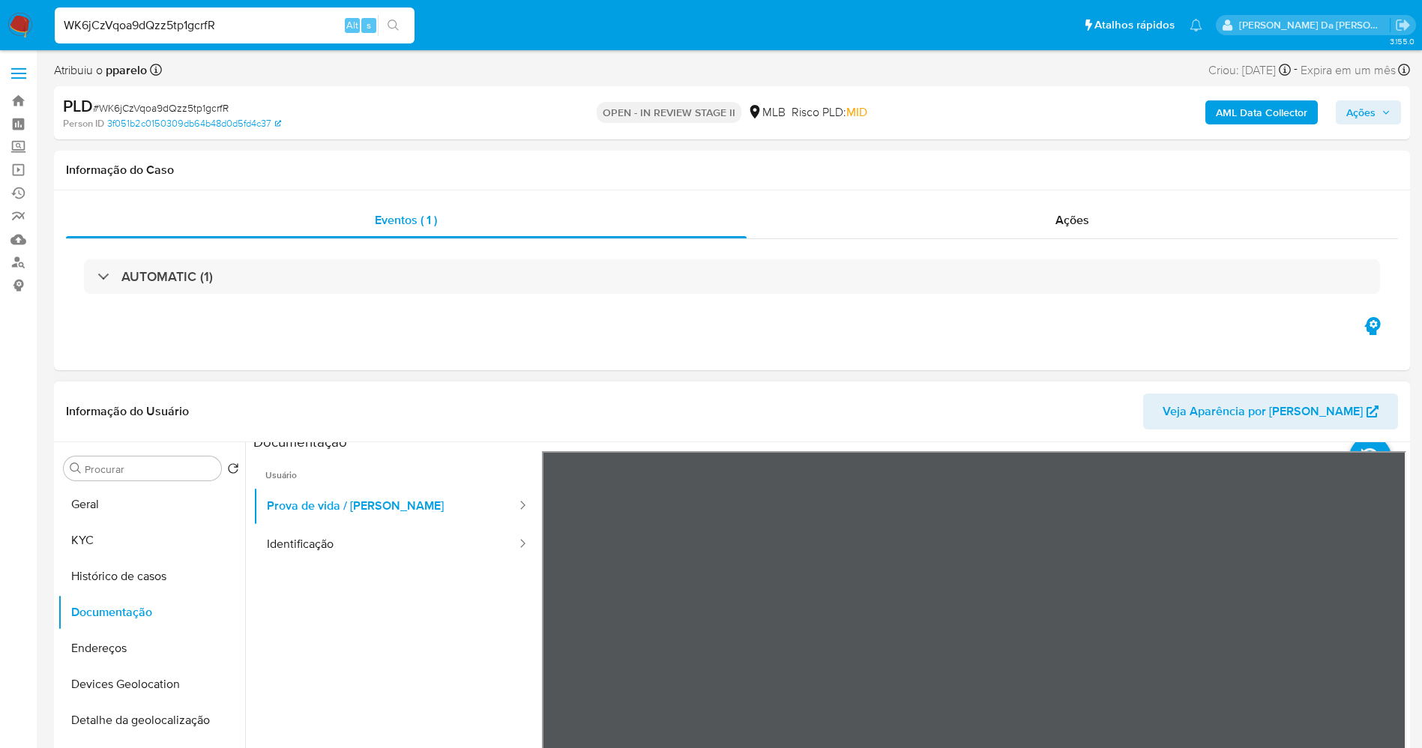
scroll to position [47, 0]
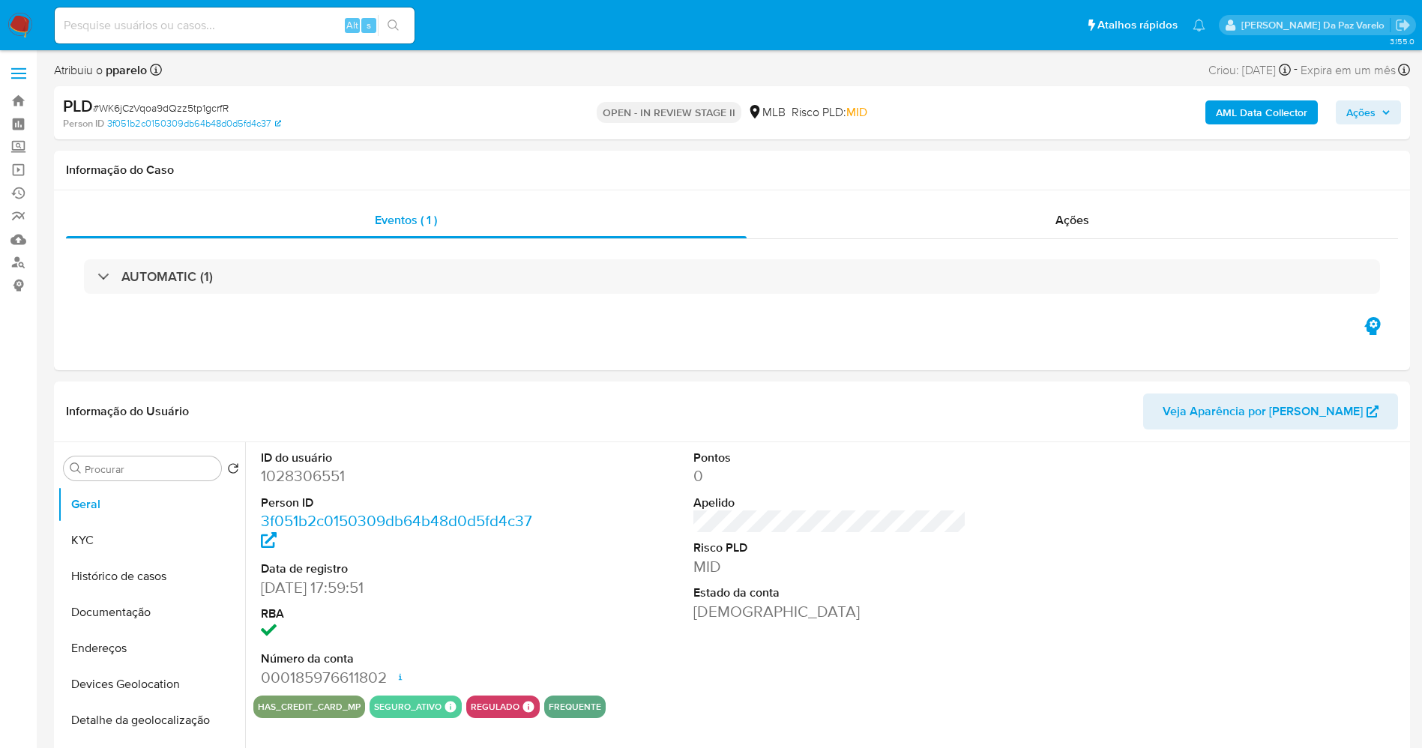
select select "10"
click at [328, 23] on input at bounding box center [235, 25] width 360 height 19
paste input "ZLUo4VEhl7woLWPBti907qdK"
type input "ZLUo4VEhl7woLWPBti907qdK"
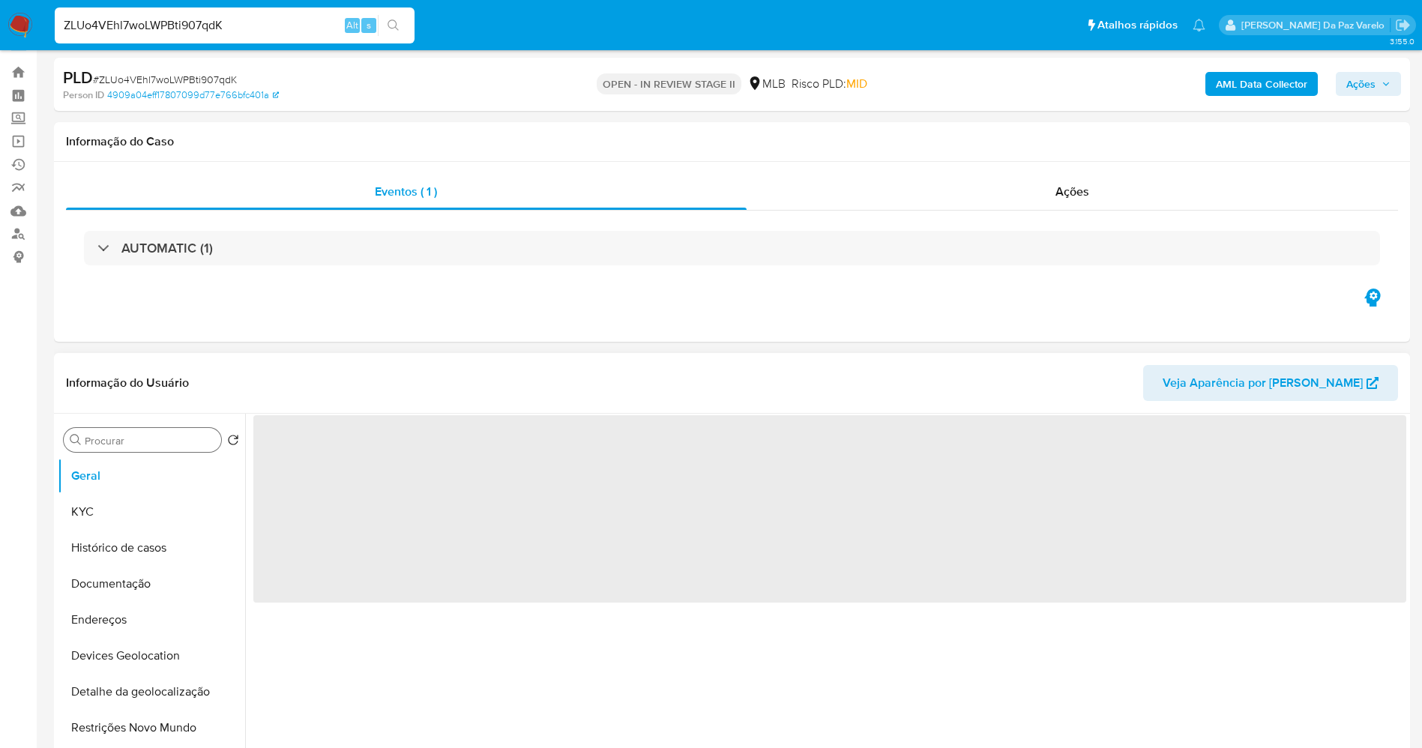
scroll to position [112, 0]
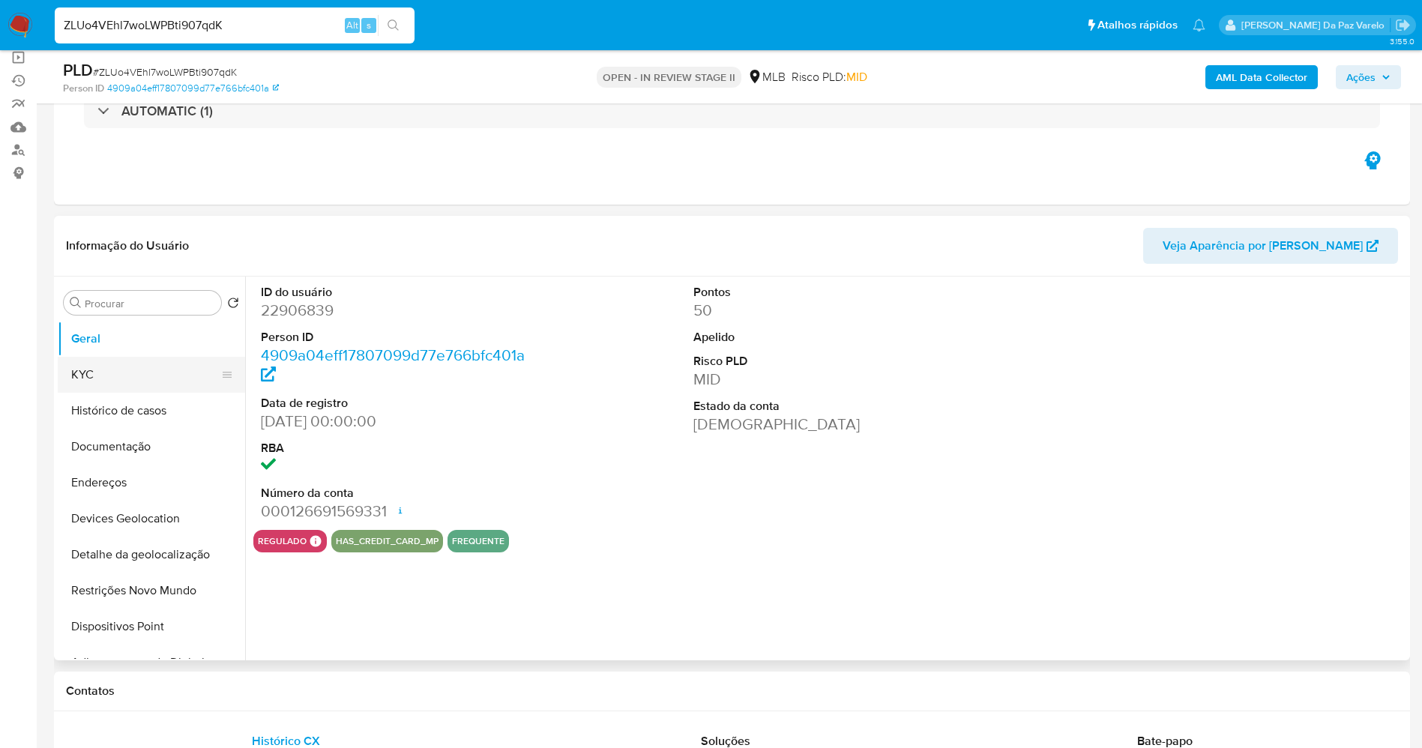
click at [127, 391] on button "KYC" at bounding box center [145, 375] width 175 height 36
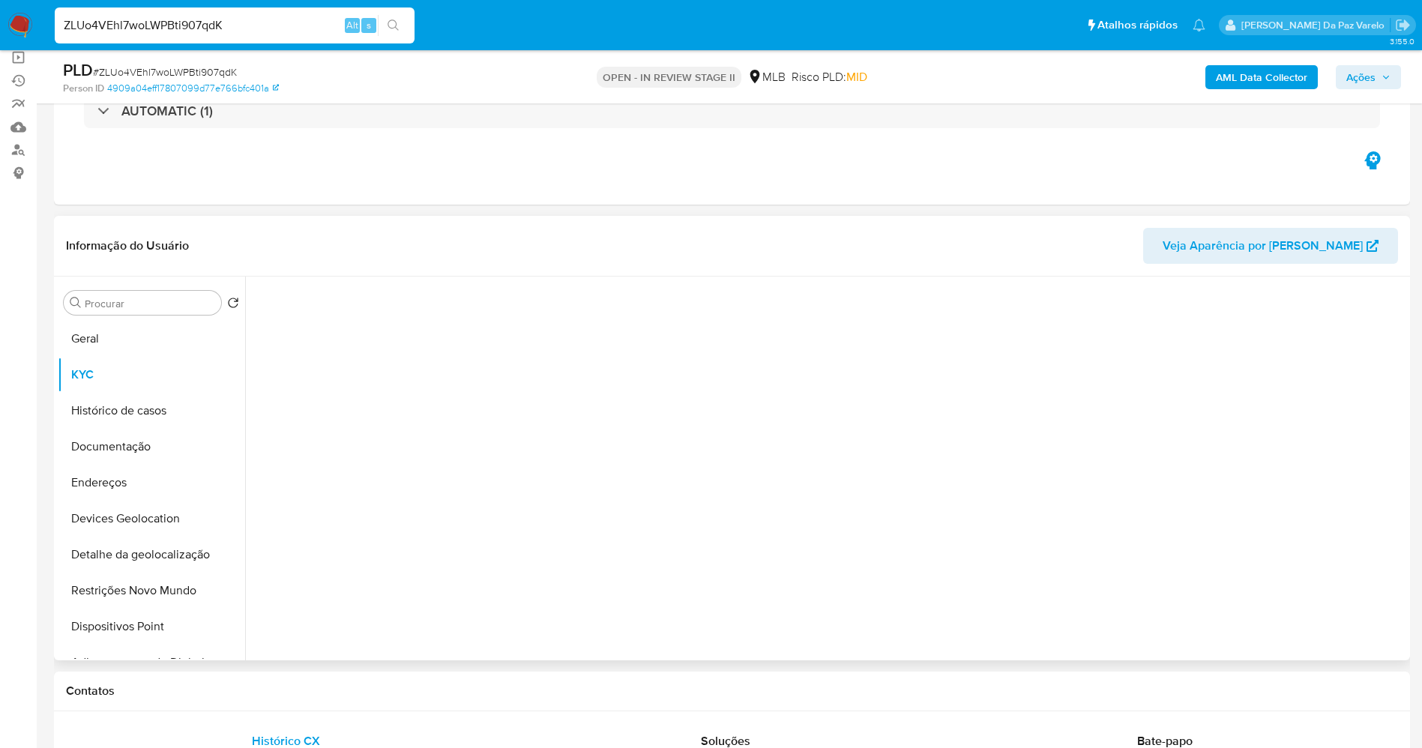
select select "10"
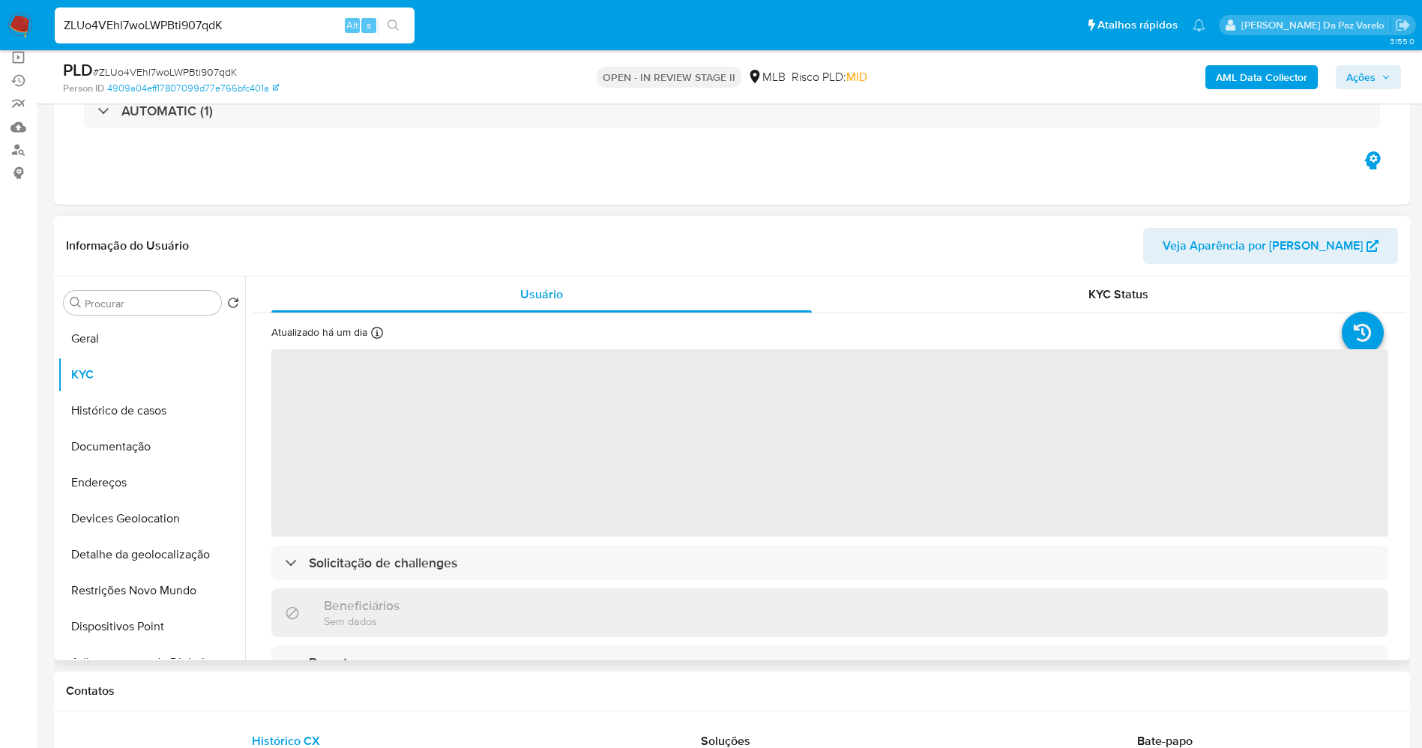
click at [371, 334] on div "Atualizado há um dia Criado: [DATE] 18:15:41 Atualizado: [DATE] 03:42:01" at bounding box center [349, 334] width 157 height 19
click at [374, 335] on icon at bounding box center [377, 333] width 12 height 12
